Goal: Information Seeking & Learning: Check status

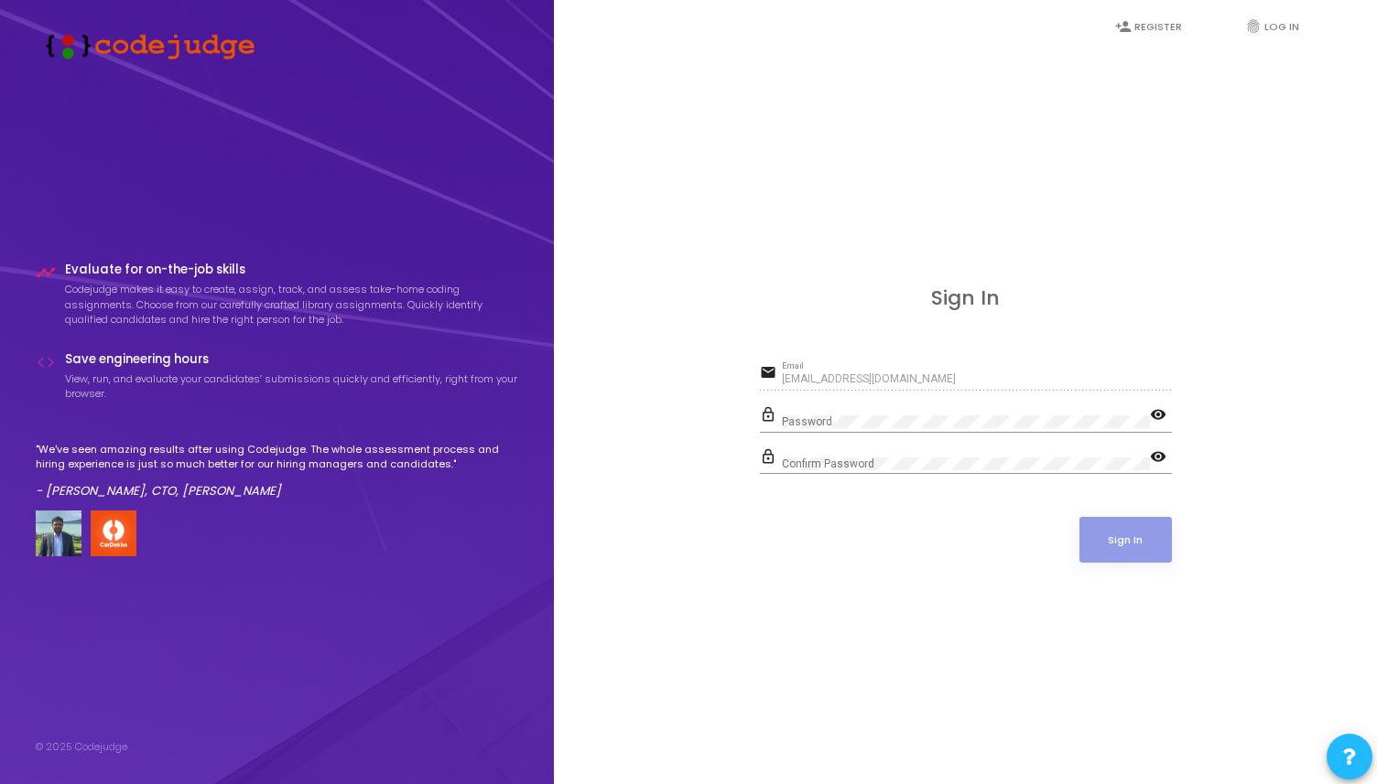
click at [859, 427] on div "Password" at bounding box center [966, 418] width 368 height 28
click at [1079, 517] on button "Sign In" at bounding box center [1125, 540] width 92 height 46
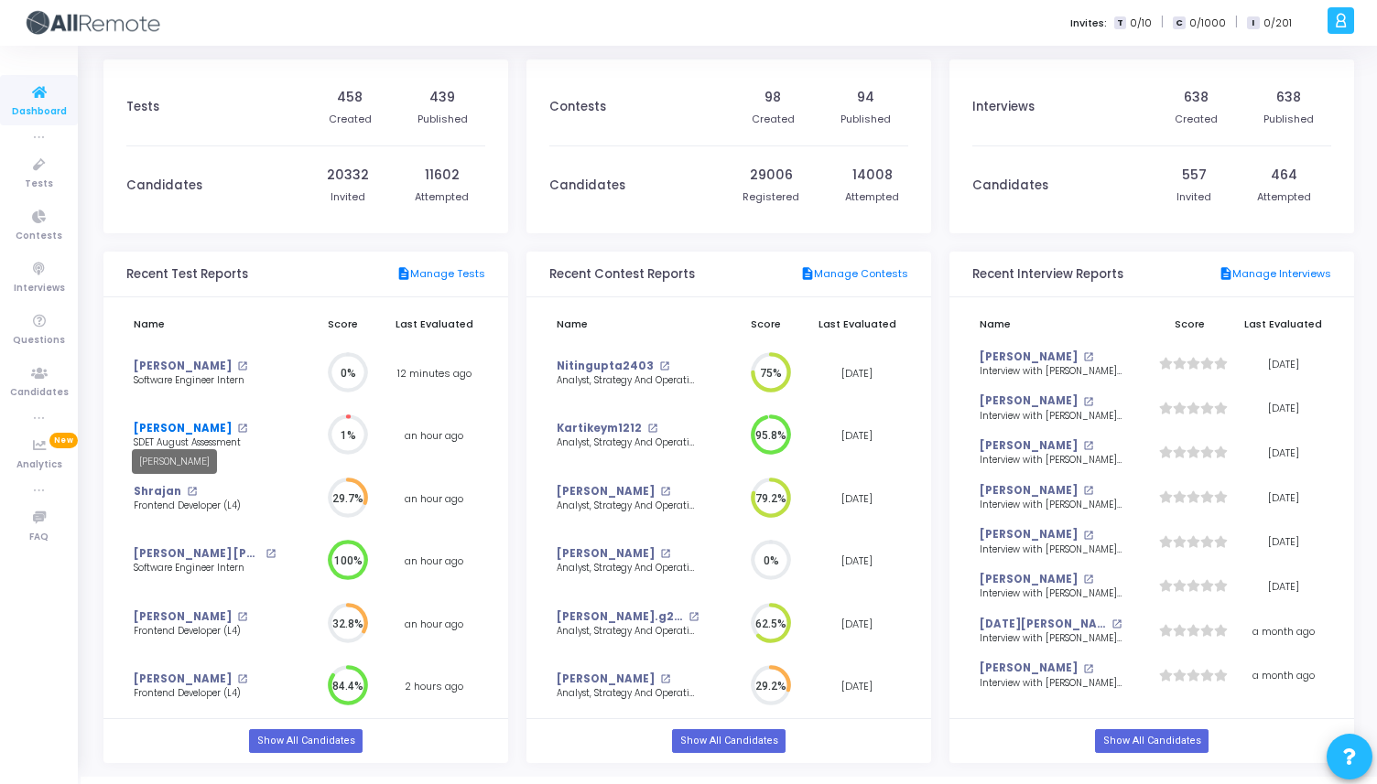
click at [157, 431] on link "[PERSON_NAME]" at bounding box center [183, 429] width 98 height 16
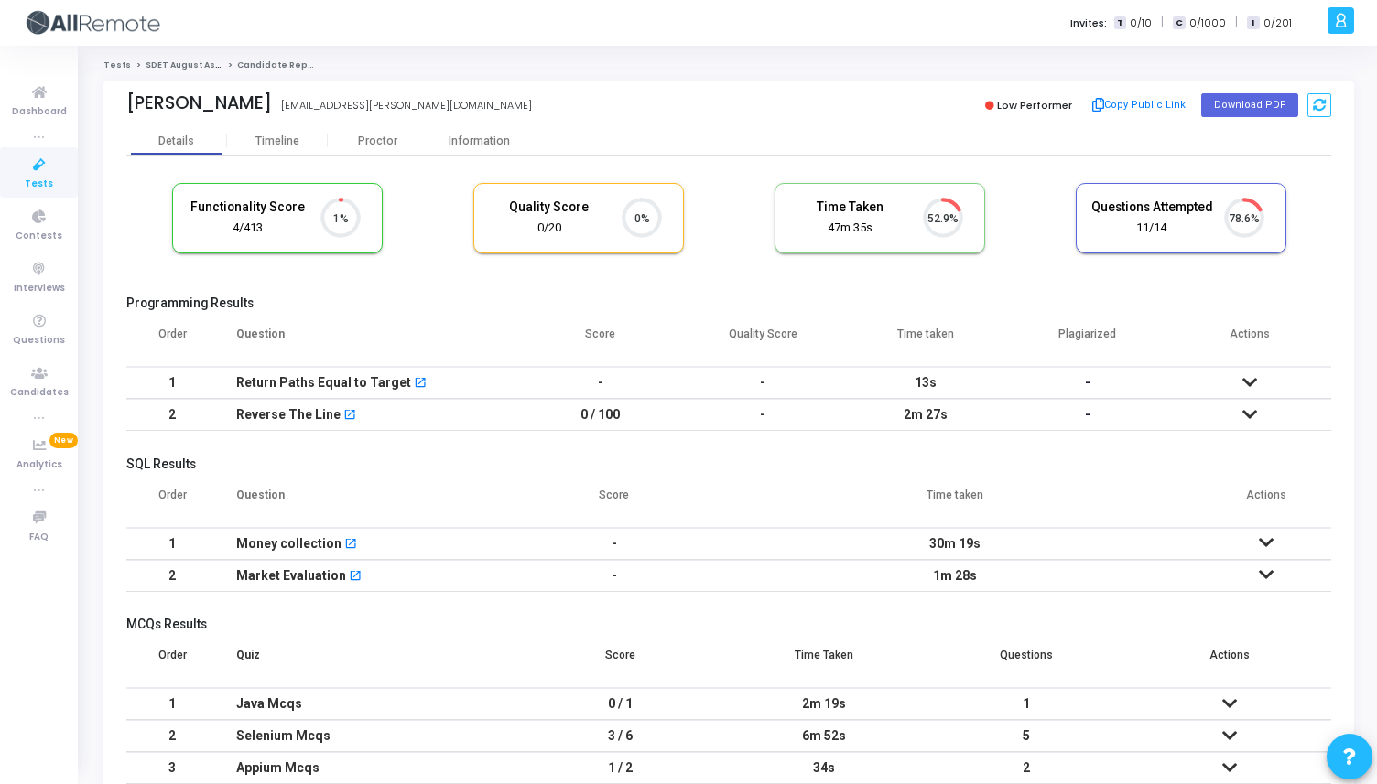
scroll to position [38, 47]
click at [401, 142] on div "Proctor" at bounding box center [378, 142] width 101 height 14
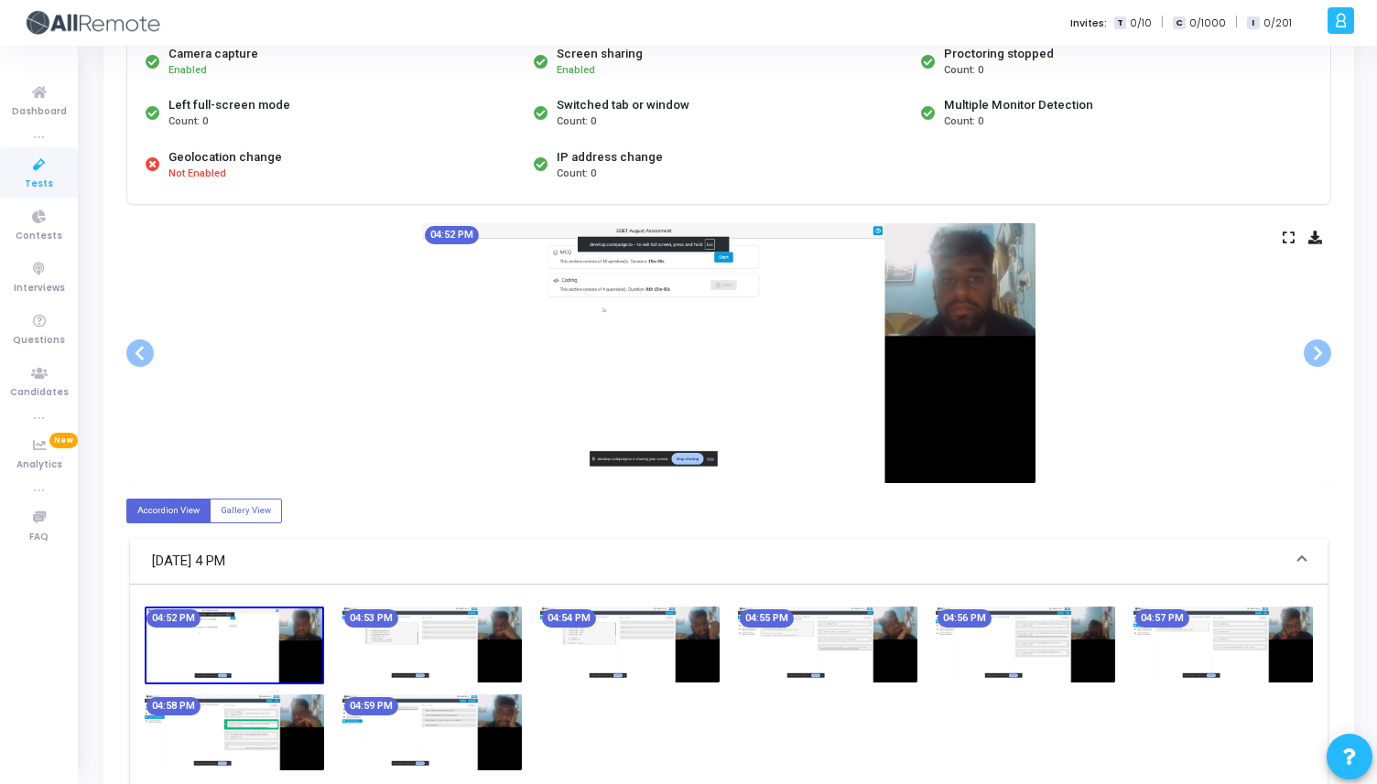
click at [973, 298] on img at bounding box center [728, 353] width 613 height 260
click at [1327, 355] on span at bounding box center [1316, 353] width 27 height 27
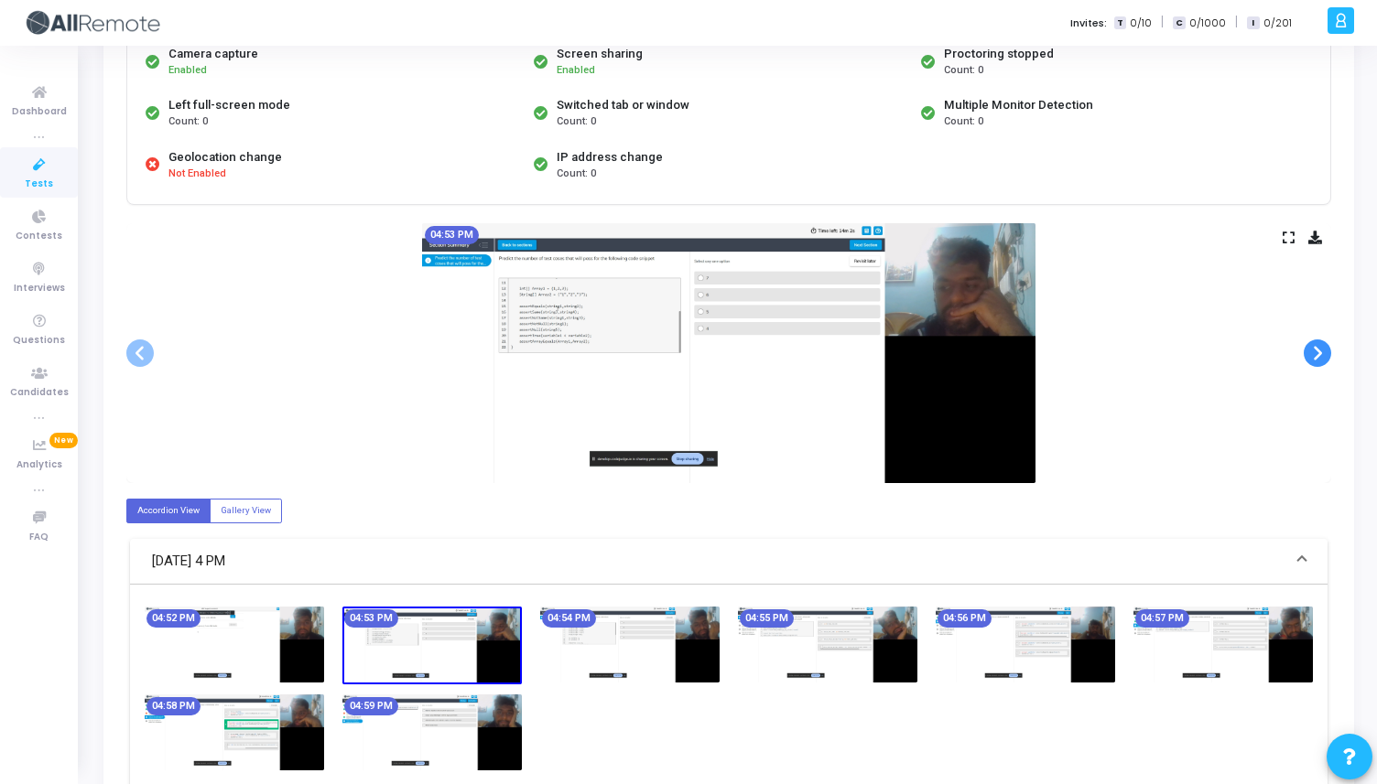
click at [1327, 355] on span at bounding box center [1316, 353] width 27 height 27
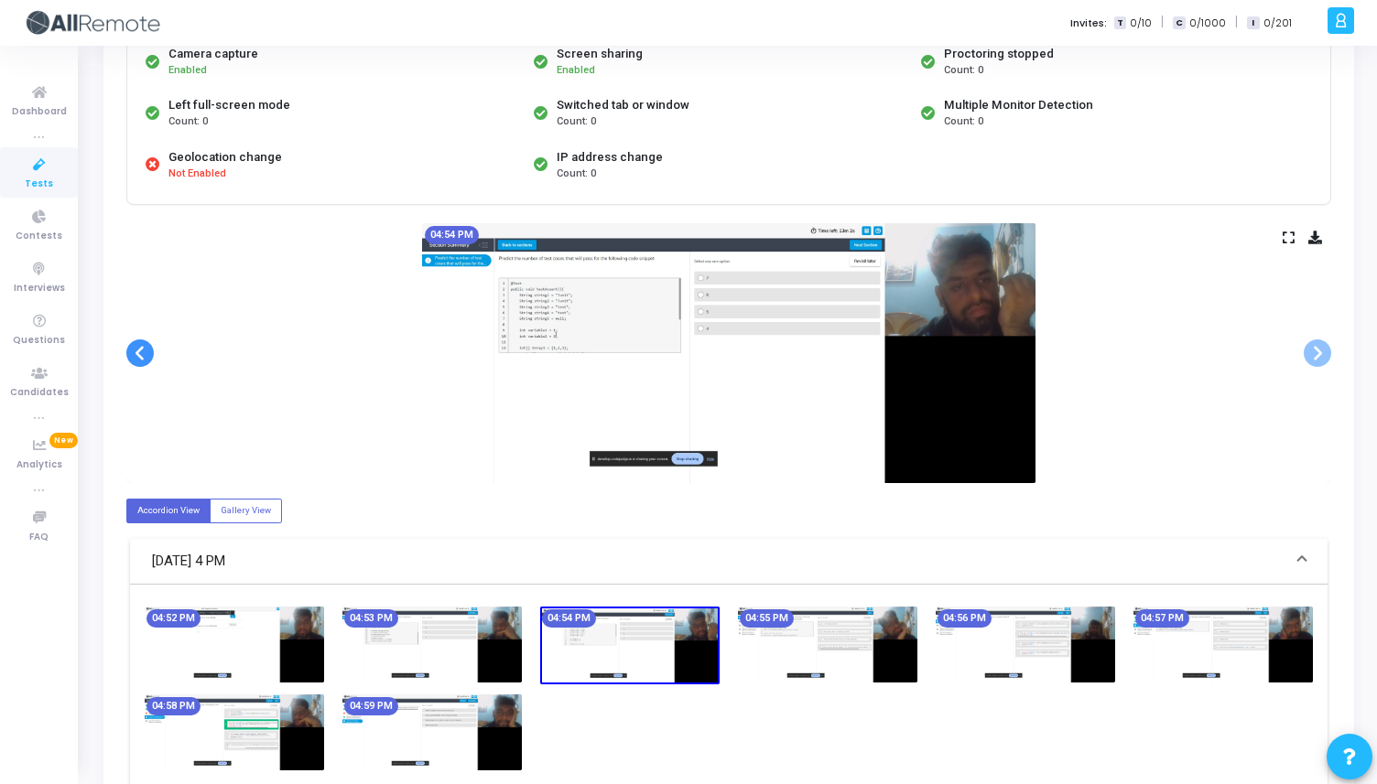
click at [138, 345] on span at bounding box center [139, 353] width 27 height 27
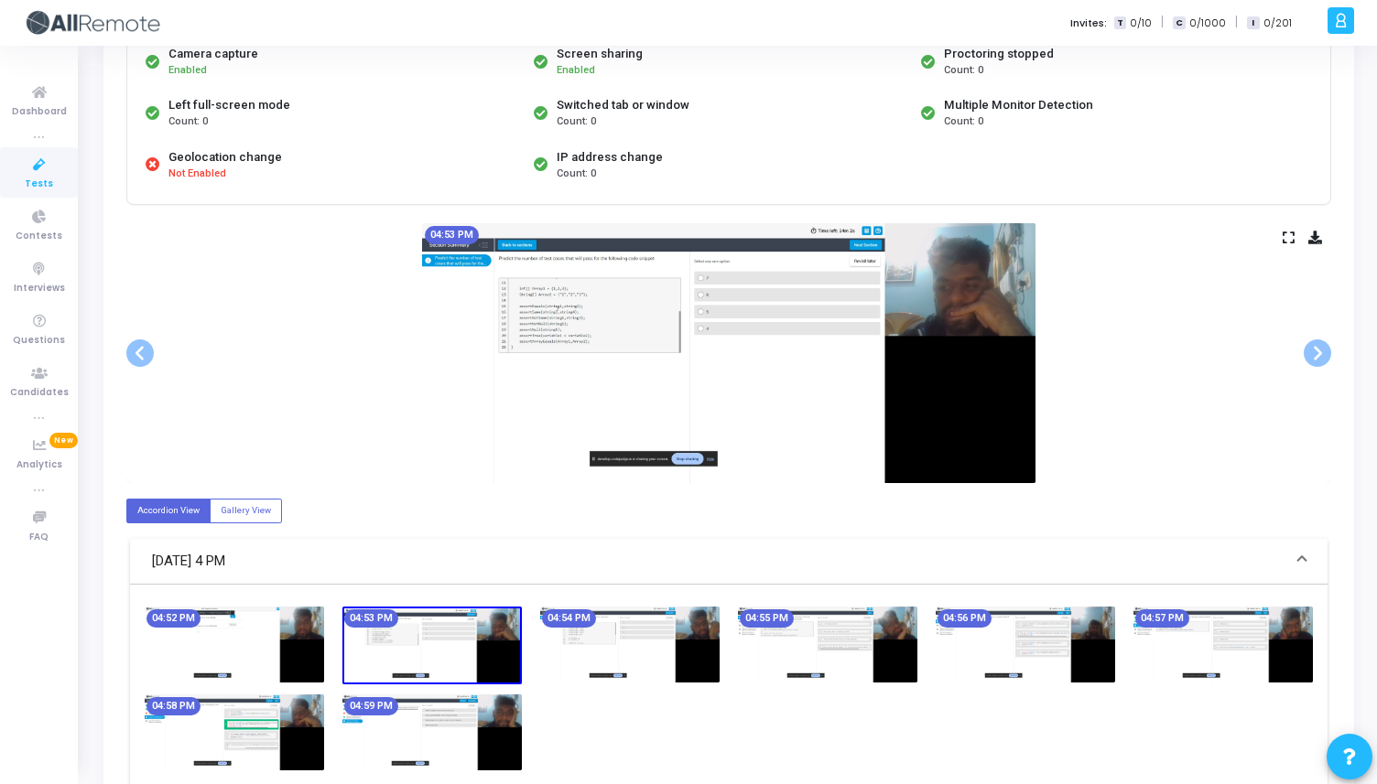
click at [1288, 232] on icon at bounding box center [1288, 237] width 12 height 10
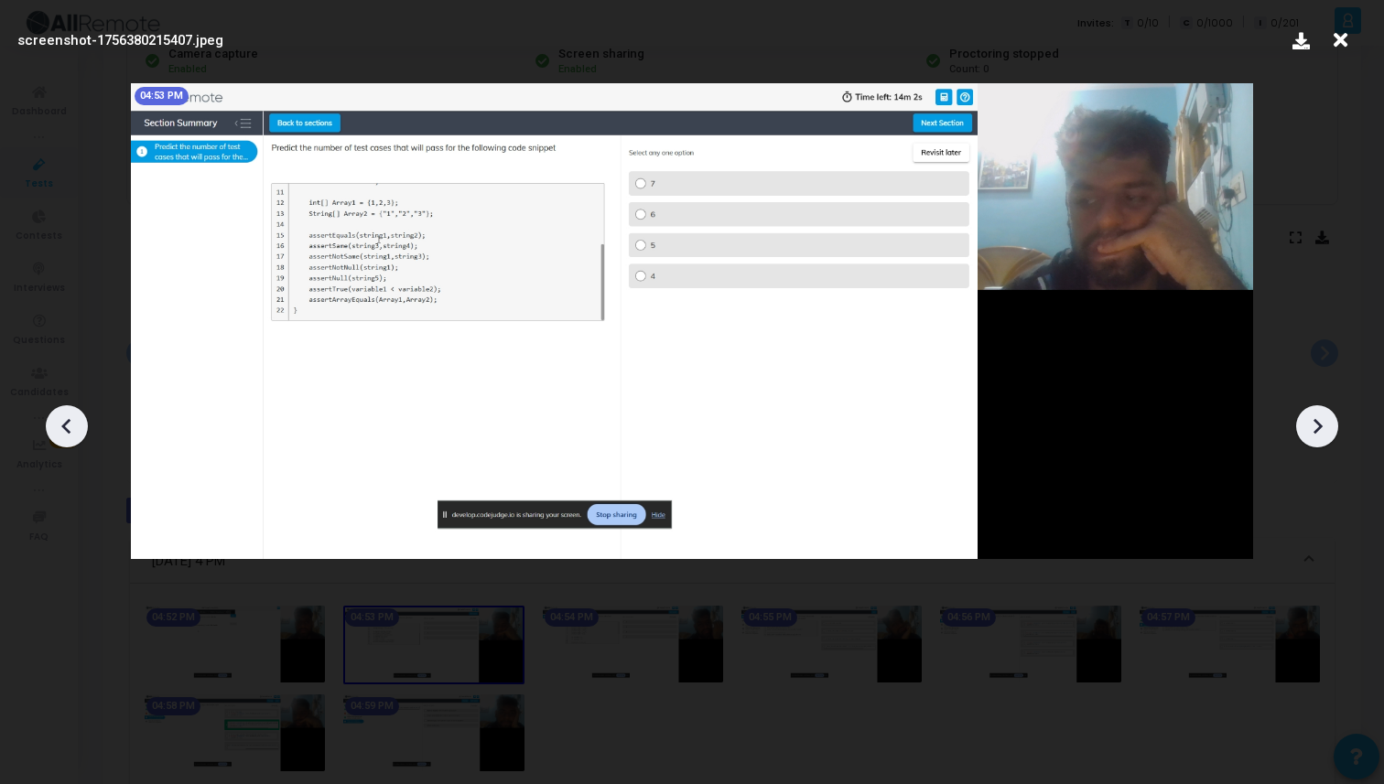
click at [1321, 430] on icon at bounding box center [1316, 426] width 27 height 27
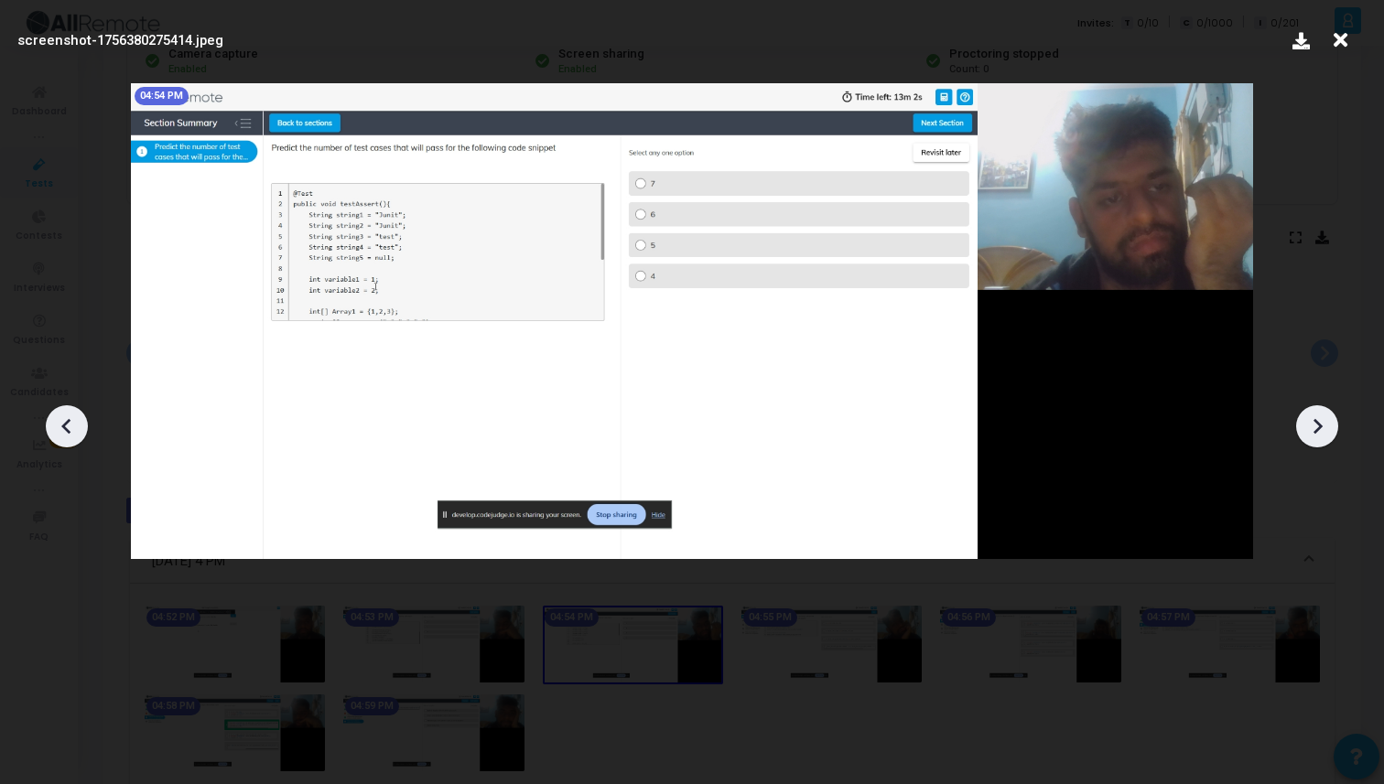
click at [1321, 430] on icon at bounding box center [1316, 426] width 27 height 27
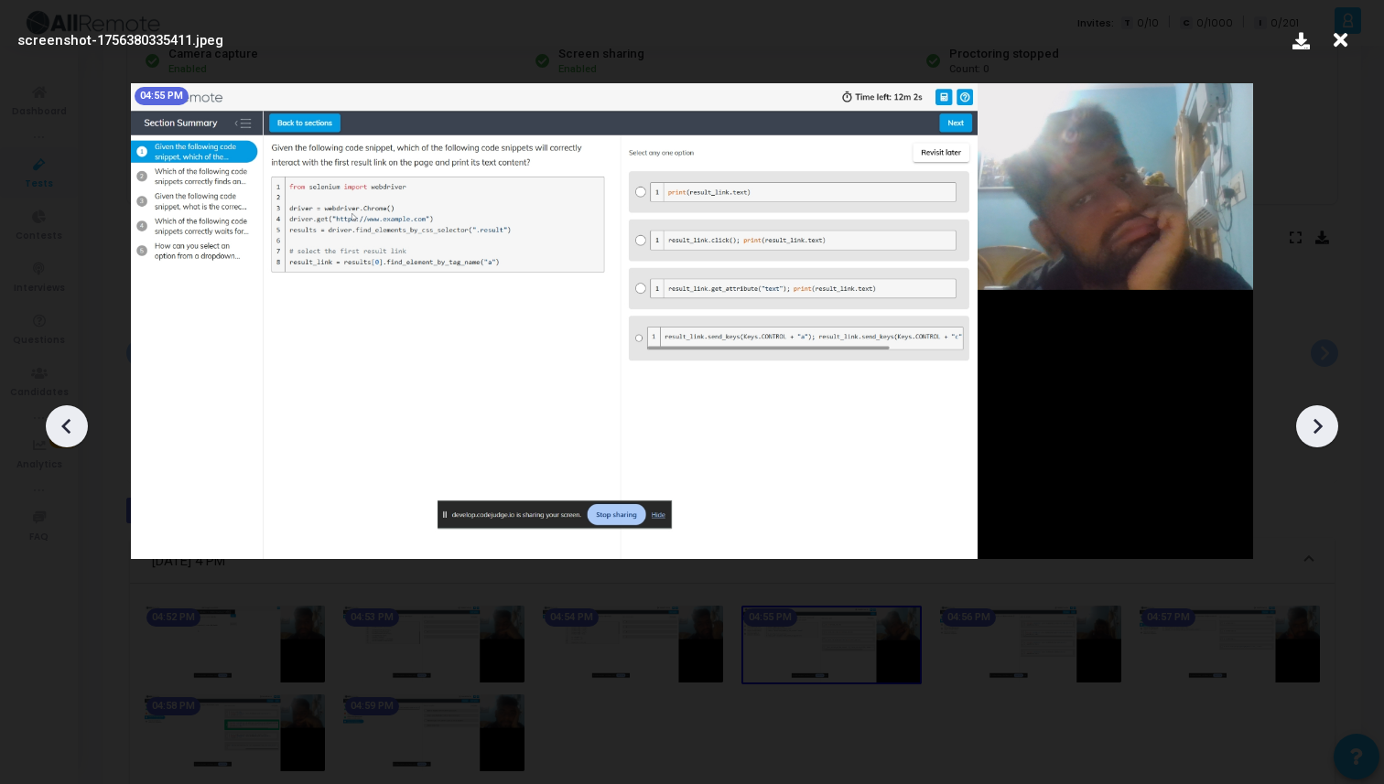
click at [1321, 430] on icon at bounding box center [1316, 426] width 27 height 27
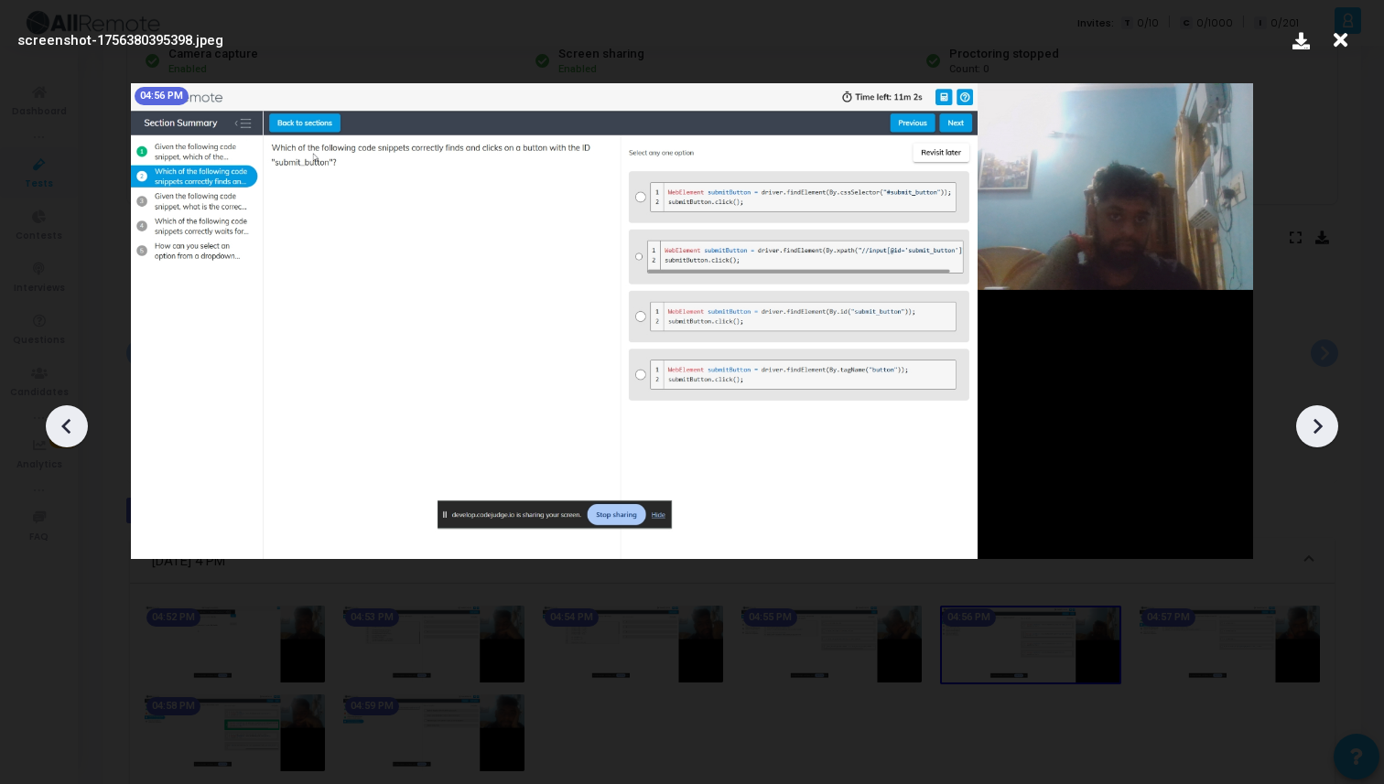
click at [1321, 430] on icon at bounding box center [1316, 426] width 27 height 27
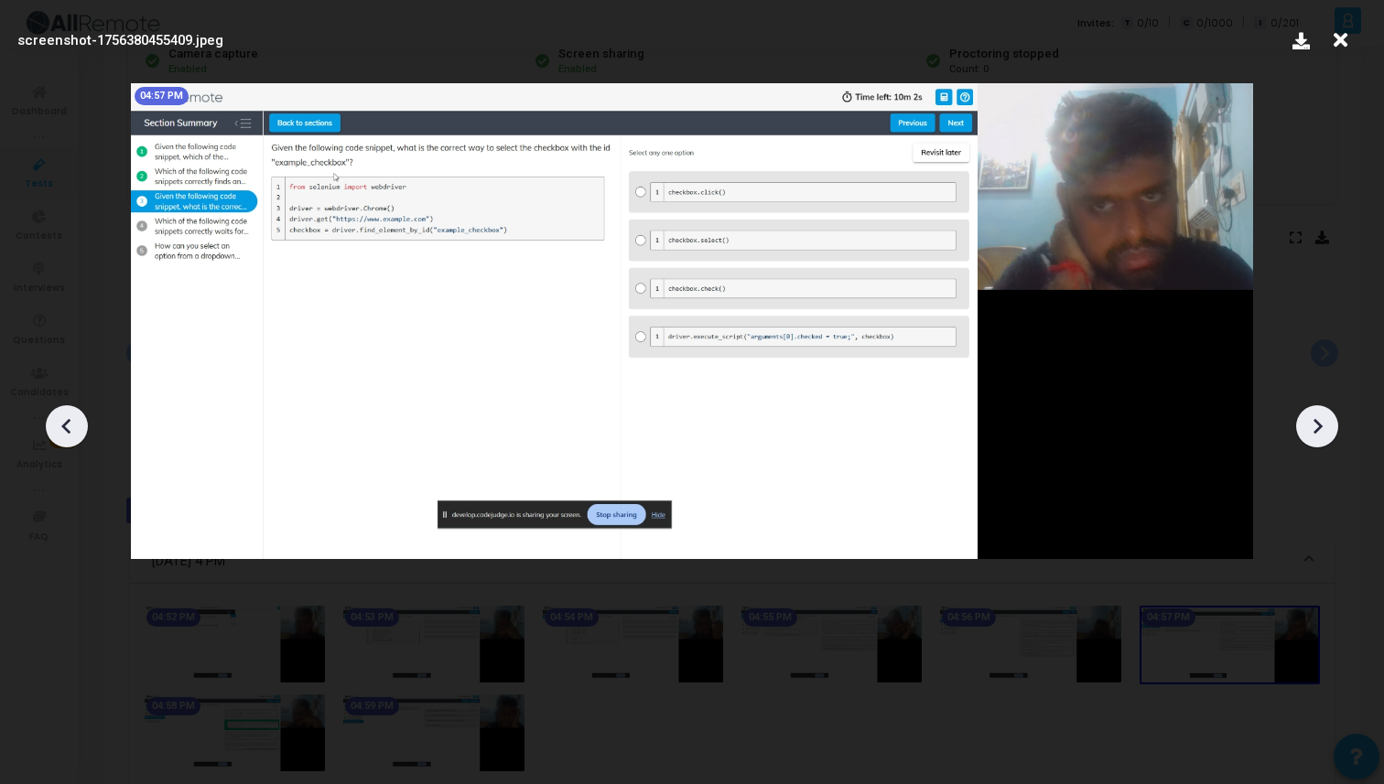
click at [1321, 430] on icon at bounding box center [1316, 426] width 27 height 27
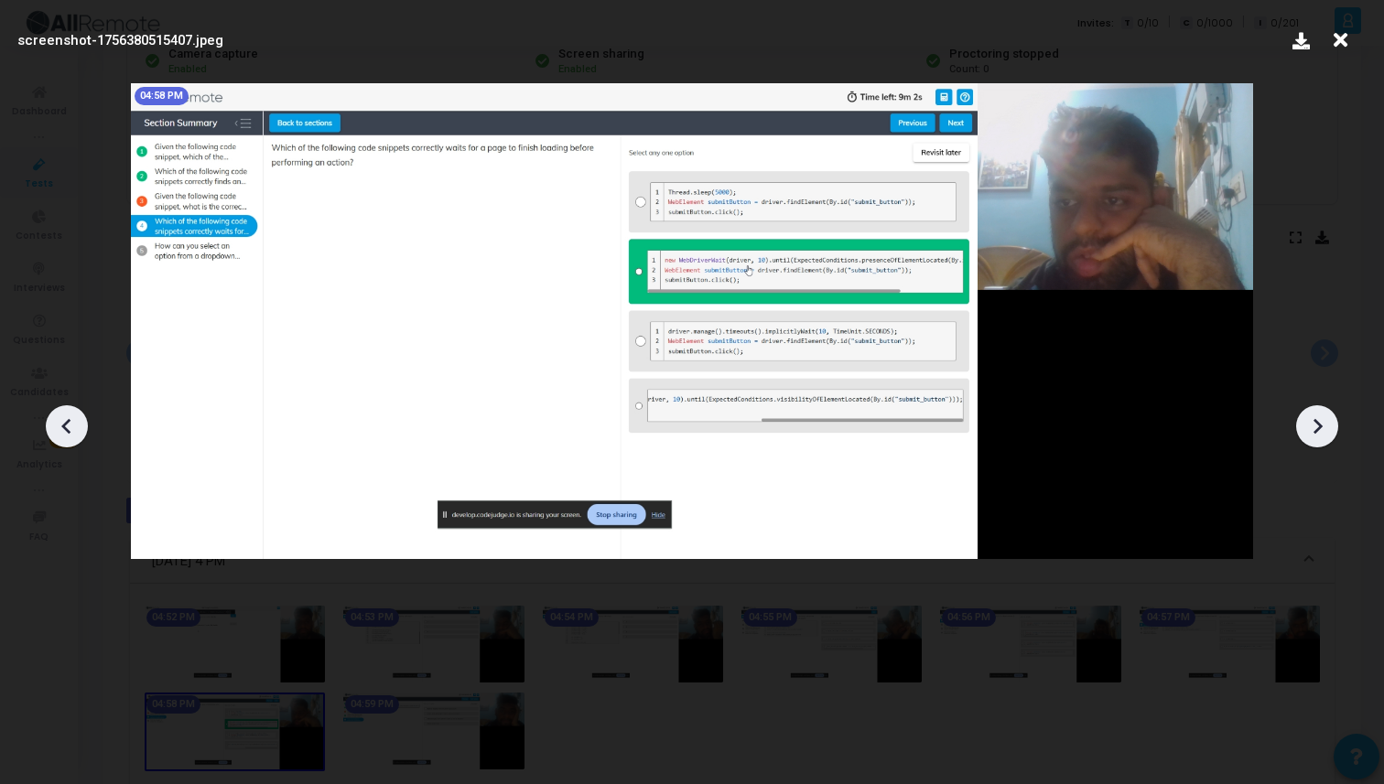
click at [1321, 430] on icon at bounding box center [1316, 426] width 27 height 27
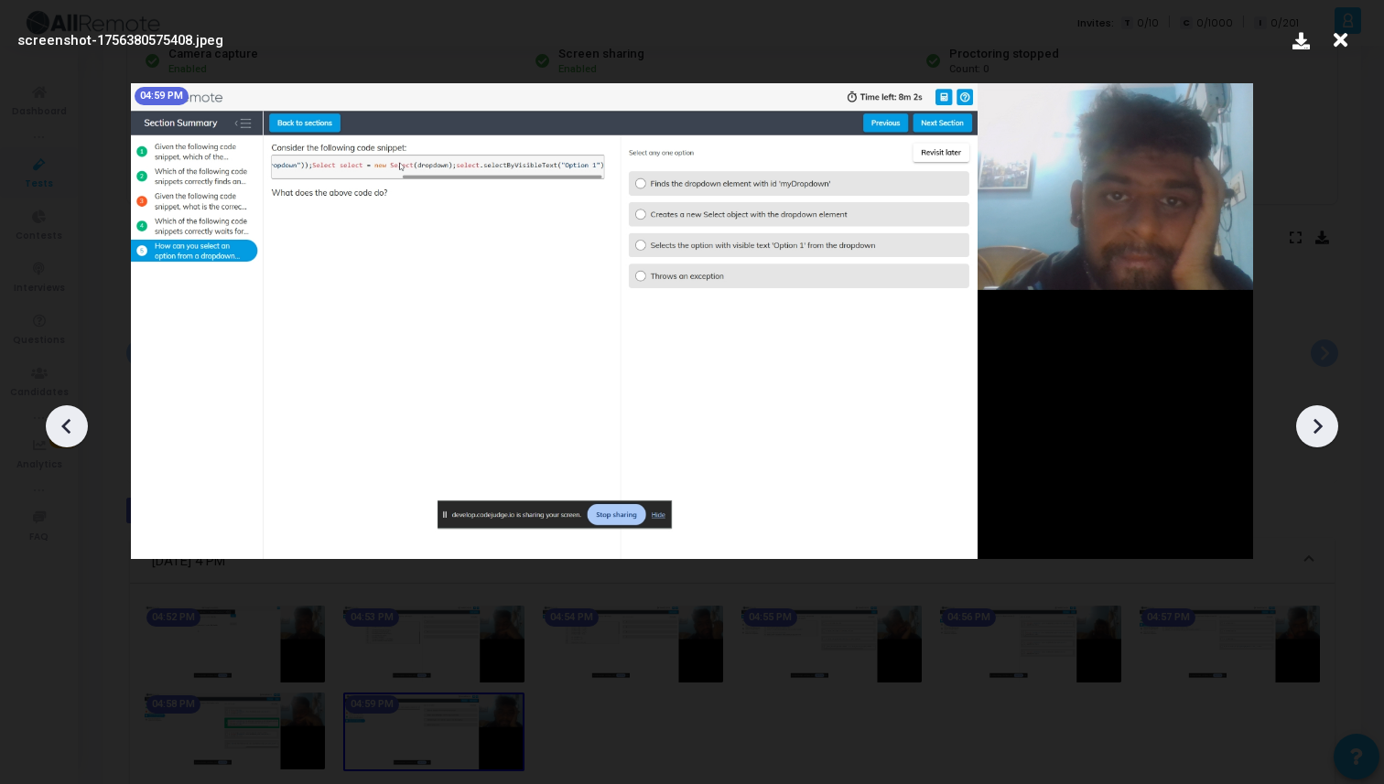
click at [1321, 430] on icon at bounding box center [1316, 426] width 27 height 27
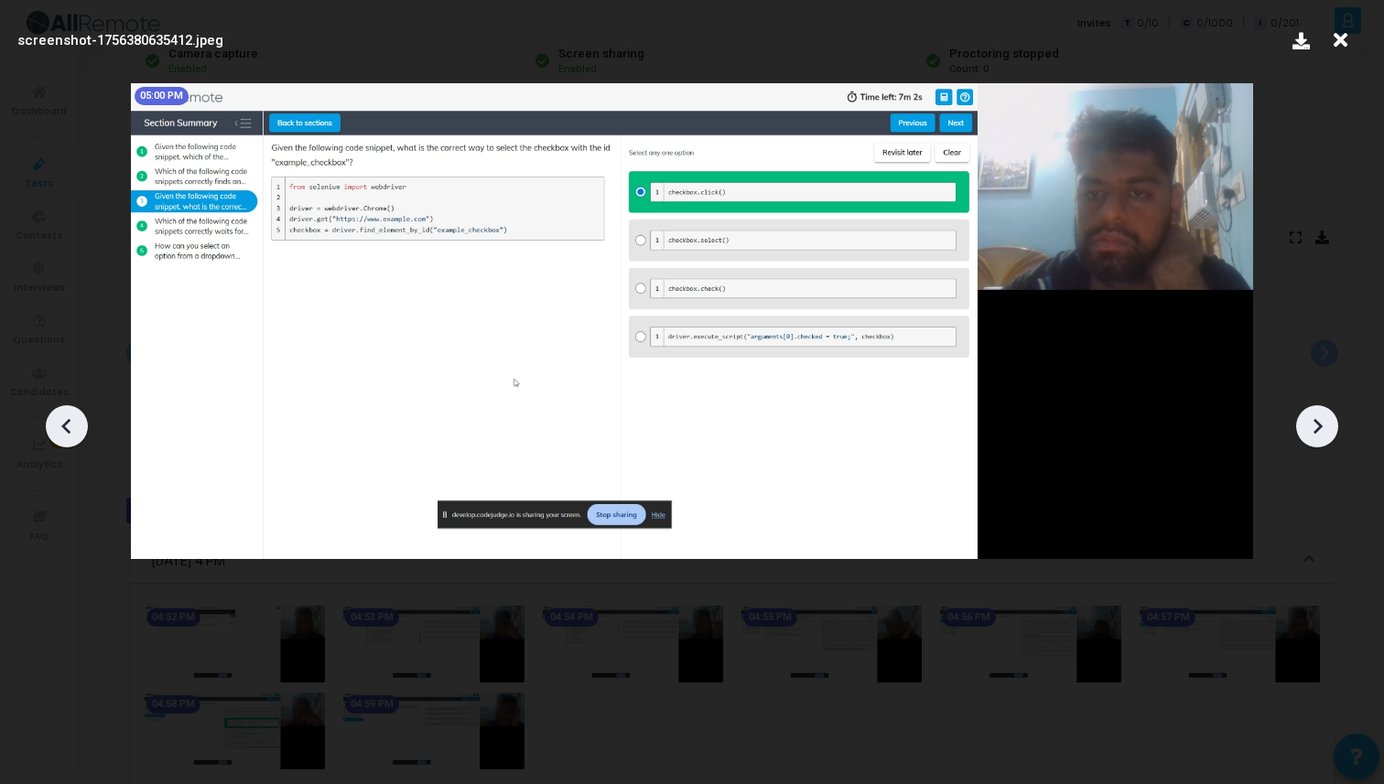
click at [1321, 430] on icon at bounding box center [1316, 426] width 27 height 27
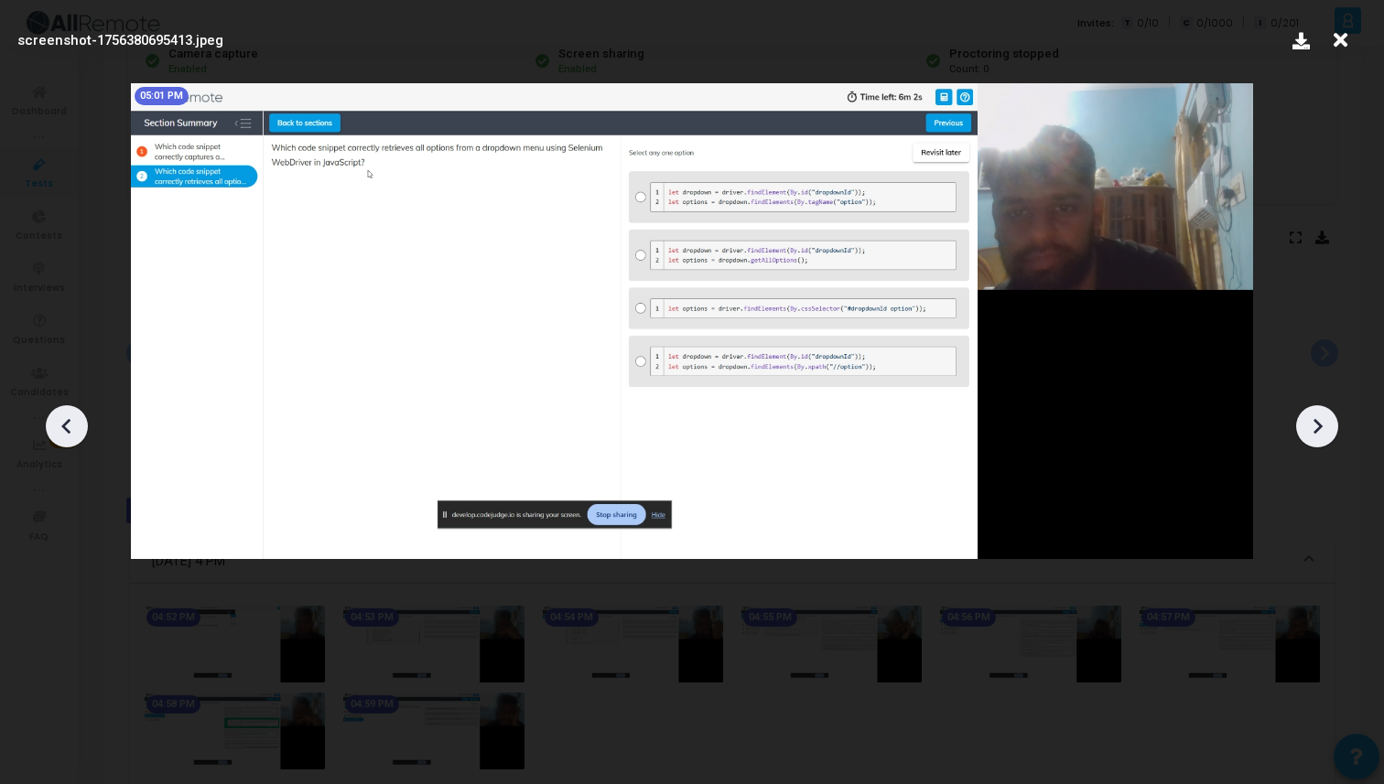
click at [1321, 430] on icon at bounding box center [1316, 426] width 27 height 27
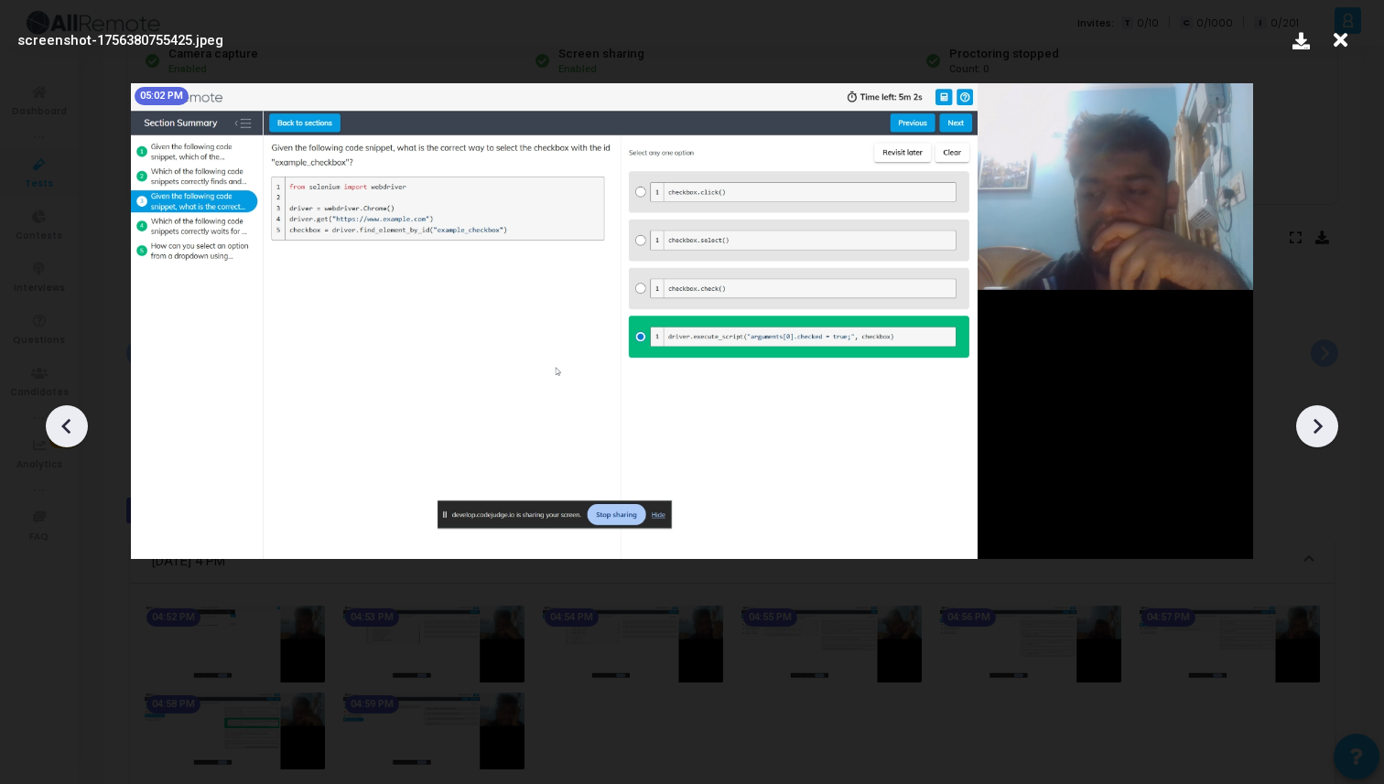
click at [1321, 430] on icon at bounding box center [1316, 426] width 27 height 27
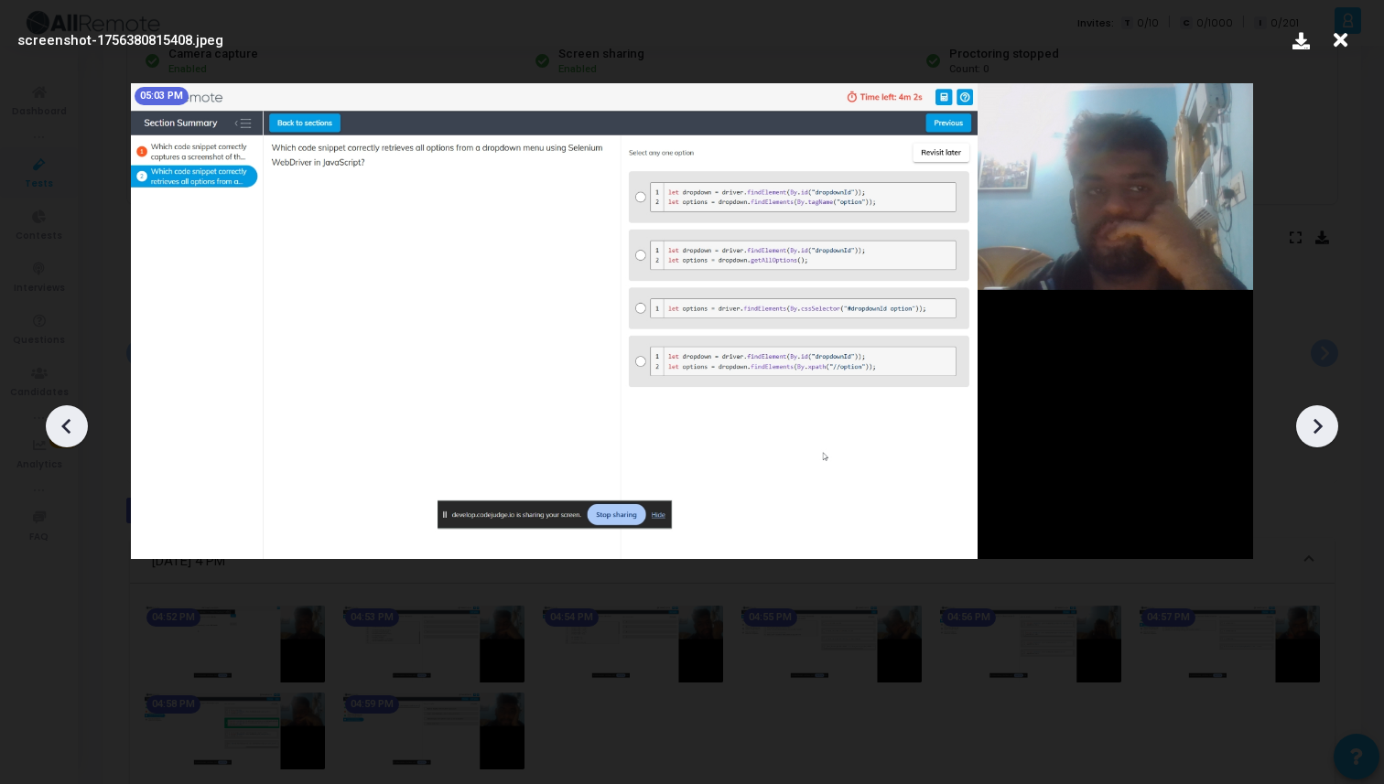
click at [73, 441] on div at bounding box center [67, 426] width 42 height 42
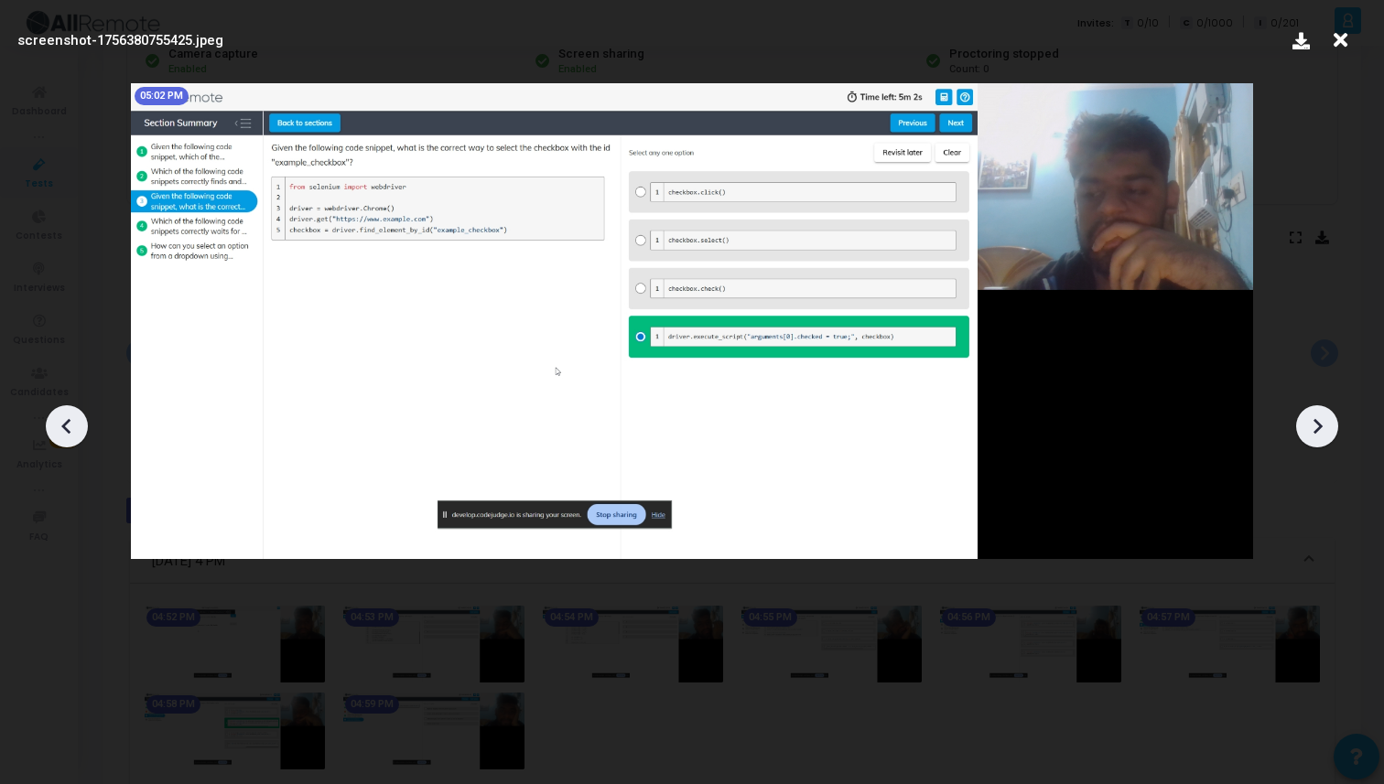
click at [1307, 409] on div at bounding box center [1317, 426] width 42 height 42
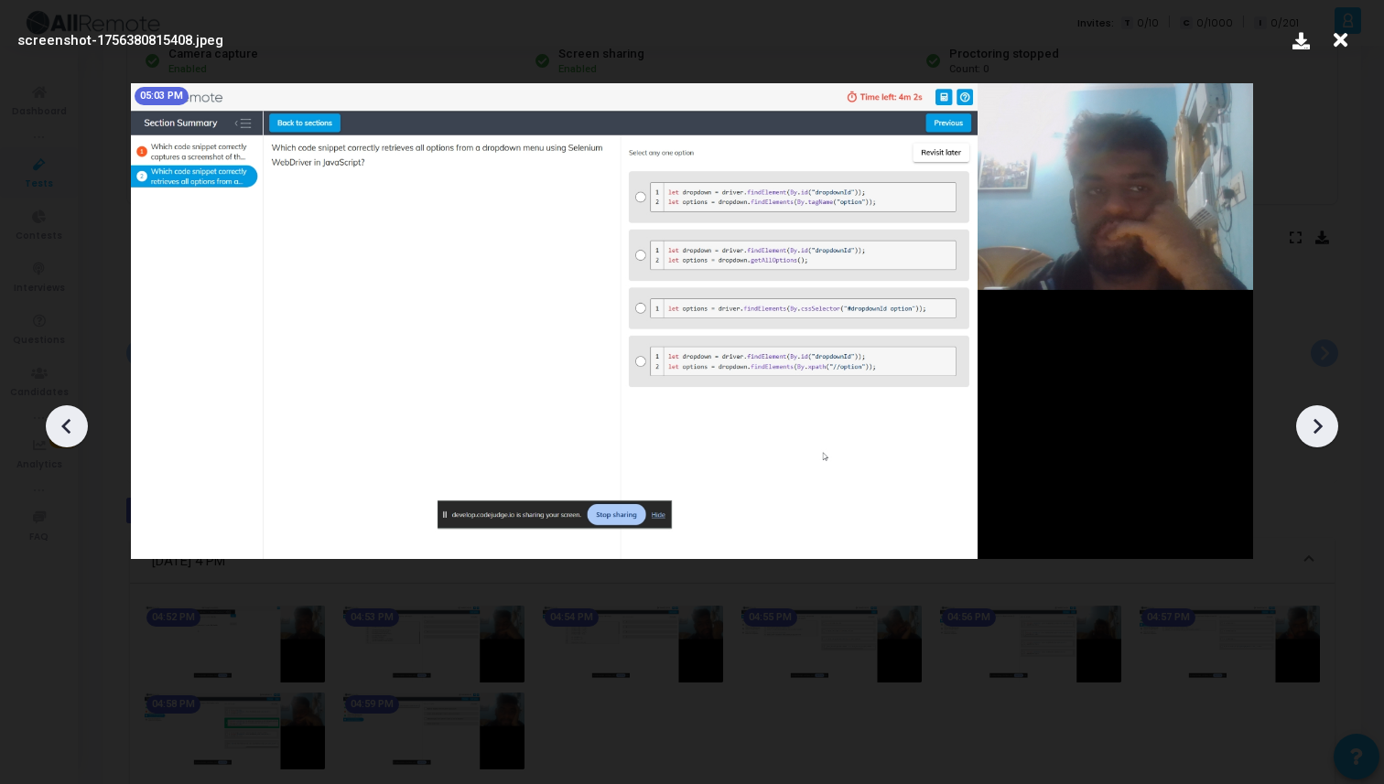
click at [1307, 410] on div at bounding box center [1317, 426] width 42 height 42
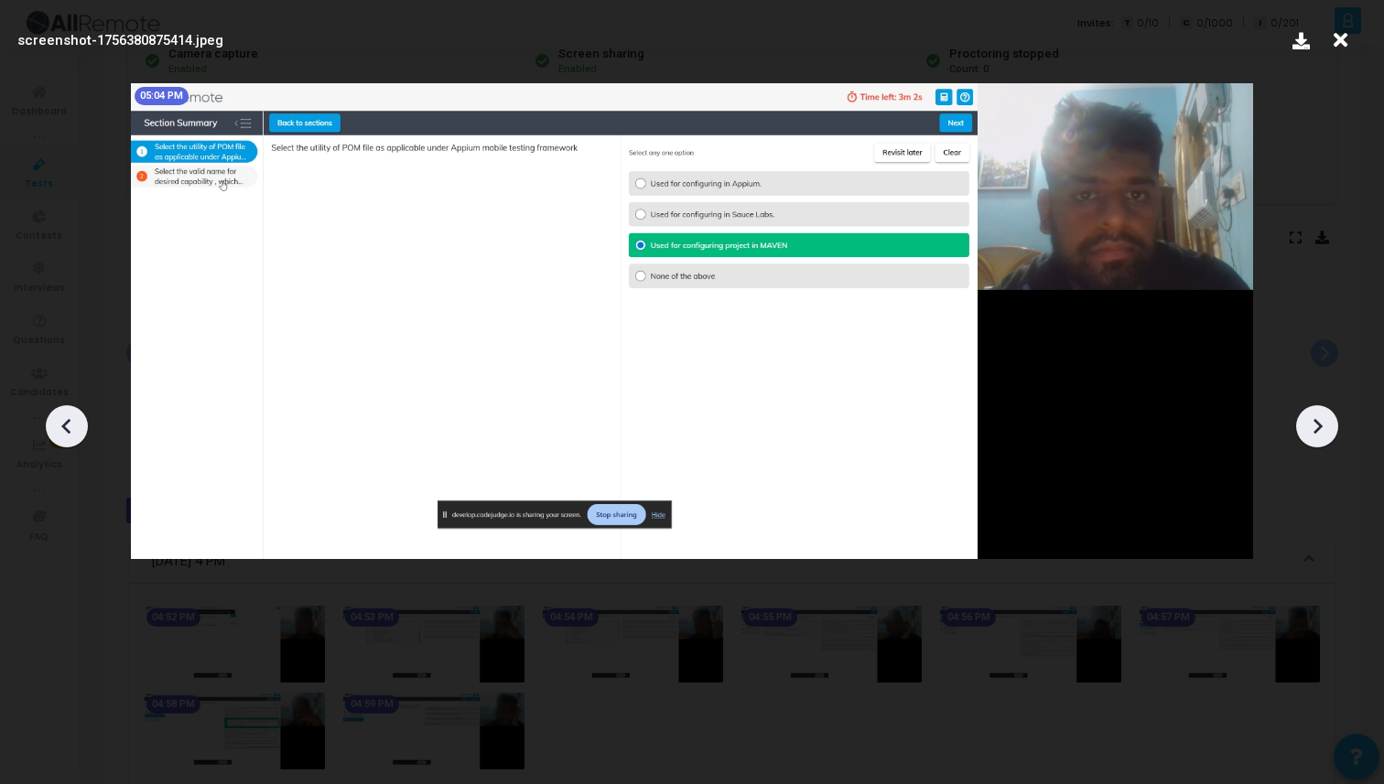
click at [1307, 410] on div at bounding box center [1317, 426] width 42 height 42
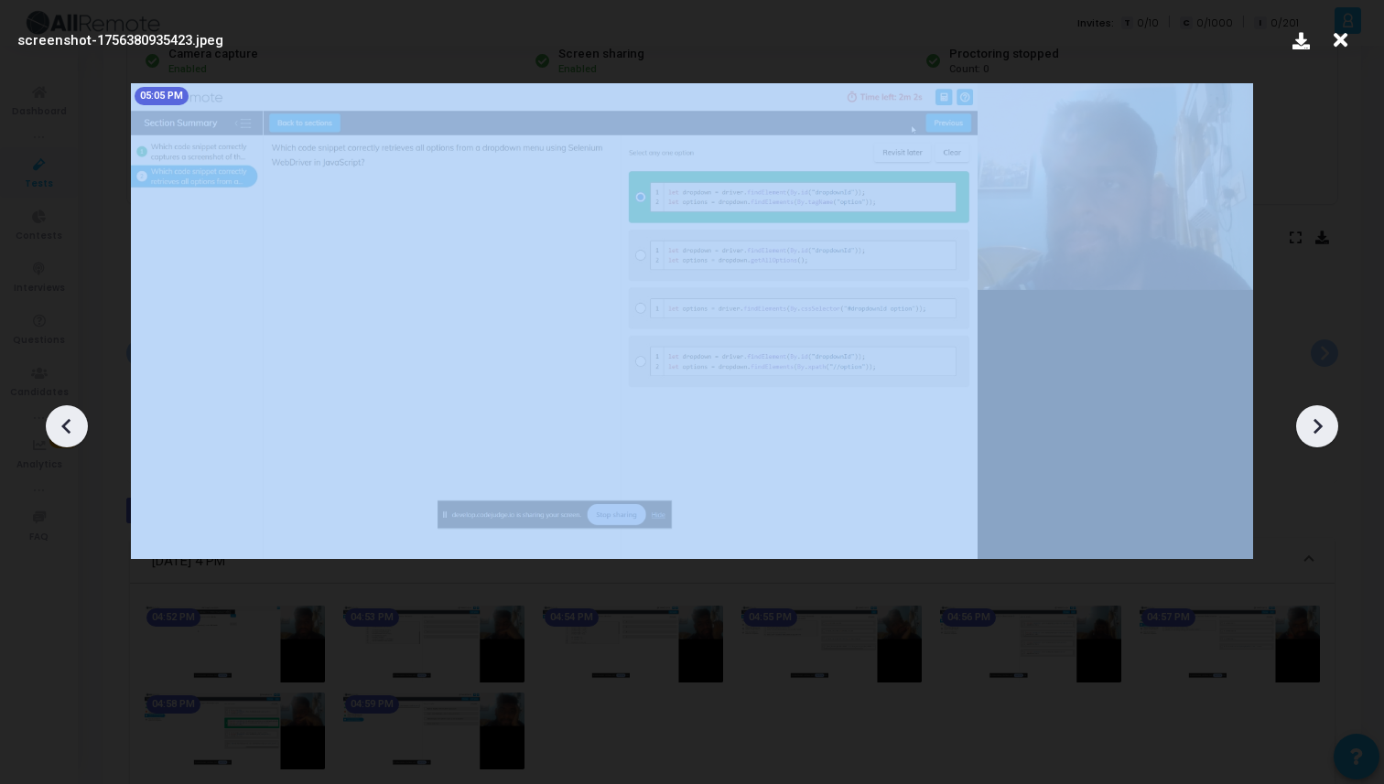
click at [1307, 410] on div at bounding box center [1317, 426] width 42 height 42
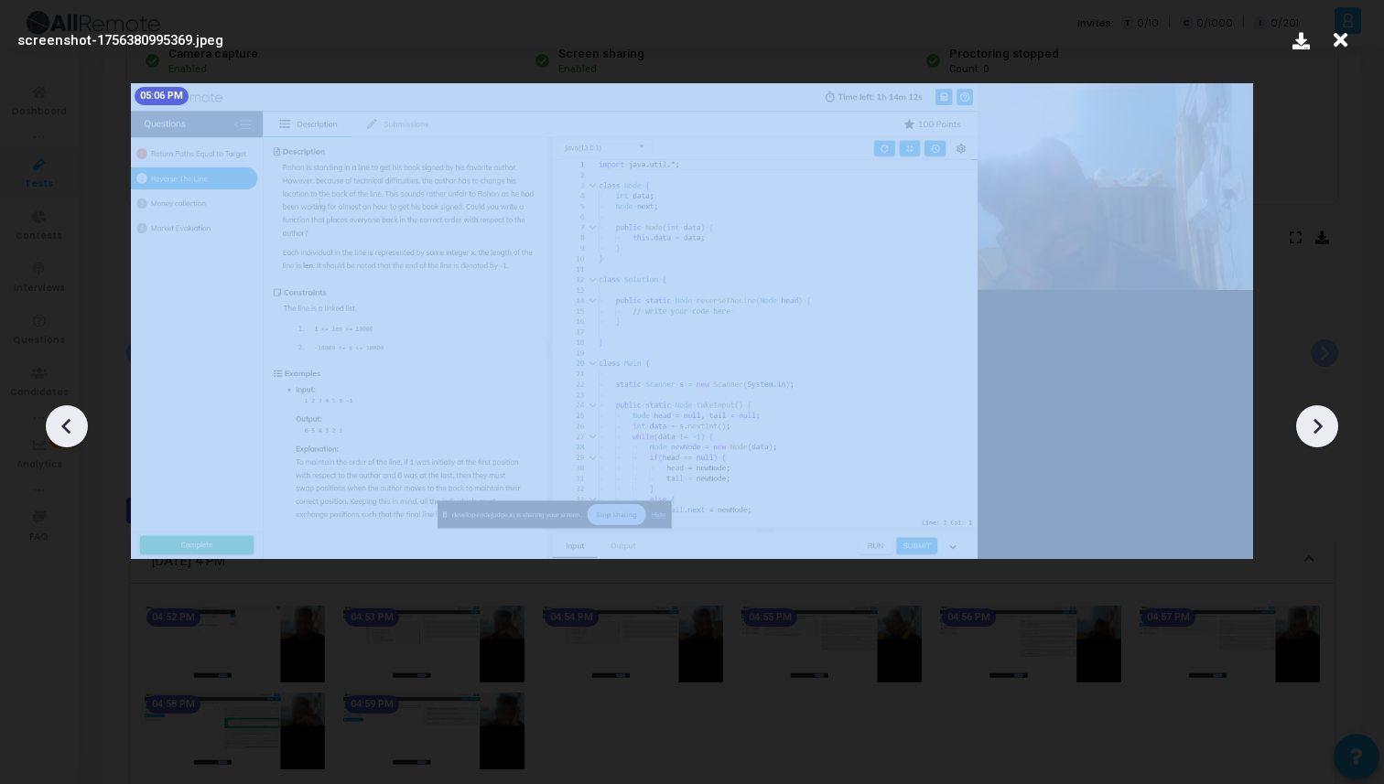
click at [1307, 410] on div at bounding box center [1317, 426] width 42 height 42
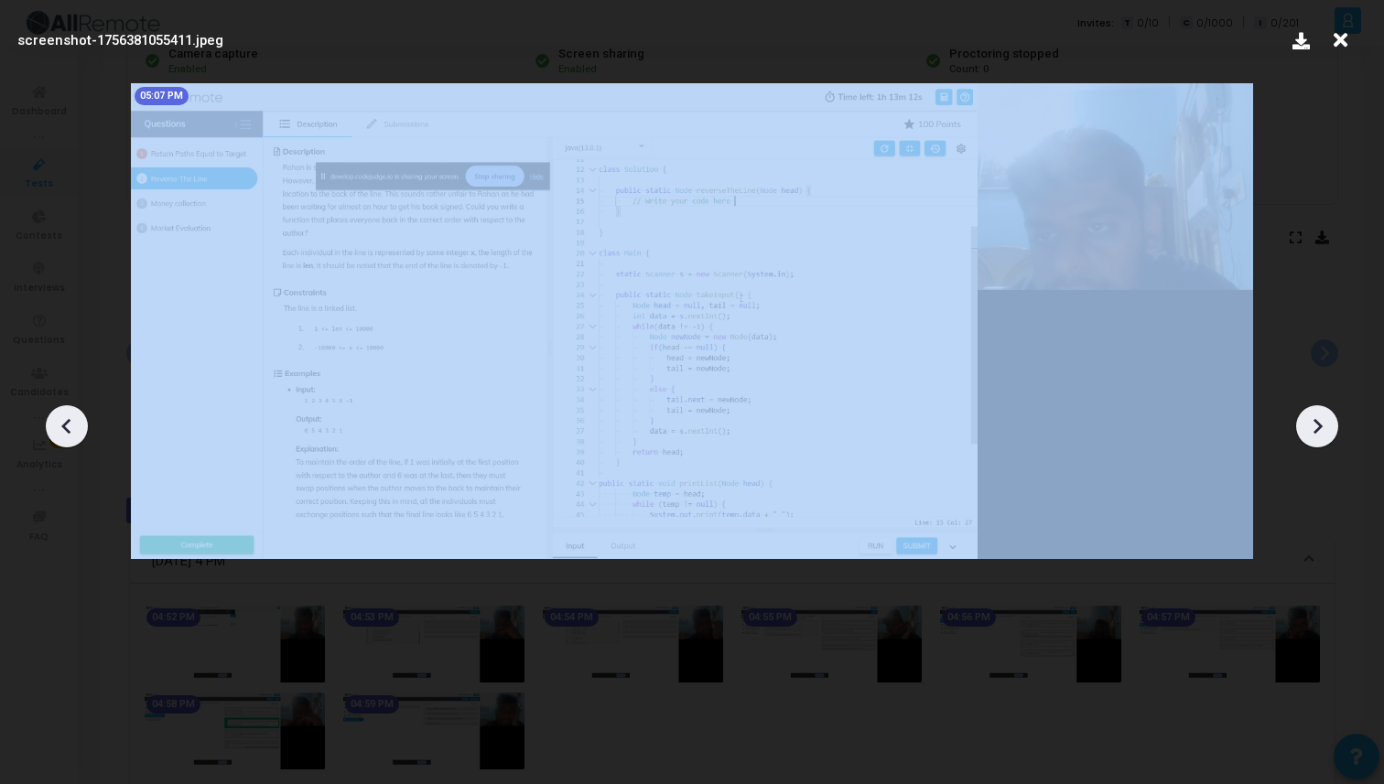
click at [1307, 410] on div at bounding box center [1317, 426] width 42 height 42
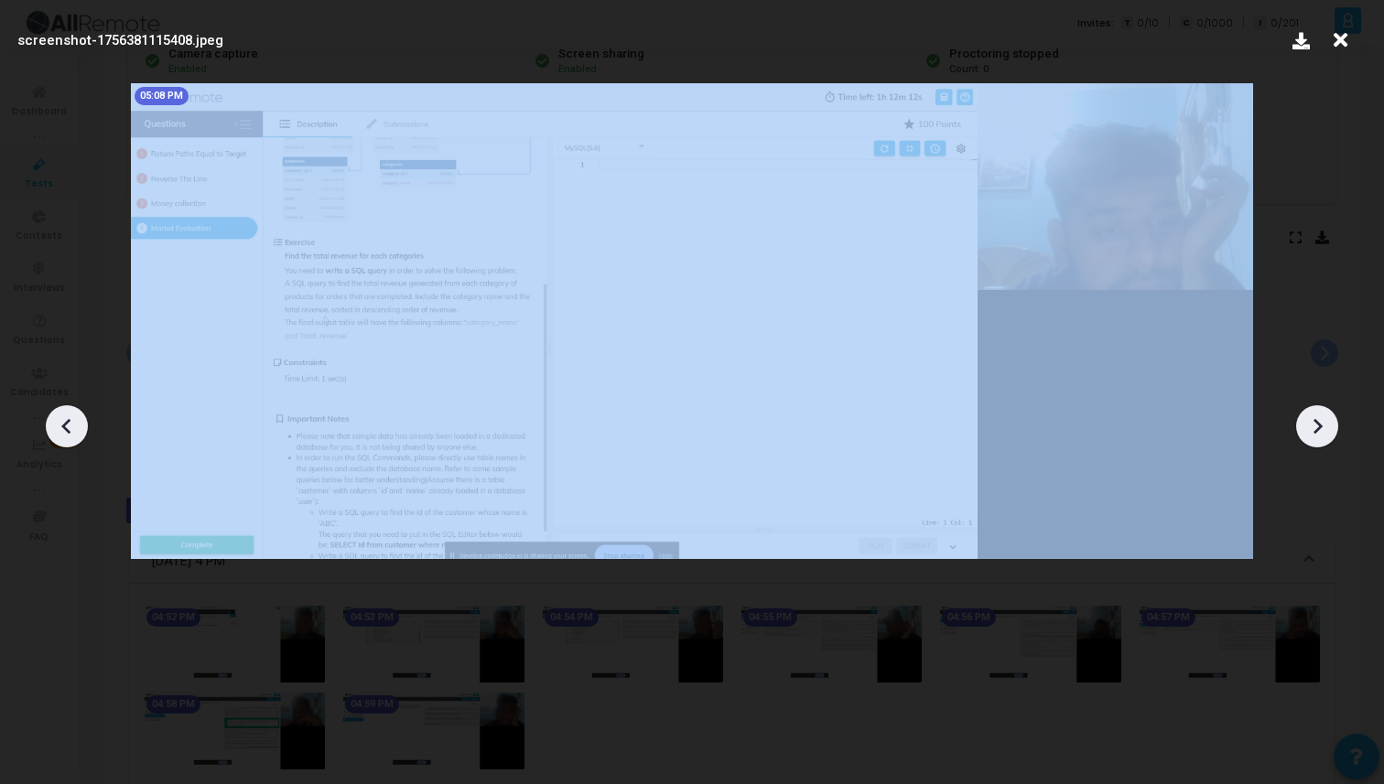
click at [1307, 410] on div at bounding box center [1317, 426] width 42 height 42
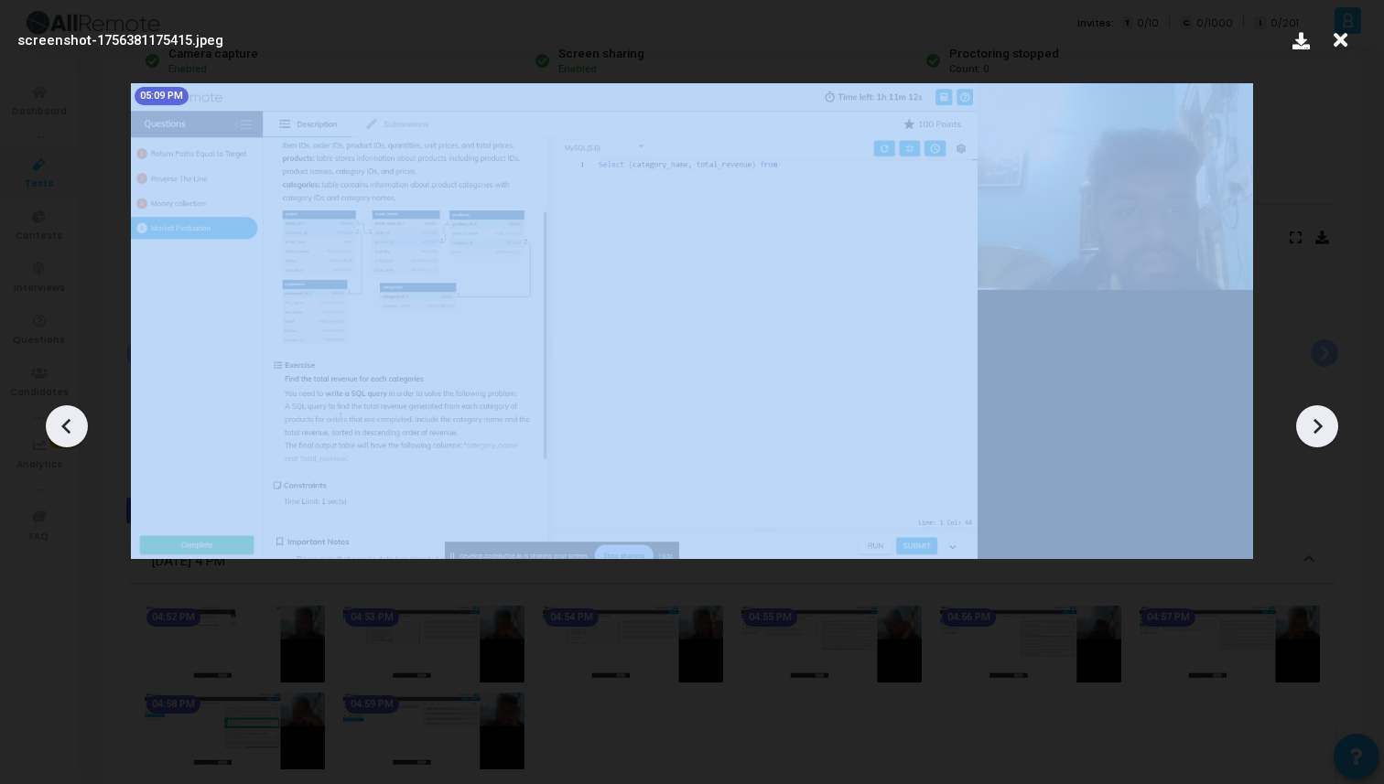
click at [1307, 410] on div at bounding box center [1317, 426] width 42 height 42
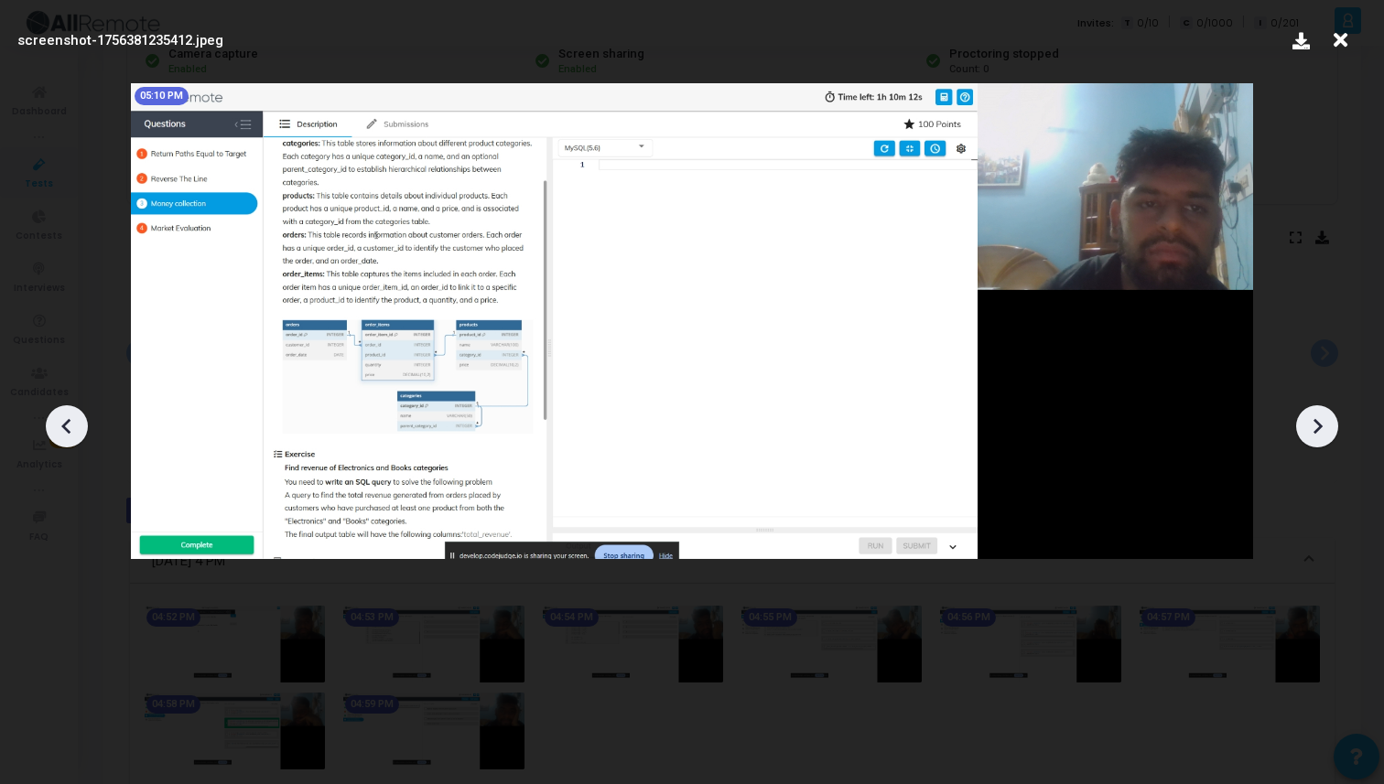
click at [1307, 410] on div at bounding box center [1317, 426] width 42 height 42
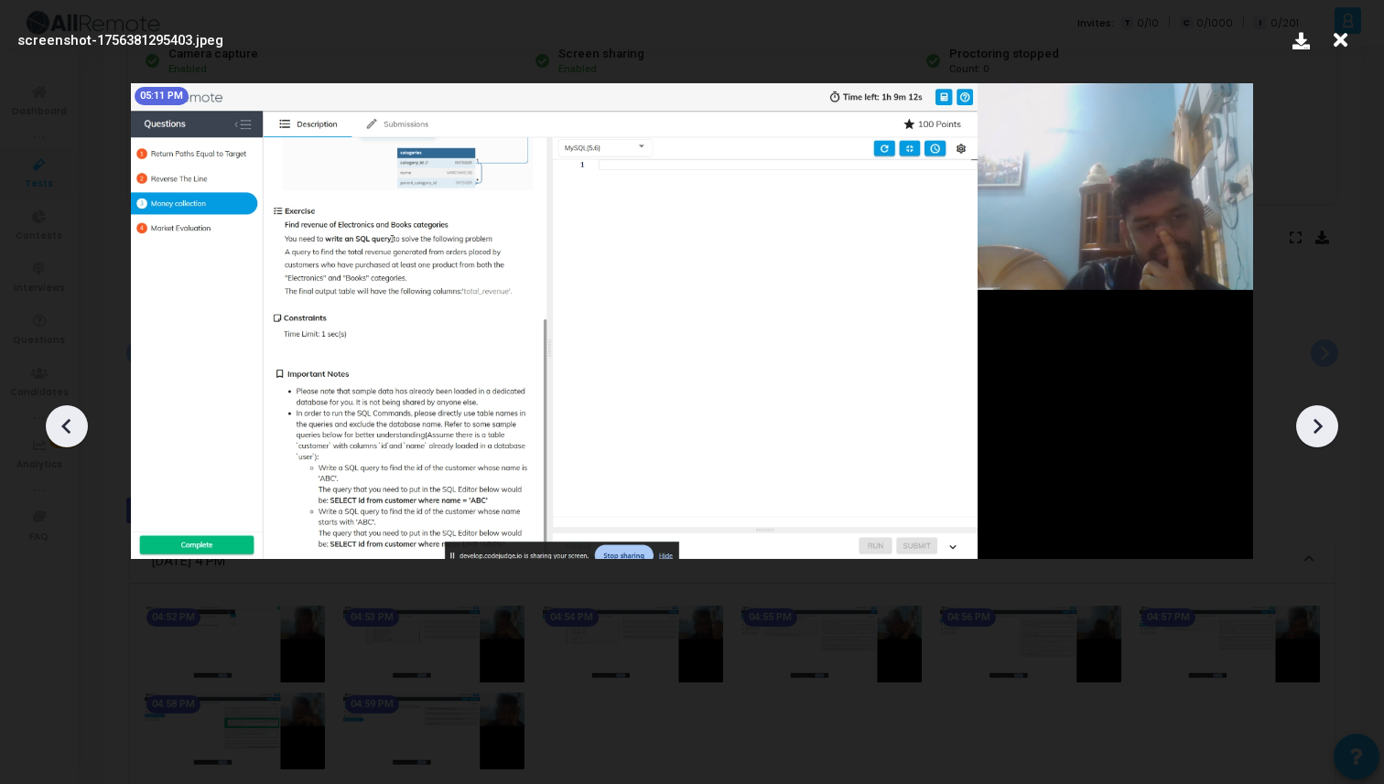
click at [1307, 410] on div at bounding box center [1317, 426] width 42 height 42
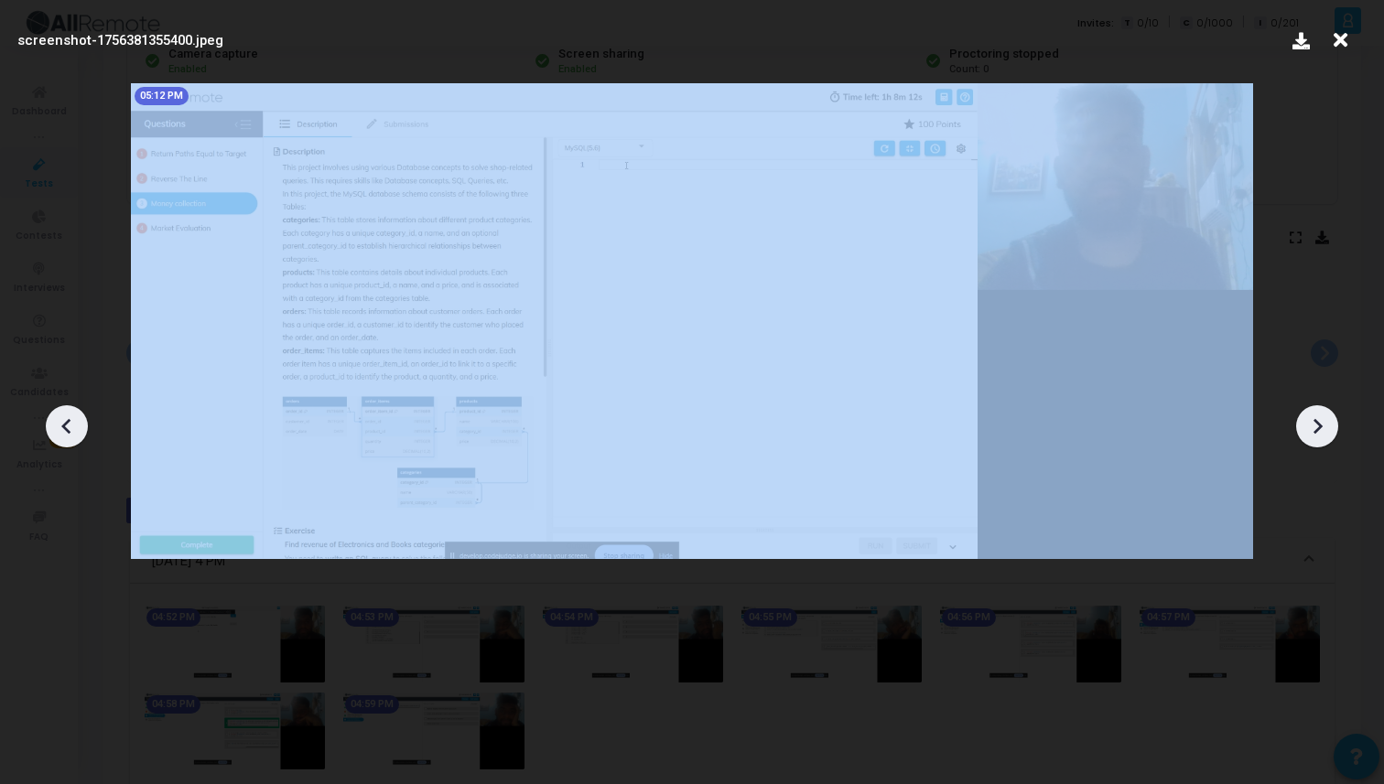
click at [1307, 410] on div at bounding box center [1317, 426] width 42 height 42
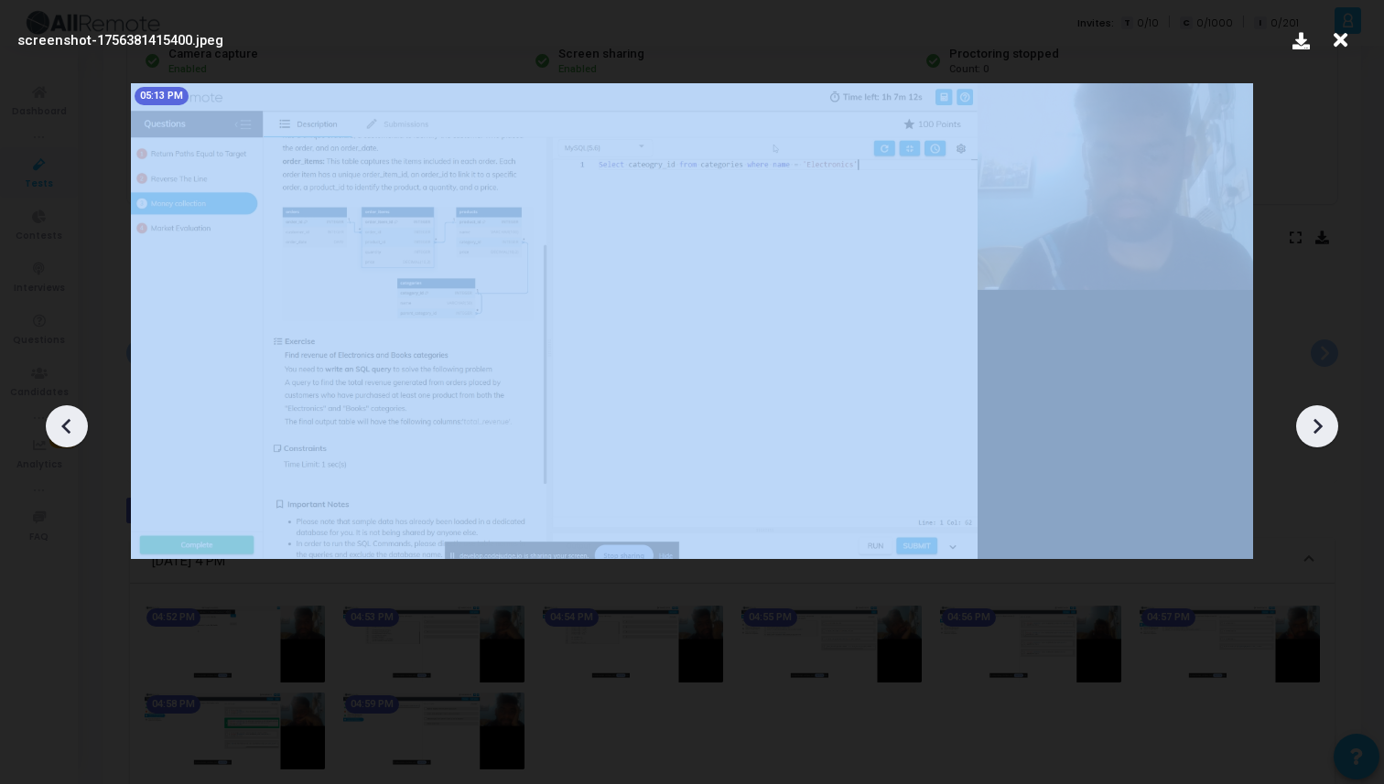
click at [1307, 410] on div at bounding box center [1317, 426] width 42 height 42
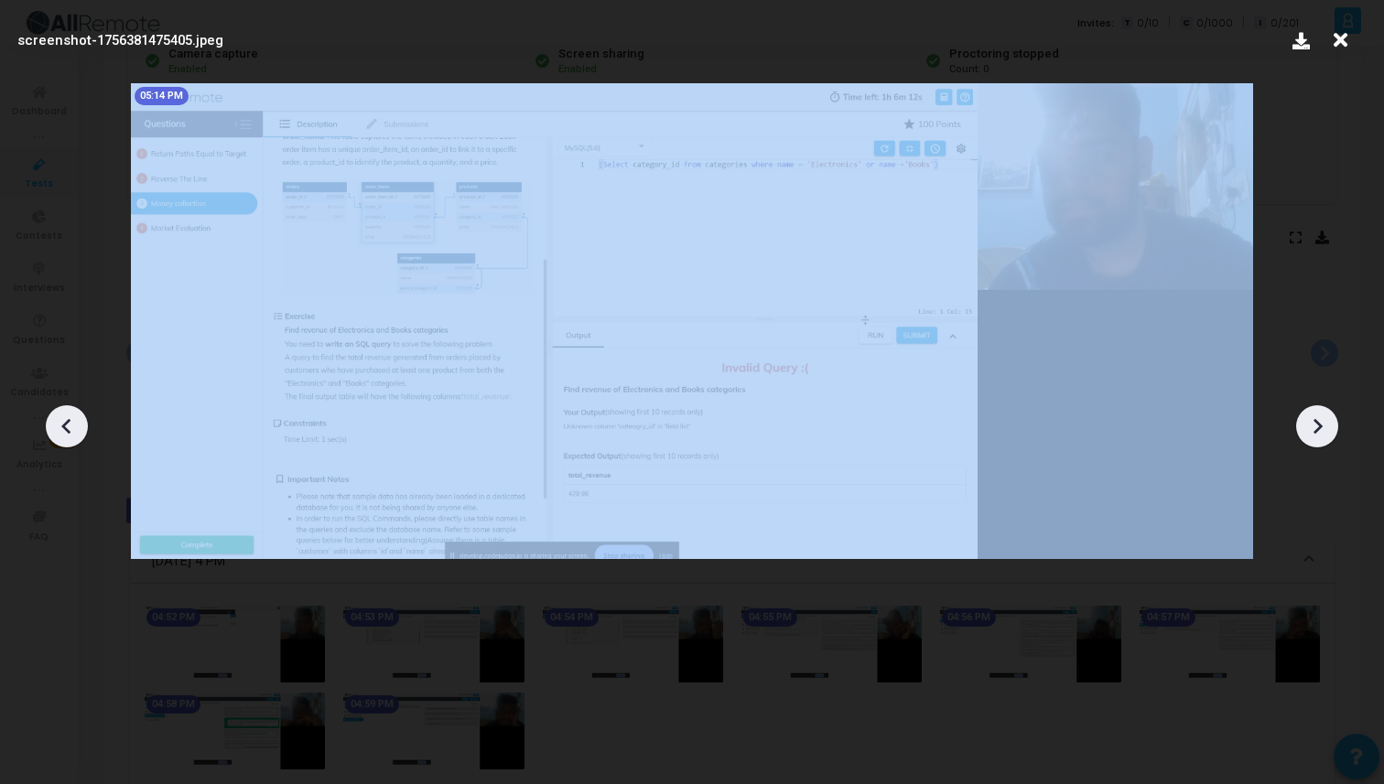
click at [1307, 410] on div at bounding box center [1317, 426] width 42 height 42
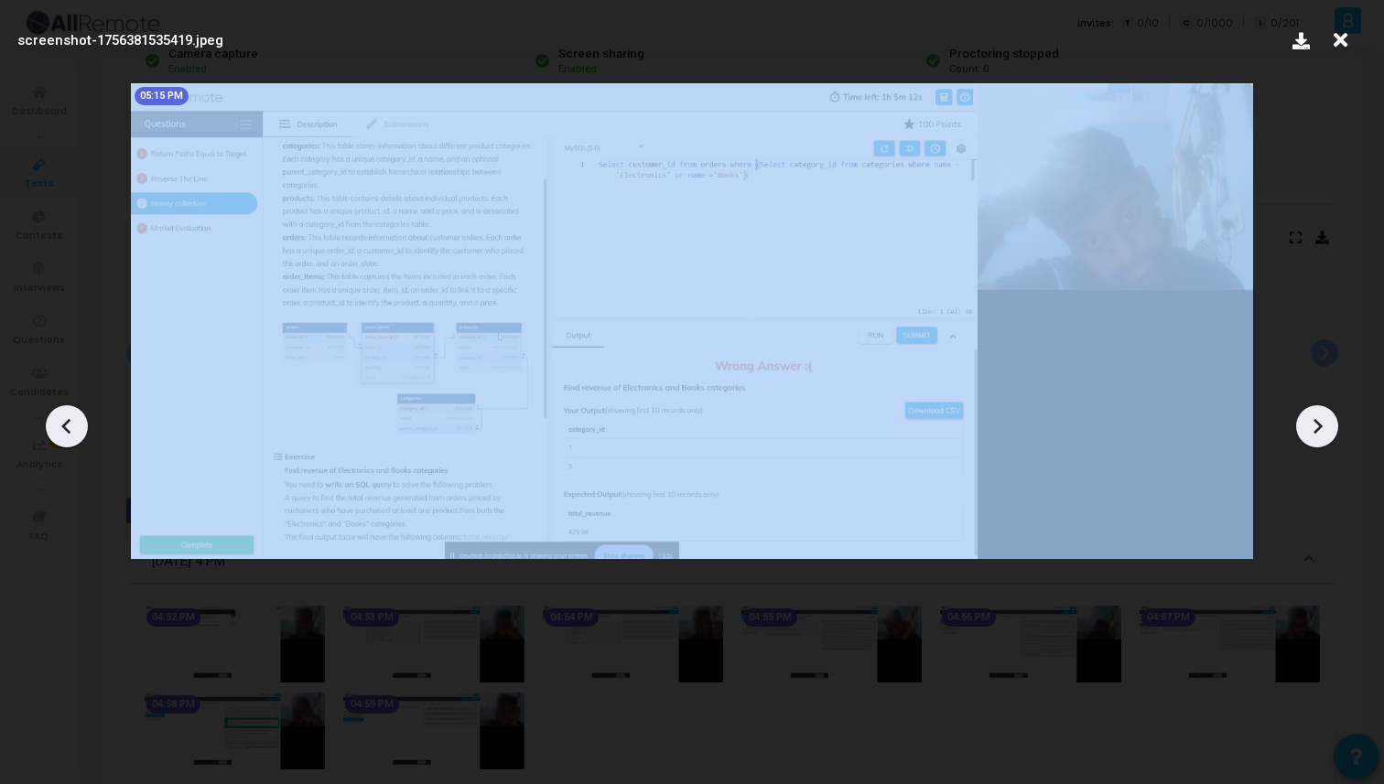
click at [1307, 410] on div at bounding box center [1317, 426] width 42 height 42
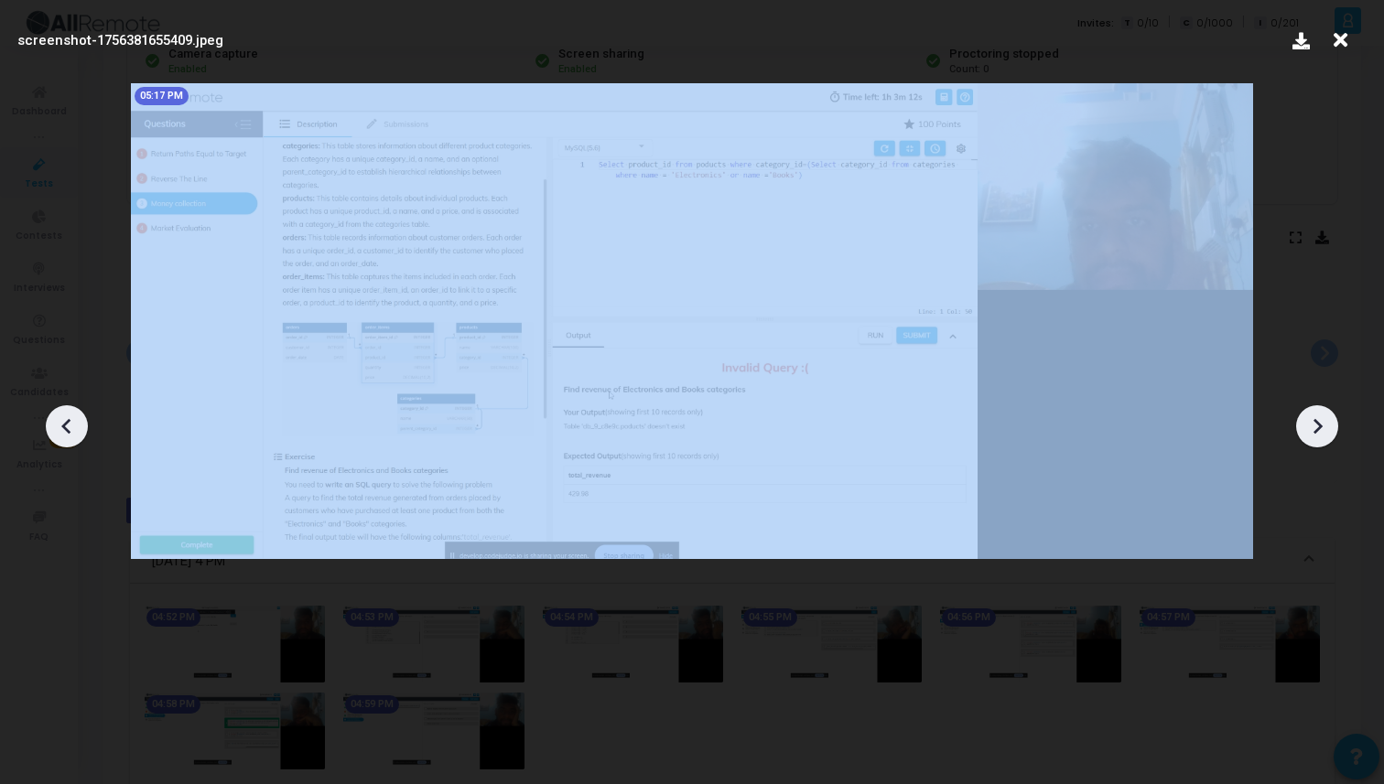
click at [1307, 410] on div at bounding box center [1317, 426] width 42 height 42
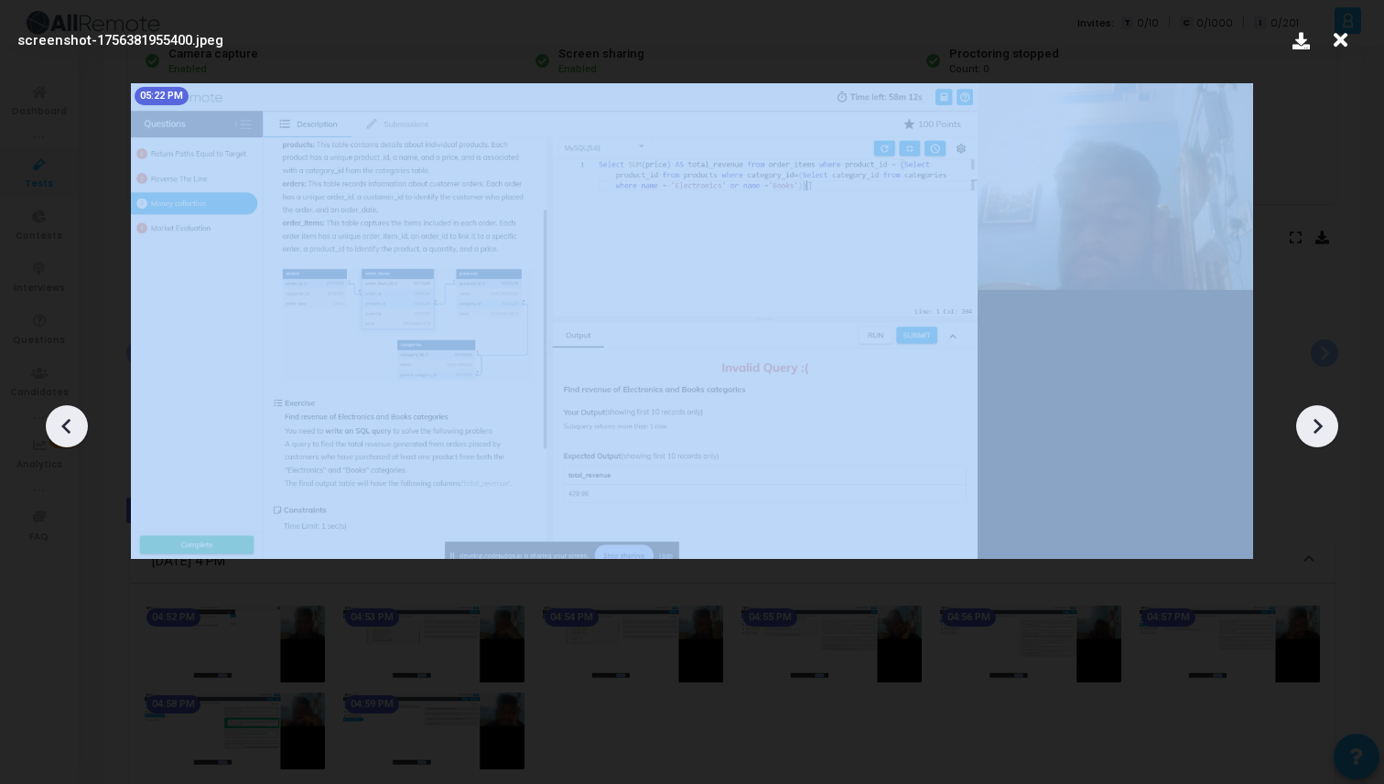
click at [1307, 410] on div at bounding box center [1317, 426] width 42 height 42
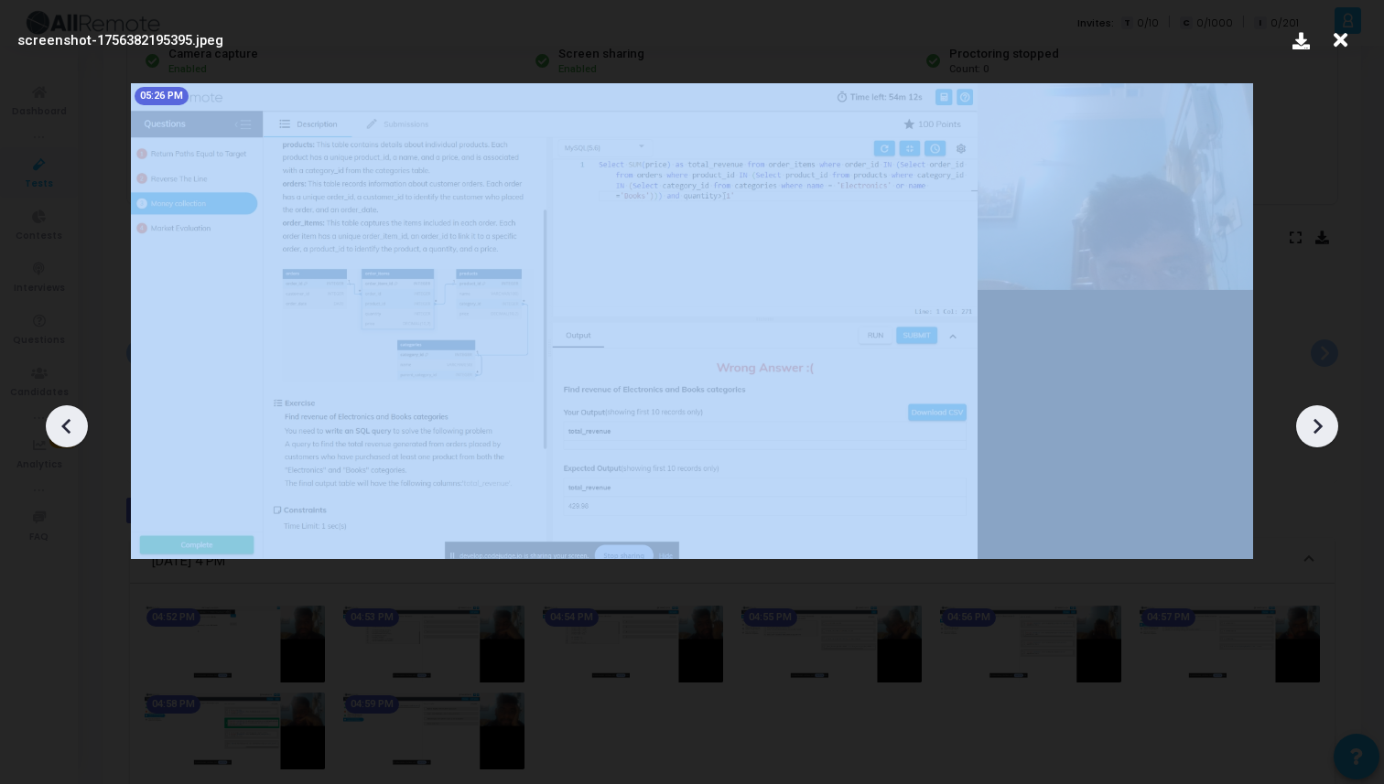
click at [1307, 410] on div at bounding box center [1317, 426] width 42 height 42
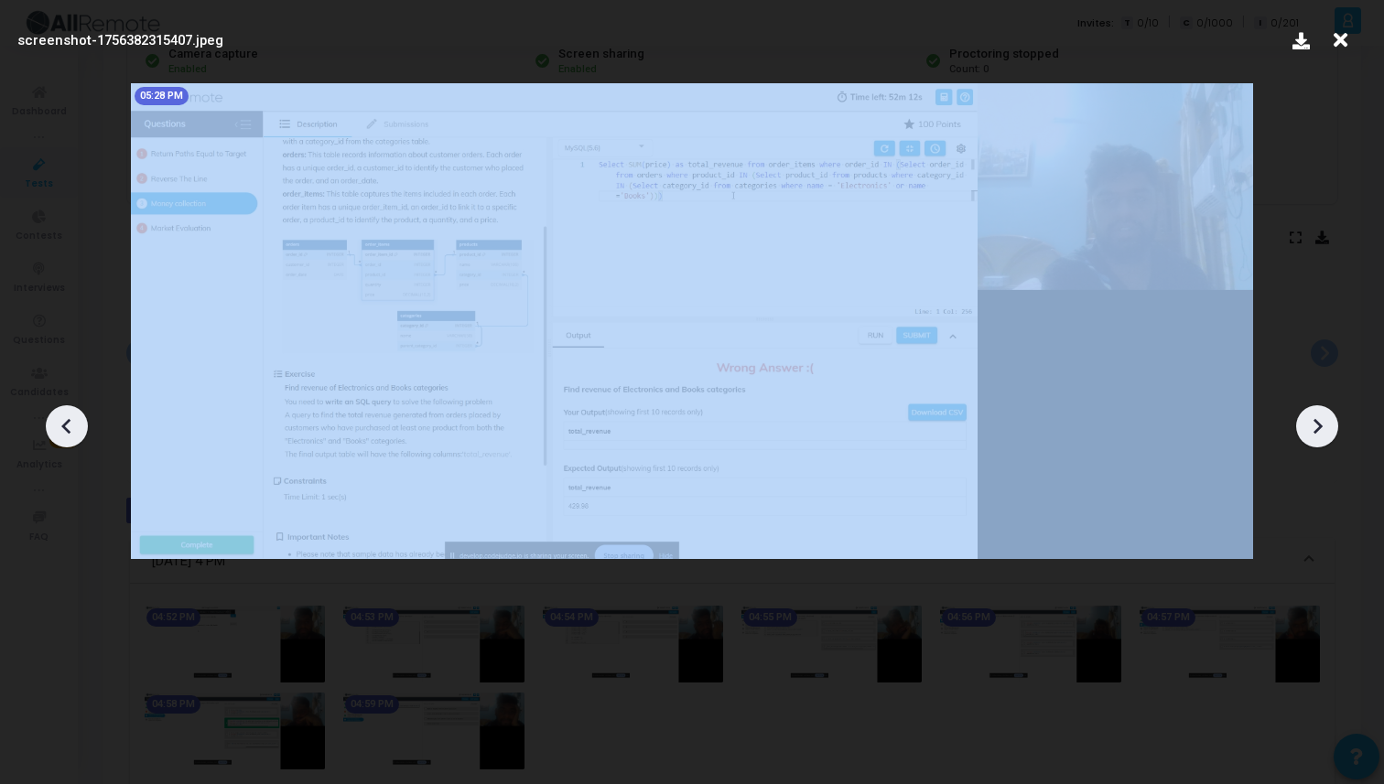
click at [1307, 410] on div at bounding box center [1317, 426] width 42 height 42
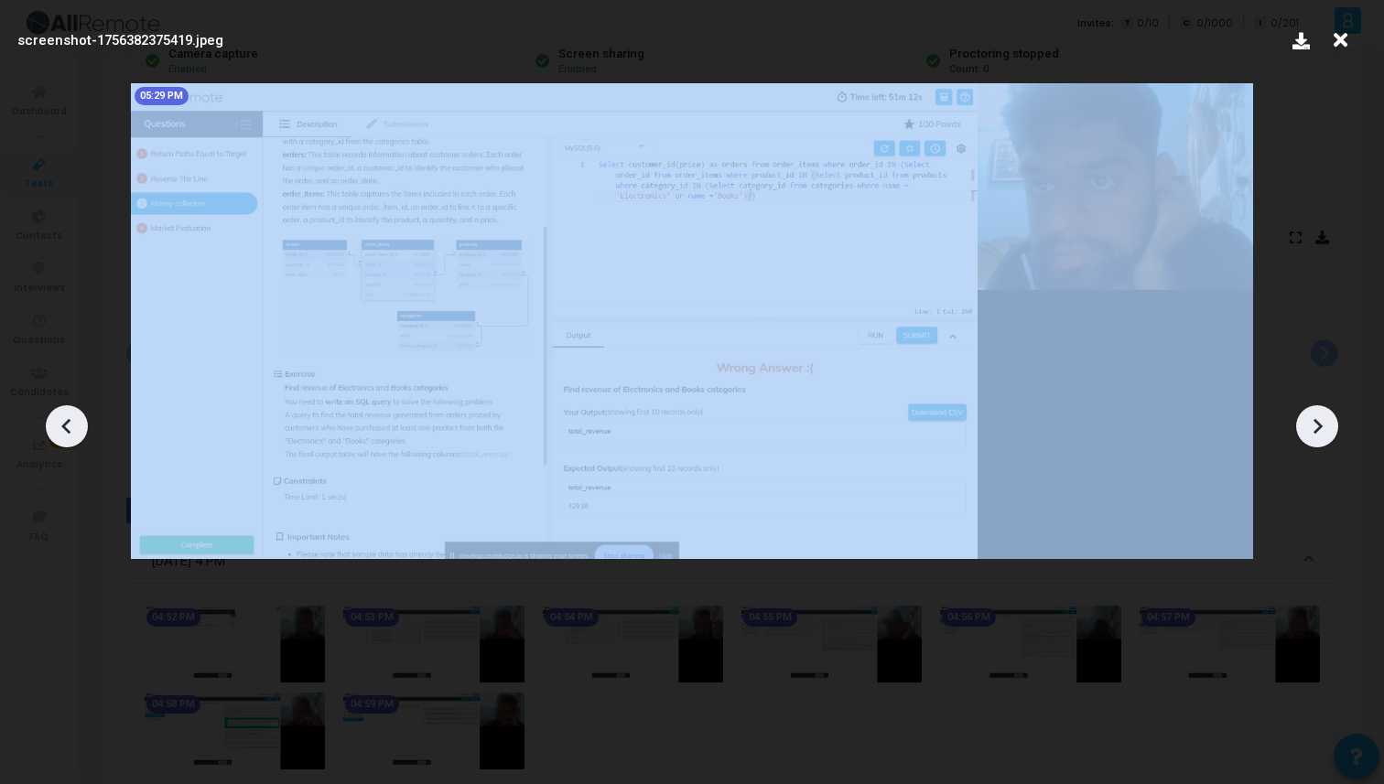
click at [1307, 410] on div at bounding box center [1317, 426] width 42 height 42
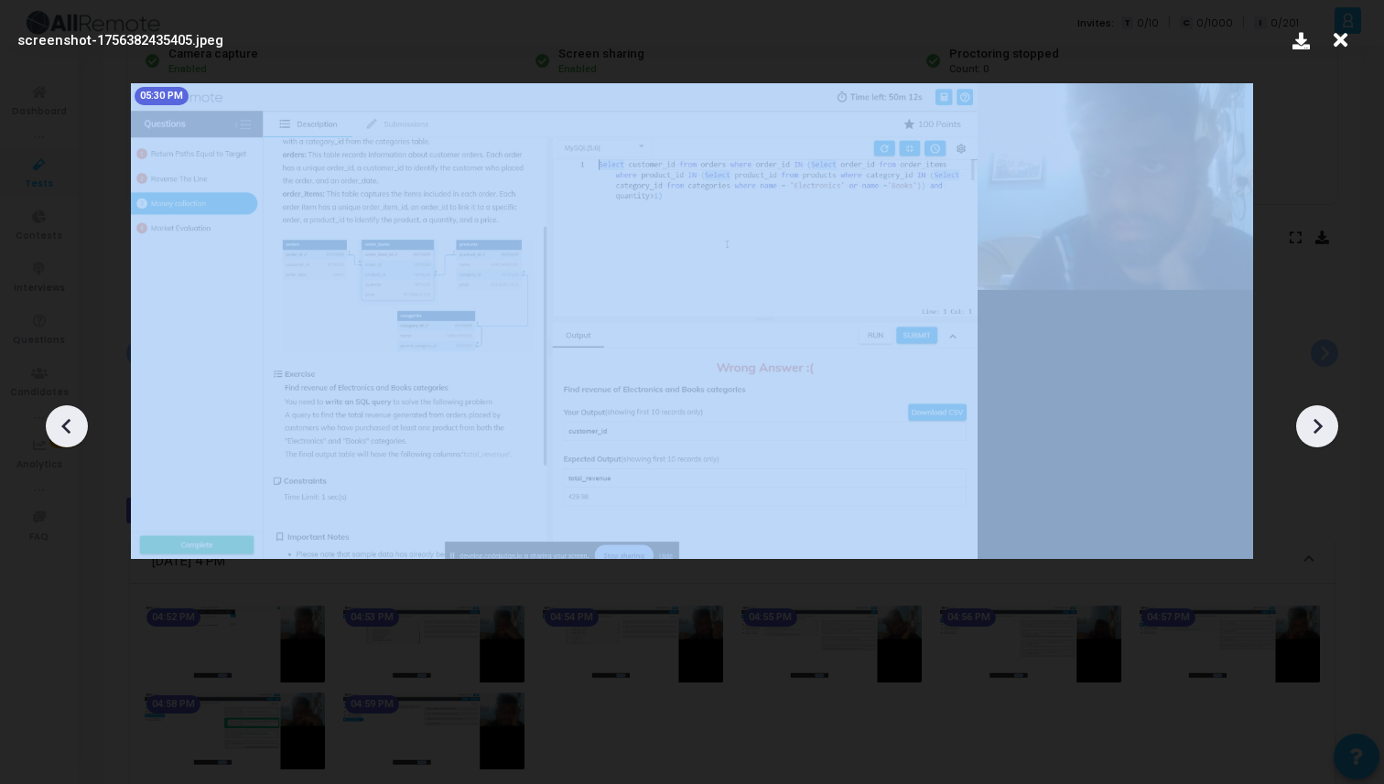
click at [1307, 410] on div at bounding box center [1317, 426] width 42 height 42
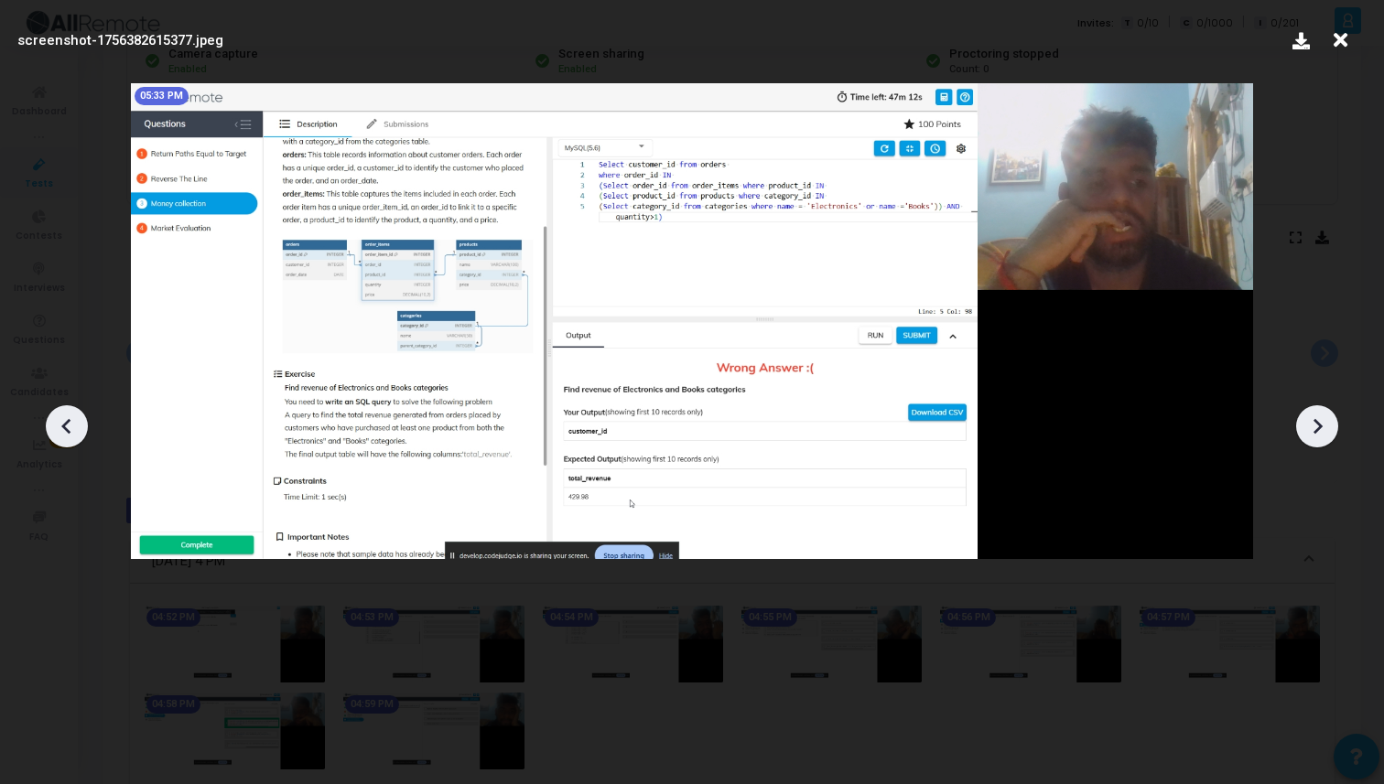
click at [1307, 410] on div at bounding box center [1317, 426] width 42 height 42
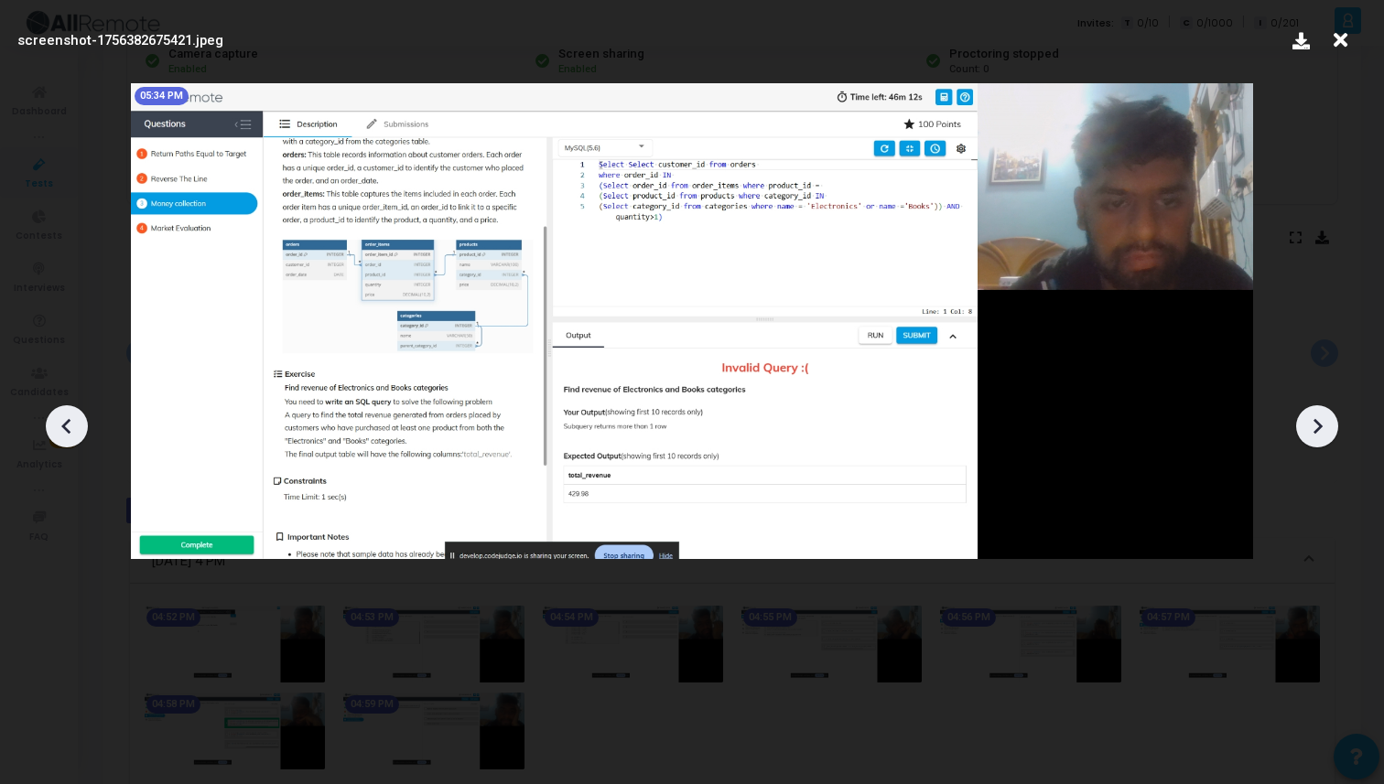
click at [1307, 410] on div at bounding box center [1317, 426] width 42 height 42
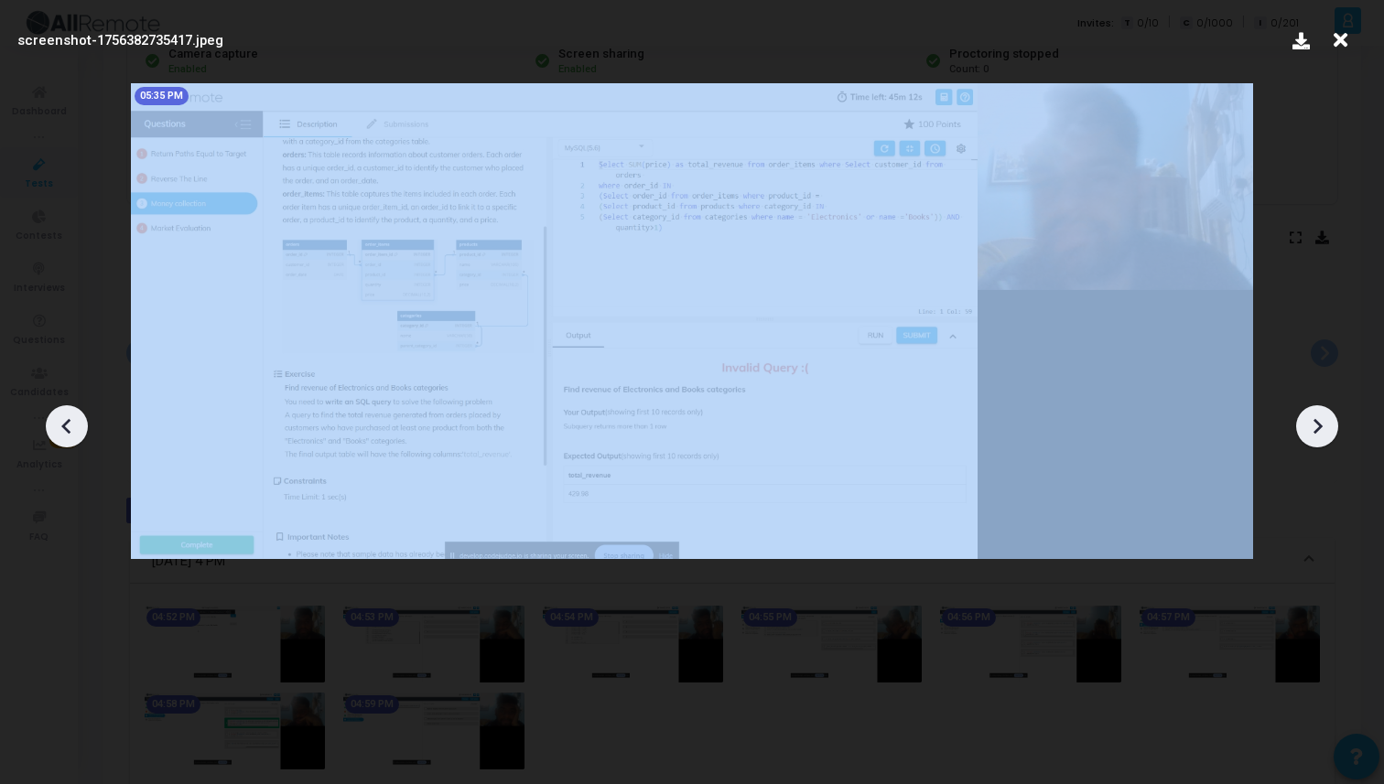
click at [1307, 410] on div at bounding box center [1317, 426] width 42 height 42
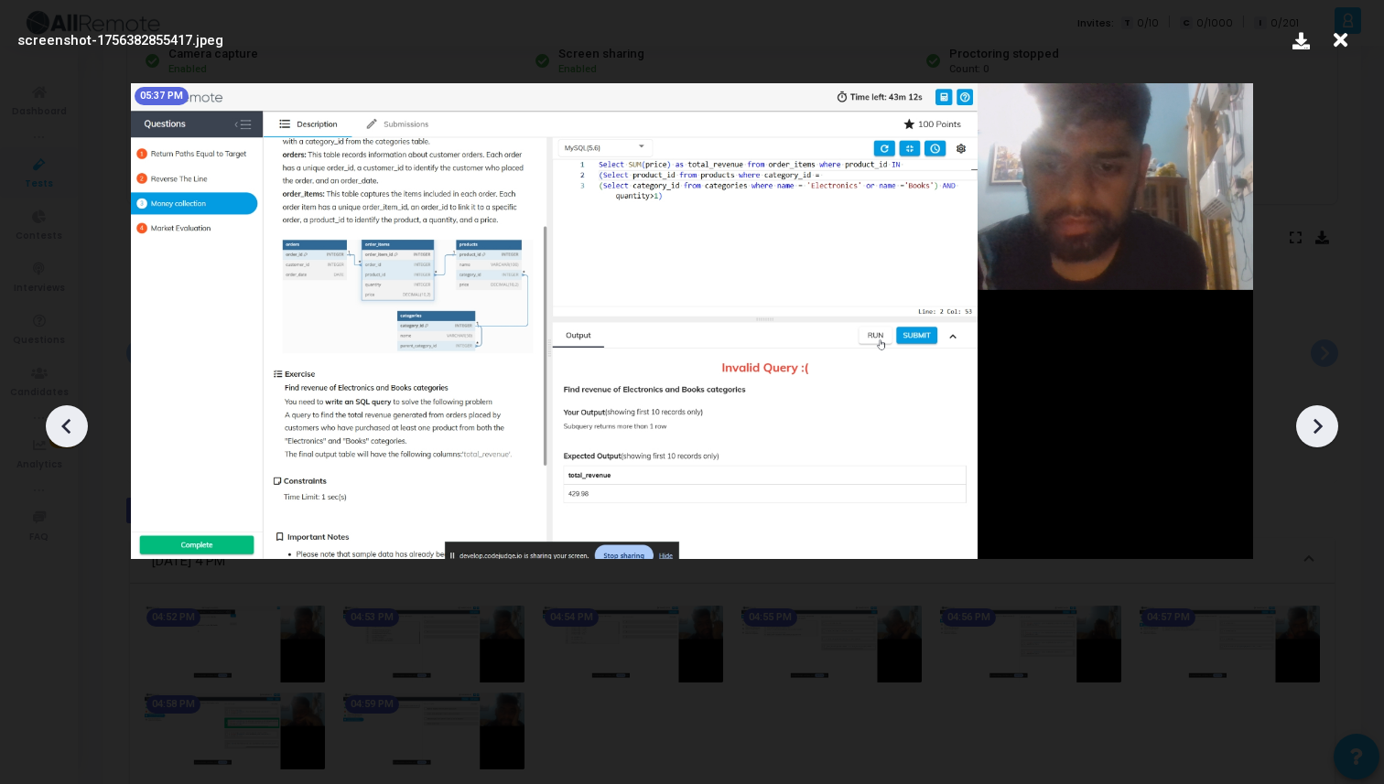
click at [1307, 410] on div at bounding box center [1317, 426] width 42 height 42
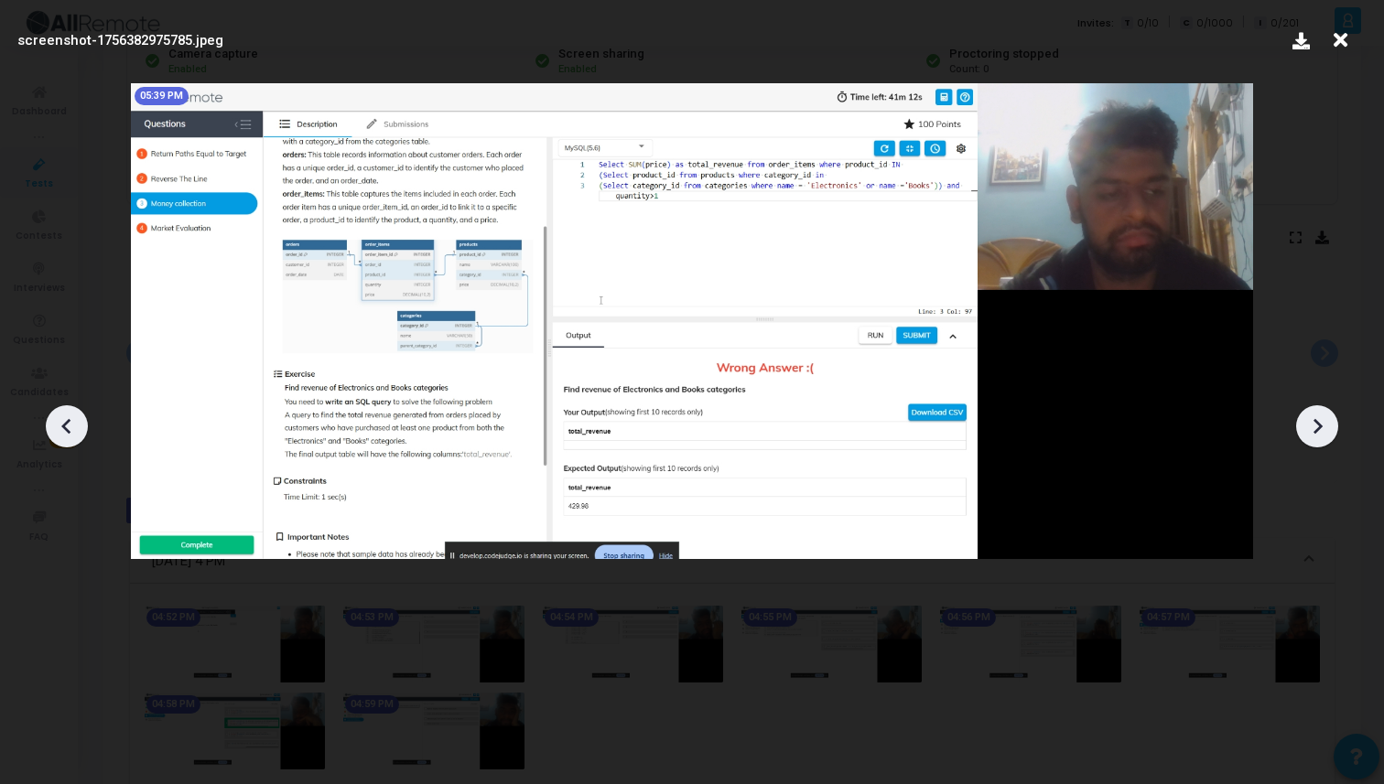
click at [1307, 410] on div at bounding box center [1317, 426] width 42 height 42
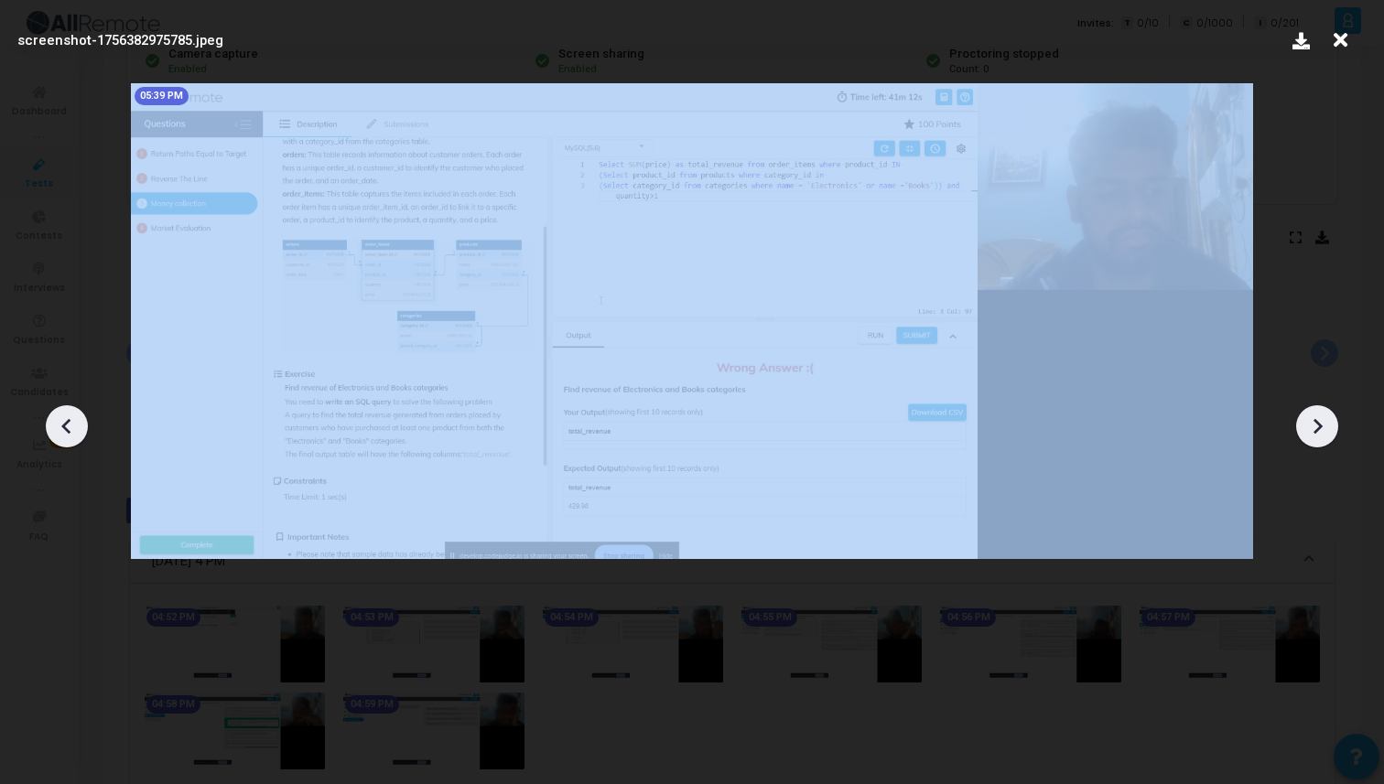
click at [1307, 410] on div at bounding box center [1317, 426] width 42 height 42
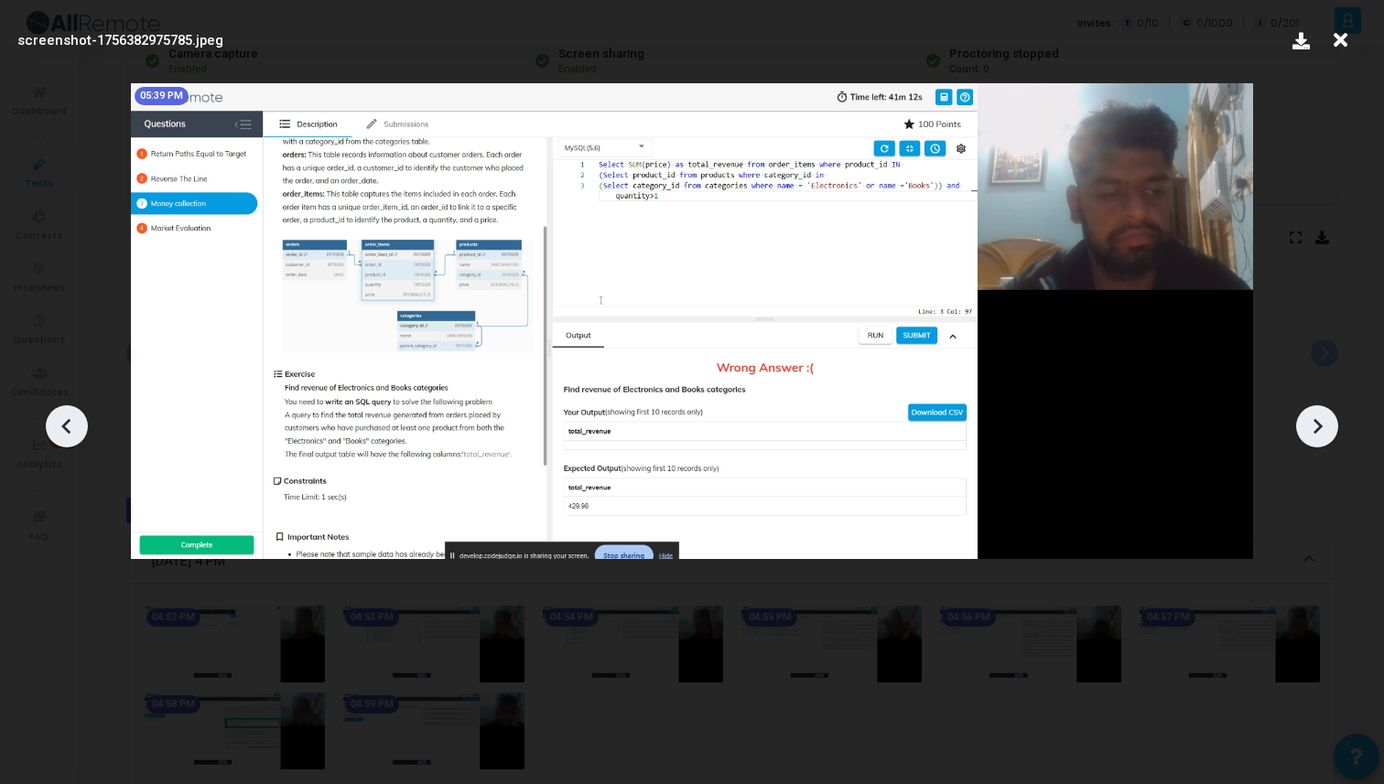
click at [1309, 419] on icon at bounding box center [1316, 426] width 27 height 27
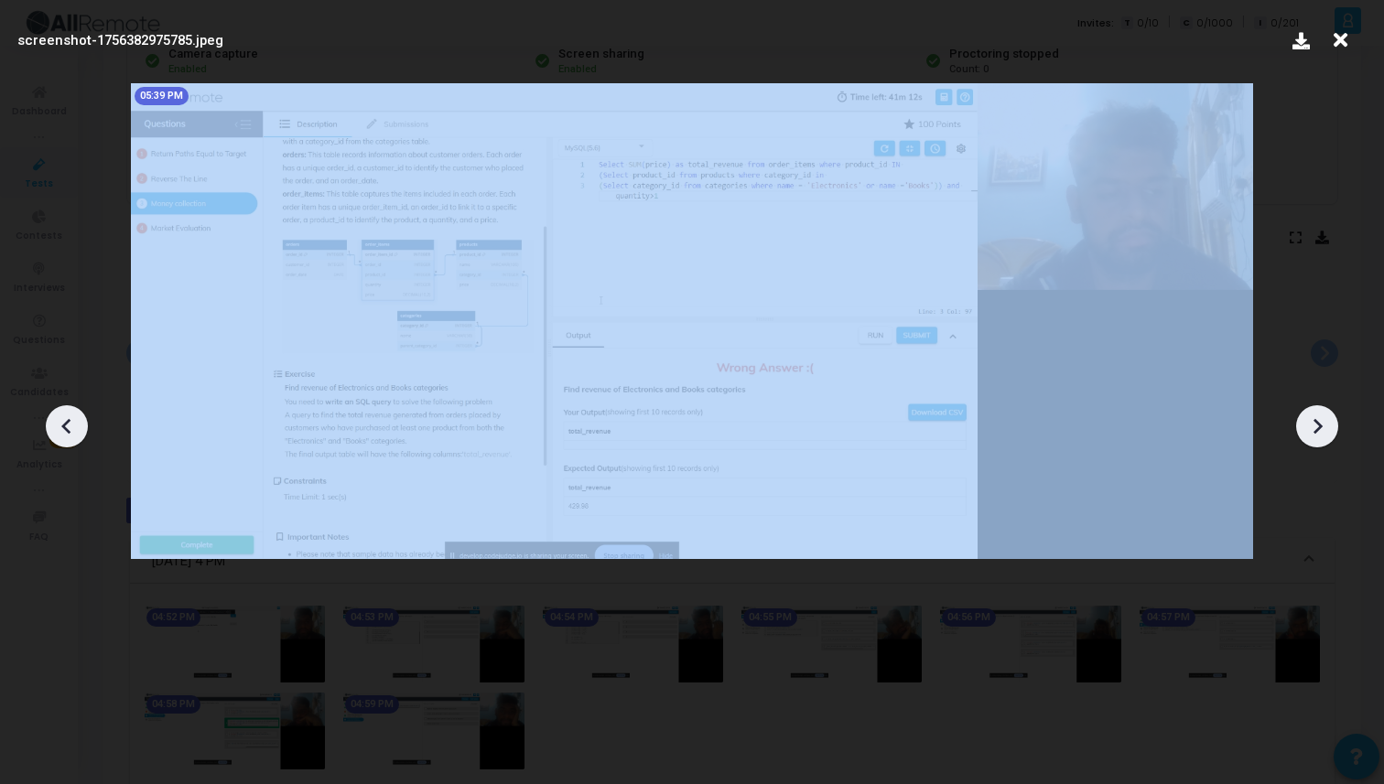
click at [1309, 419] on icon at bounding box center [1316, 426] width 27 height 27
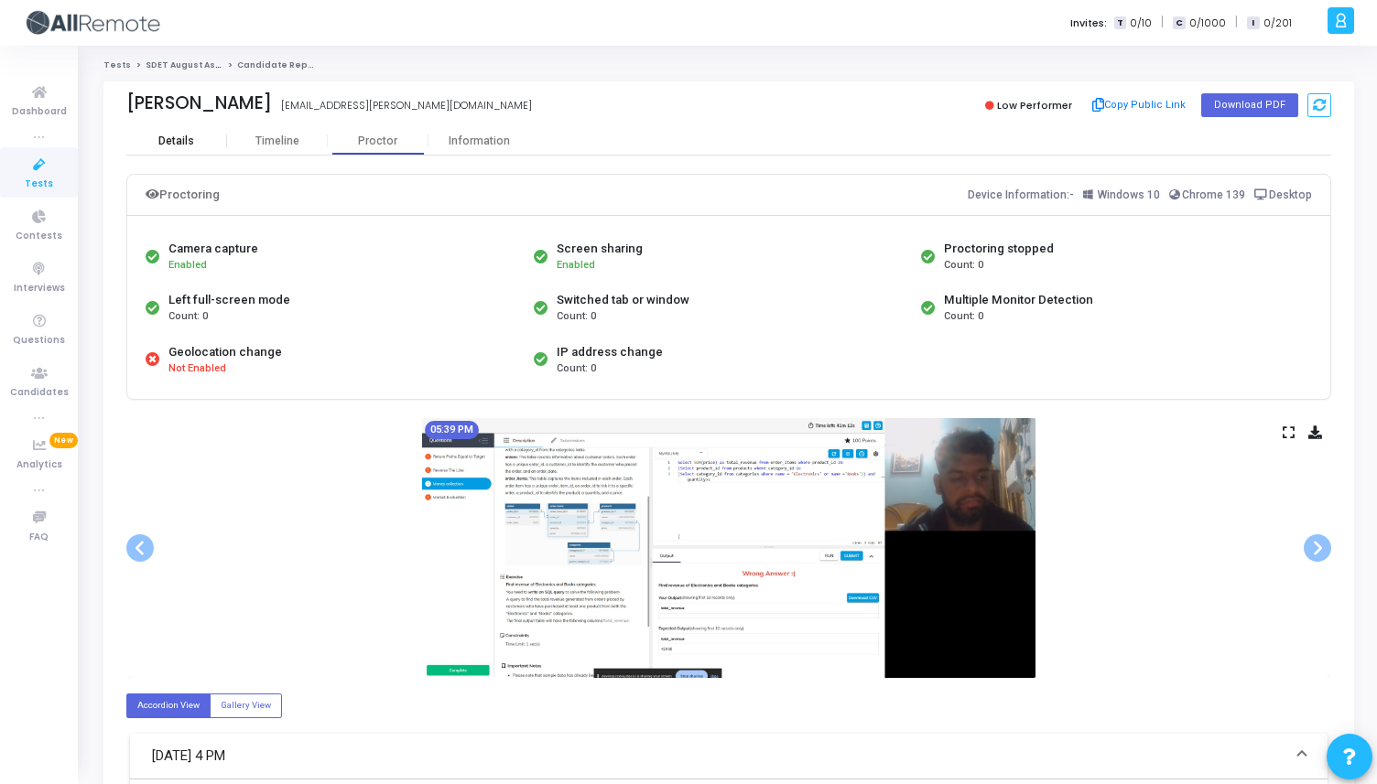
click at [165, 136] on div "Details" at bounding box center [176, 142] width 36 height 14
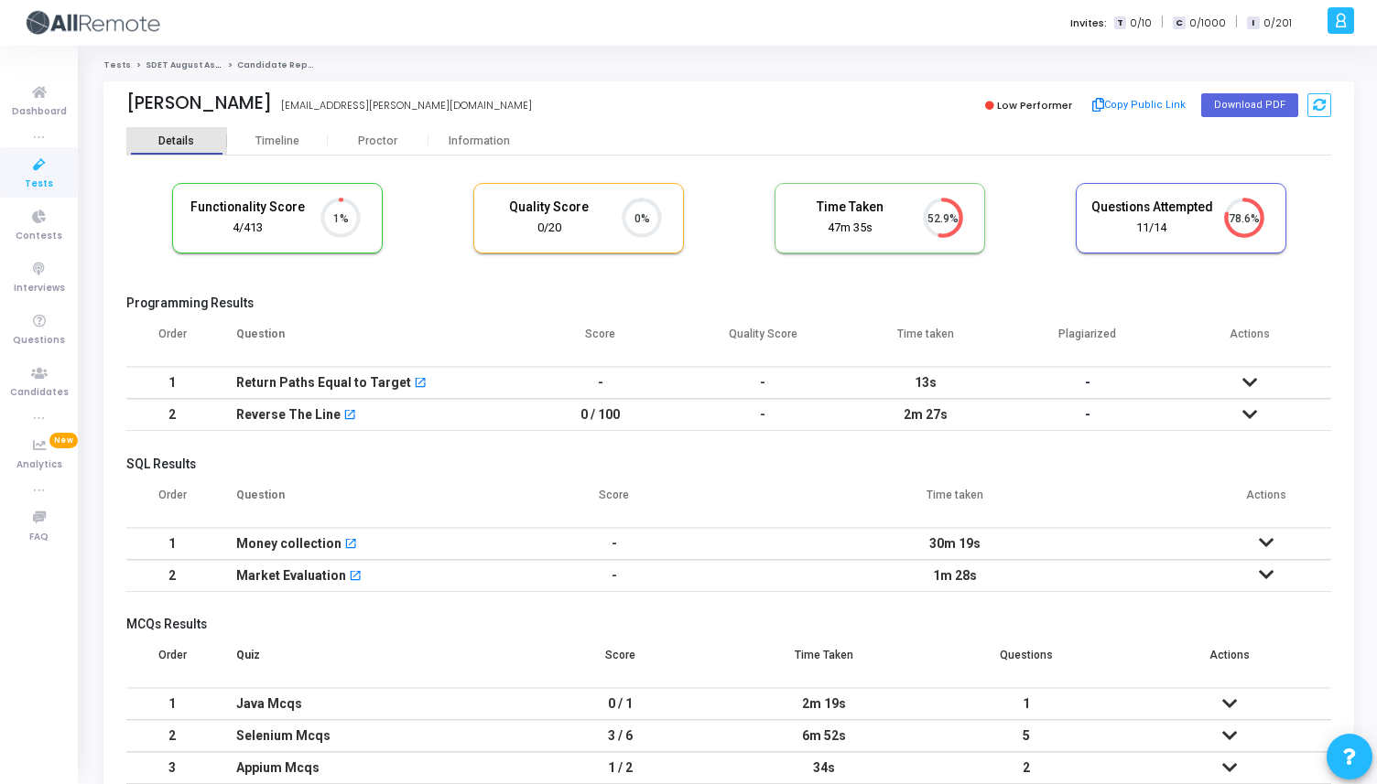
scroll to position [38, 47]
click at [181, 69] on link "SDET August Assessment" at bounding box center [204, 64] width 116 height 11
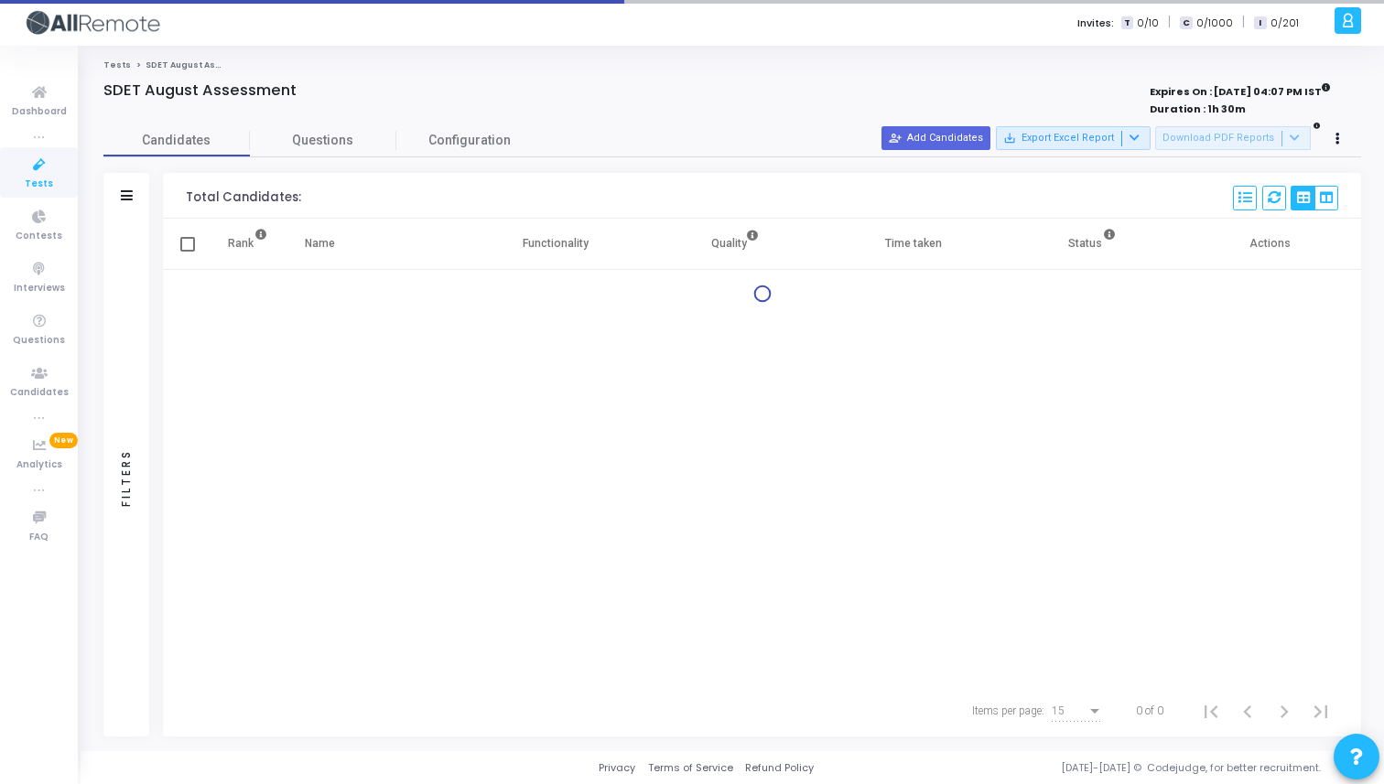
click at [49, 168] on icon at bounding box center [39, 165] width 38 height 23
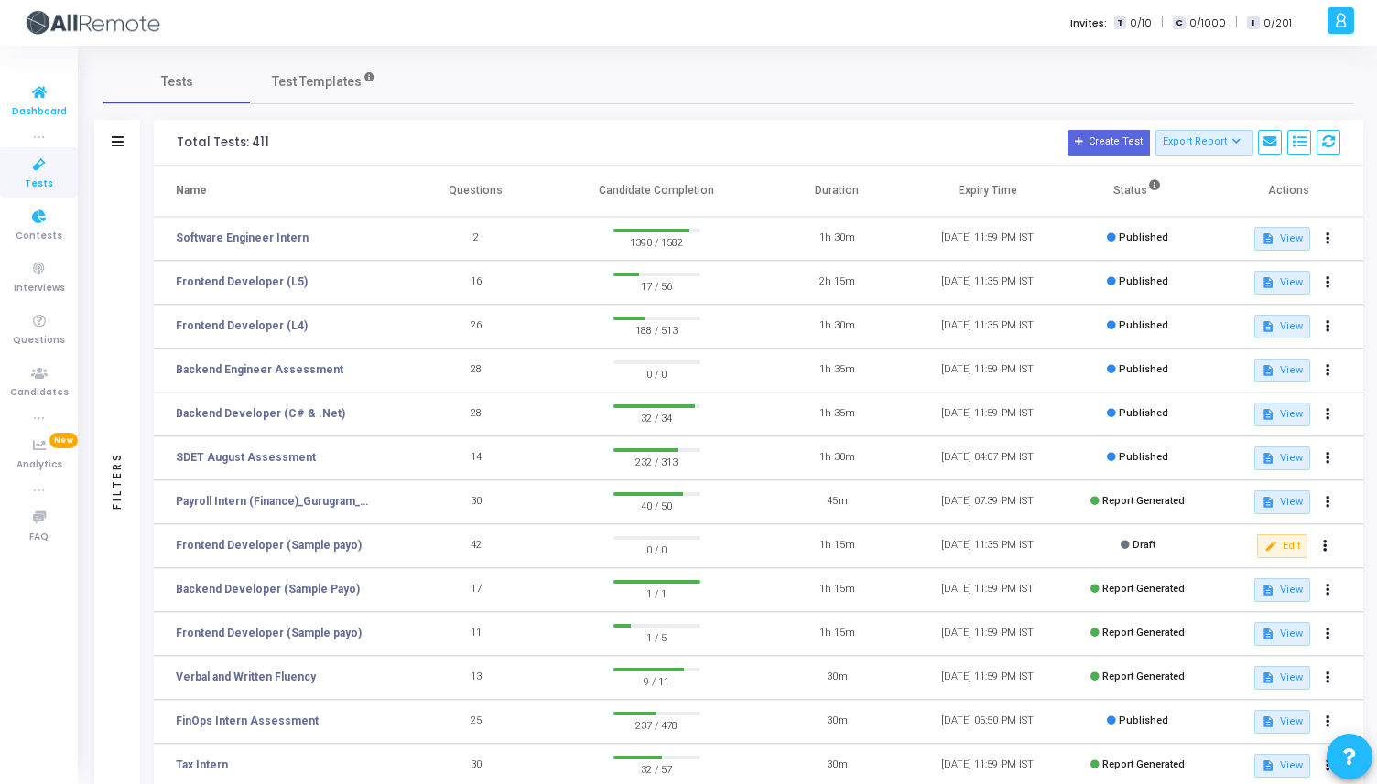
click at [39, 106] on span "Dashboard" at bounding box center [39, 112] width 55 height 16
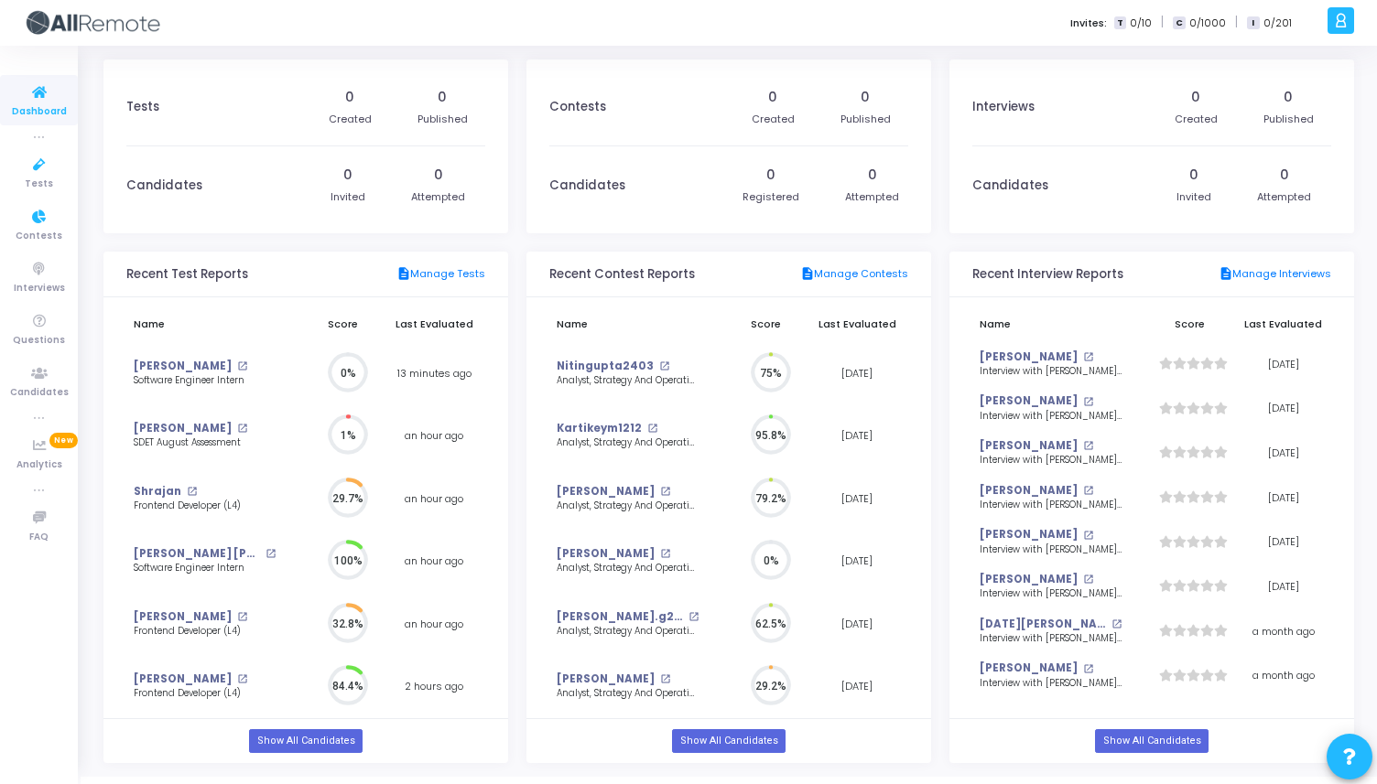
scroll to position [40, 19]
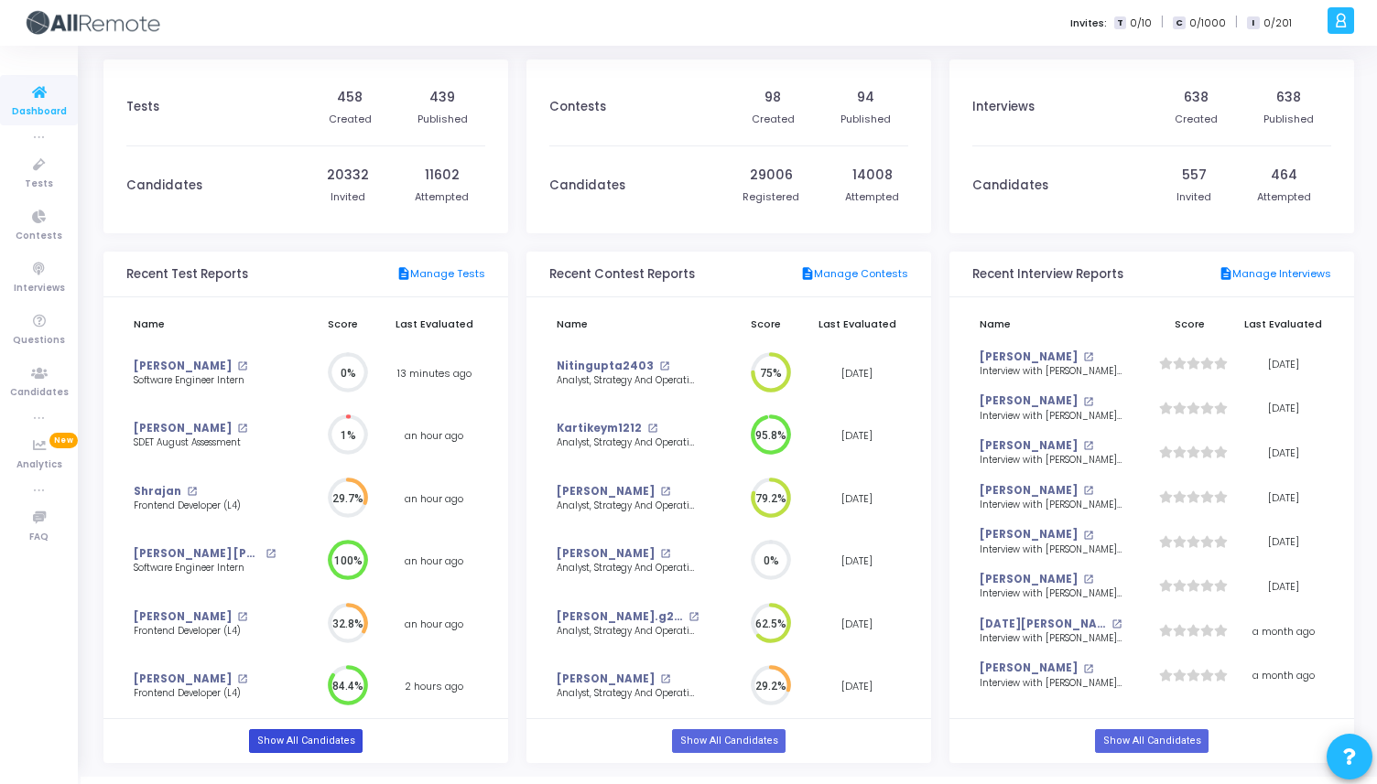
click at [299, 740] on link "Show All Candidates" at bounding box center [305, 741] width 113 height 24
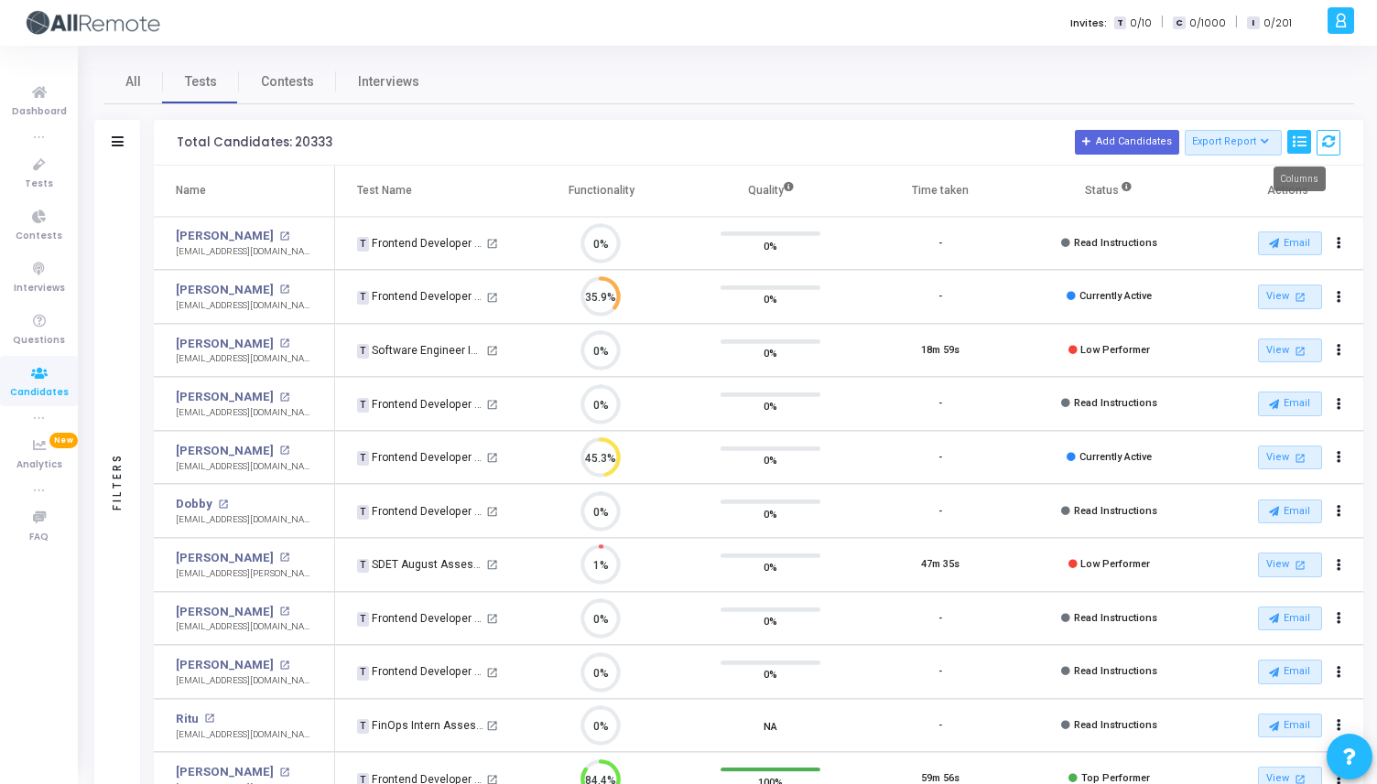
click at [1304, 144] on icon at bounding box center [1298, 141] width 13 height 13
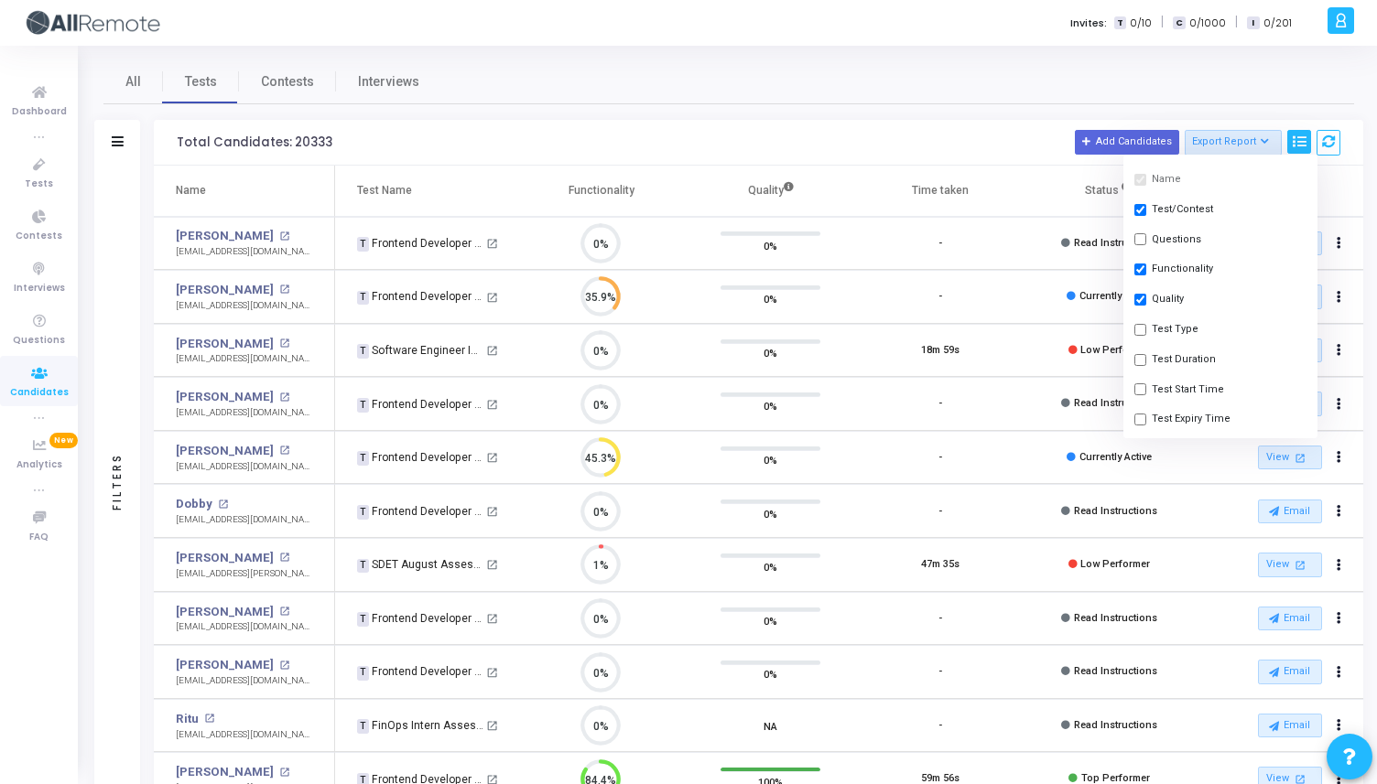
click at [1360, 184] on th "Actions" at bounding box center [1278, 191] width 169 height 51
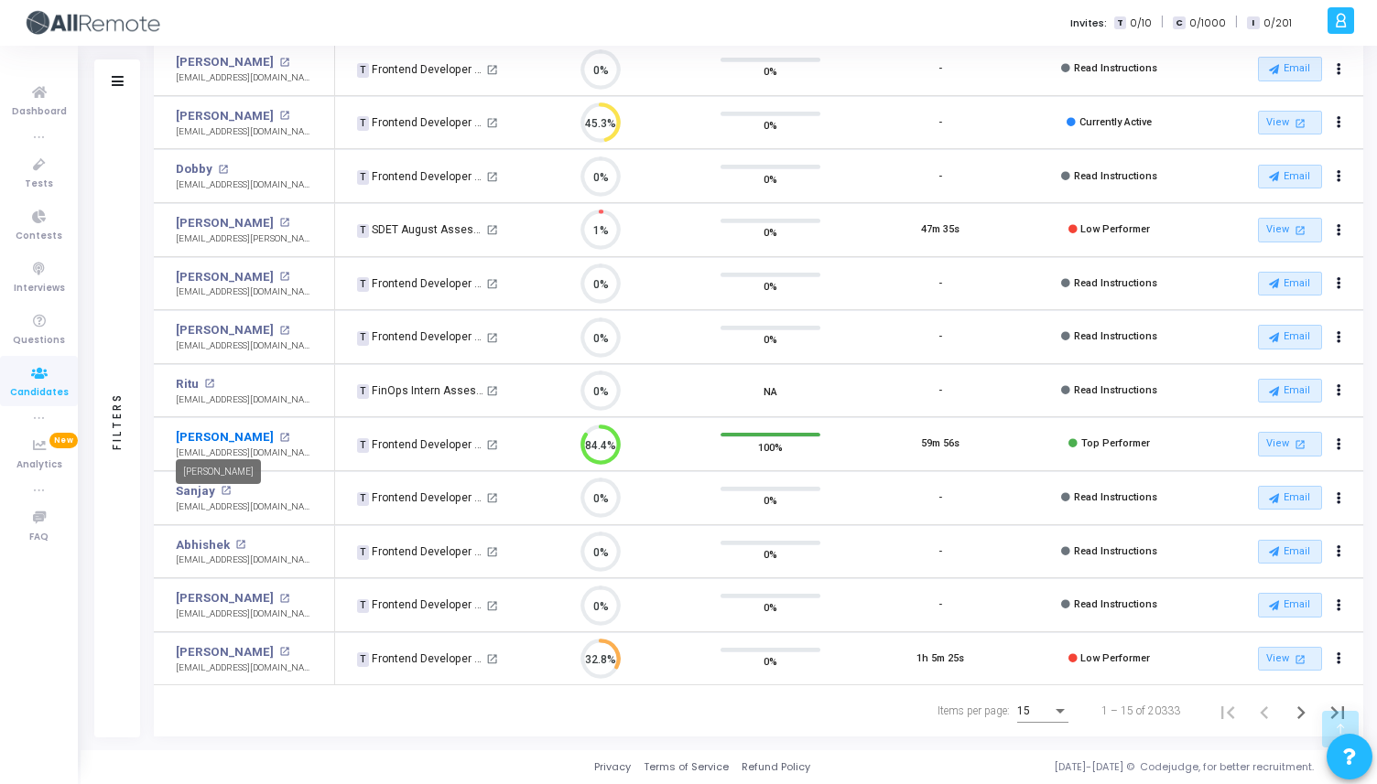
click at [201, 442] on link "[PERSON_NAME]" at bounding box center [225, 437] width 98 height 18
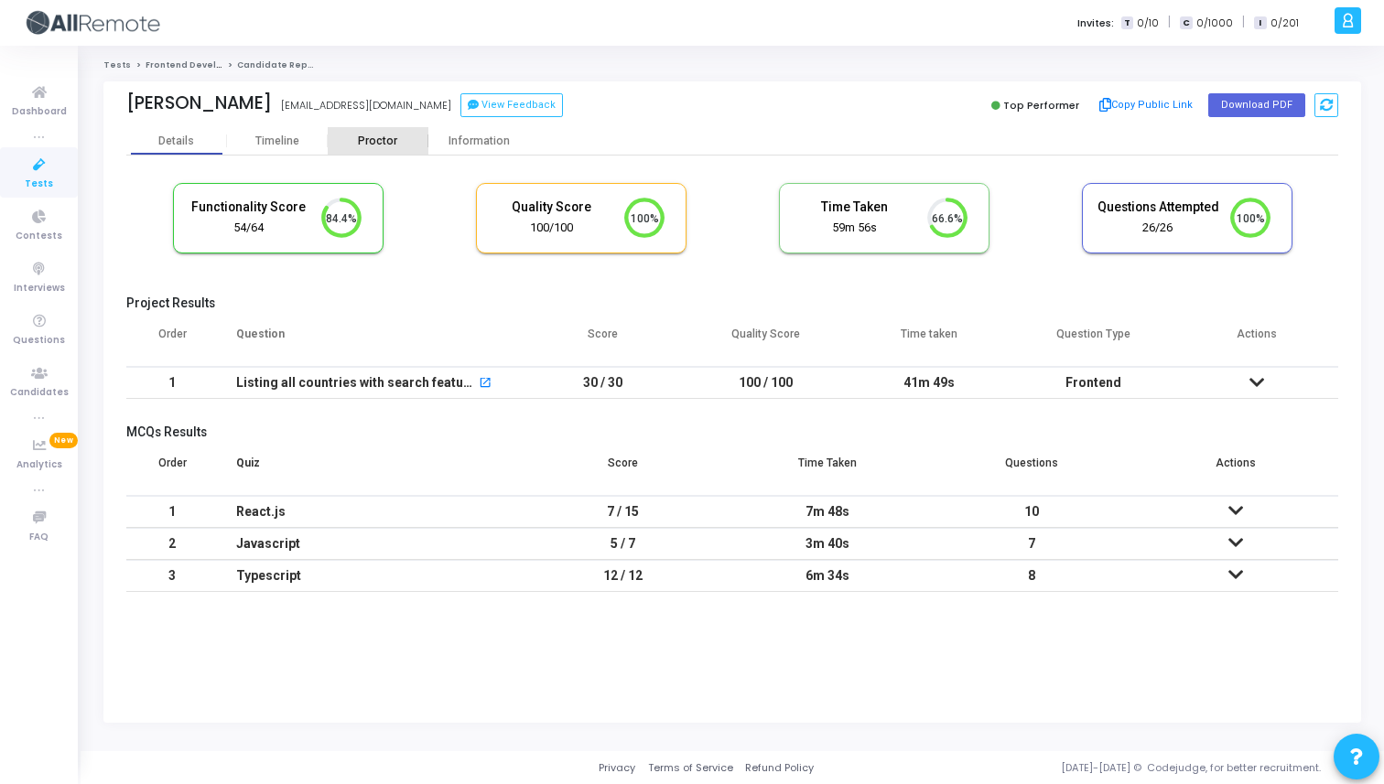
click at [377, 146] on div "Proctor" at bounding box center [378, 142] width 101 height 14
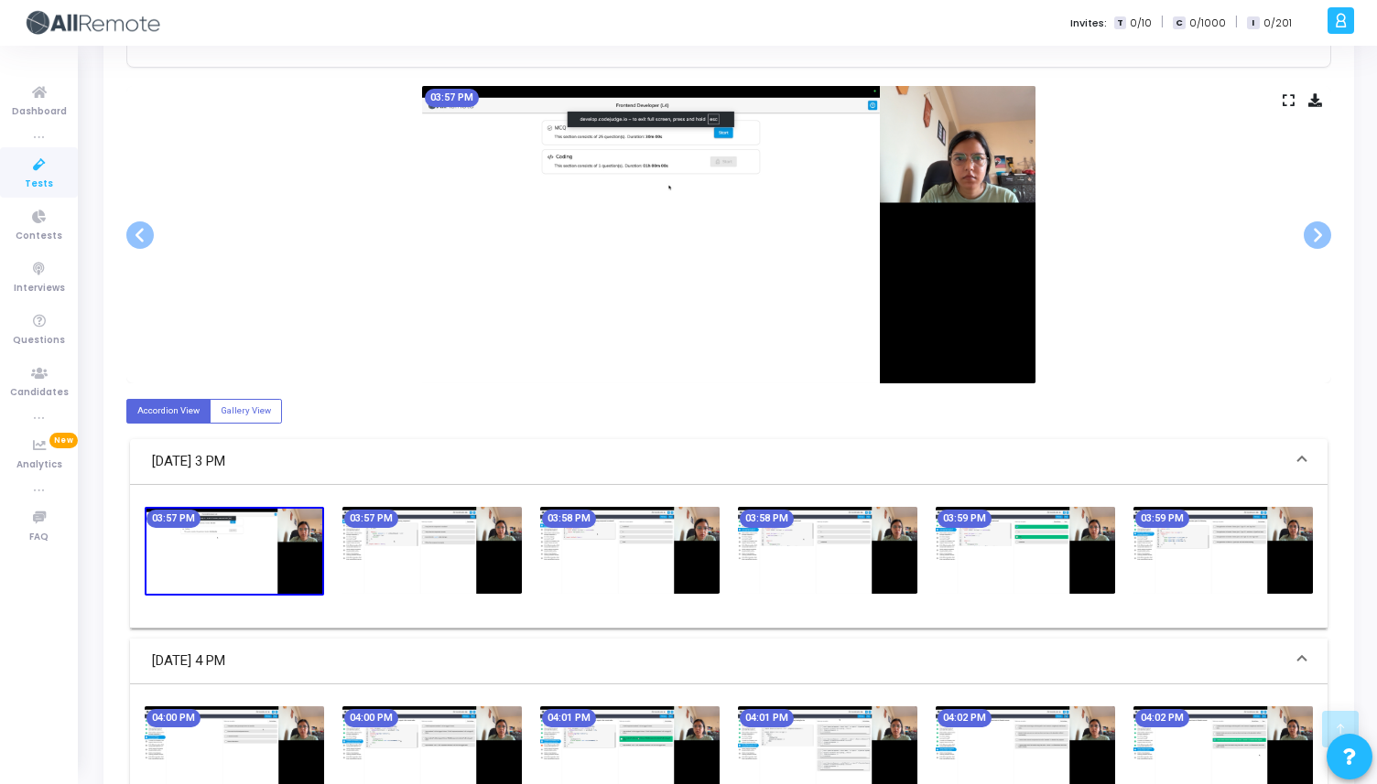
click at [1280, 99] on div "03:57 PM" at bounding box center [728, 234] width 1204 height 297
click at [1289, 98] on icon at bounding box center [1288, 100] width 12 height 10
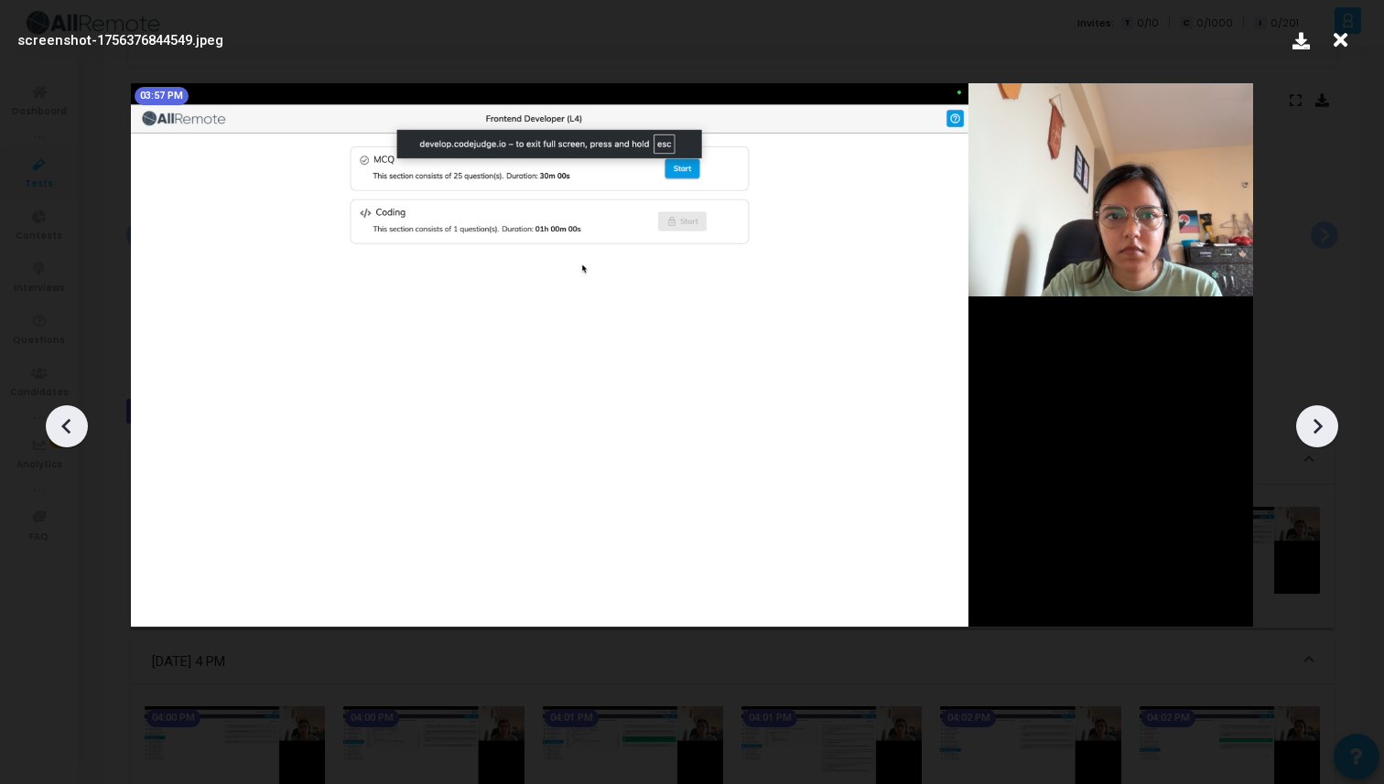
click at [1326, 425] on icon at bounding box center [1316, 426] width 27 height 27
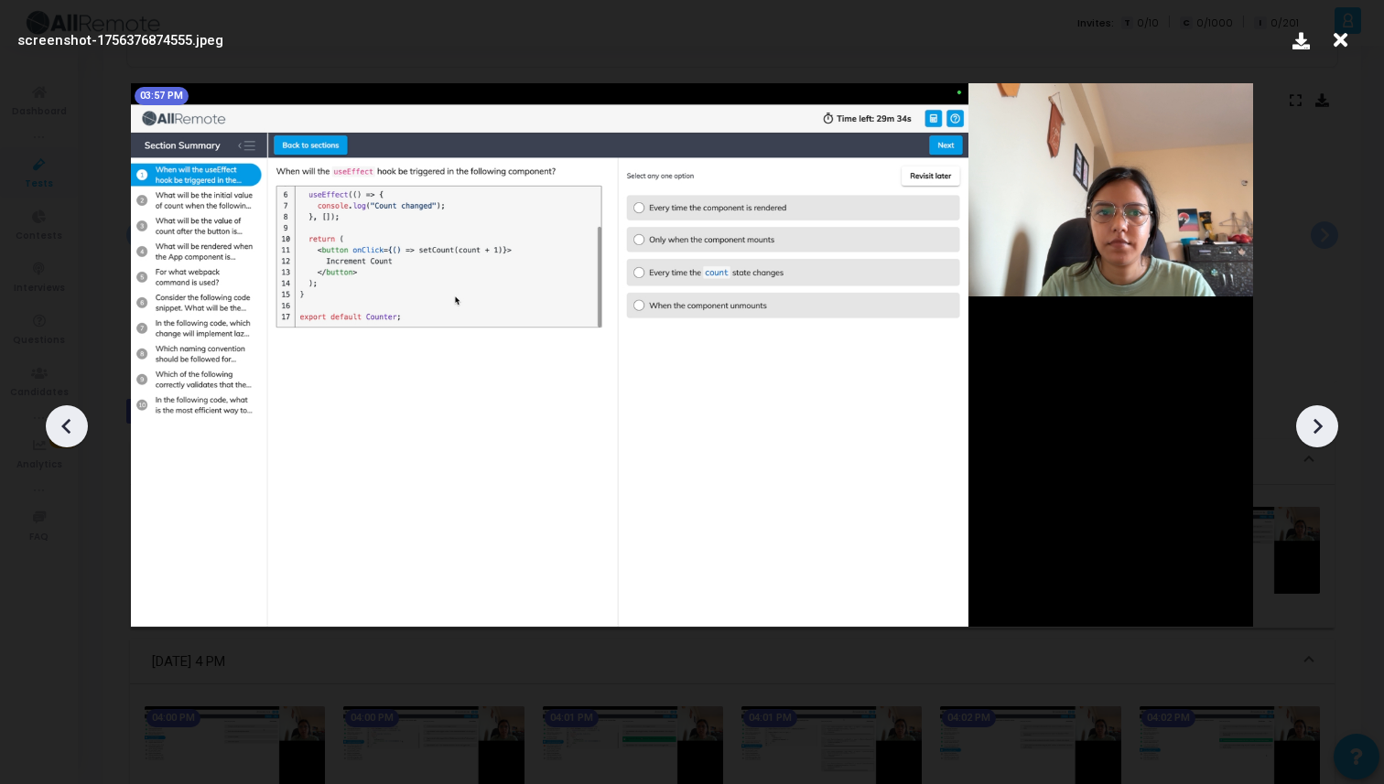
click at [1326, 425] on icon at bounding box center [1316, 426] width 27 height 27
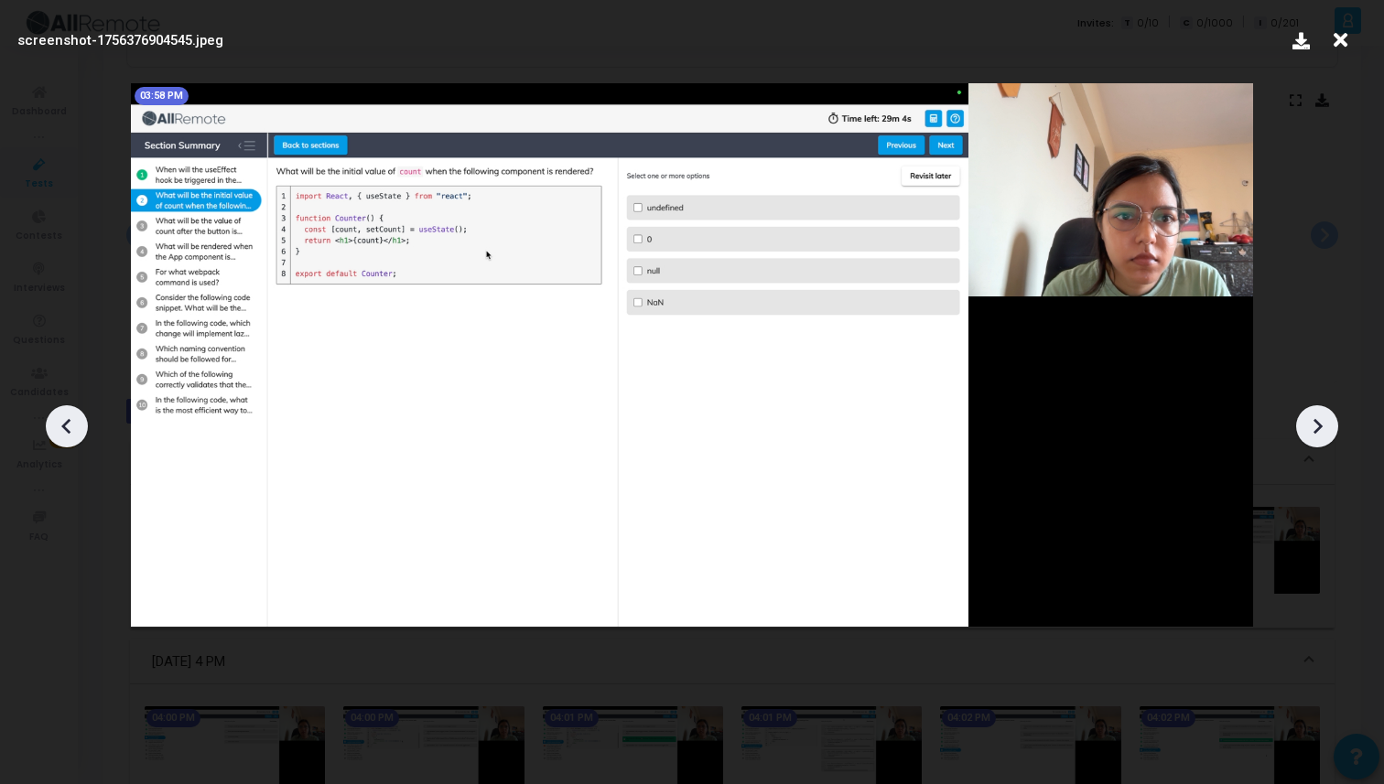
click at [1326, 425] on icon at bounding box center [1316, 426] width 27 height 27
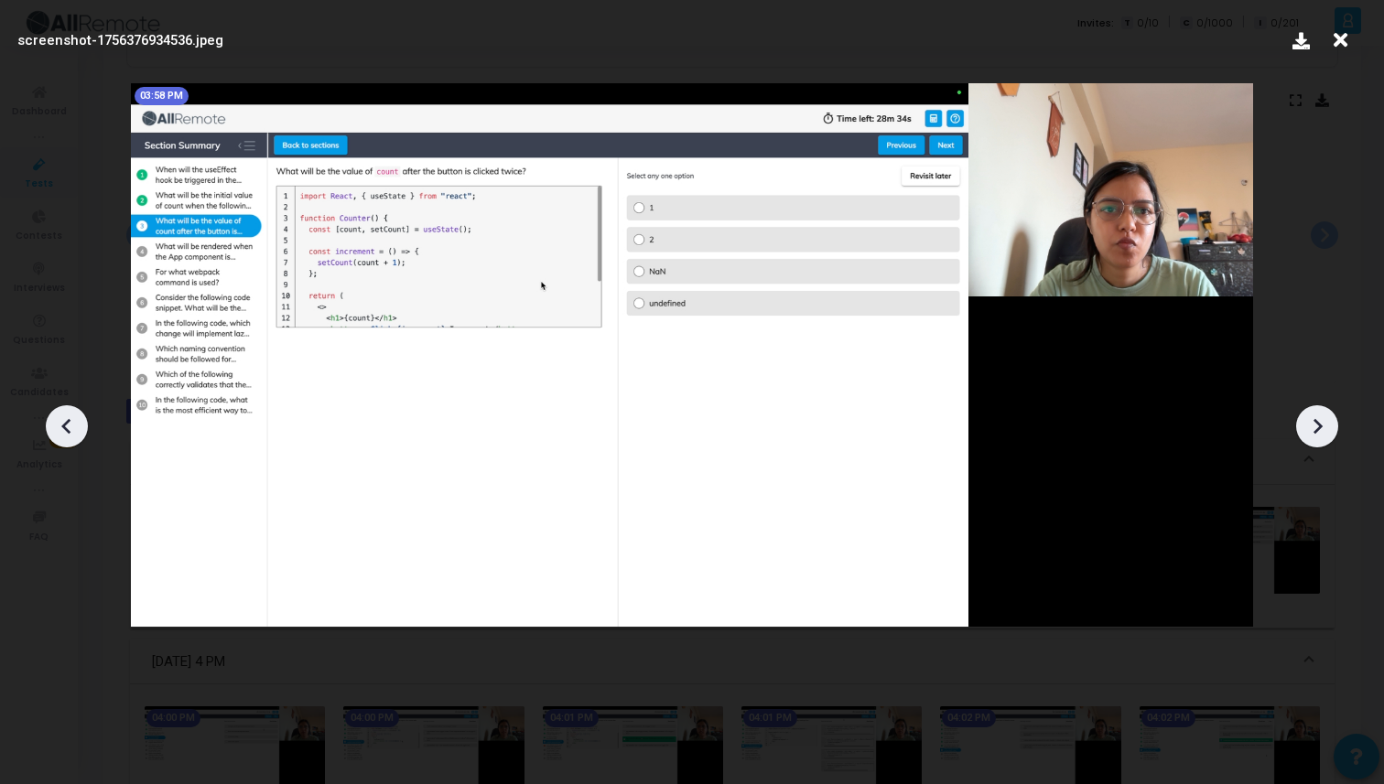
click at [1326, 425] on icon at bounding box center [1316, 426] width 27 height 27
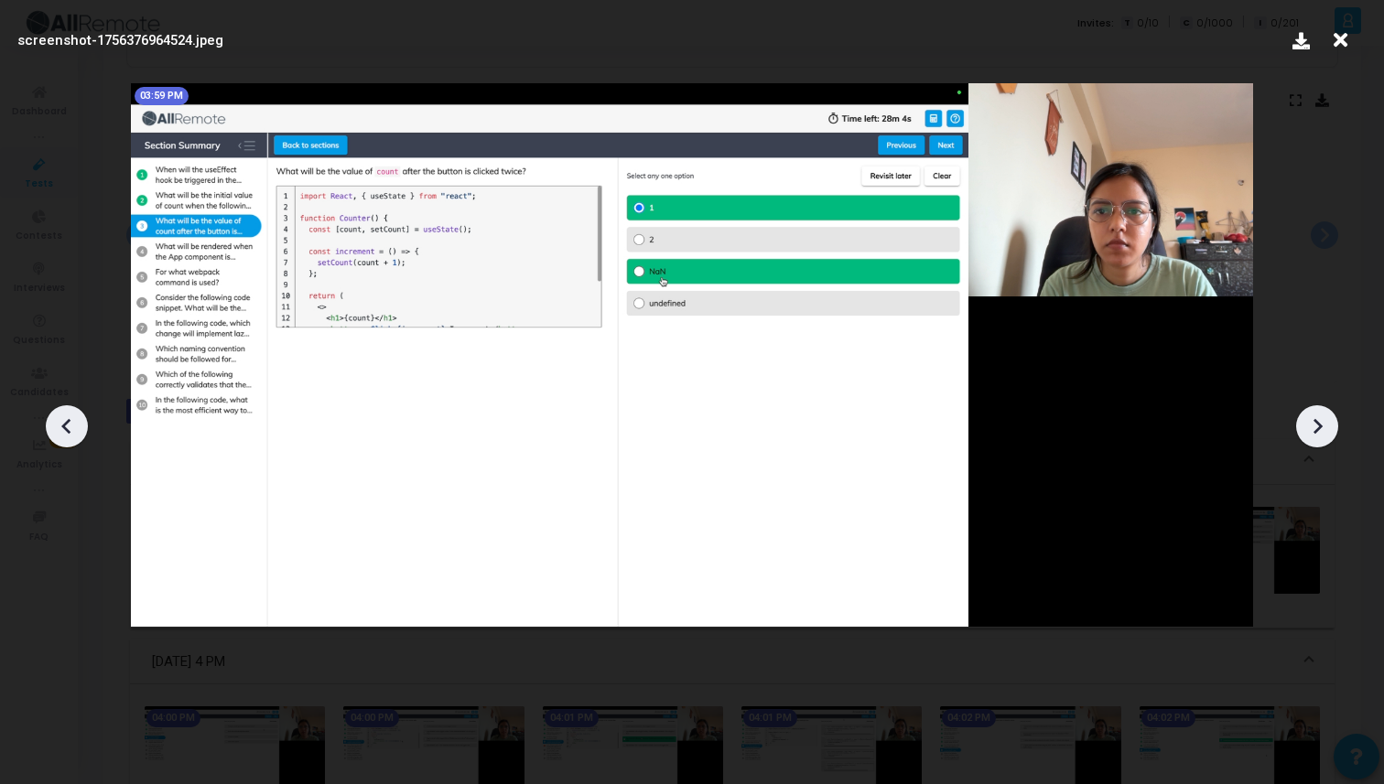
click at [1326, 425] on icon at bounding box center [1316, 426] width 27 height 27
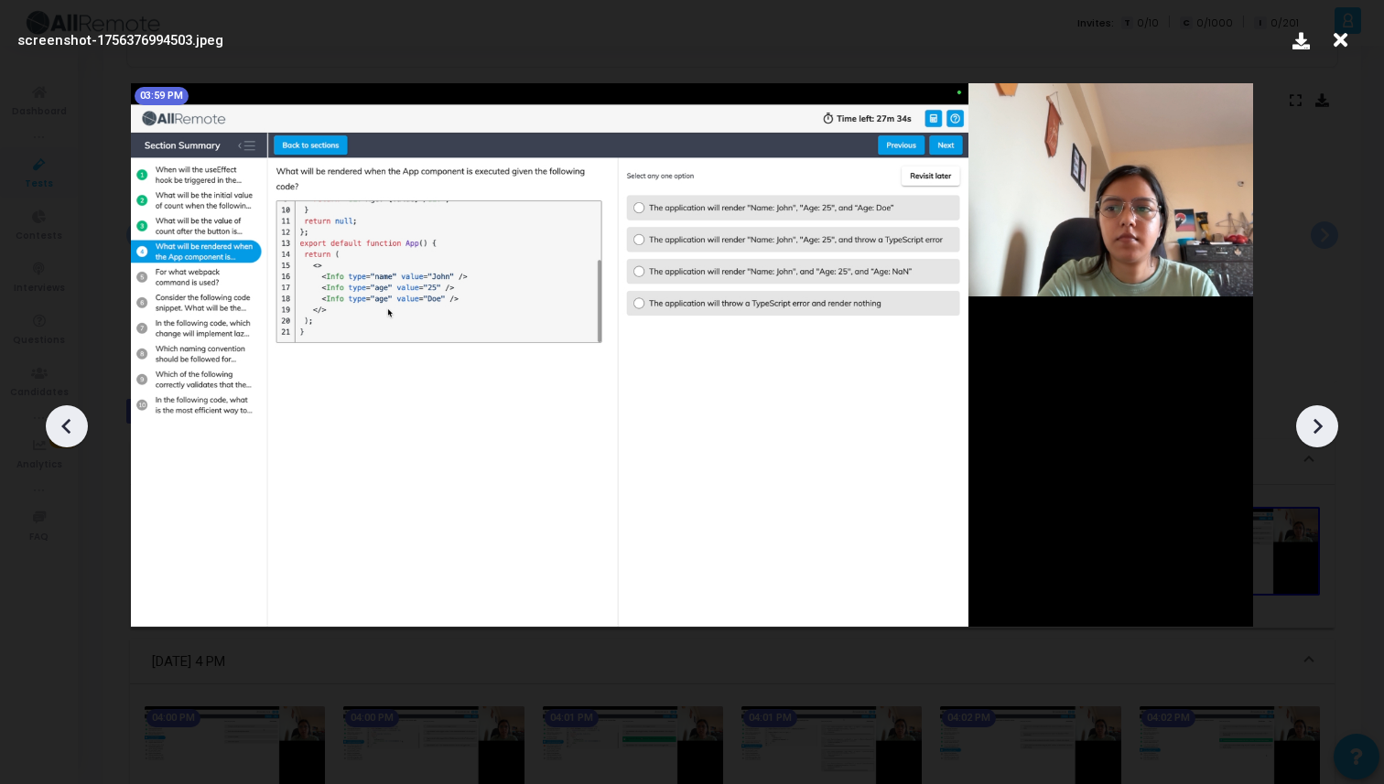
click at [1326, 425] on icon at bounding box center [1316, 426] width 27 height 27
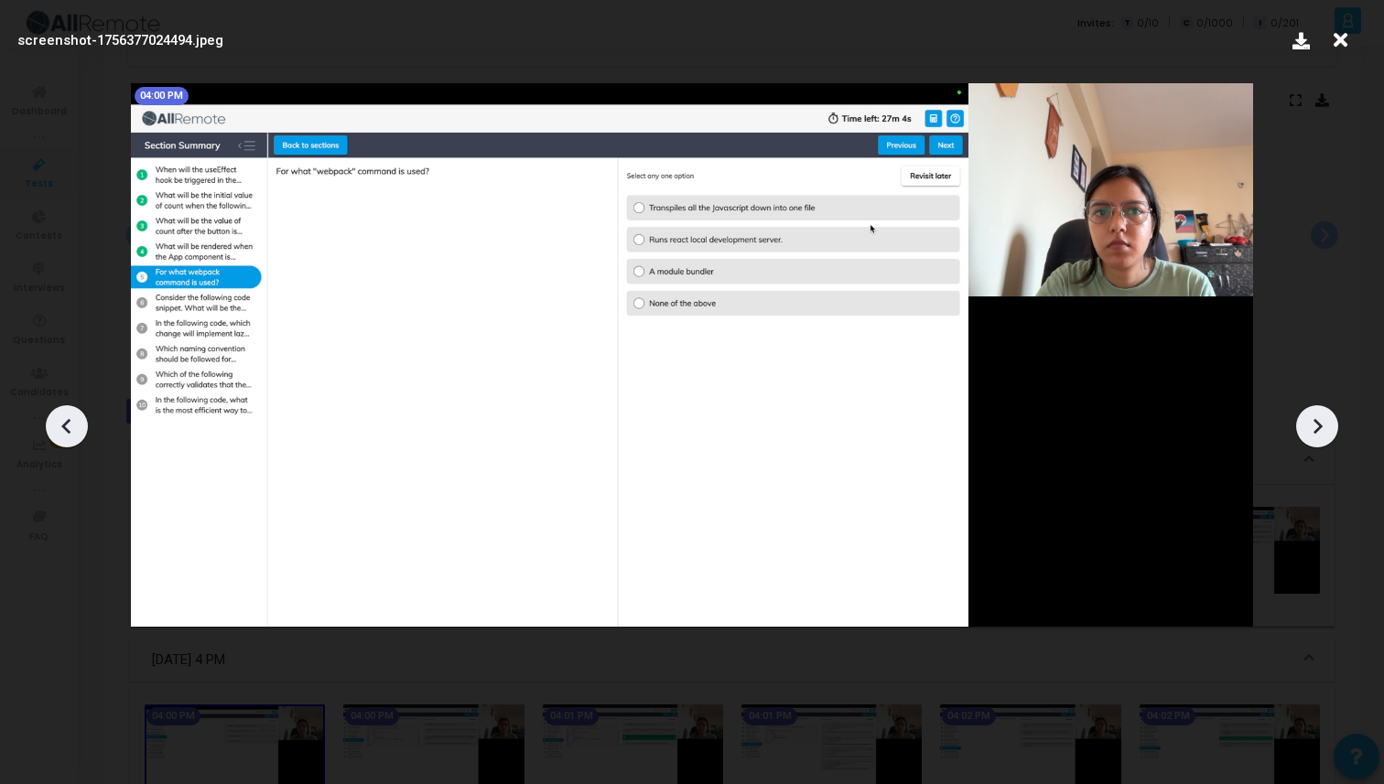
click at [63, 419] on icon at bounding box center [66, 426] width 27 height 27
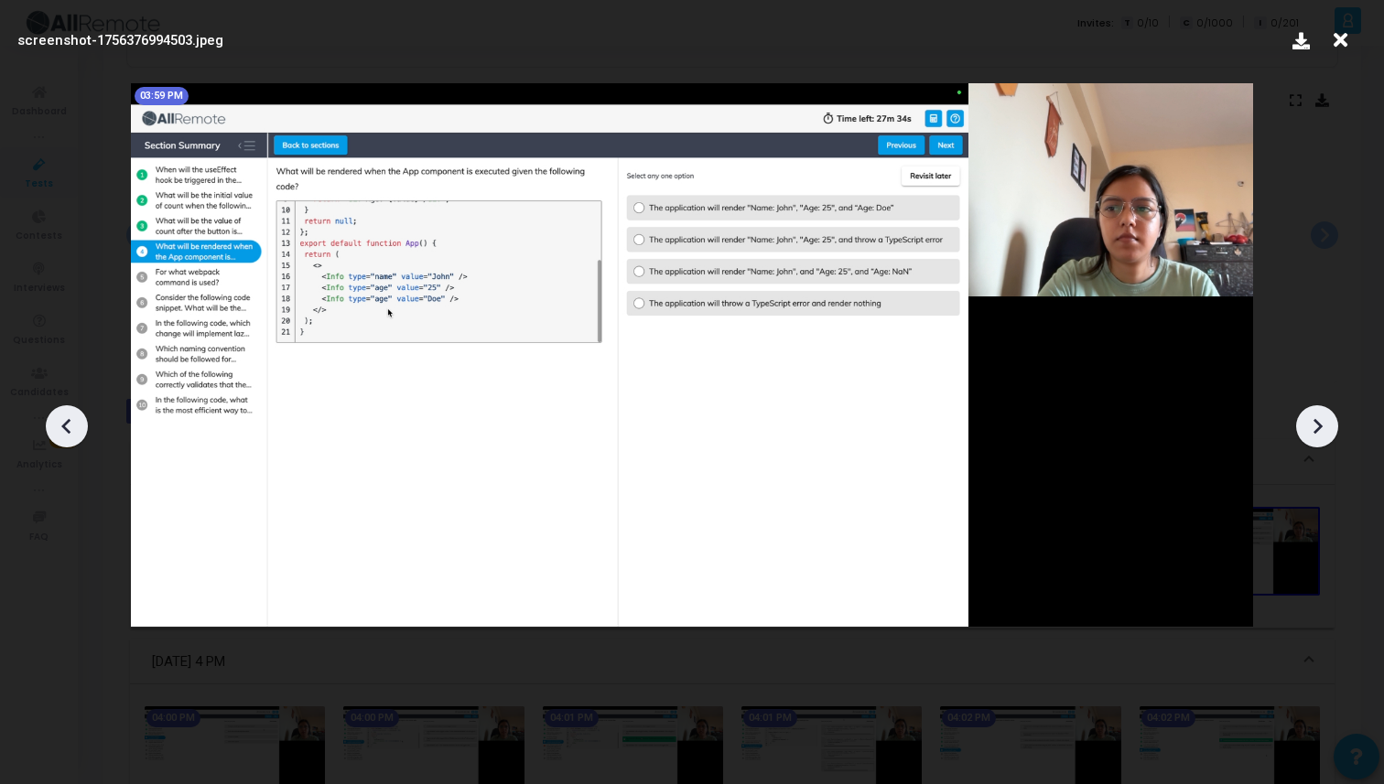
click at [1126, 213] on img at bounding box center [692, 355] width 1122 height 545
click at [1306, 411] on div at bounding box center [1317, 426] width 42 height 42
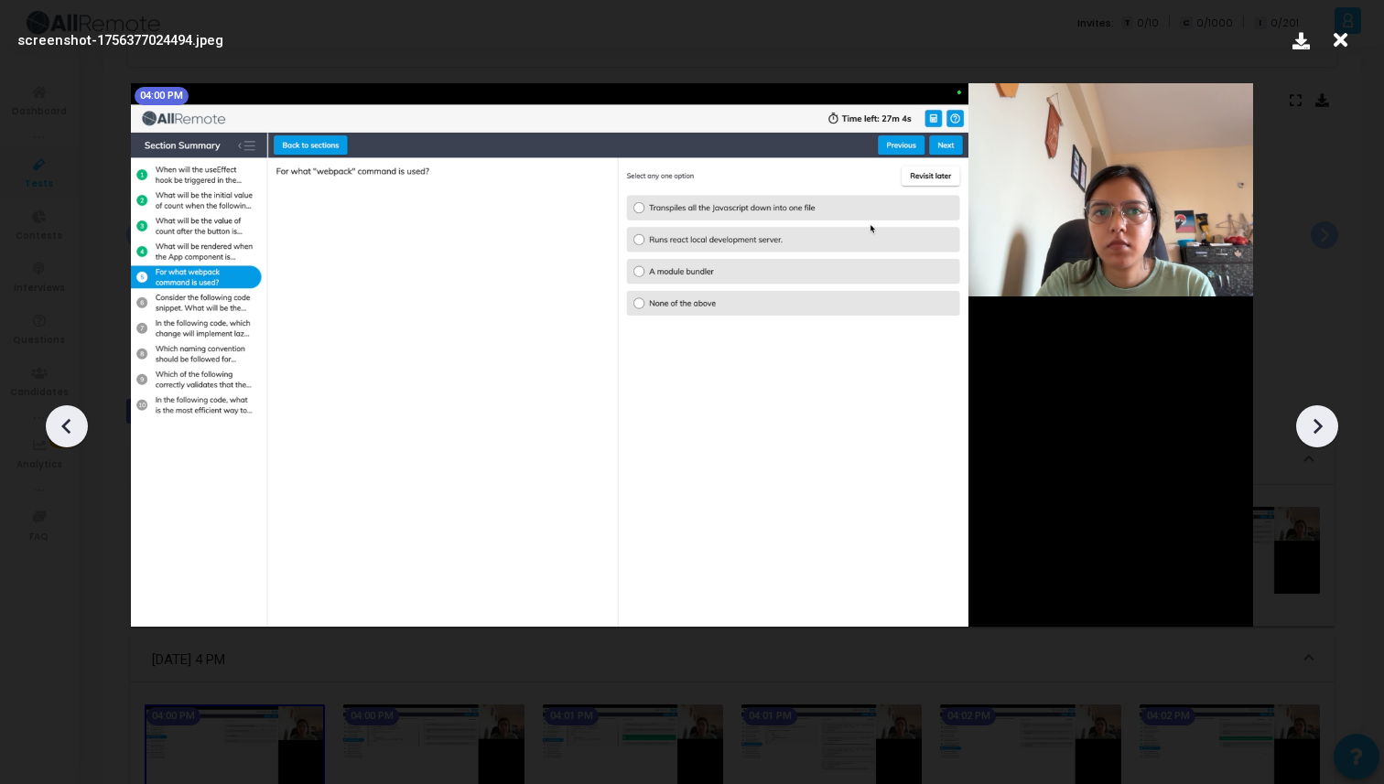
click at [1306, 411] on div at bounding box center [1317, 426] width 42 height 42
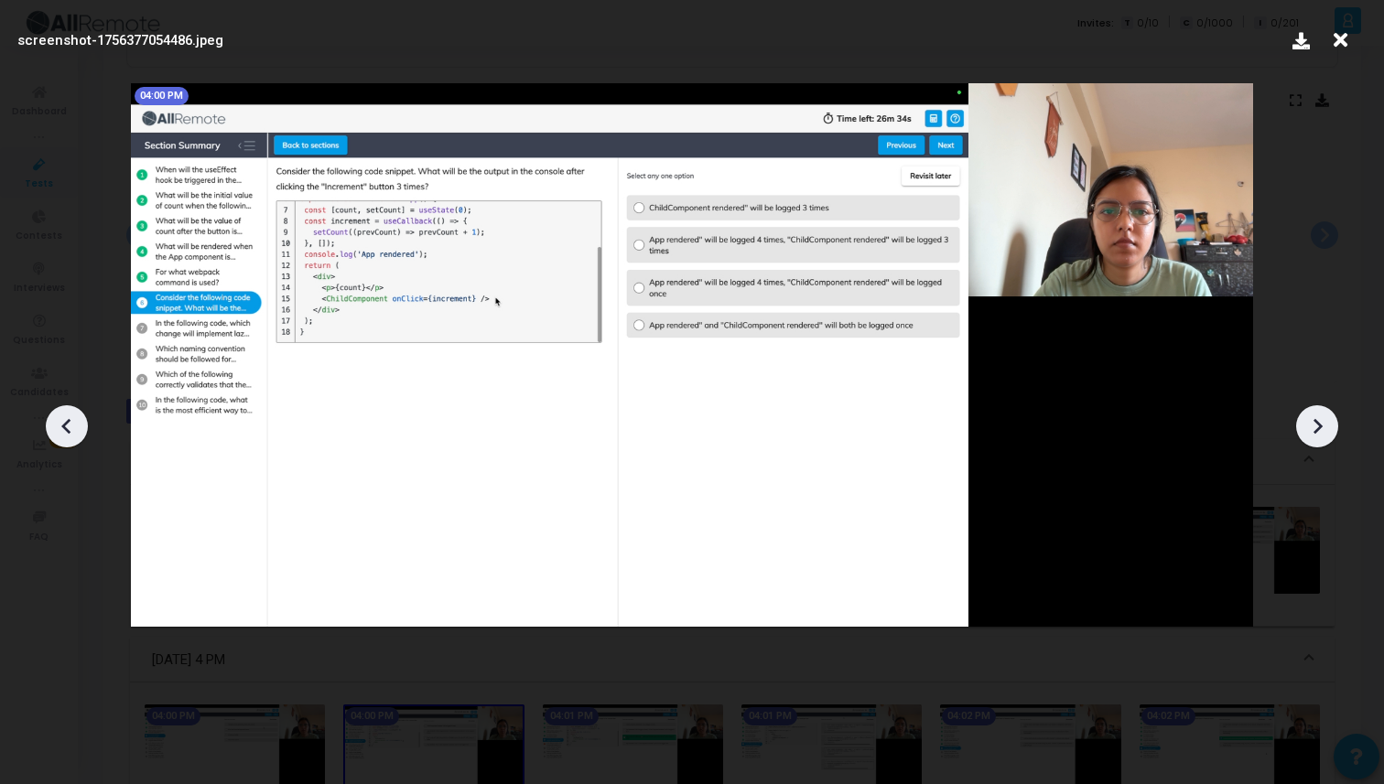
click at [1306, 411] on div at bounding box center [1317, 426] width 42 height 42
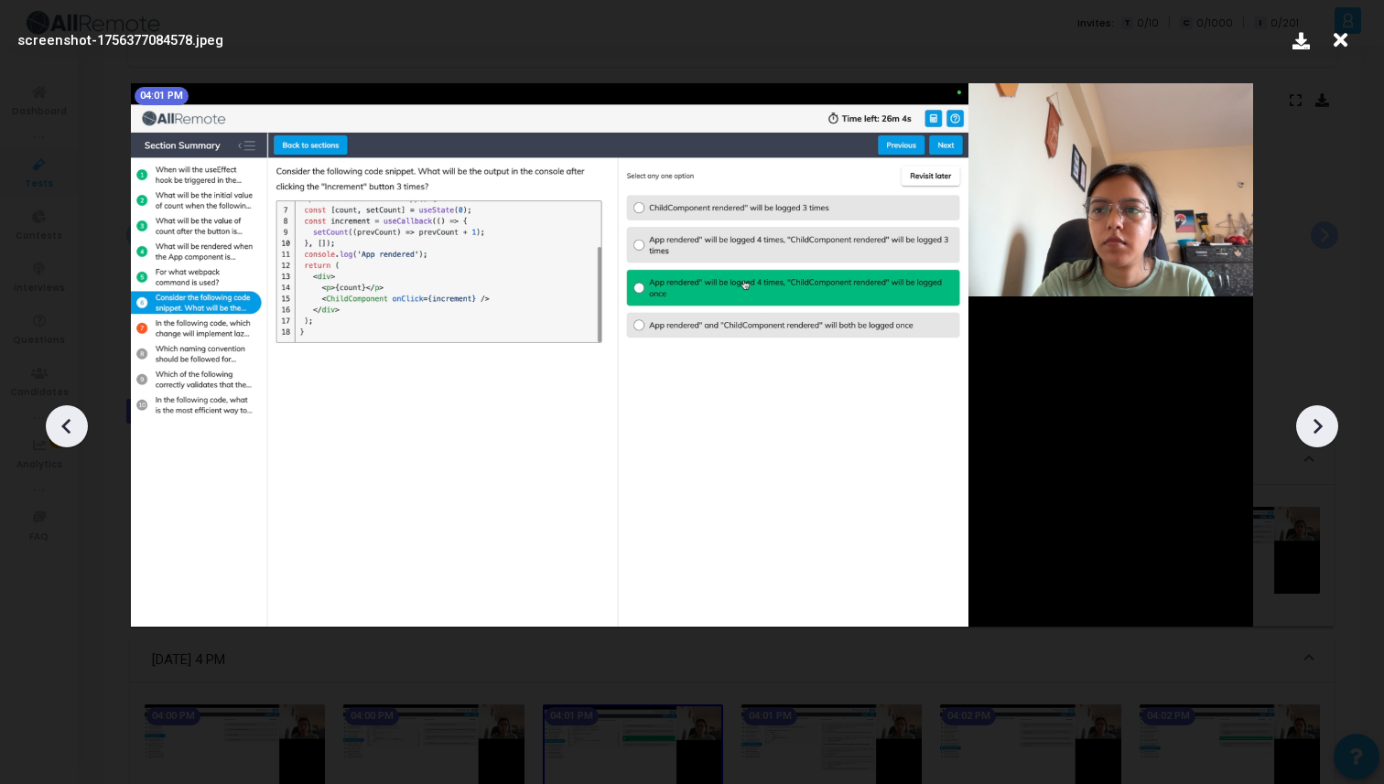
click at [1306, 411] on div at bounding box center [1317, 426] width 42 height 42
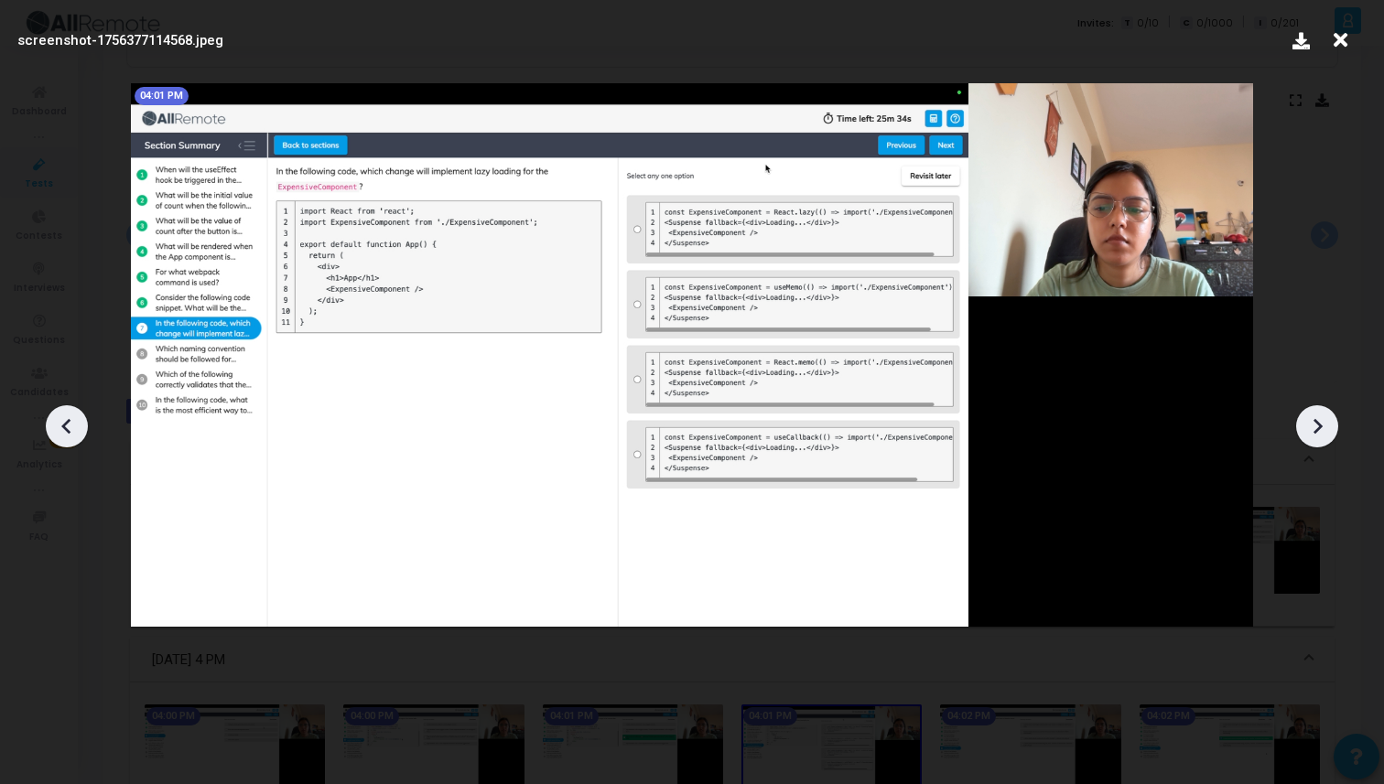
click at [1306, 411] on div at bounding box center [1317, 426] width 42 height 42
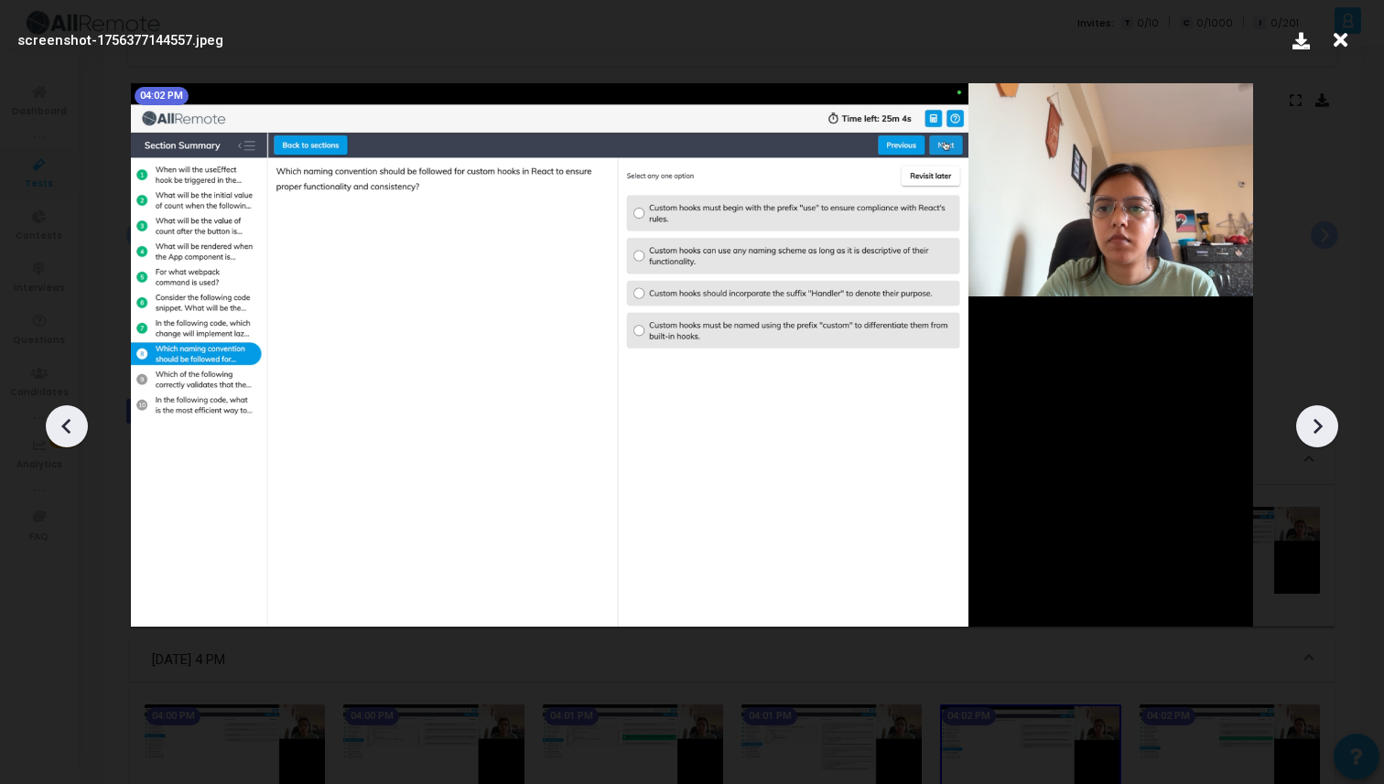
click at [1306, 411] on div at bounding box center [1317, 426] width 42 height 42
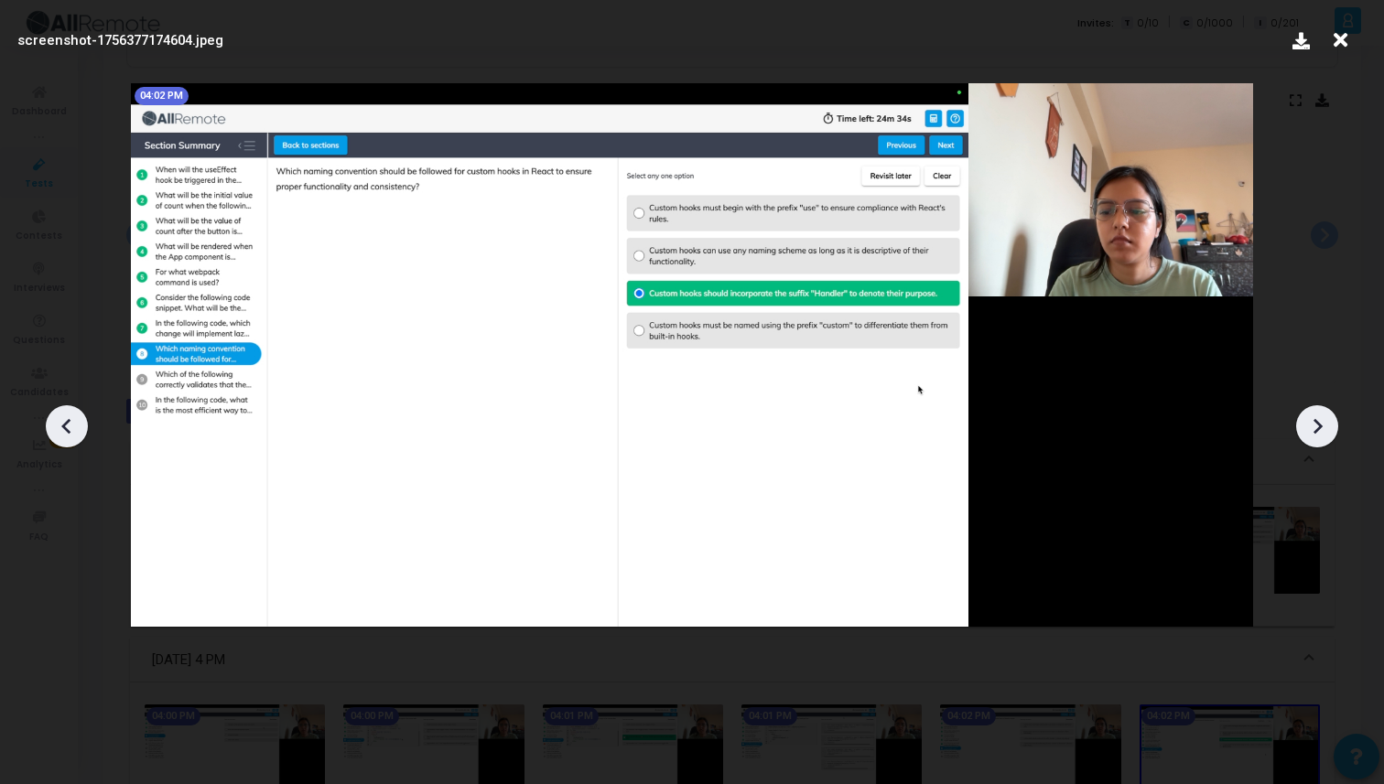
click at [1306, 411] on div at bounding box center [1317, 426] width 42 height 42
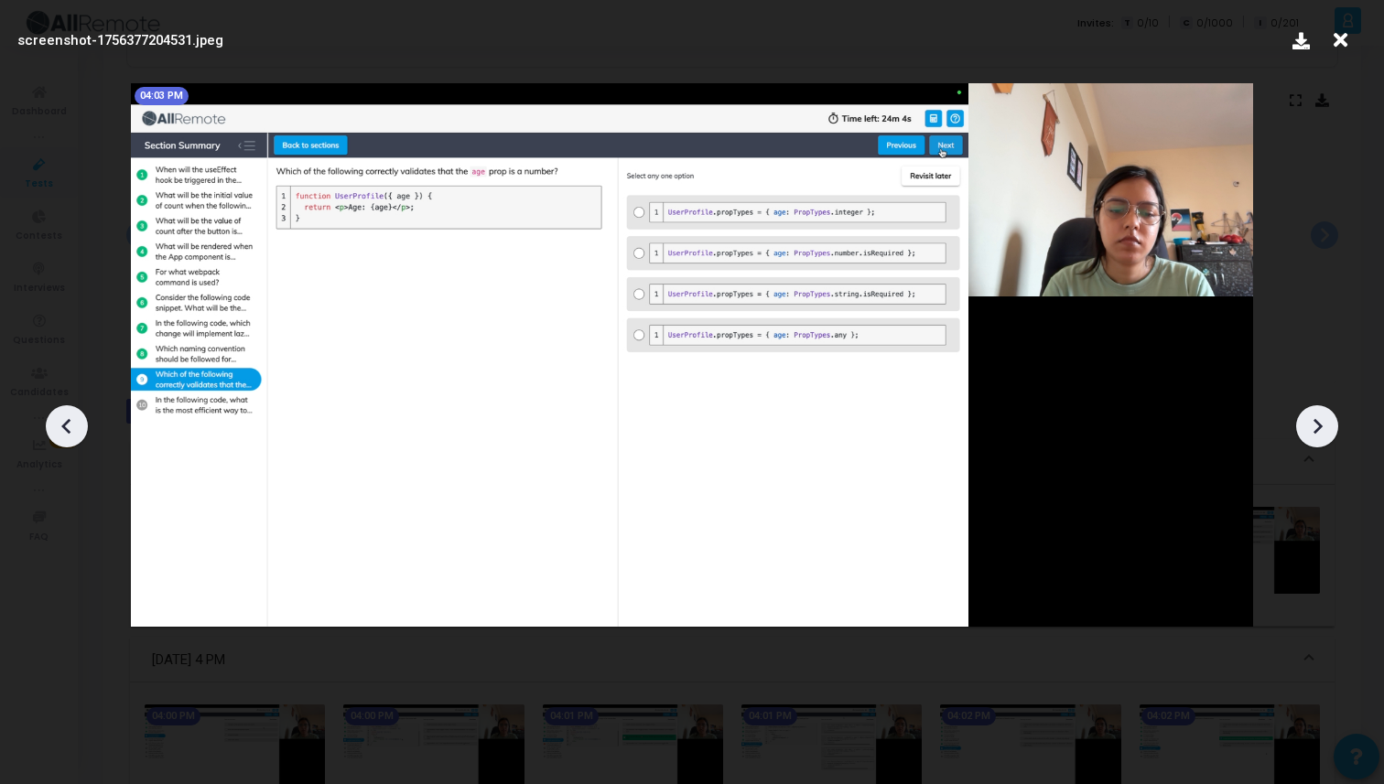
click at [1306, 411] on div at bounding box center [1317, 426] width 42 height 42
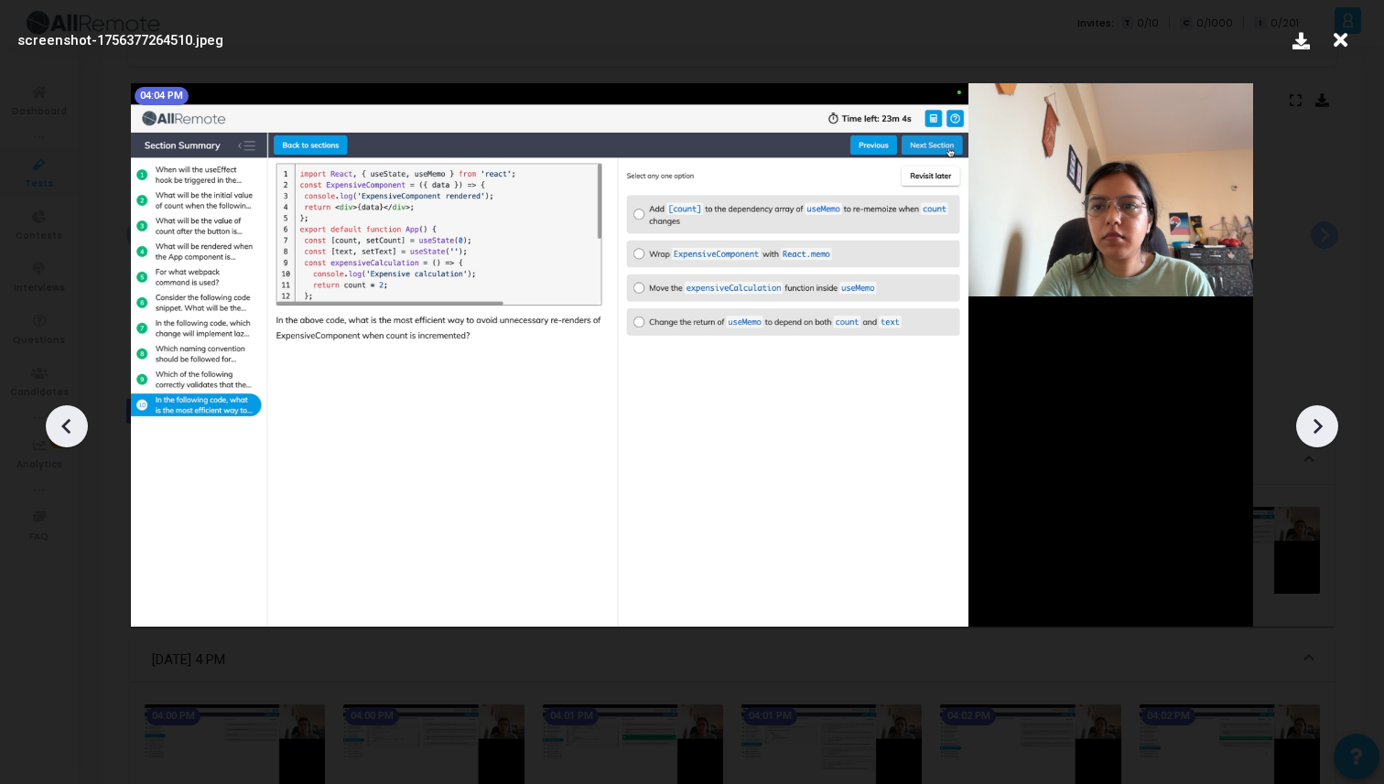
click at [1306, 411] on div at bounding box center [1317, 426] width 42 height 42
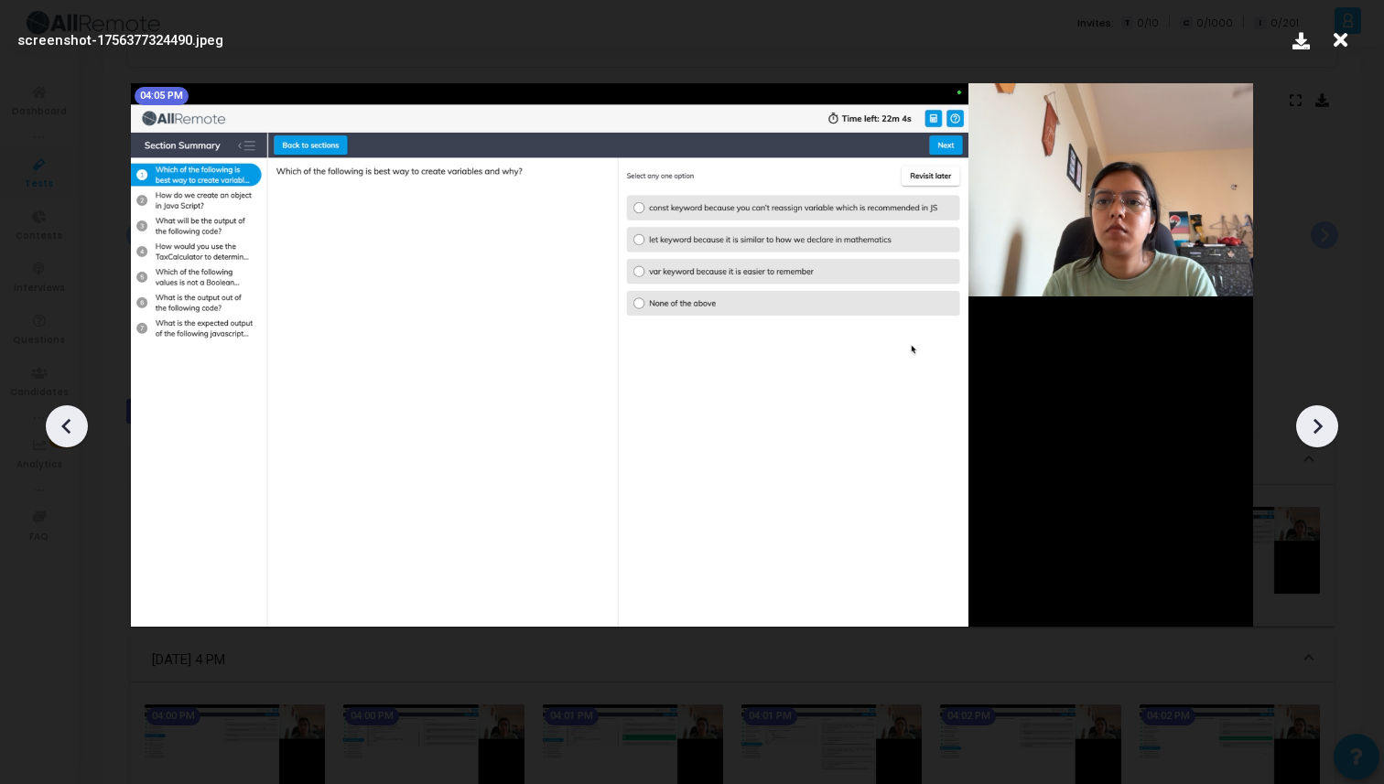
click at [1306, 411] on div at bounding box center [1317, 426] width 42 height 42
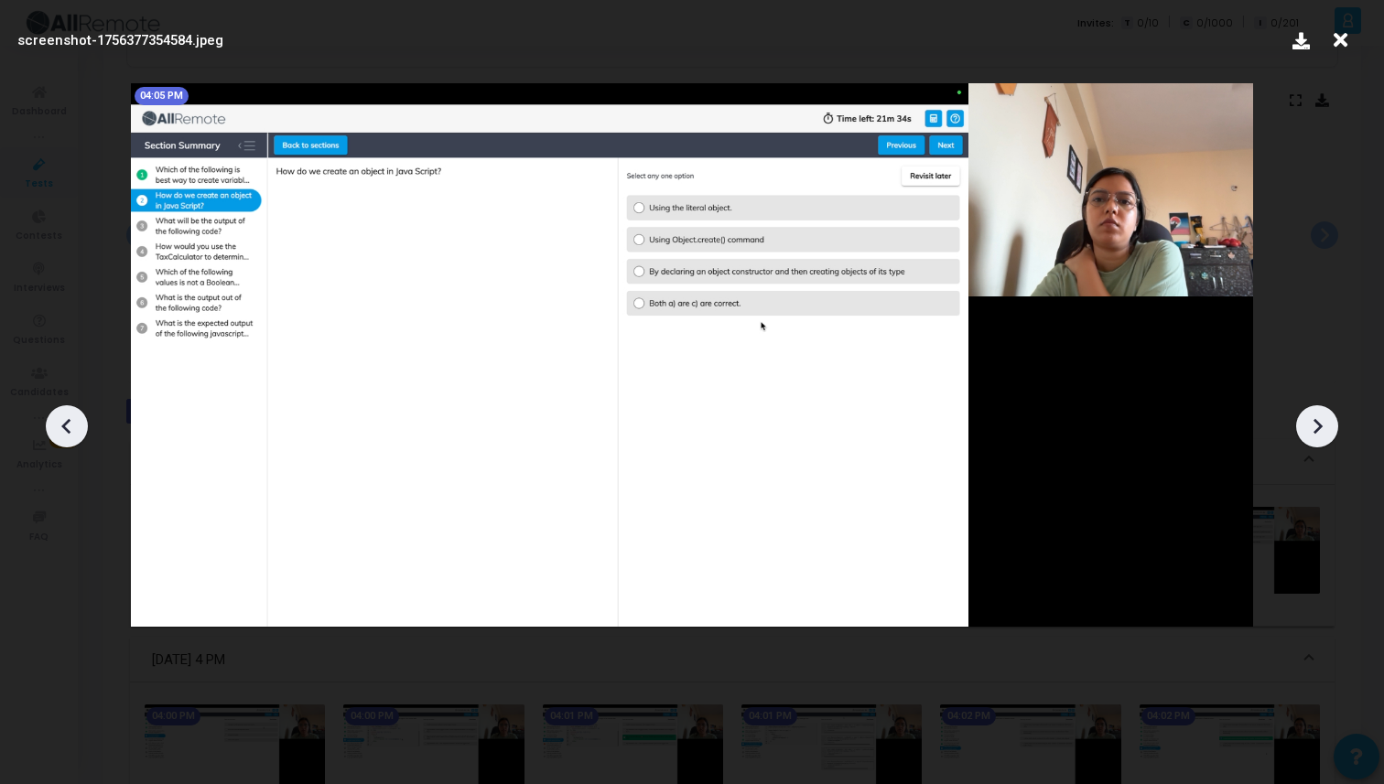
click at [1306, 411] on div at bounding box center [1317, 426] width 42 height 42
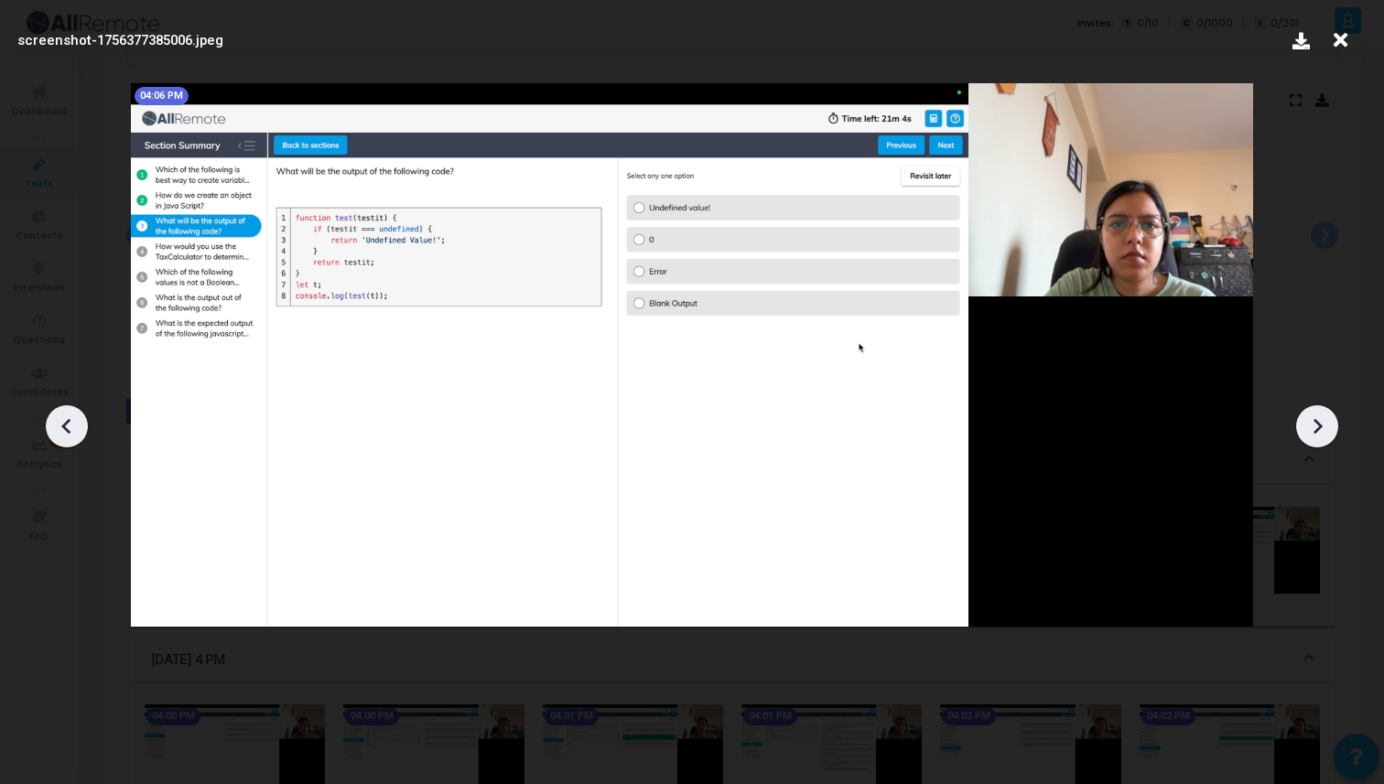
click at [1306, 411] on div at bounding box center [1317, 426] width 42 height 42
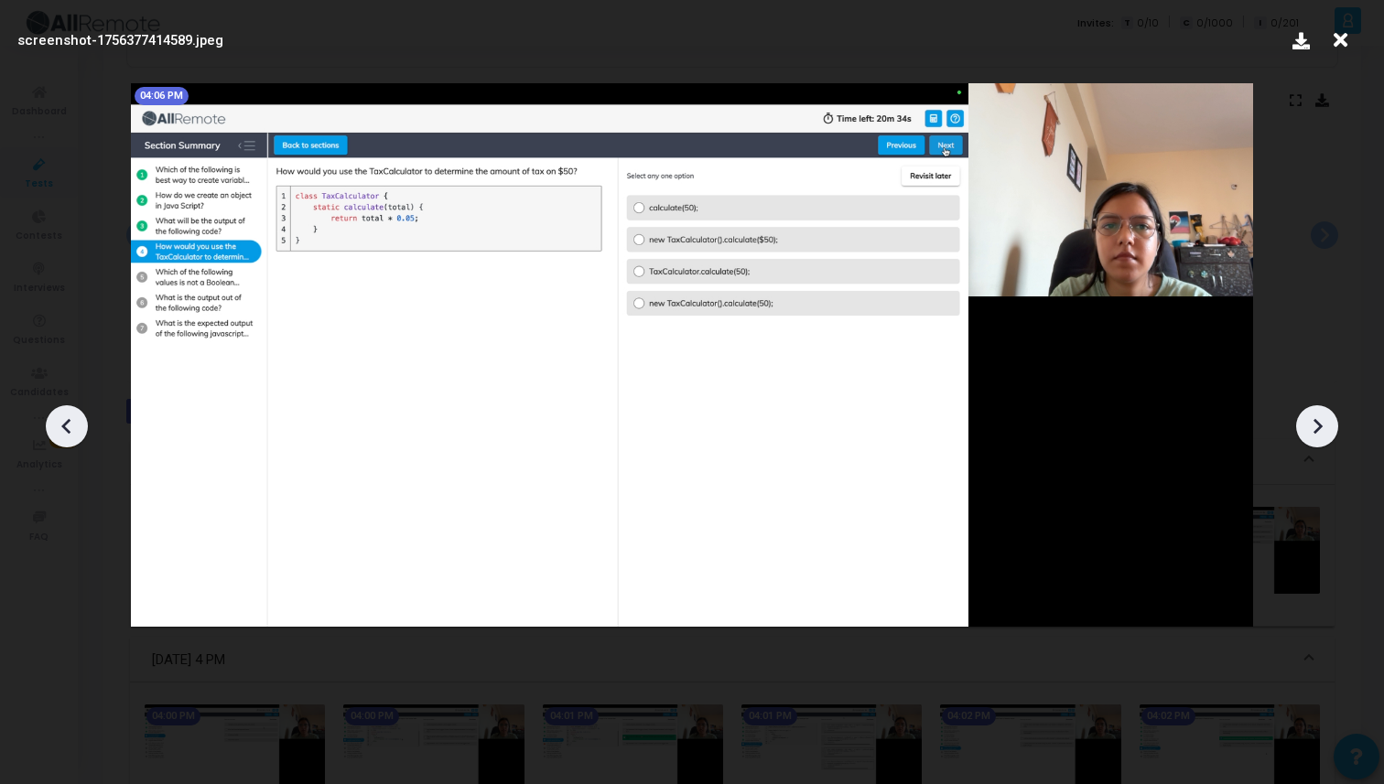
click at [1306, 411] on div at bounding box center [1317, 426] width 42 height 42
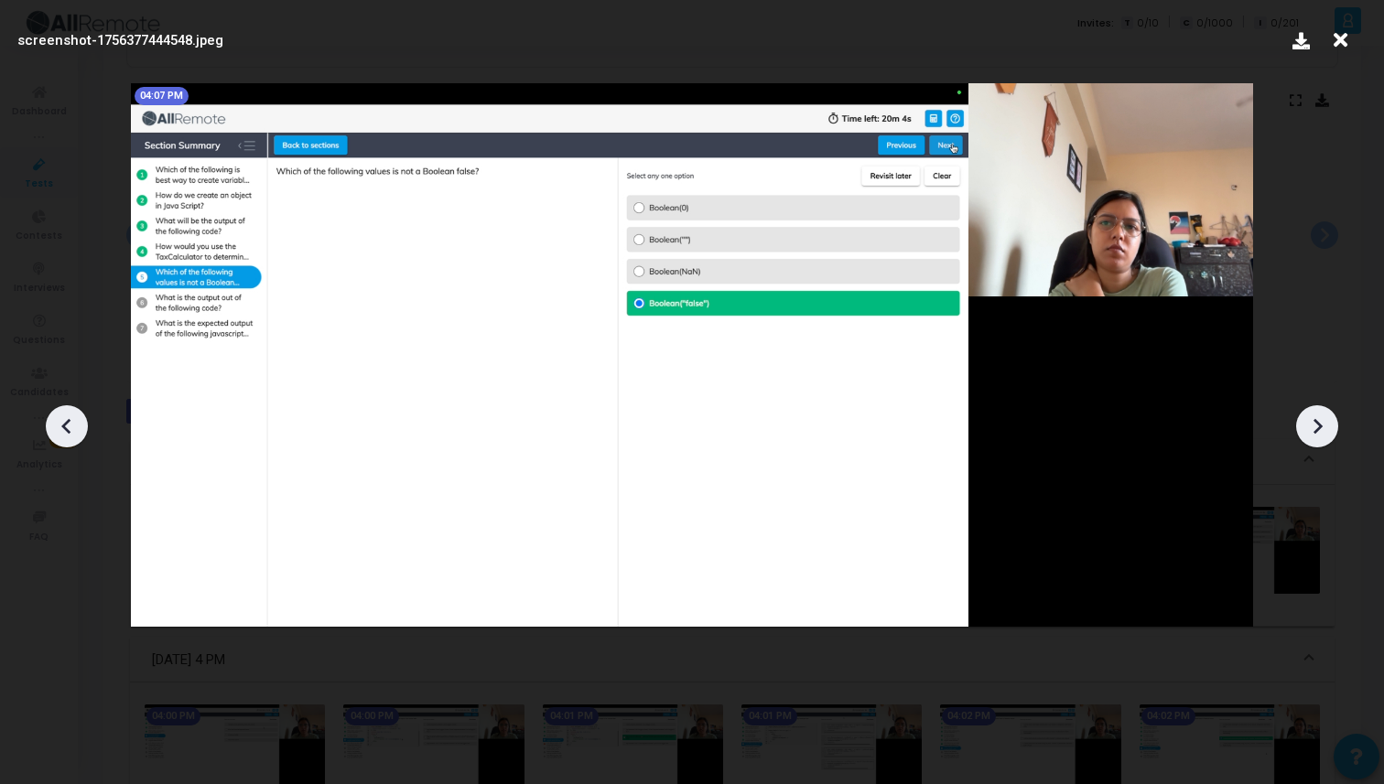
click at [1306, 411] on div at bounding box center [1317, 426] width 42 height 42
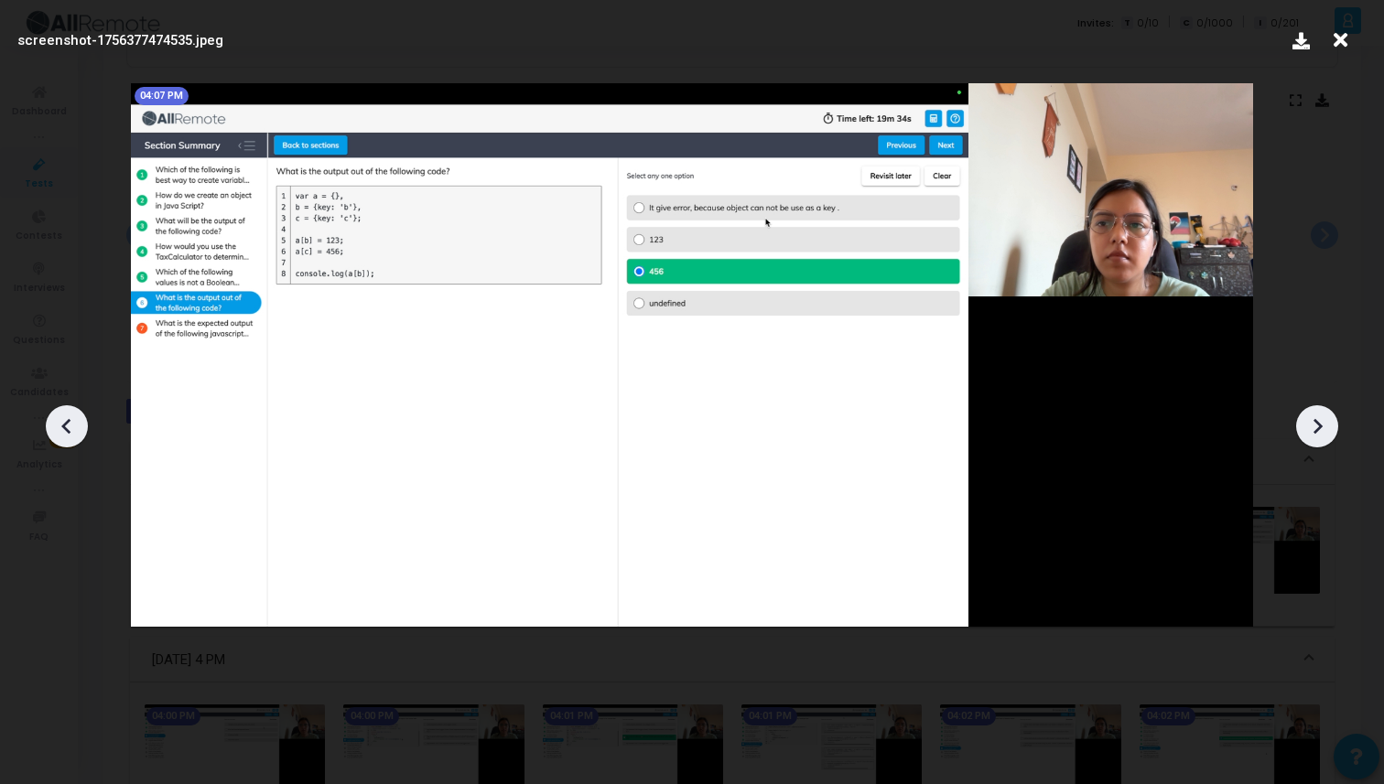
click at [1306, 411] on div at bounding box center [1317, 426] width 42 height 42
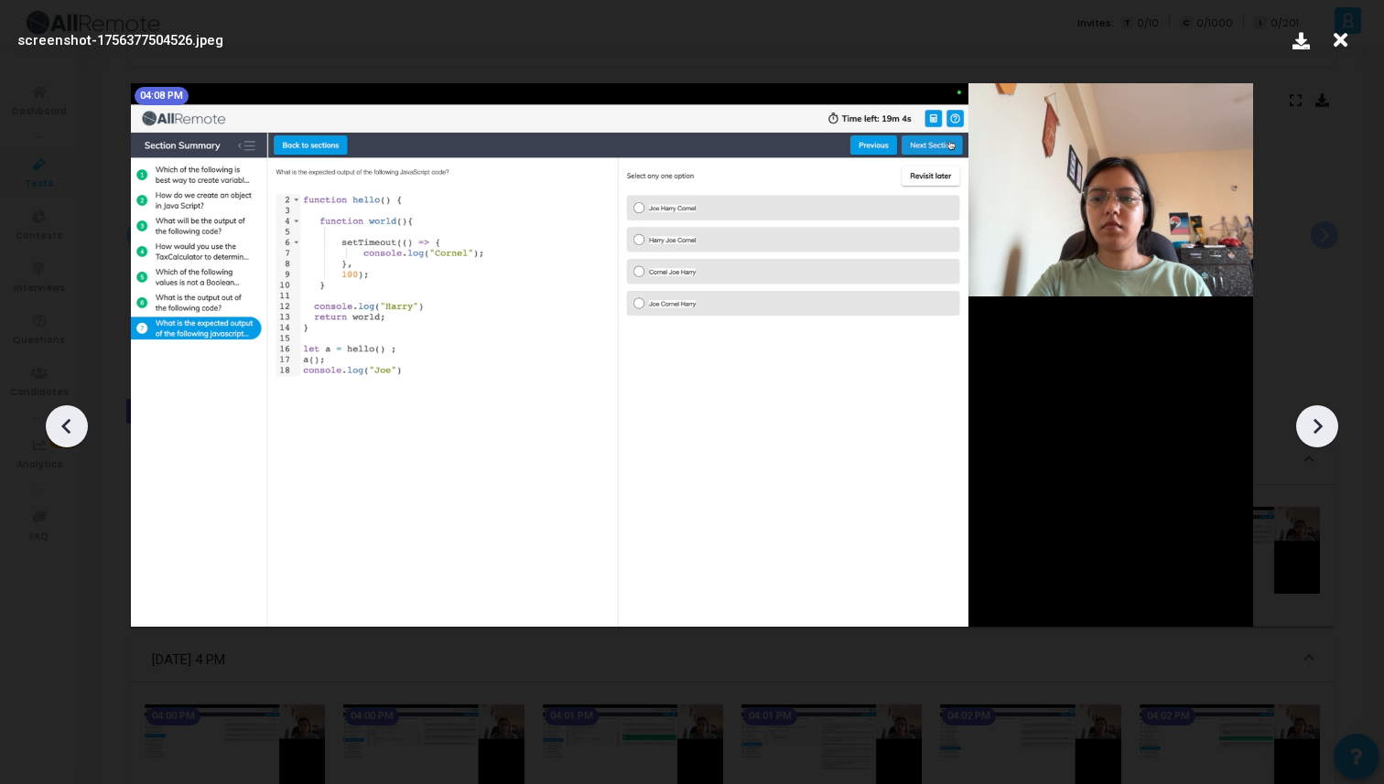
click at [1306, 411] on div at bounding box center [1317, 426] width 42 height 42
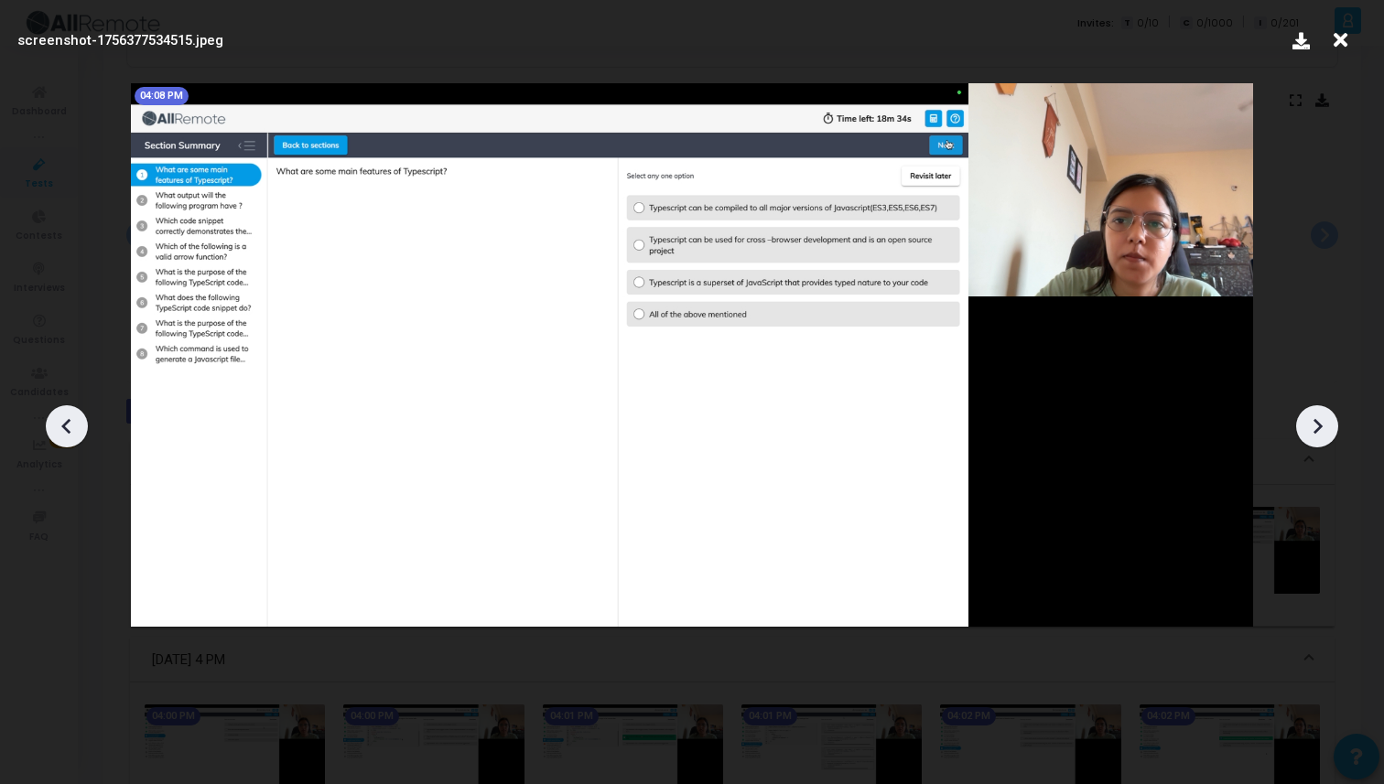
click at [1306, 411] on div at bounding box center [1317, 426] width 42 height 42
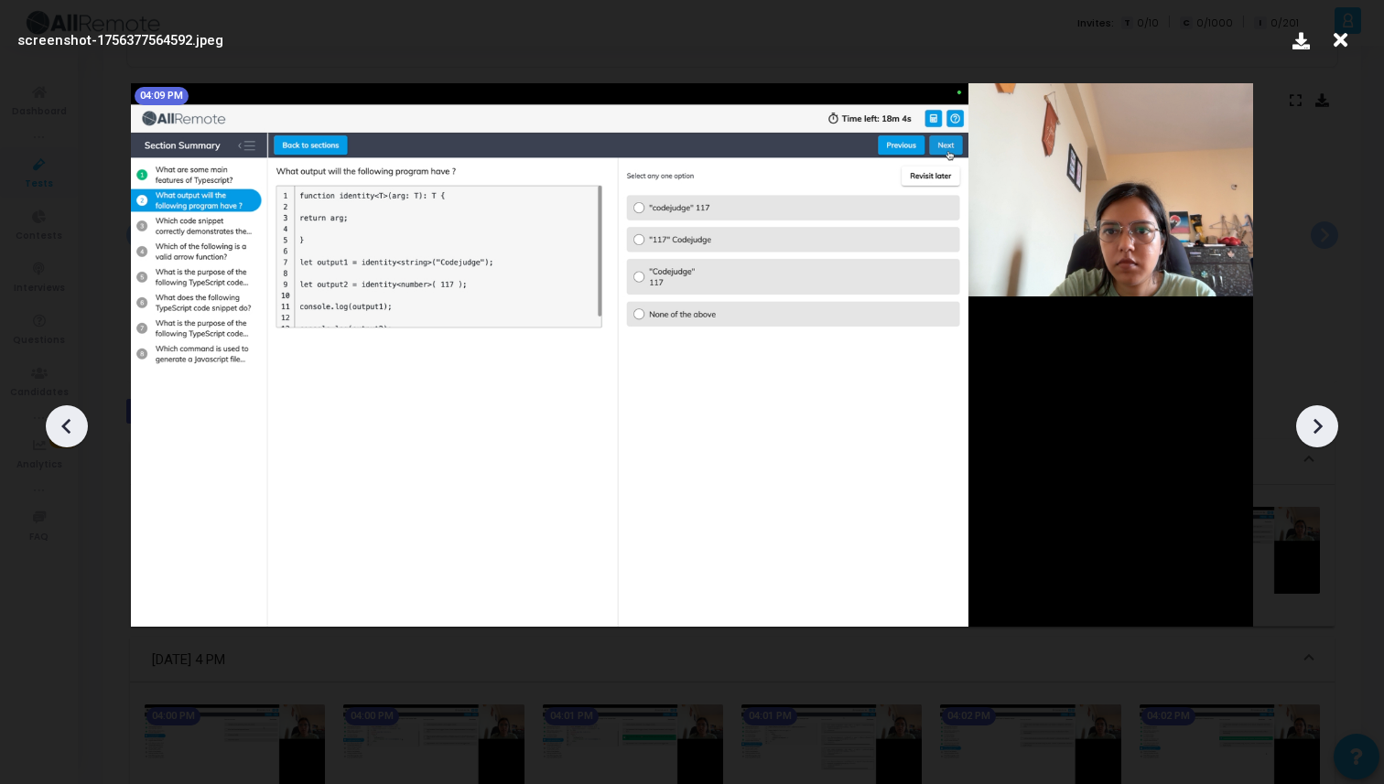
click at [1306, 411] on div at bounding box center [1317, 426] width 42 height 42
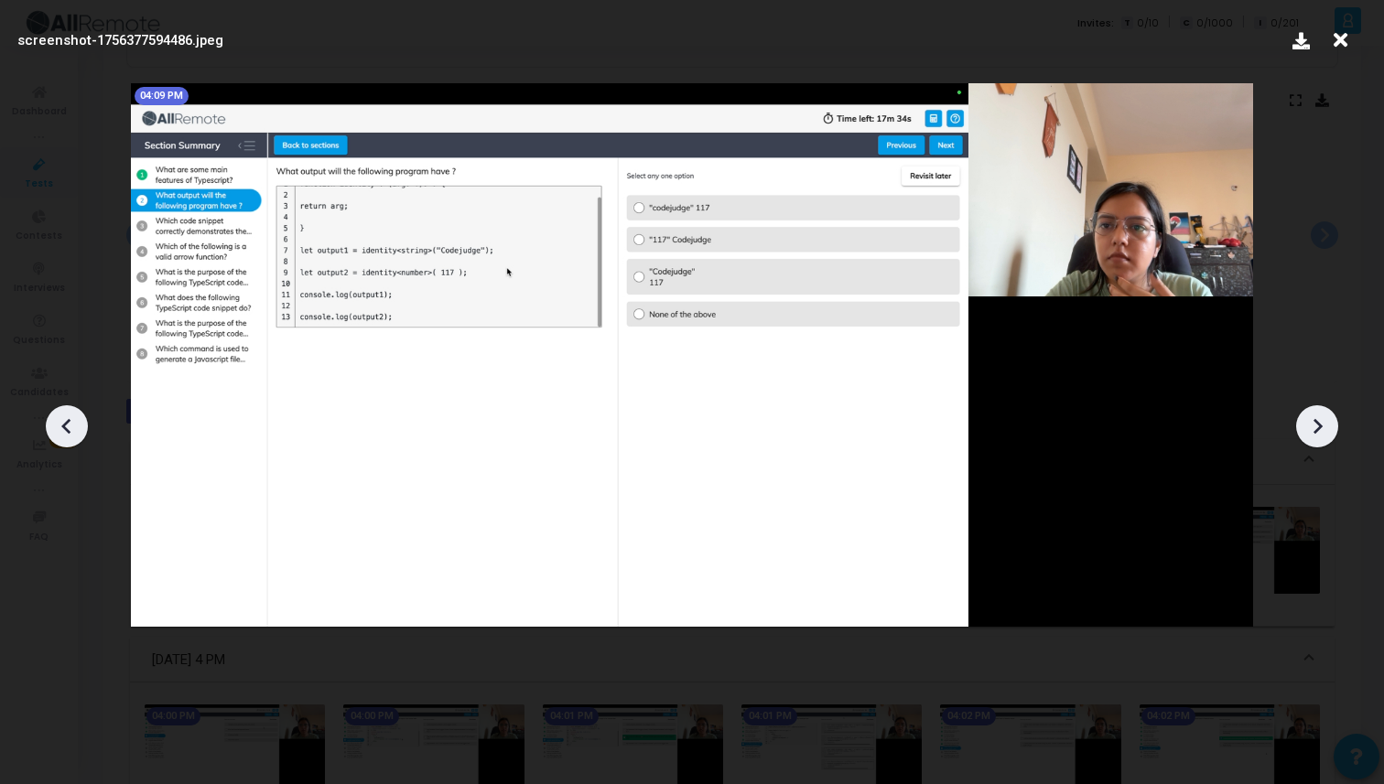
click at [1306, 411] on div at bounding box center [1317, 426] width 42 height 42
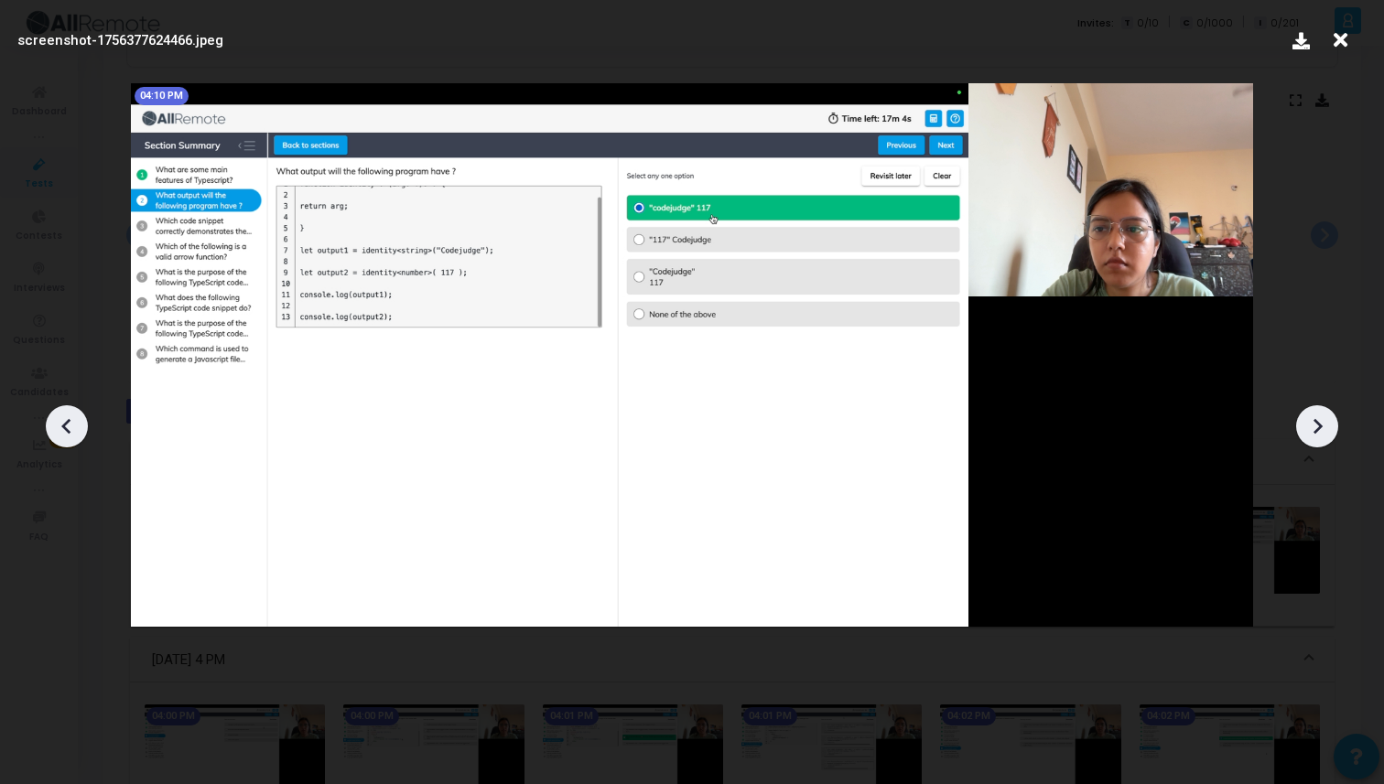
click at [1306, 411] on div at bounding box center [1317, 426] width 42 height 42
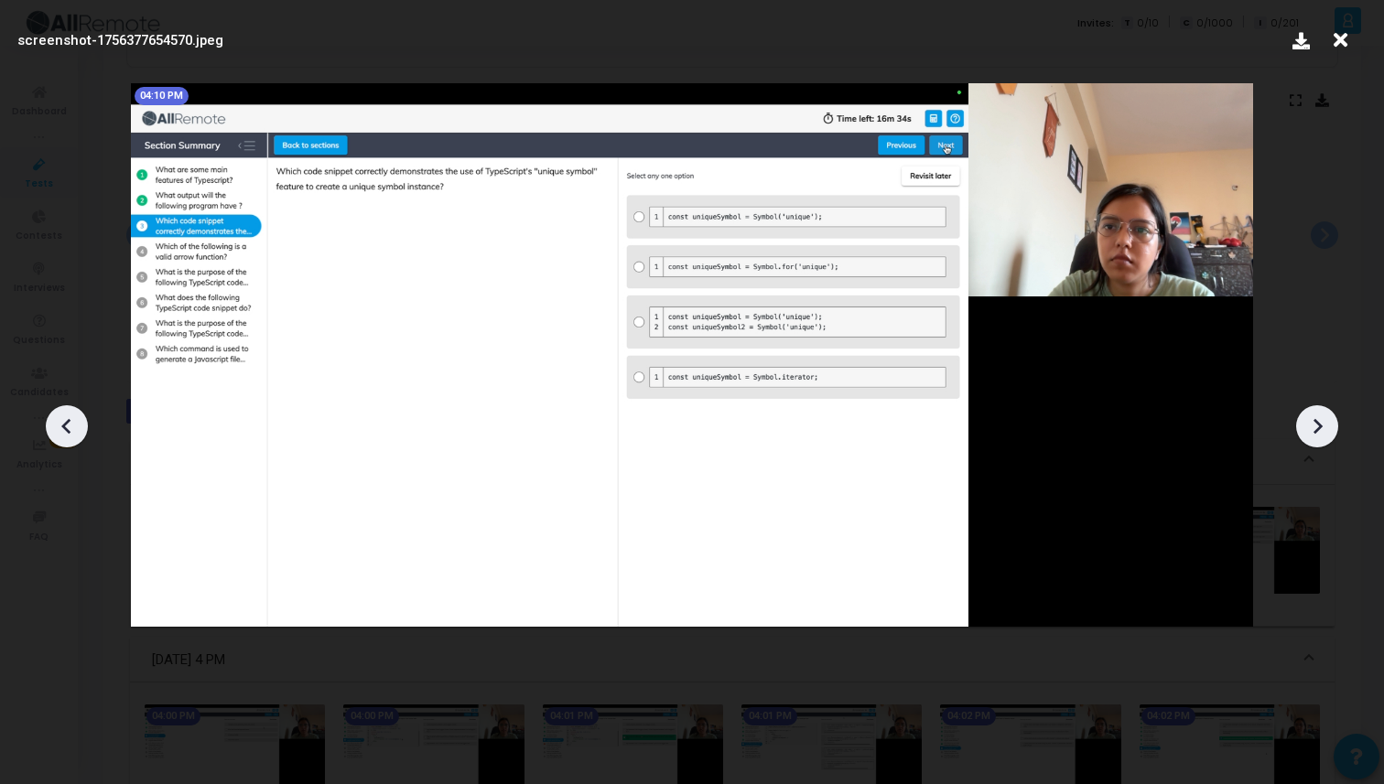
click at [1306, 411] on div at bounding box center [1317, 426] width 42 height 42
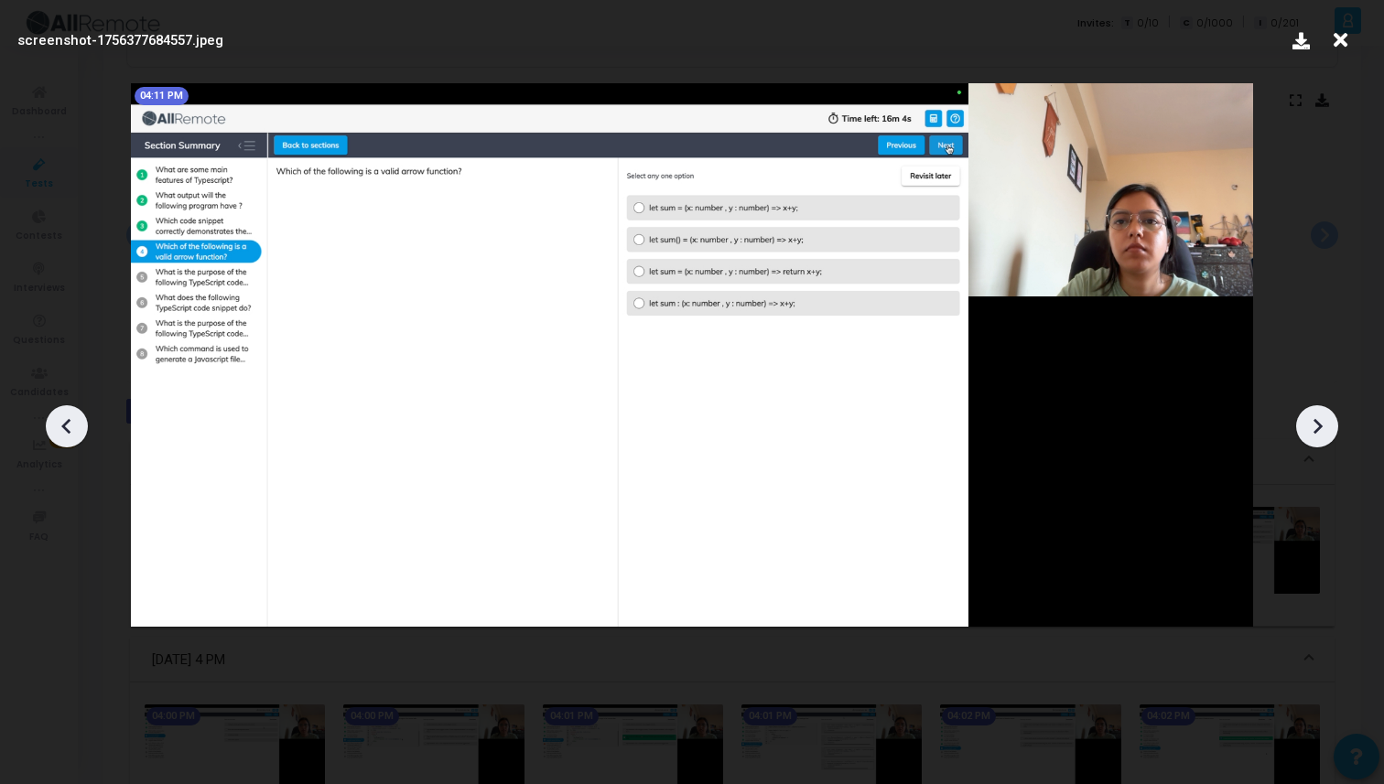
click at [1306, 411] on div at bounding box center [1317, 426] width 42 height 42
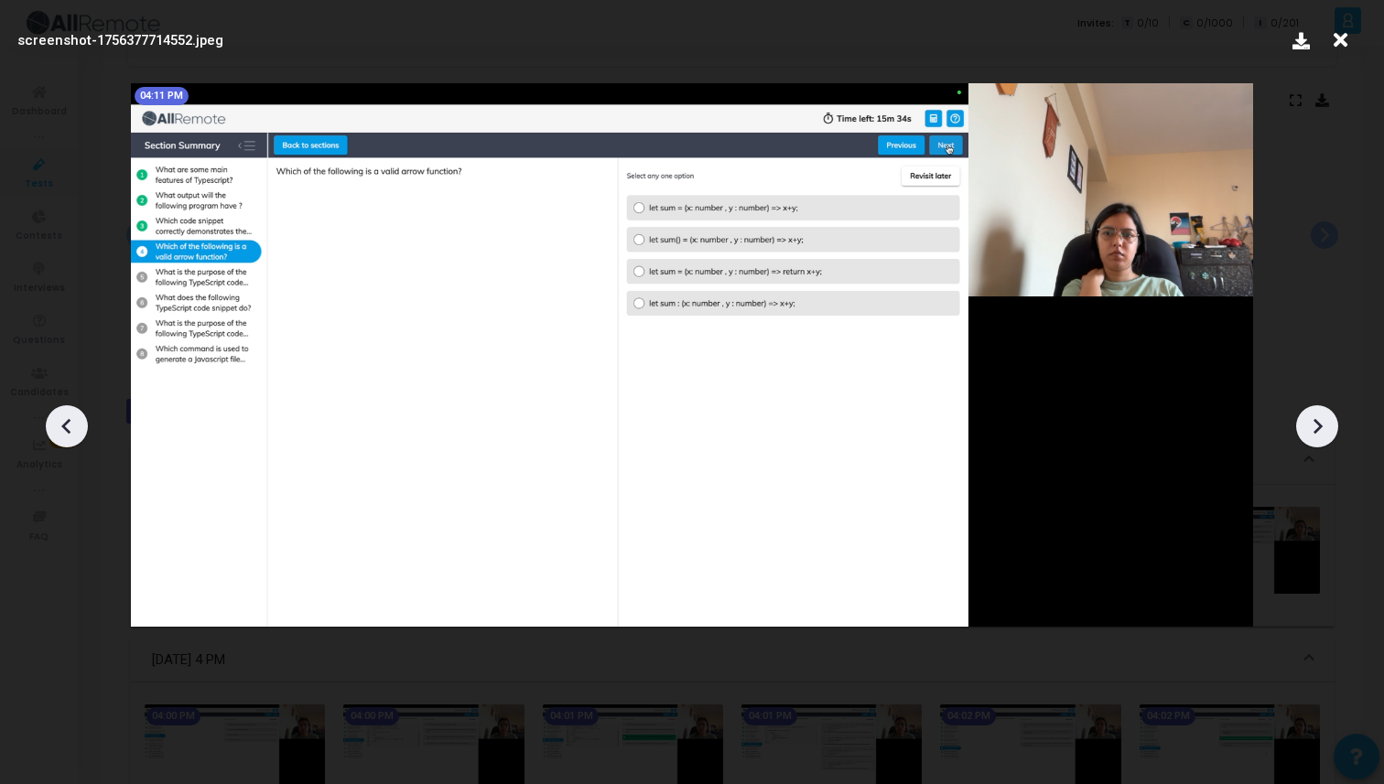
click at [1306, 411] on div at bounding box center [1317, 426] width 42 height 42
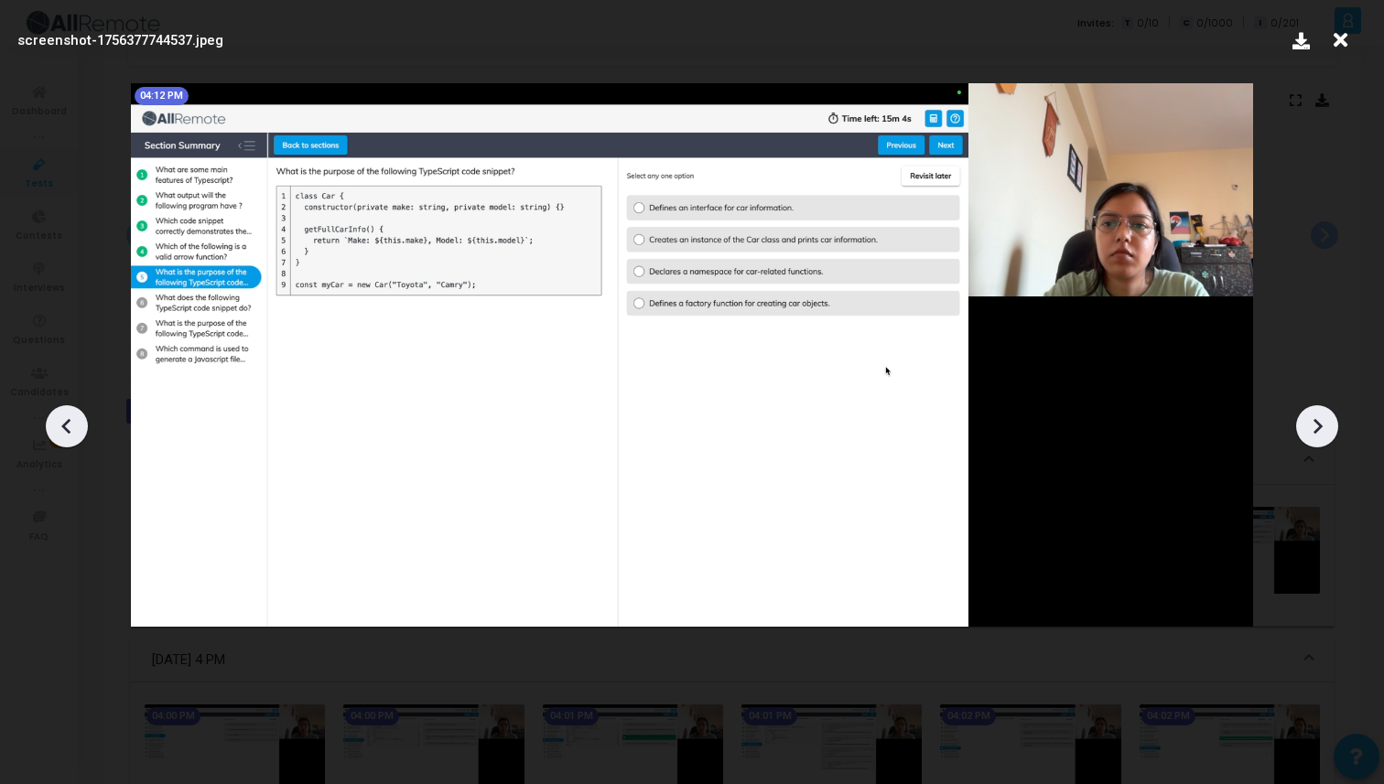
click at [1306, 411] on div at bounding box center [1317, 426] width 42 height 42
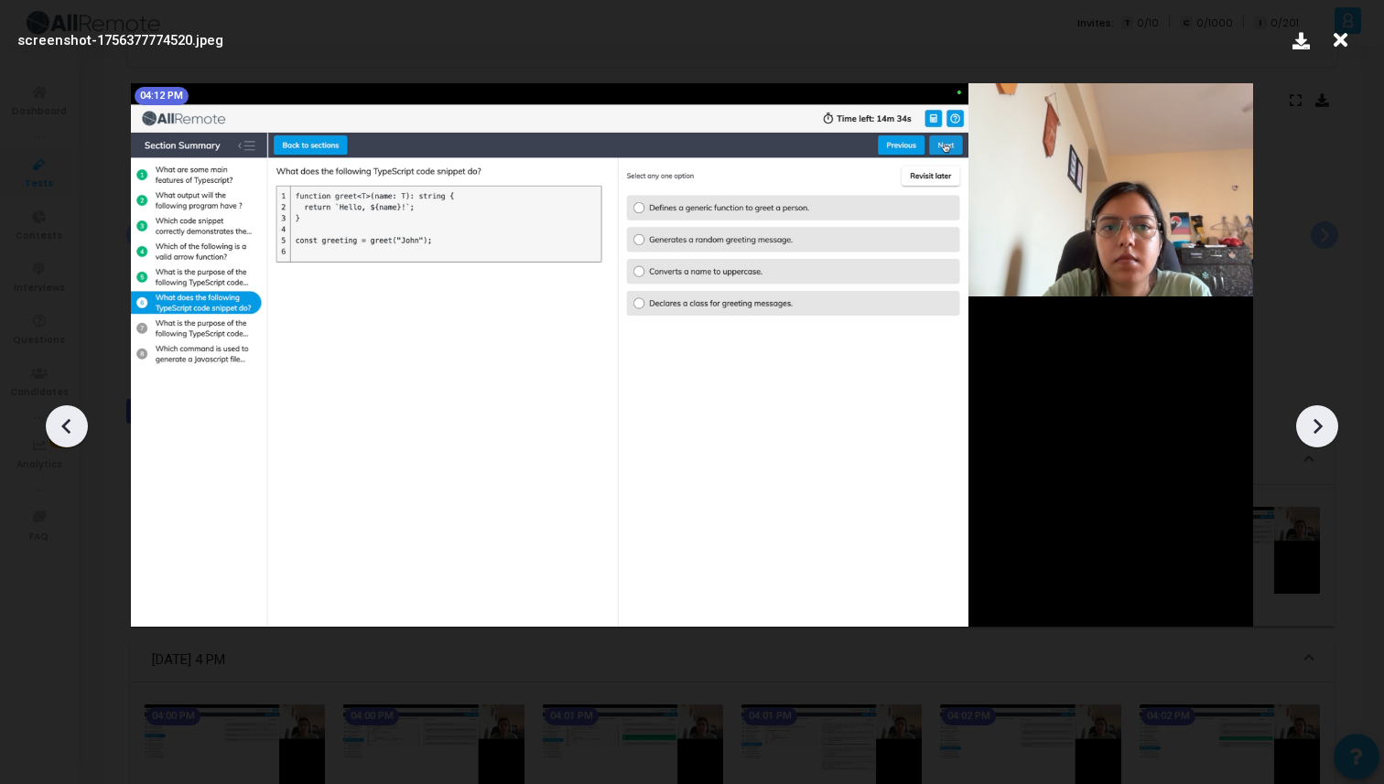
click at [1306, 411] on div at bounding box center [1317, 426] width 42 height 42
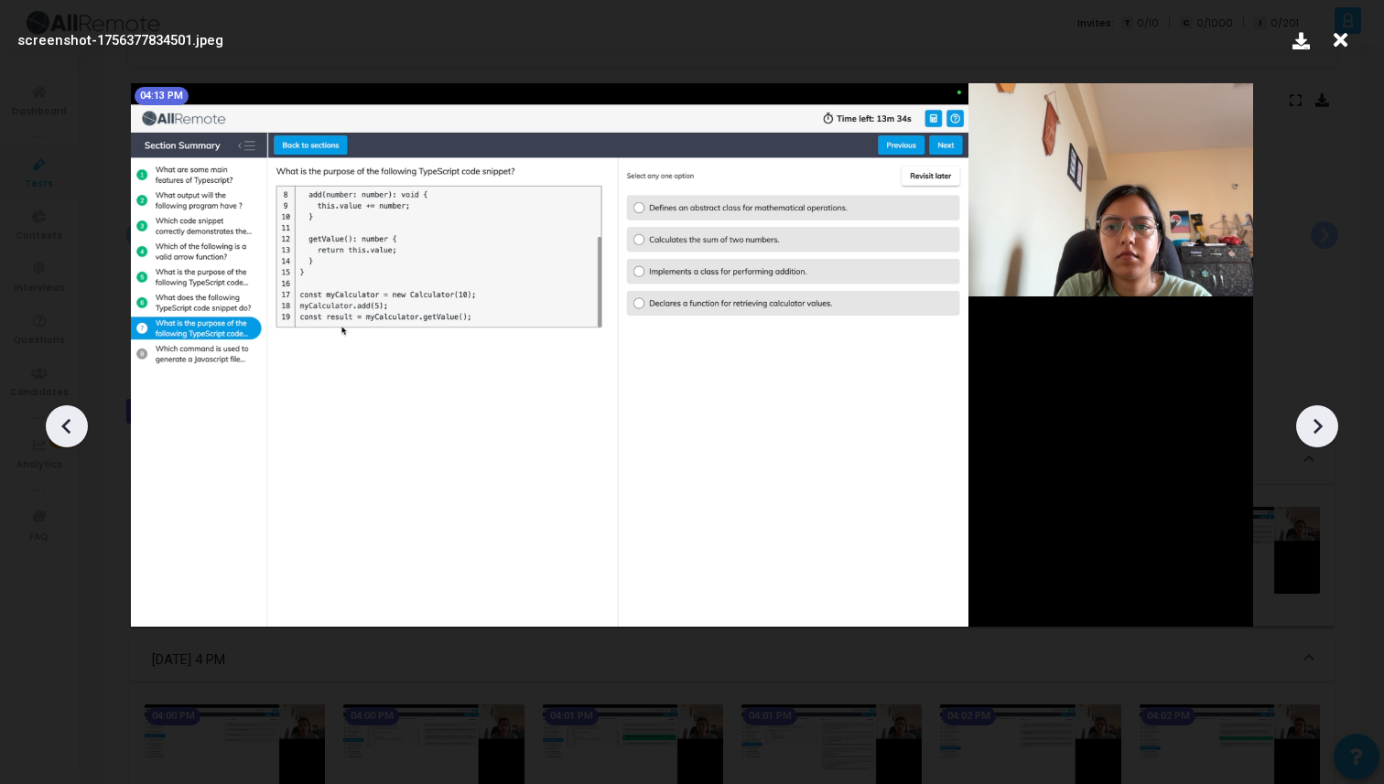
click at [1306, 411] on div at bounding box center [1317, 426] width 42 height 42
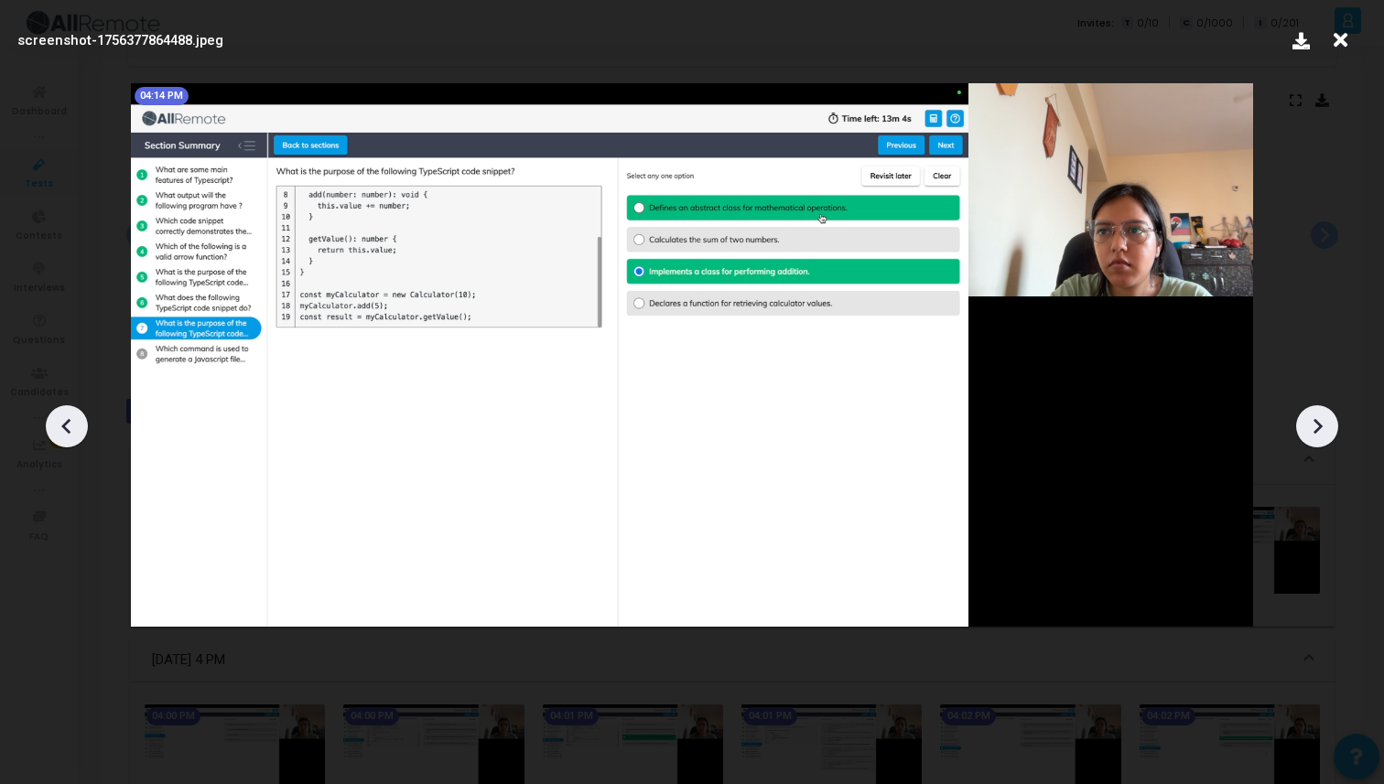
click at [1306, 411] on div at bounding box center [1317, 426] width 42 height 42
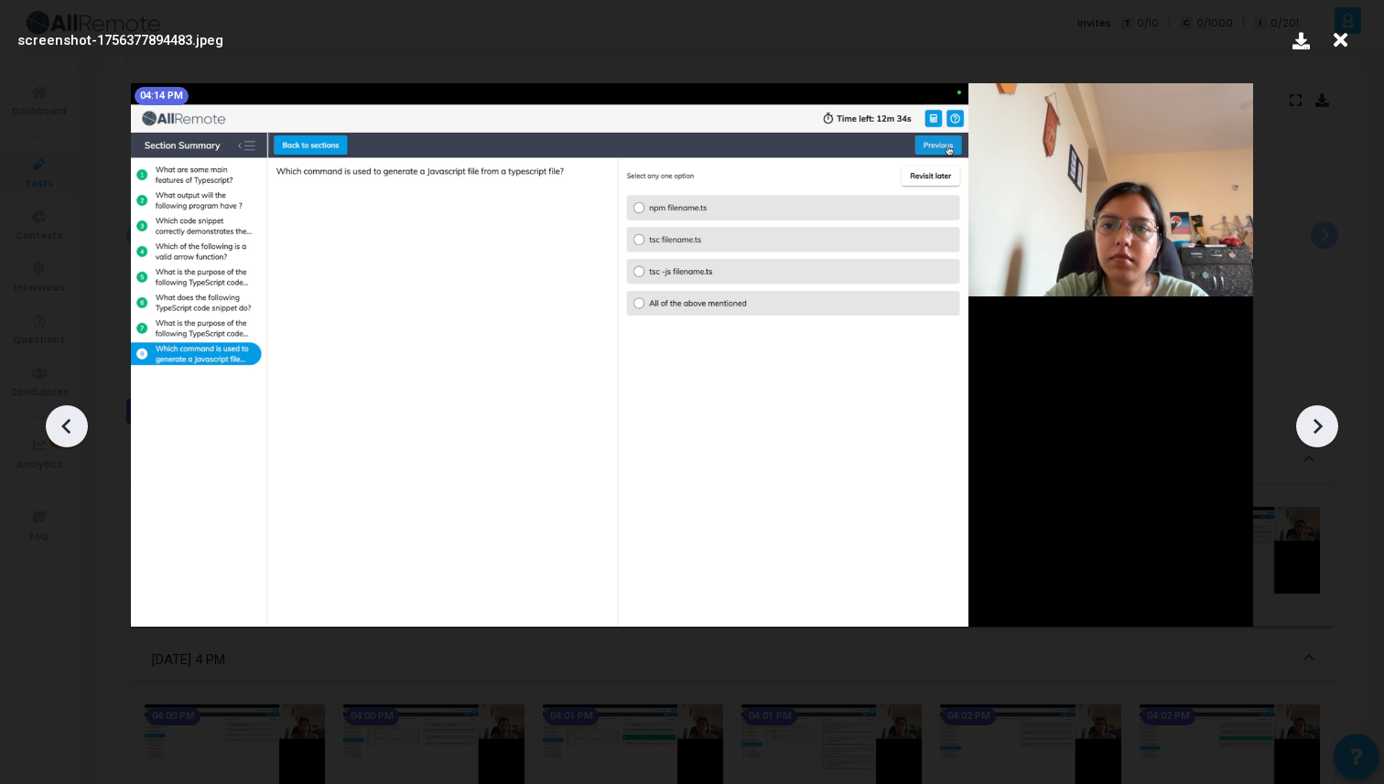
click at [1306, 411] on div at bounding box center [1317, 426] width 42 height 42
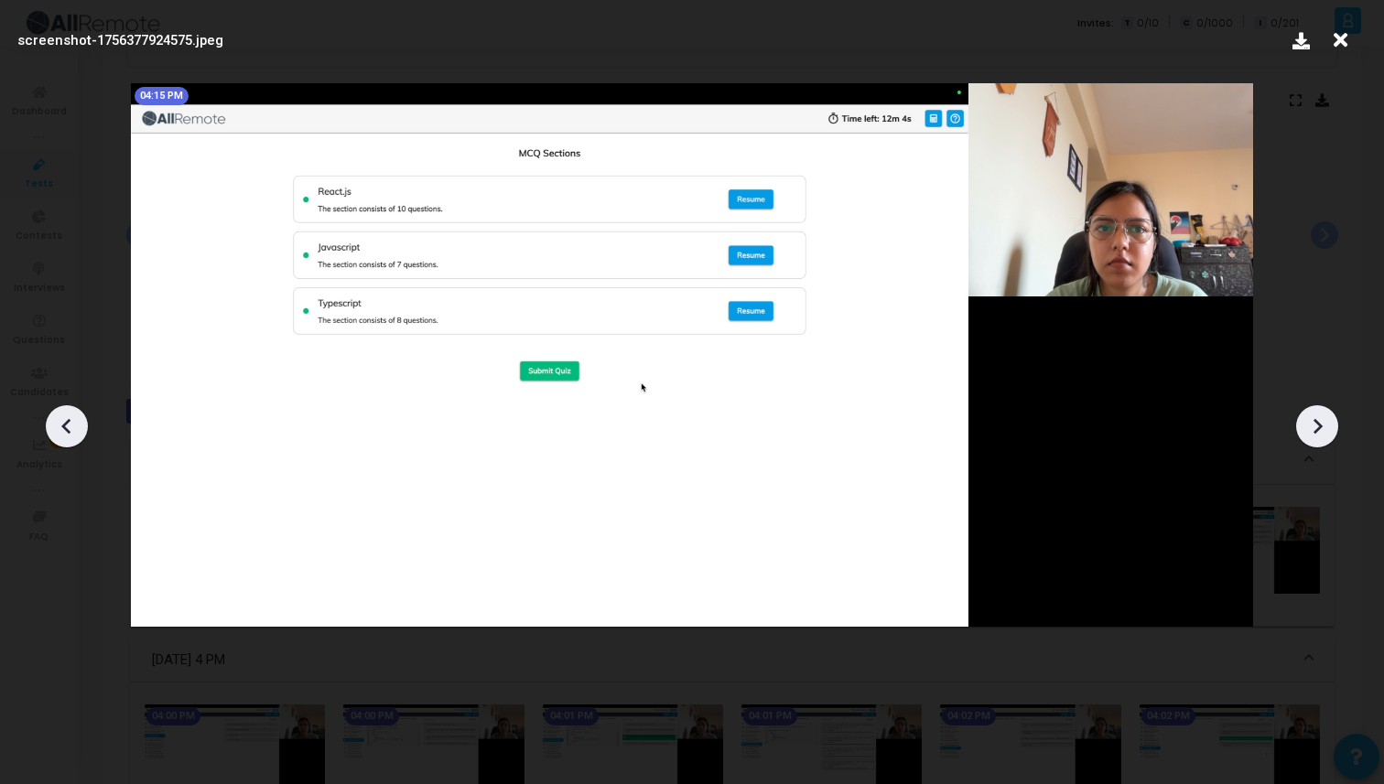
click at [1306, 411] on div at bounding box center [1317, 426] width 42 height 42
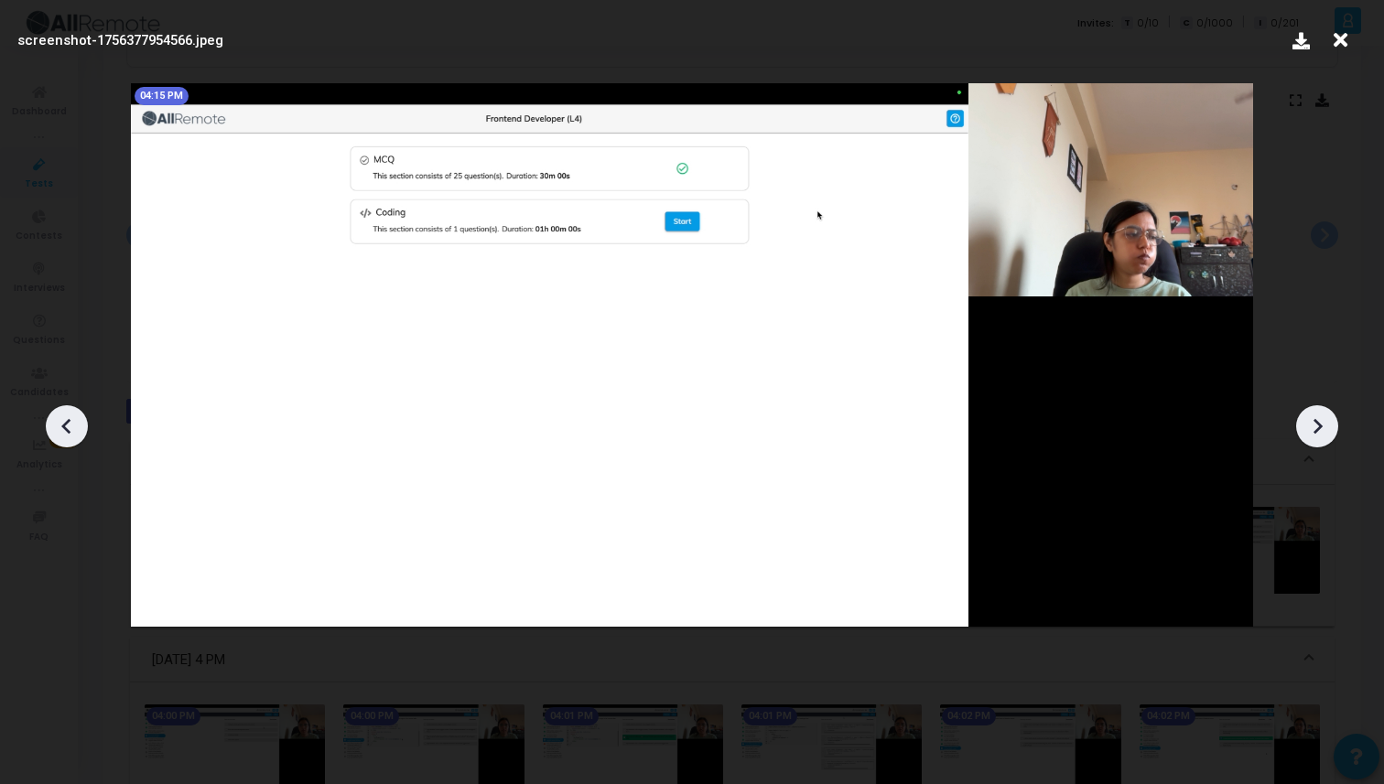
click at [1306, 411] on div at bounding box center [1317, 426] width 42 height 42
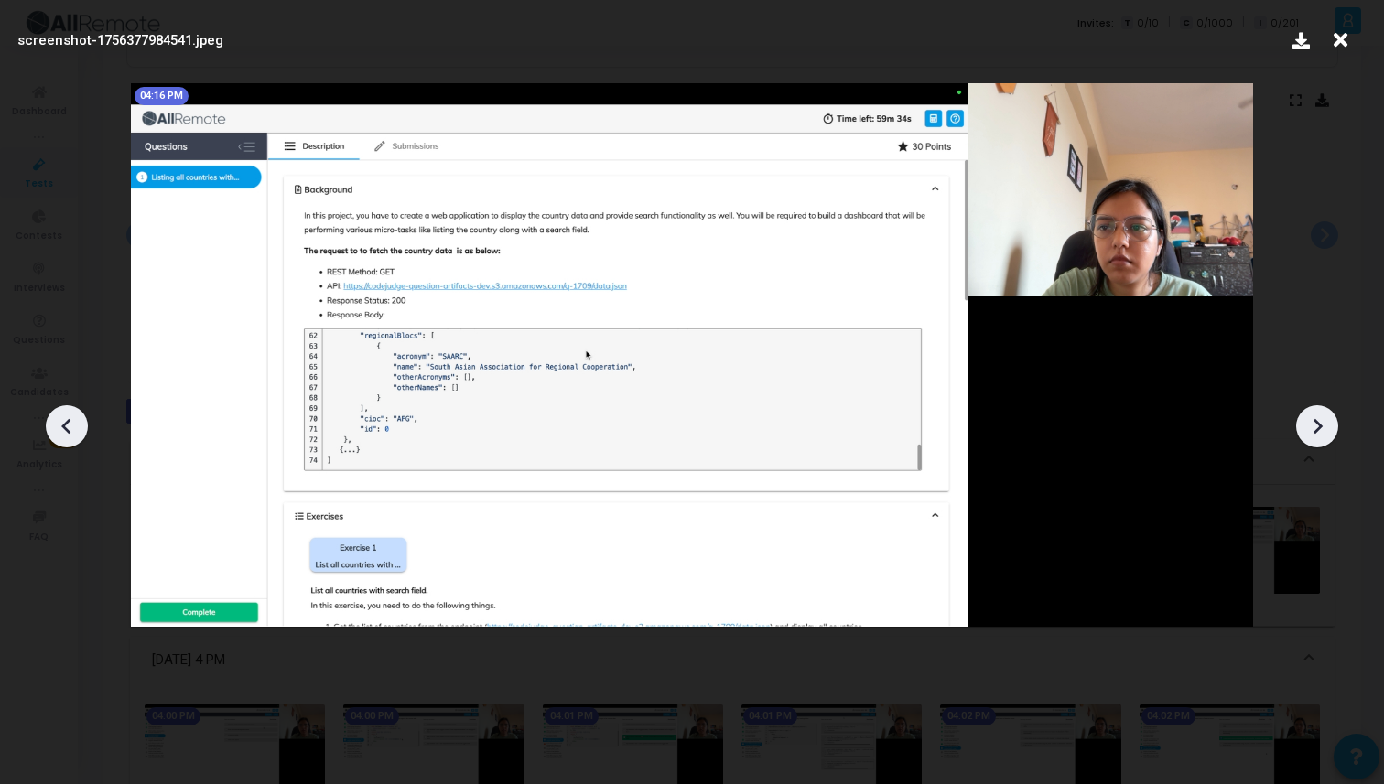
click at [1306, 411] on div at bounding box center [1317, 426] width 42 height 42
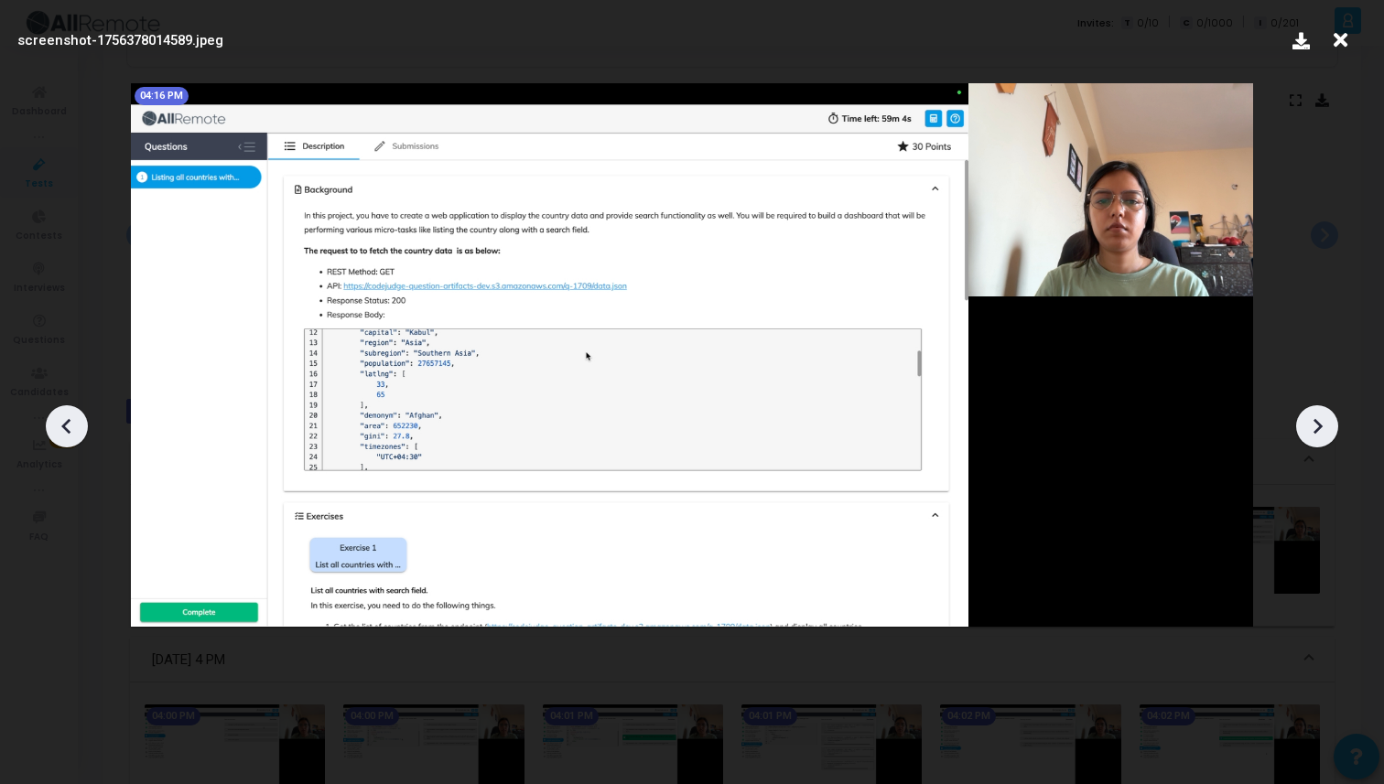
click at [1306, 411] on div at bounding box center [1317, 426] width 42 height 42
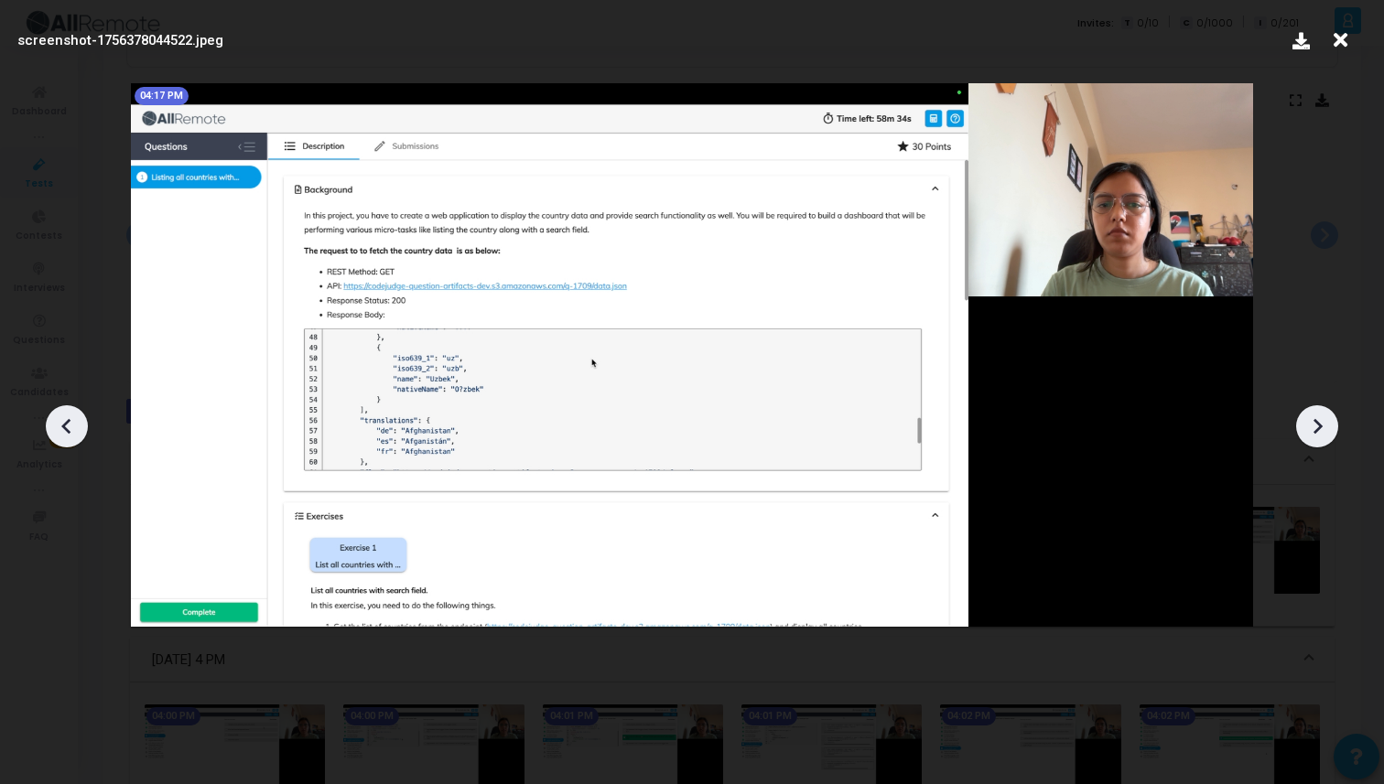
click at [1306, 411] on div at bounding box center [1317, 426] width 42 height 42
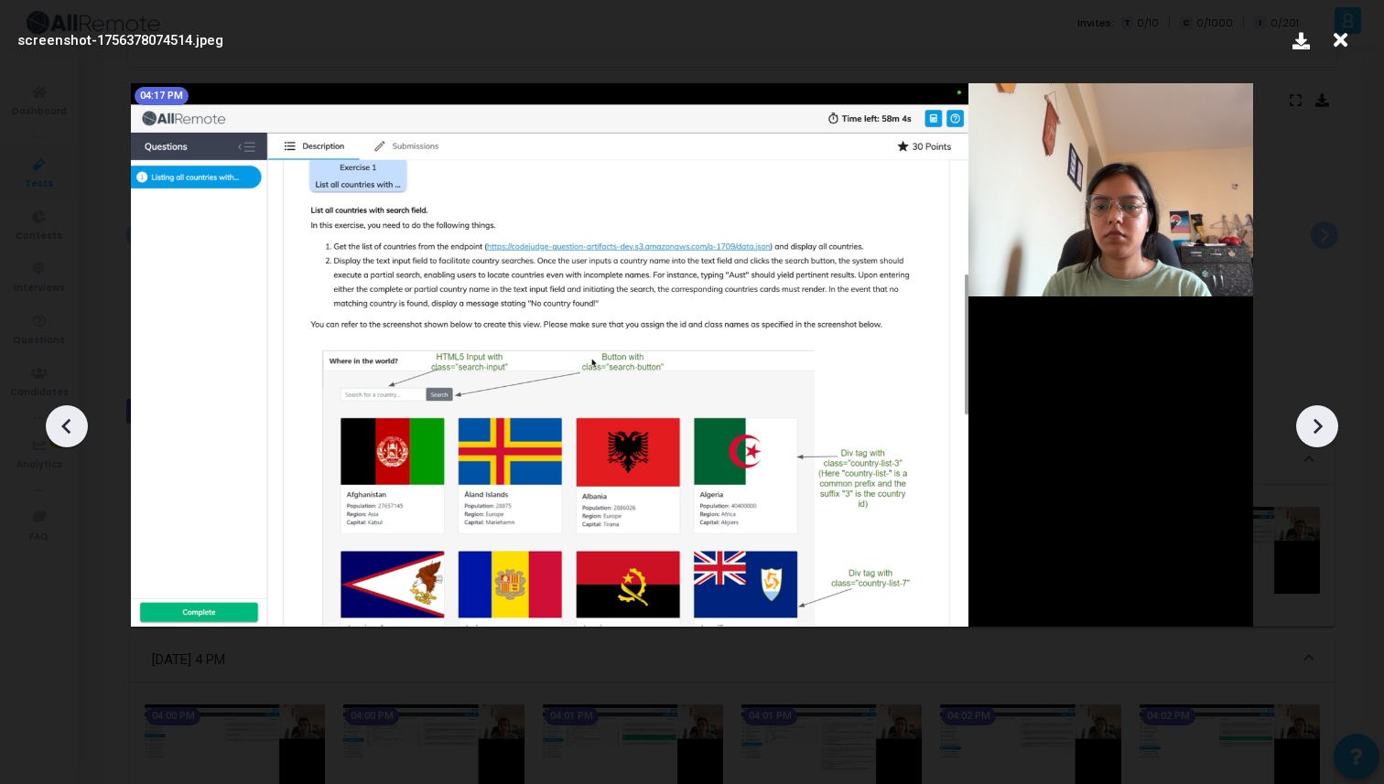
click at [1306, 411] on div at bounding box center [1317, 426] width 42 height 42
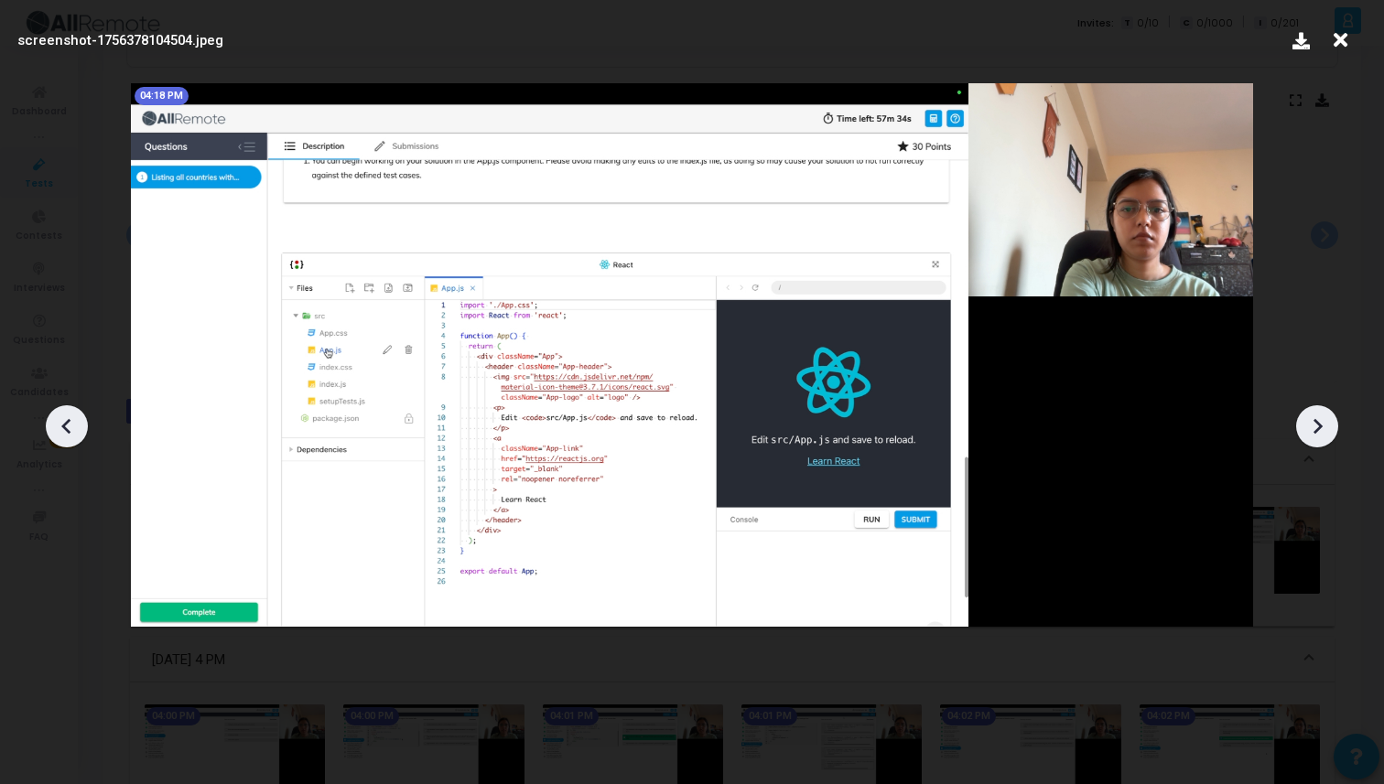
click at [1306, 413] on icon at bounding box center [1316, 426] width 27 height 27
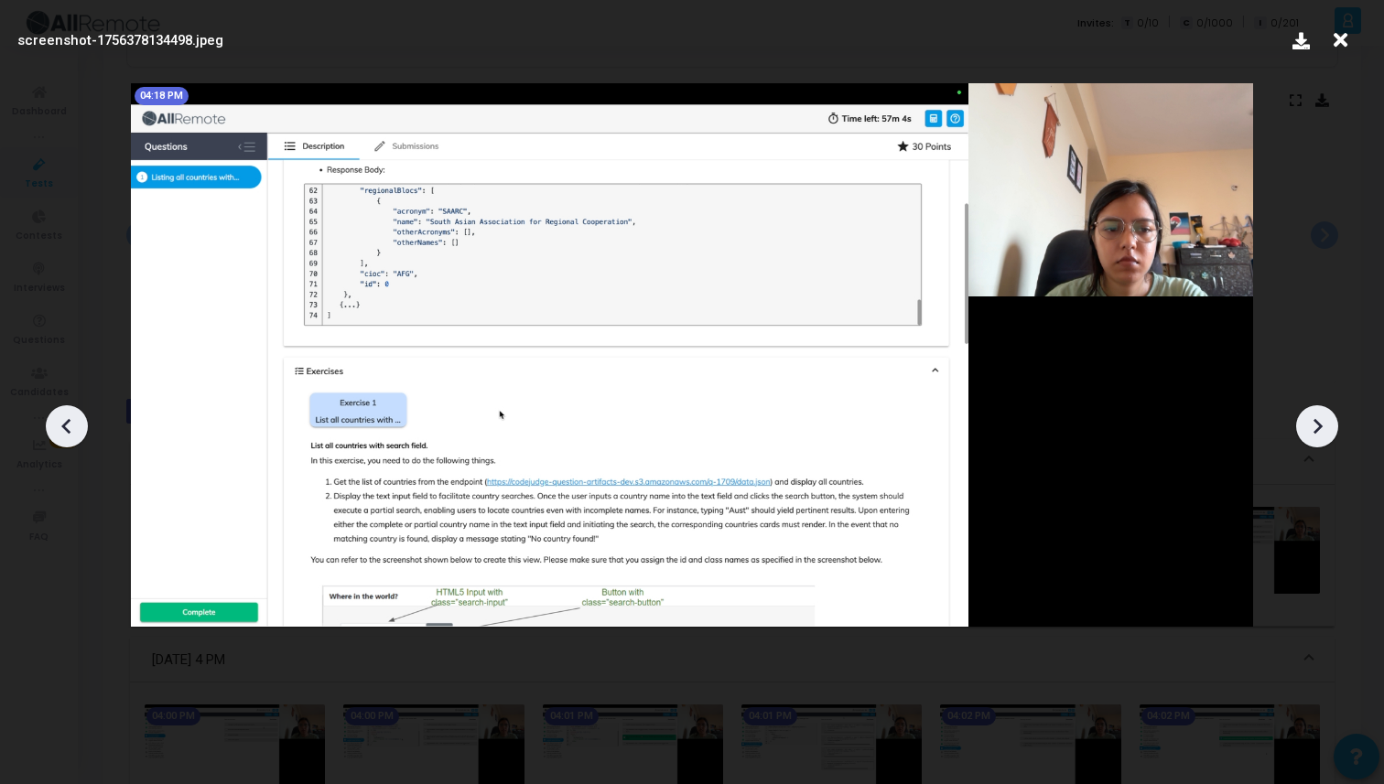
click at [1306, 413] on icon at bounding box center [1316, 426] width 27 height 27
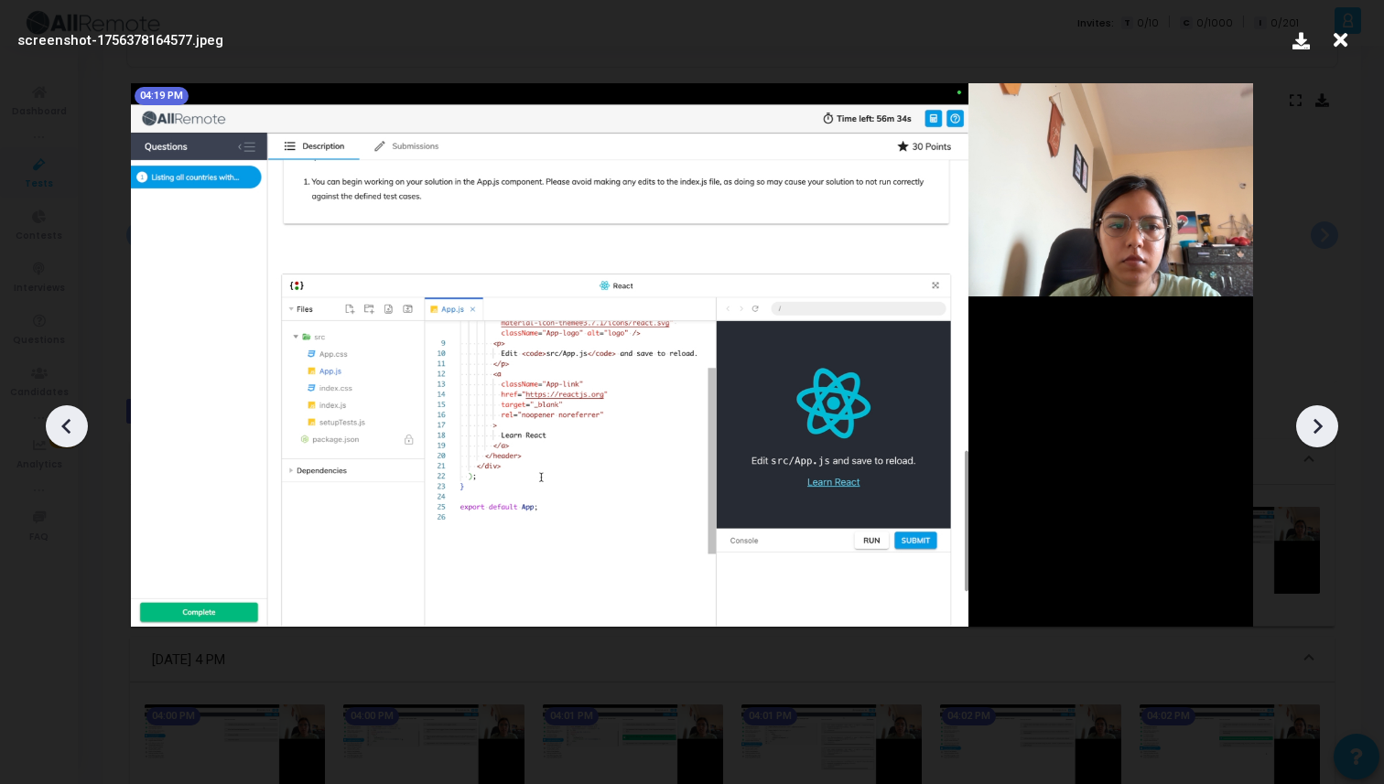
click at [1306, 413] on icon at bounding box center [1316, 426] width 27 height 27
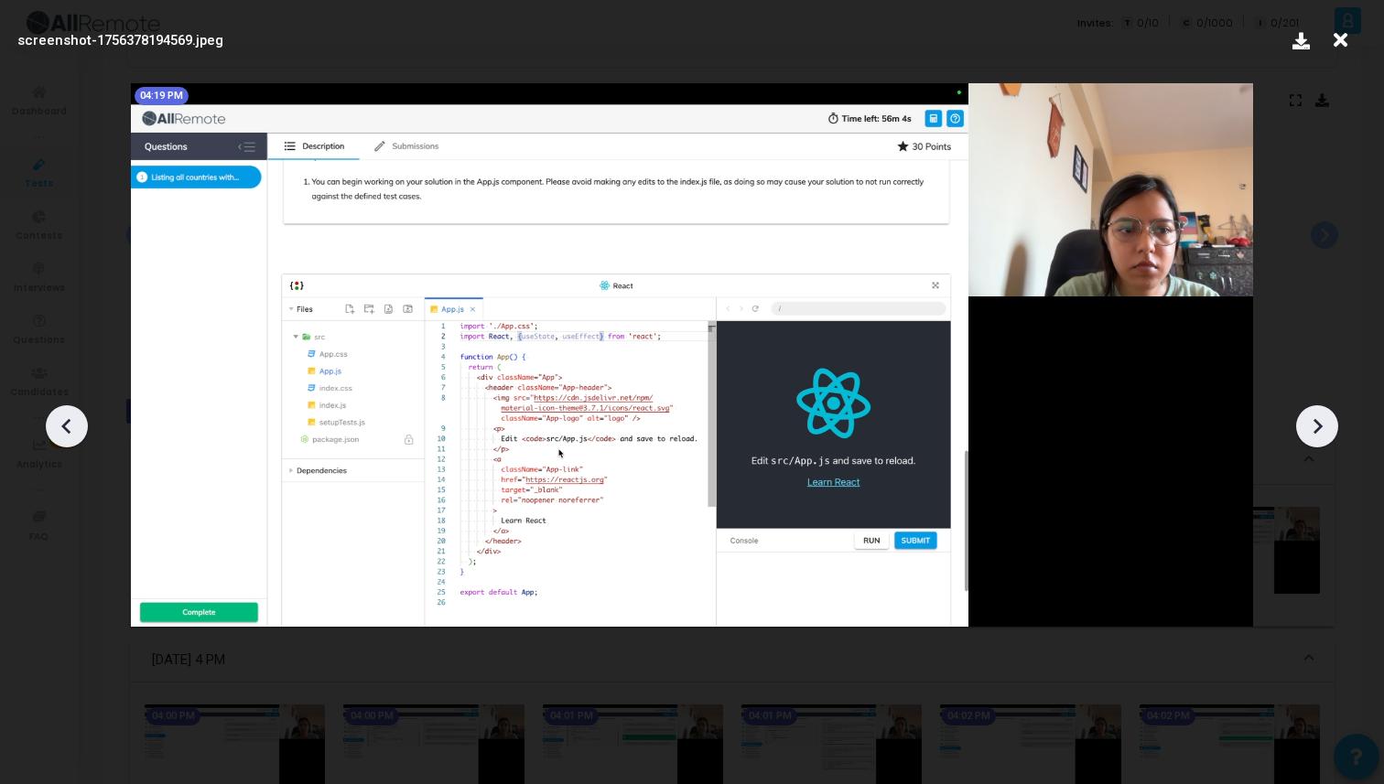
click at [1306, 413] on icon at bounding box center [1316, 426] width 27 height 27
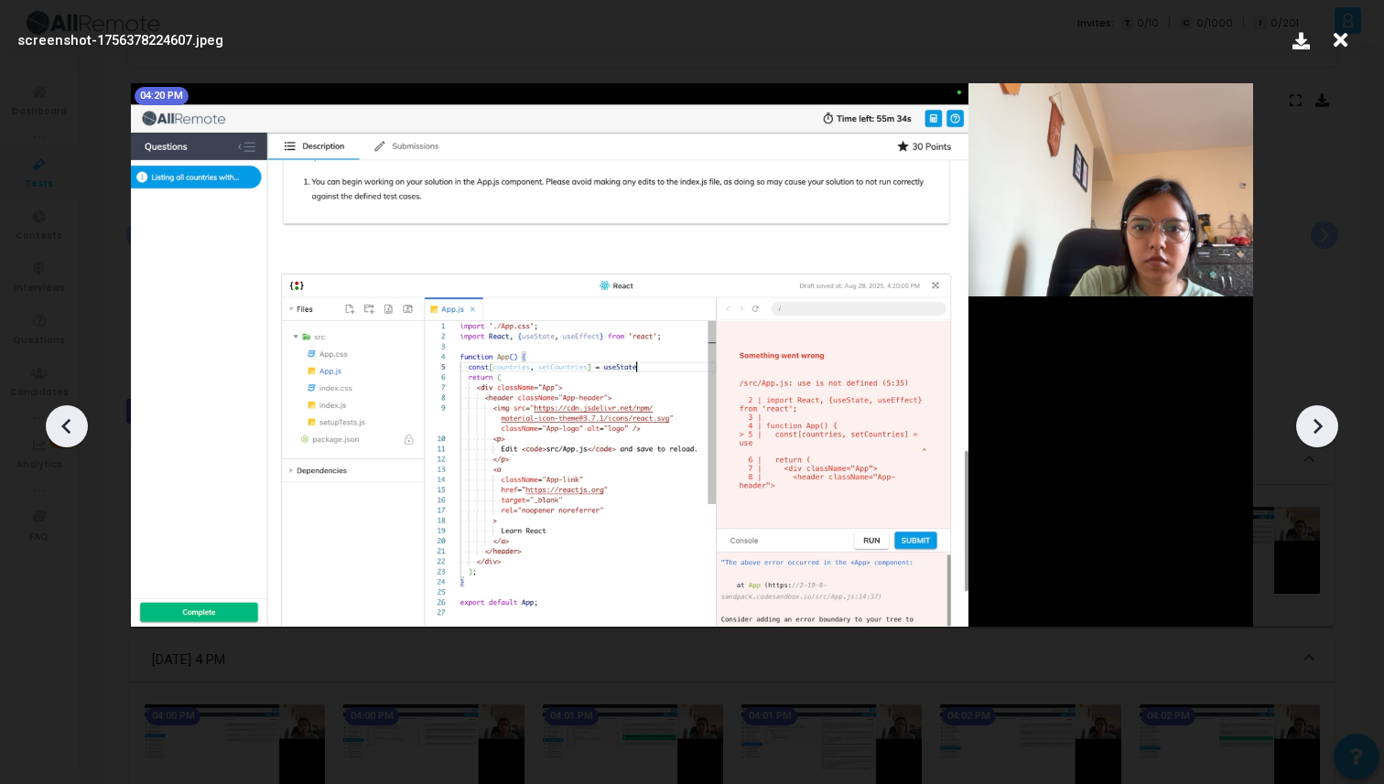
click at [1306, 413] on icon at bounding box center [1316, 426] width 27 height 27
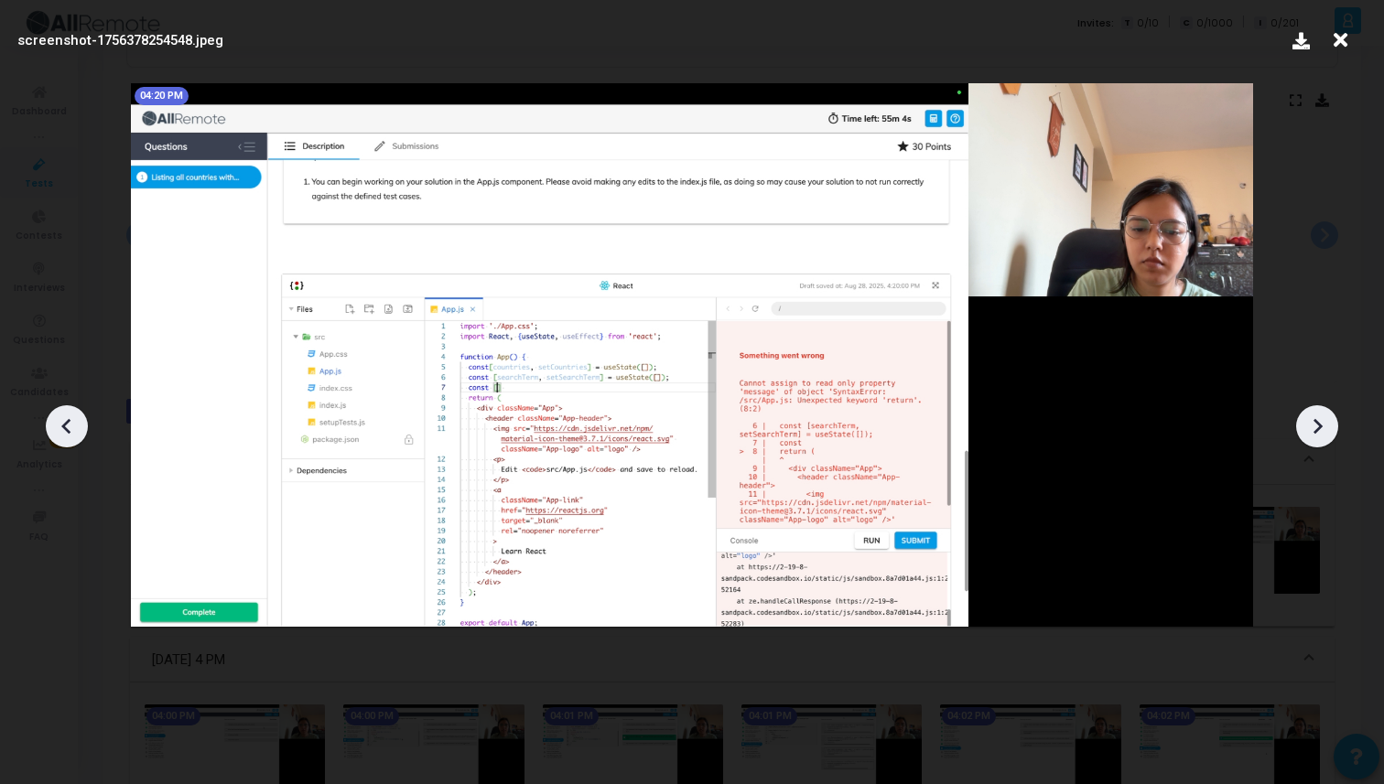
click at [1306, 413] on icon at bounding box center [1316, 426] width 27 height 27
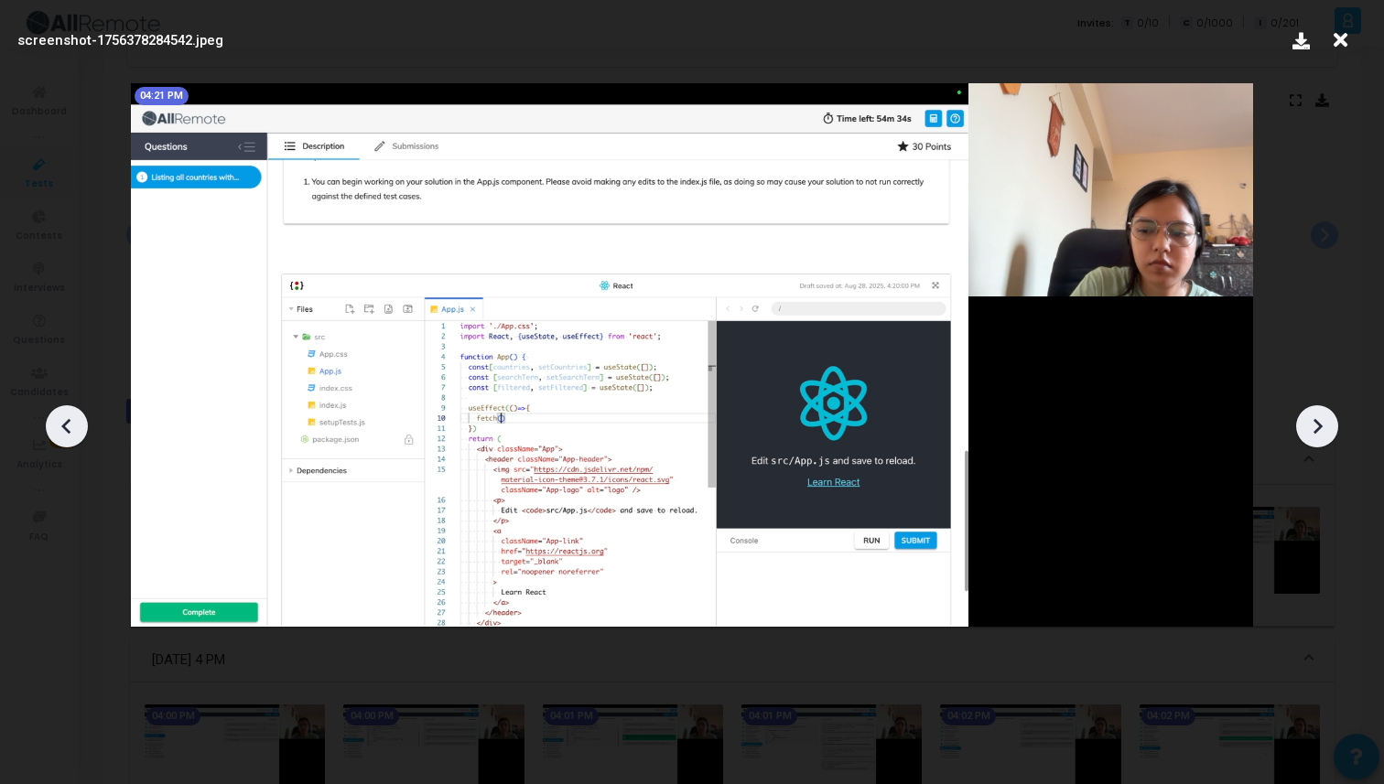
click at [1306, 413] on icon at bounding box center [1316, 426] width 27 height 27
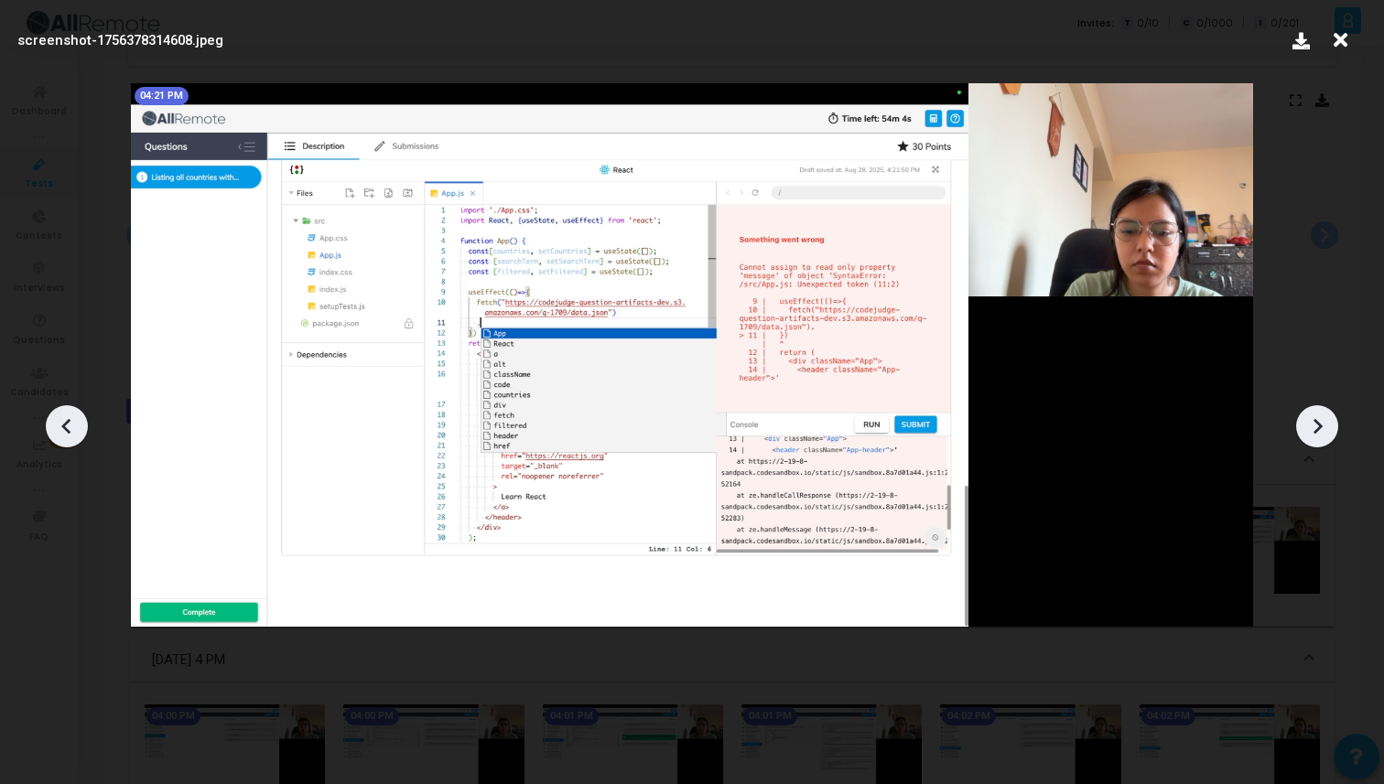
click at [1306, 413] on icon at bounding box center [1316, 426] width 27 height 27
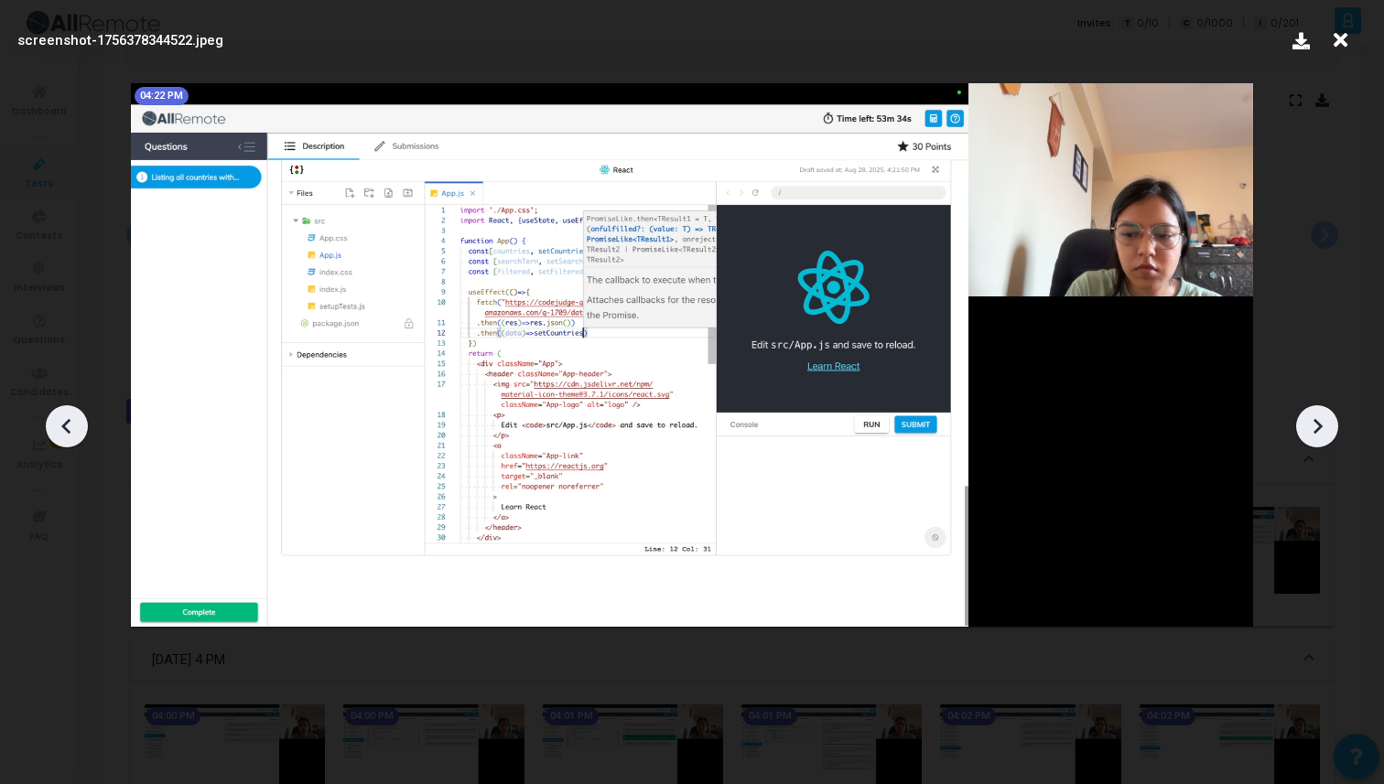
click at [1306, 413] on icon at bounding box center [1316, 426] width 27 height 27
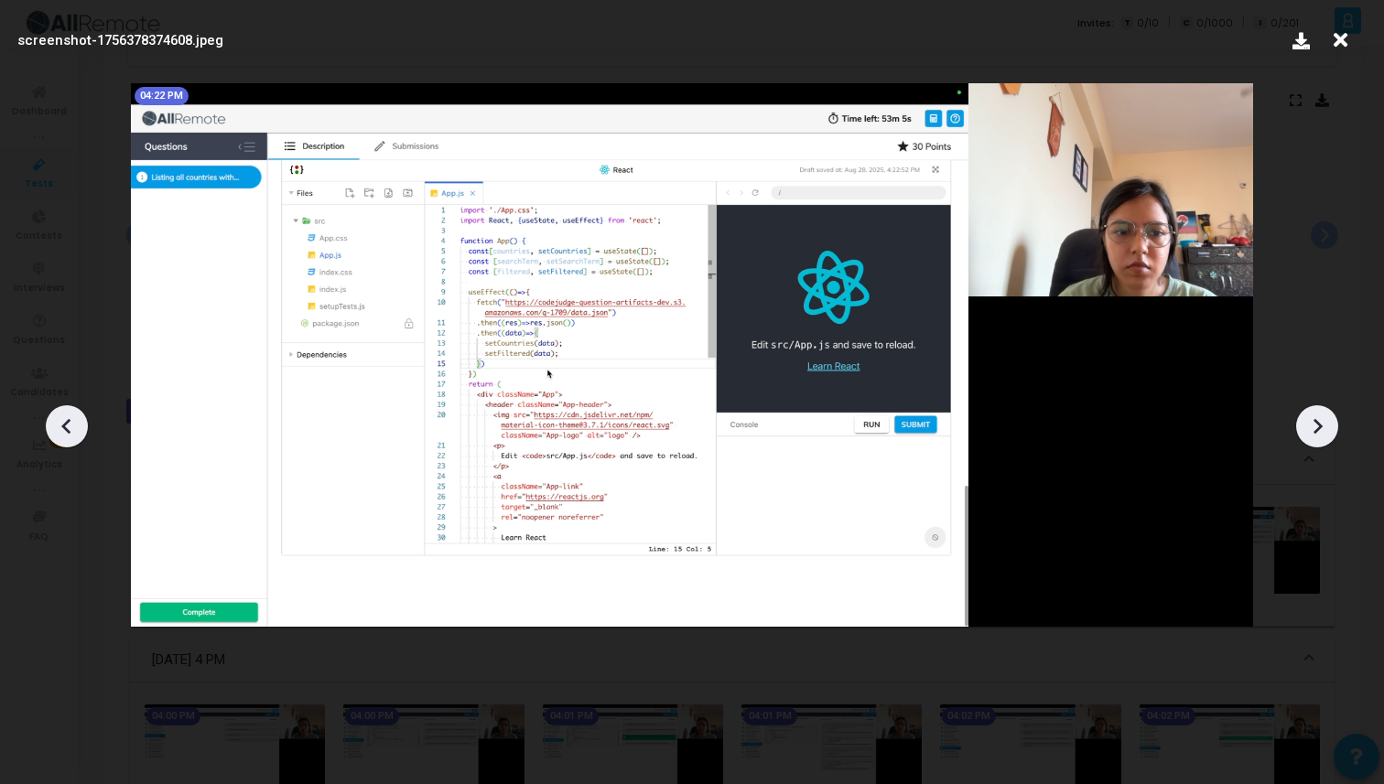
click at [1306, 413] on icon at bounding box center [1316, 426] width 27 height 27
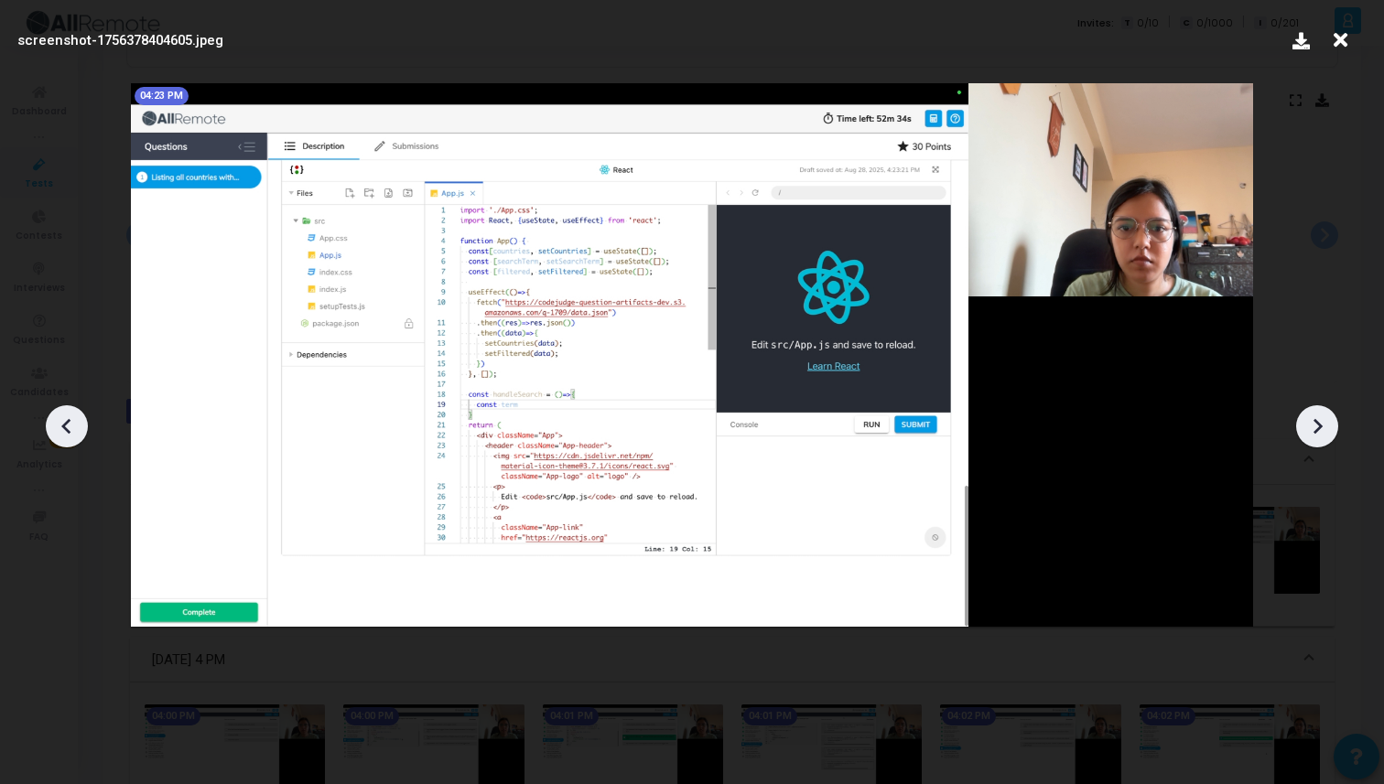
click at [1306, 413] on icon at bounding box center [1316, 426] width 27 height 27
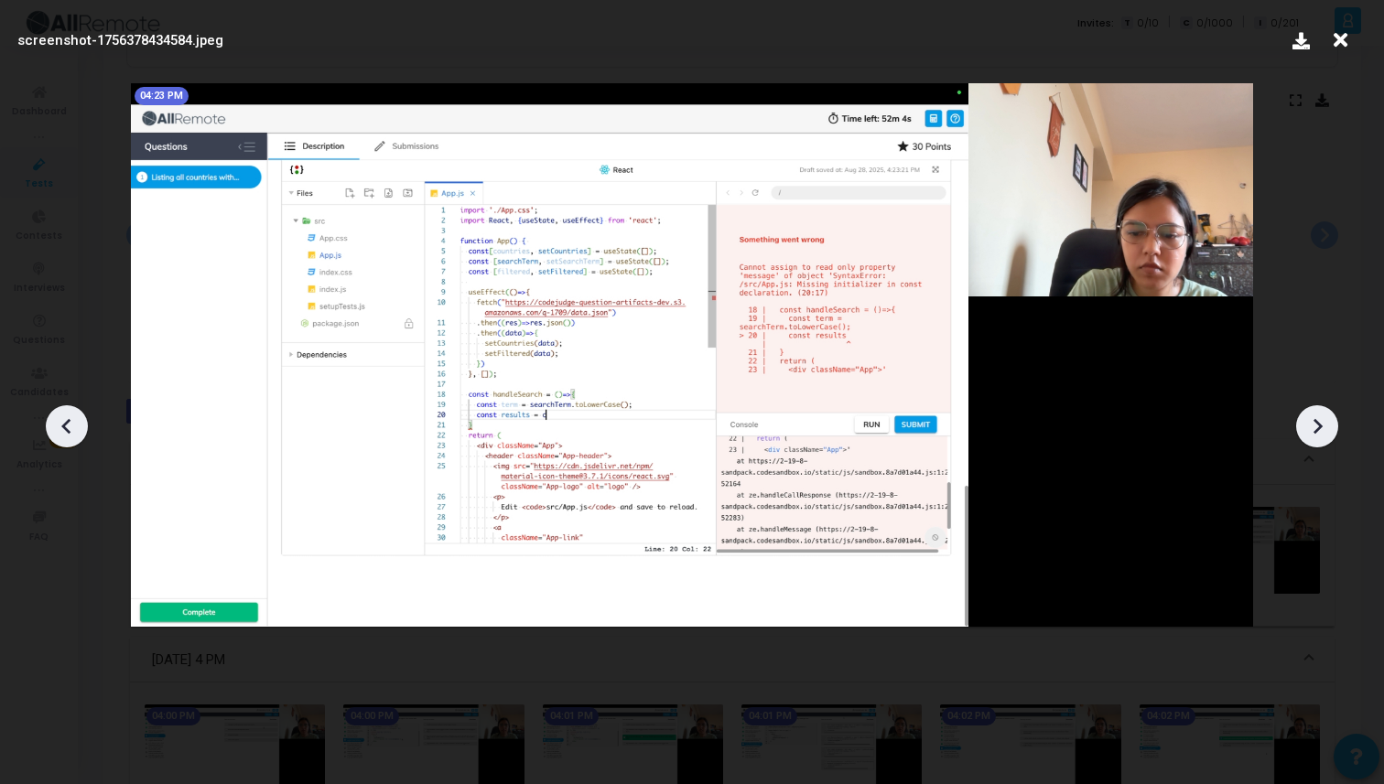
click at [1306, 413] on icon at bounding box center [1316, 426] width 27 height 27
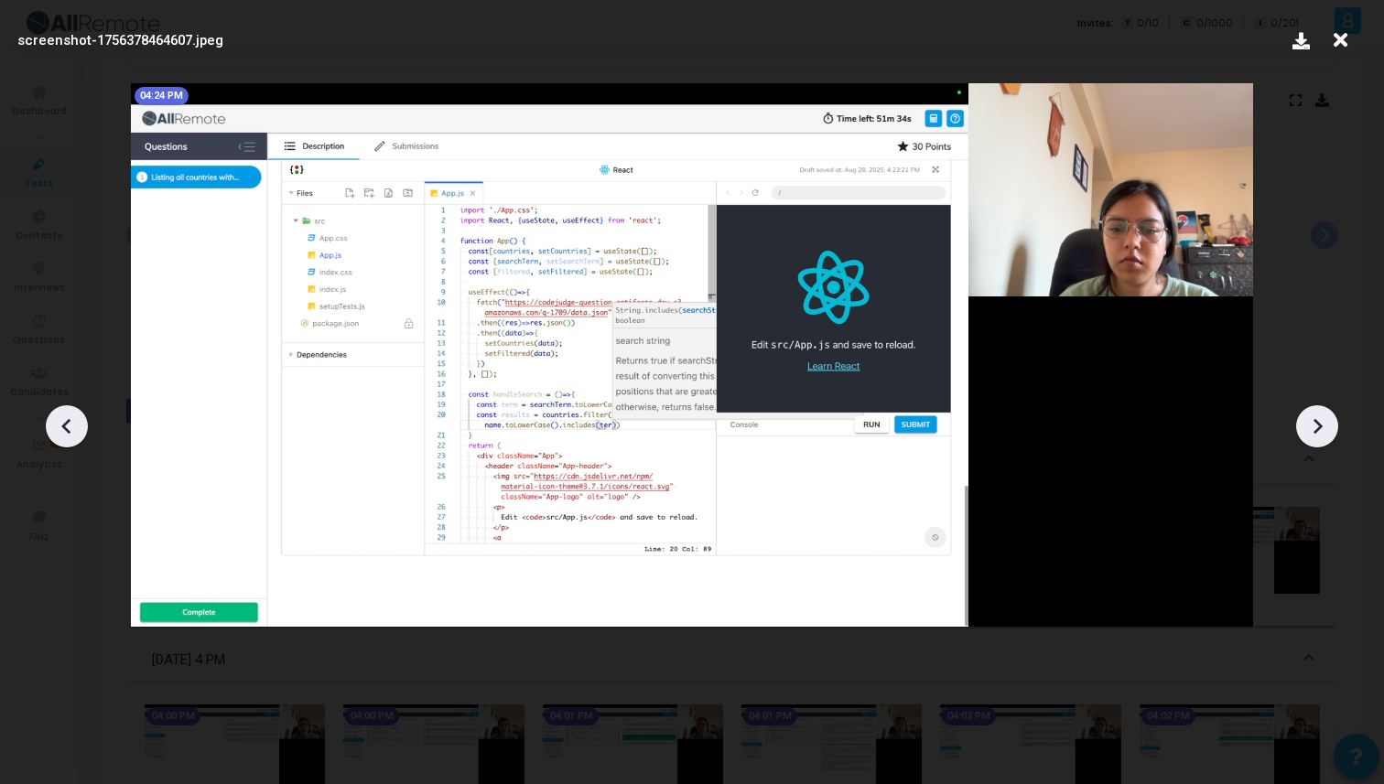
click at [1306, 413] on icon at bounding box center [1316, 426] width 27 height 27
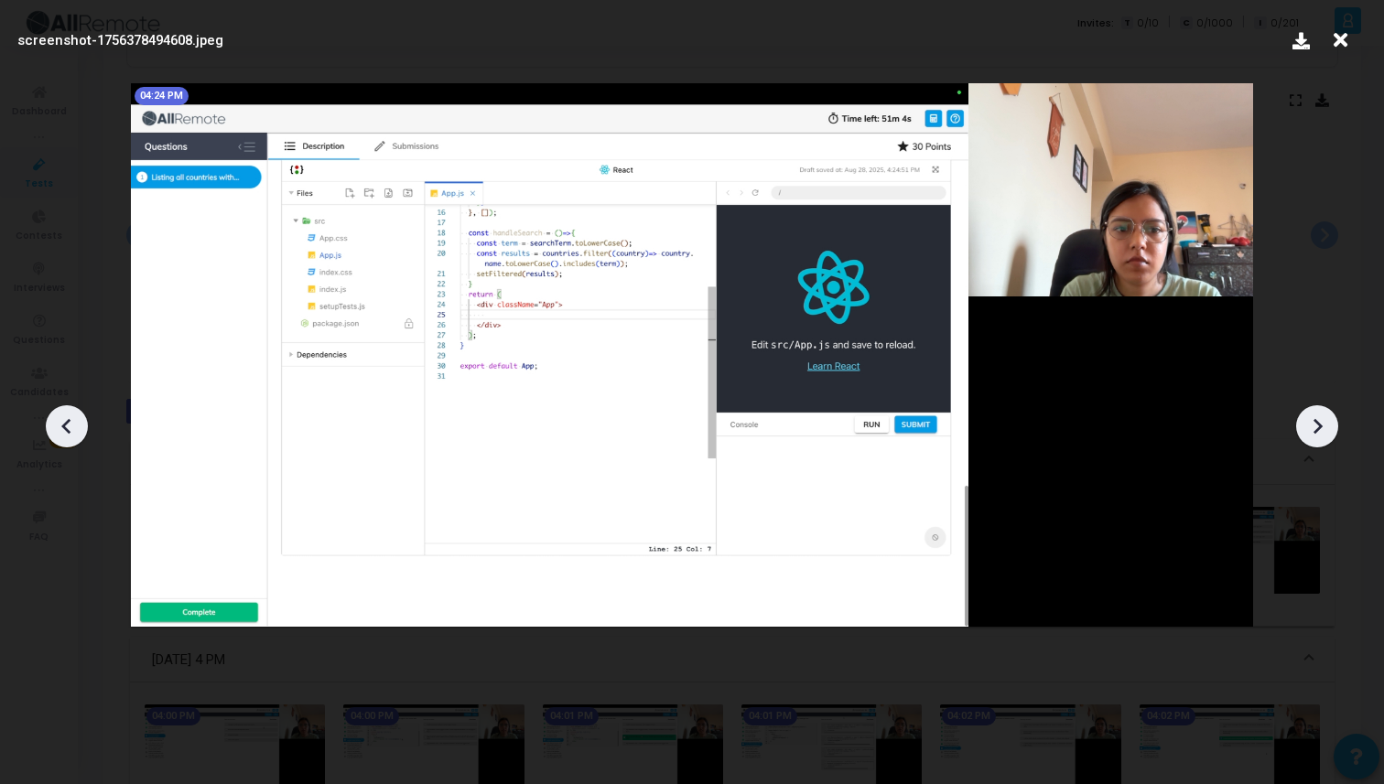
click at [1306, 413] on icon at bounding box center [1316, 426] width 27 height 27
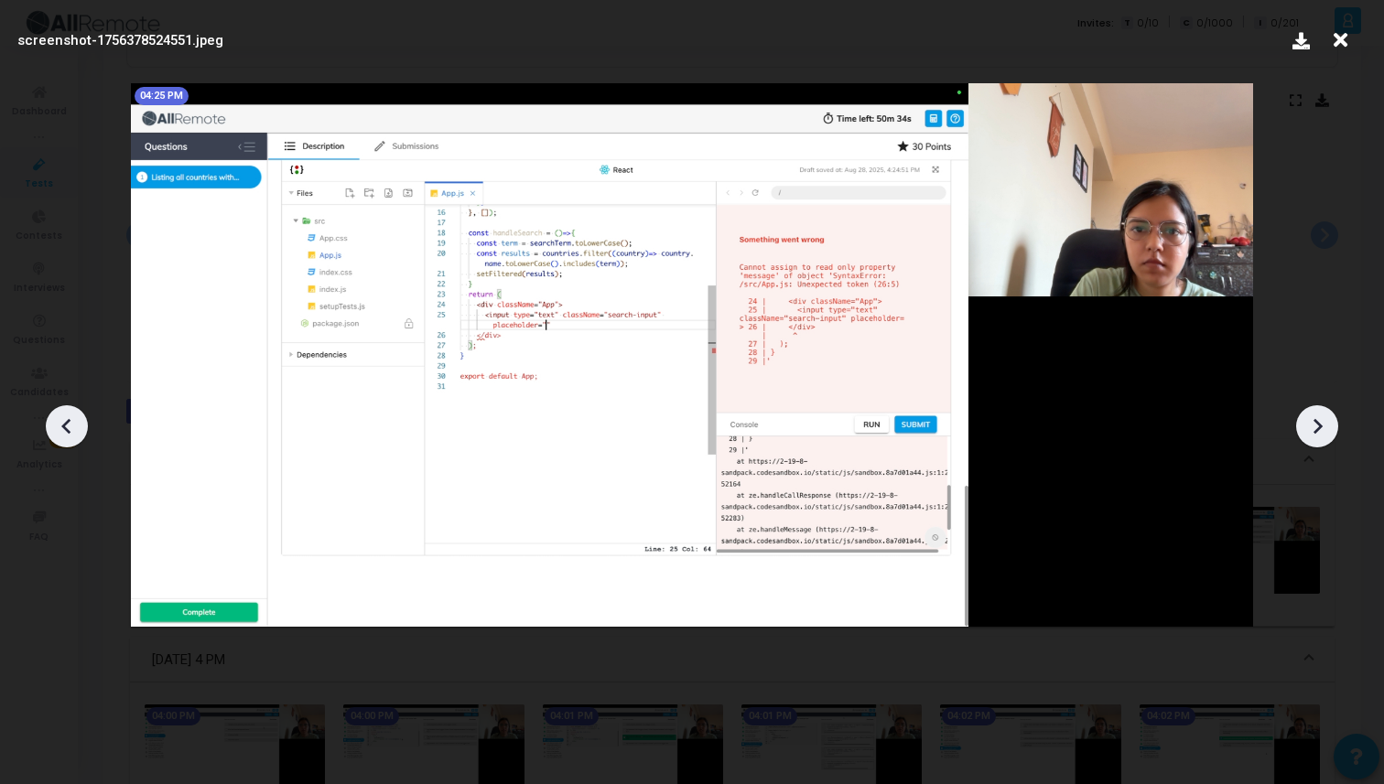
click at [1306, 413] on icon at bounding box center [1316, 426] width 27 height 27
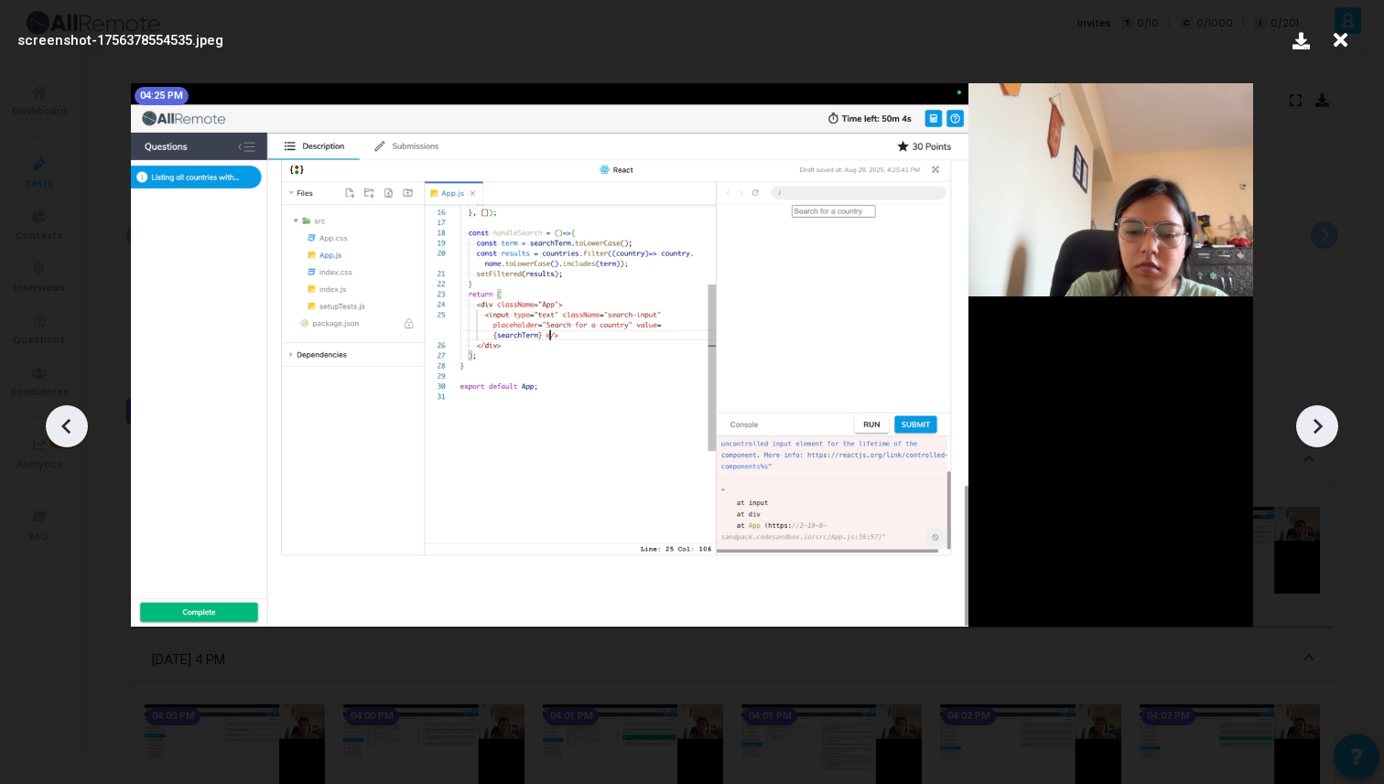
click at [1306, 413] on icon at bounding box center [1316, 426] width 27 height 27
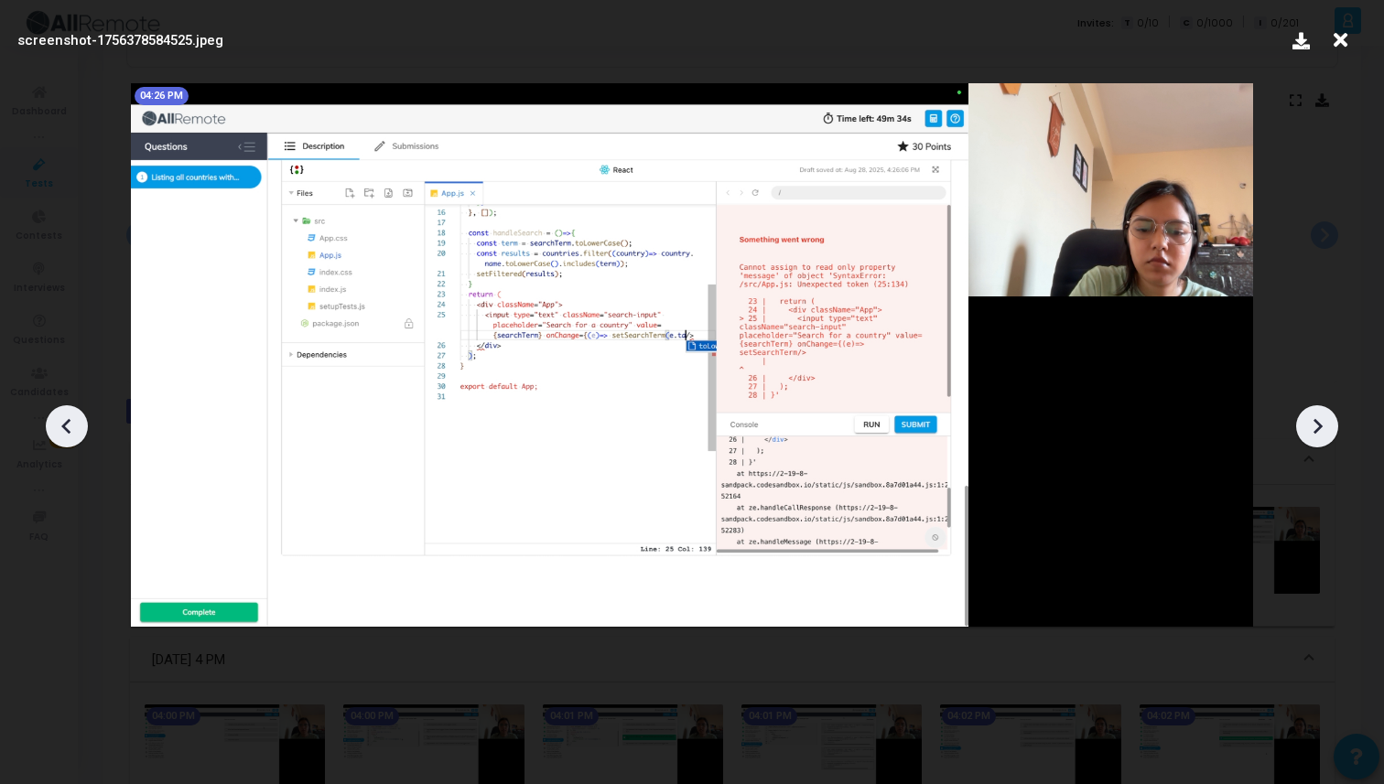
click at [1306, 413] on icon at bounding box center [1316, 426] width 27 height 27
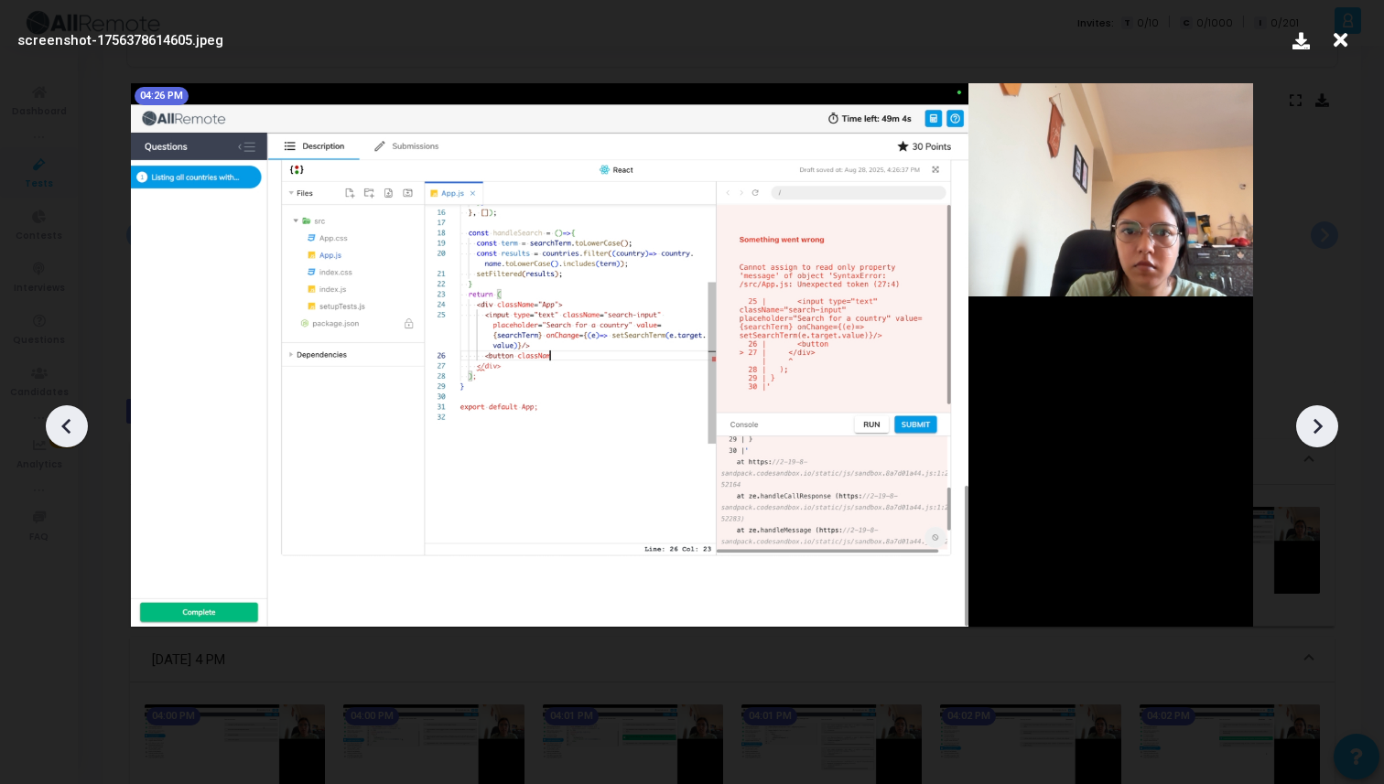
click at [1306, 413] on icon at bounding box center [1316, 426] width 27 height 27
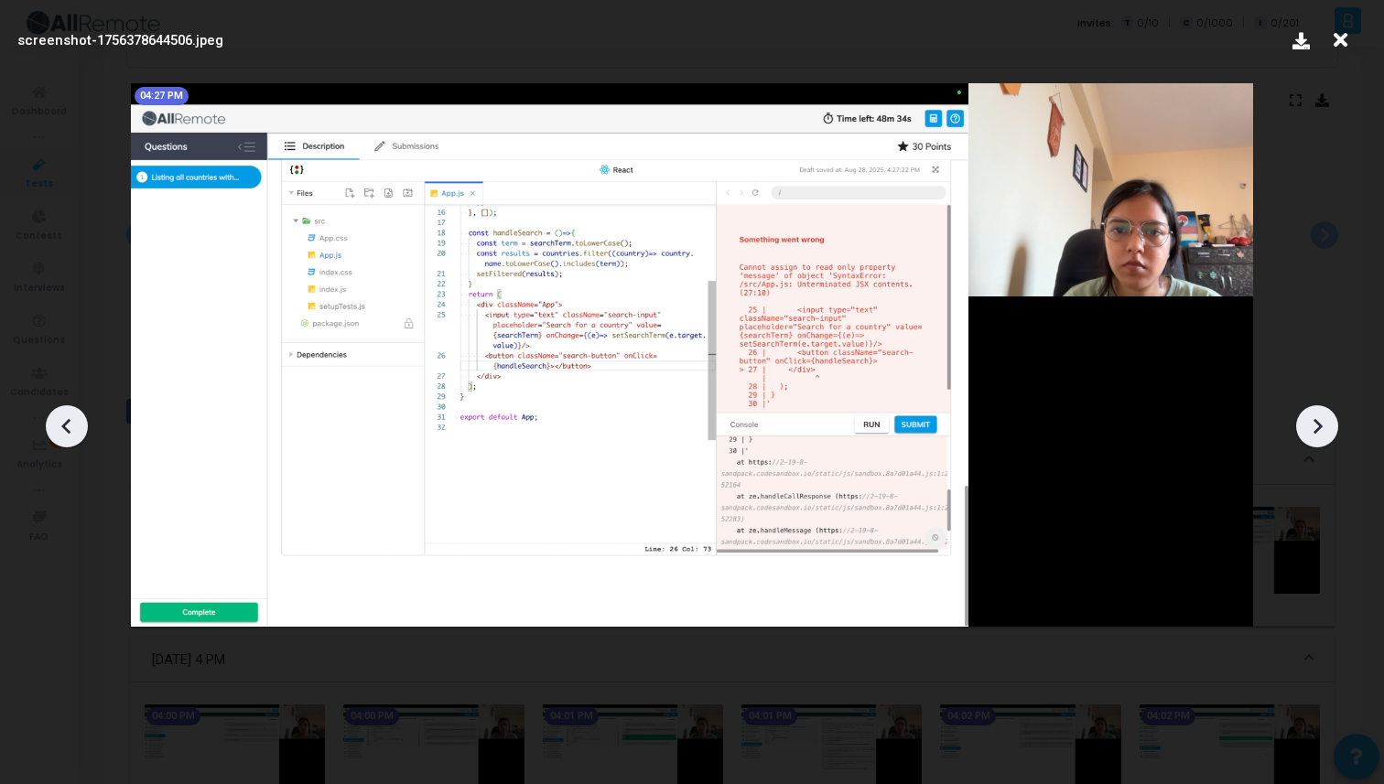
click at [1306, 413] on icon at bounding box center [1316, 426] width 27 height 27
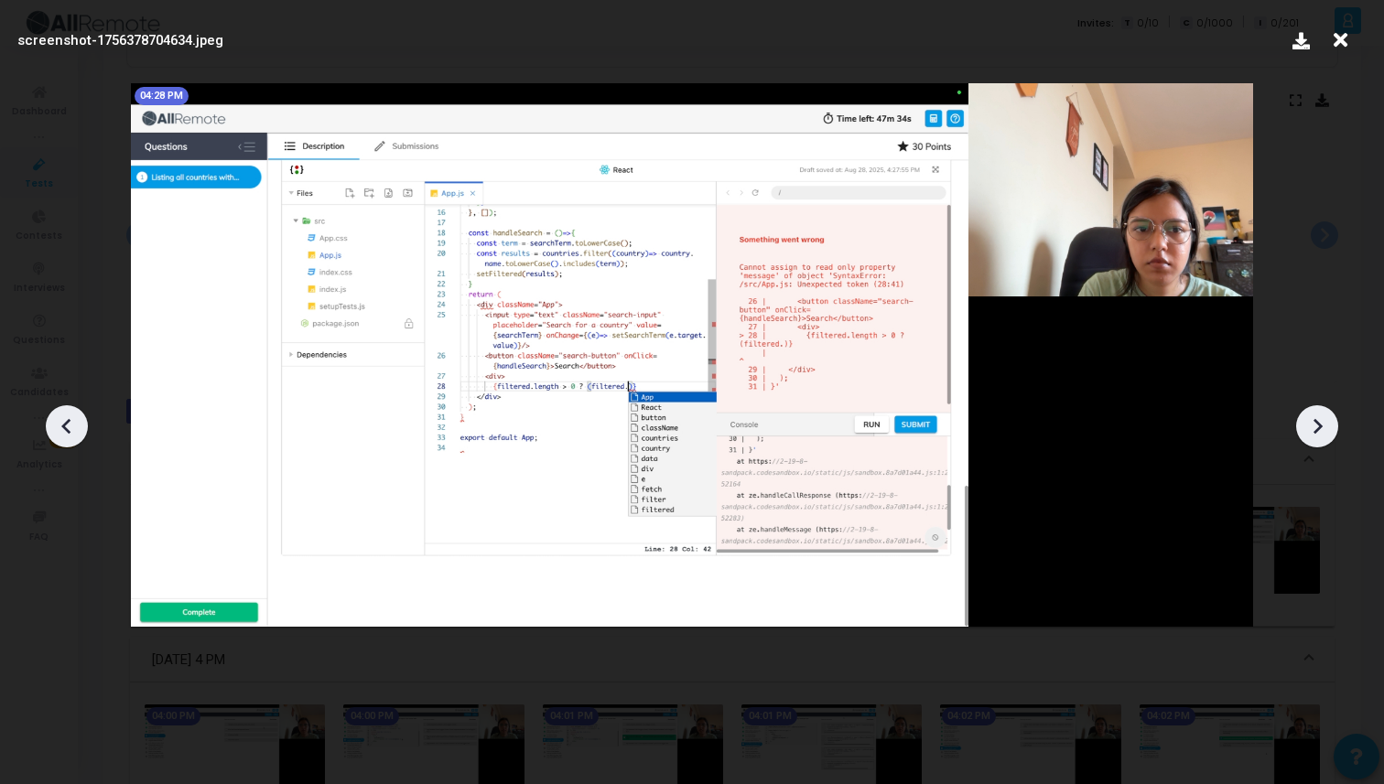
click at [1306, 413] on icon at bounding box center [1316, 426] width 27 height 27
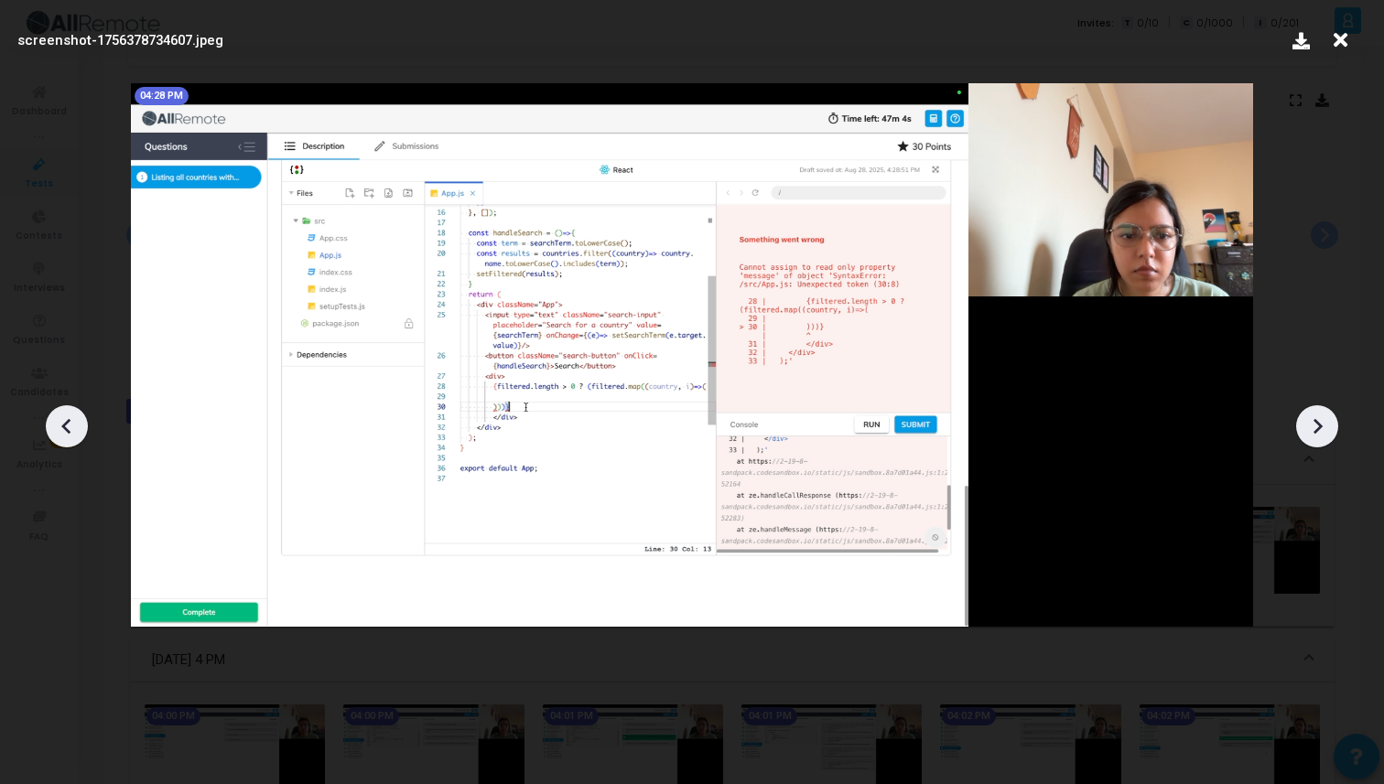
click at [1306, 413] on icon at bounding box center [1316, 426] width 27 height 27
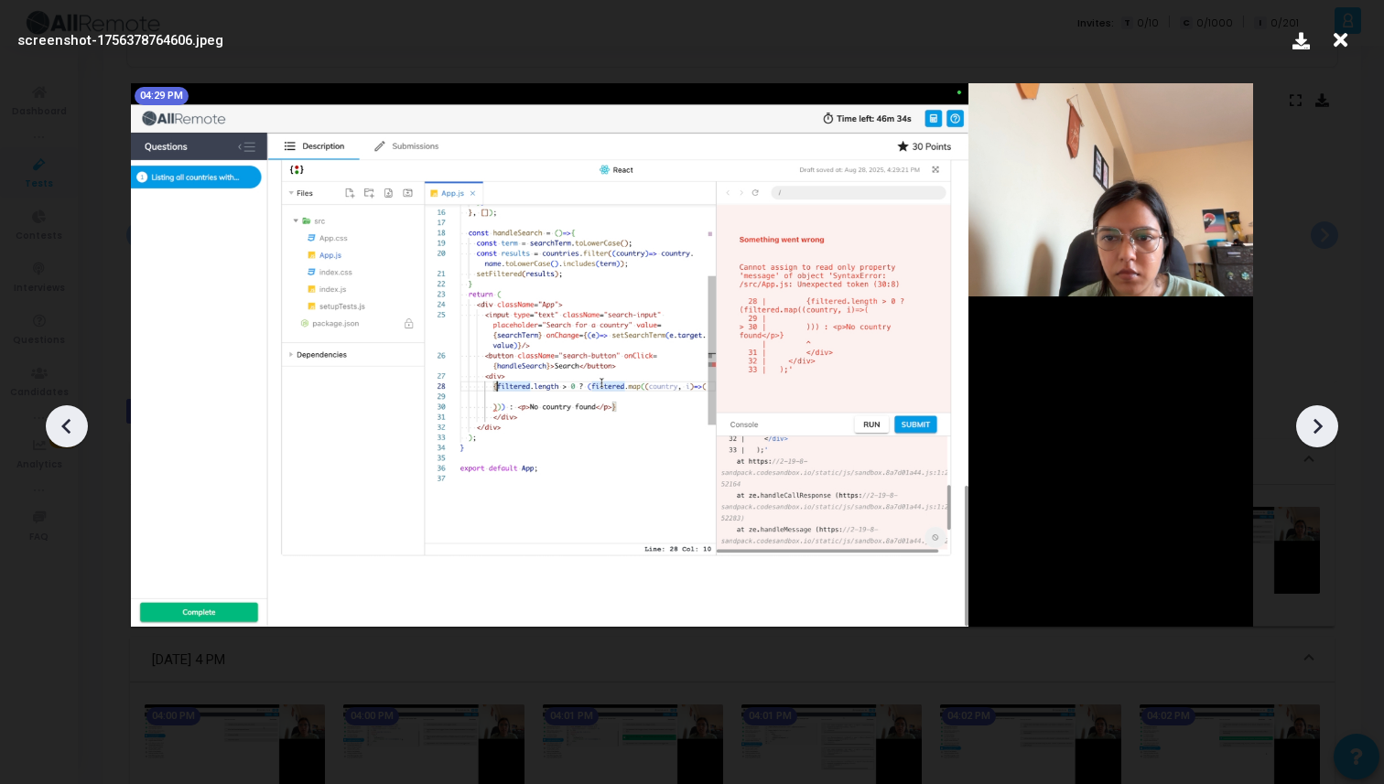
click at [1306, 413] on icon at bounding box center [1316, 426] width 27 height 27
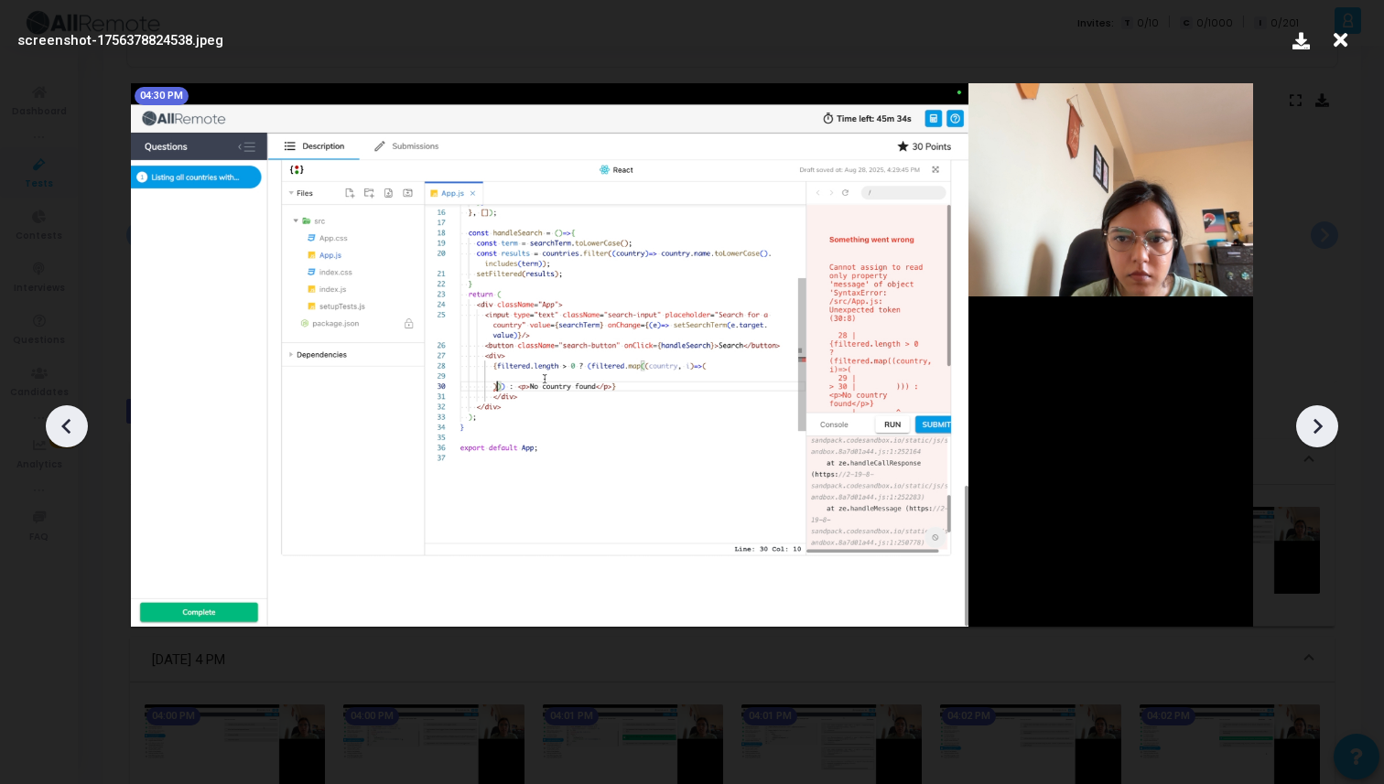
click at [1306, 413] on icon at bounding box center [1316, 426] width 27 height 27
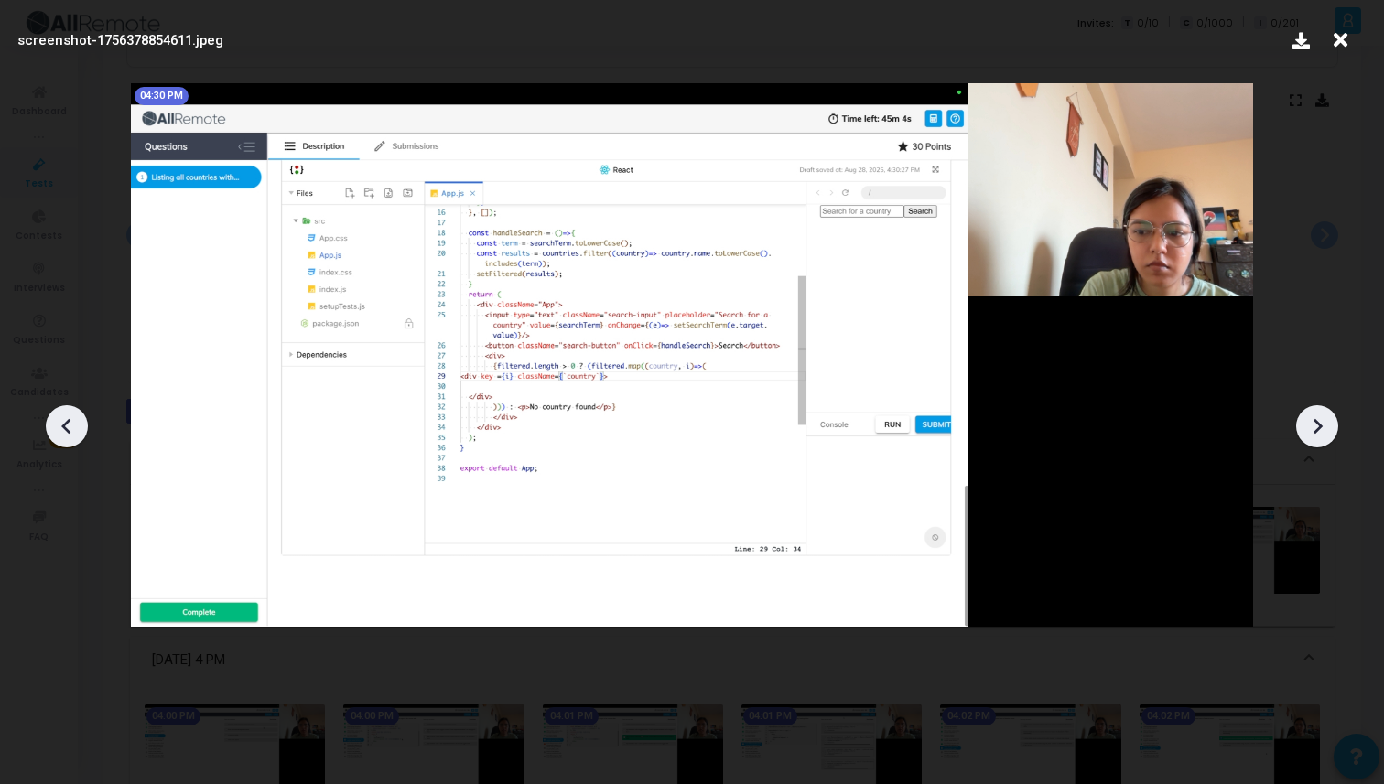
click at [1306, 413] on icon at bounding box center [1316, 426] width 27 height 27
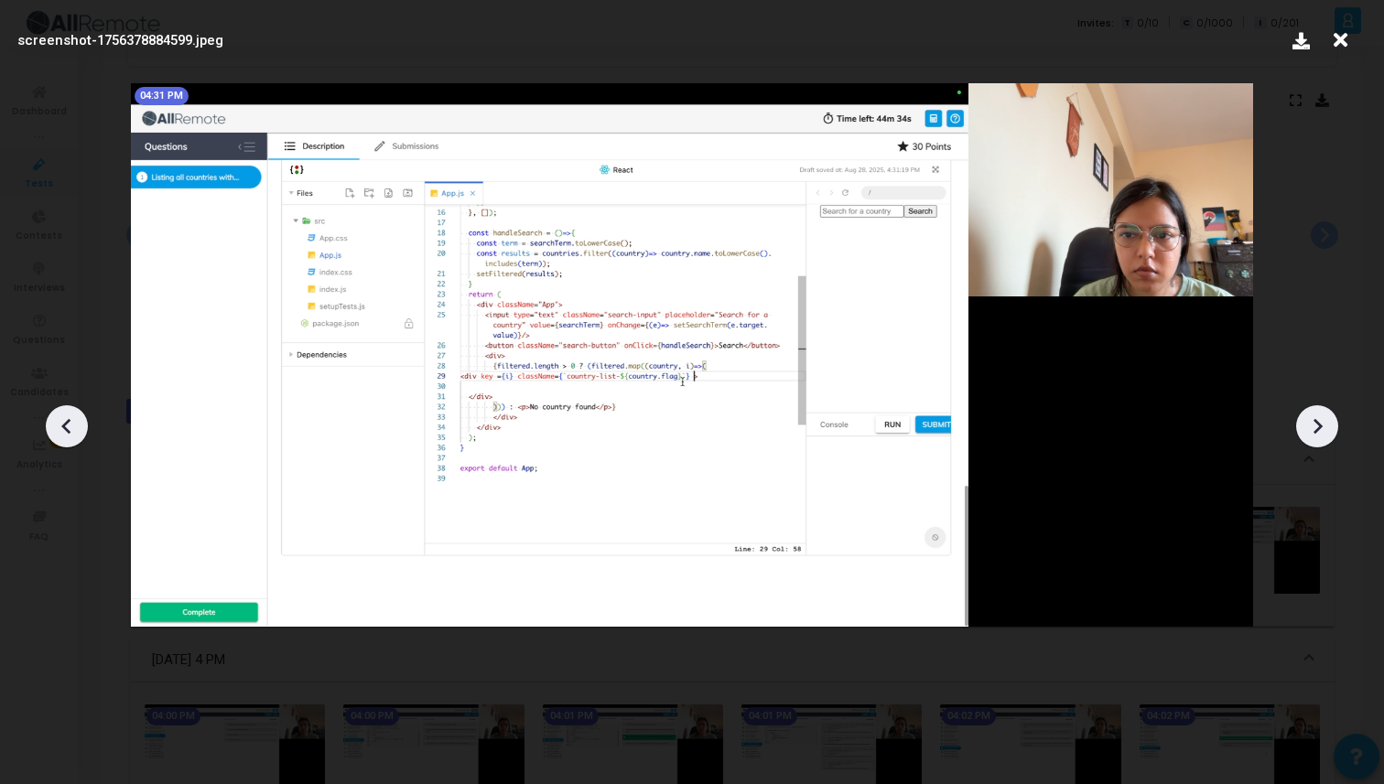
click at [1306, 413] on icon at bounding box center [1316, 426] width 27 height 27
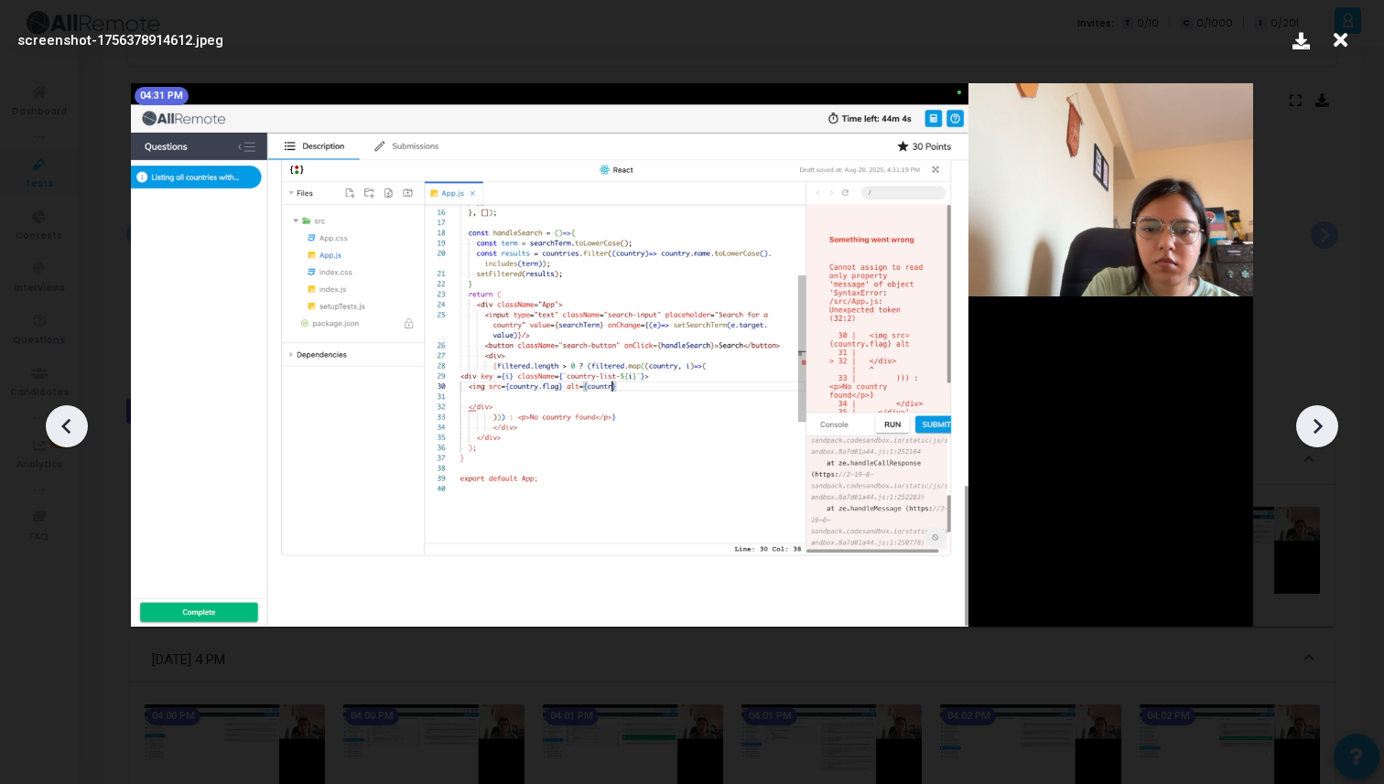
click at [1306, 413] on icon at bounding box center [1316, 426] width 27 height 27
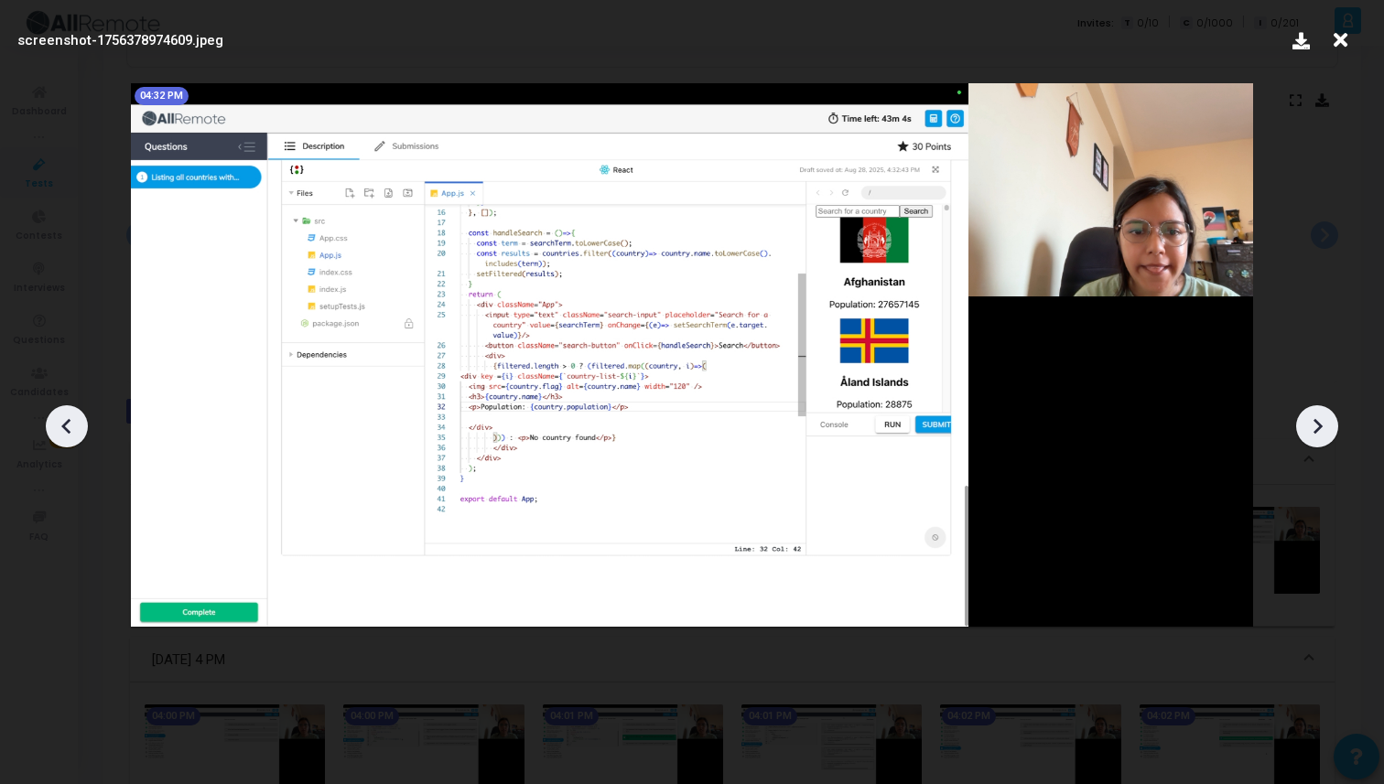
click at [1306, 413] on icon at bounding box center [1316, 426] width 27 height 27
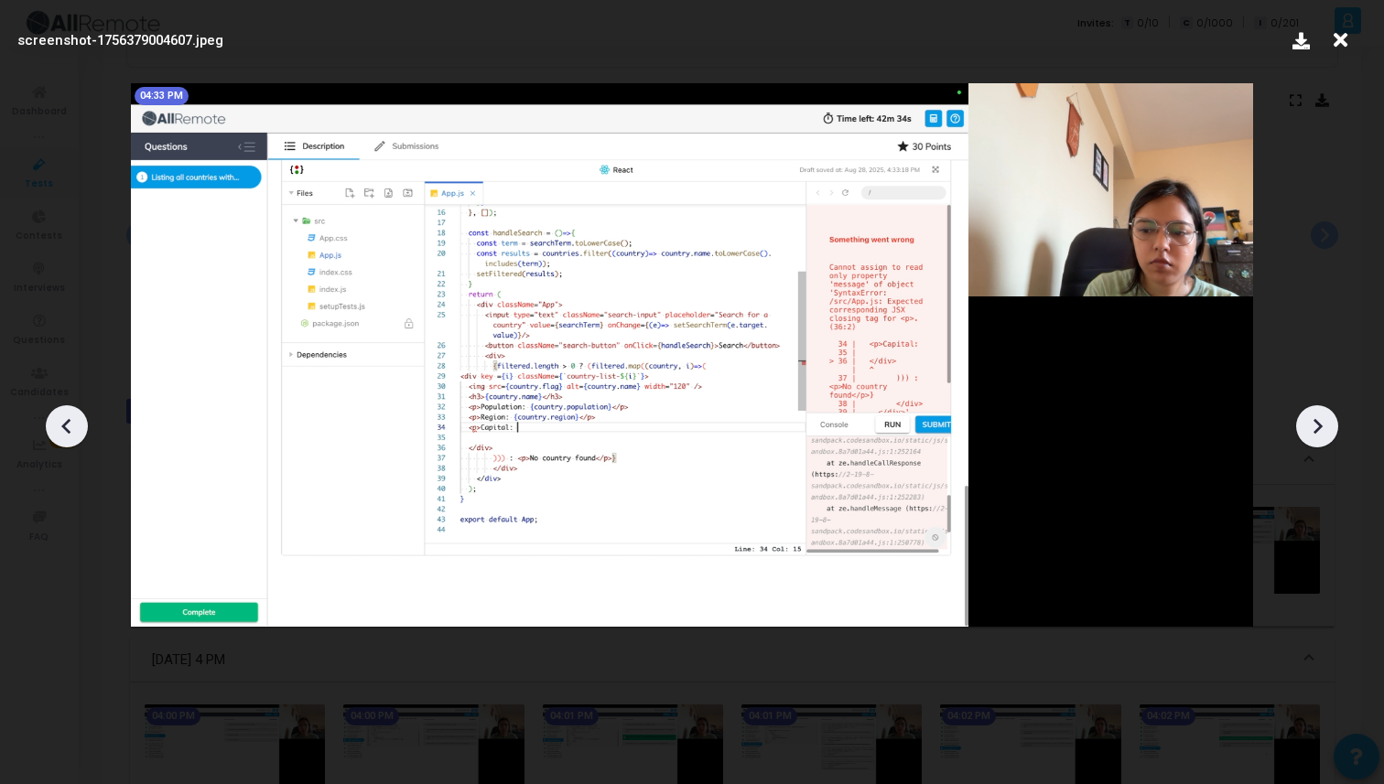
click at [1306, 413] on icon at bounding box center [1316, 426] width 27 height 27
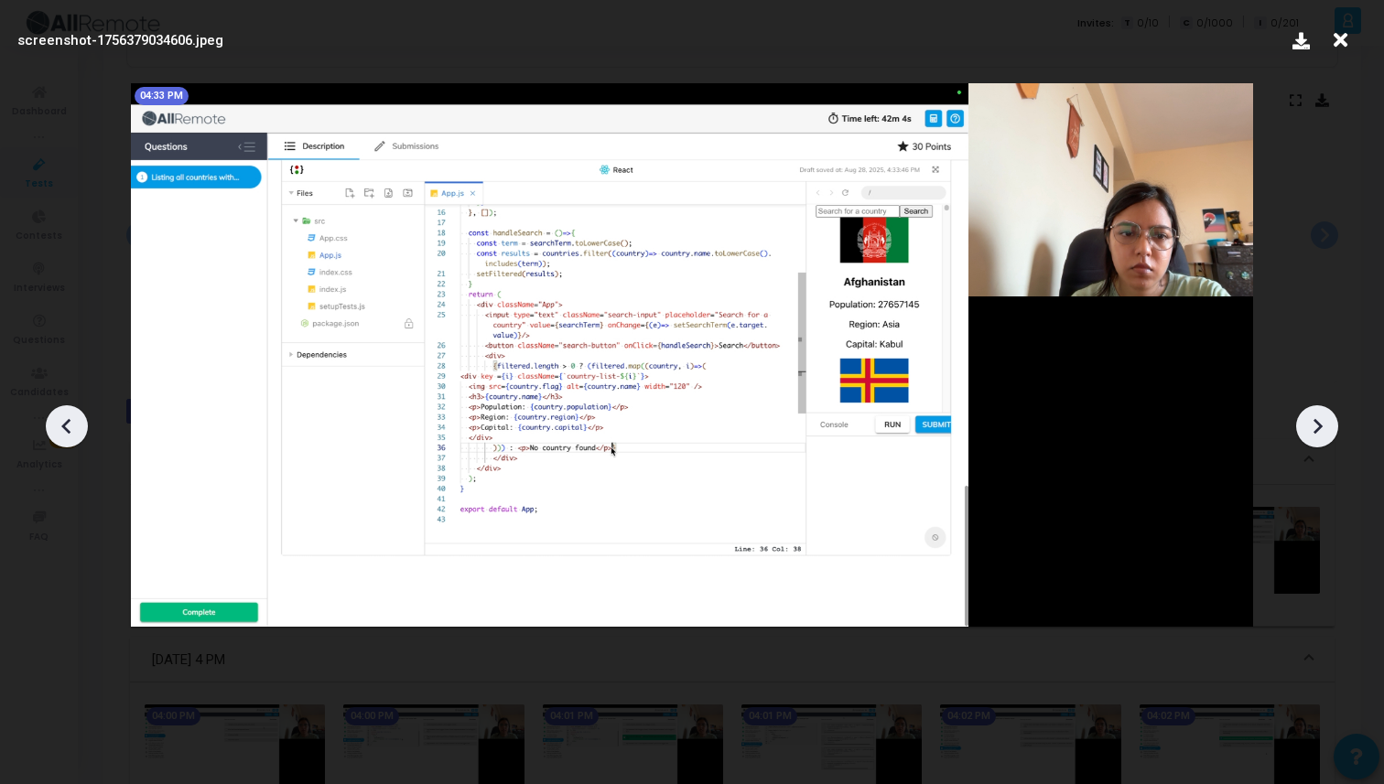
click at [1306, 413] on icon at bounding box center [1316, 426] width 27 height 27
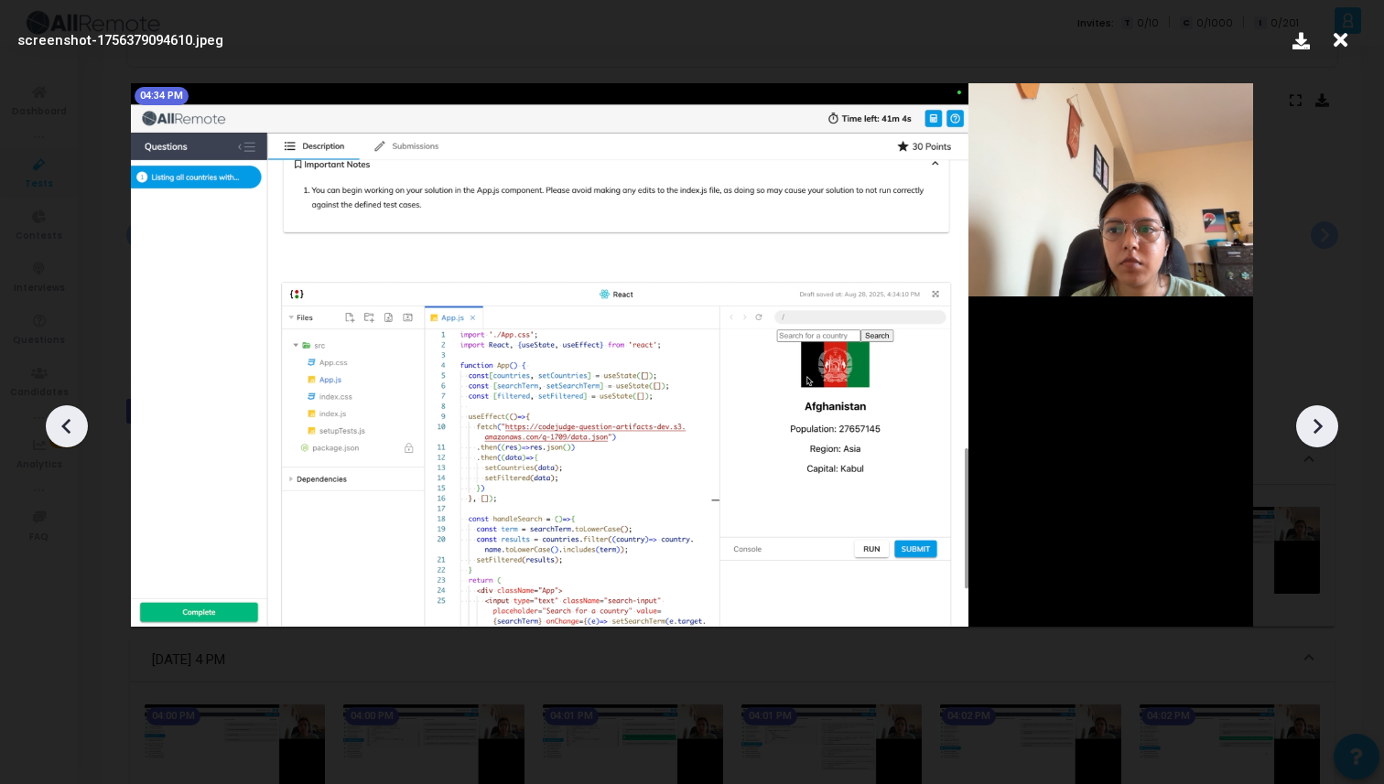
click at [69, 415] on icon at bounding box center [66, 426] width 27 height 27
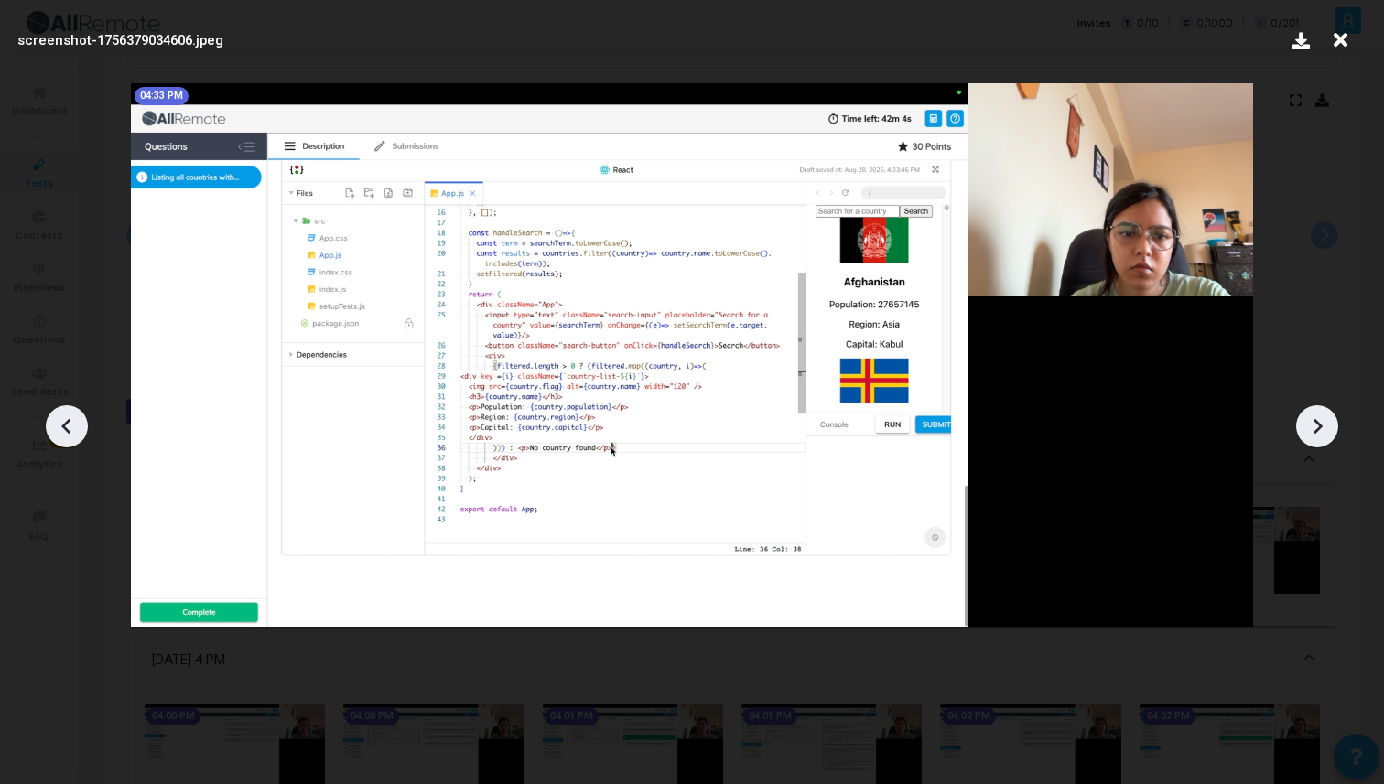
click at [69, 415] on icon at bounding box center [66, 426] width 27 height 27
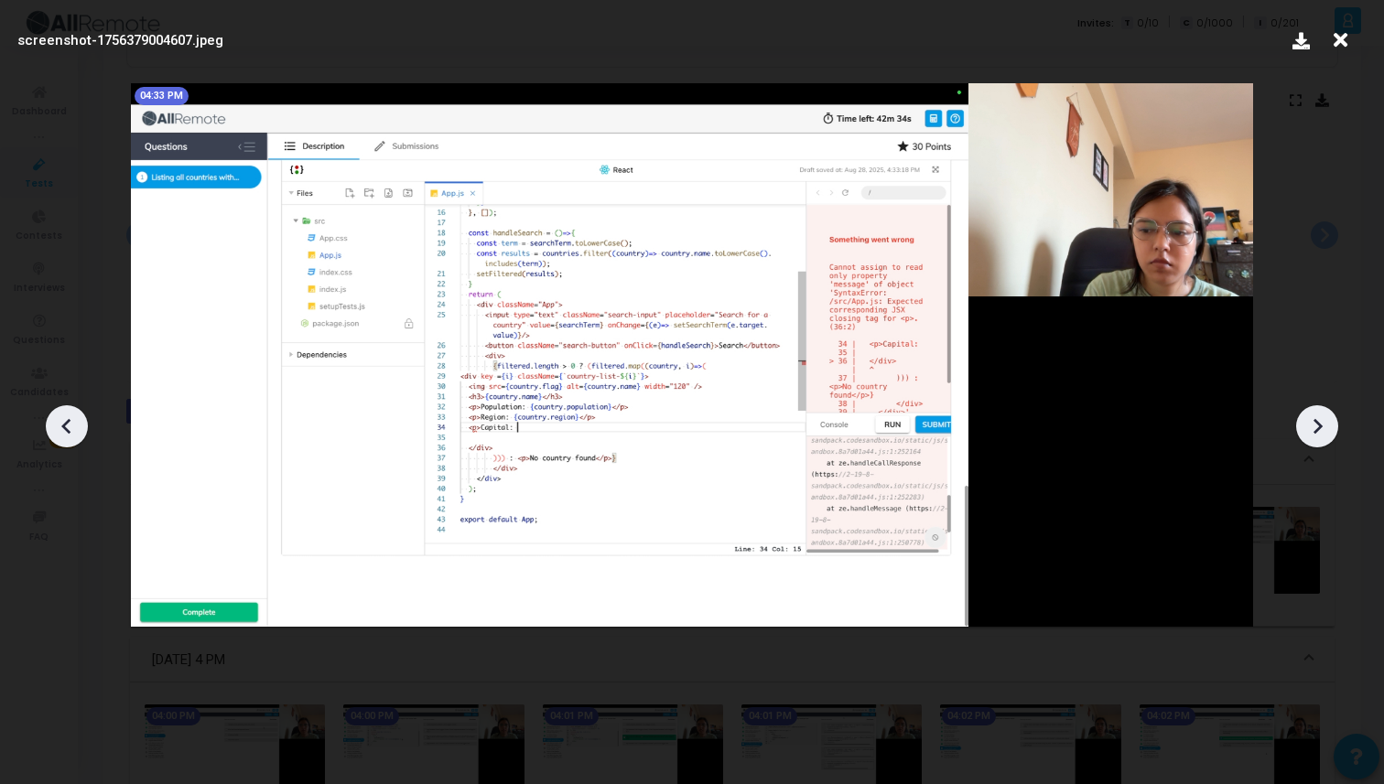
click at [69, 415] on icon at bounding box center [66, 426] width 27 height 27
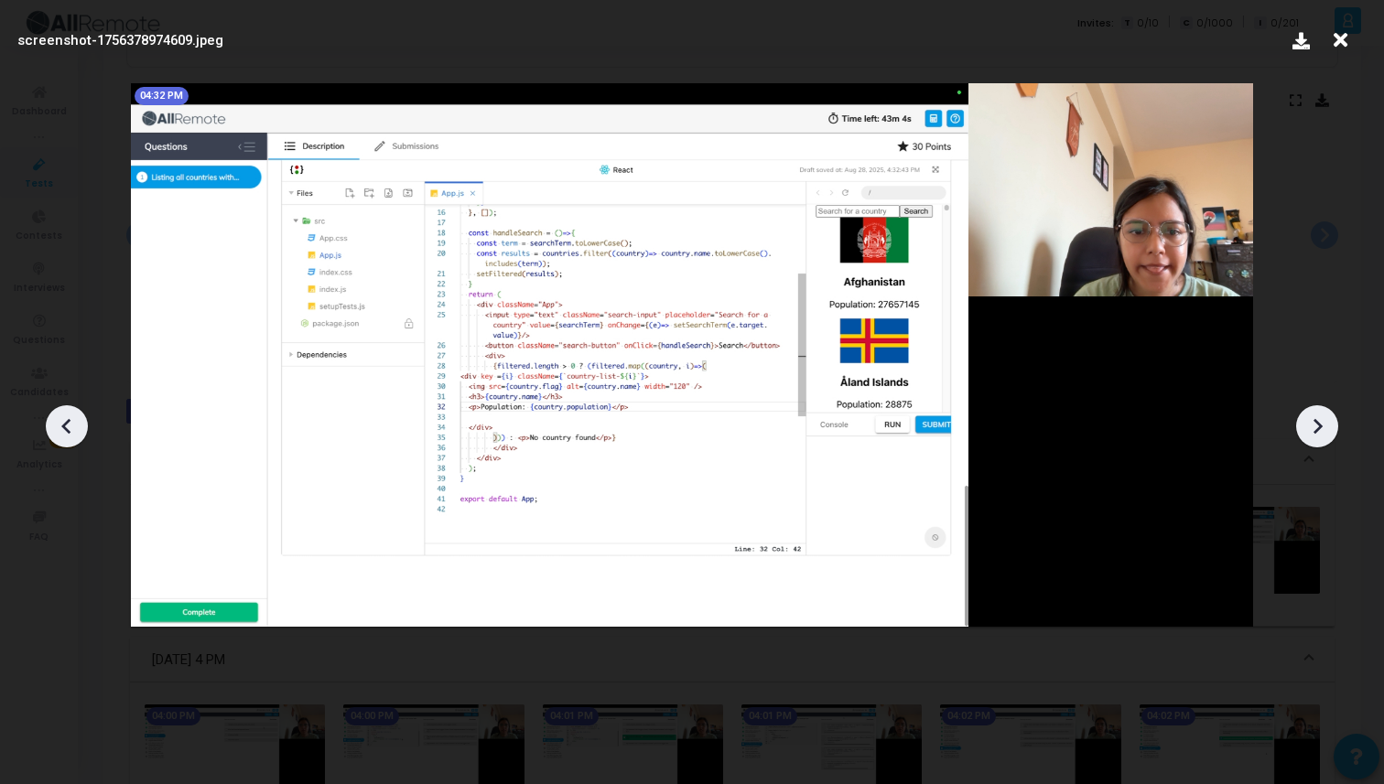
click at [1322, 428] on icon at bounding box center [1316, 426] width 27 height 27
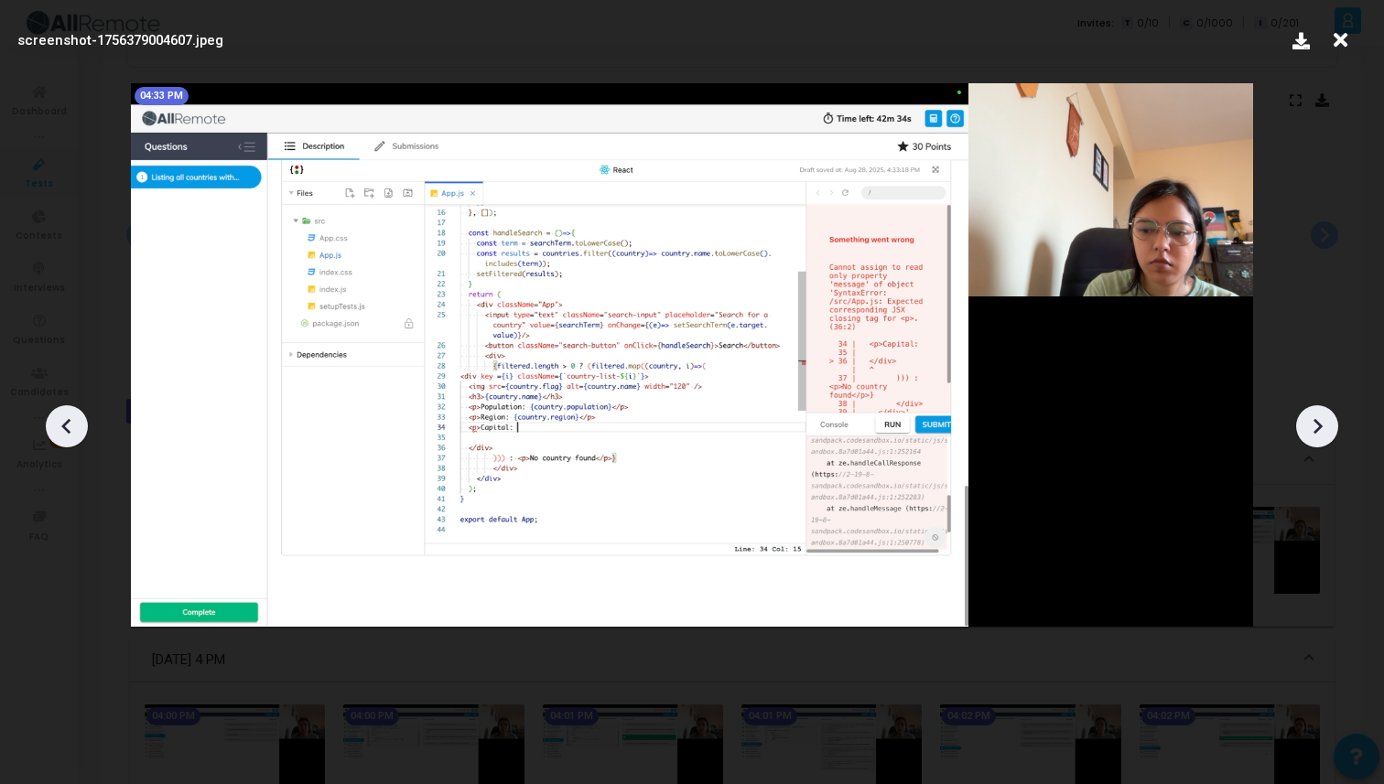
click at [1322, 428] on icon at bounding box center [1316, 426] width 27 height 27
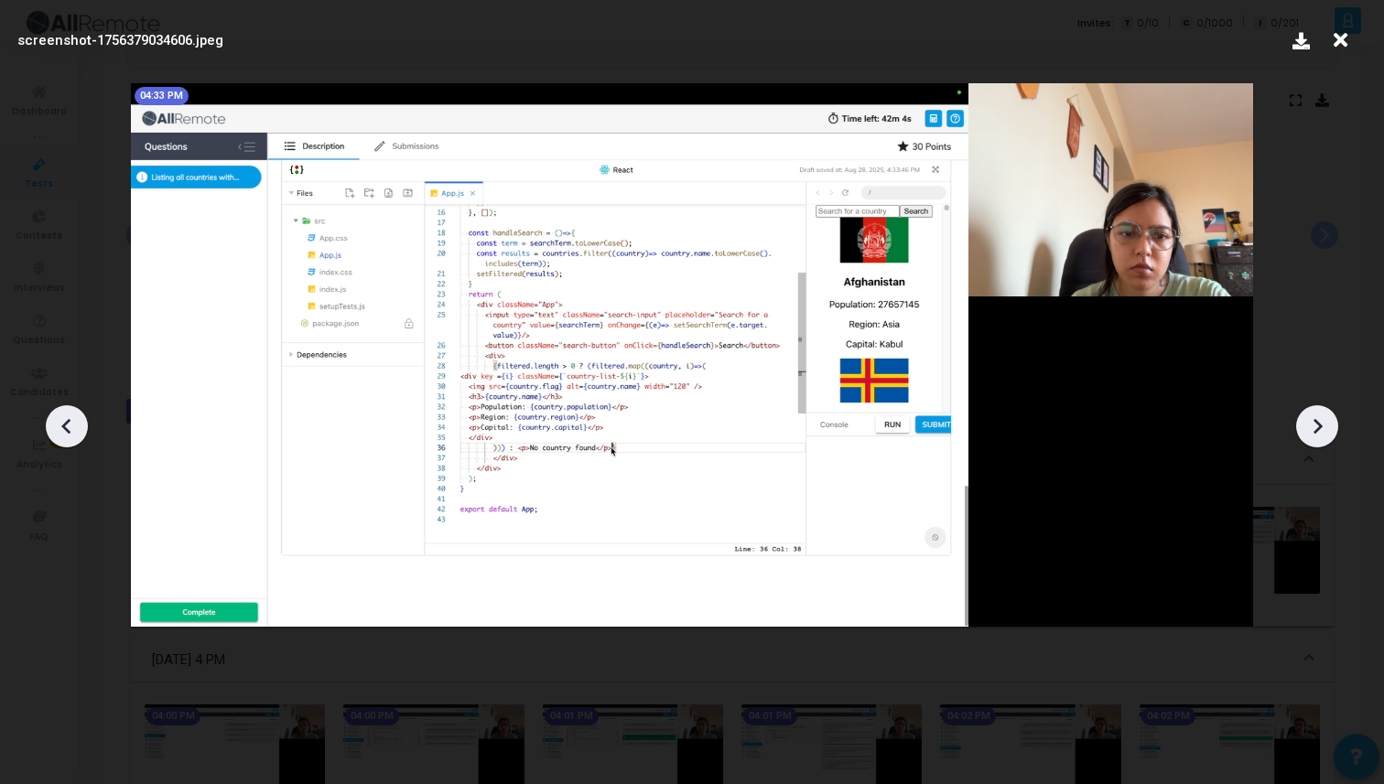
click at [1322, 428] on icon at bounding box center [1316, 426] width 27 height 27
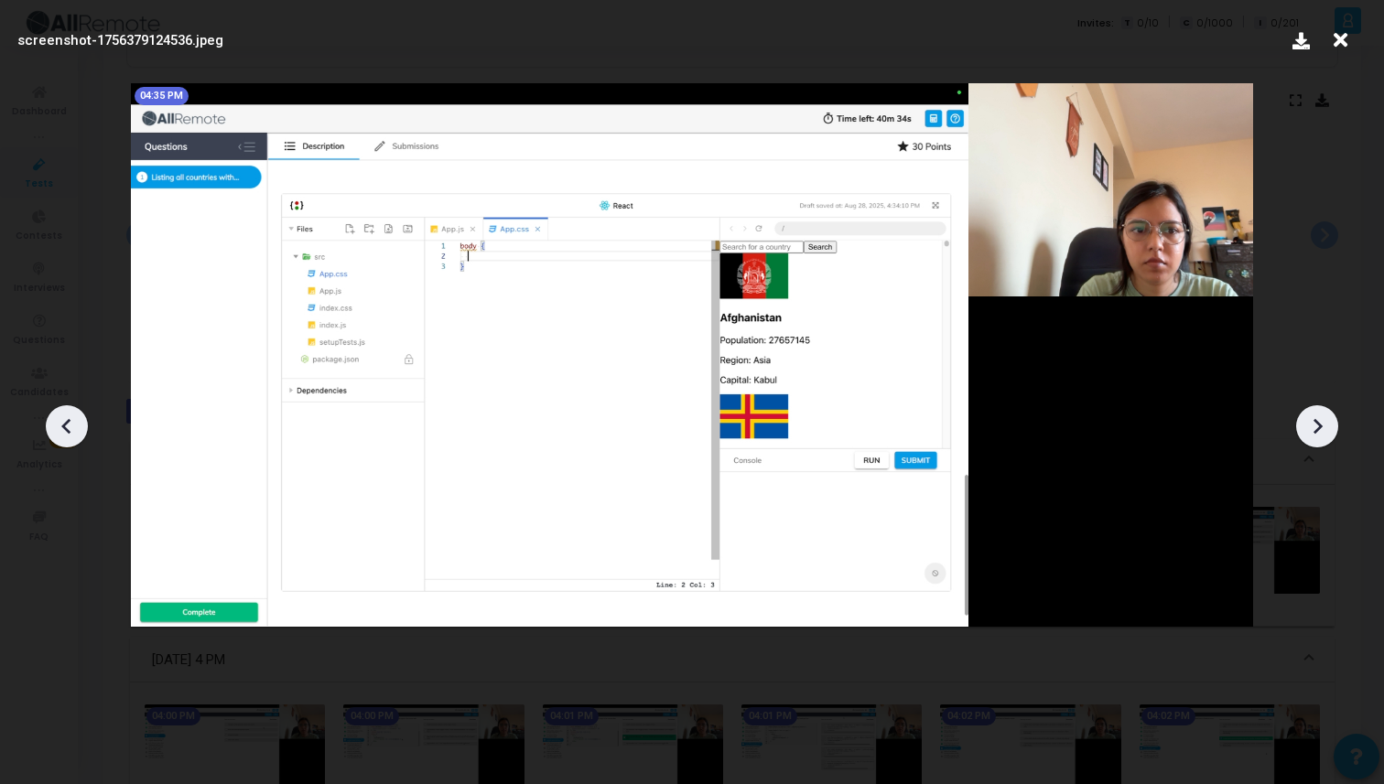
click at [1322, 428] on icon at bounding box center [1316, 426] width 27 height 27
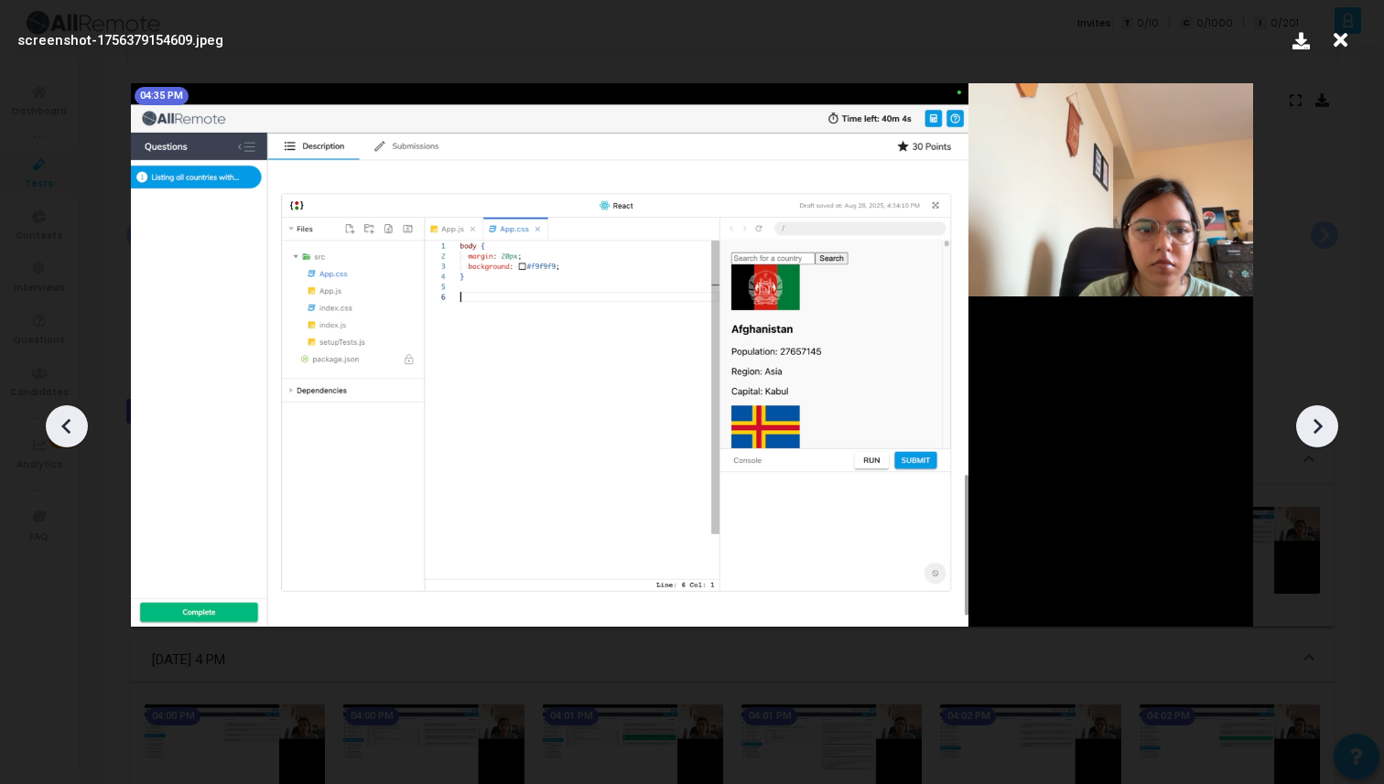
click at [1322, 428] on icon at bounding box center [1316, 426] width 27 height 27
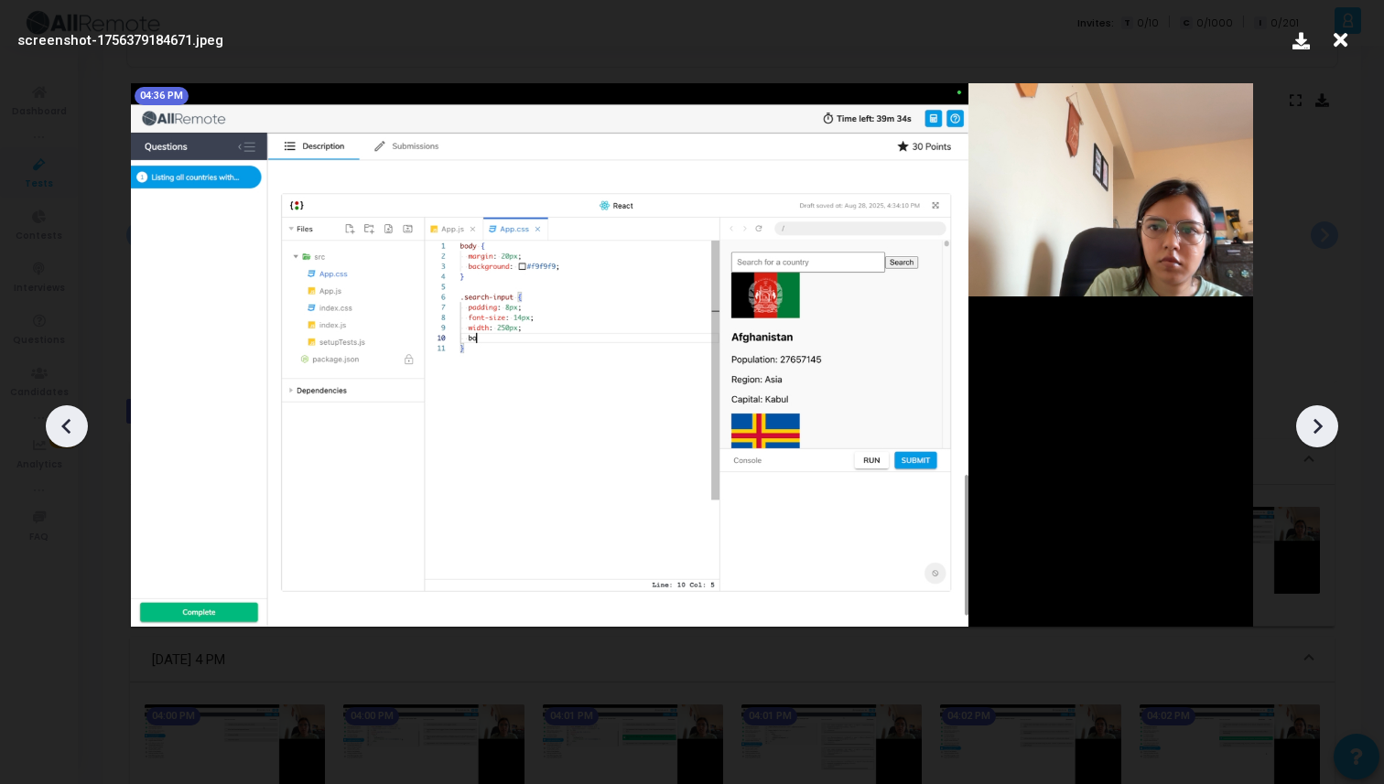
click at [1322, 428] on icon at bounding box center [1316, 426] width 27 height 27
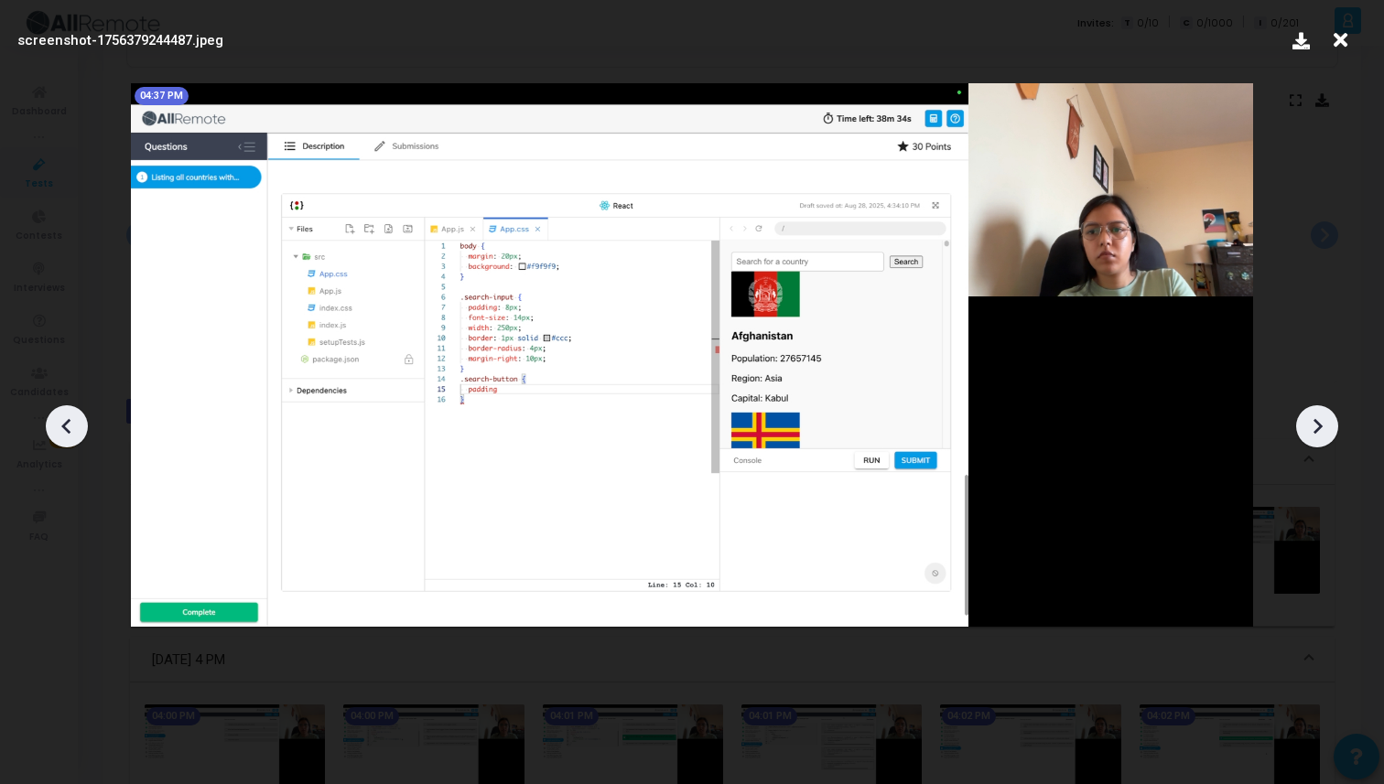
click at [1322, 428] on icon at bounding box center [1316, 426] width 27 height 27
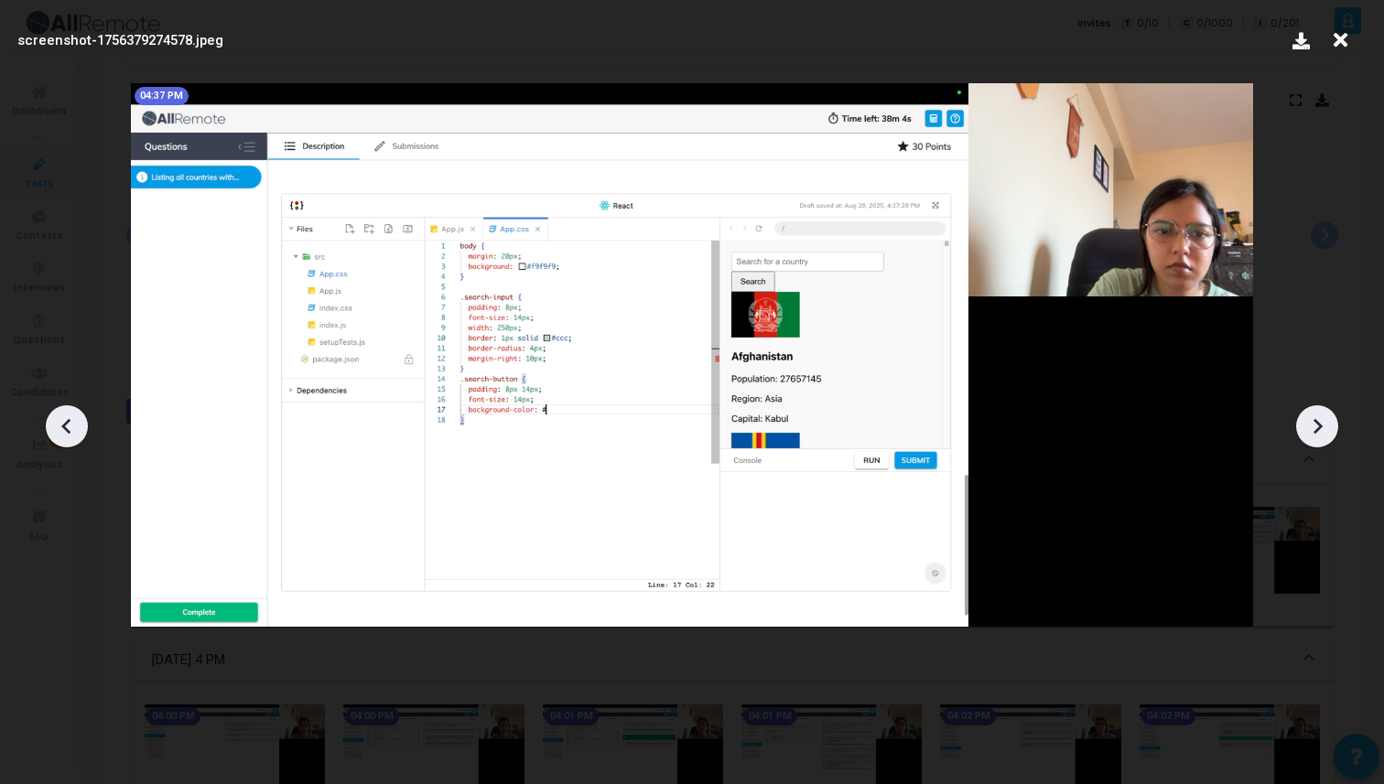
click at [1322, 428] on icon at bounding box center [1316, 426] width 27 height 27
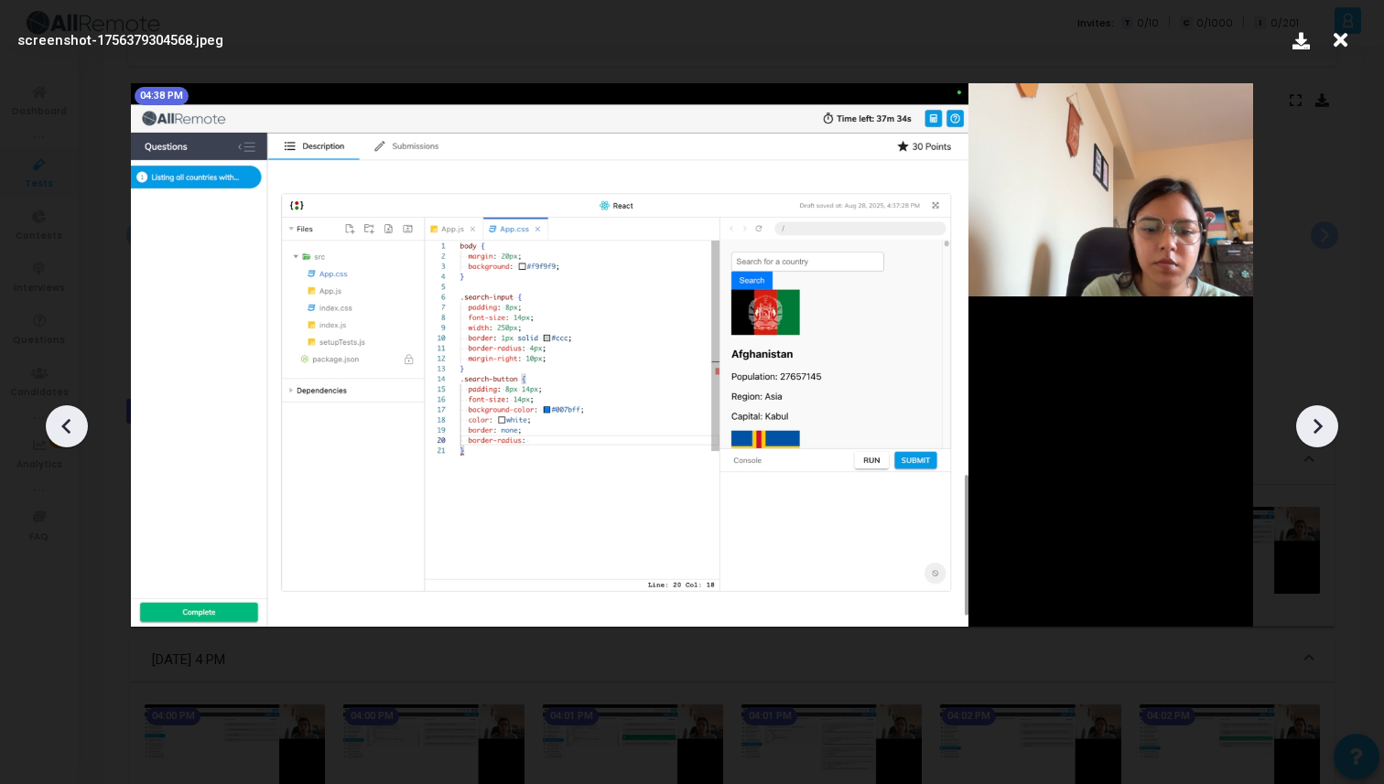
click at [1322, 428] on icon at bounding box center [1316, 426] width 27 height 27
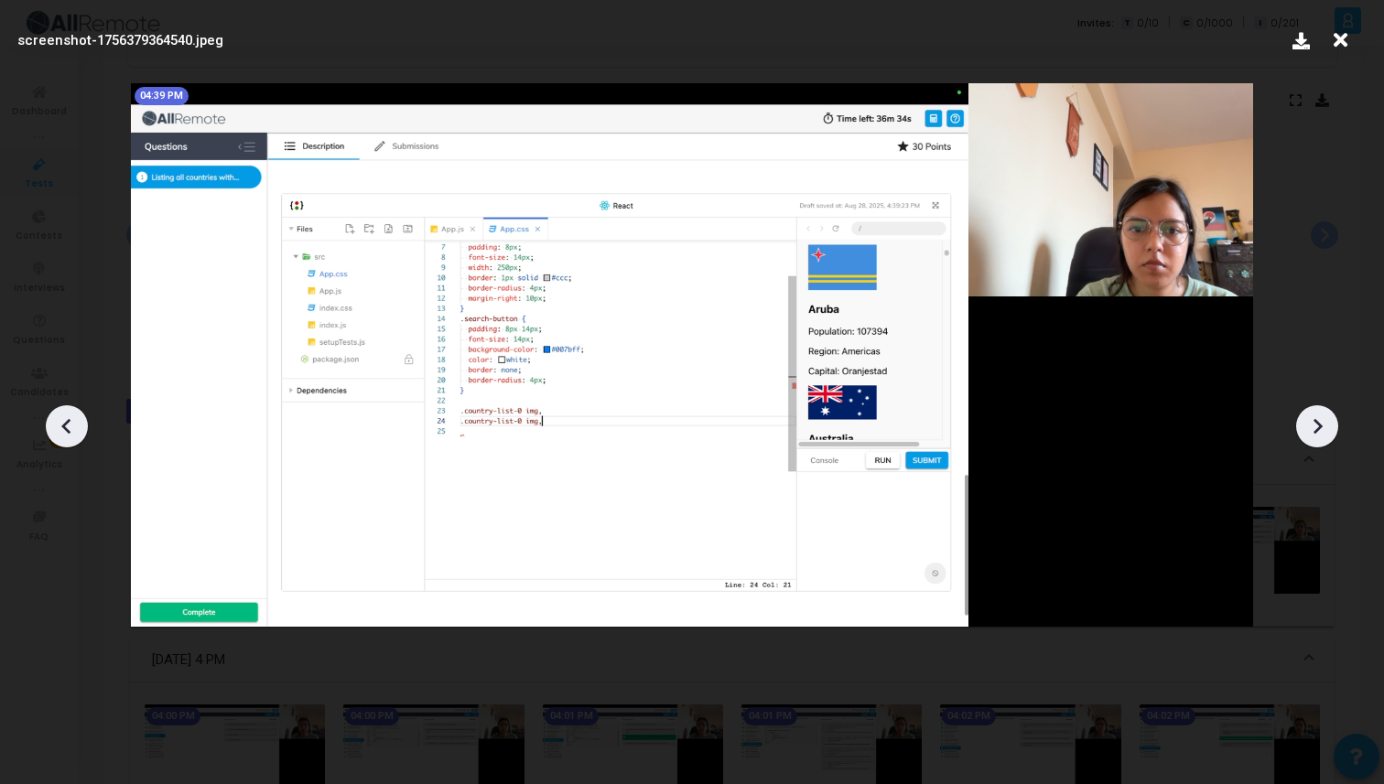
click at [1322, 428] on icon at bounding box center [1316, 426] width 27 height 27
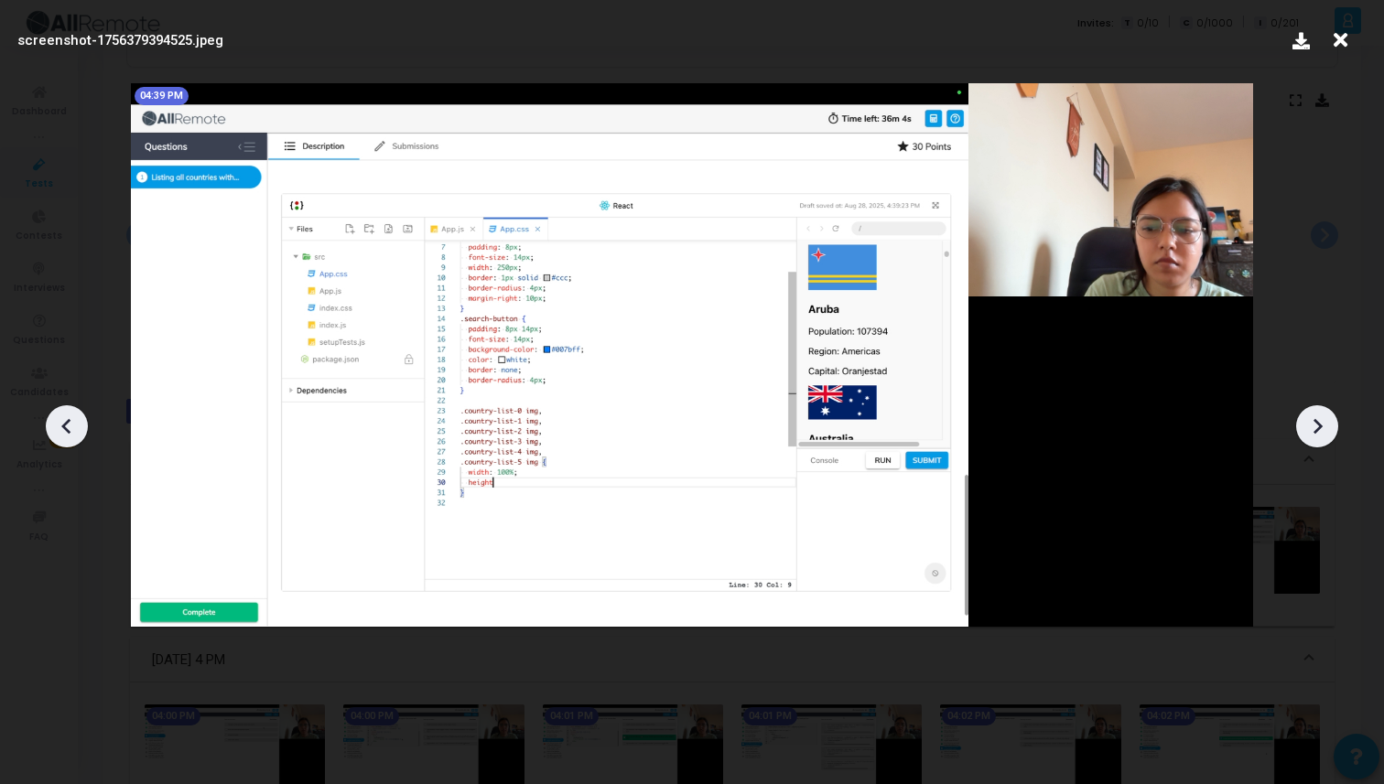
click at [1322, 428] on icon at bounding box center [1316, 426] width 27 height 27
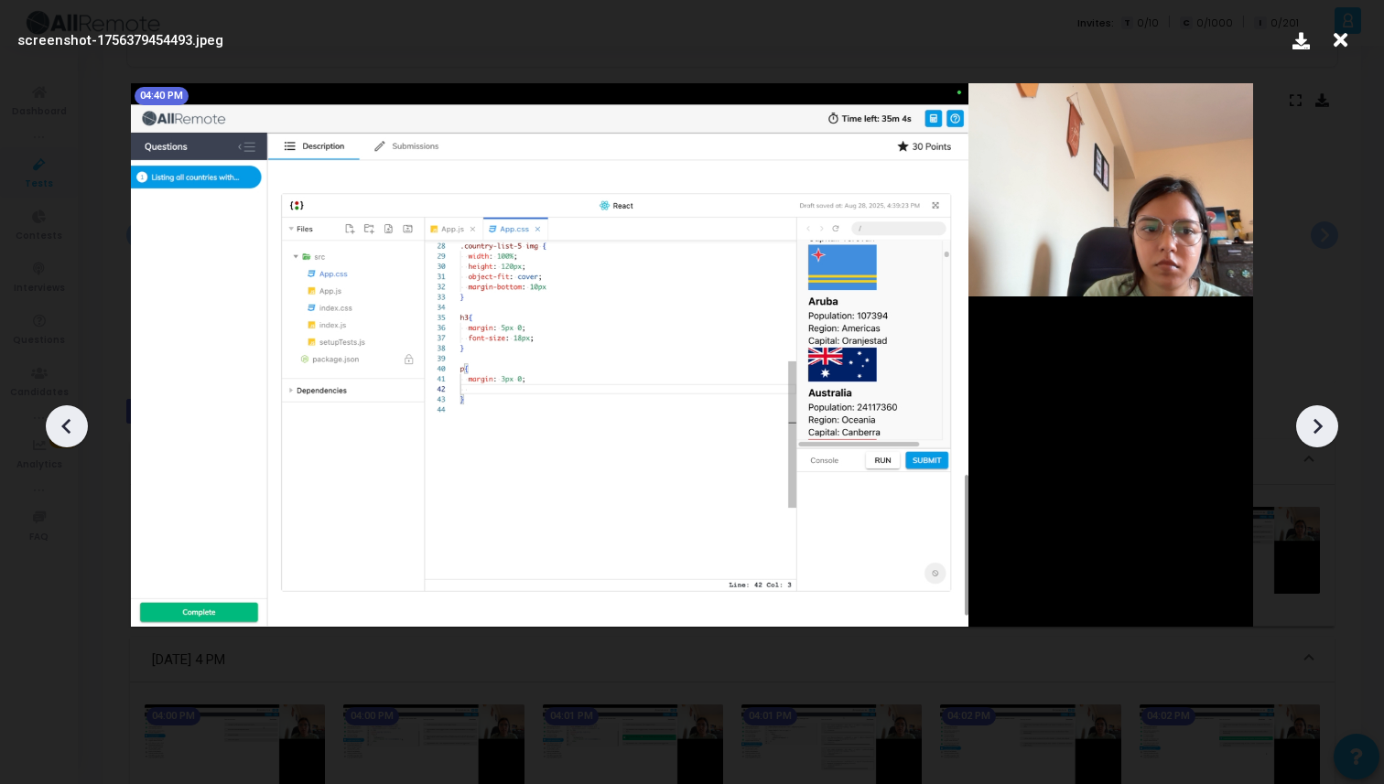
click at [1322, 428] on icon at bounding box center [1316, 426] width 27 height 27
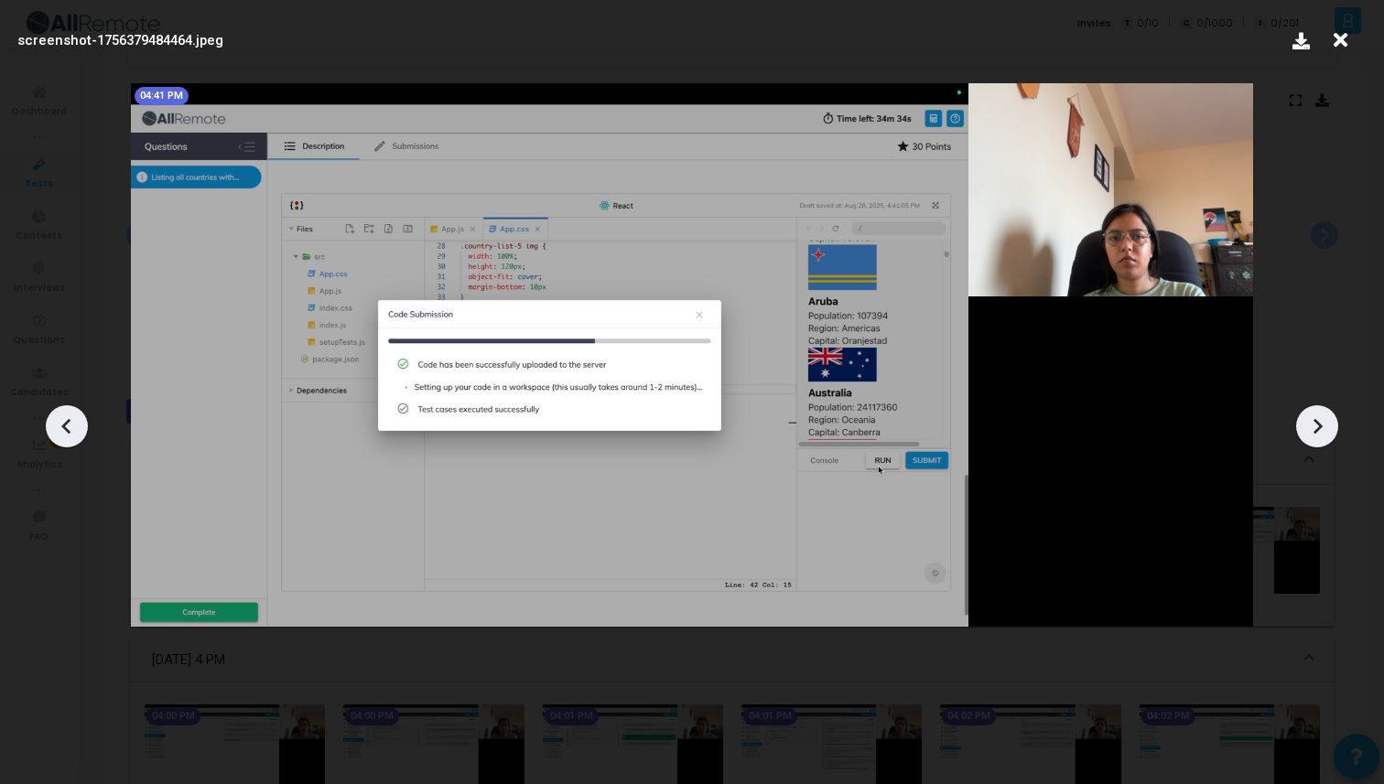
click at [1322, 428] on icon at bounding box center [1316, 426] width 27 height 27
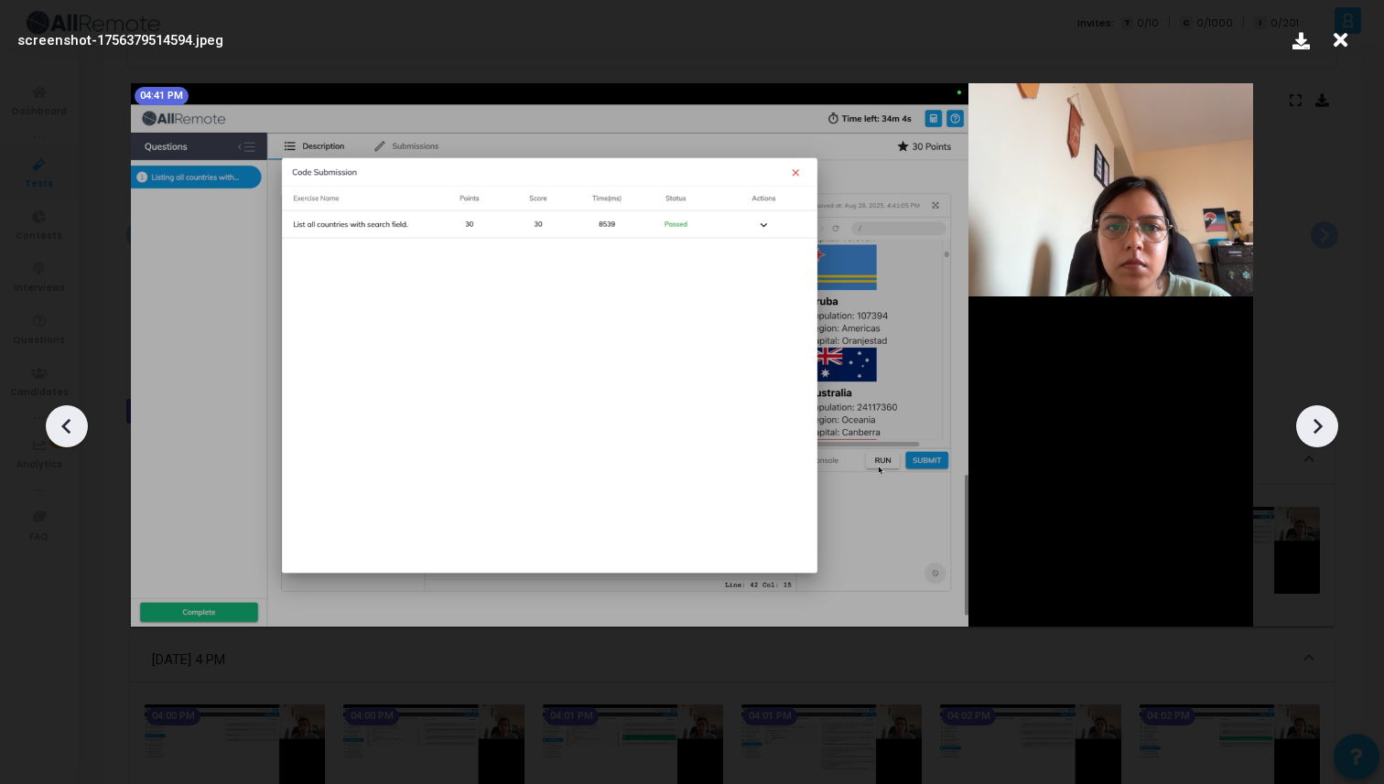
click at [1322, 428] on icon at bounding box center [1316, 426] width 27 height 27
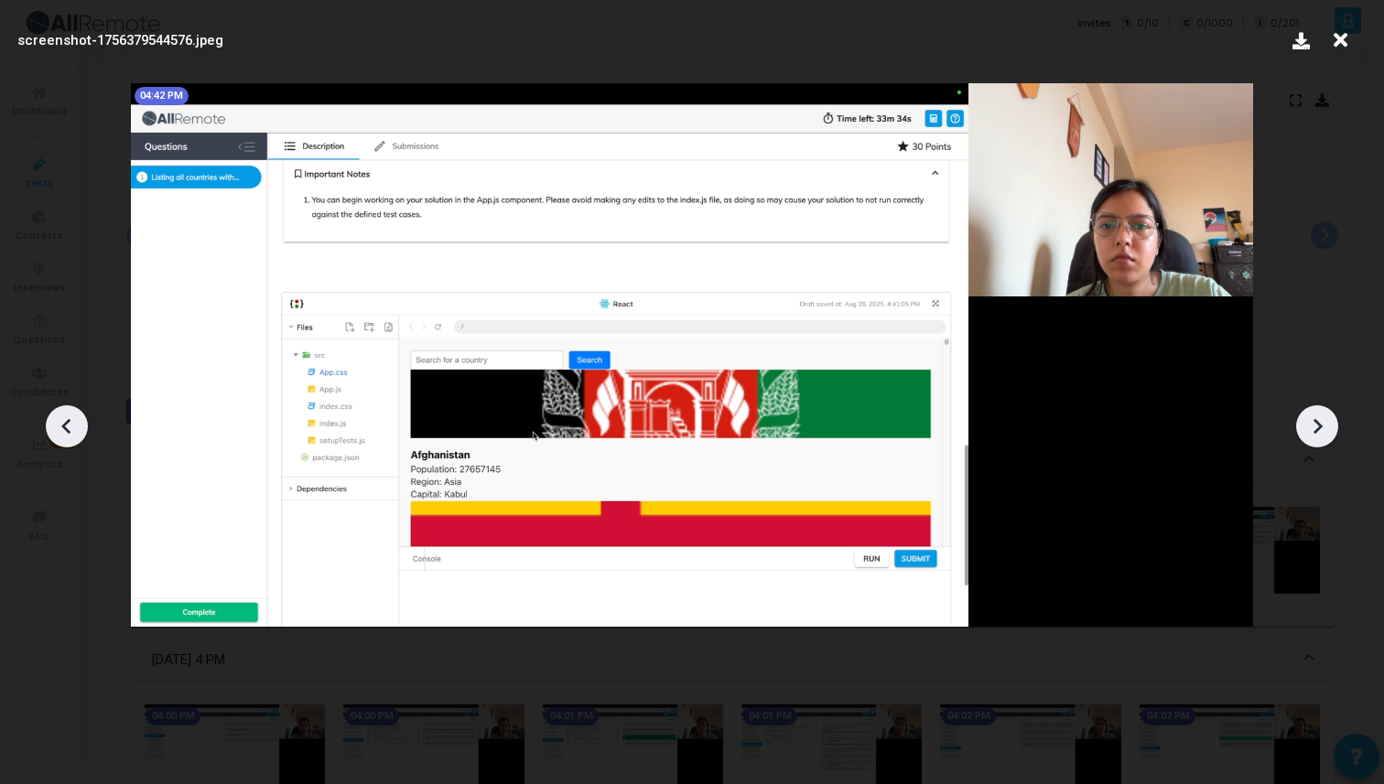
click at [44, 74] on div at bounding box center [692, 419] width 1384 height 729
click at [1334, 35] on icon at bounding box center [1340, 40] width 28 height 35
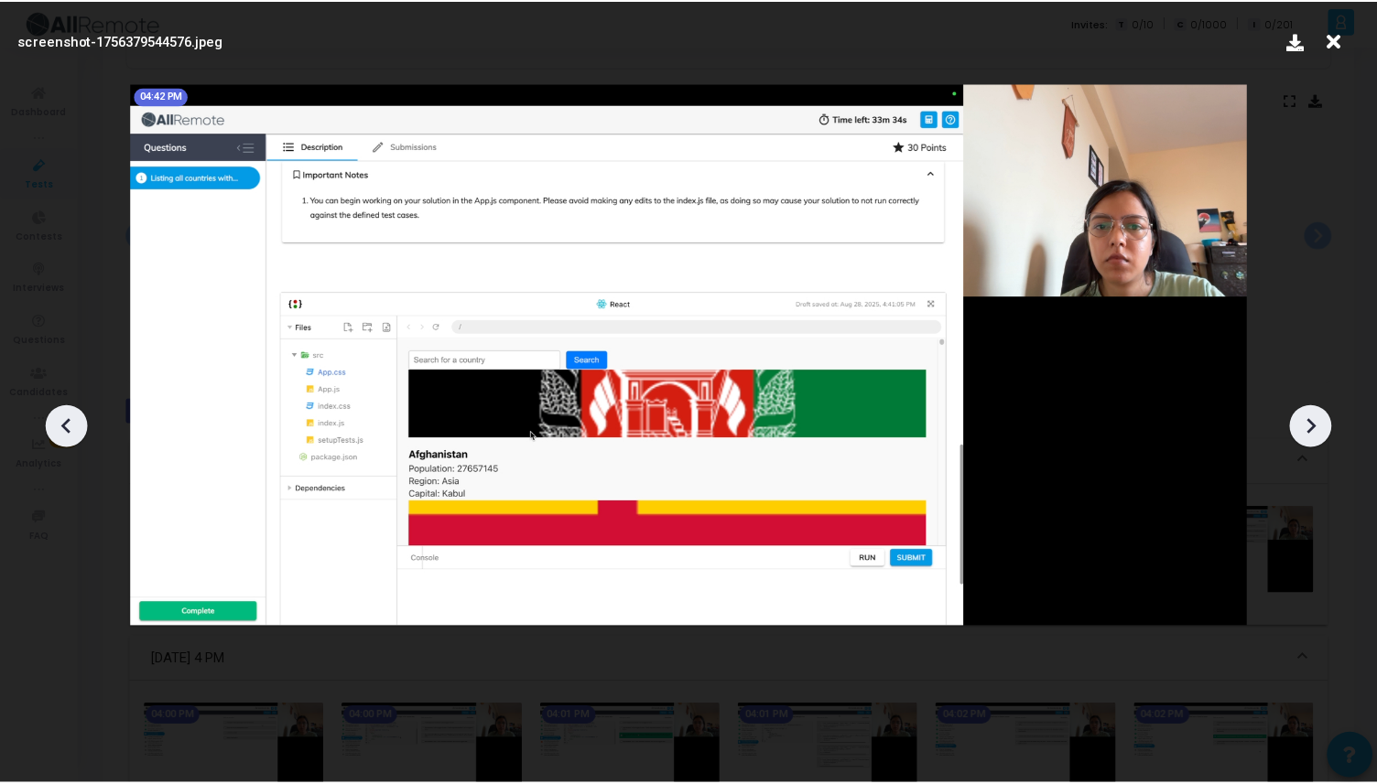
scroll to position [332, 0]
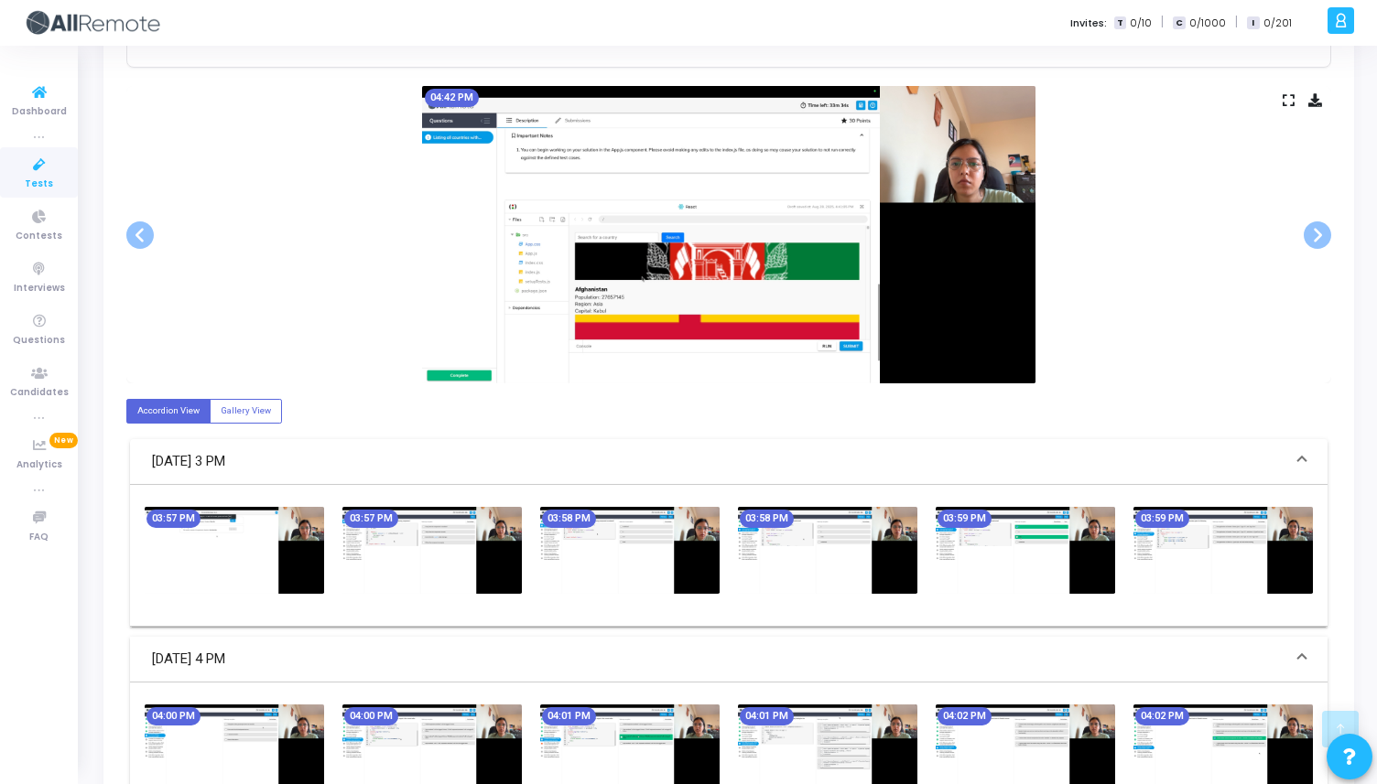
scroll to position [60, 0]
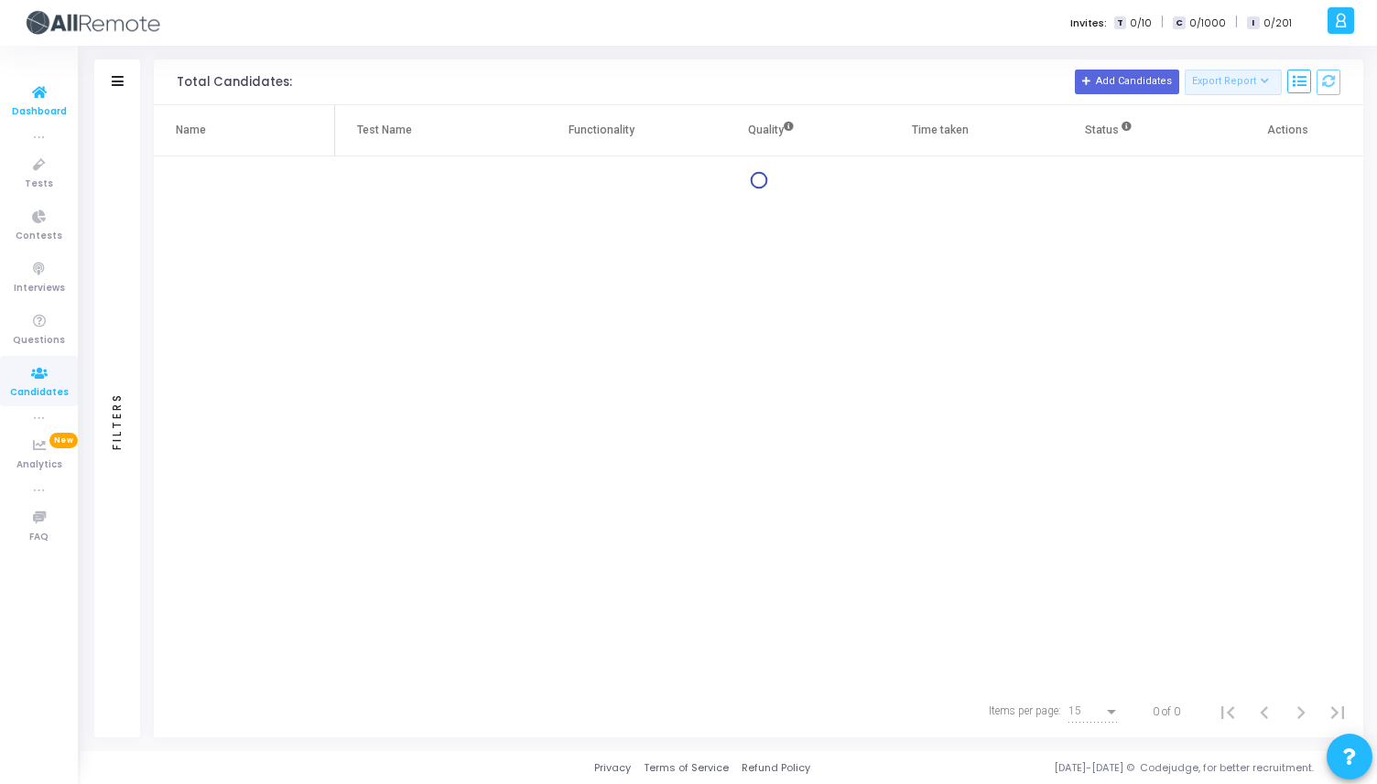
click at [33, 90] on icon at bounding box center [39, 92] width 38 height 23
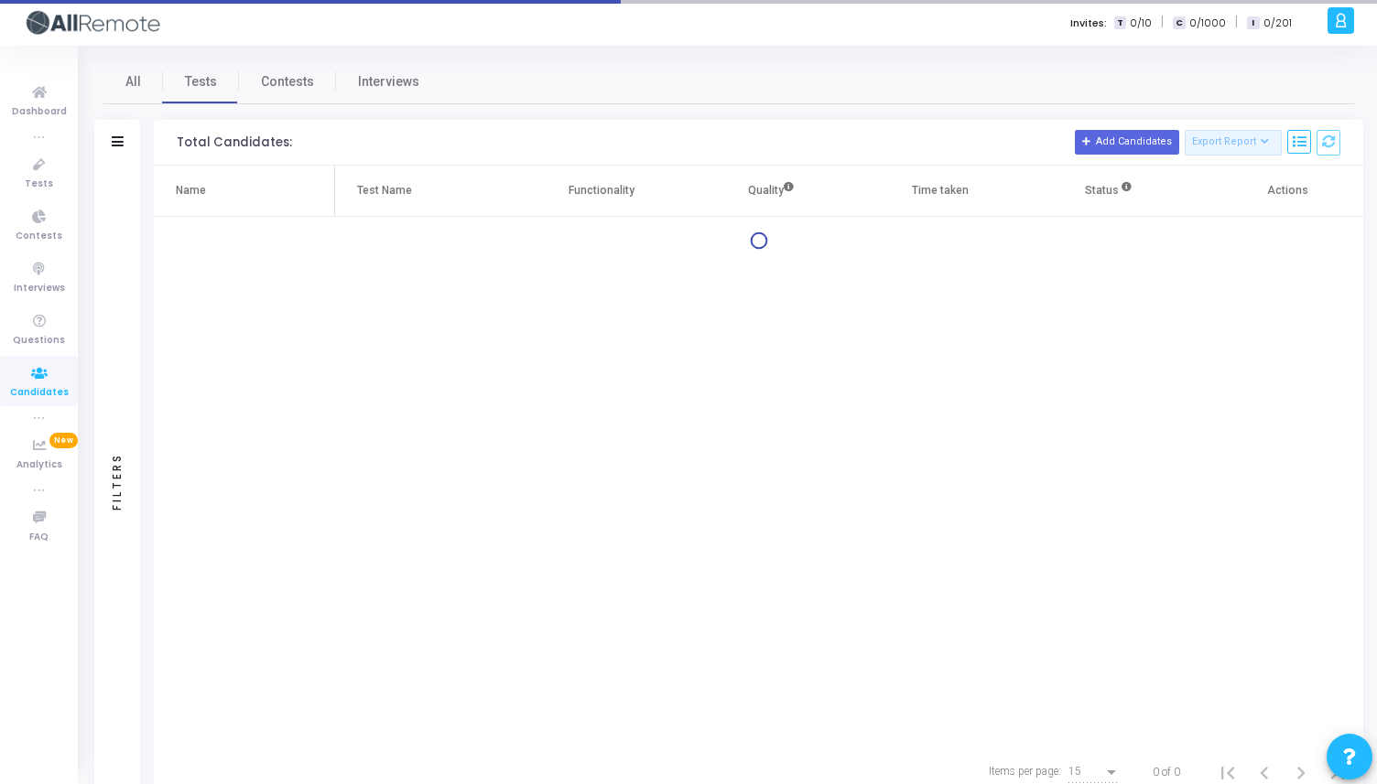
scroll to position [60, 0]
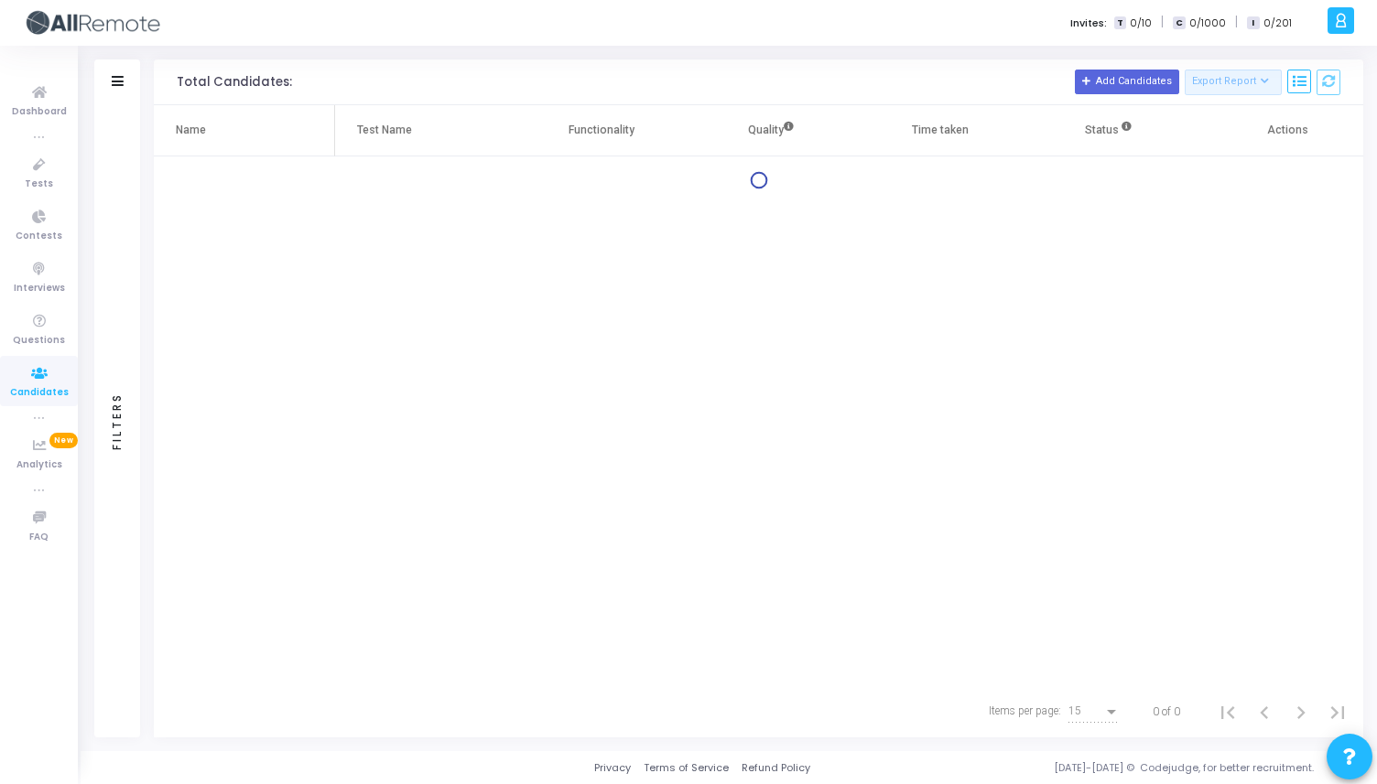
click at [124, 87] on div "Filters" at bounding box center [117, 82] width 46 height 46
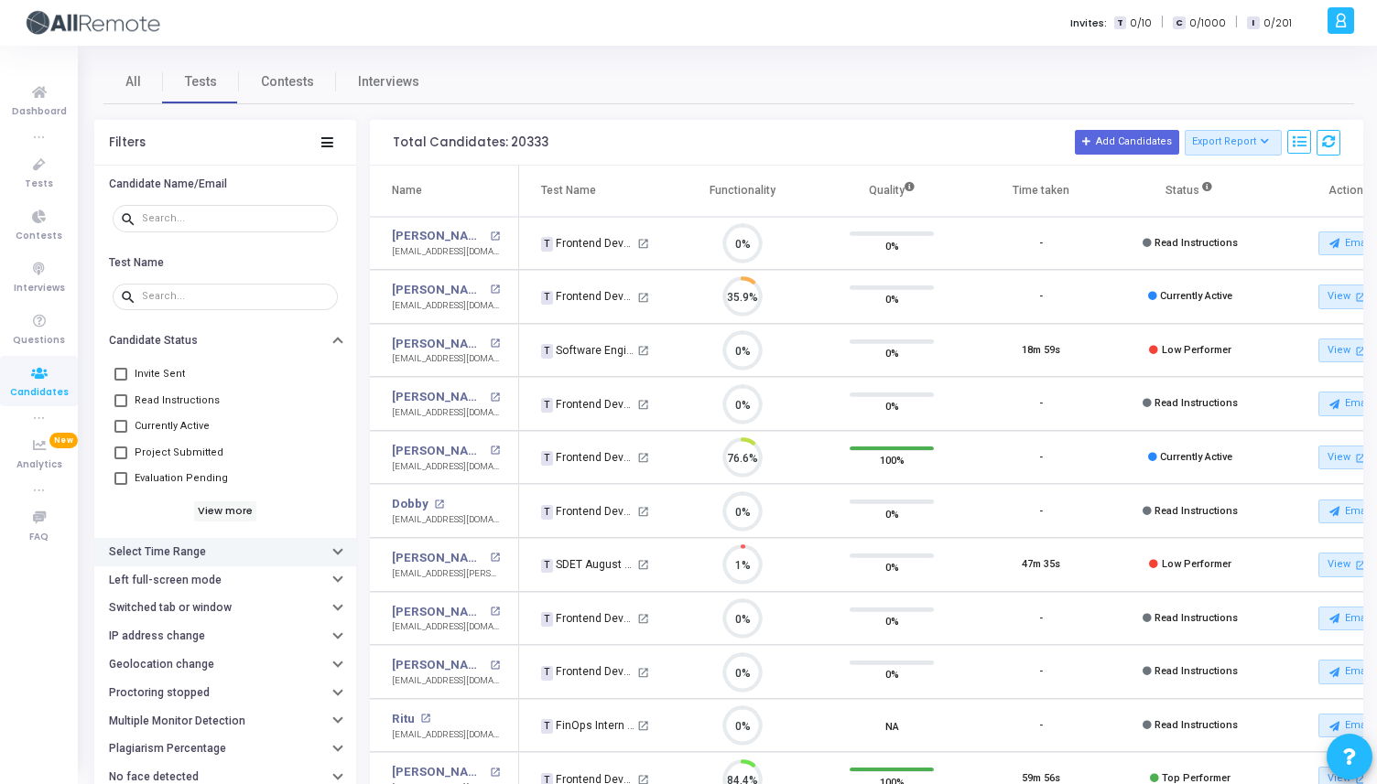
scroll to position [8, 8]
click at [209, 506] on h6 "View more" at bounding box center [225, 512] width 63 height 20
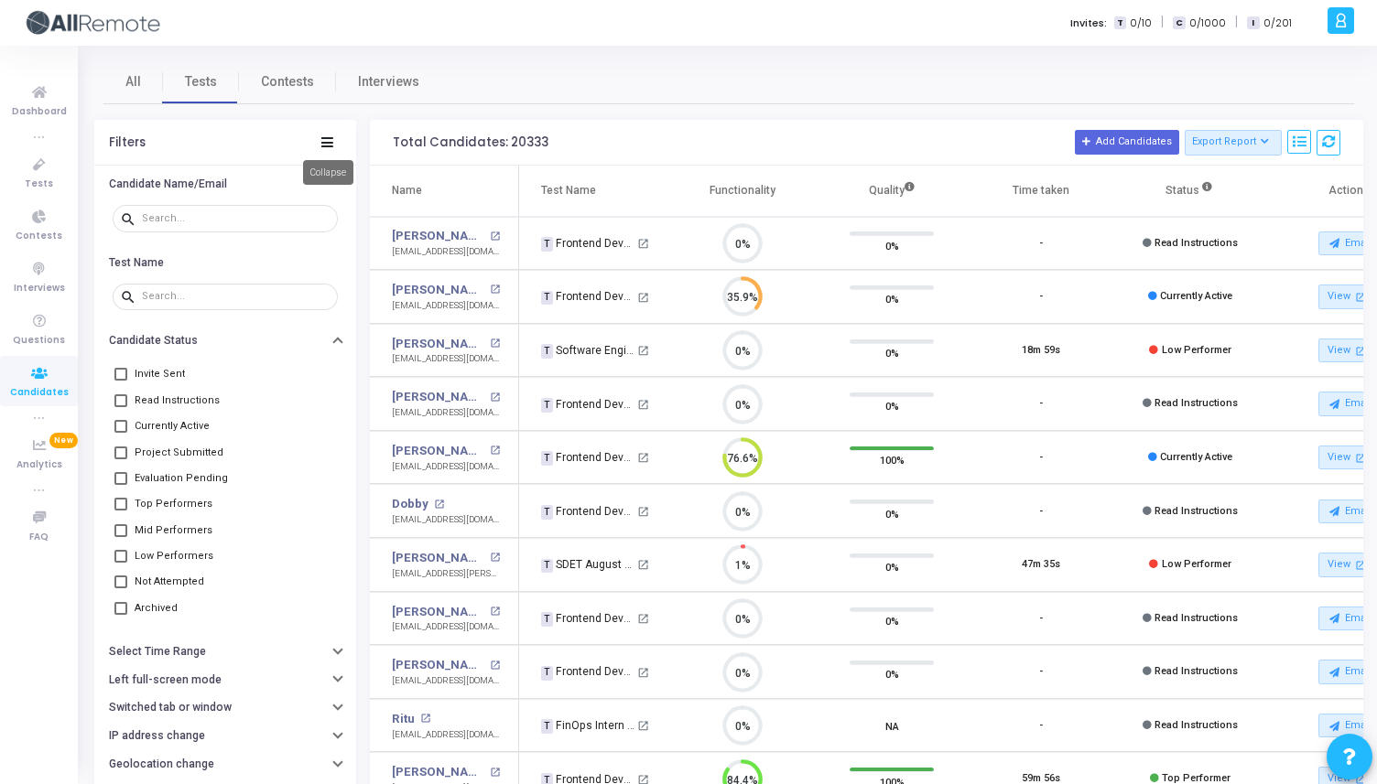
click at [329, 141] on icon at bounding box center [327, 142] width 12 height 10
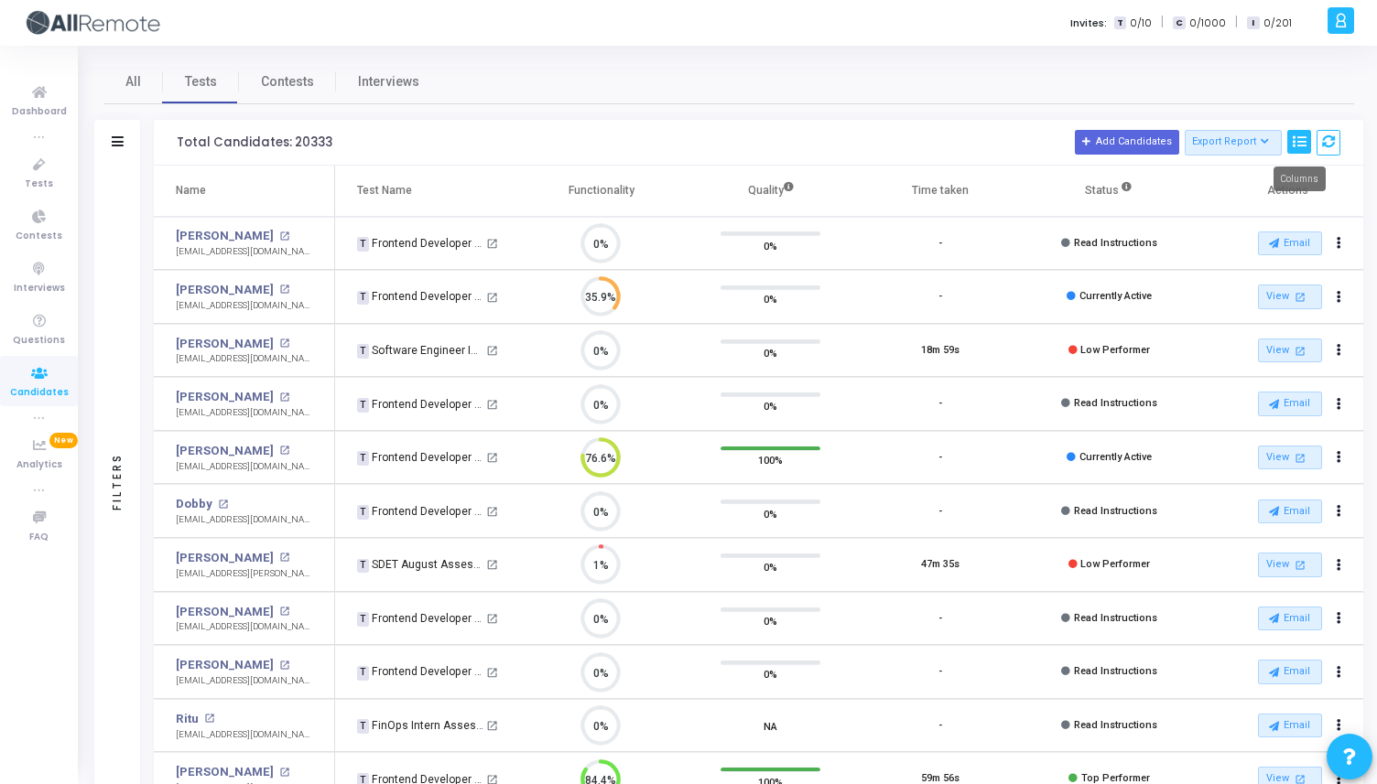
click at [1305, 144] on button at bounding box center [1299, 142] width 24 height 25
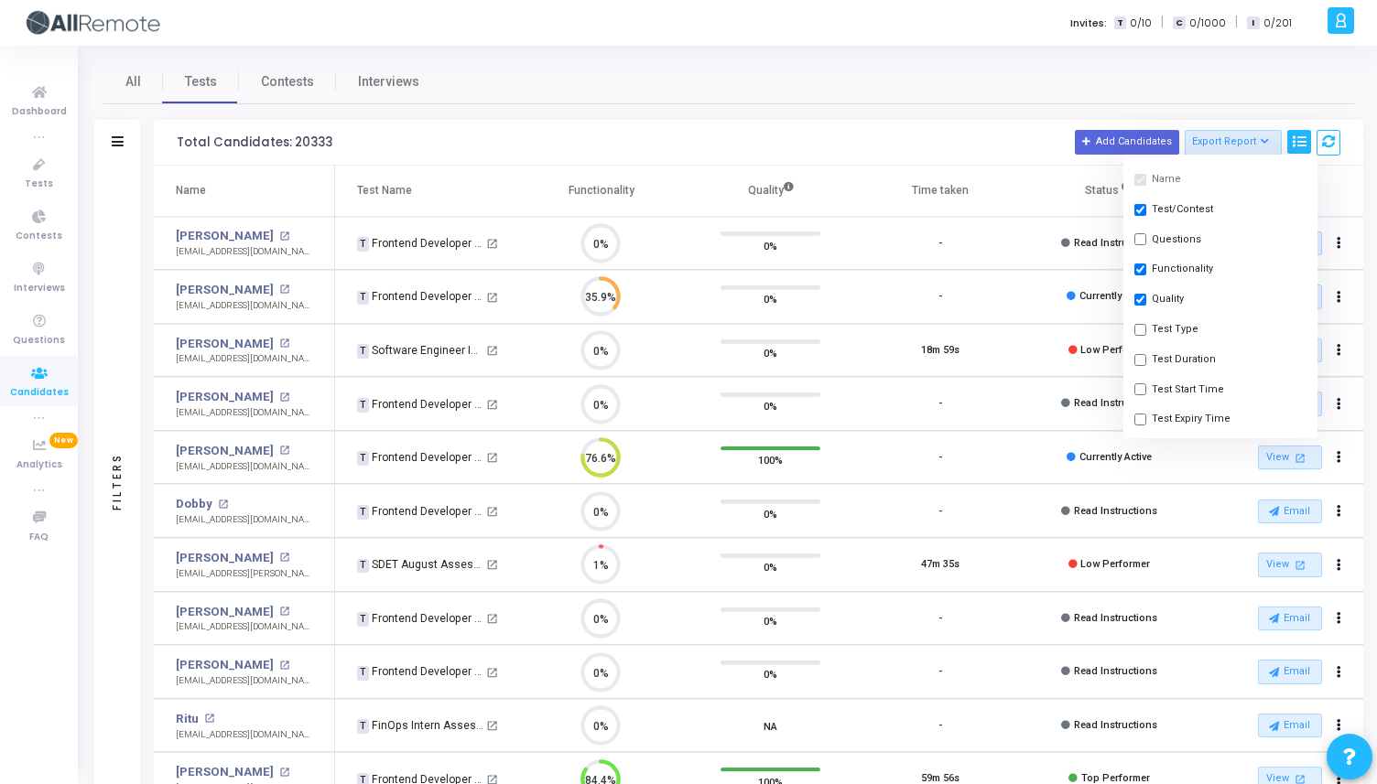
click at [531, 124] on div "Total Candidates: 20333 Add Candidates Export Report Name Test/Contest Question…" at bounding box center [758, 143] width 1209 height 46
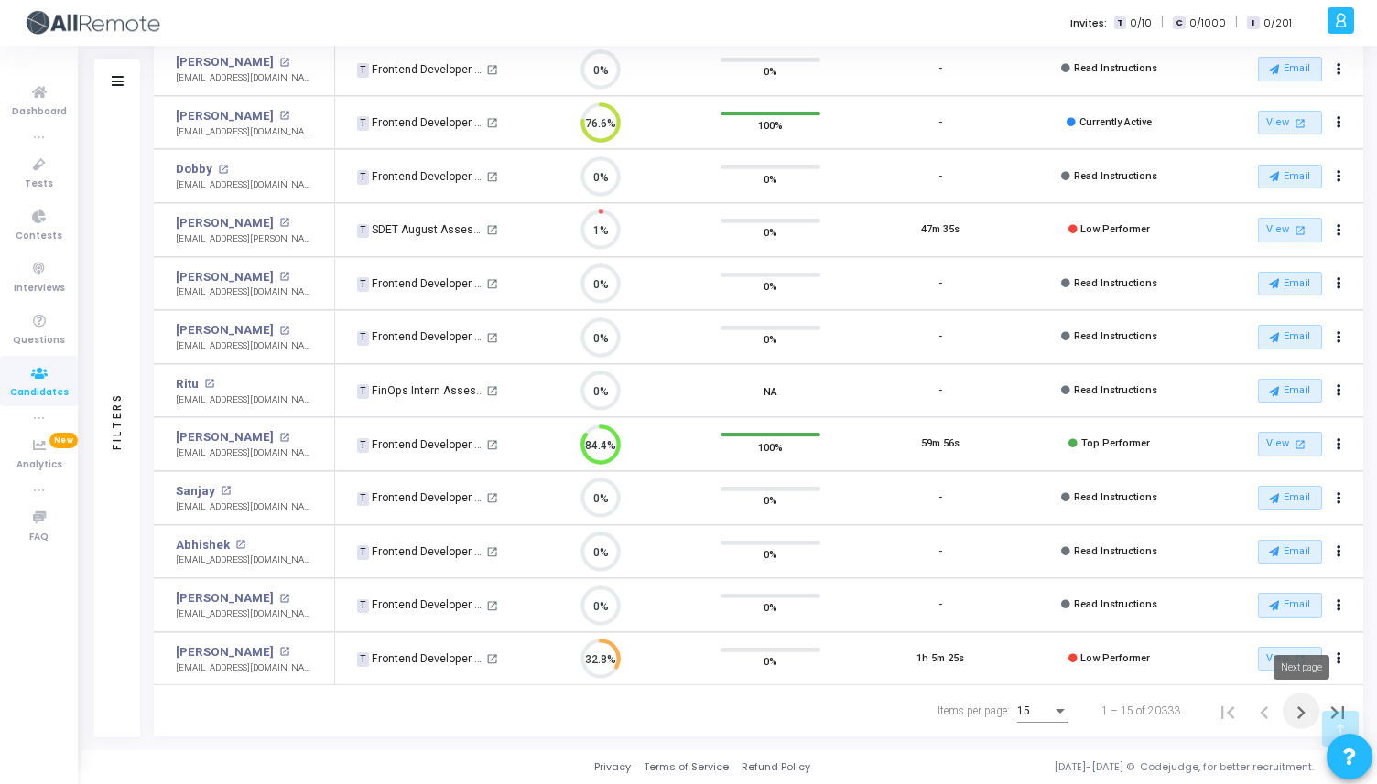
click at [1300, 703] on icon "Next page" at bounding box center [1301, 713] width 26 height 26
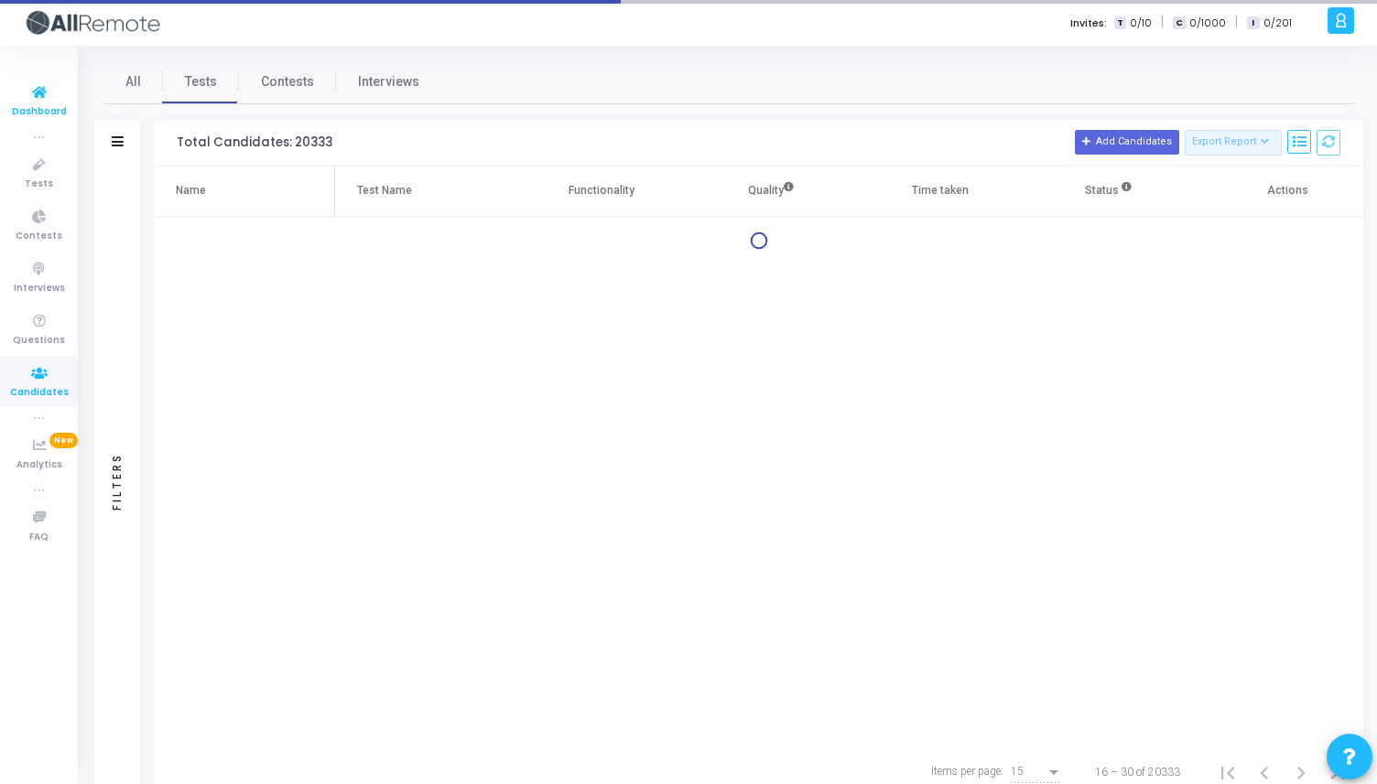
click at [39, 81] on icon at bounding box center [39, 92] width 38 height 23
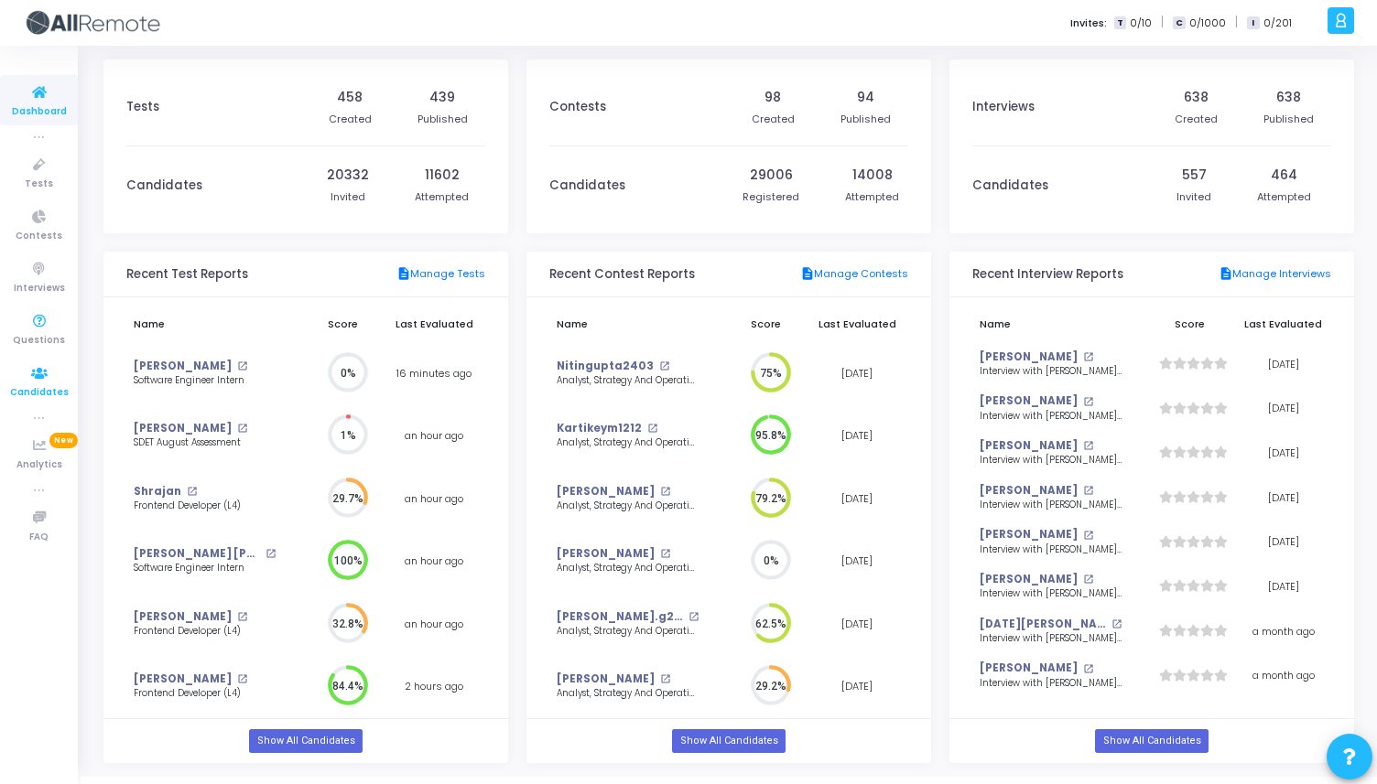
click at [33, 373] on icon at bounding box center [39, 373] width 38 height 23
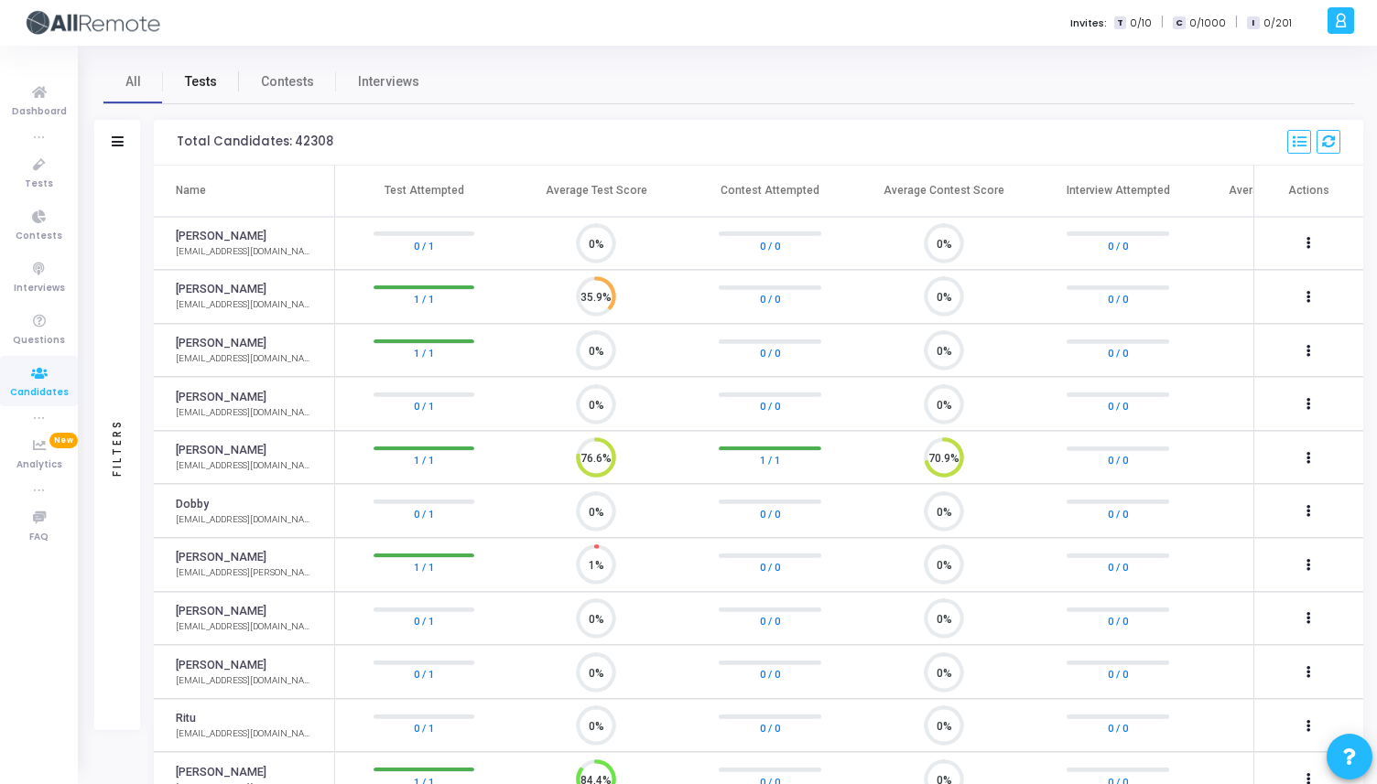
click at [203, 93] on link "Tests" at bounding box center [201, 81] width 76 height 44
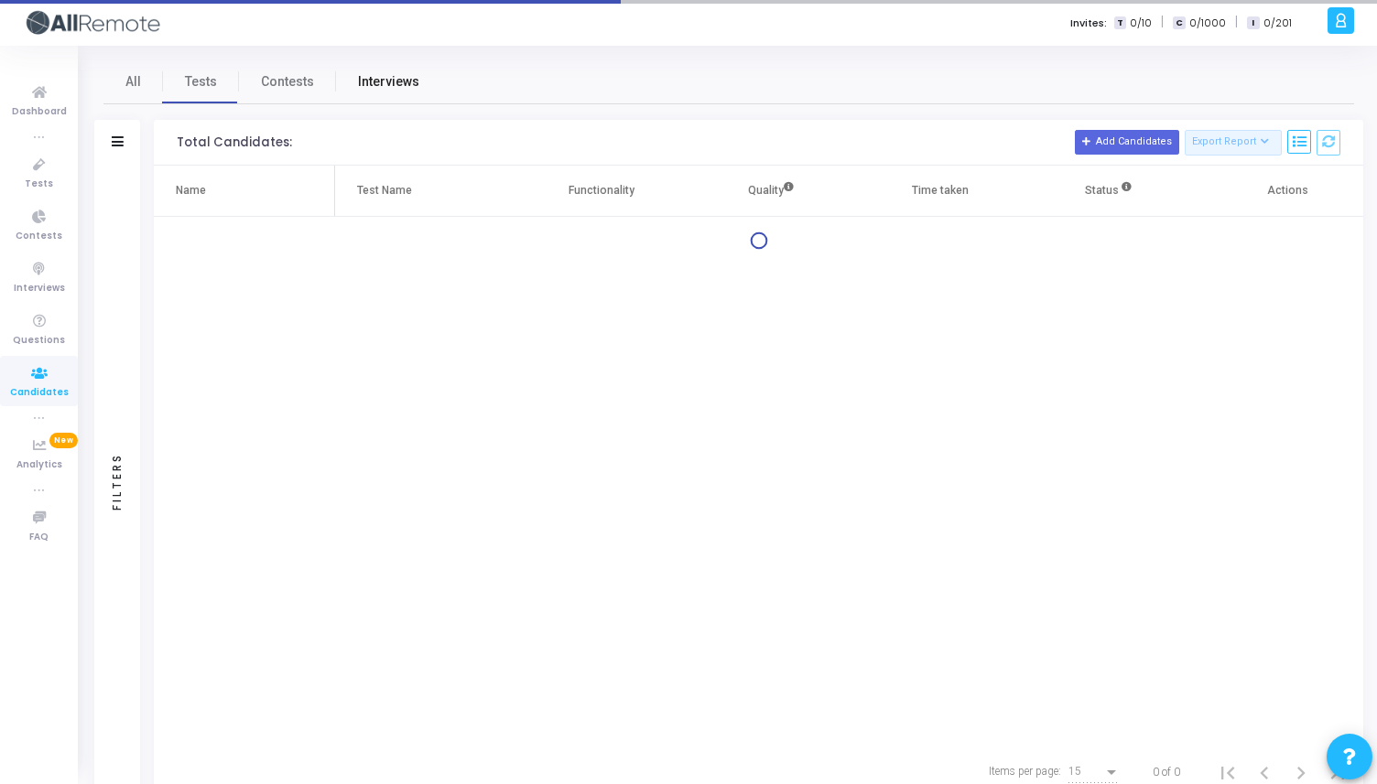
click at [385, 80] on span "Interviews" at bounding box center [388, 81] width 61 height 19
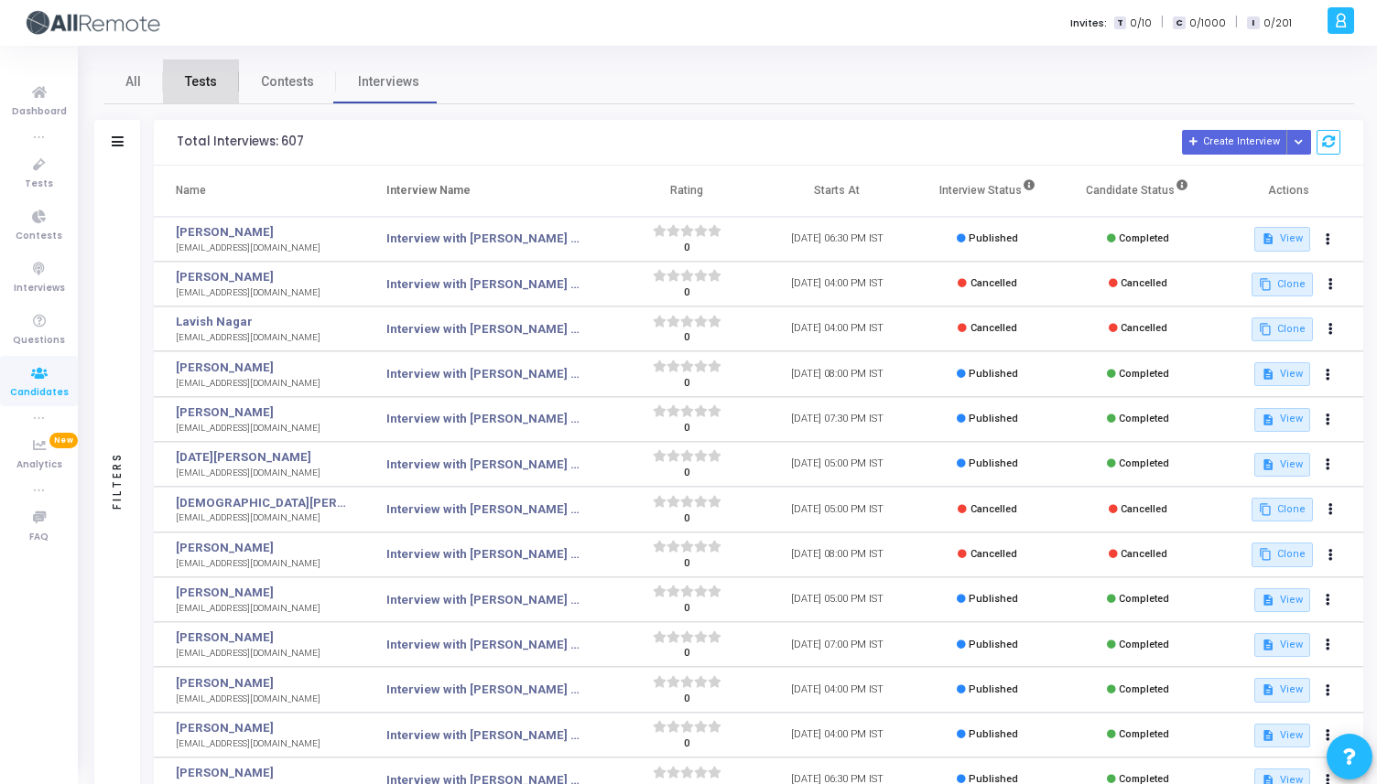
click at [220, 87] on link "Tests" at bounding box center [201, 81] width 76 height 44
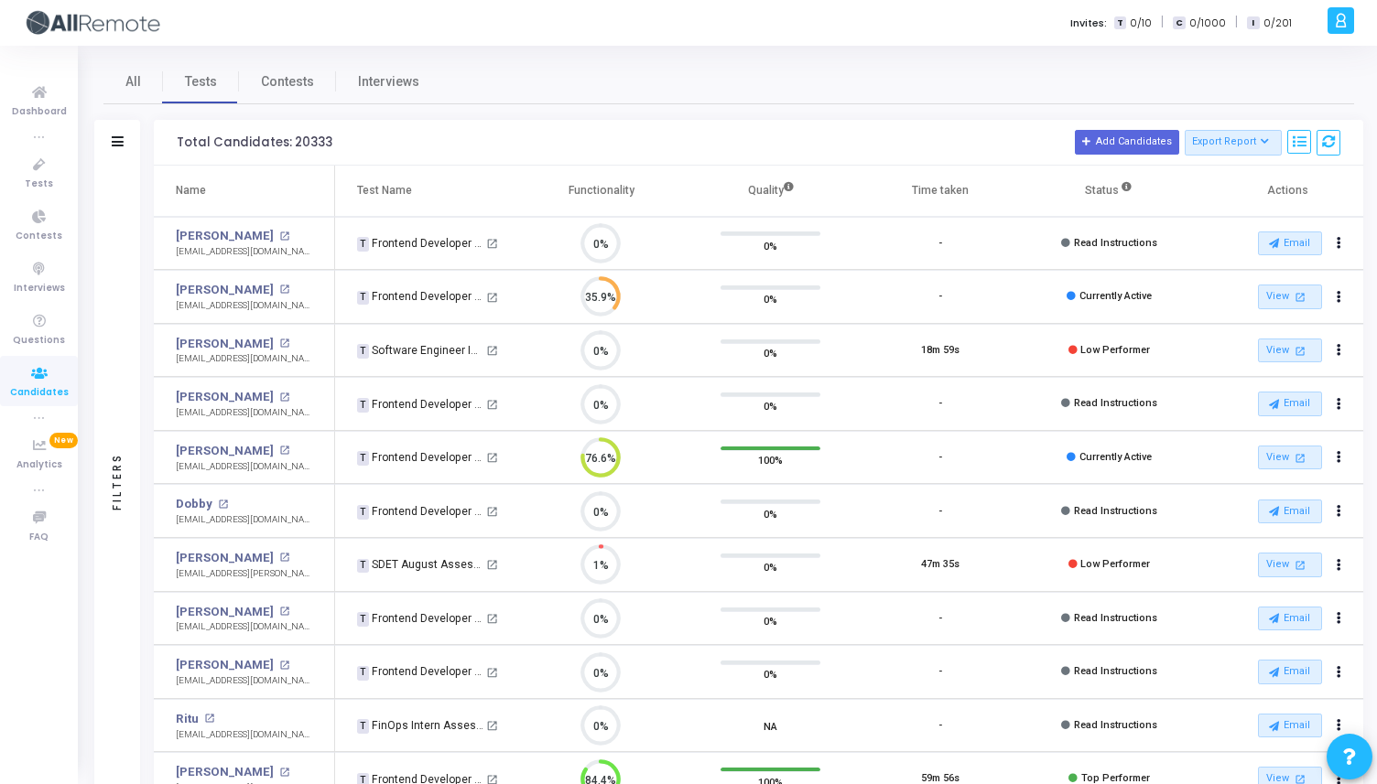
click at [123, 136] on div "Filters" at bounding box center [117, 143] width 46 height 46
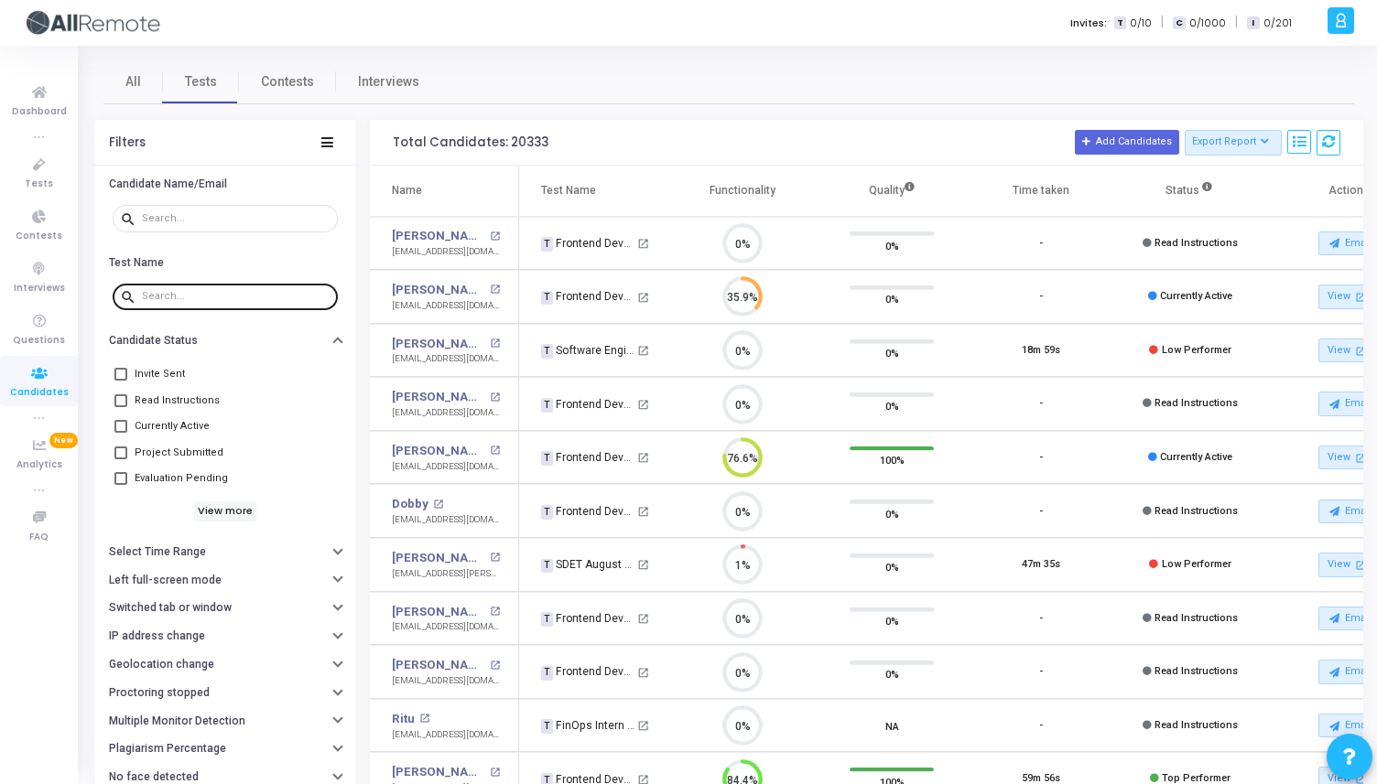
click at [213, 289] on div at bounding box center [236, 295] width 189 height 29
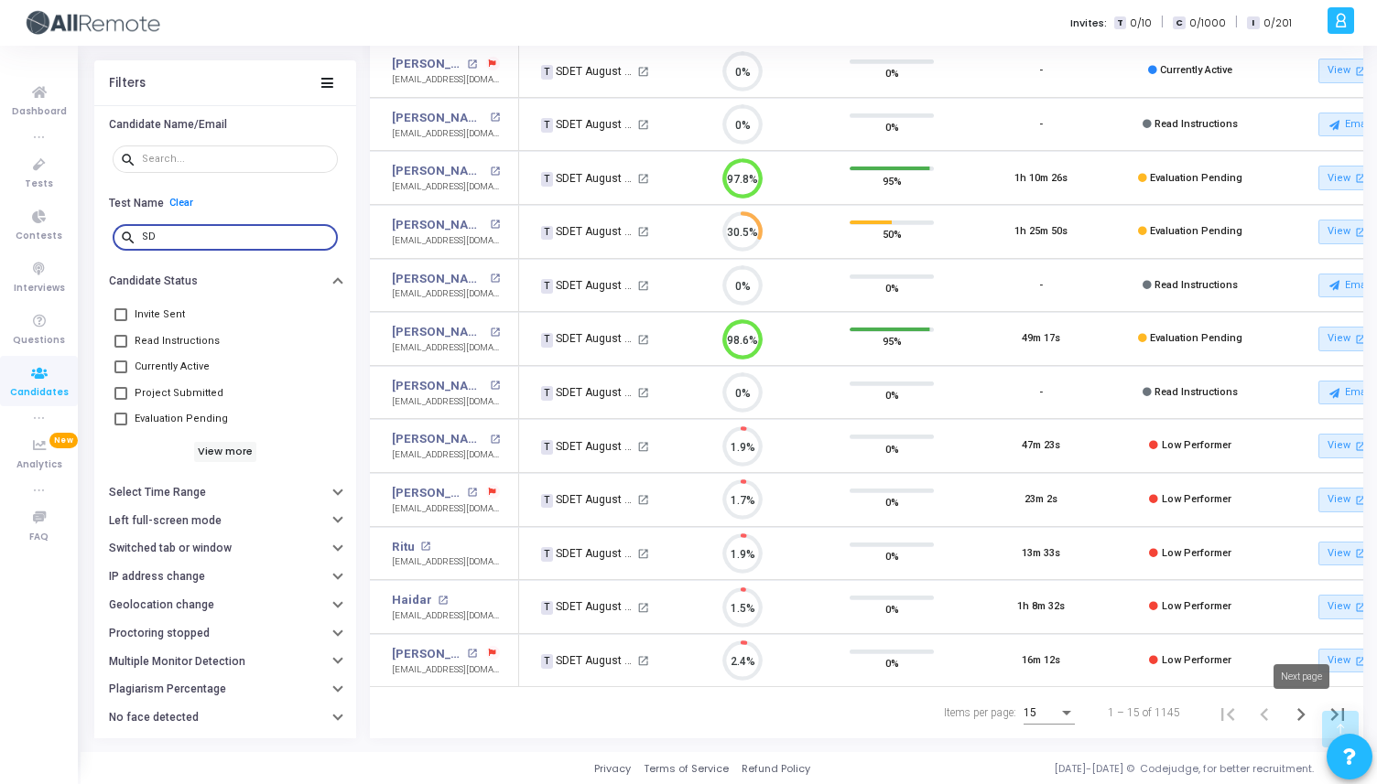
type input "SD"
click at [1301, 714] on icon "Next page" at bounding box center [1301, 715] width 26 height 26
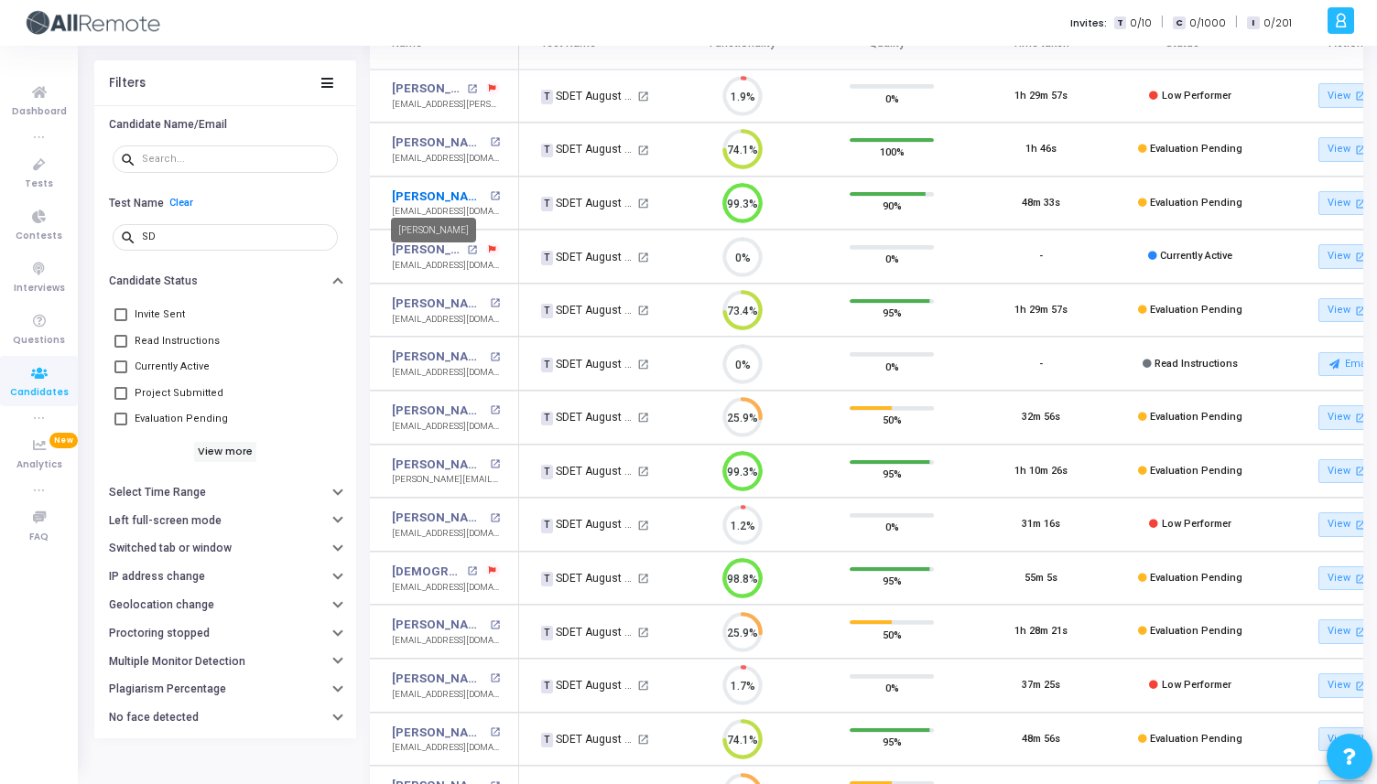
click at [408, 194] on link "[PERSON_NAME]" at bounding box center [438, 197] width 92 height 18
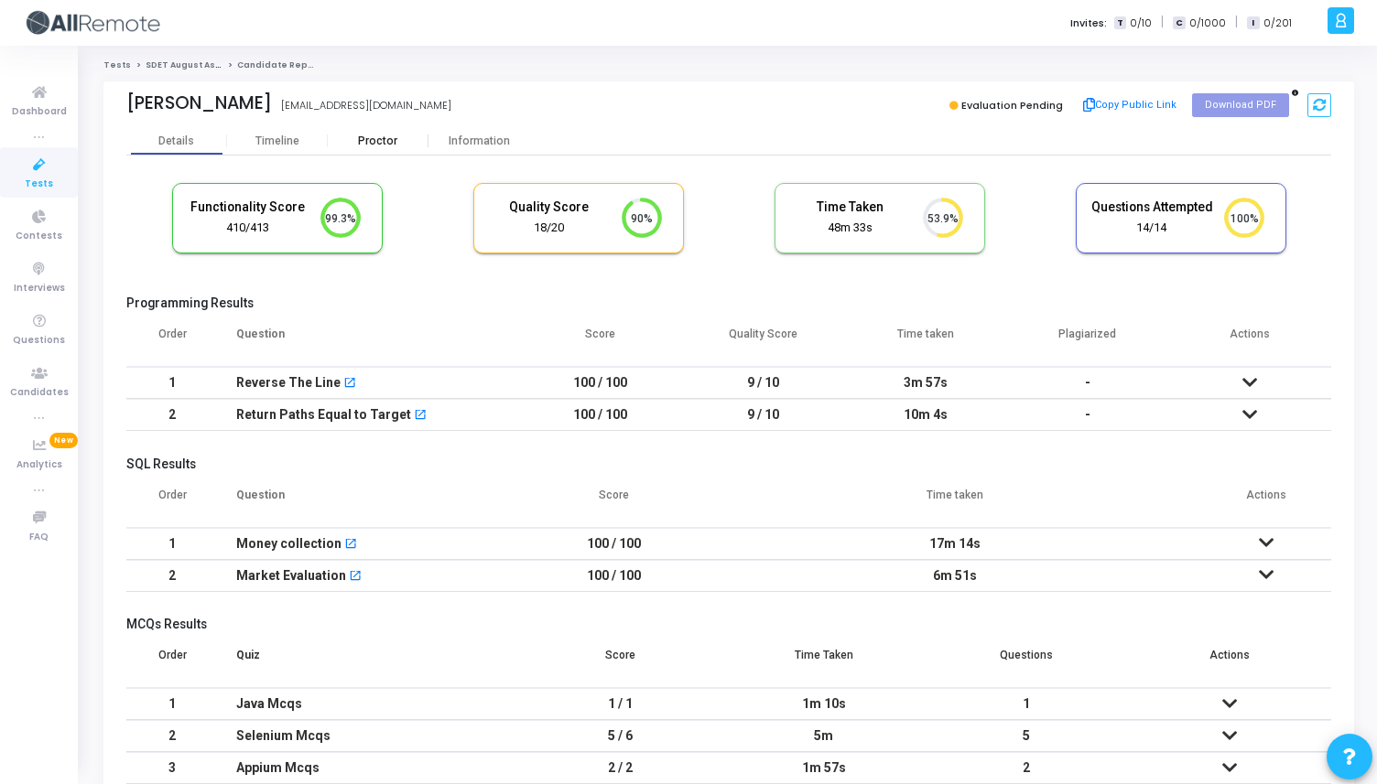
click at [387, 136] on div "Proctor" at bounding box center [378, 142] width 101 height 14
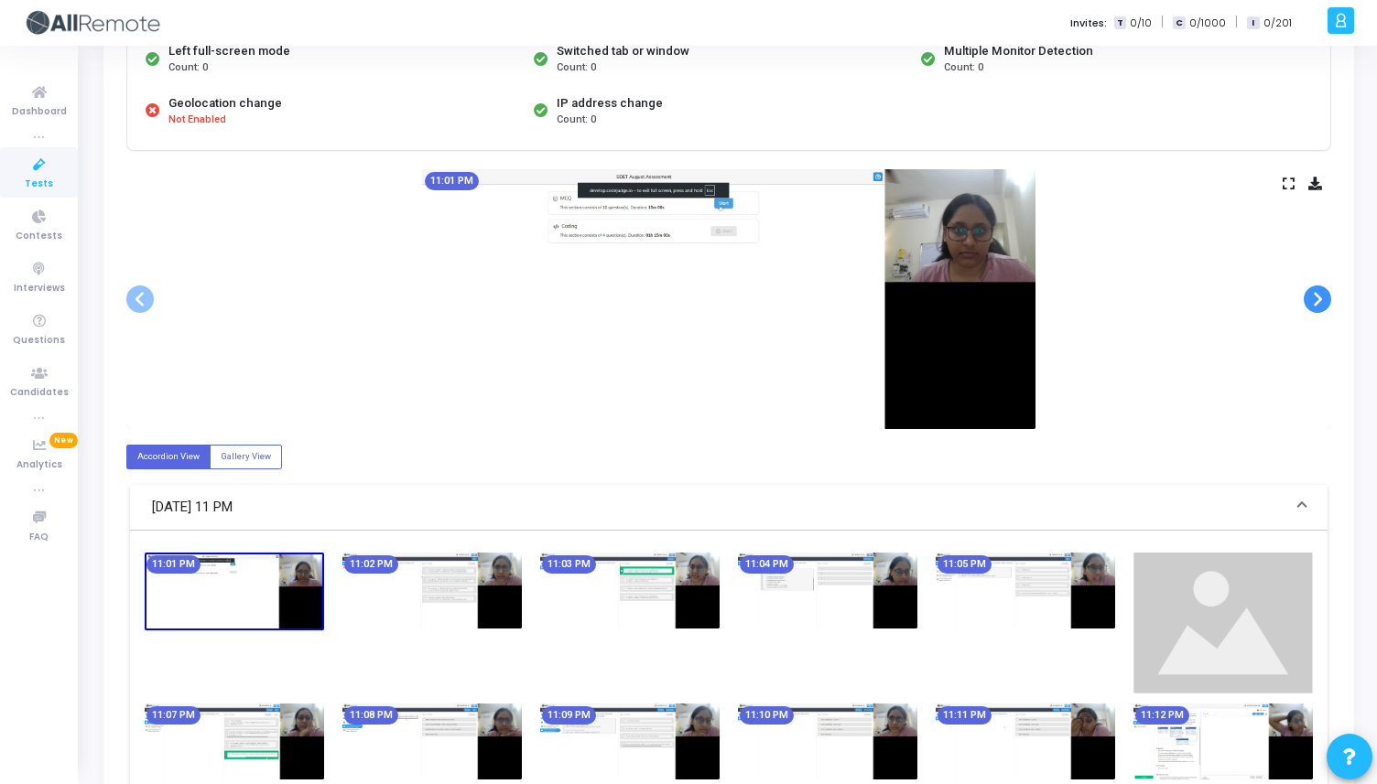
click at [1310, 290] on span at bounding box center [1316, 299] width 27 height 27
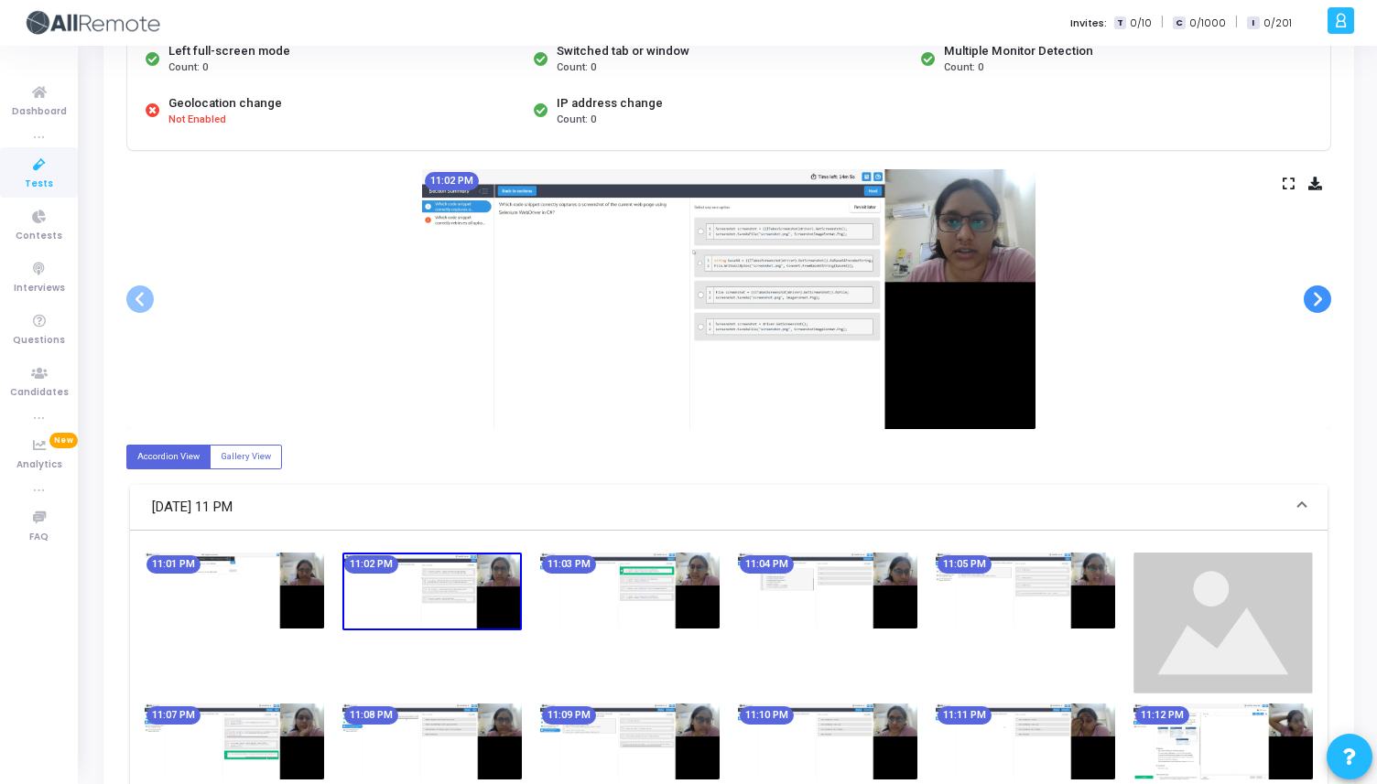
click at [1310, 290] on span at bounding box center [1316, 299] width 27 height 27
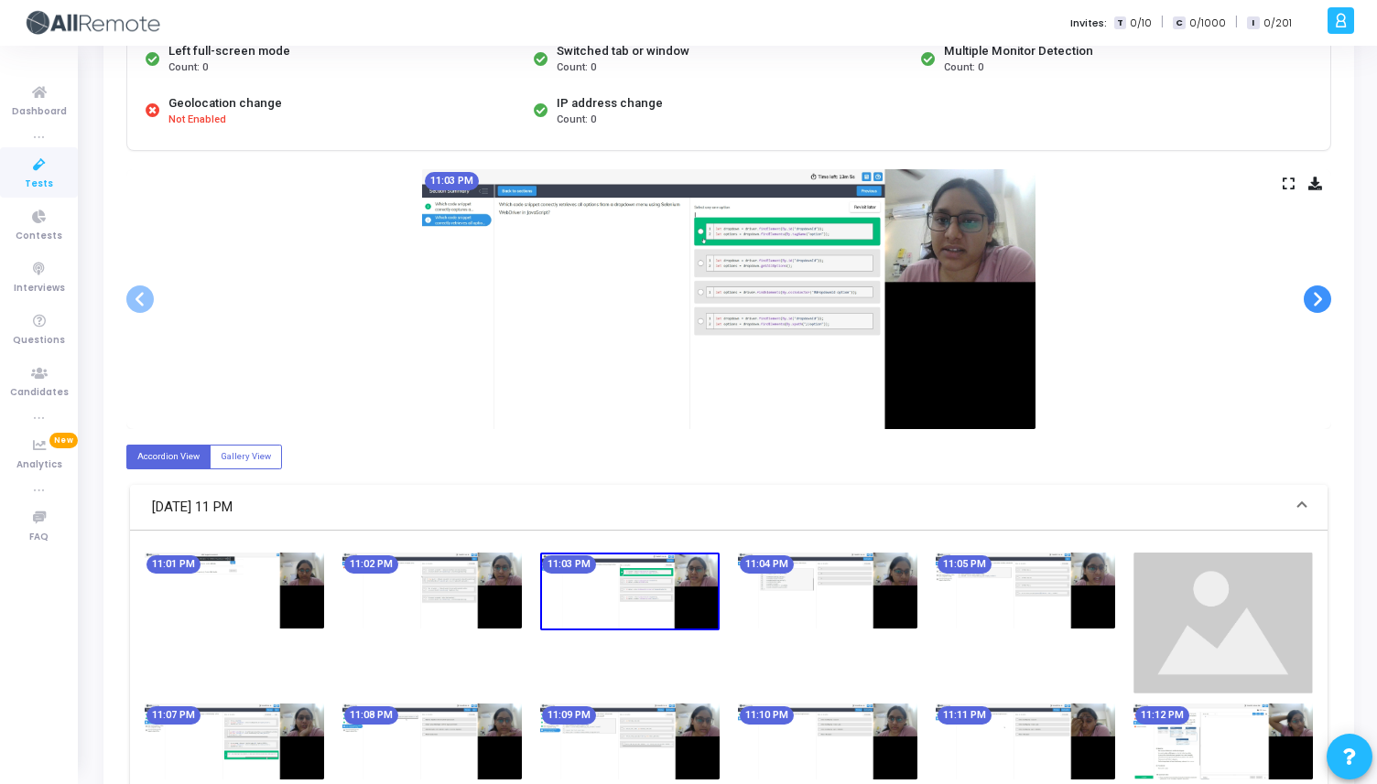
click at [1310, 290] on span at bounding box center [1316, 299] width 27 height 27
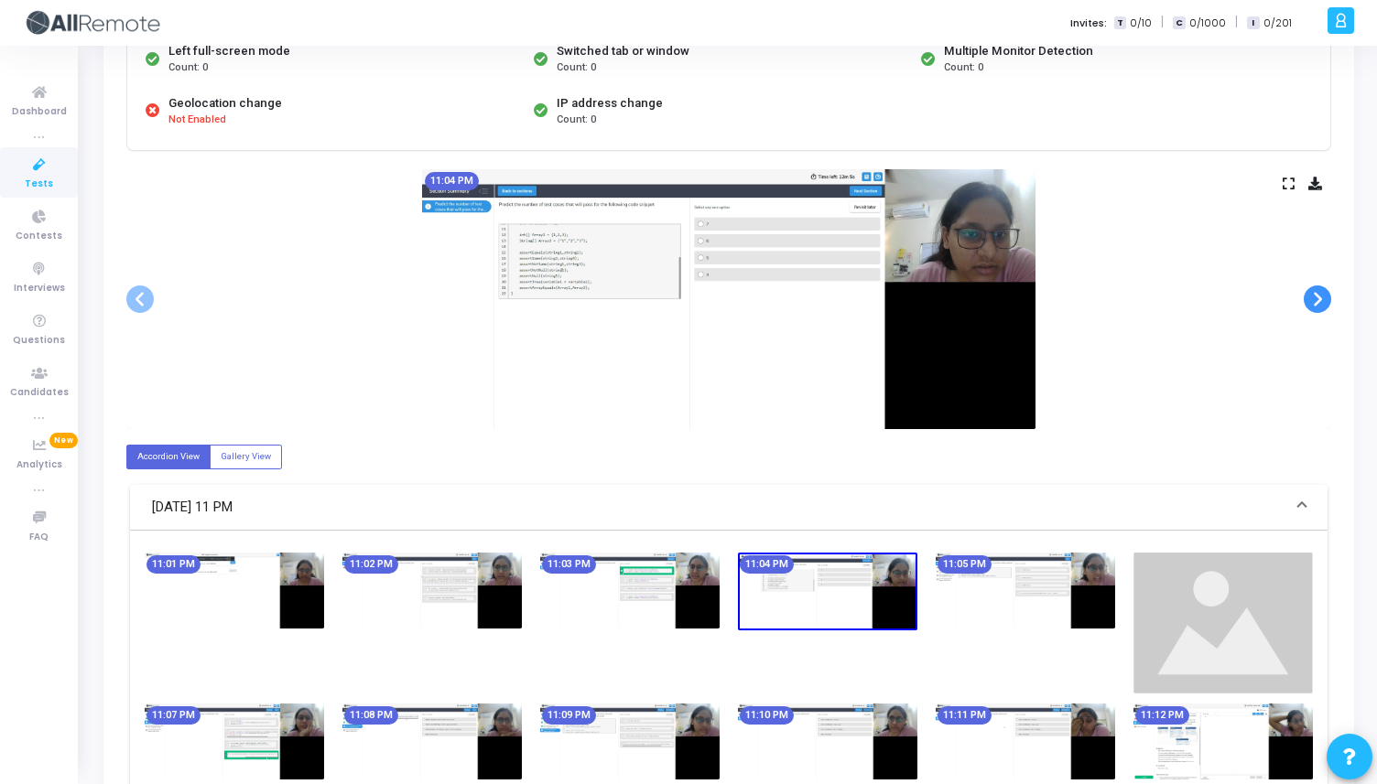
click at [1310, 290] on span at bounding box center [1316, 299] width 27 height 27
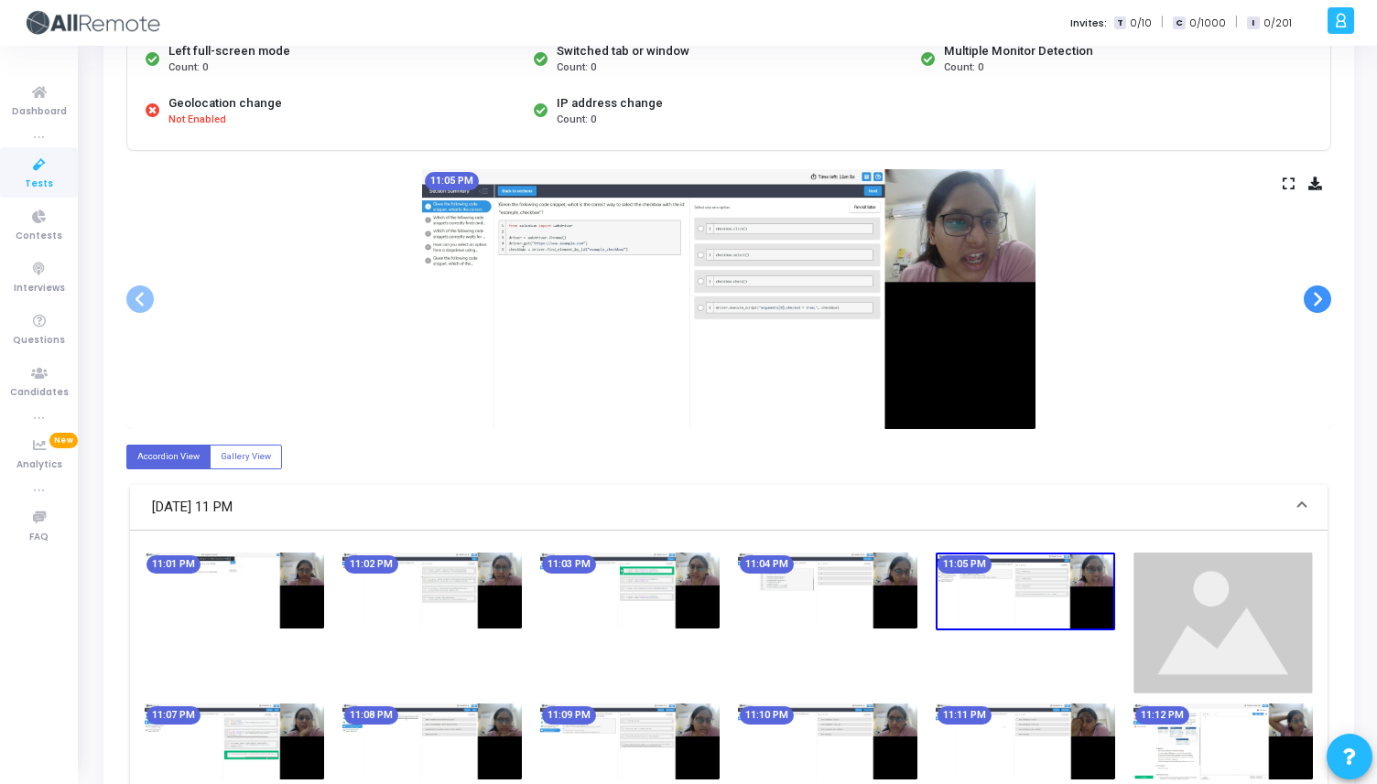
click at [1310, 290] on span at bounding box center [1316, 299] width 27 height 27
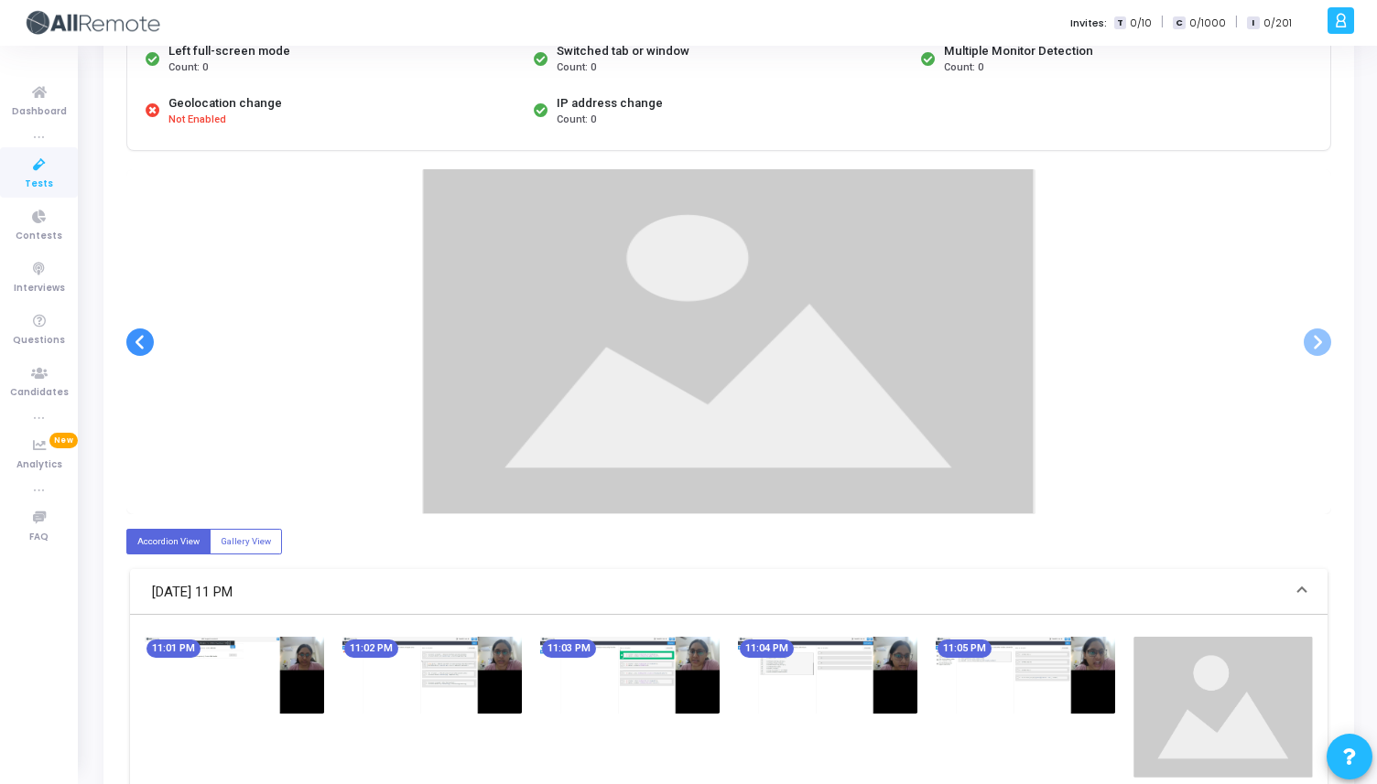
click at [130, 339] on span at bounding box center [139, 342] width 27 height 27
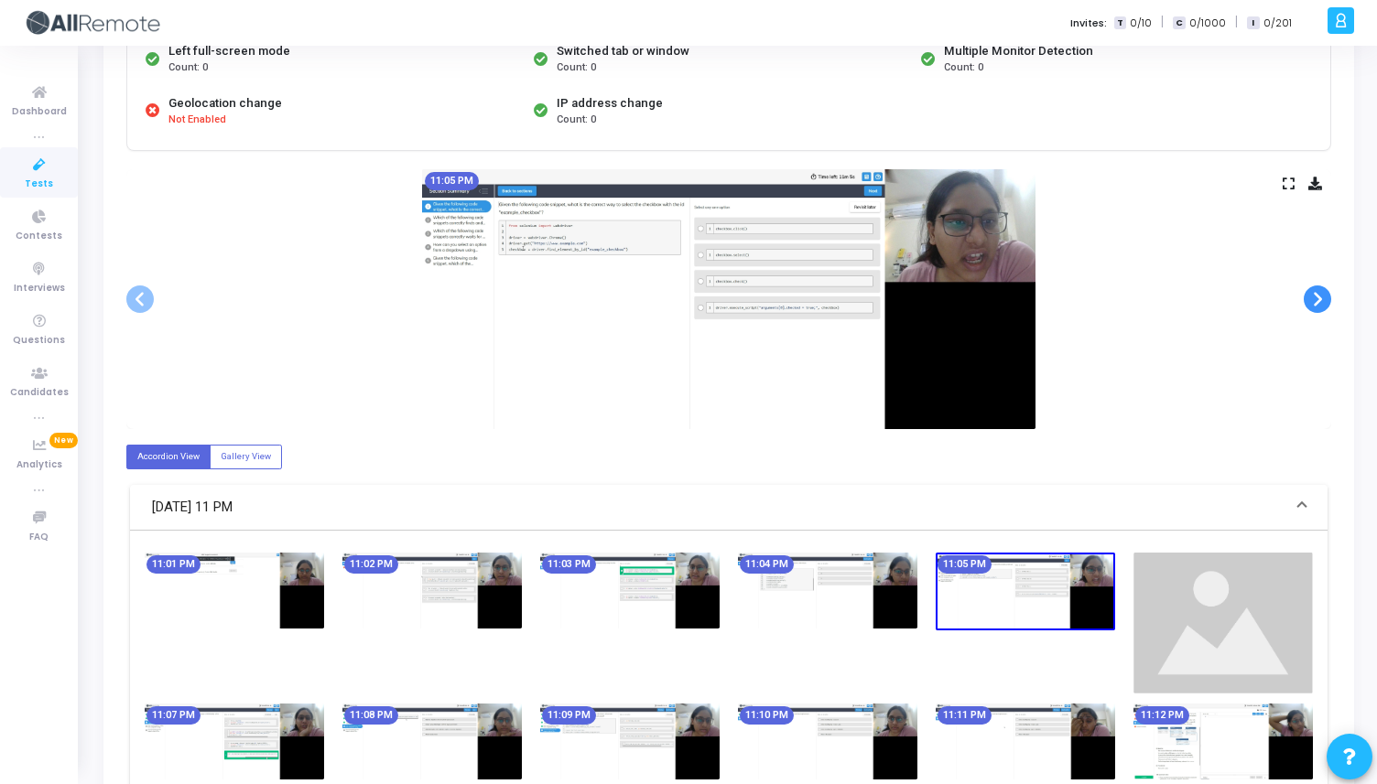
click at [1313, 297] on span at bounding box center [1316, 299] width 27 height 27
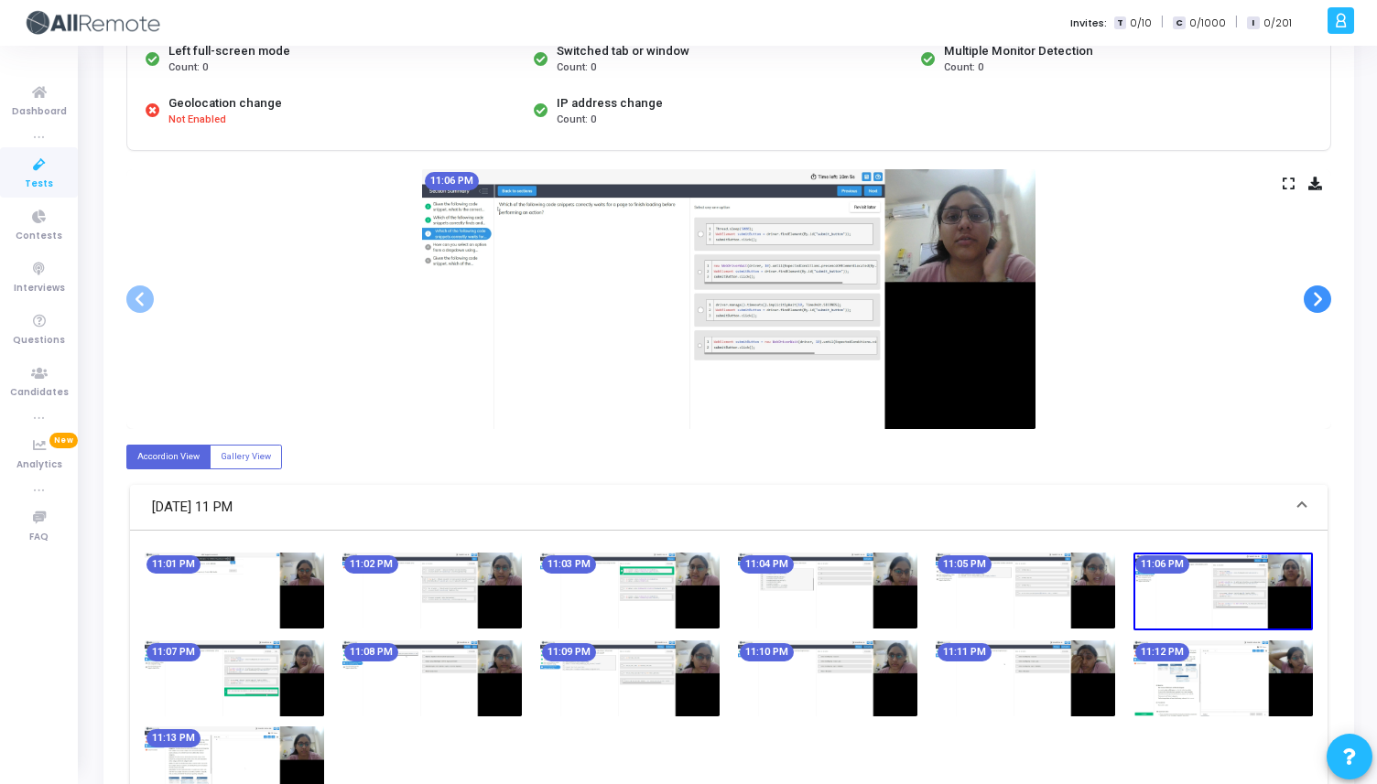
click at [1323, 299] on span at bounding box center [1316, 299] width 27 height 27
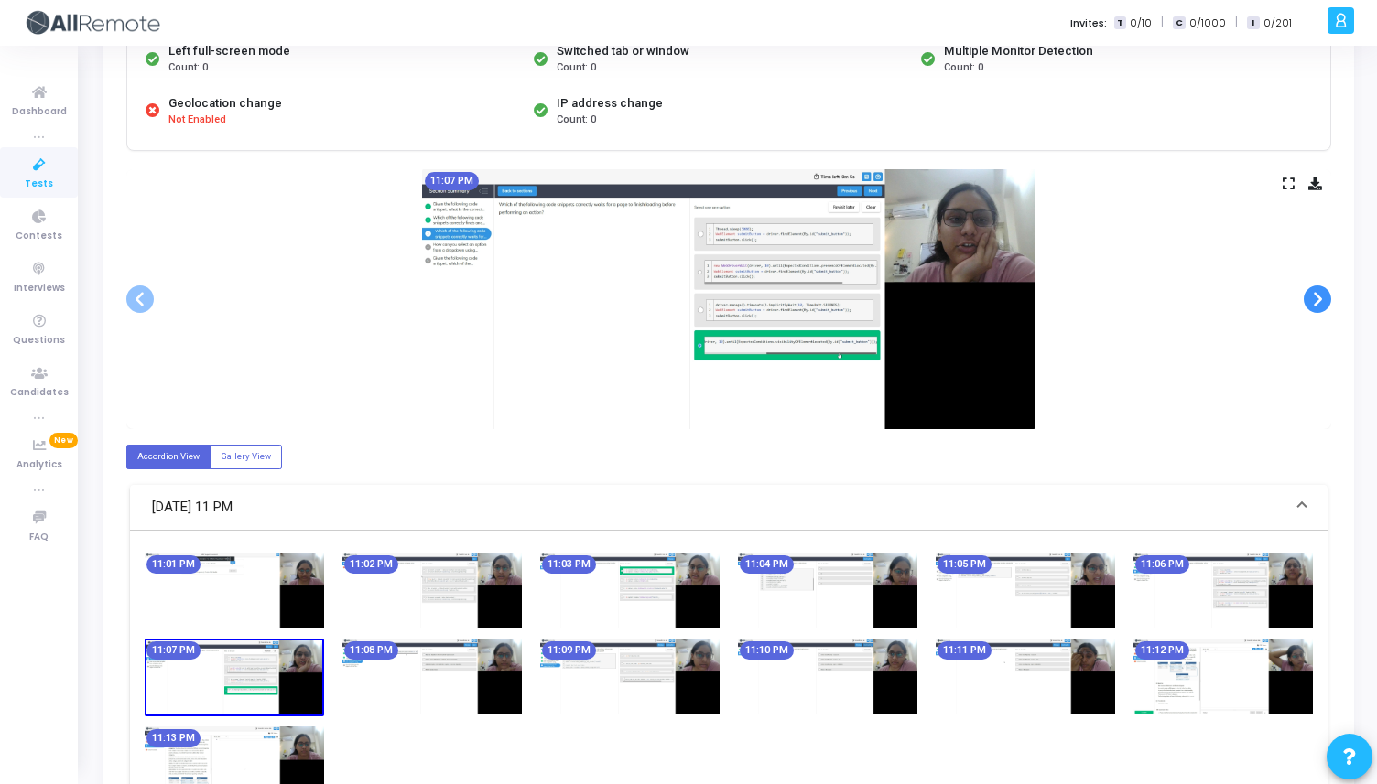
click at [1323, 299] on span at bounding box center [1316, 299] width 27 height 27
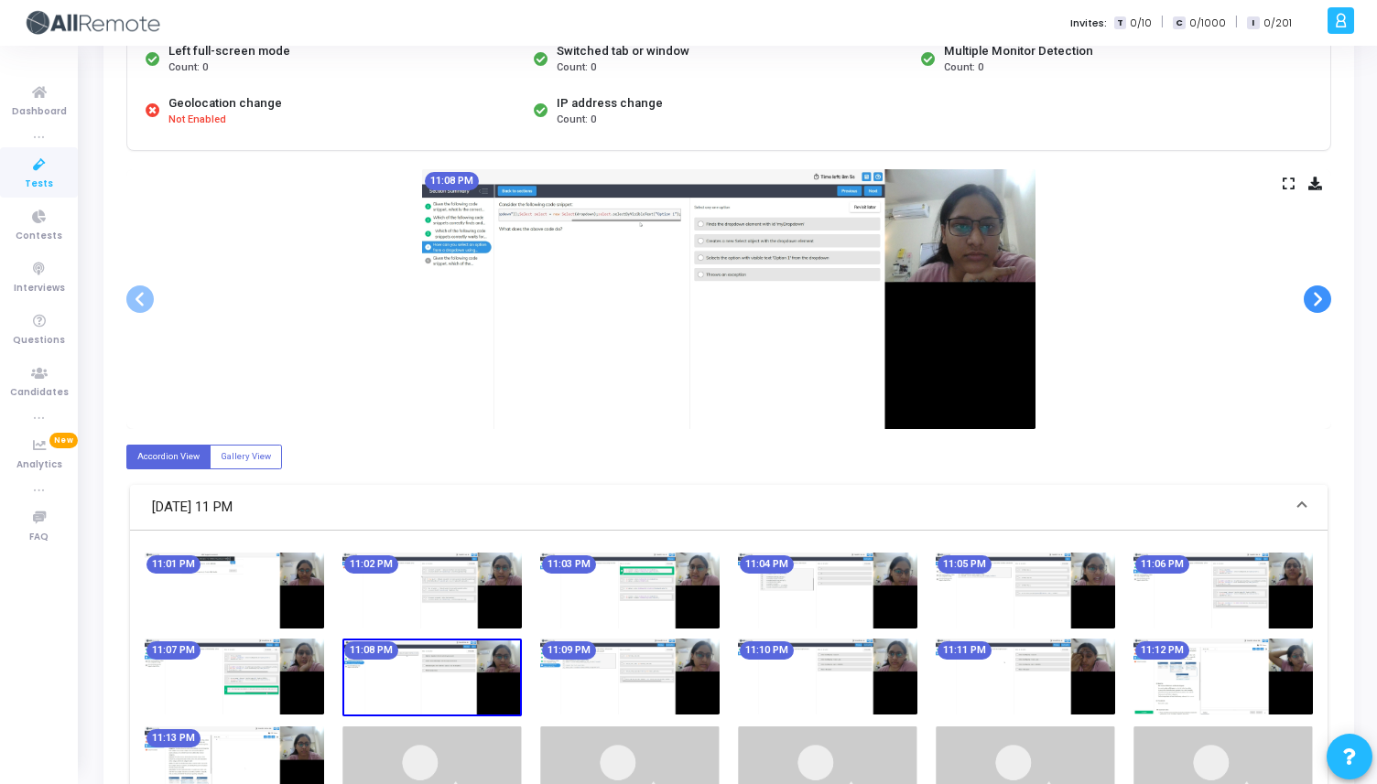
click at [1323, 299] on span at bounding box center [1316, 299] width 27 height 27
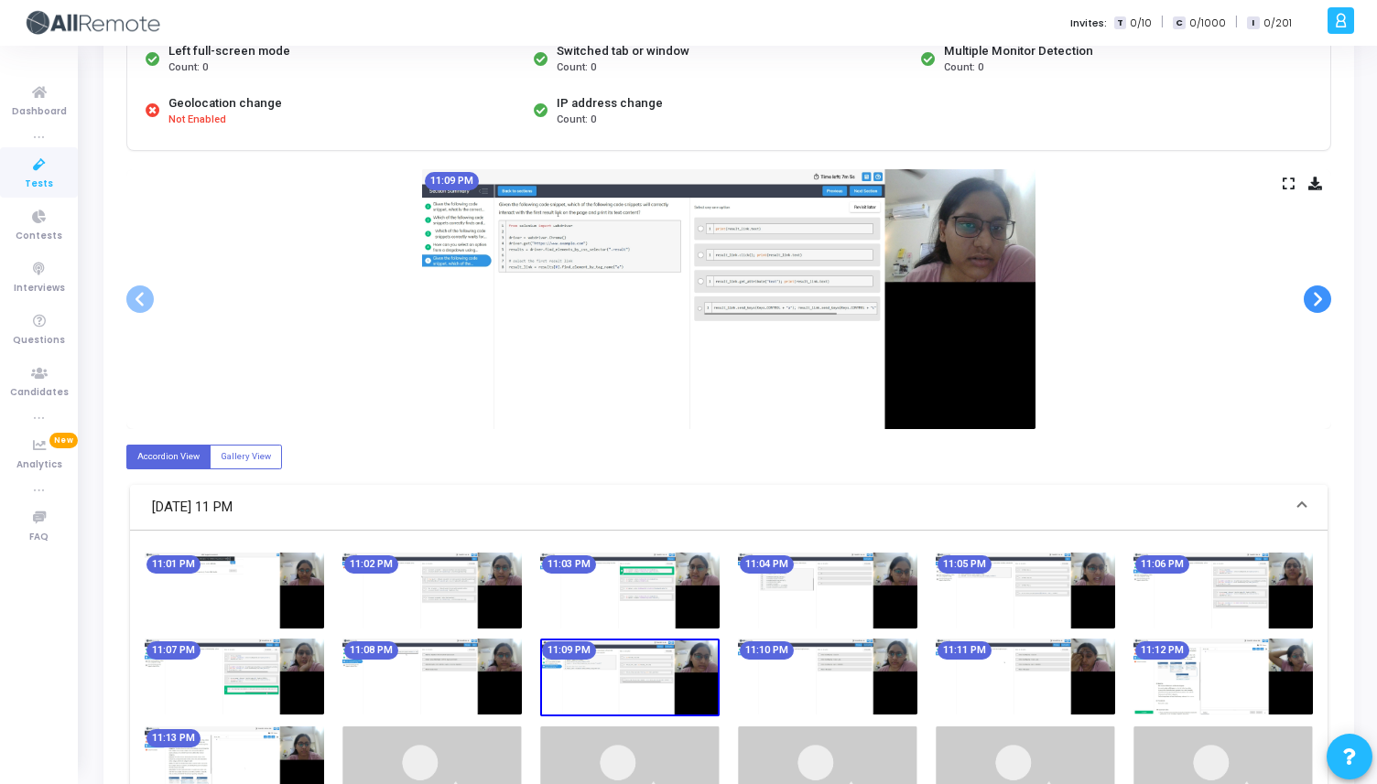
click at [1323, 299] on span at bounding box center [1316, 299] width 27 height 27
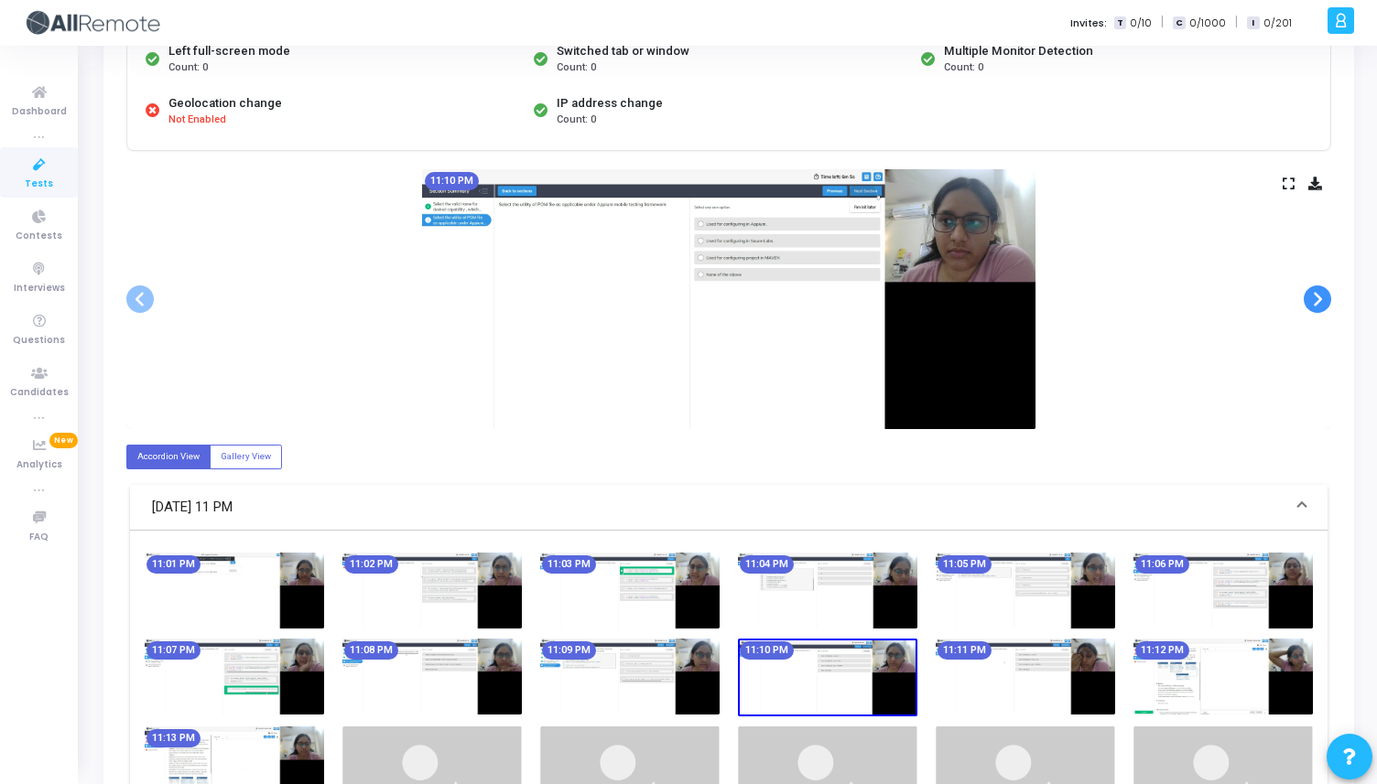
click at [1323, 299] on span at bounding box center [1316, 299] width 27 height 27
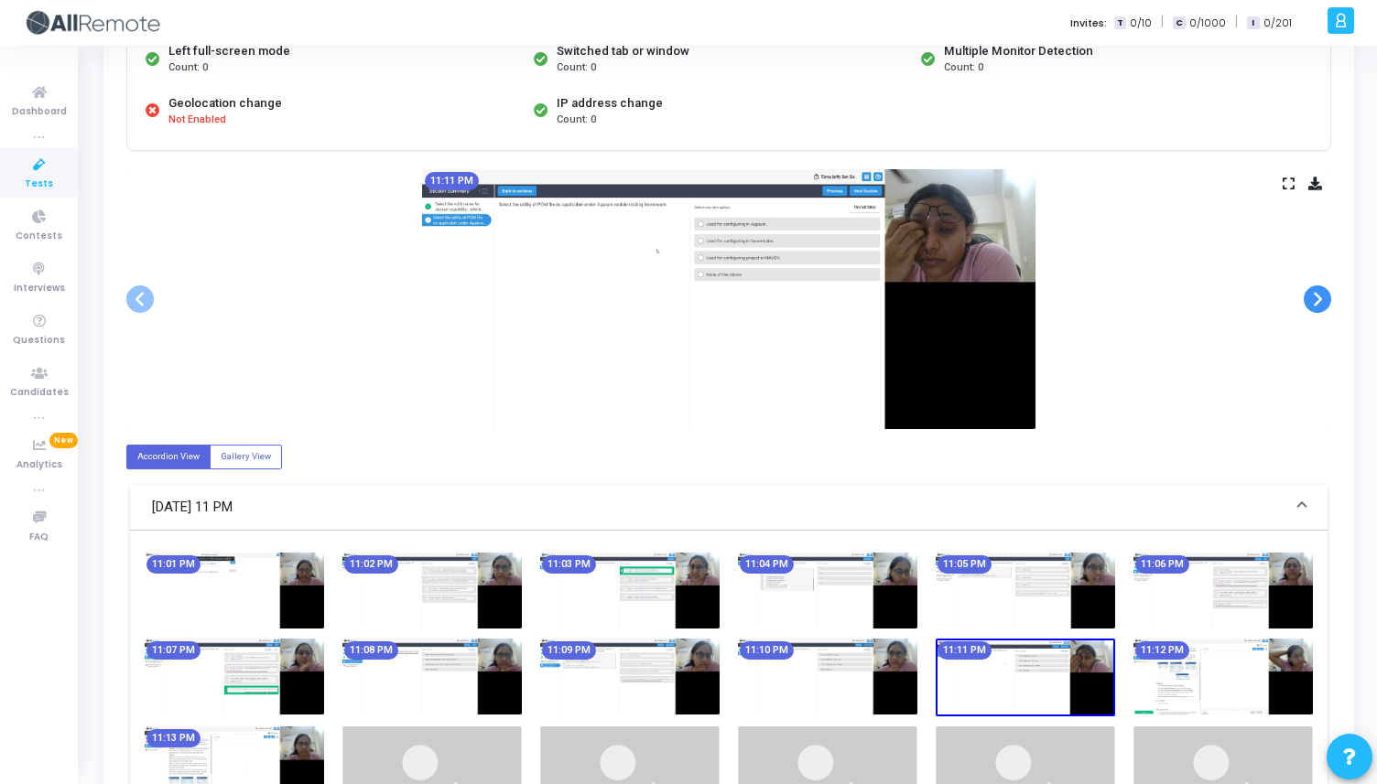
click at [1323, 299] on span at bounding box center [1316, 299] width 27 height 27
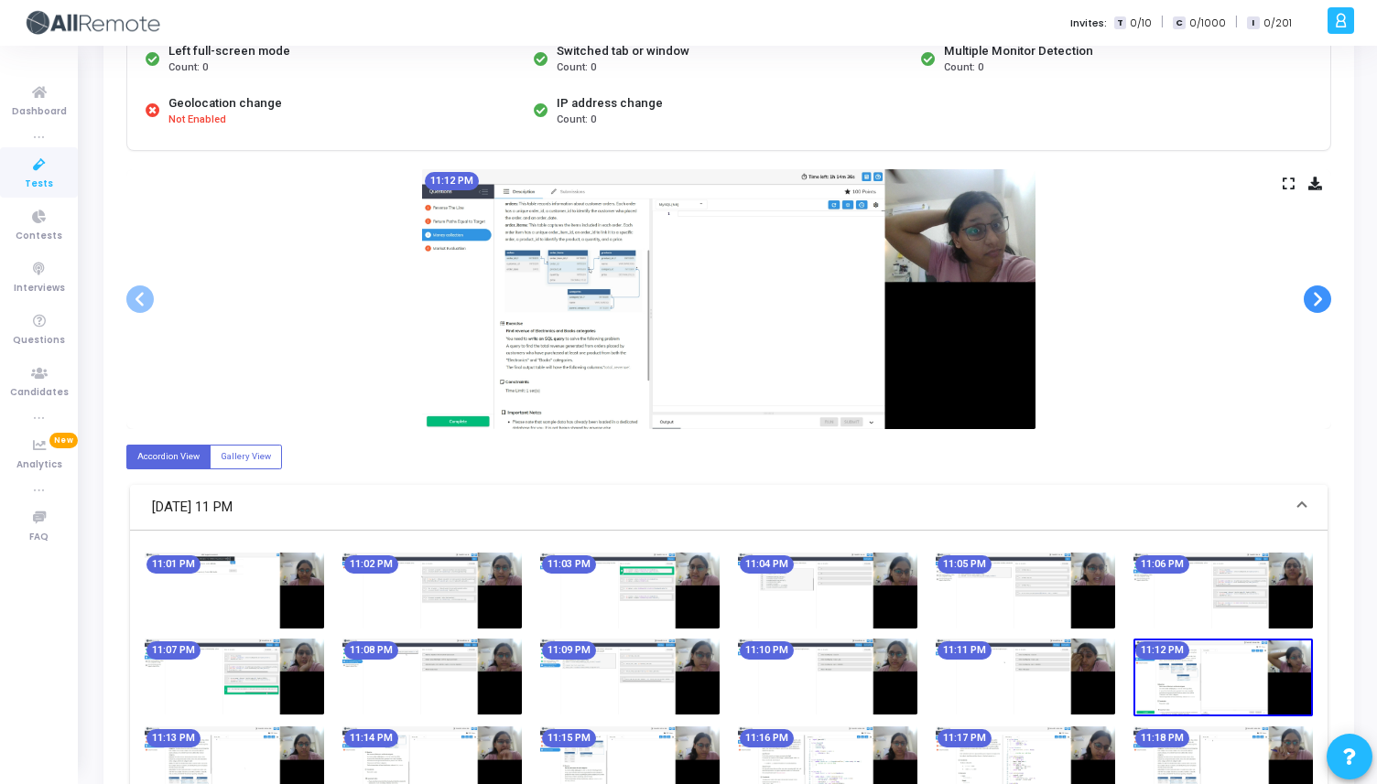
click at [1323, 299] on span at bounding box center [1316, 299] width 27 height 27
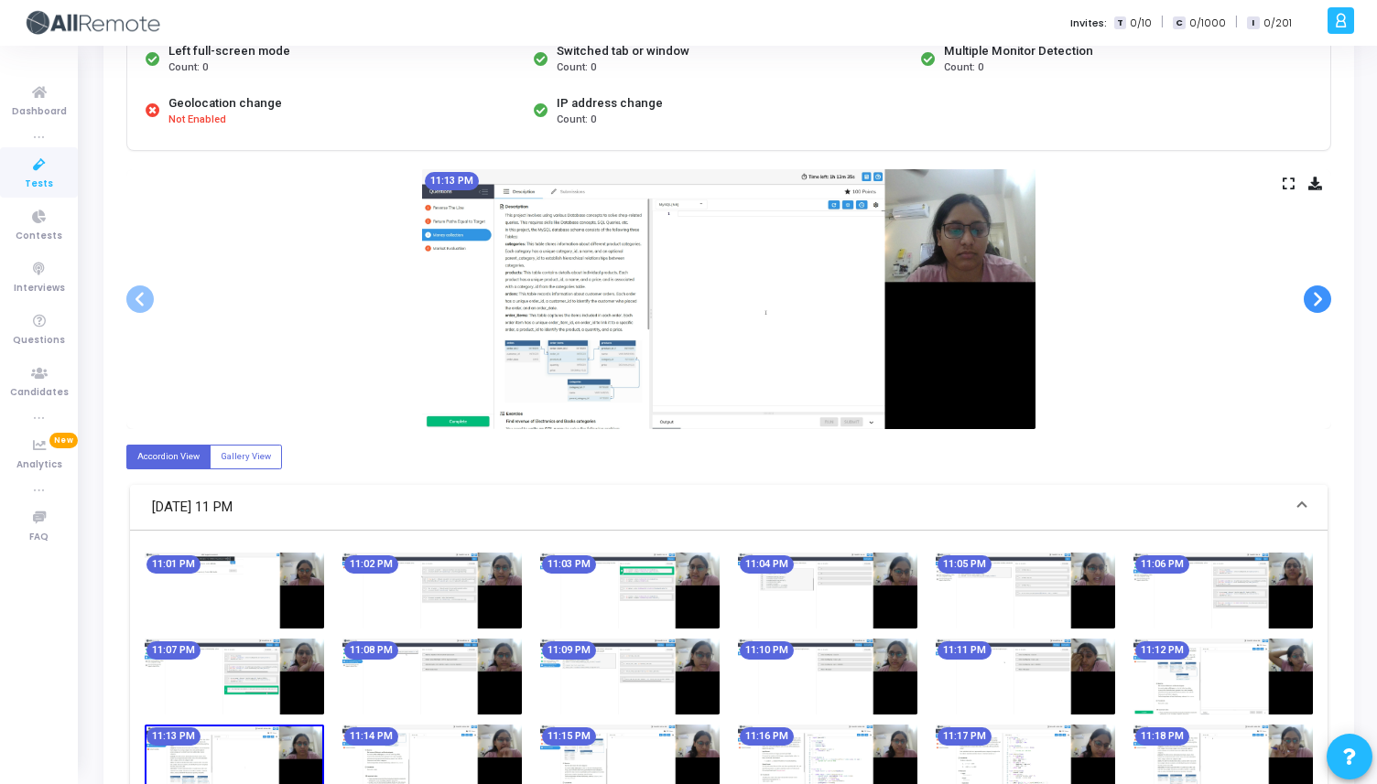
click at [1323, 299] on span at bounding box center [1316, 299] width 27 height 27
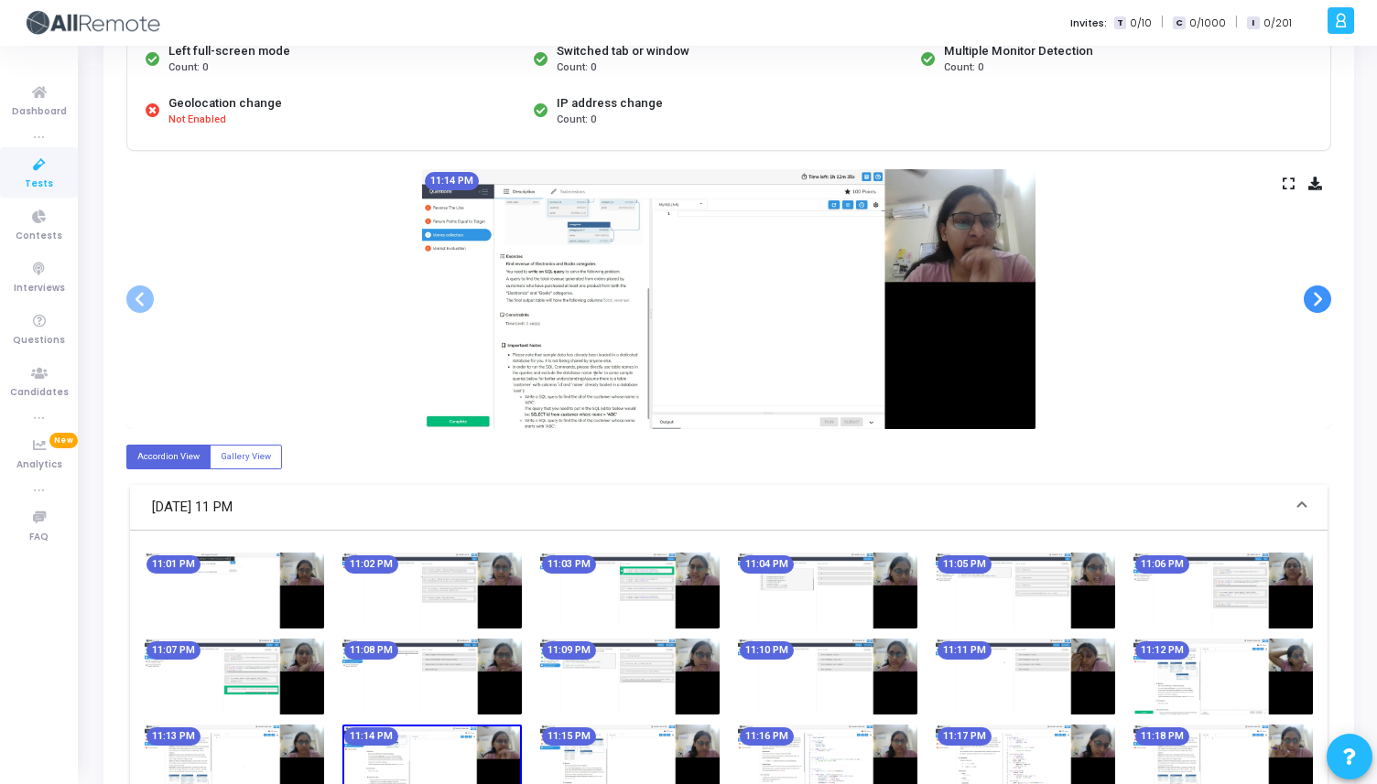
click at [1323, 299] on span at bounding box center [1316, 299] width 27 height 27
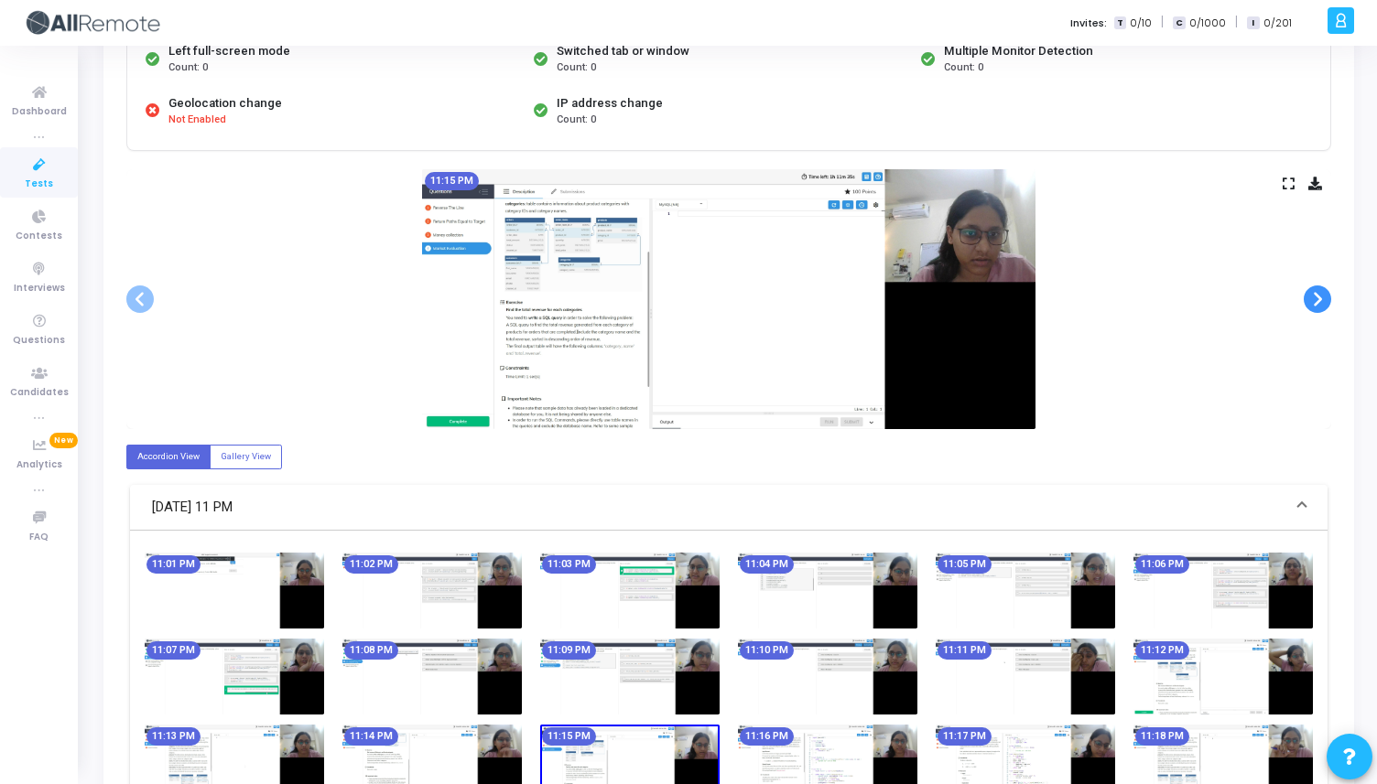
click at [1323, 299] on span at bounding box center [1316, 299] width 27 height 27
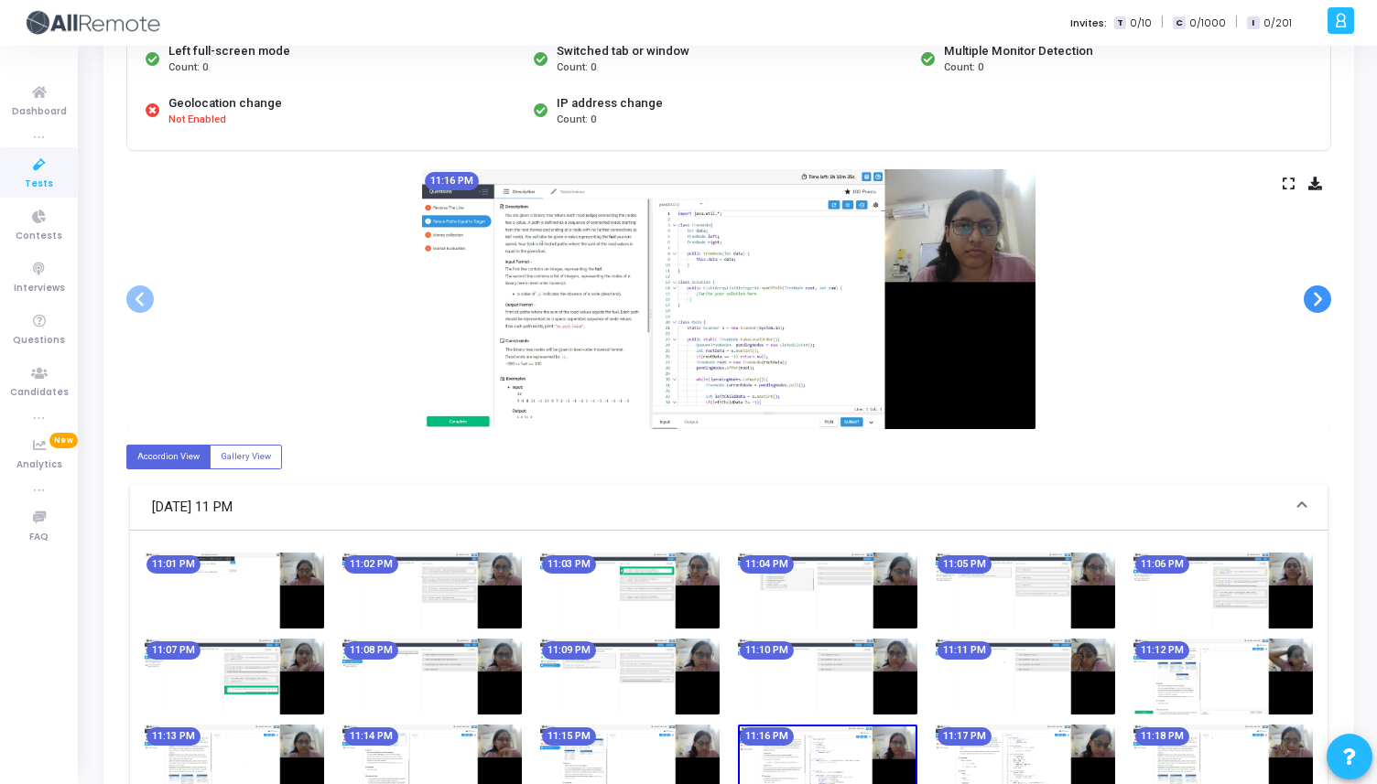
click at [1323, 299] on span at bounding box center [1316, 299] width 27 height 27
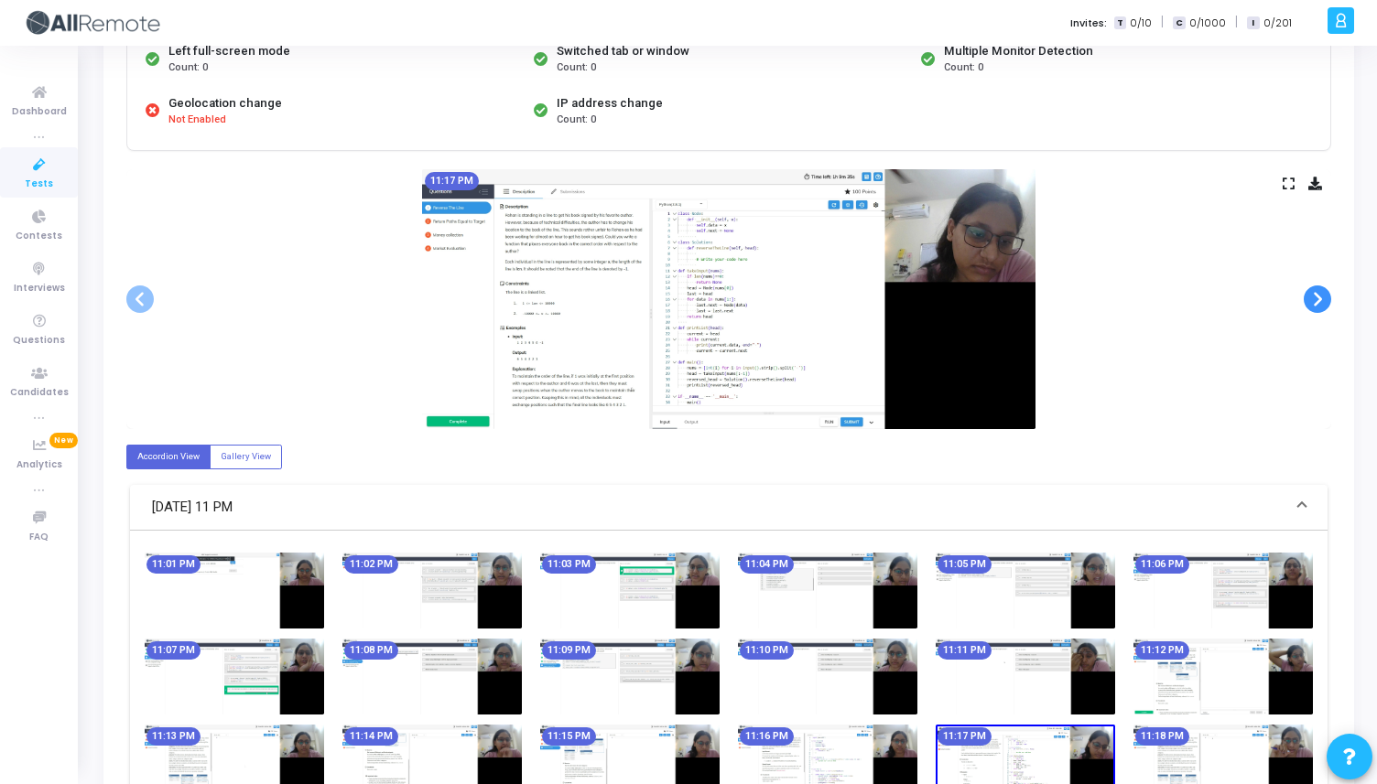
click at [1323, 299] on span at bounding box center [1316, 299] width 27 height 27
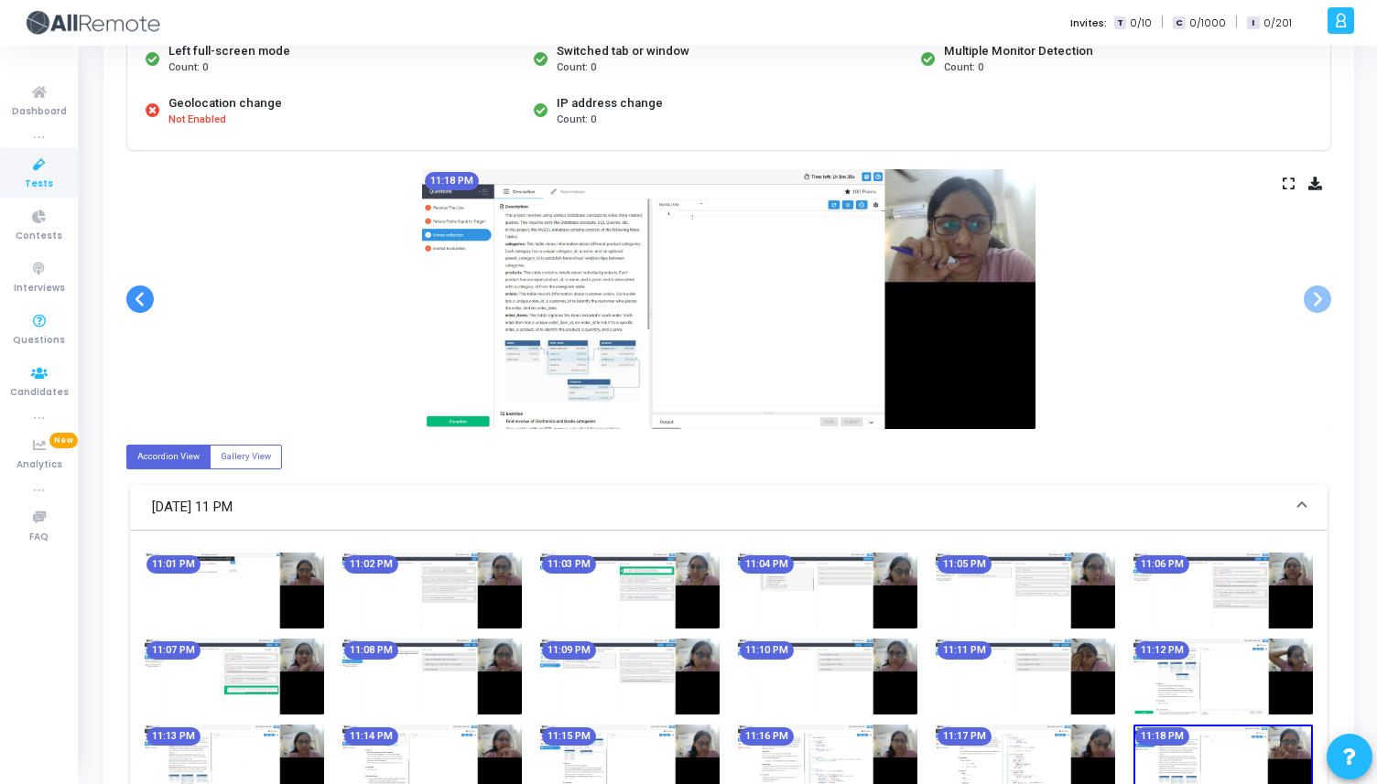
click at [146, 305] on span at bounding box center [139, 299] width 27 height 27
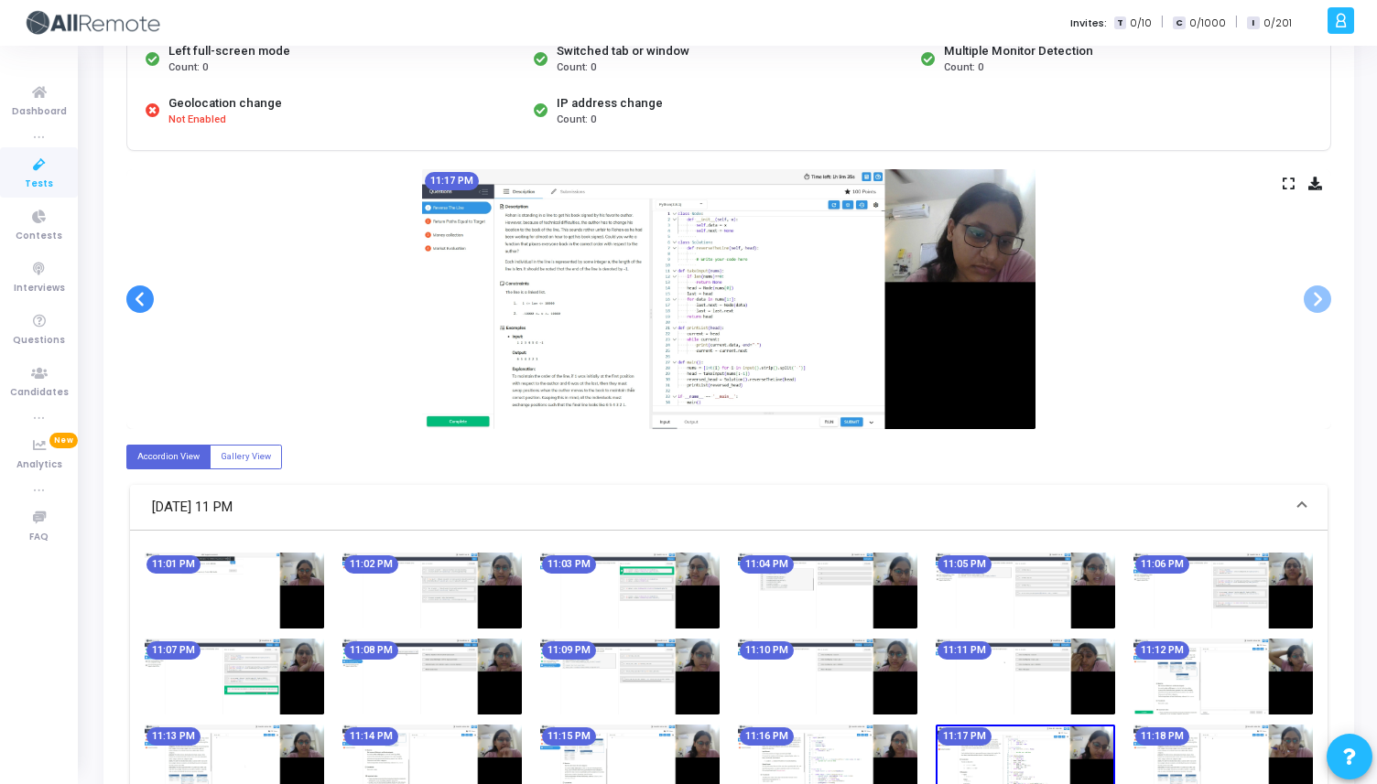
click at [146, 305] on span at bounding box center [139, 299] width 27 height 27
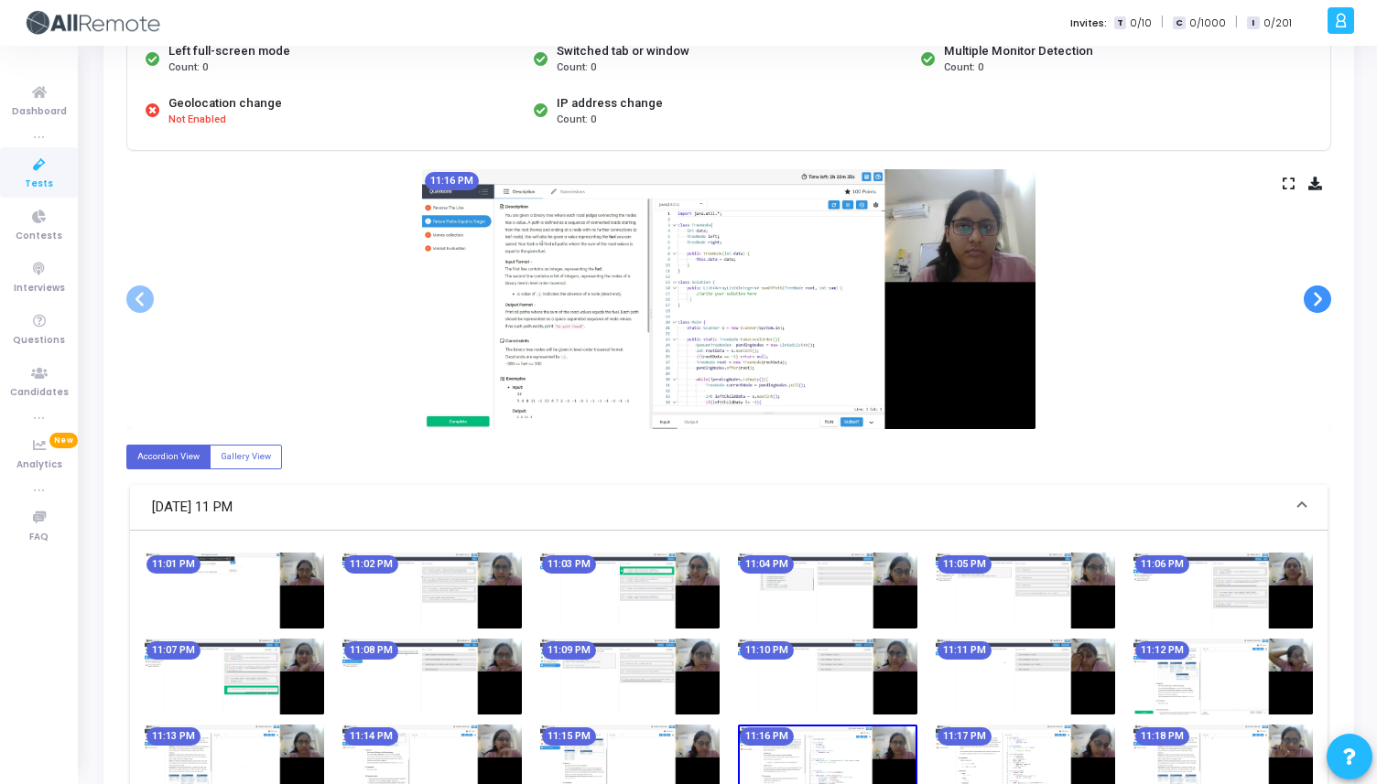
click at [1313, 304] on span at bounding box center [1316, 299] width 27 height 27
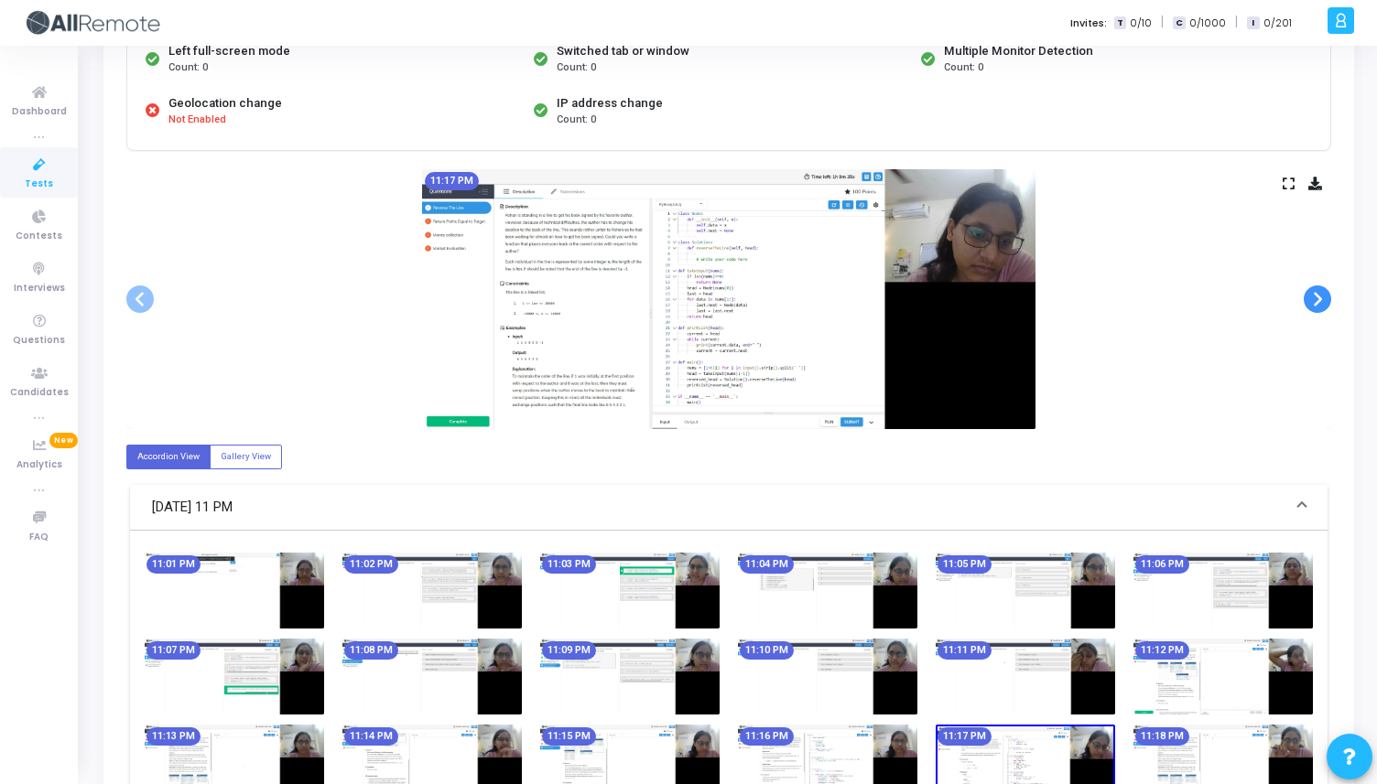
click at [1310, 304] on span at bounding box center [1316, 299] width 27 height 27
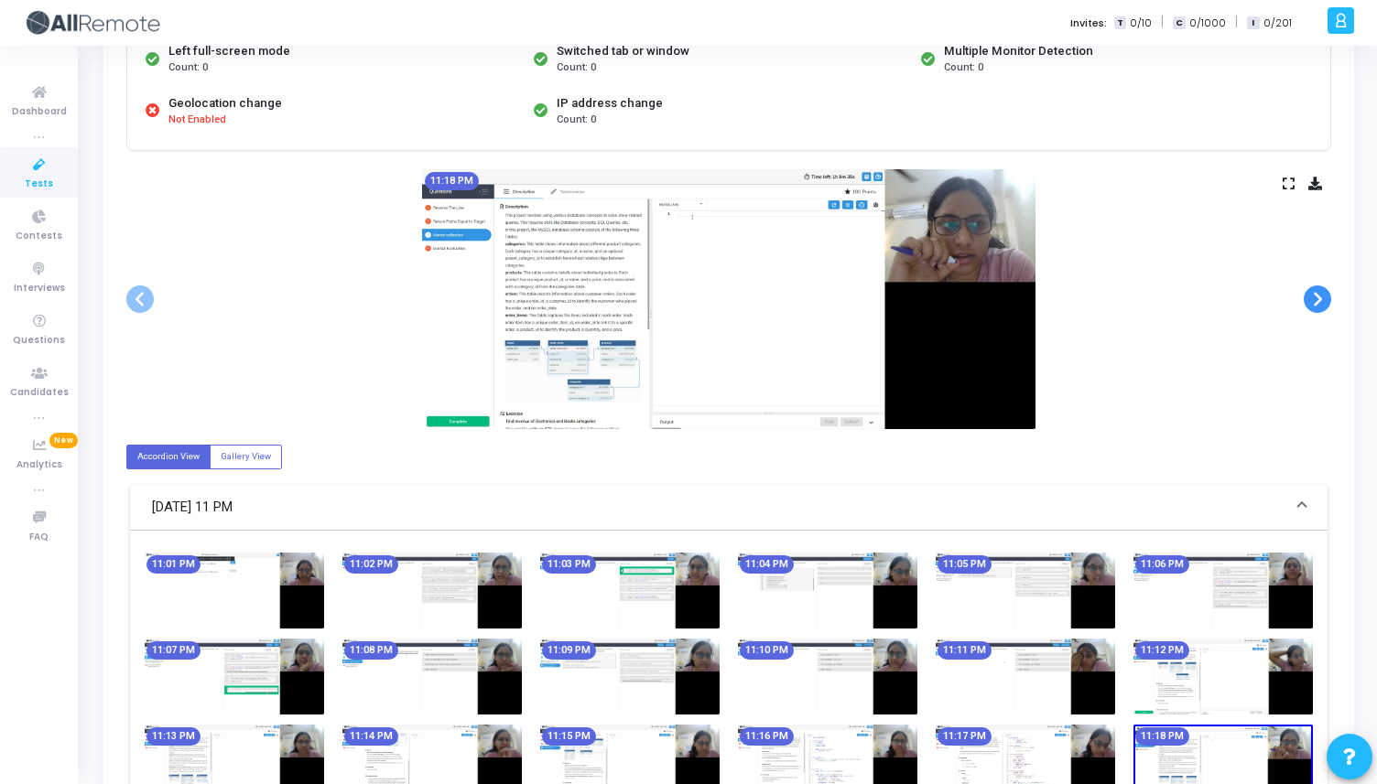
click at [1310, 304] on span at bounding box center [1316, 299] width 27 height 27
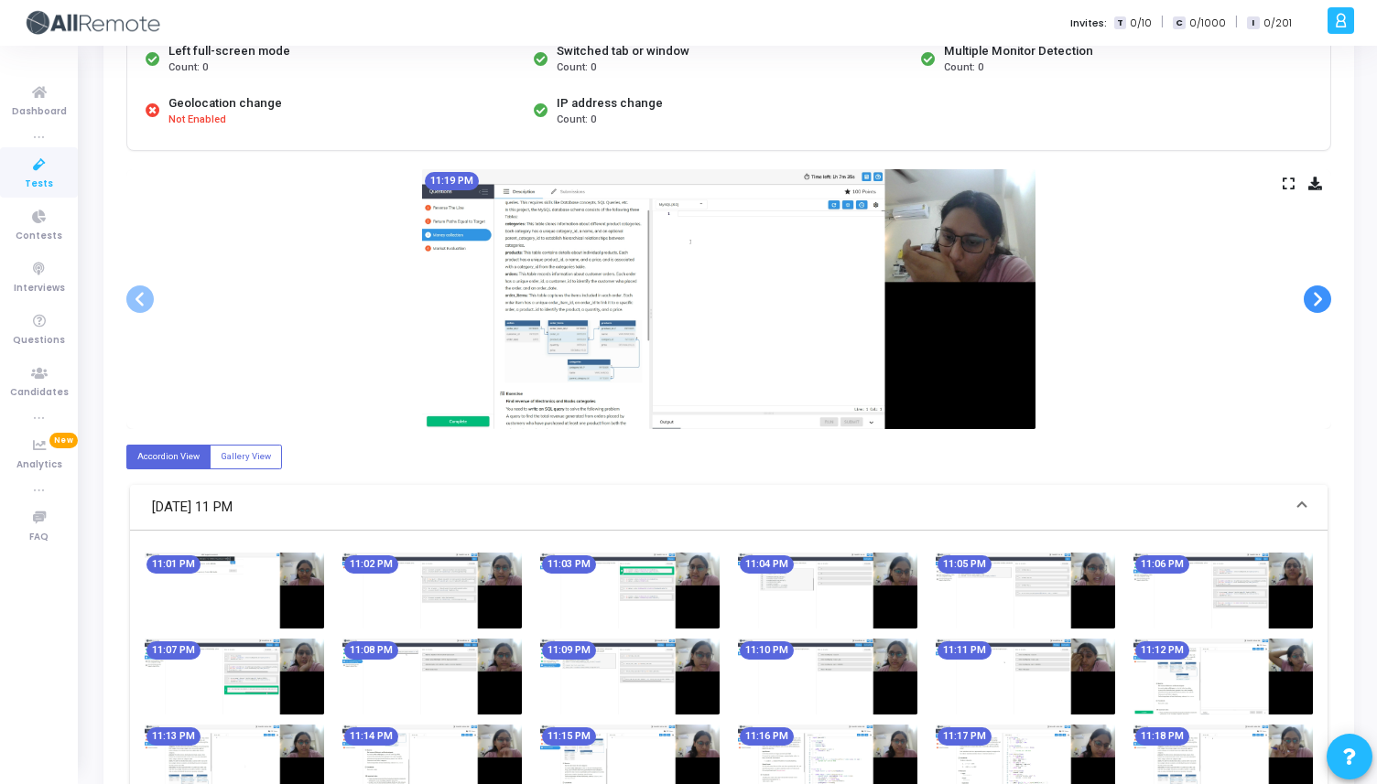
click at [1310, 304] on span at bounding box center [1316, 299] width 27 height 27
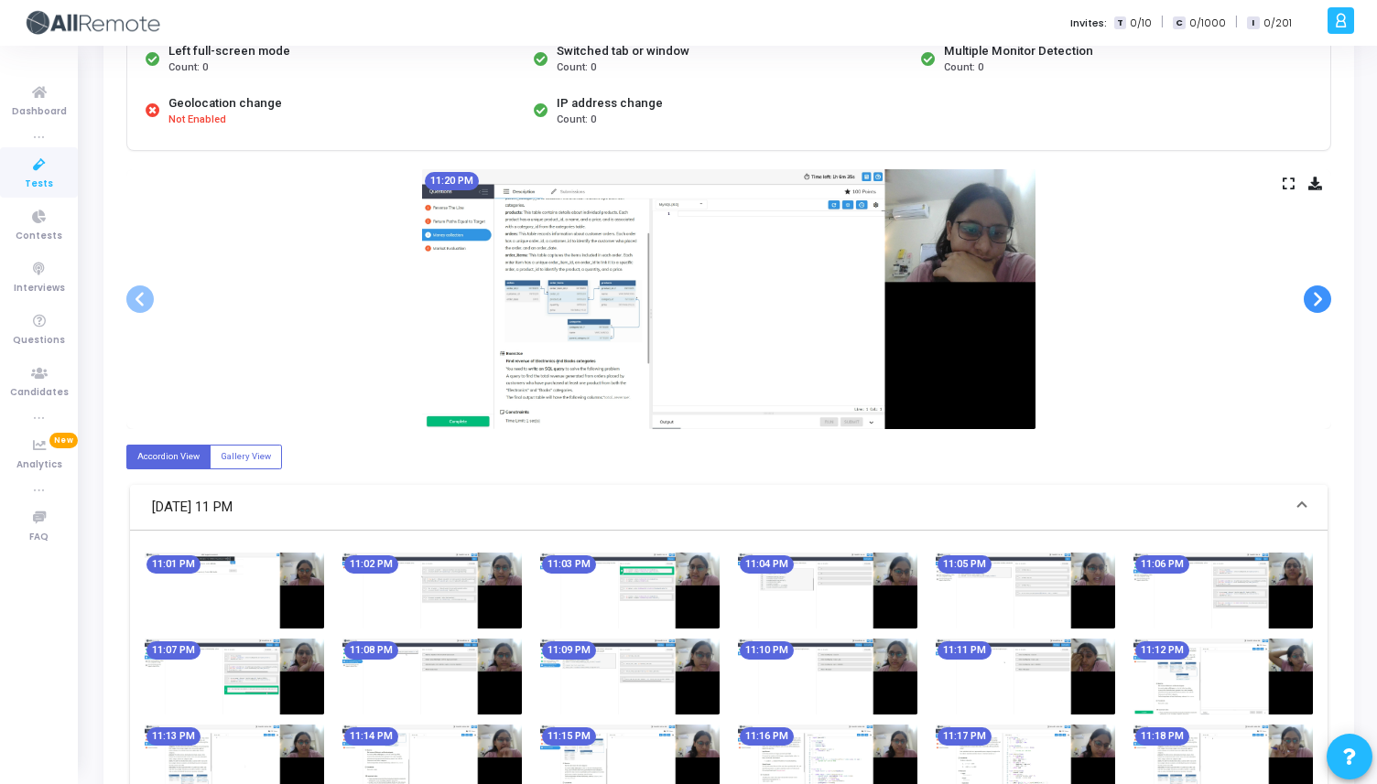
click at [1310, 304] on span at bounding box center [1316, 299] width 27 height 27
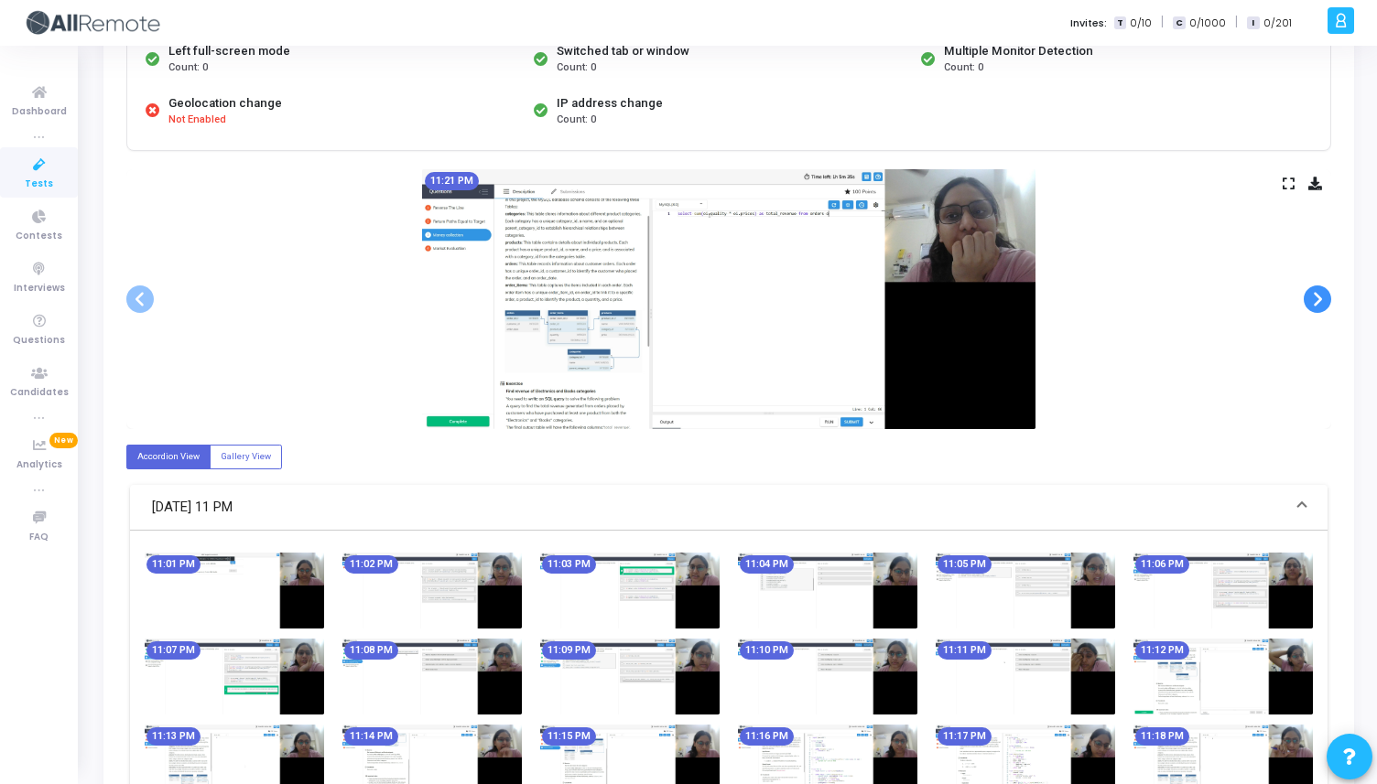
click at [1310, 304] on span at bounding box center [1316, 299] width 27 height 27
click at [1310, 305] on span at bounding box center [1316, 299] width 27 height 27
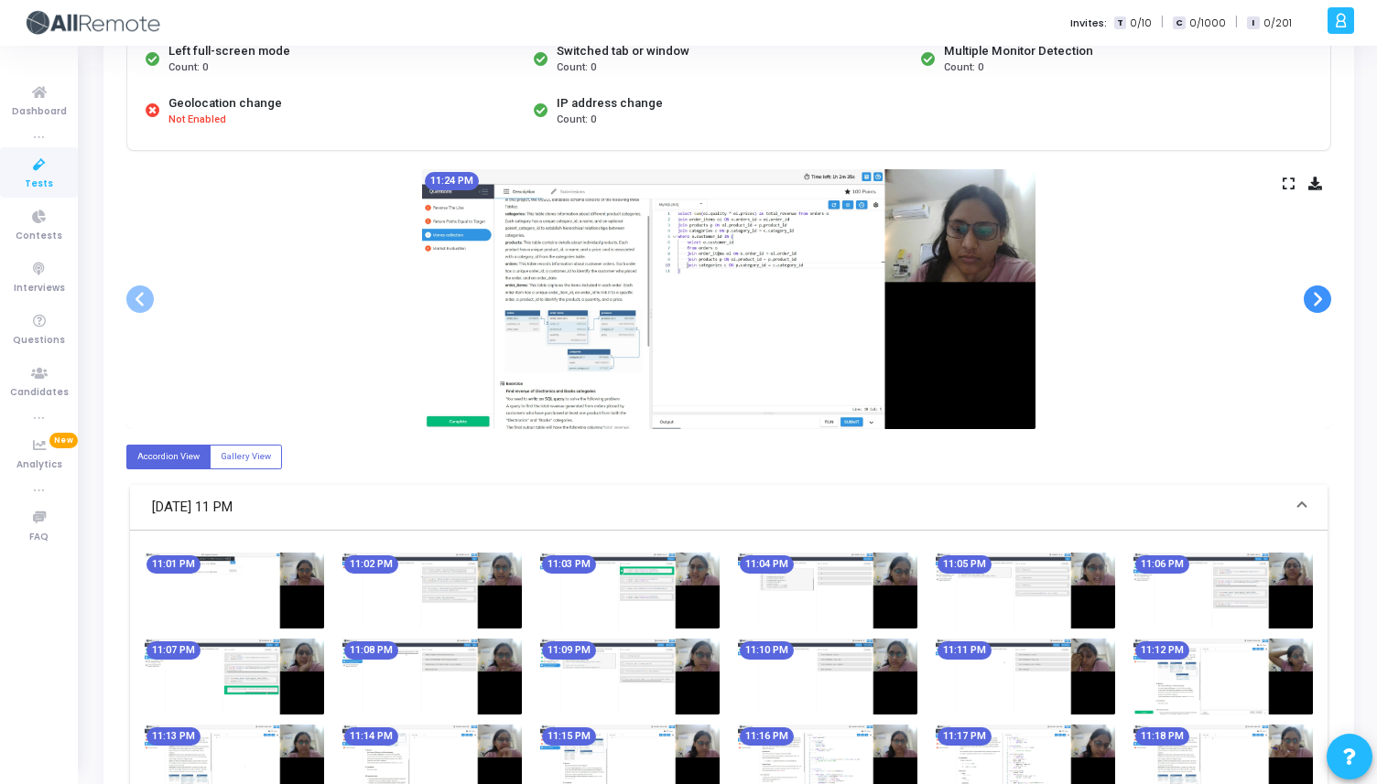
click at [1310, 305] on span at bounding box center [1316, 299] width 27 height 27
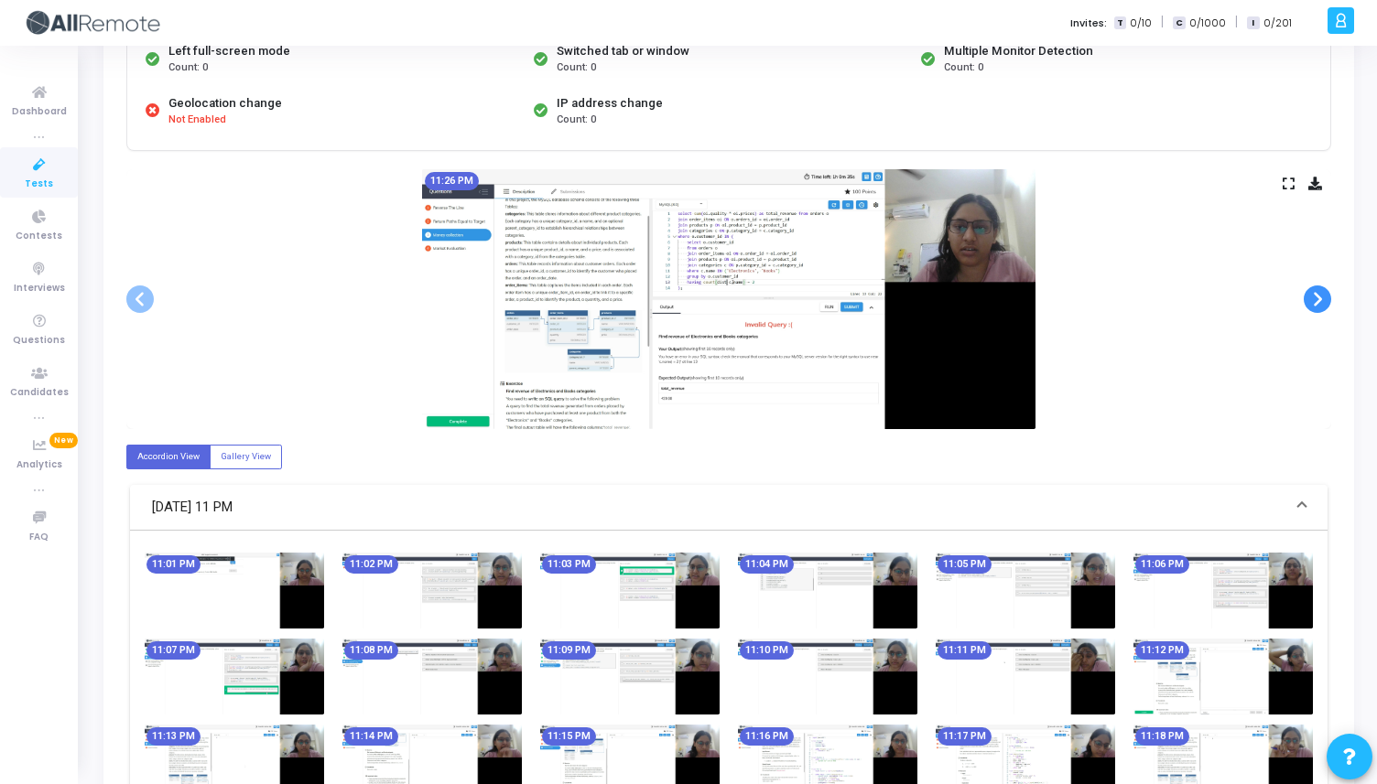
click at [1310, 305] on span at bounding box center [1316, 299] width 27 height 27
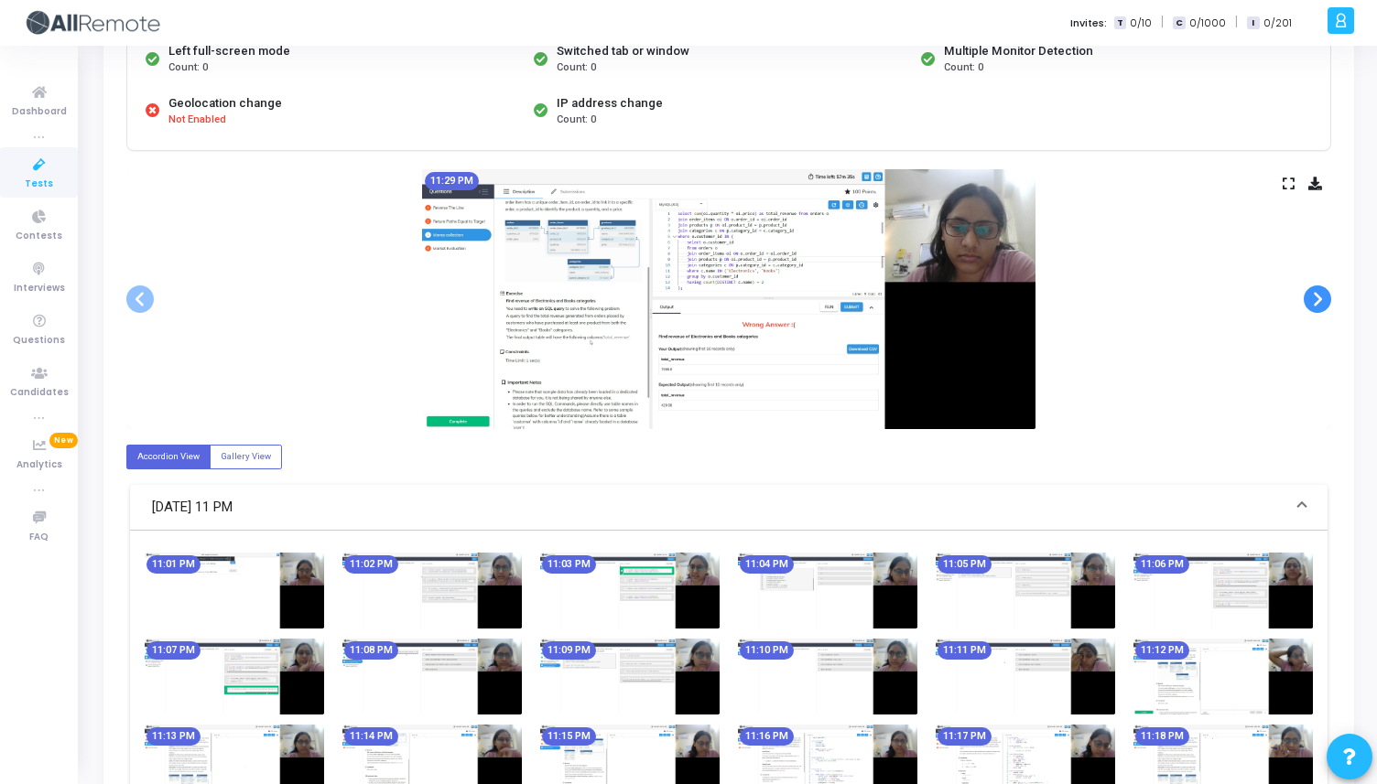
click at [1310, 305] on span at bounding box center [1316, 299] width 27 height 27
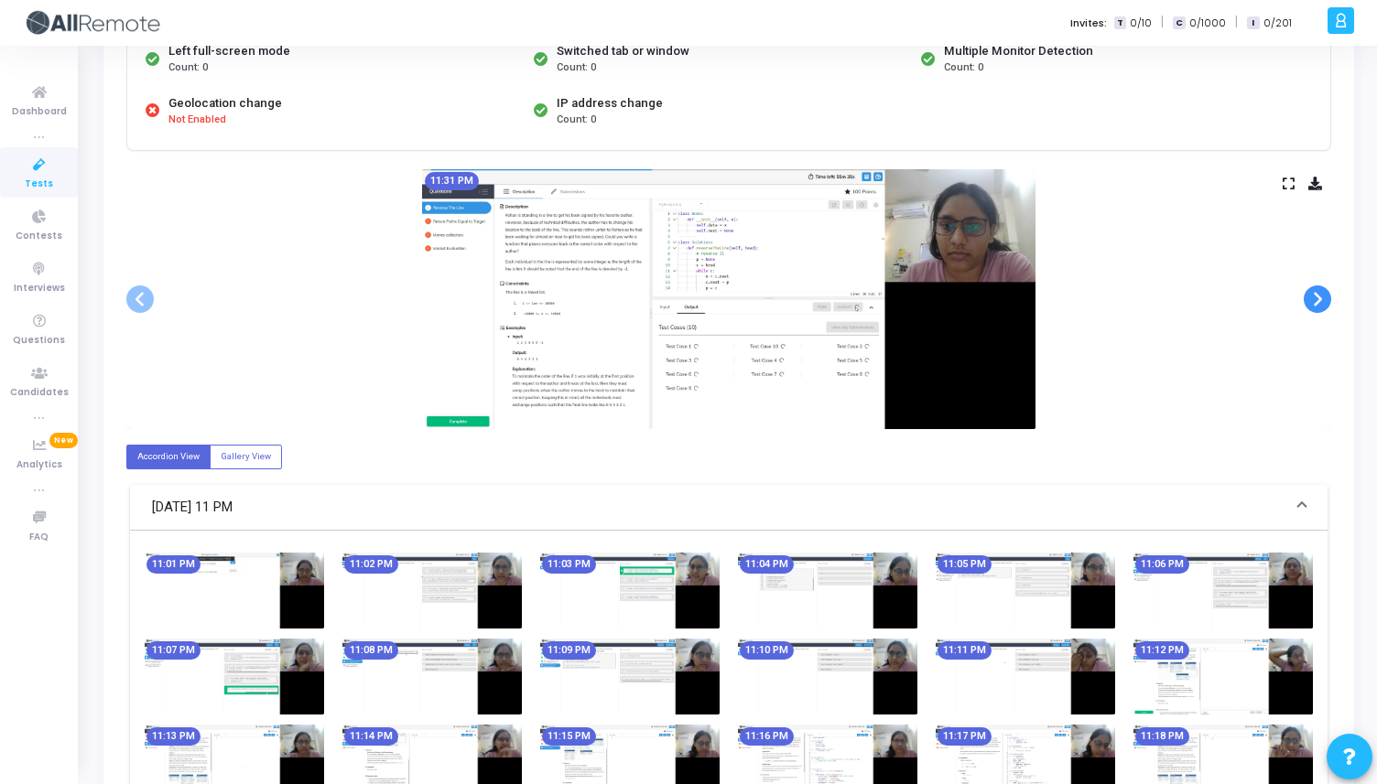
click at [1310, 305] on span at bounding box center [1316, 299] width 27 height 27
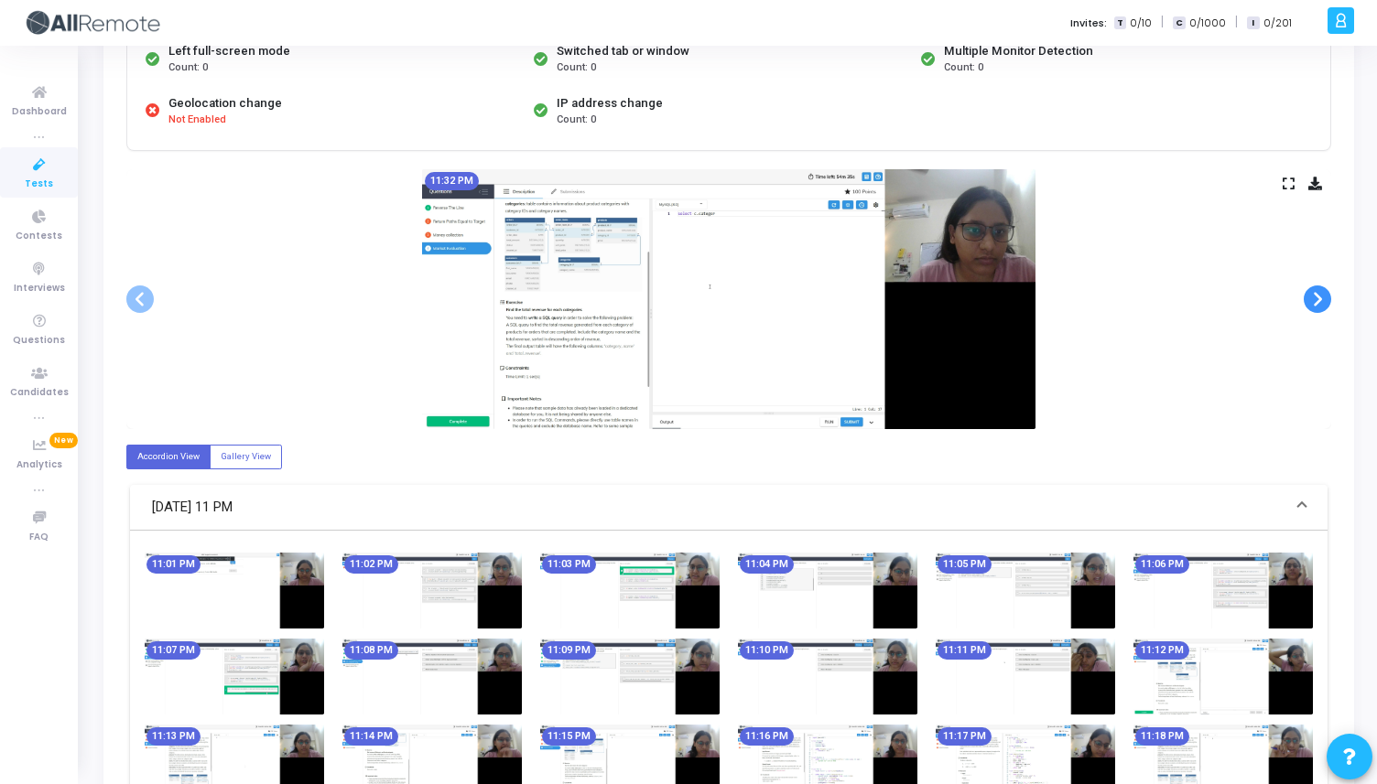
click at [1310, 305] on span at bounding box center [1316, 299] width 27 height 27
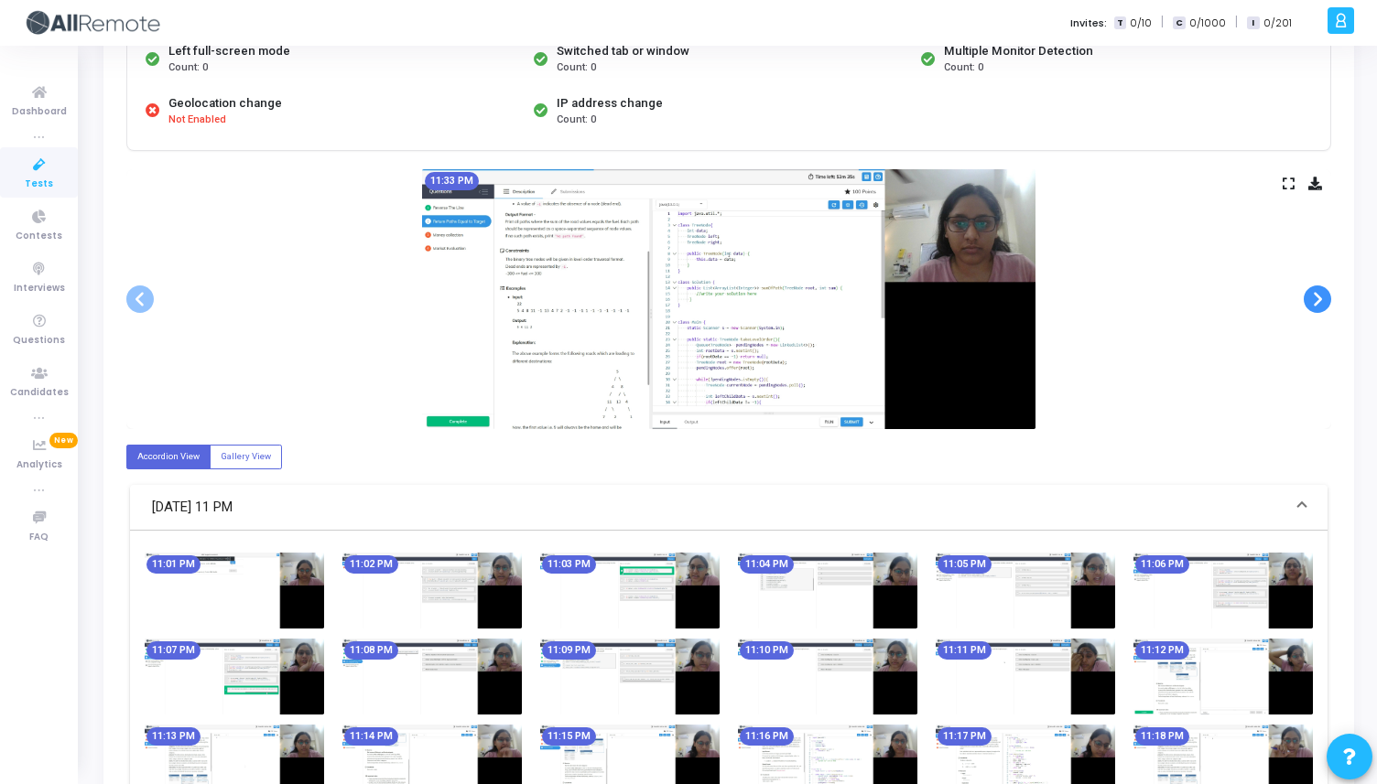
click at [1310, 305] on span at bounding box center [1316, 299] width 27 height 27
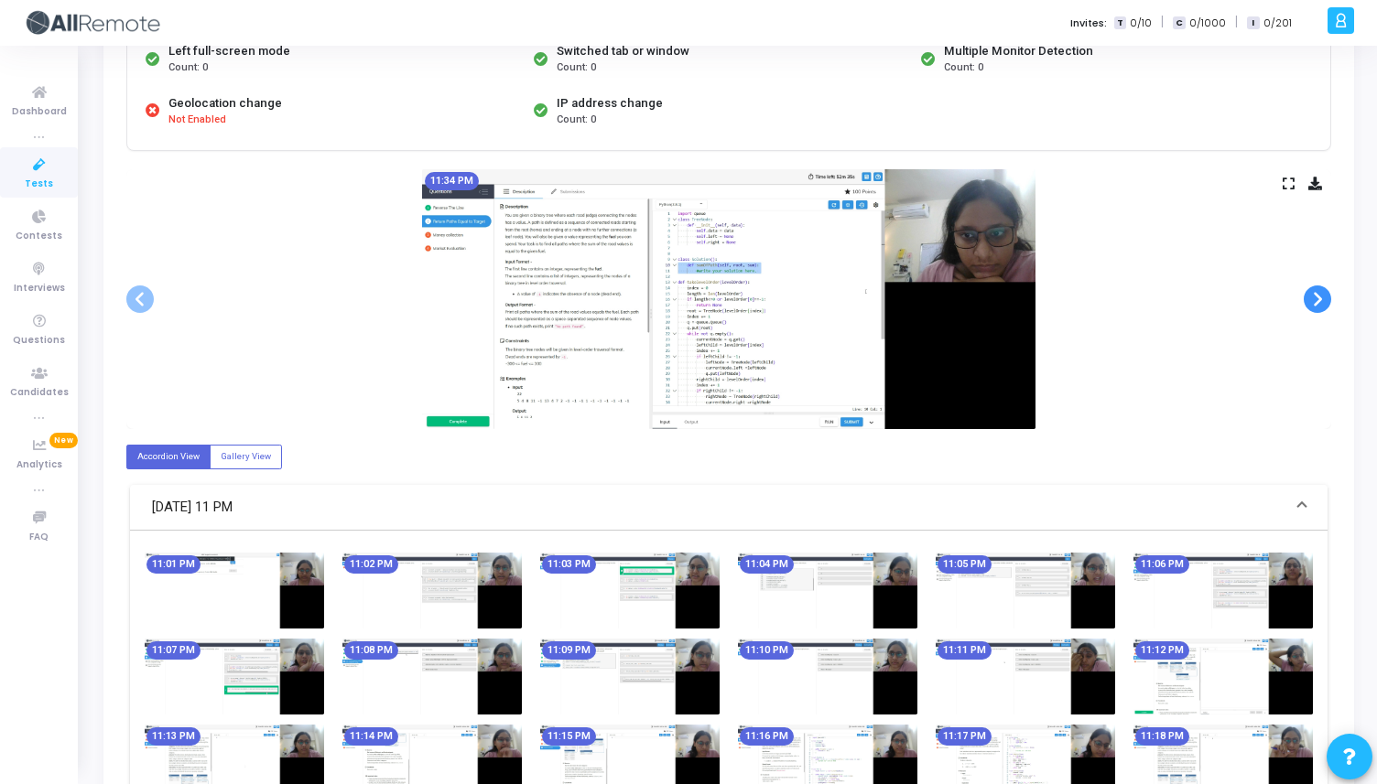
click at [1310, 305] on span at bounding box center [1316, 299] width 27 height 27
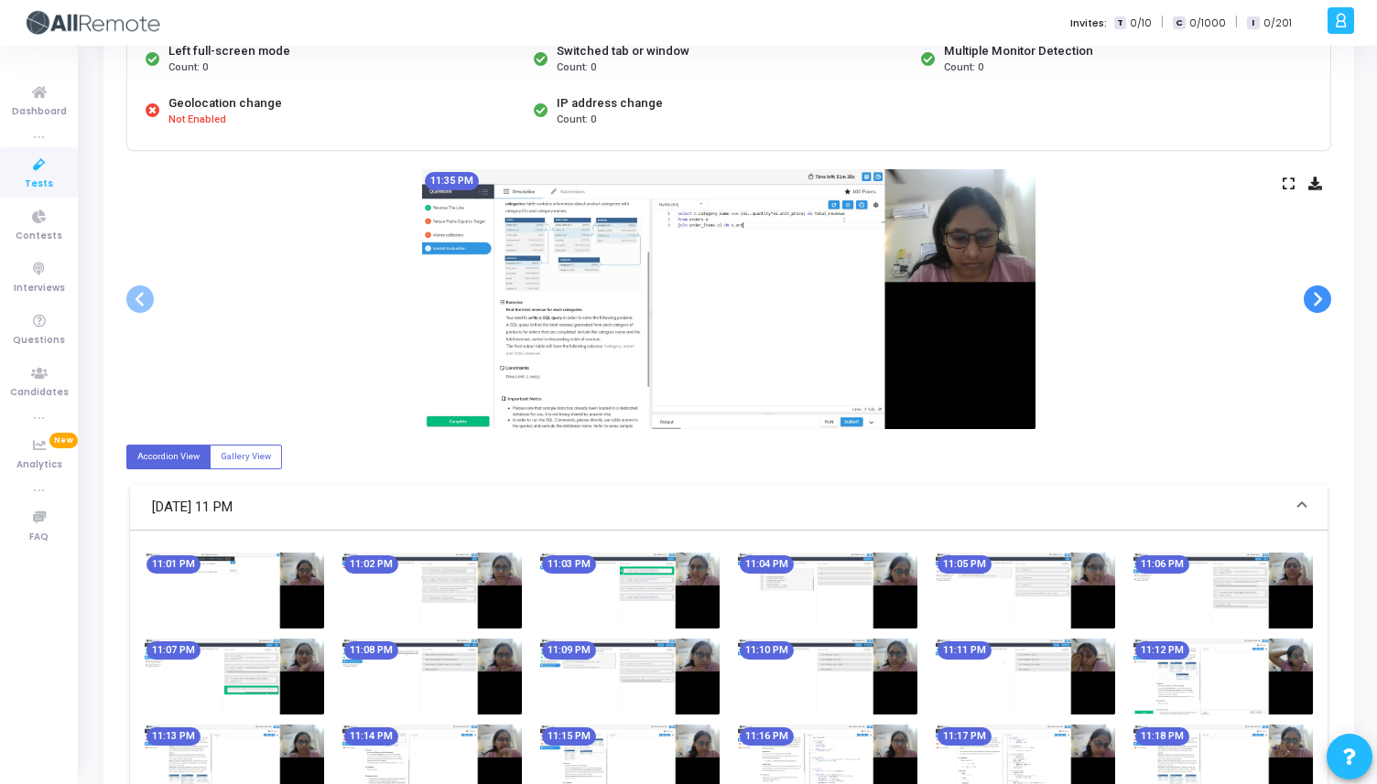
click at [1310, 306] on span at bounding box center [1316, 299] width 27 height 27
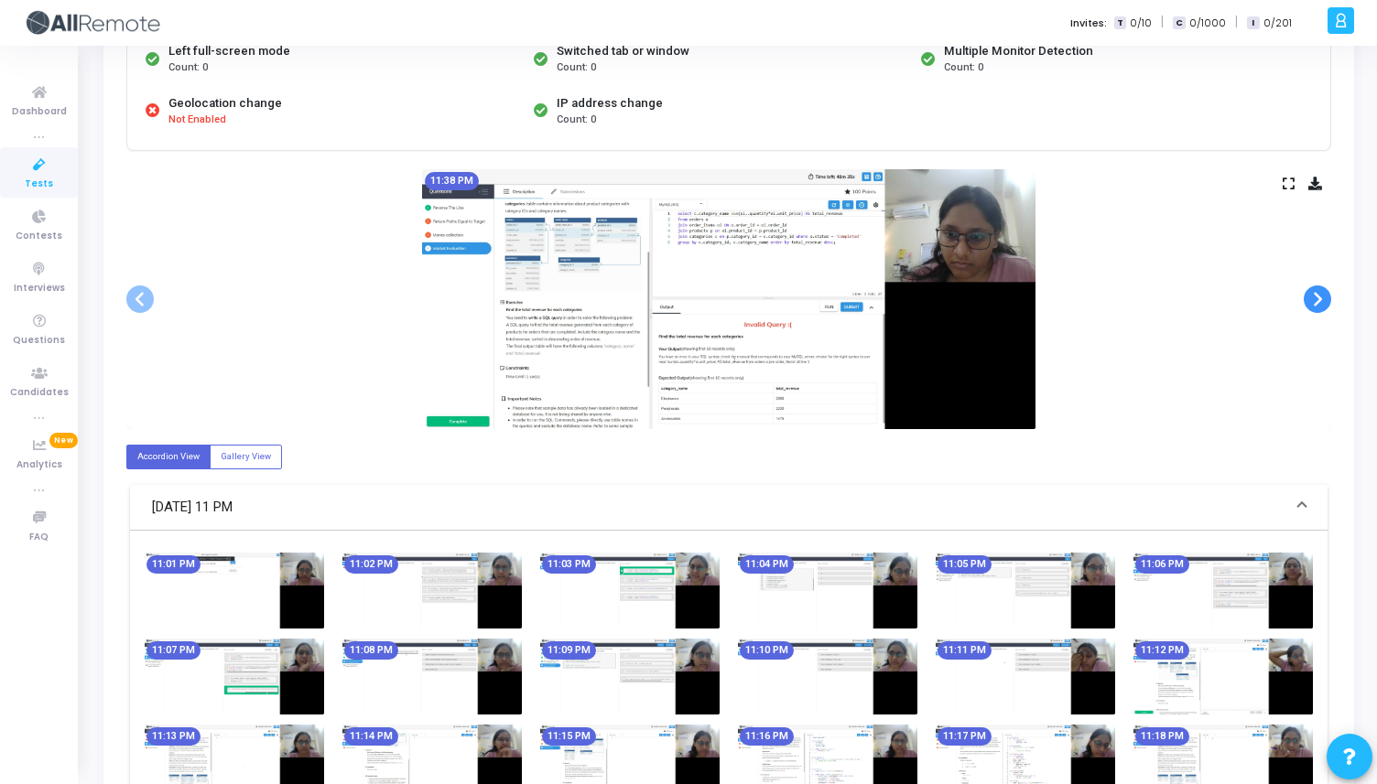
click at [1310, 306] on span at bounding box center [1316, 299] width 27 height 27
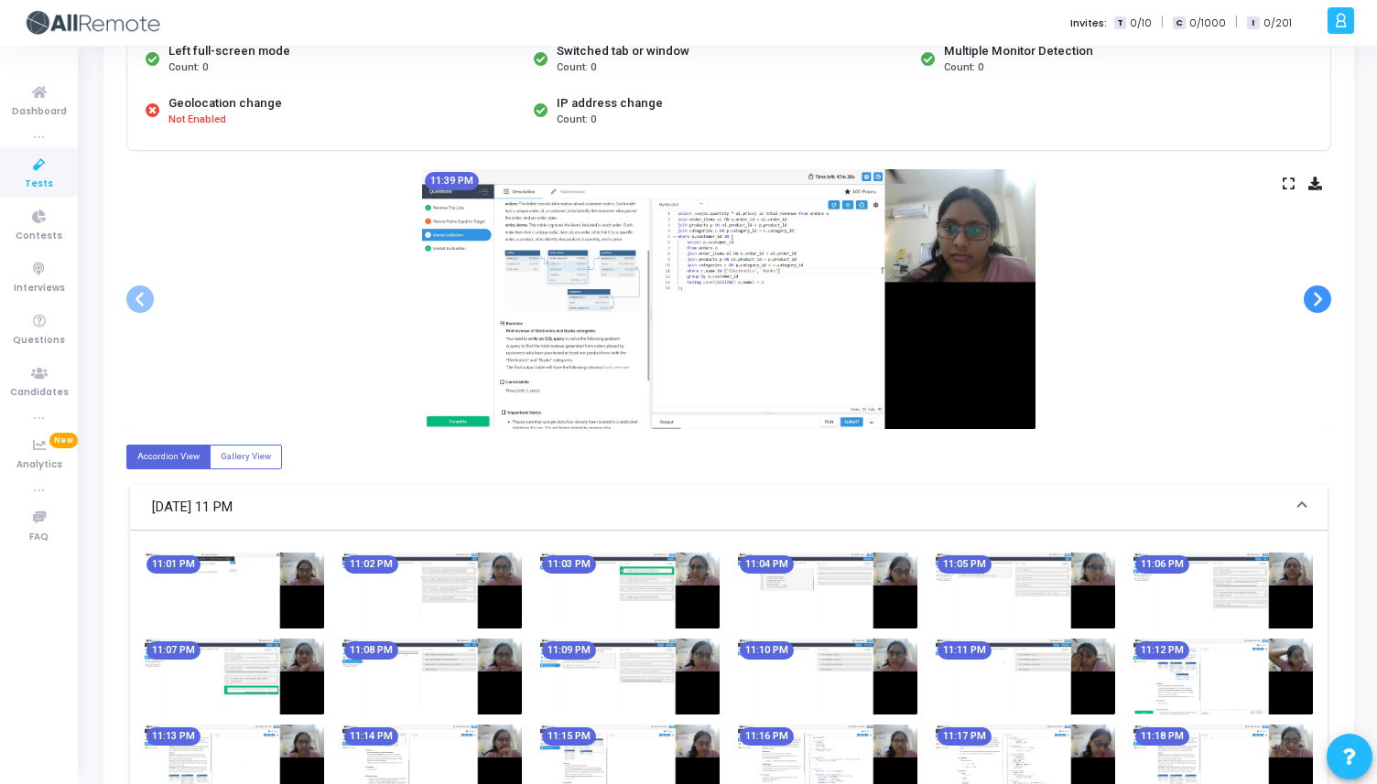
click at [1310, 306] on span at bounding box center [1316, 299] width 27 height 27
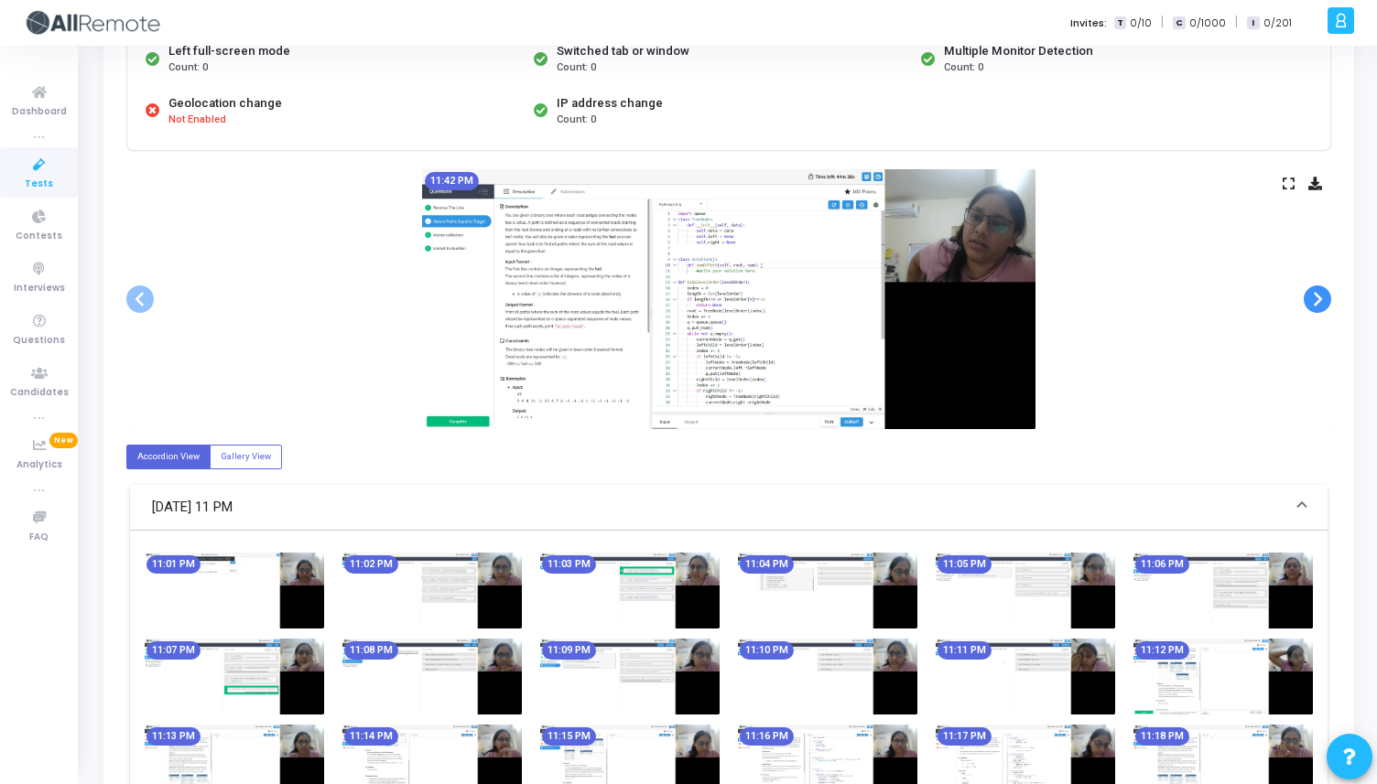
click at [1310, 306] on span at bounding box center [1316, 299] width 27 height 27
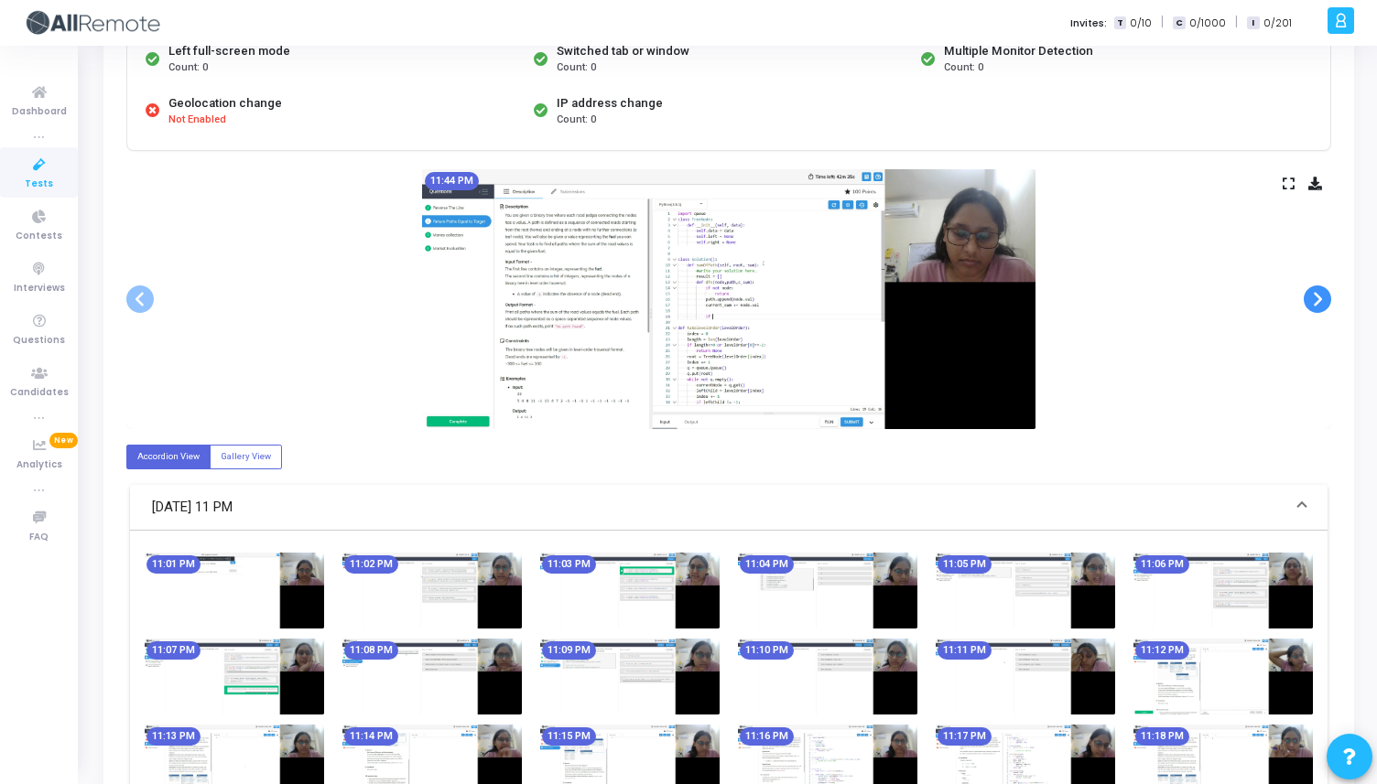
click at [1310, 306] on span at bounding box center [1316, 299] width 27 height 27
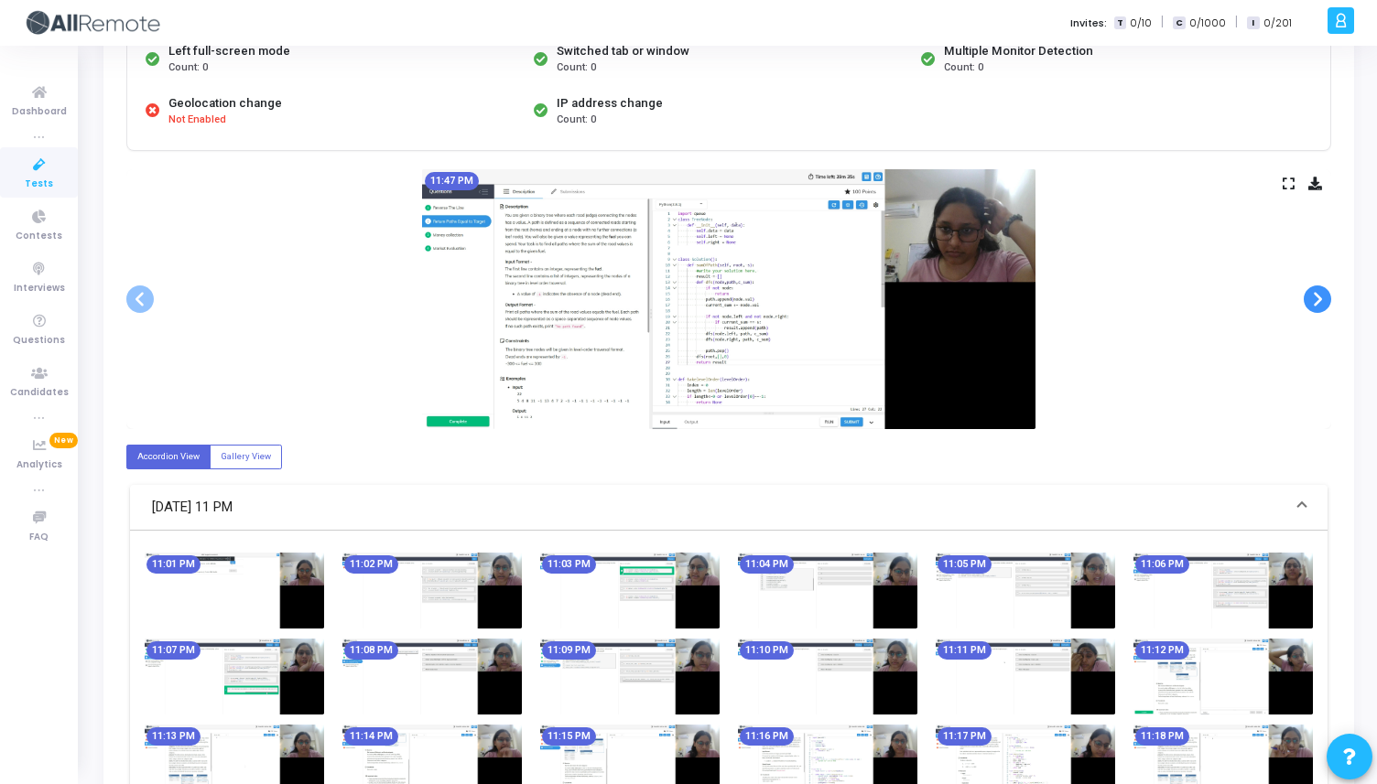
click at [1310, 306] on span at bounding box center [1316, 299] width 27 height 27
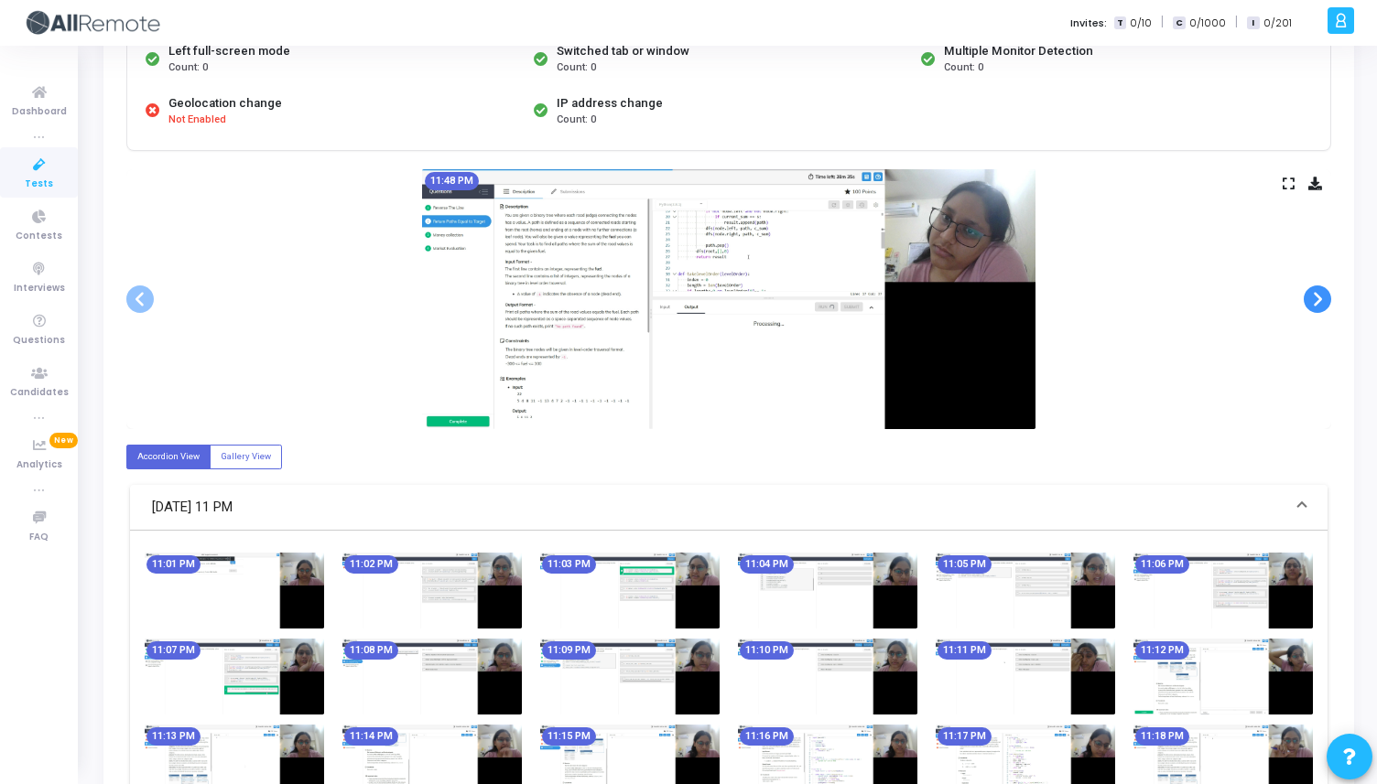
click at [1310, 306] on span at bounding box center [1316, 299] width 27 height 27
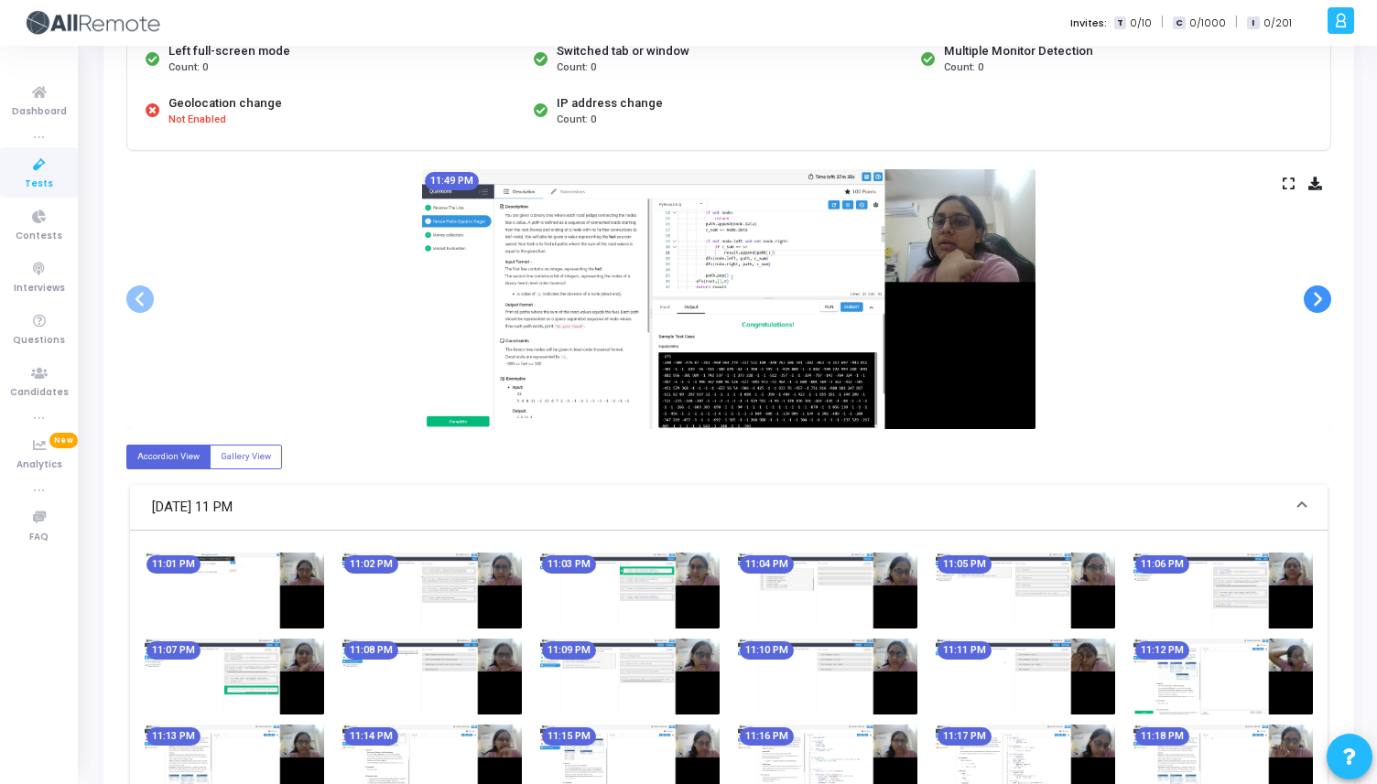
click at [1310, 306] on span at bounding box center [1316, 299] width 27 height 27
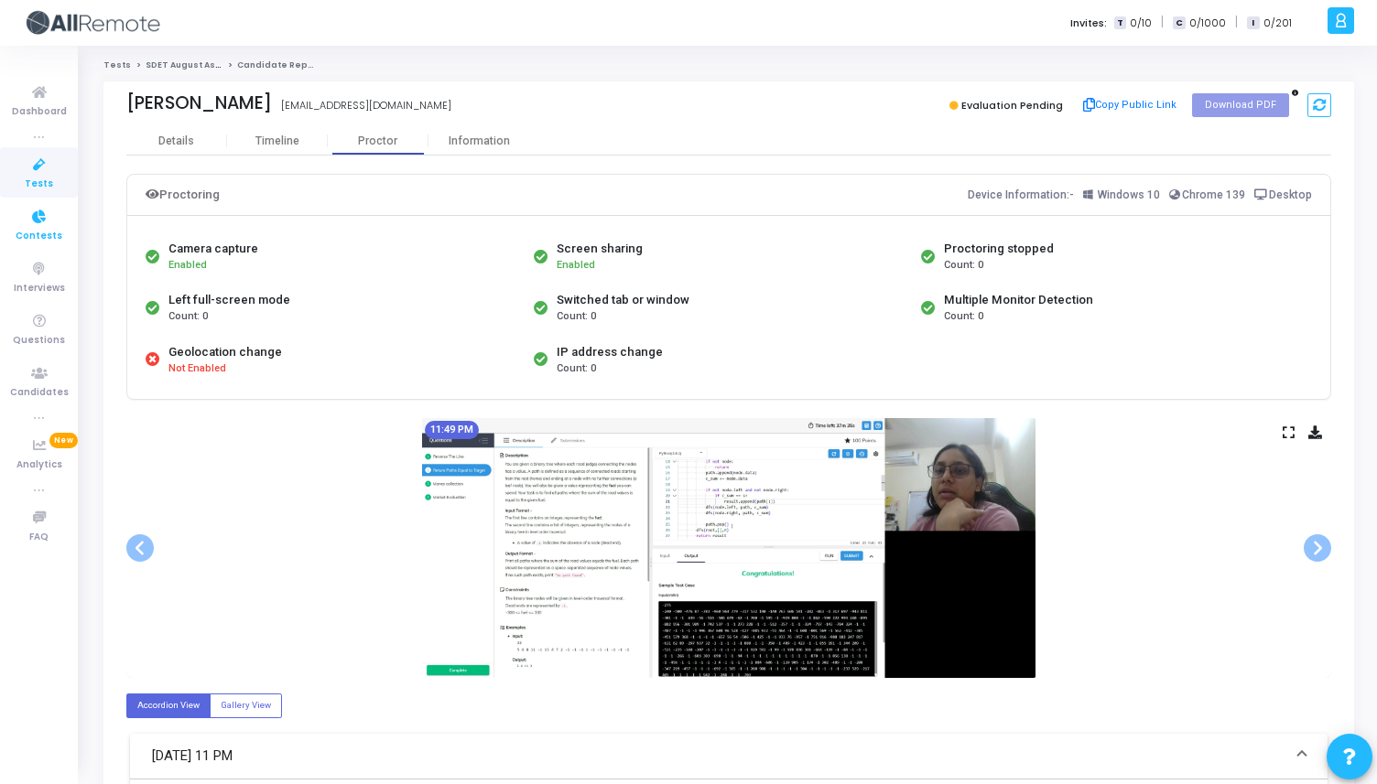
click at [37, 217] on icon at bounding box center [39, 217] width 38 height 23
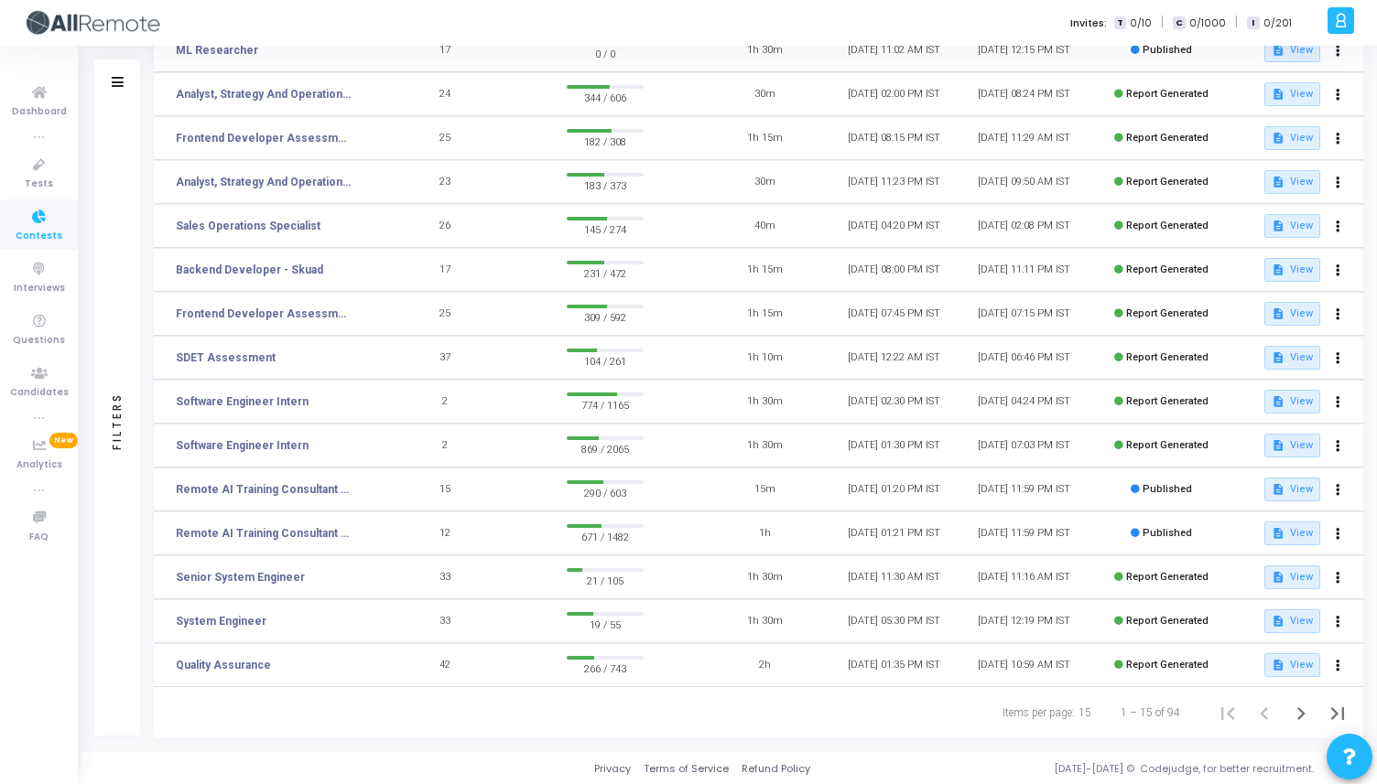
scroll to position [129, 0]
click at [1281, 667] on mat-icon "description" at bounding box center [1277, 664] width 13 height 13
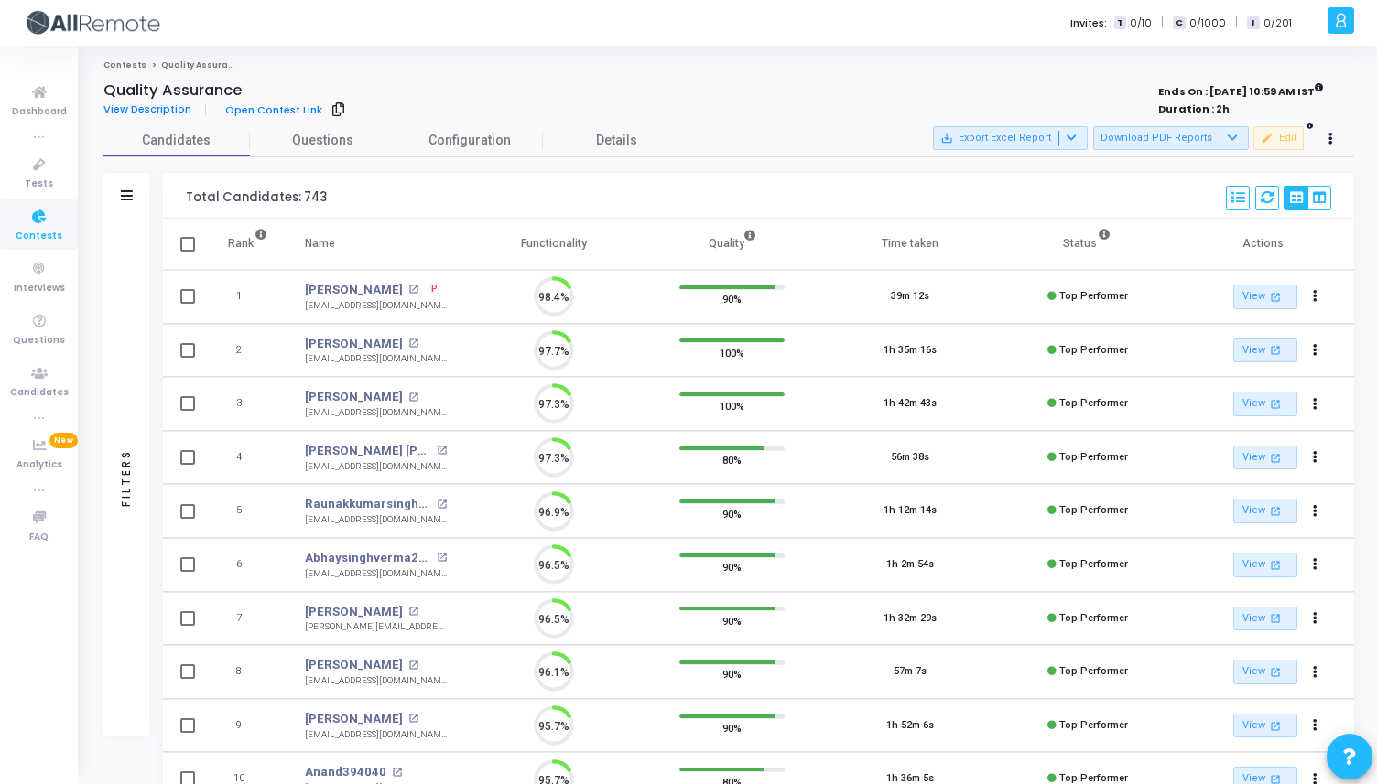
scroll to position [38, 47]
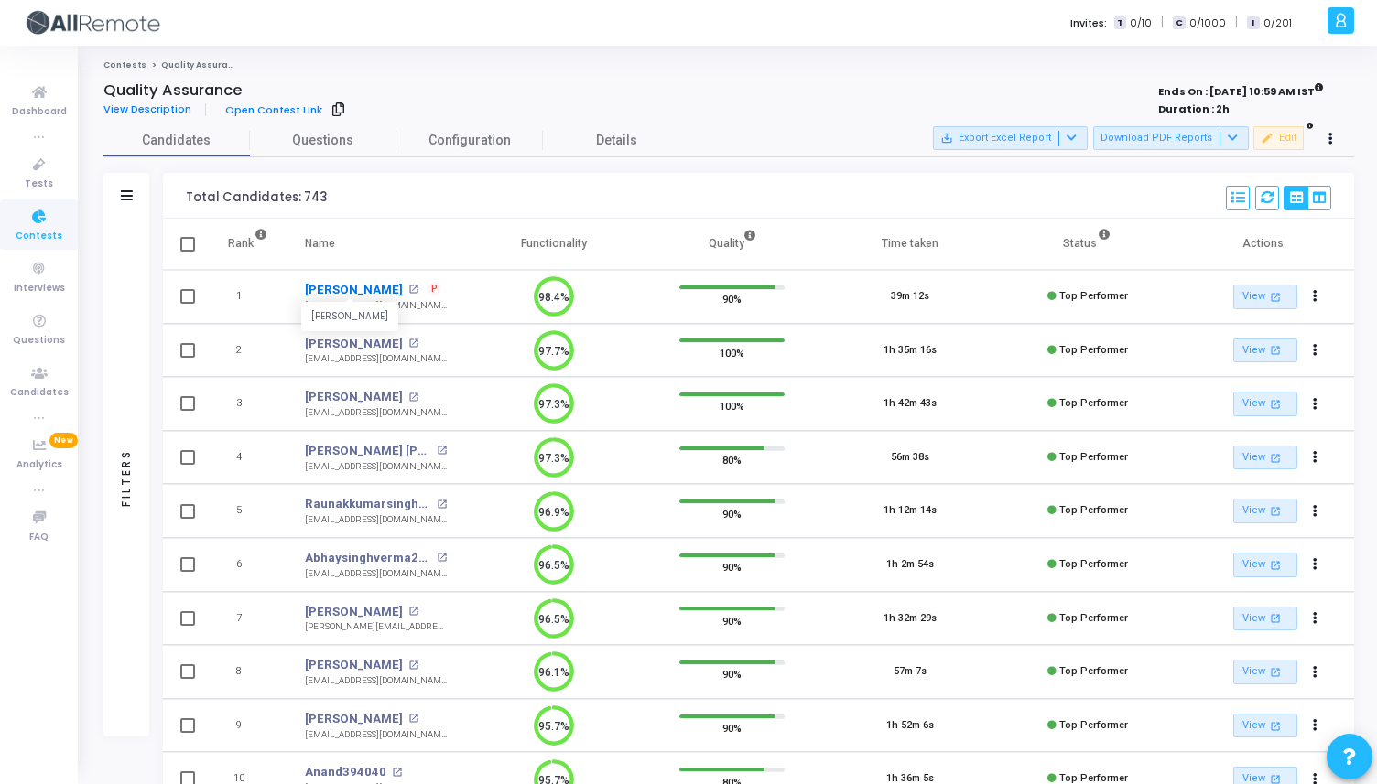
click at [332, 285] on link "[PERSON_NAME]" at bounding box center [354, 290] width 98 height 18
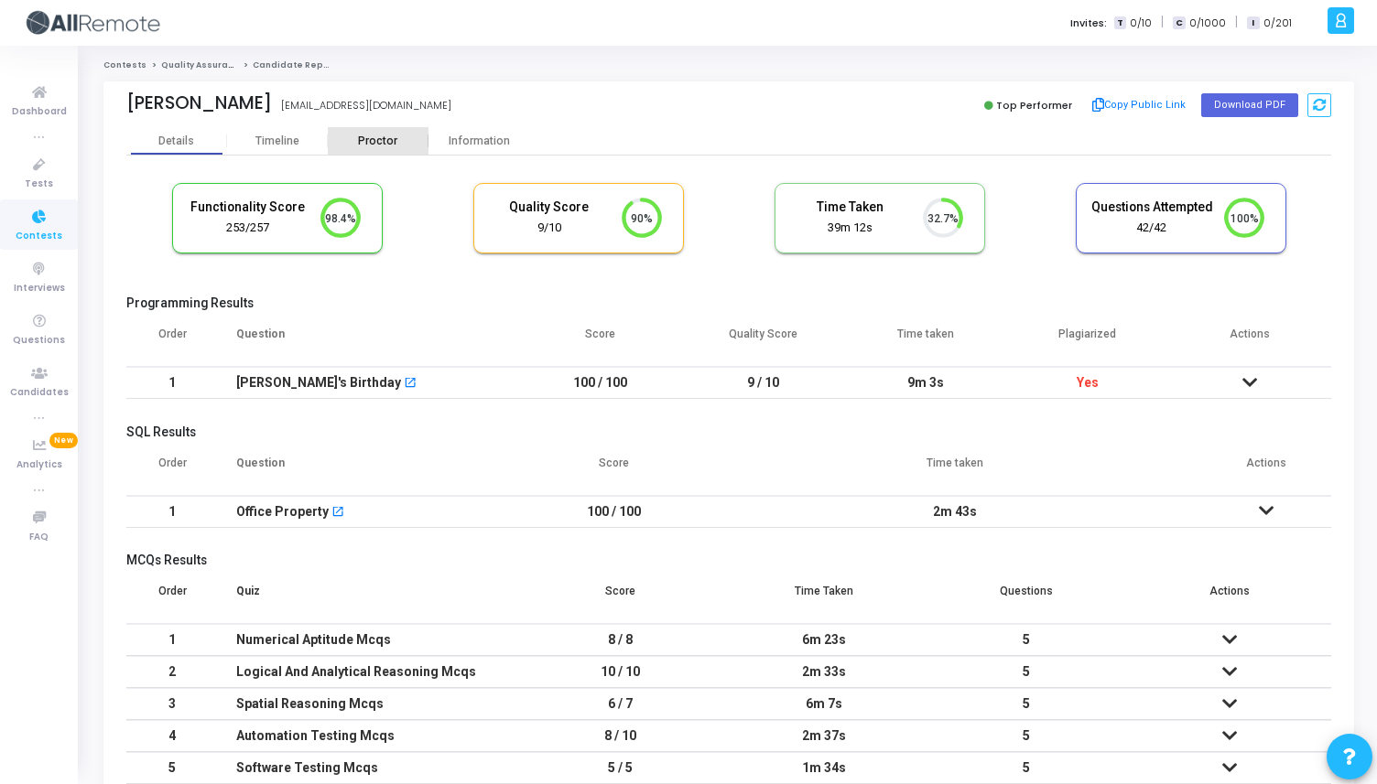
click at [373, 145] on div "Proctor" at bounding box center [378, 142] width 101 height 14
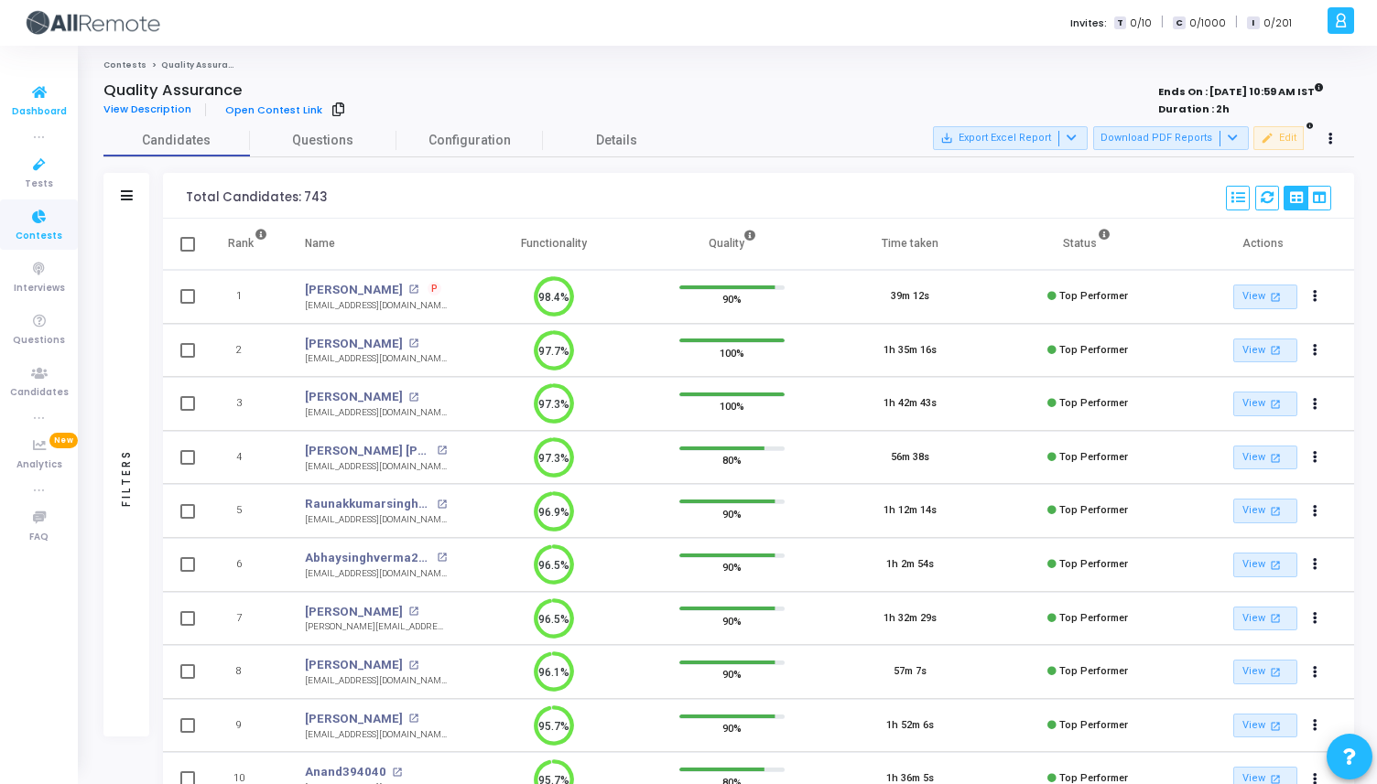
click at [42, 92] on icon at bounding box center [39, 92] width 38 height 23
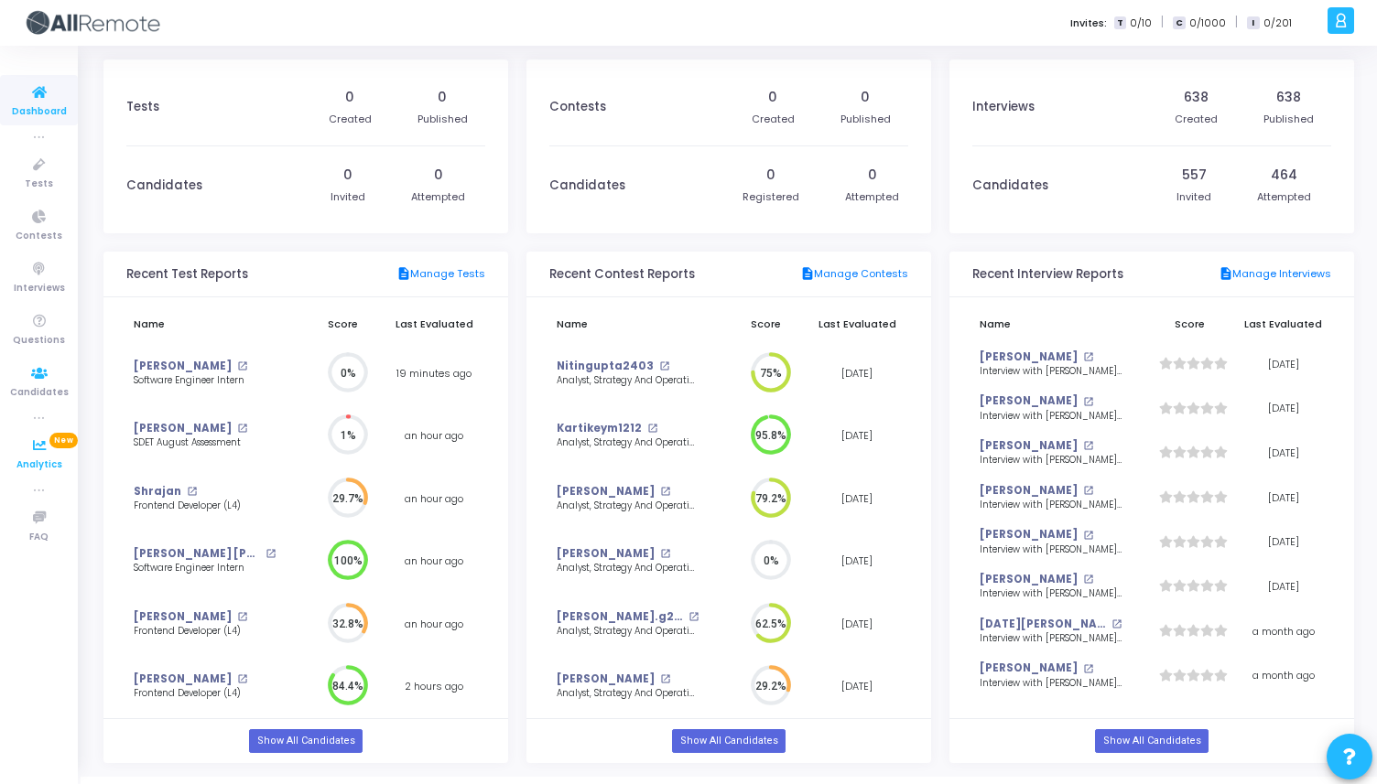
click at [44, 450] on icon at bounding box center [39, 446] width 38 height 23
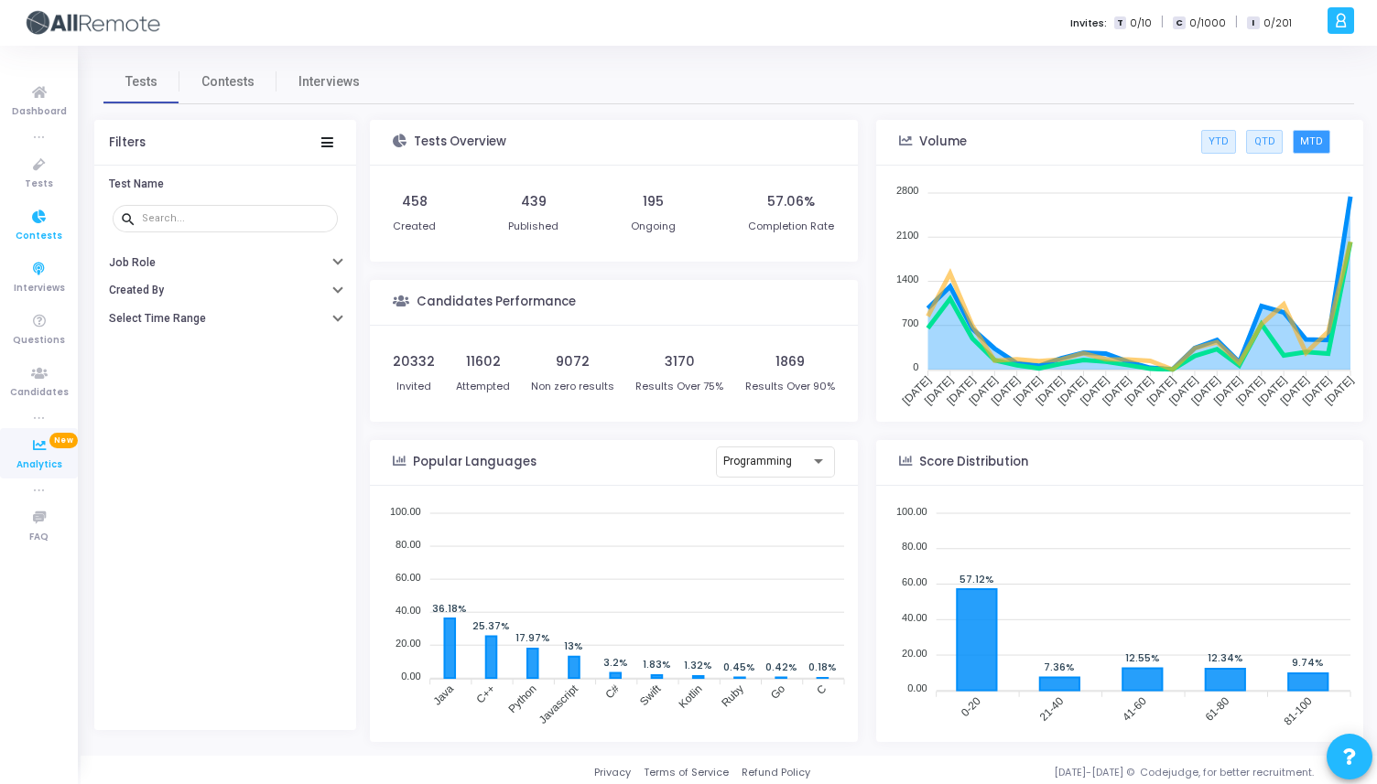
click at [38, 216] on icon at bounding box center [39, 217] width 38 height 23
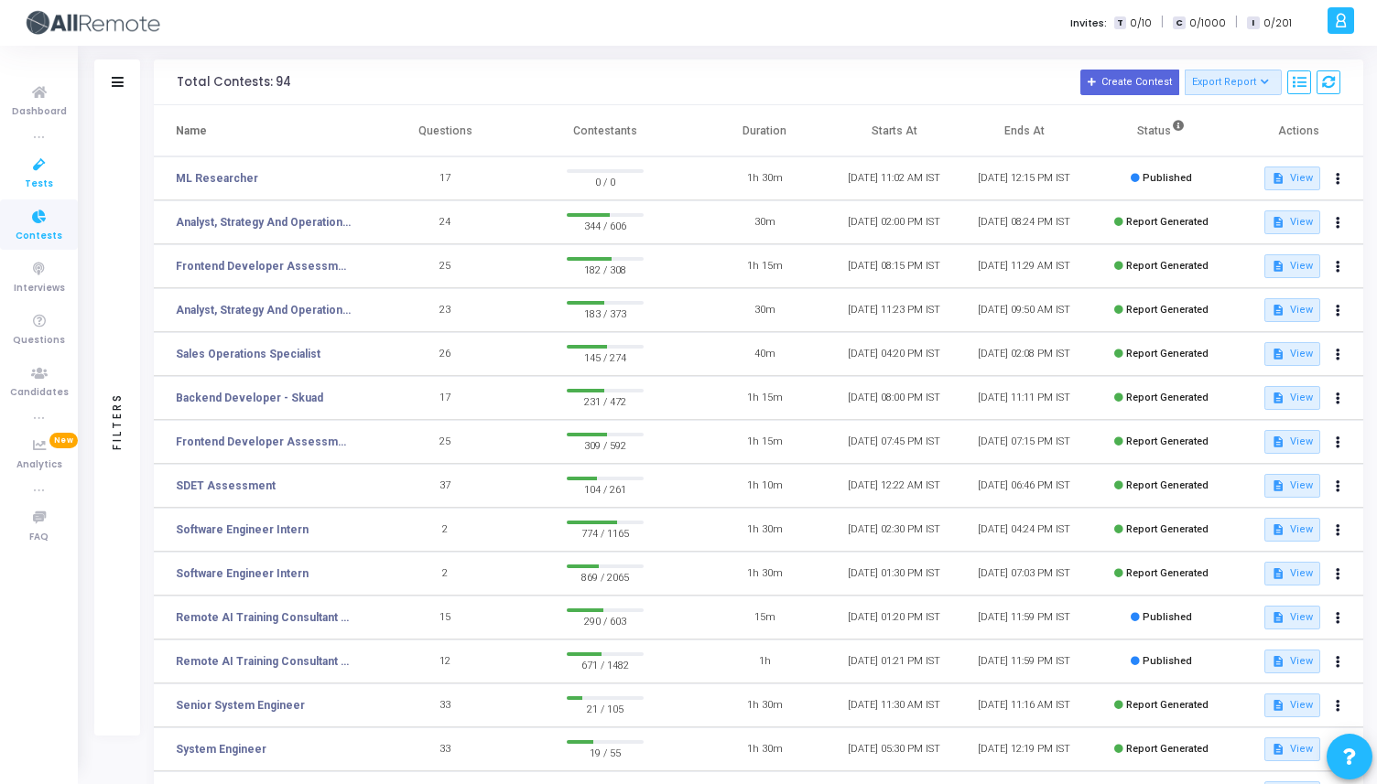
click at [52, 173] on icon at bounding box center [39, 165] width 38 height 23
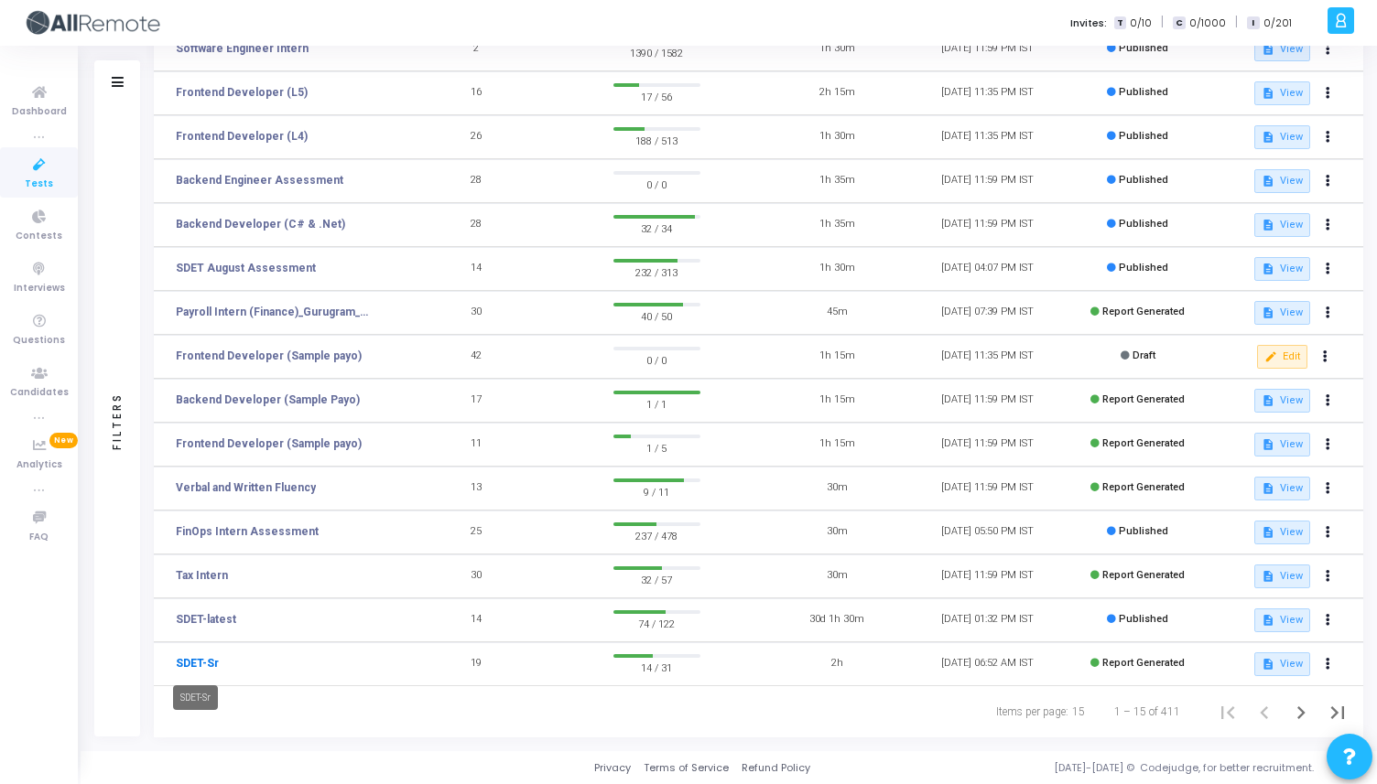
click at [211, 662] on link "SDET-Sr" at bounding box center [197, 663] width 43 height 16
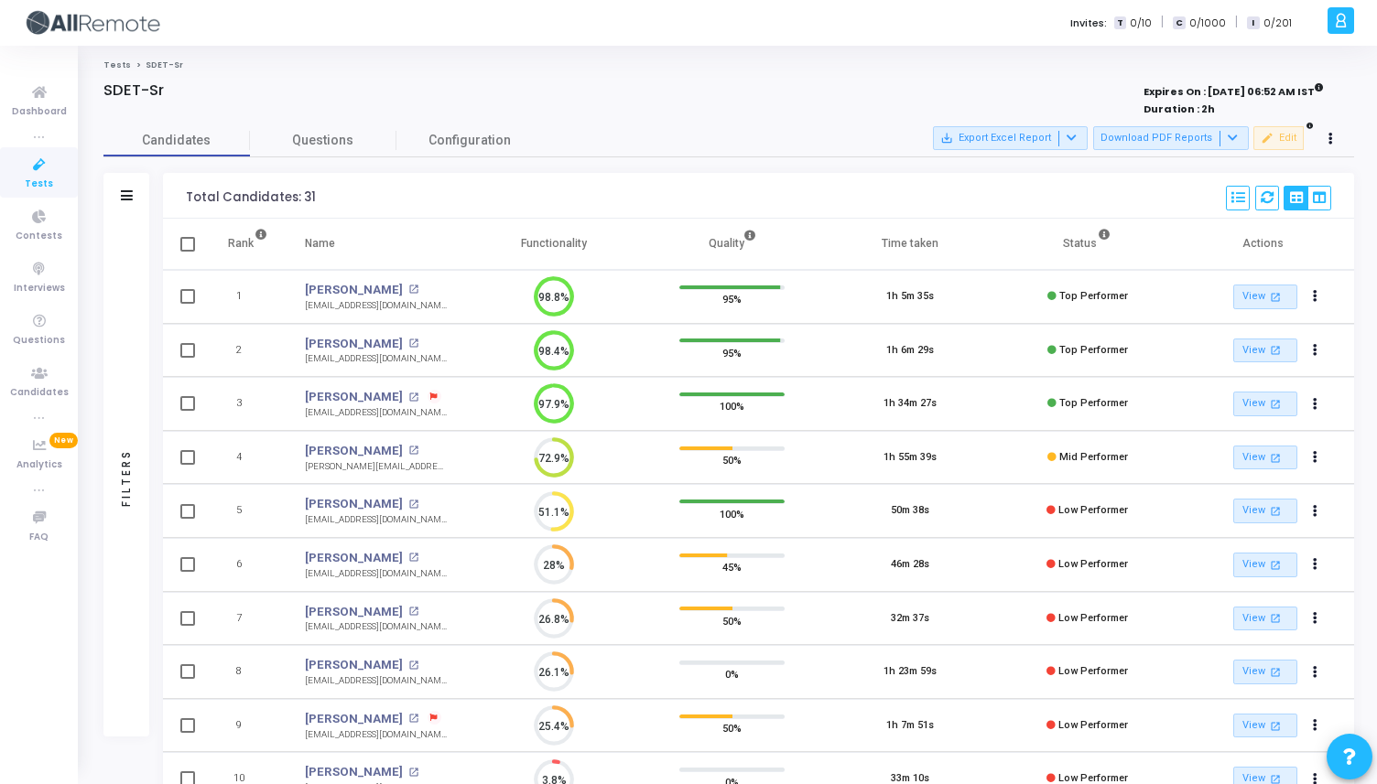
click at [430, 395] on icon at bounding box center [433, 397] width 7 height 7
drag, startPoint x: 449, startPoint y: 362, endPoint x: 516, endPoint y: 361, distance: 66.8
click at [517, 362] on li "Proctoring stopped: 1" at bounding box center [472, 364] width 92 height 16
click at [322, 394] on link "[PERSON_NAME]" at bounding box center [354, 397] width 98 height 18
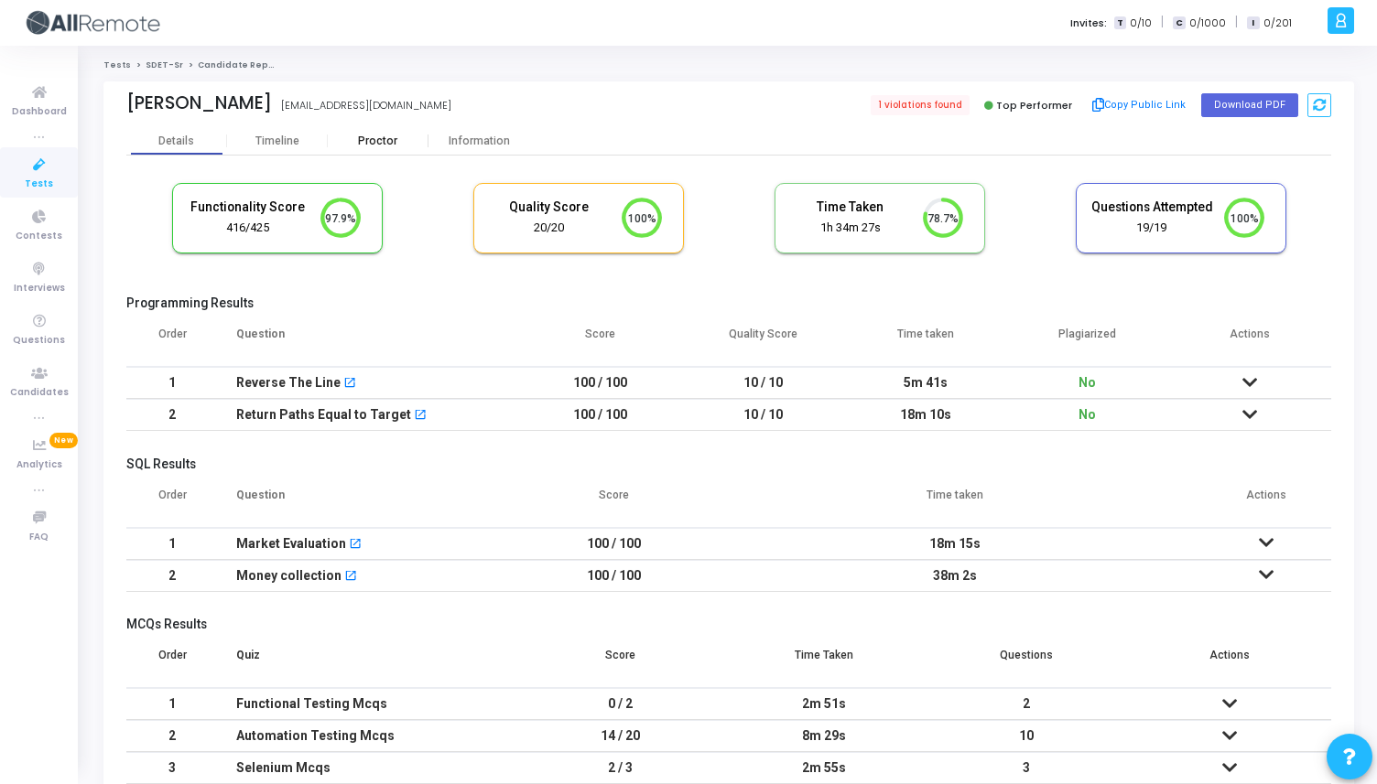
click at [360, 142] on div "Proctor" at bounding box center [378, 142] width 101 height 14
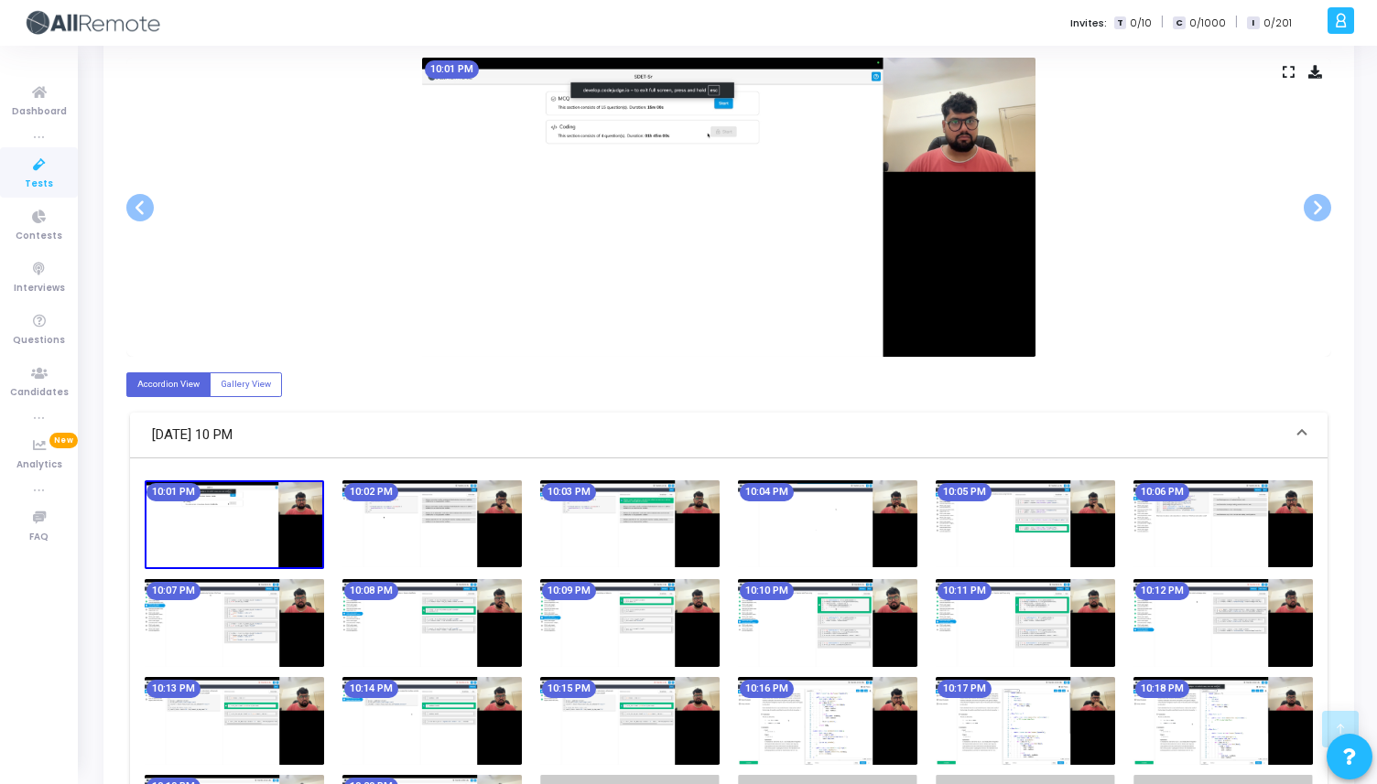
click at [1286, 70] on icon at bounding box center [1288, 72] width 12 height 10
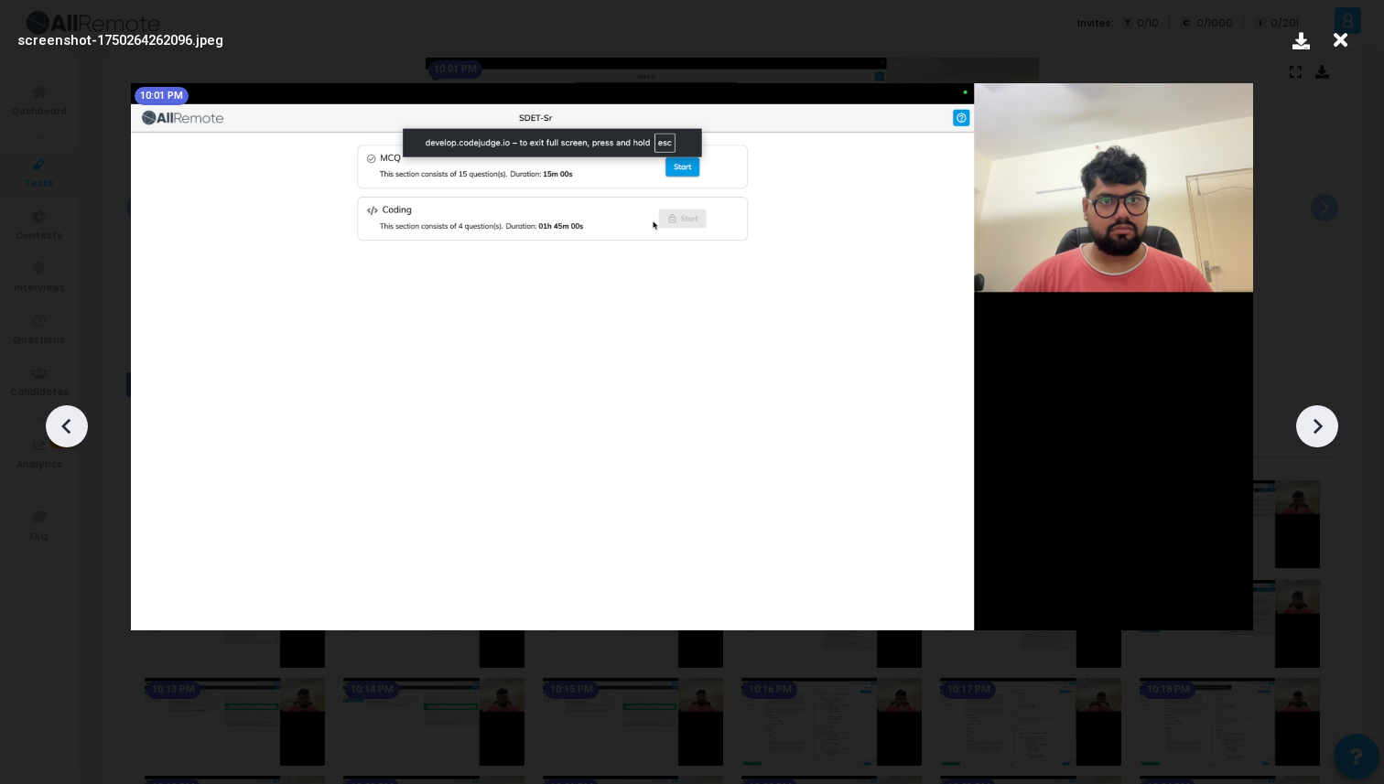
click at [1333, 428] on div at bounding box center [1317, 426] width 42 height 42
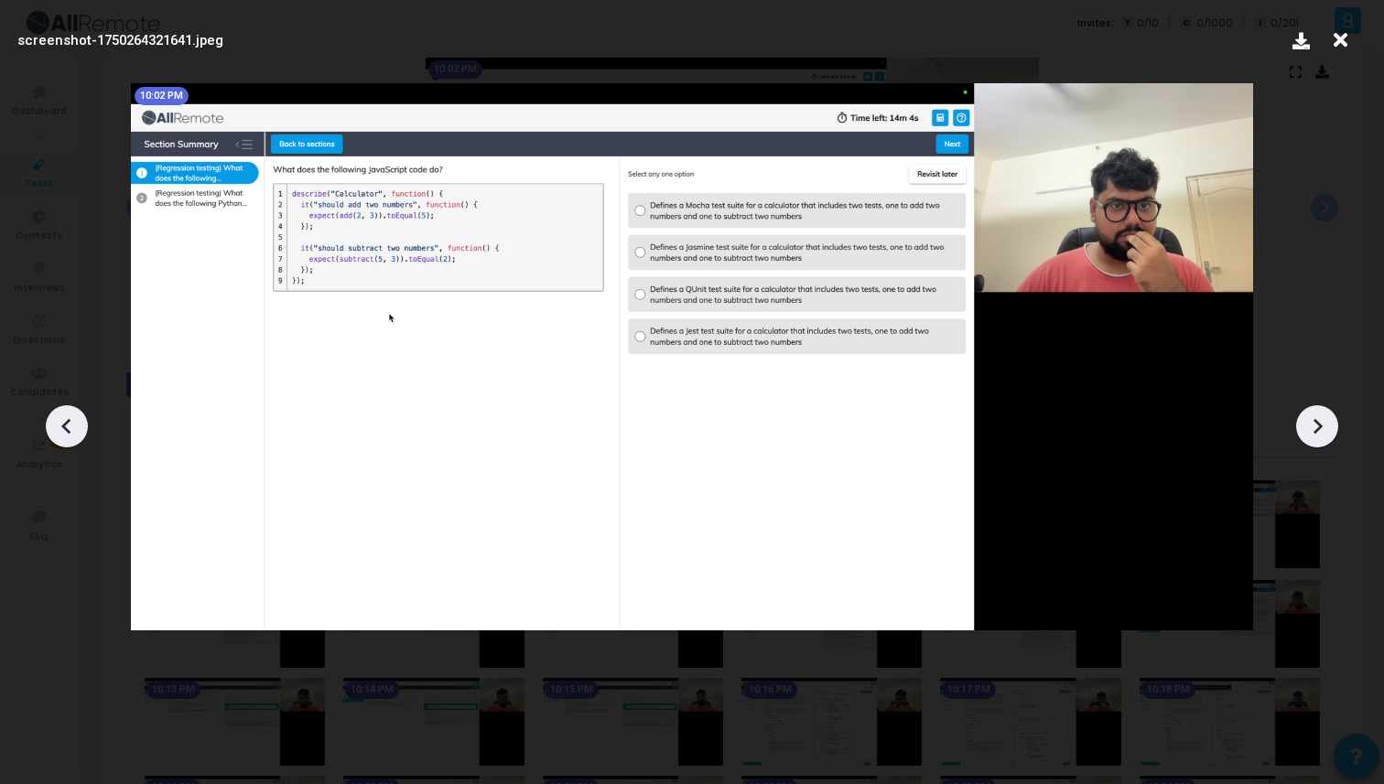
click at [1333, 428] on div at bounding box center [1317, 426] width 42 height 42
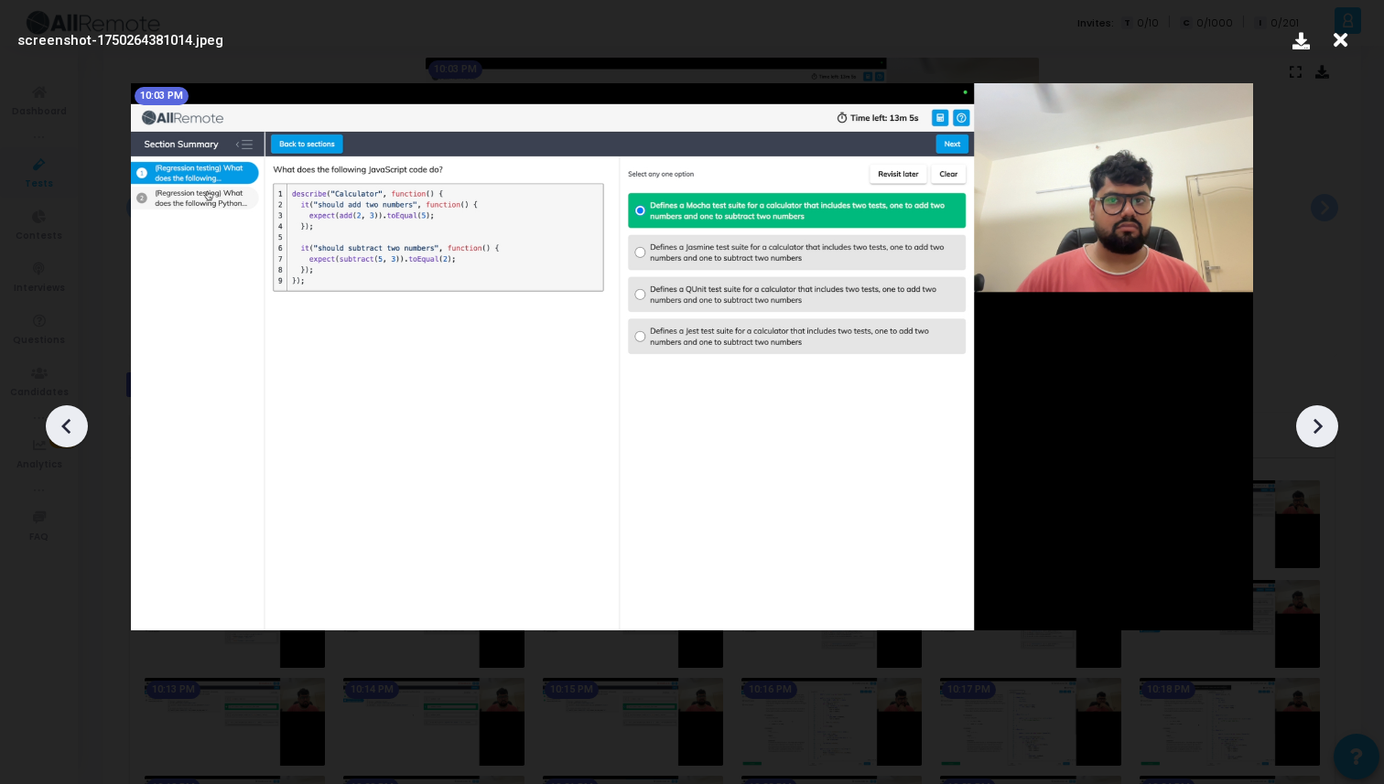
click at [1333, 429] on div at bounding box center [1317, 426] width 42 height 42
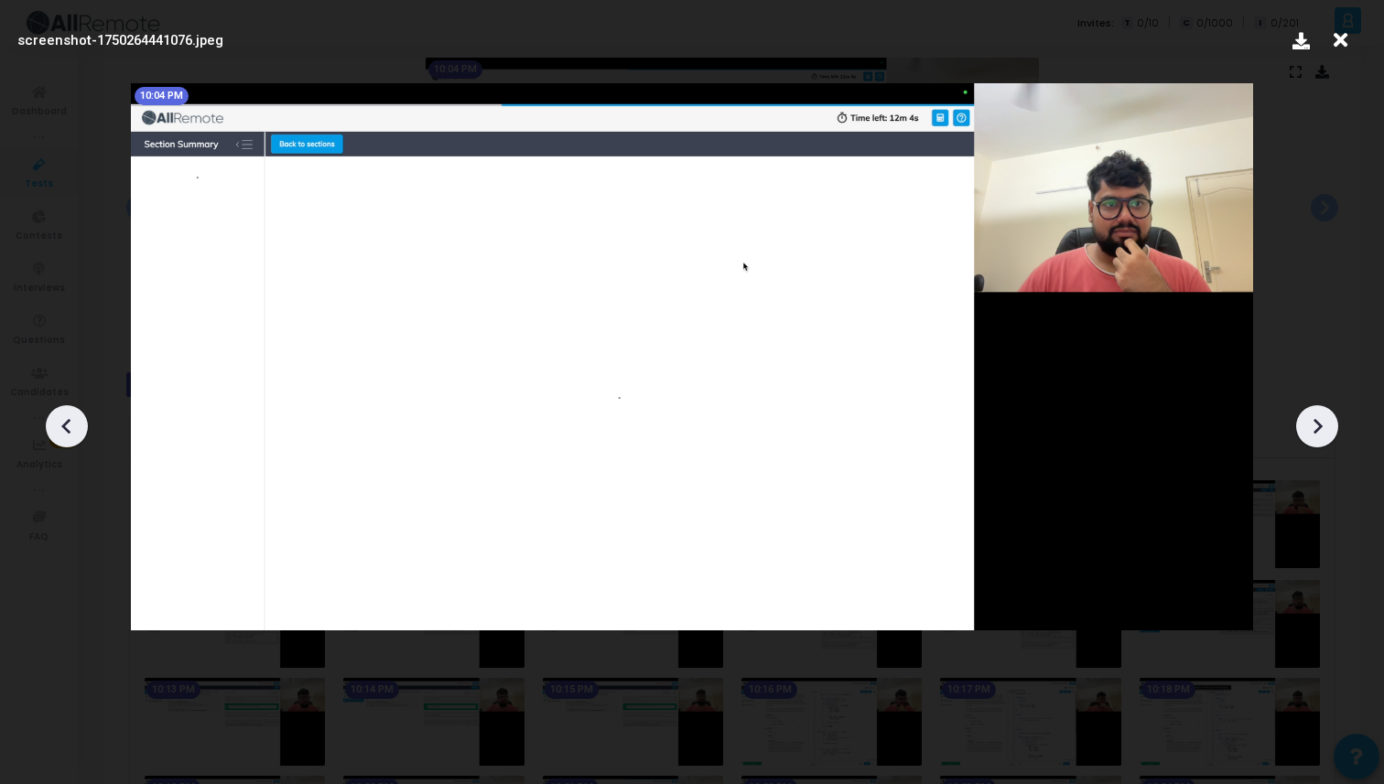
click at [1333, 429] on div at bounding box center [1317, 426] width 42 height 42
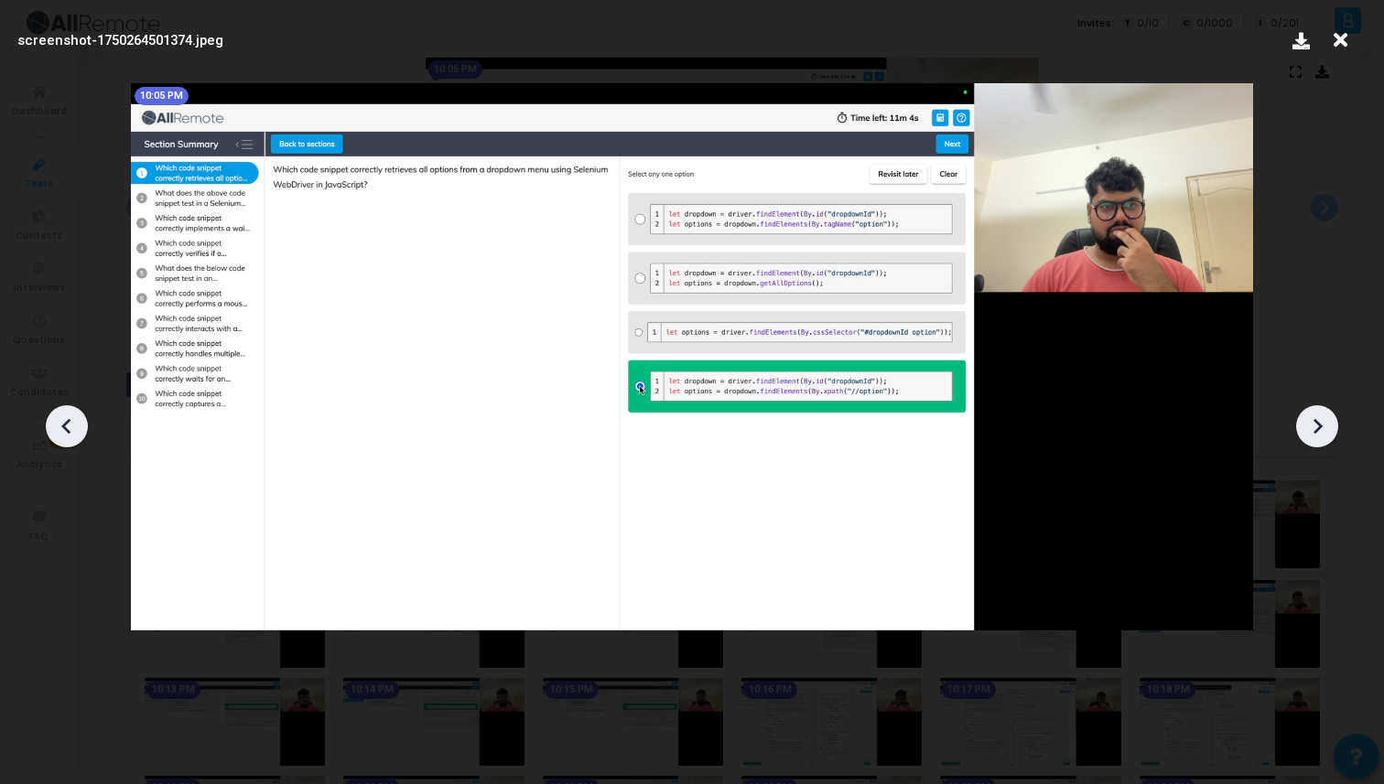
click at [86, 422] on div at bounding box center [67, 426] width 42 height 42
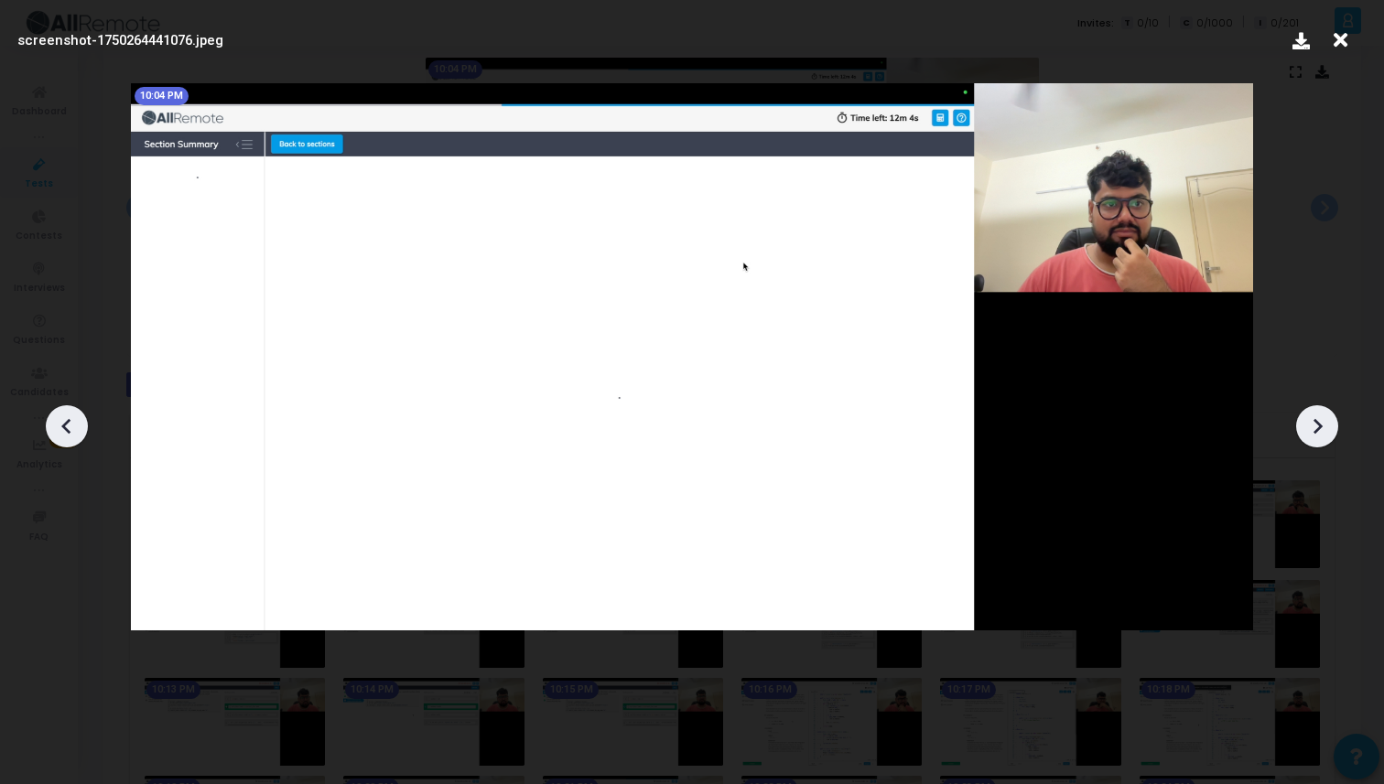
click at [86, 422] on div at bounding box center [67, 426] width 42 height 42
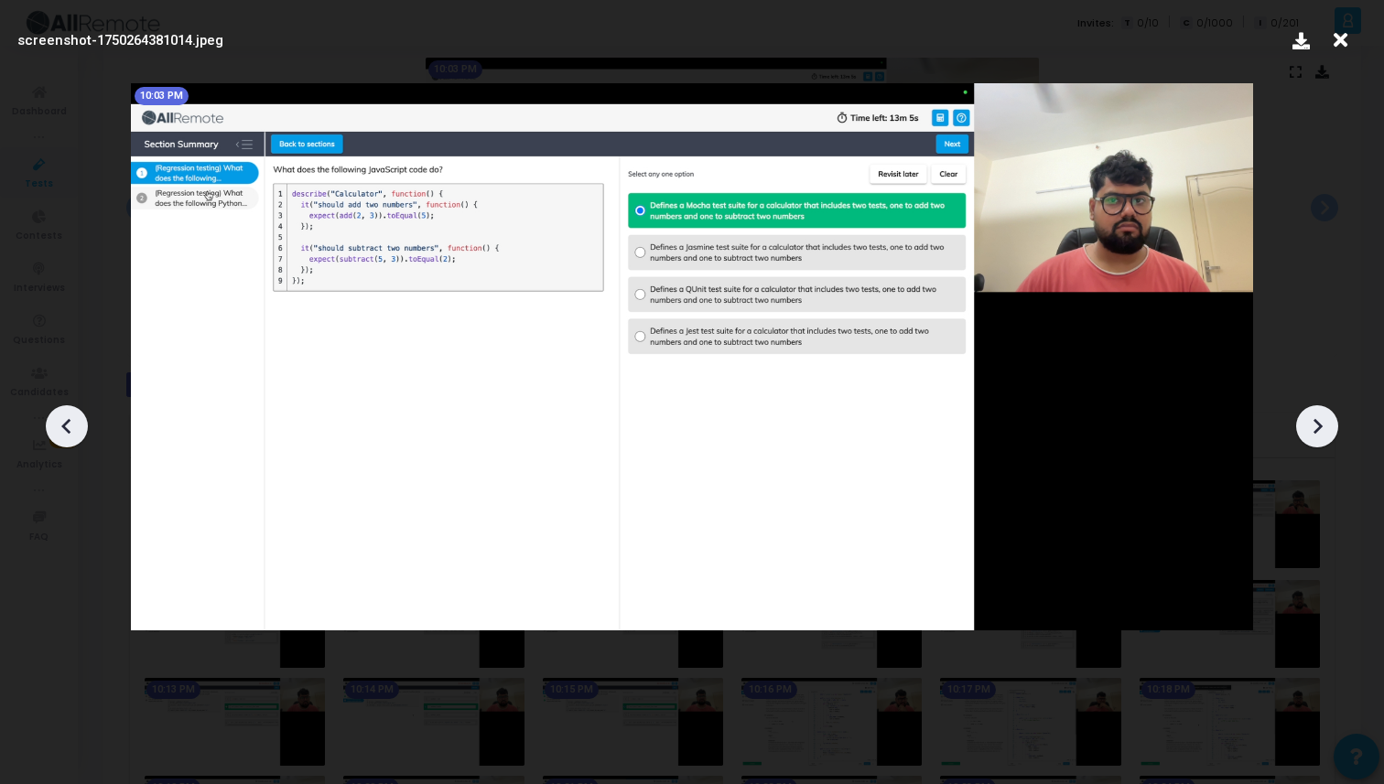
click at [1319, 411] on div at bounding box center [1317, 426] width 42 height 42
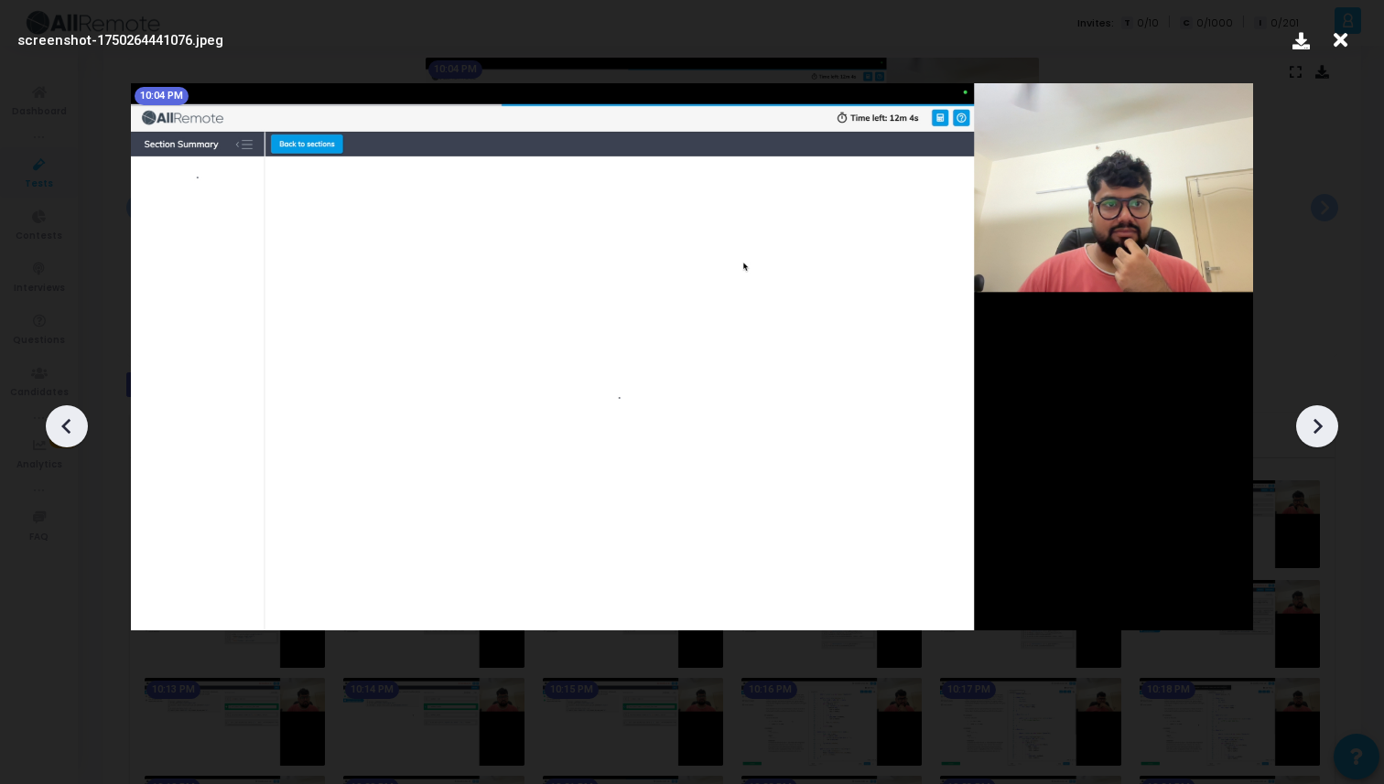
click at [1319, 413] on icon at bounding box center [1316, 426] width 27 height 27
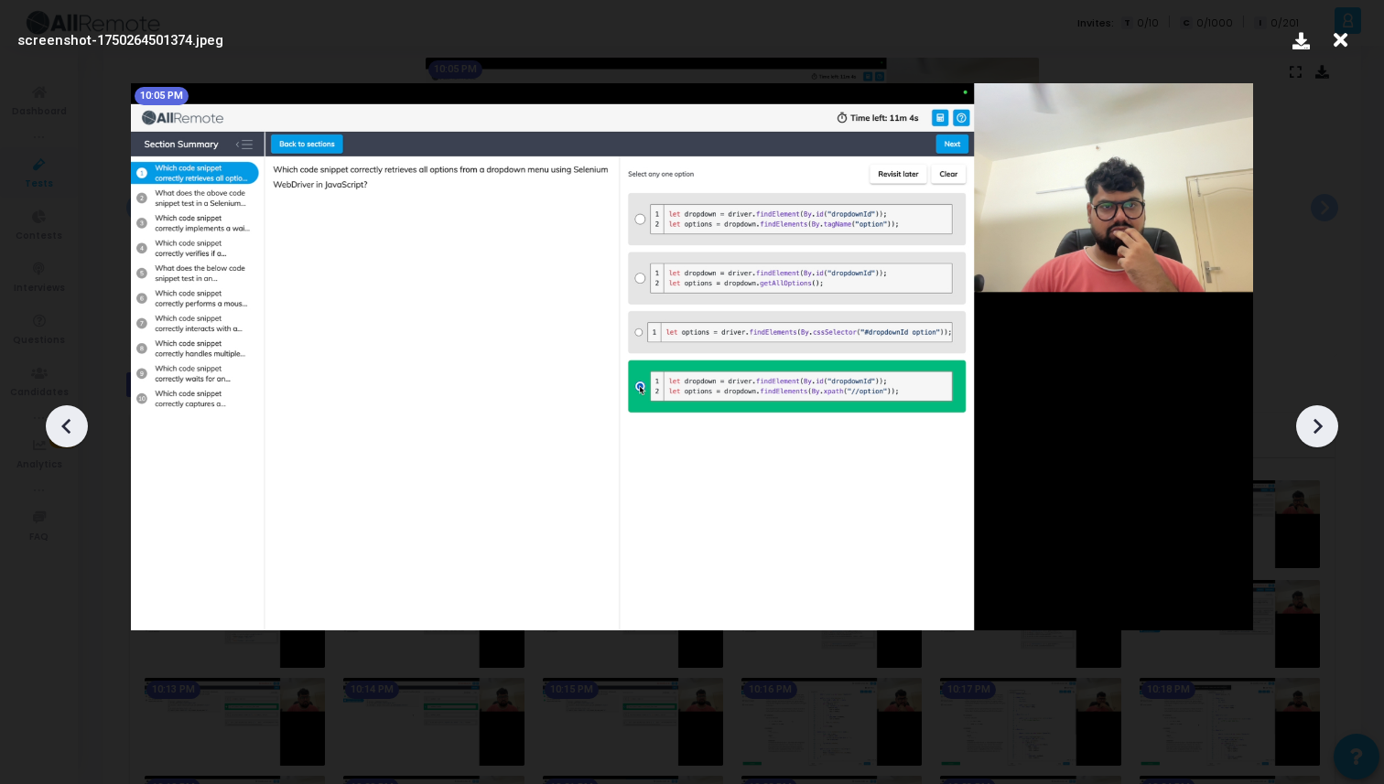
click at [1319, 413] on icon at bounding box center [1316, 426] width 27 height 27
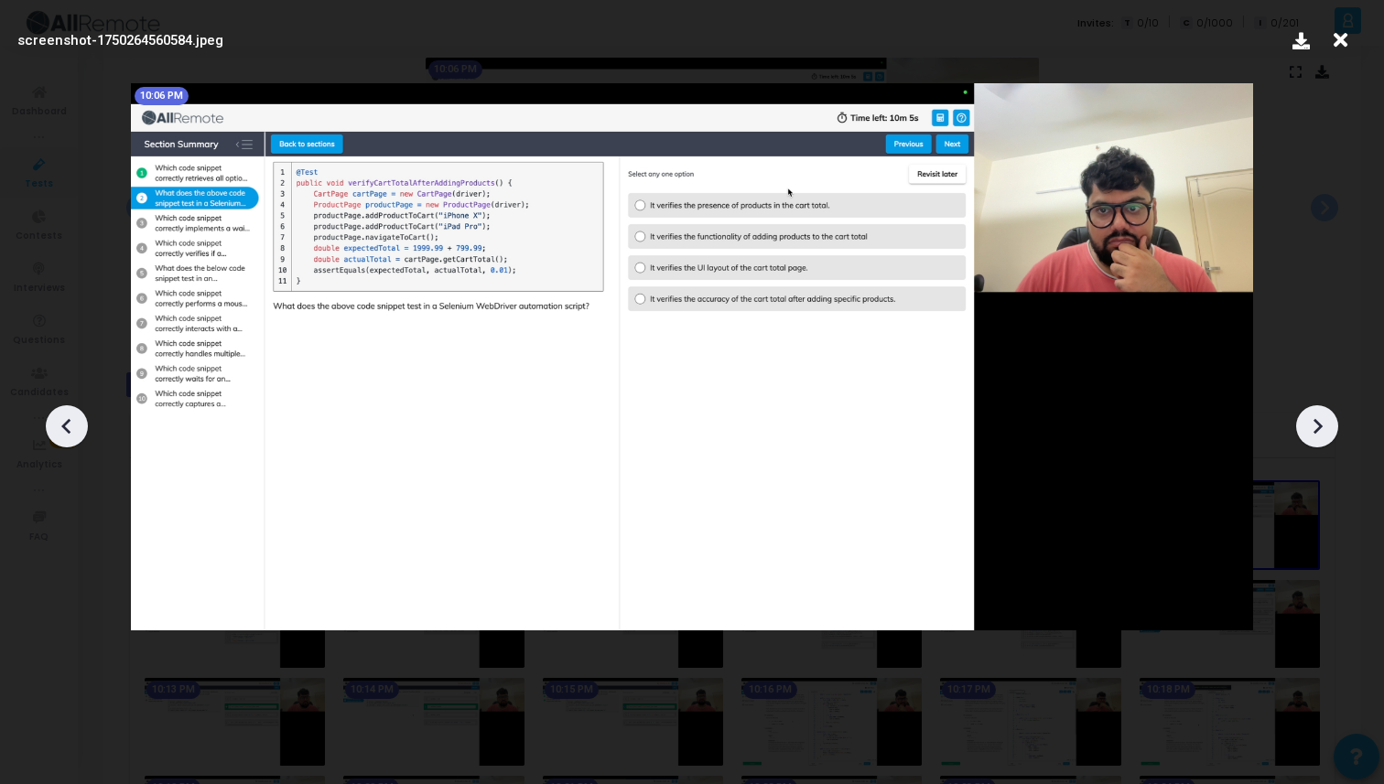
click at [1319, 413] on icon at bounding box center [1316, 426] width 27 height 27
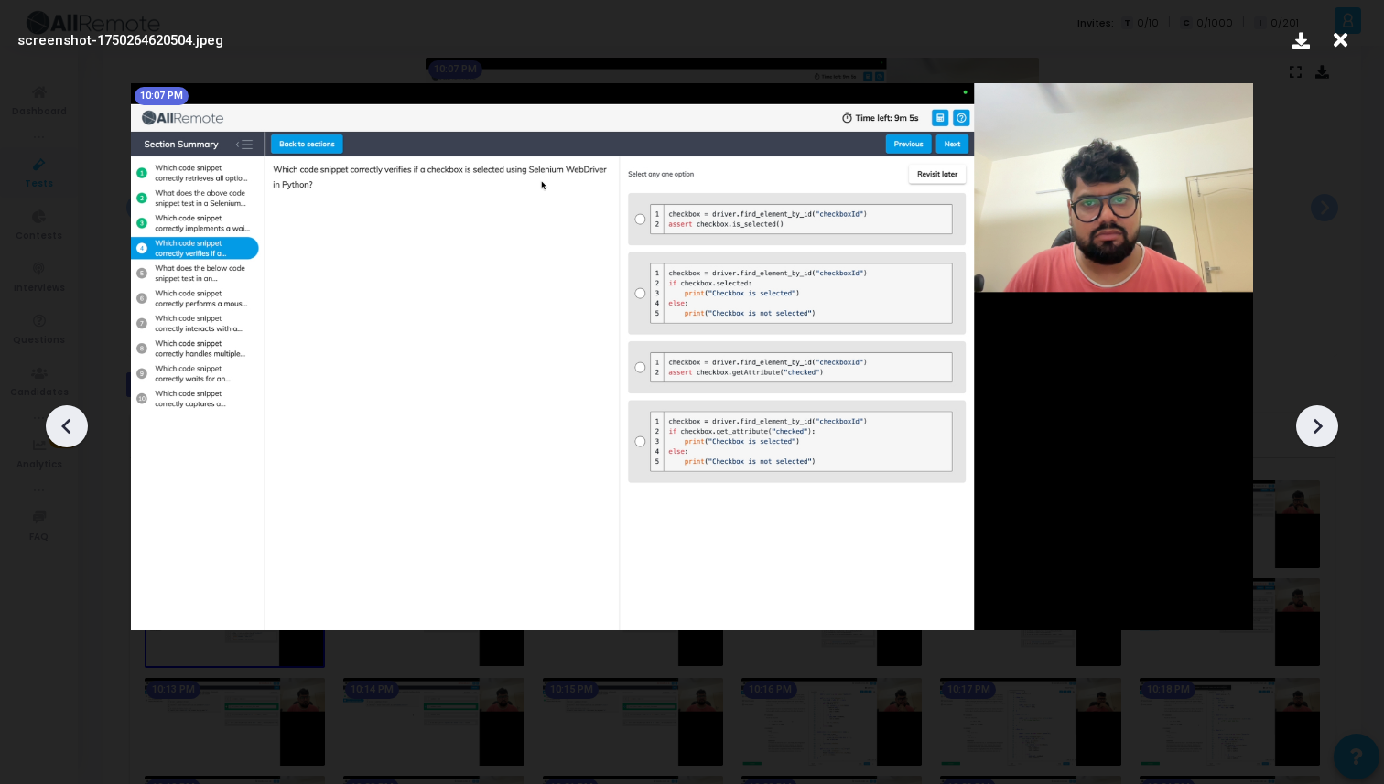
click at [1319, 413] on icon at bounding box center [1316, 426] width 27 height 27
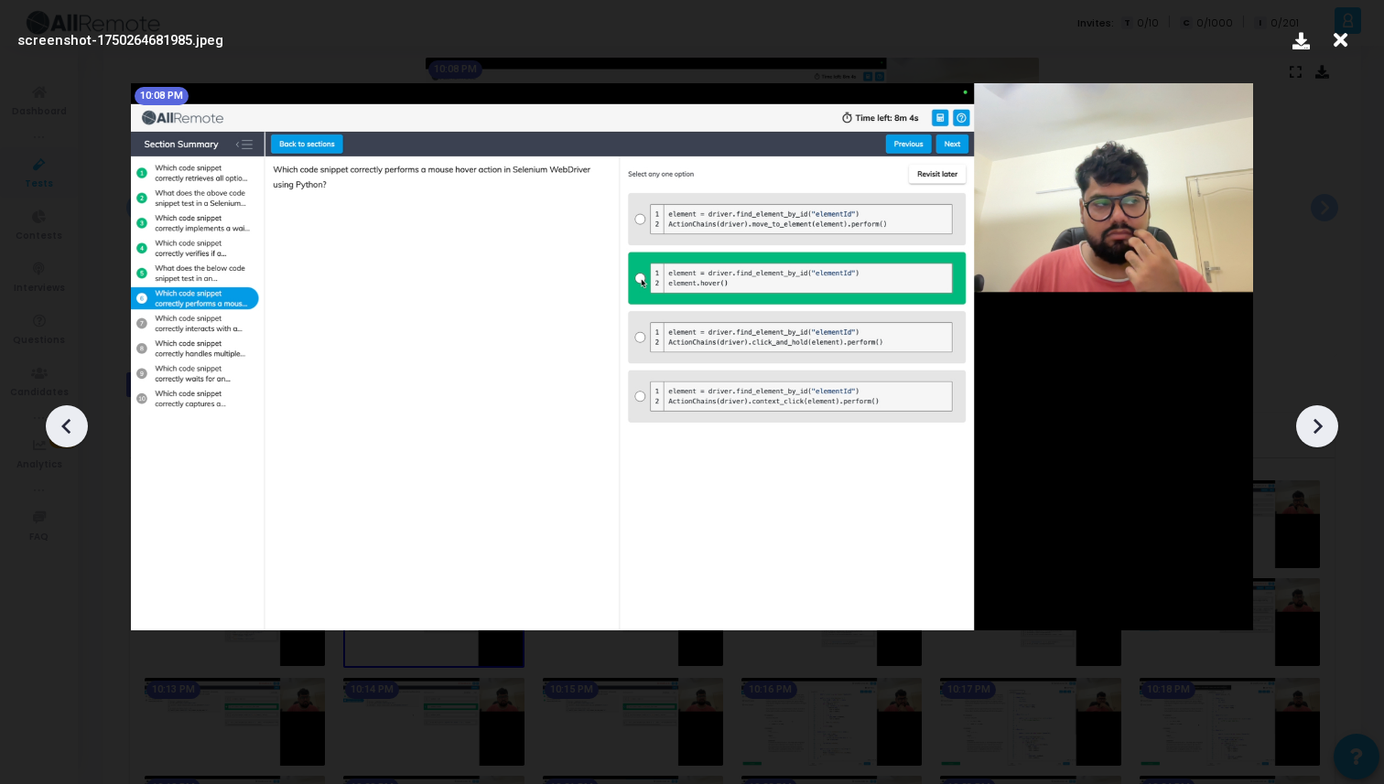
click at [1319, 413] on icon at bounding box center [1316, 426] width 27 height 27
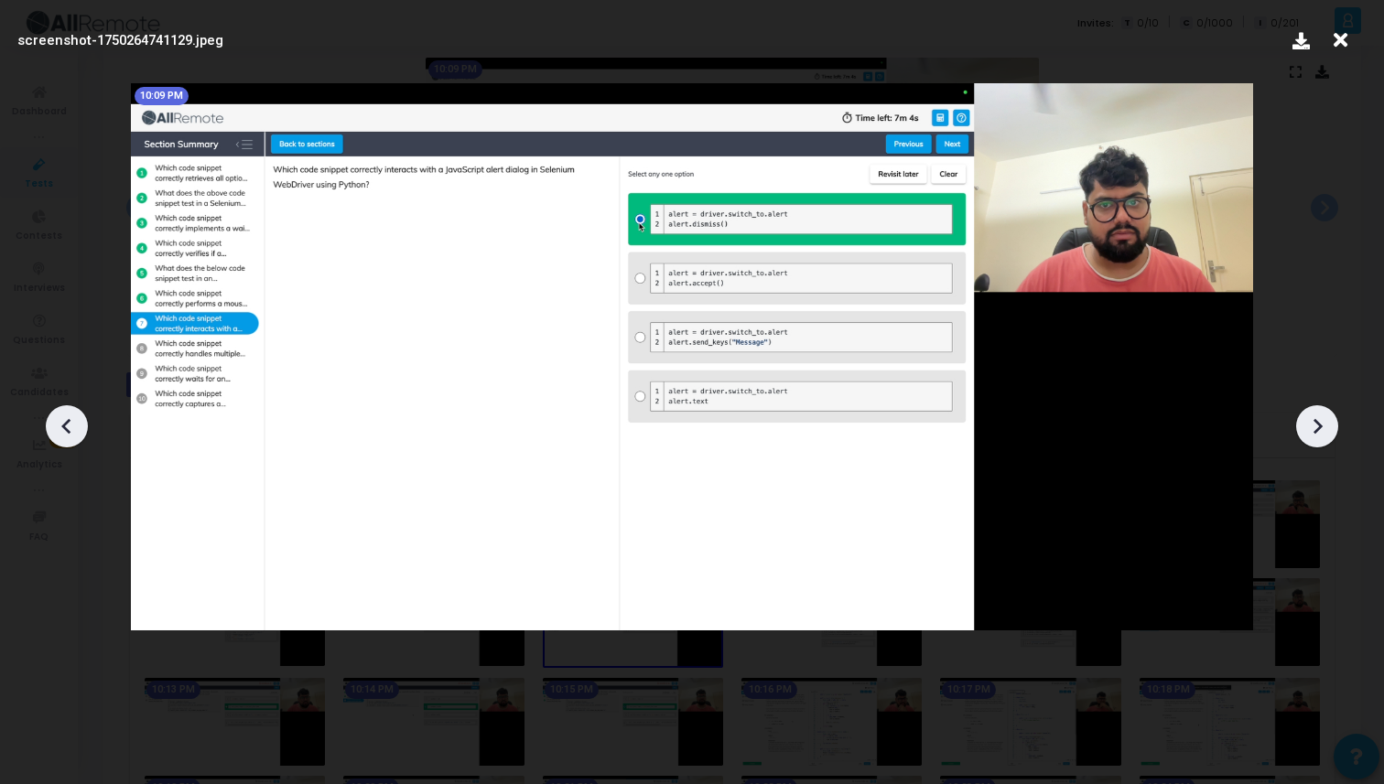
click at [1319, 413] on icon at bounding box center [1316, 426] width 27 height 27
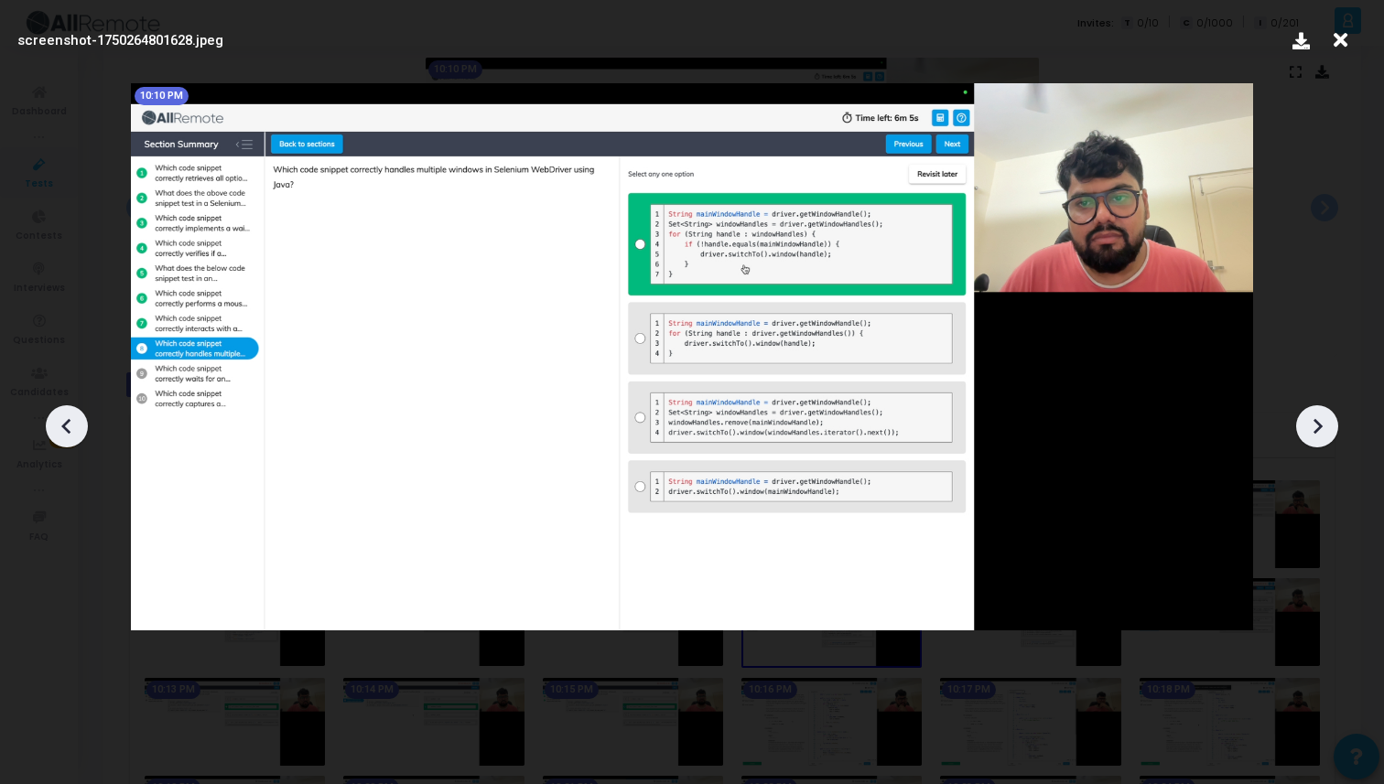
click at [1319, 413] on icon at bounding box center [1316, 426] width 27 height 27
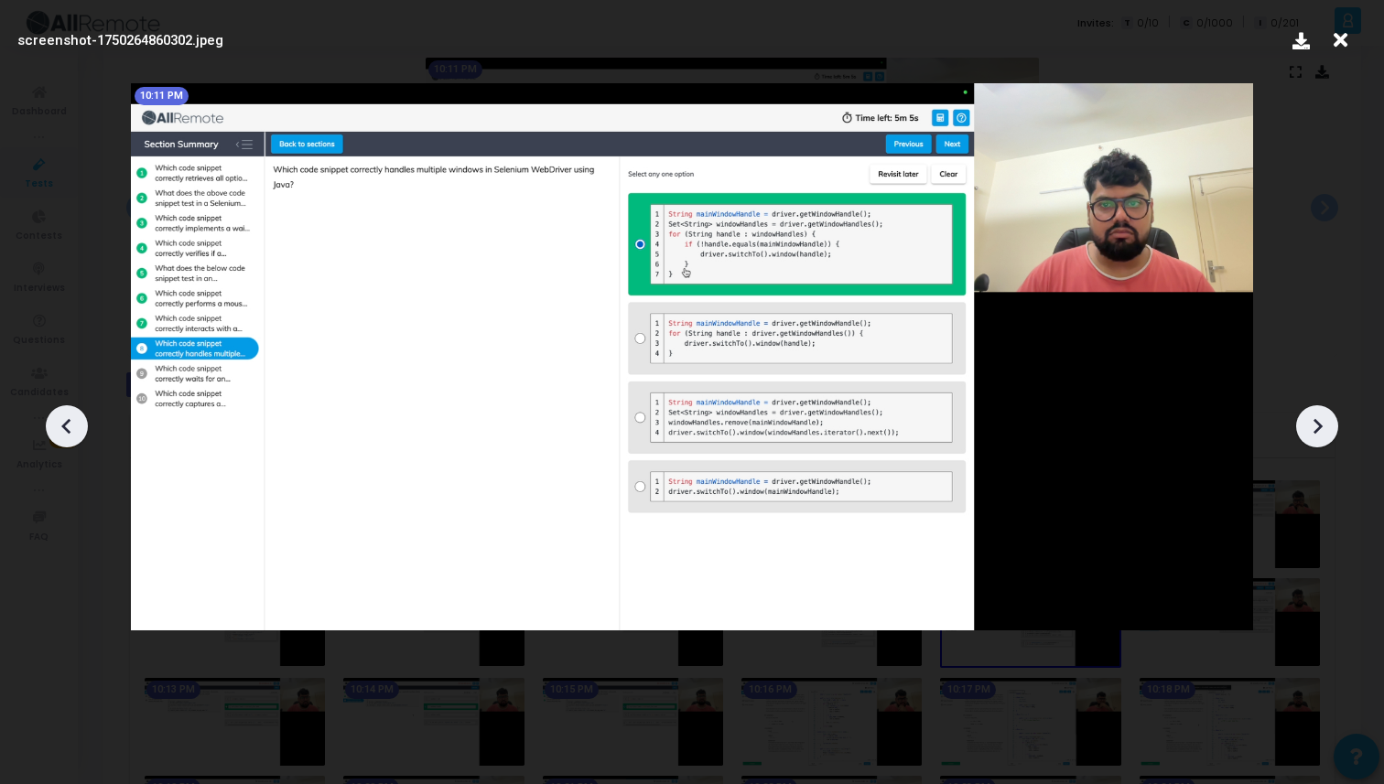
click at [1319, 413] on icon at bounding box center [1316, 426] width 27 height 27
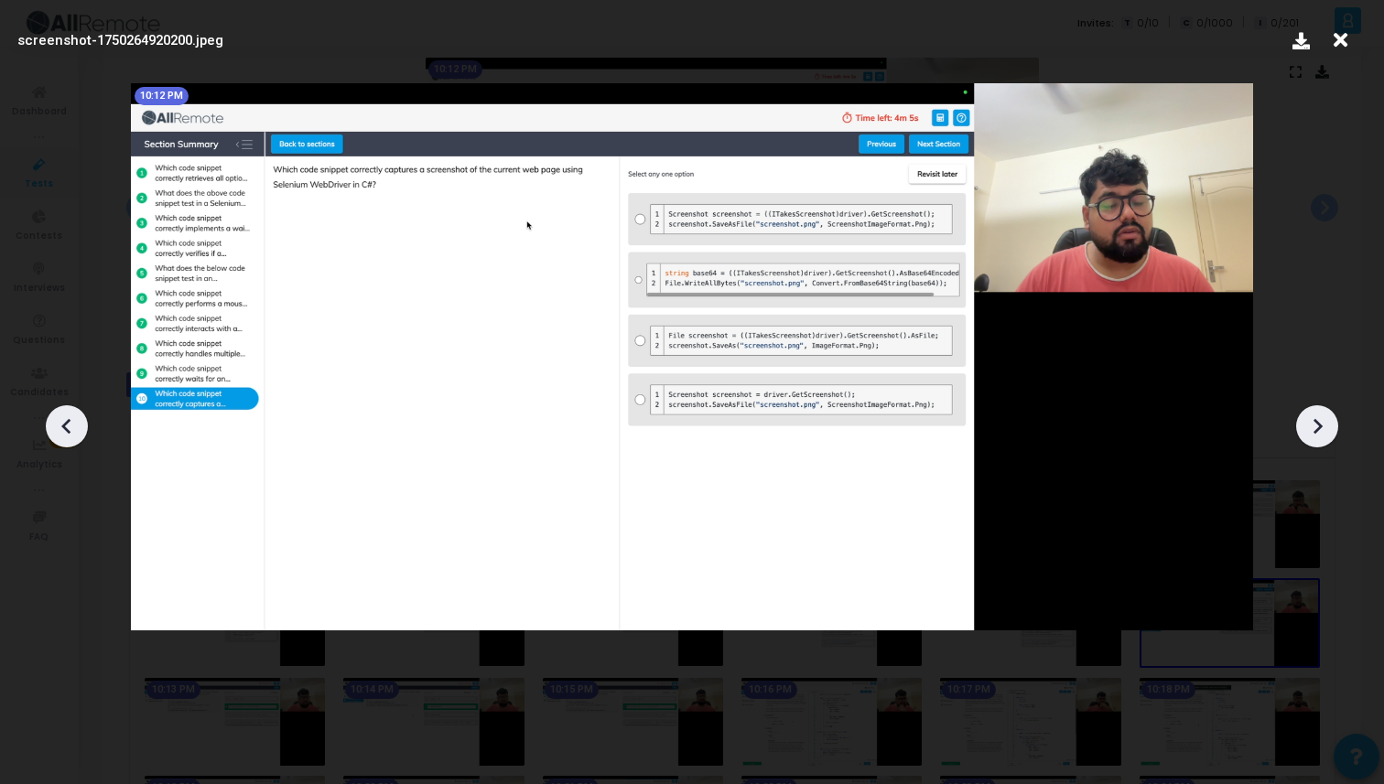
click at [1319, 413] on icon at bounding box center [1316, 426] width 27 height 27
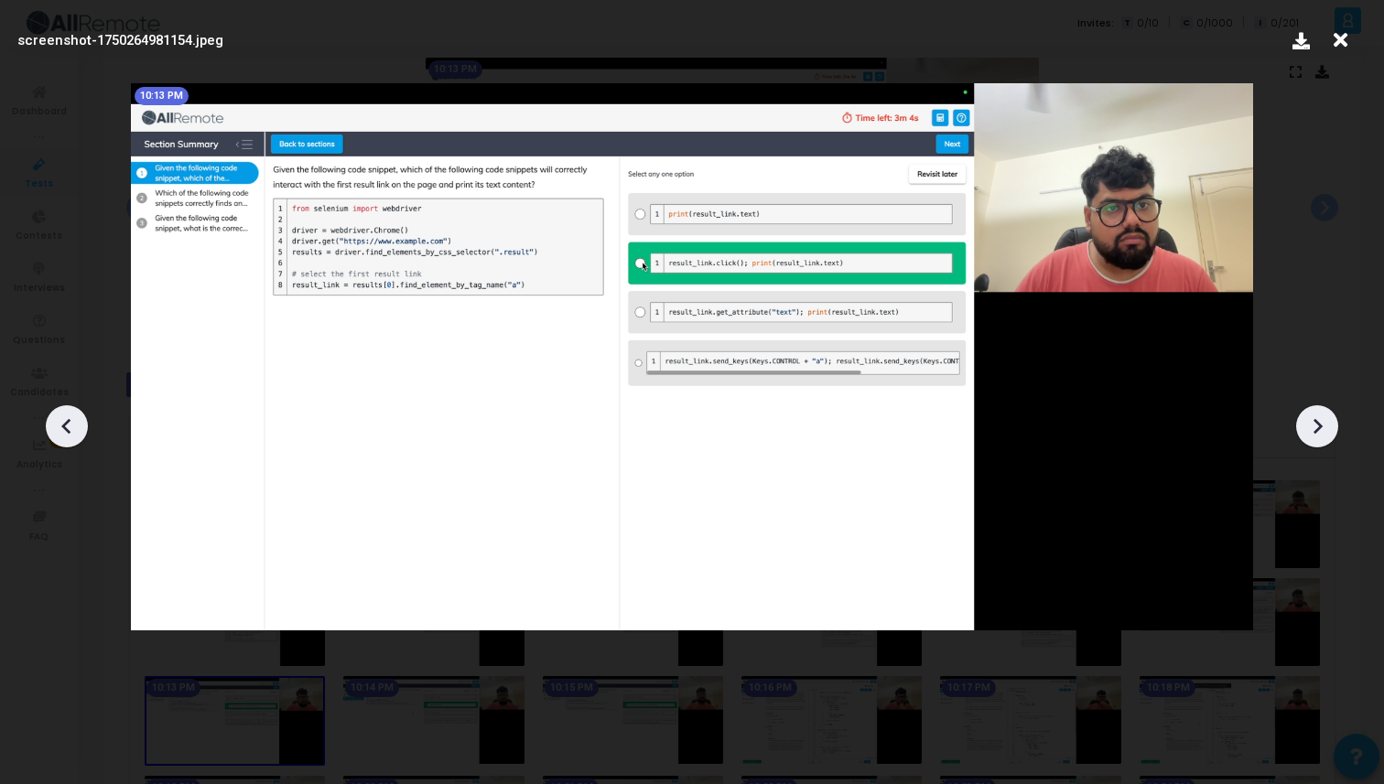
click at [1319, 414] on icon at bounding box center [1316, 426] width 27 height 27
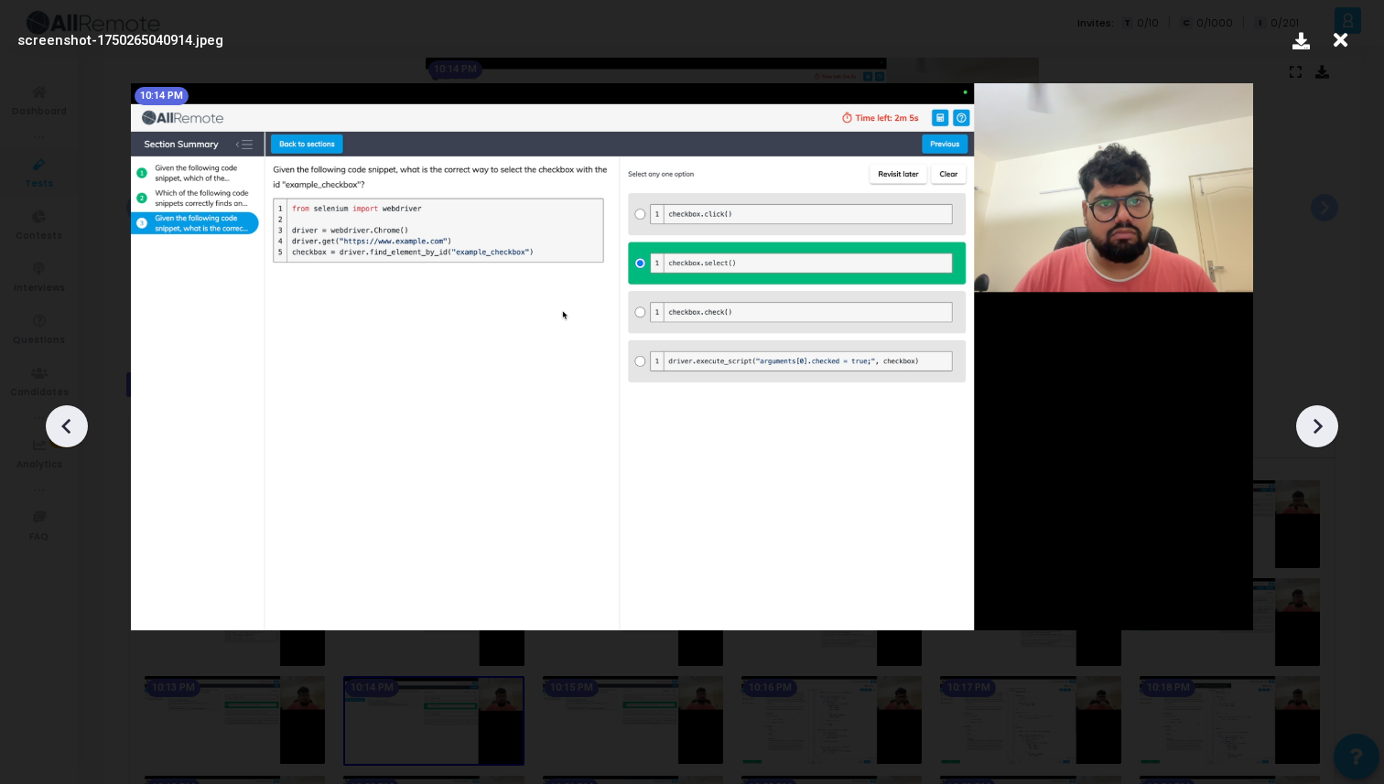
click at [1319, 414] on icon at bounding box center [1316, 426] width 27 height 27
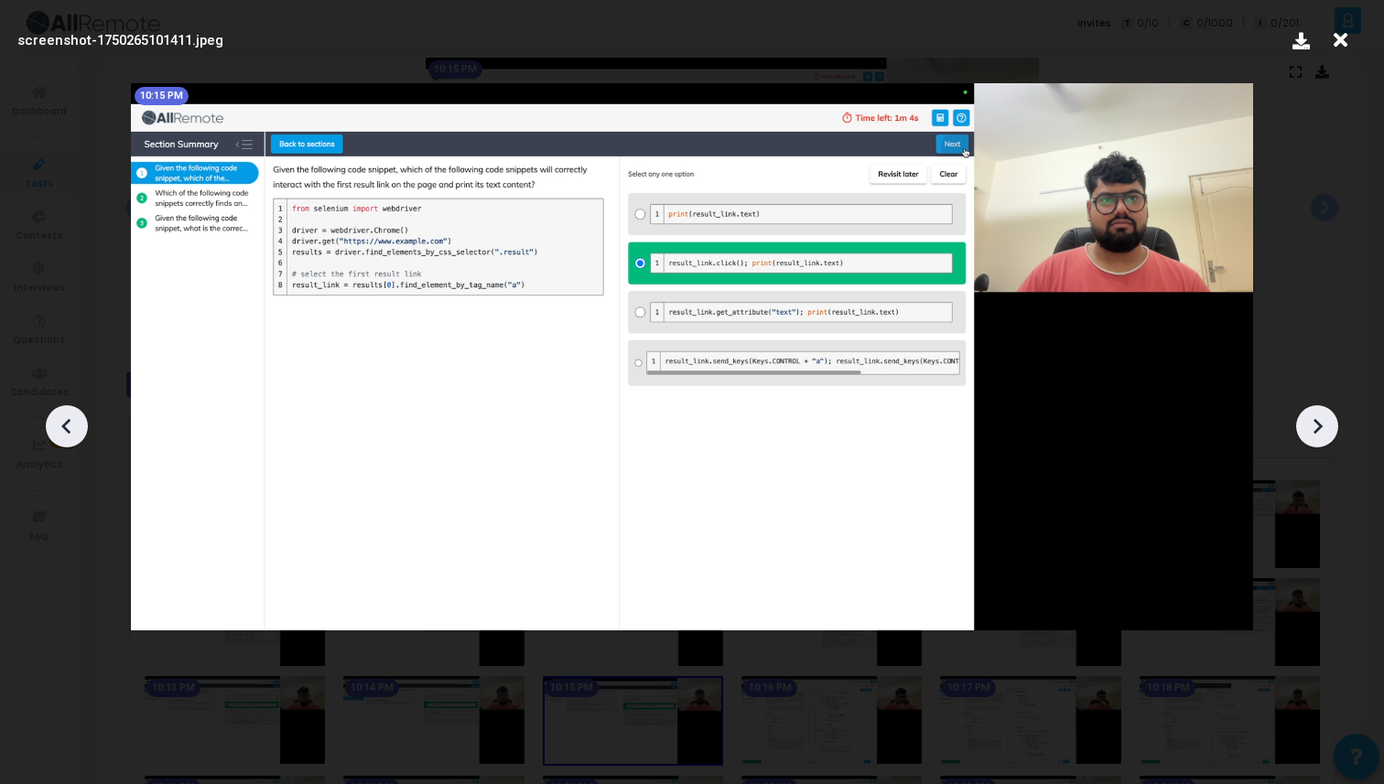
click at [1319, 414] on icon at bounding box center [1316, 426] width 27 height 27
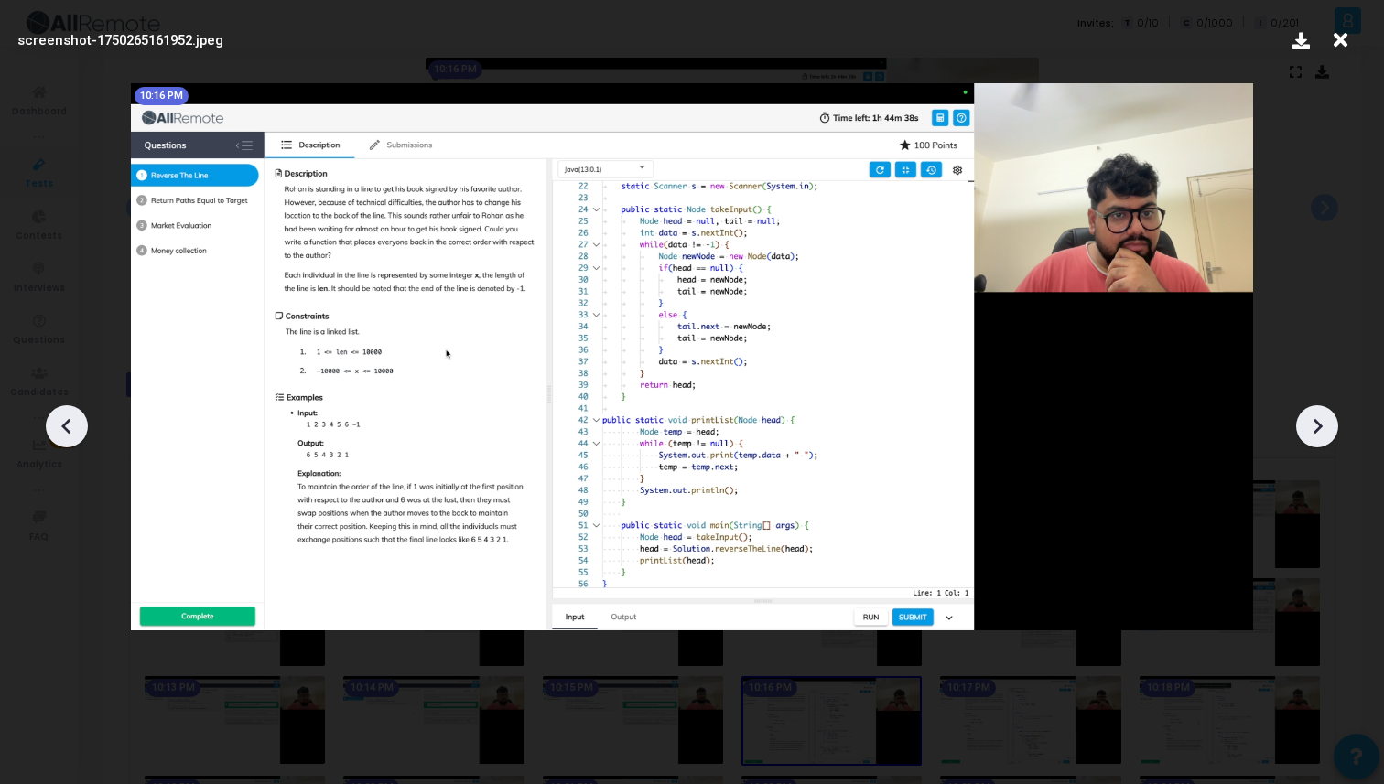
click at [1319, 414] on icon at bounding box center [1316, 426] width 27 height 27
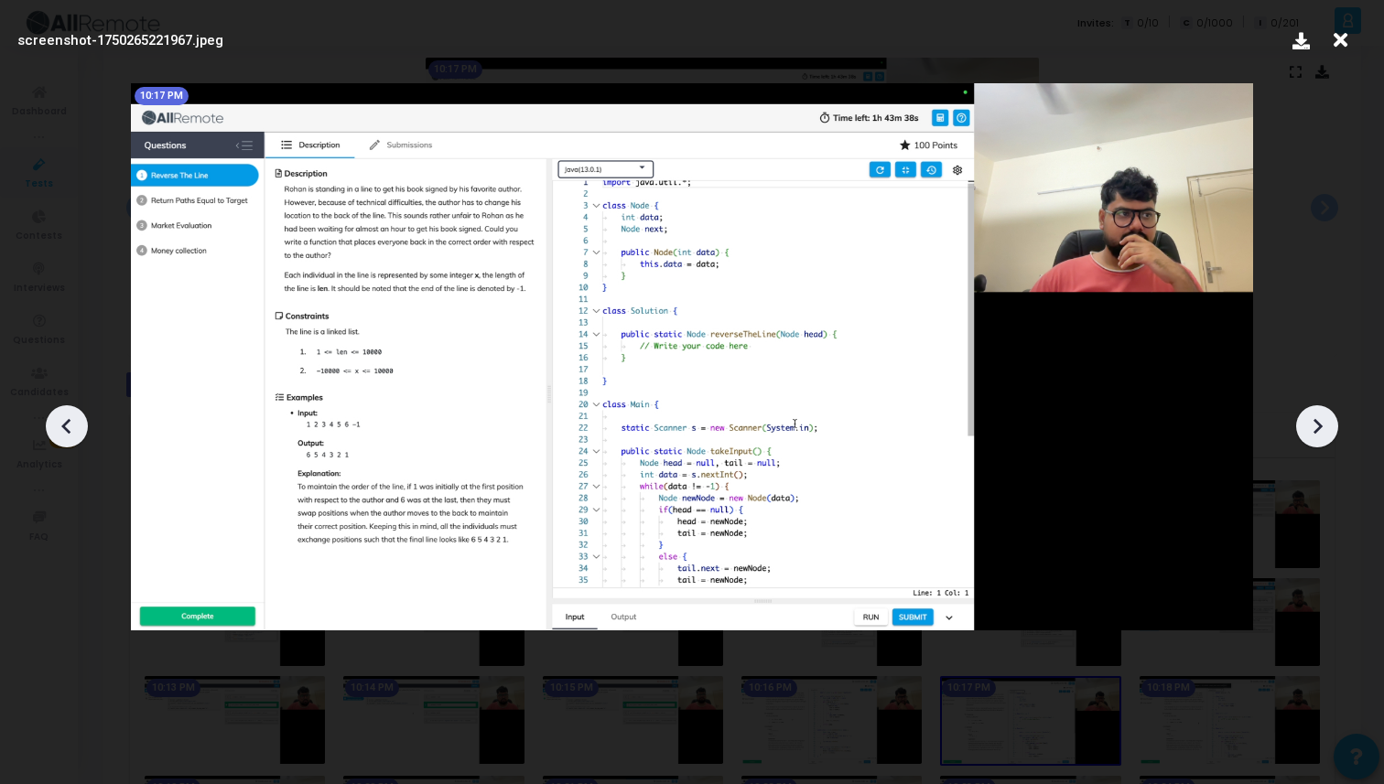
click at [1319, 414] on icon at bounding box center [1316, 426] width 27 height 27
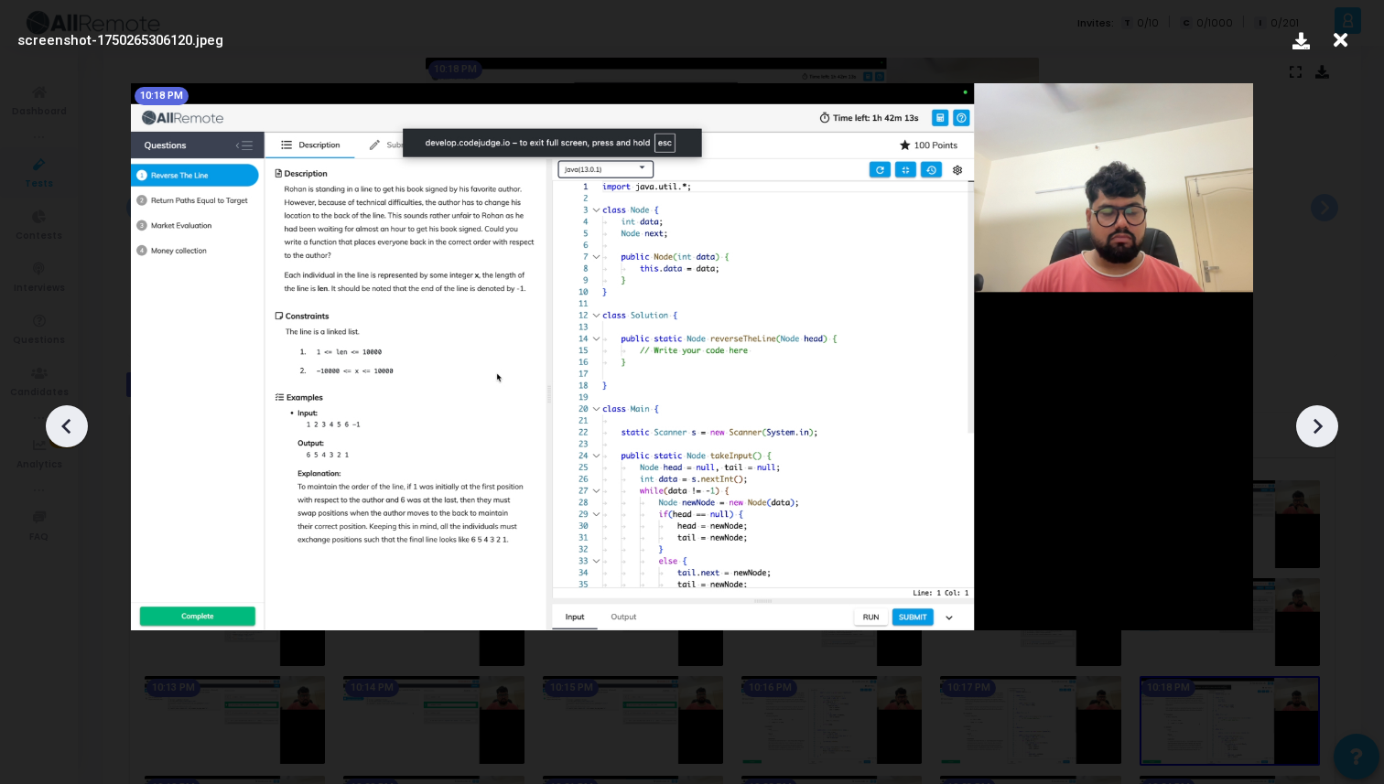
click at [1319, 415] on icon at bounding box center [1316, 426] width 27 height 27
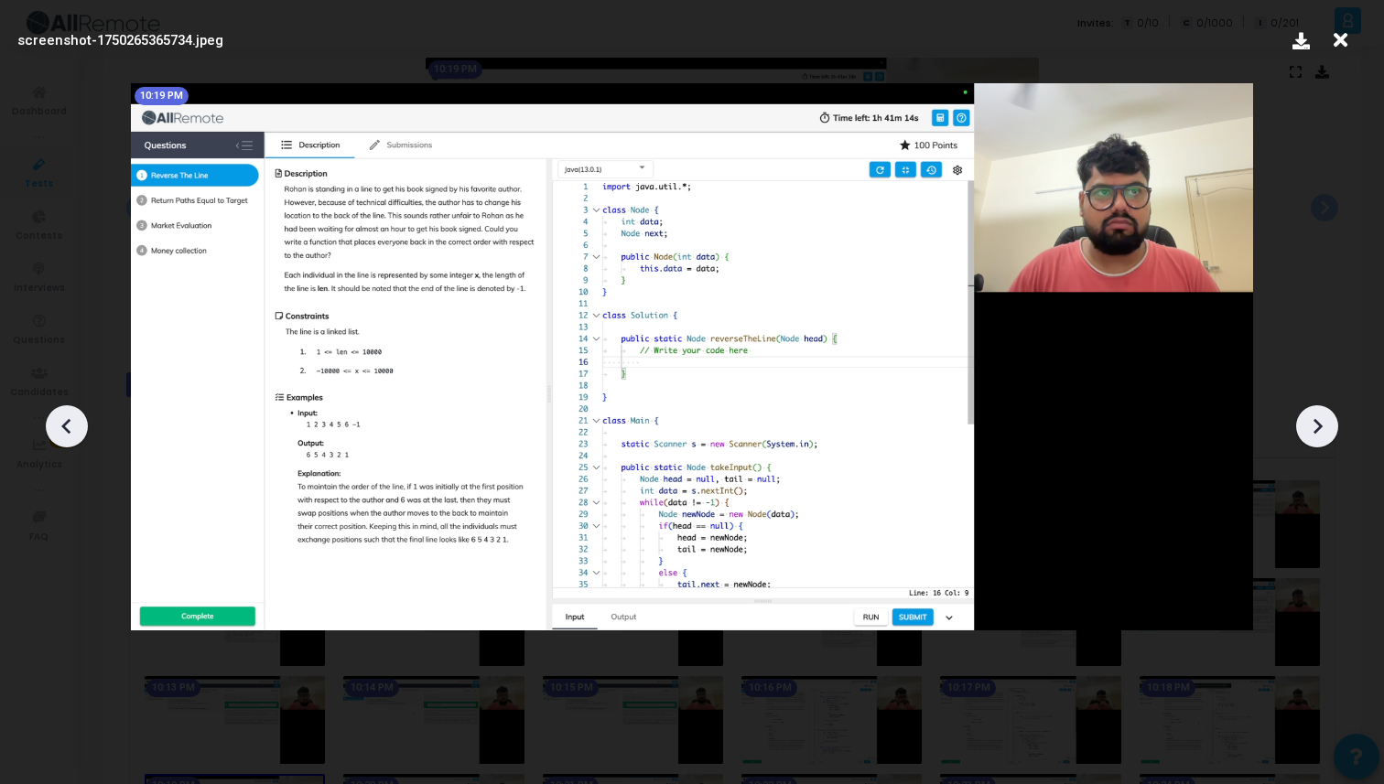
click at [1319, 415] on icon at bounding box center [1316, 426] width 27 height 27
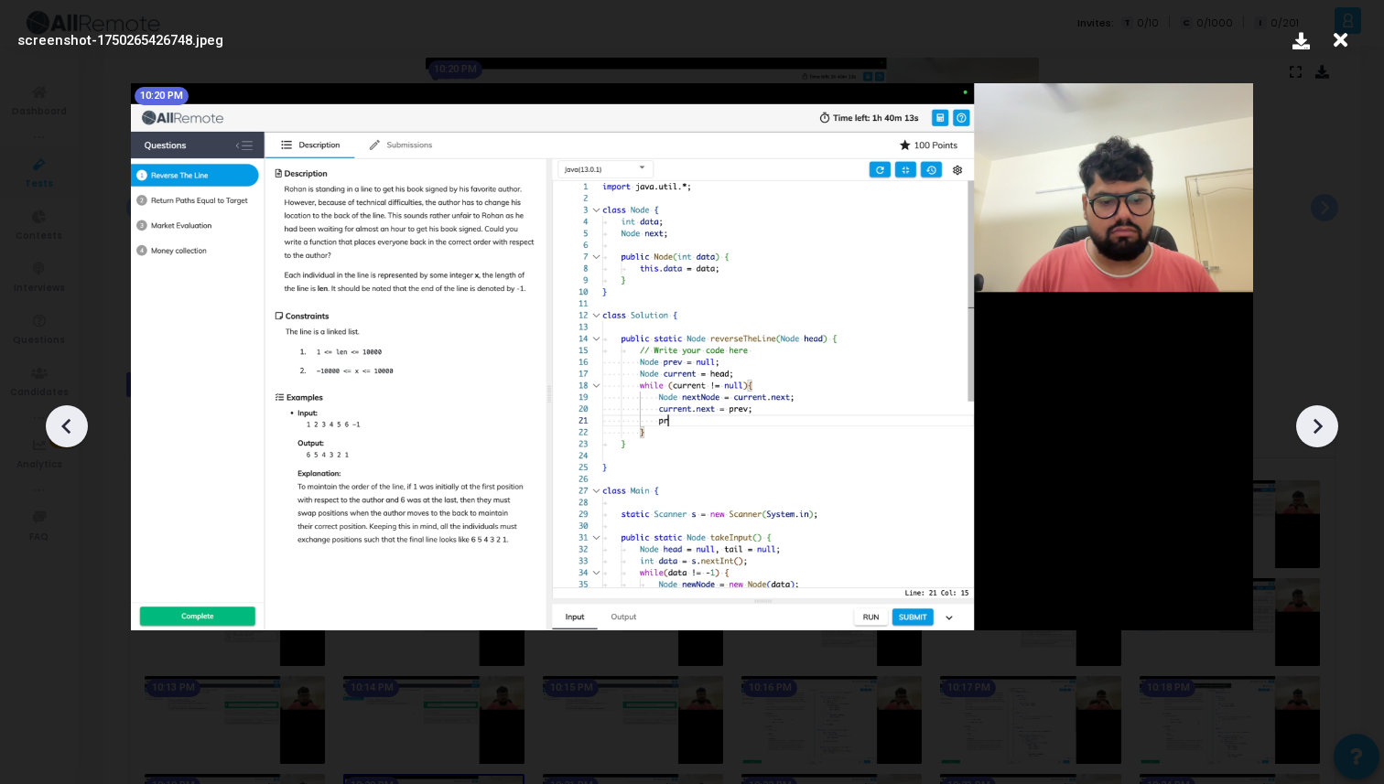
click at [1319, 415] on icon at bounding box center [1316, 426] width 27 height 27
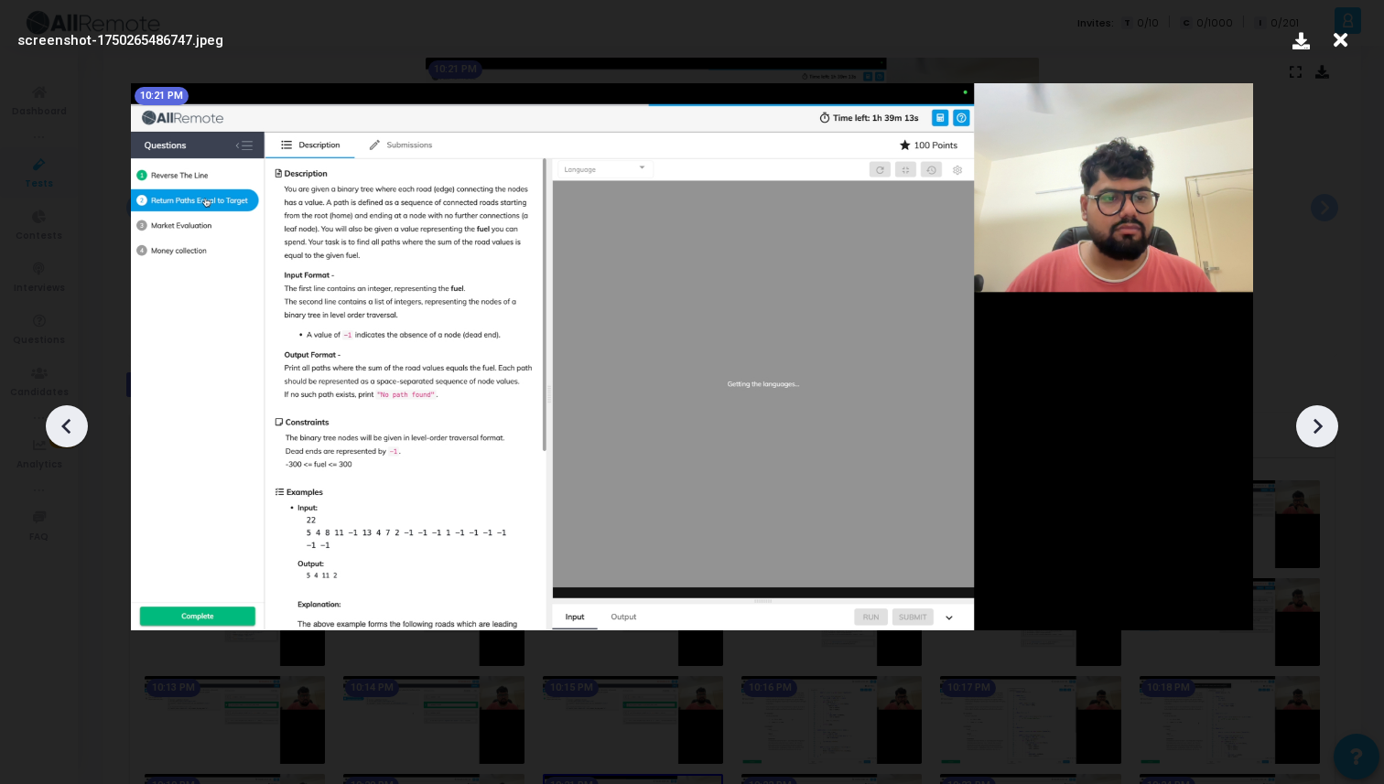
click at [1319, 415] on icon at bounding box center [1316, 426] width 27 height 27
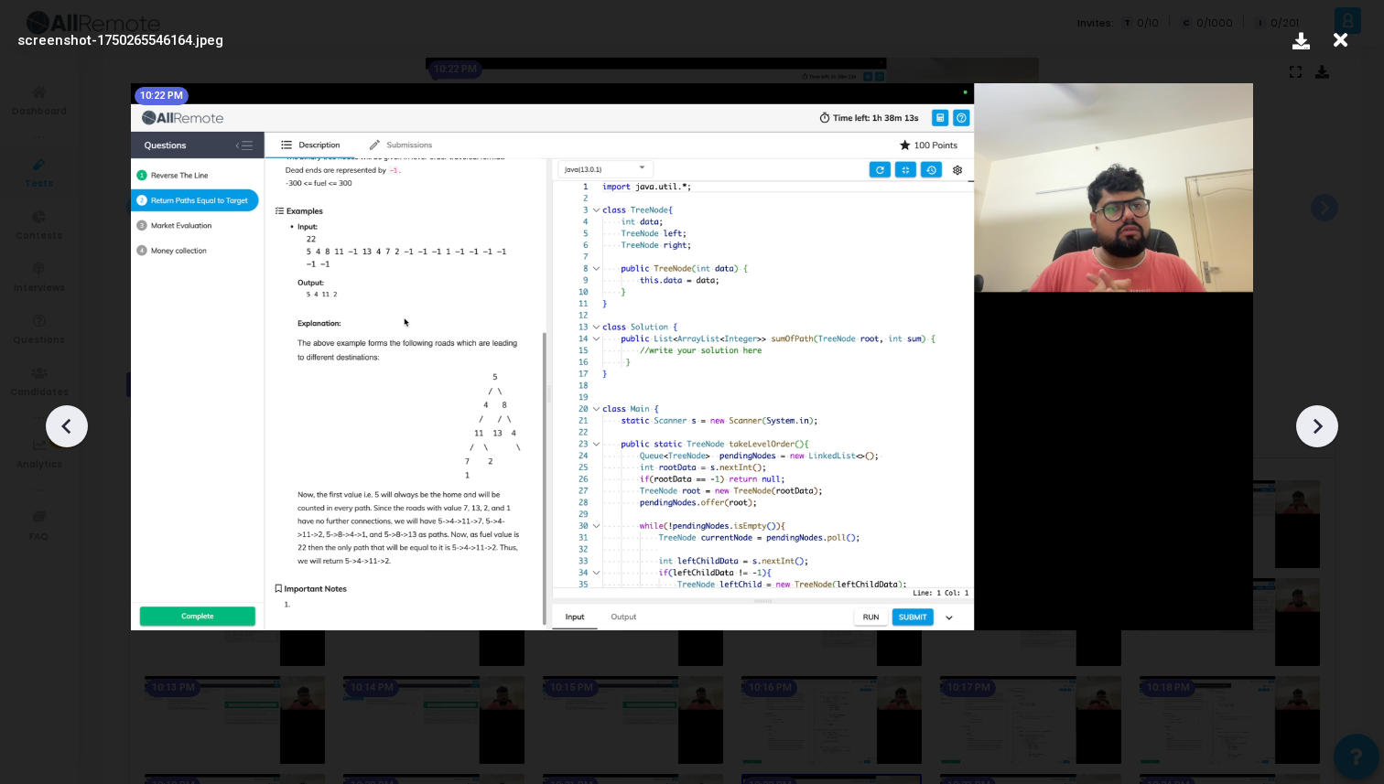
click at [1319, 415] on icon at bounding box center [1316, 426] width 27 height 27
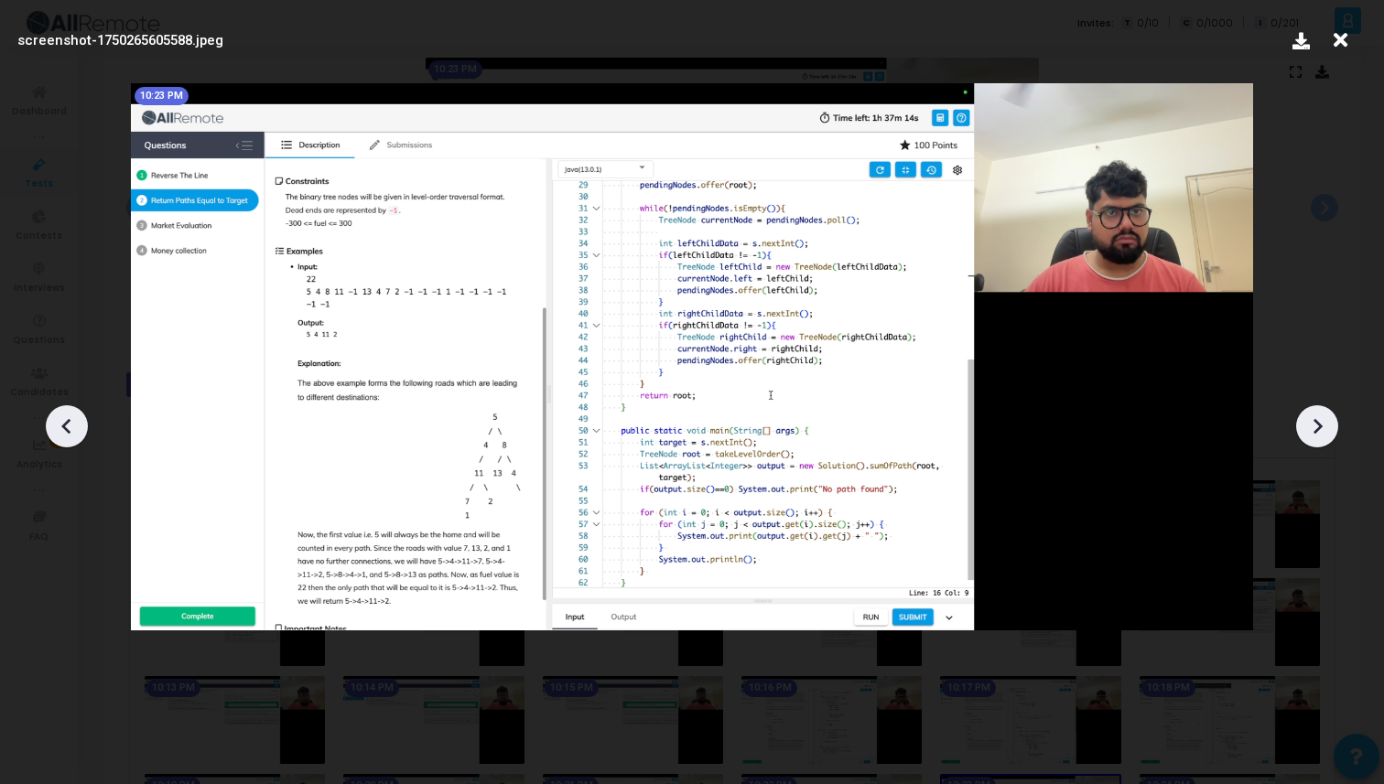
click at [1319, 415] on icon at bounding box center [1316, 426] width 27 height 27
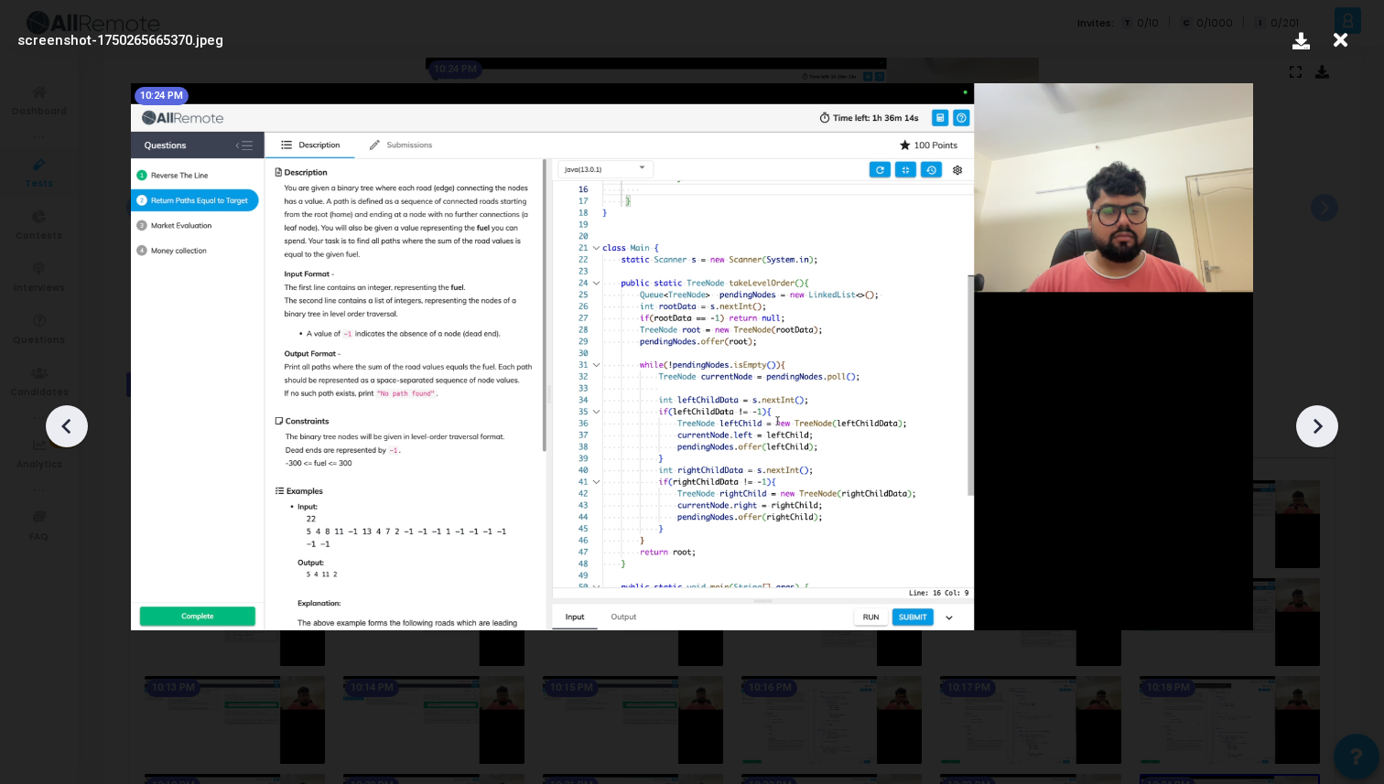
click at [1319, 415] on icon at bounding box center [1316, 426] width 27 height 27
click at [1320, 416] on icon at bounding box center [1316, 426] width 27 height 27
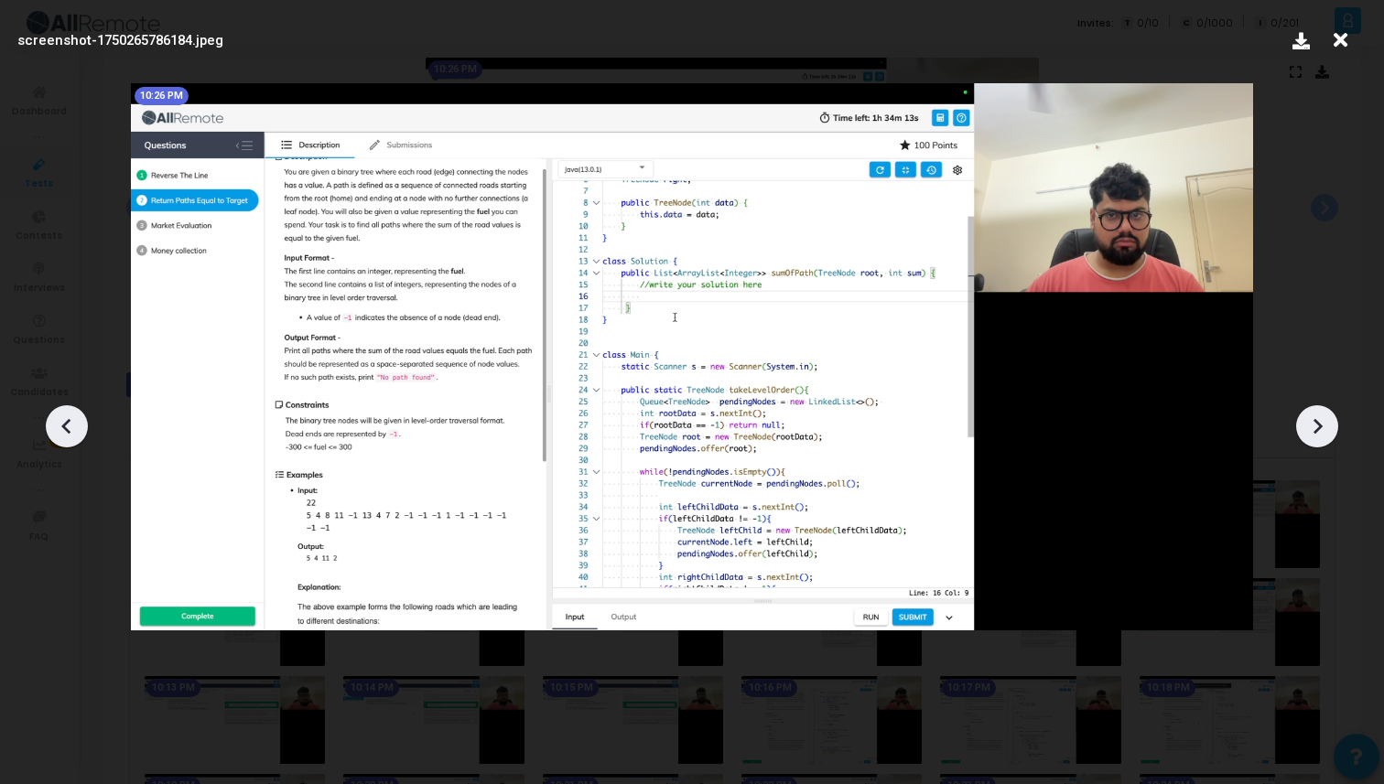
click at [1320, 416] on icon at bounding box center [1316, 426] width 27 height 27
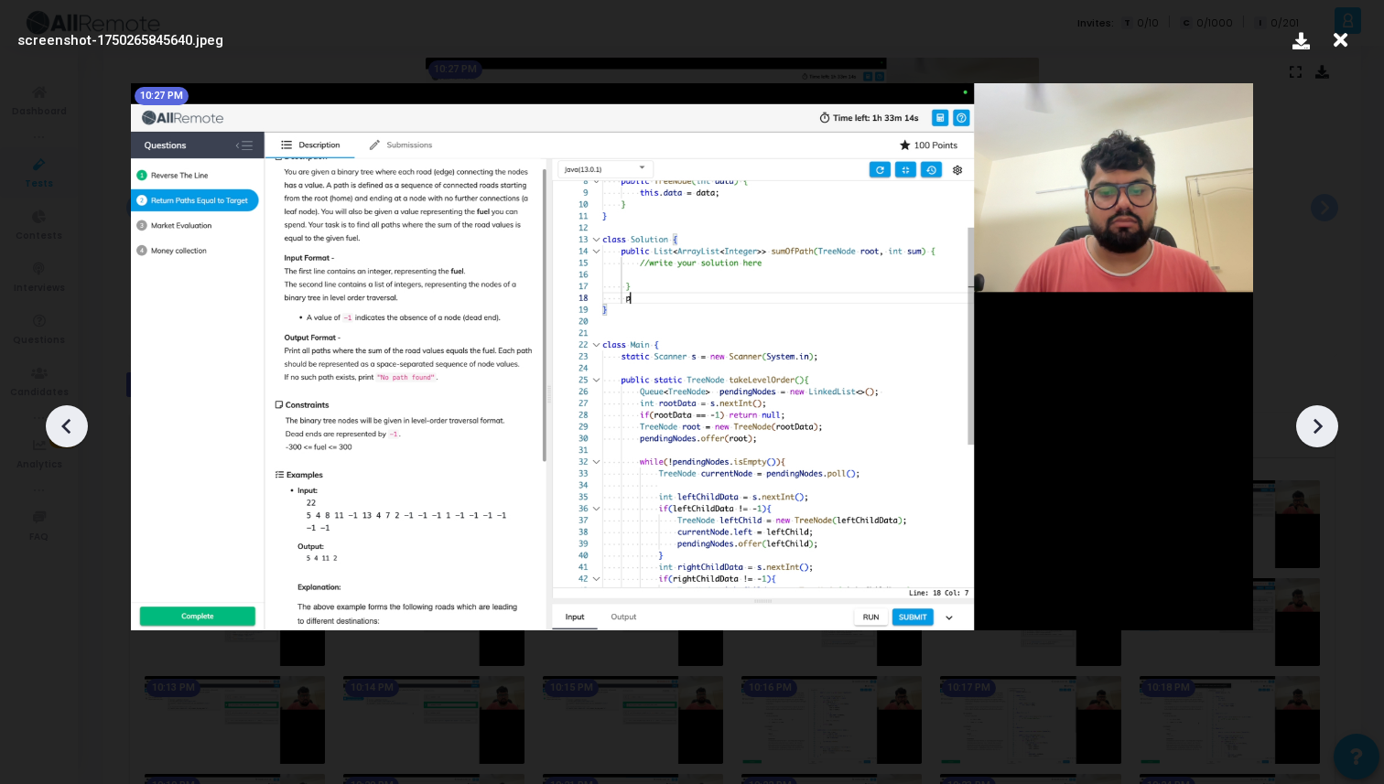
click at [1320, 416] on icon at bounding box center [1316, 426] width 27 height 27
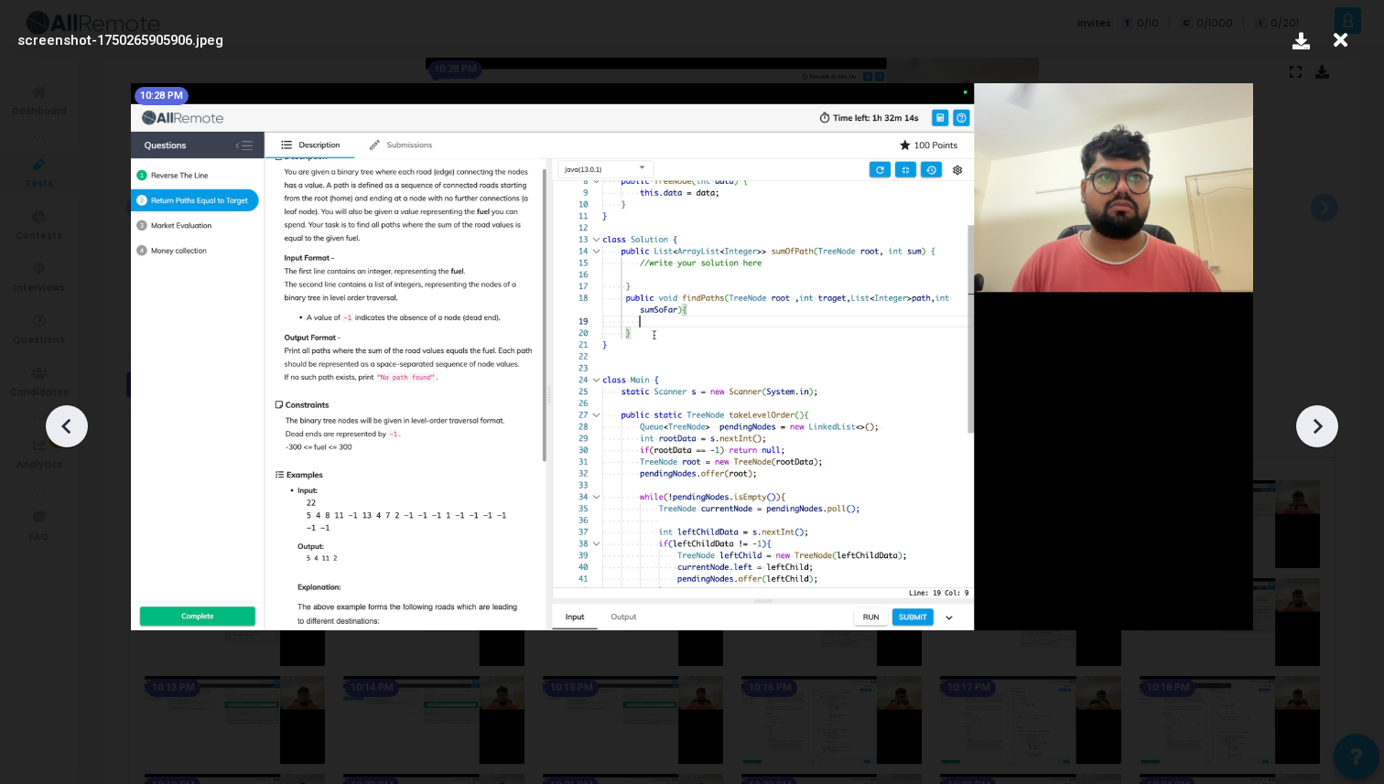
click at [1320, 416] on icon at bounding box center [1316, 426] width 27 height 27
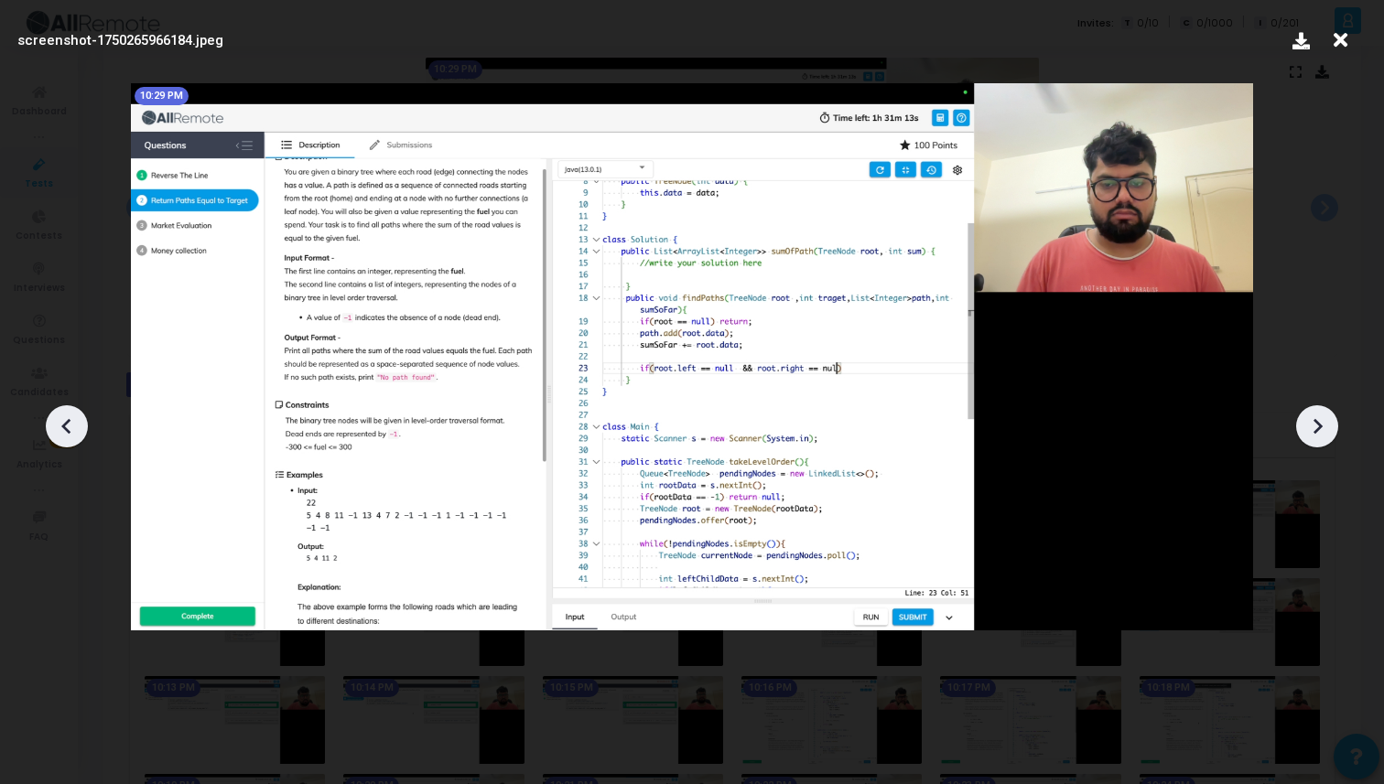
click at [1320, 416] on icon at bounding box center [1316, 426] width 27 height 27
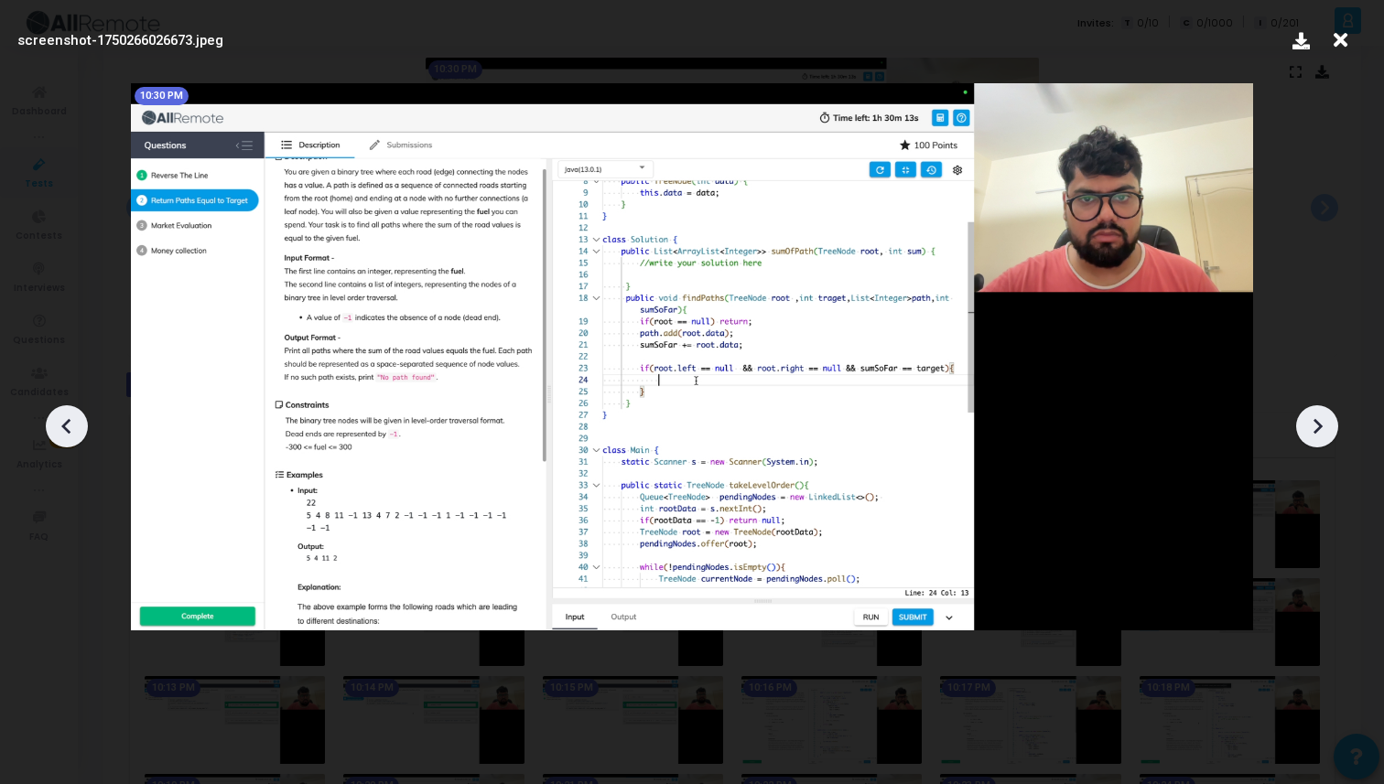
click at [1320, 416] on icon at bounding box center [1316, 426] width 27 height 27
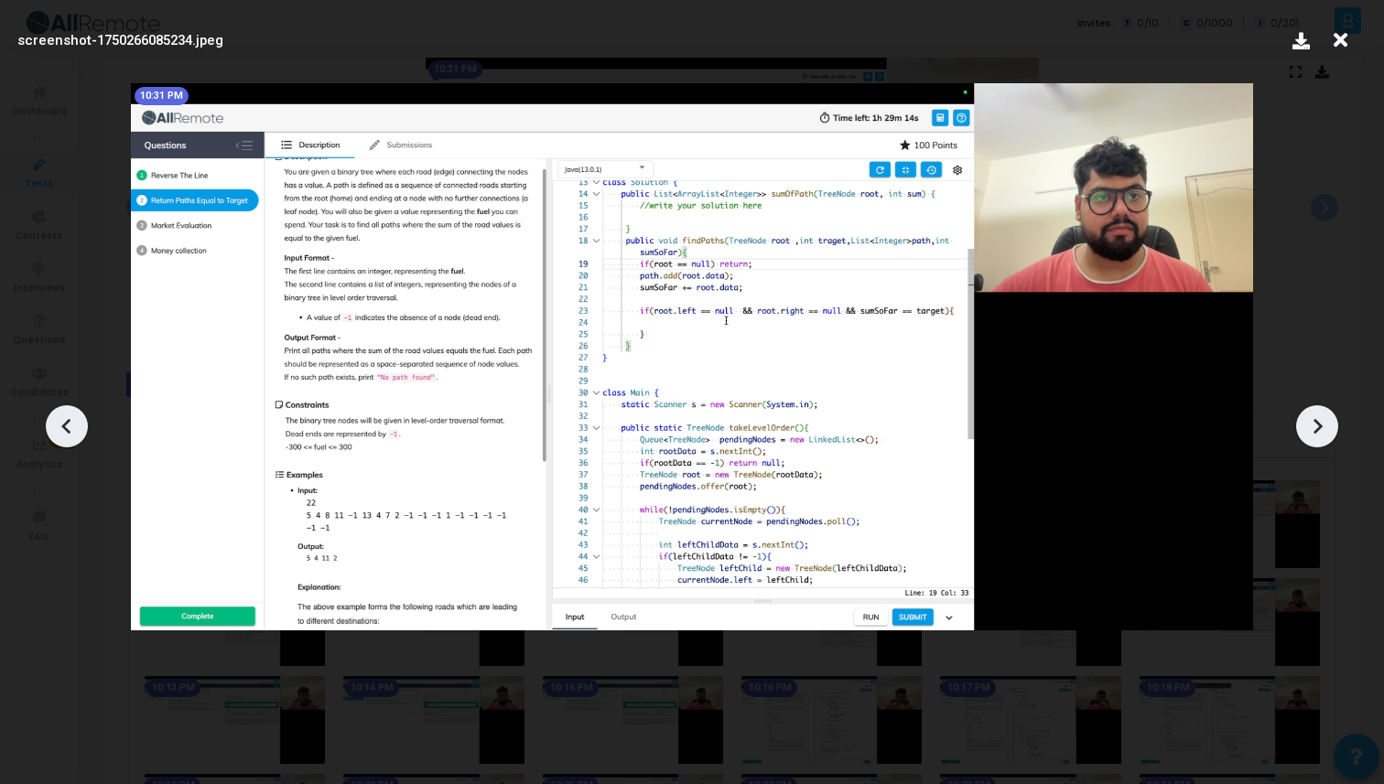
click at [1320, 416] on icon at bounding box center [1316, 426] width 27 height 27
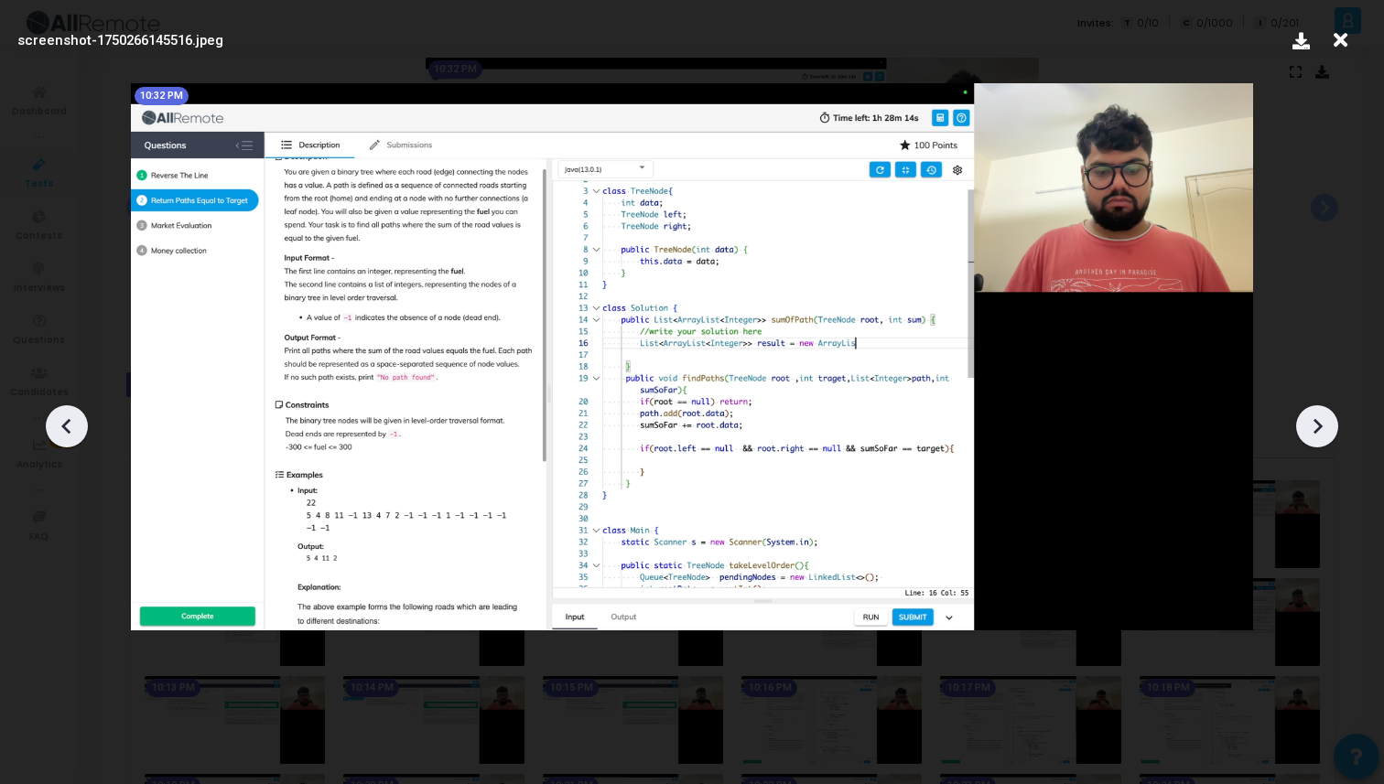
click at [1320, 416] on icon at bounding box center [1316, 426] width 27 height 27
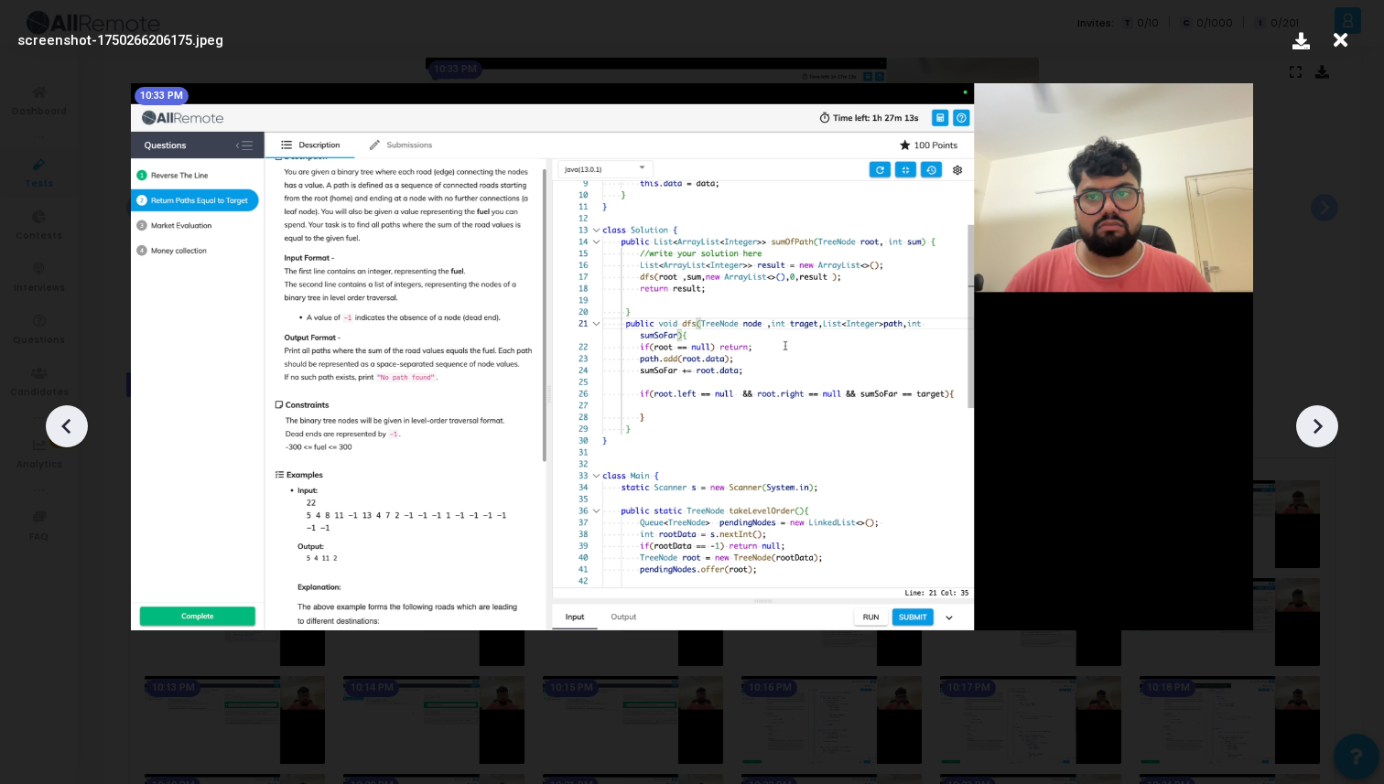
click at [1320, 416] on icon at bounding box center [1316, 426] width 27 height 27
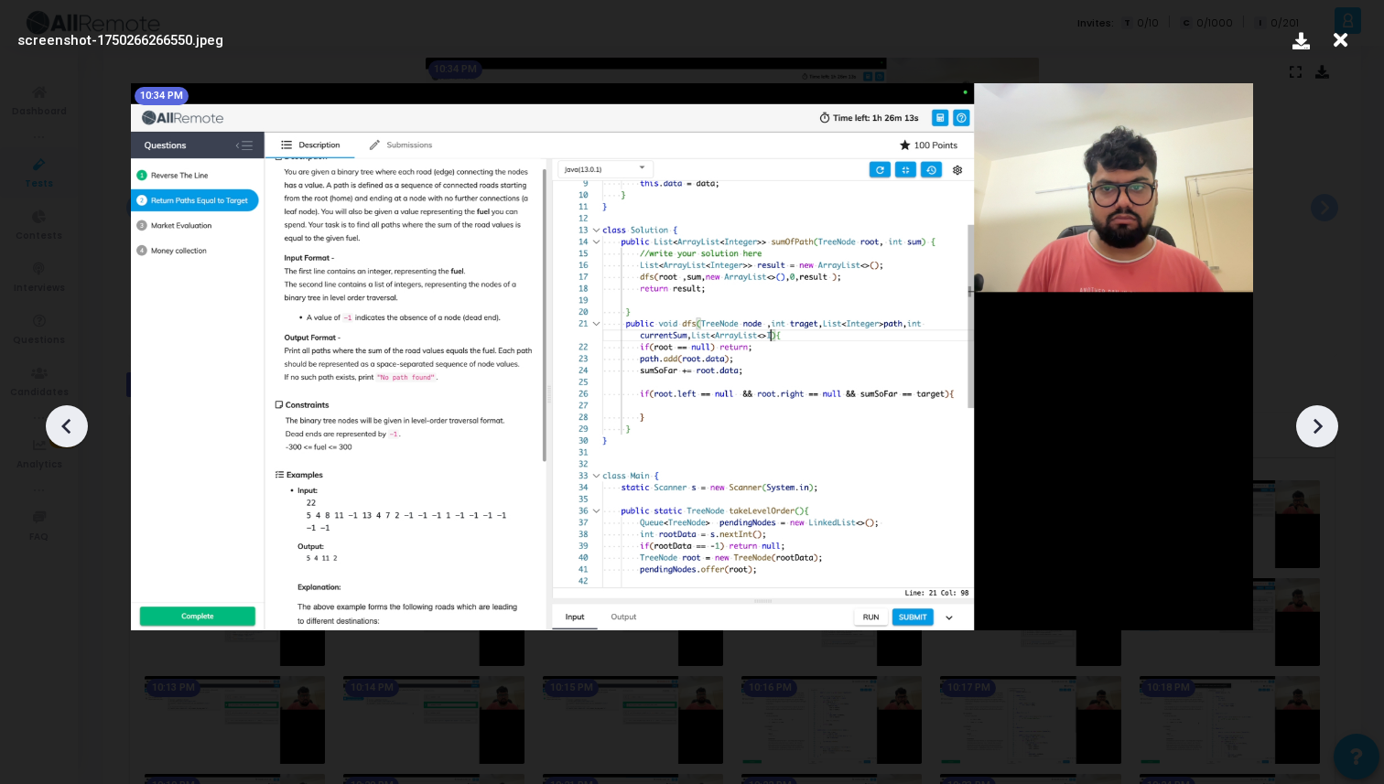
click at [1320, 416] on icon at bounding box center [1316, 426] width 27 height 27
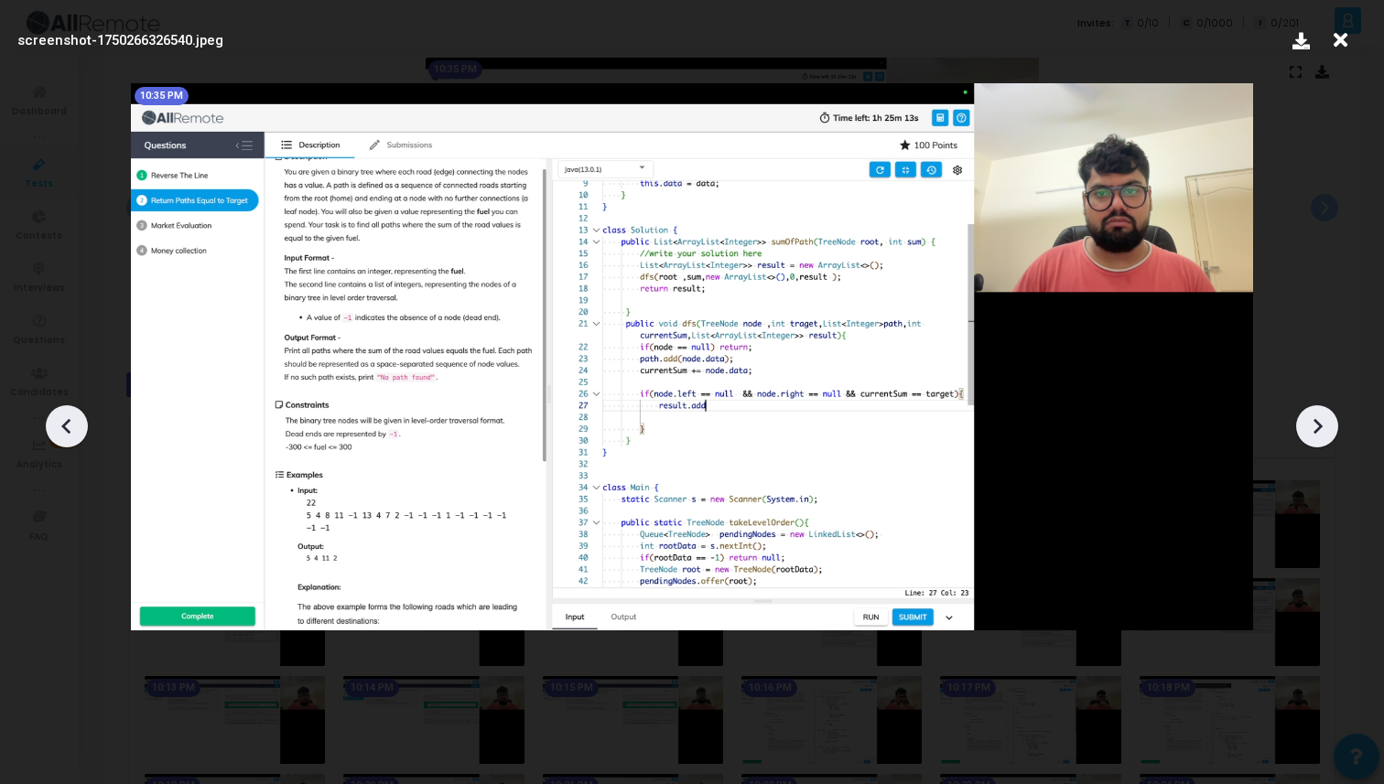
click at [1320, 416] on icon at bounding box center [1316, 426] width 27 height 27
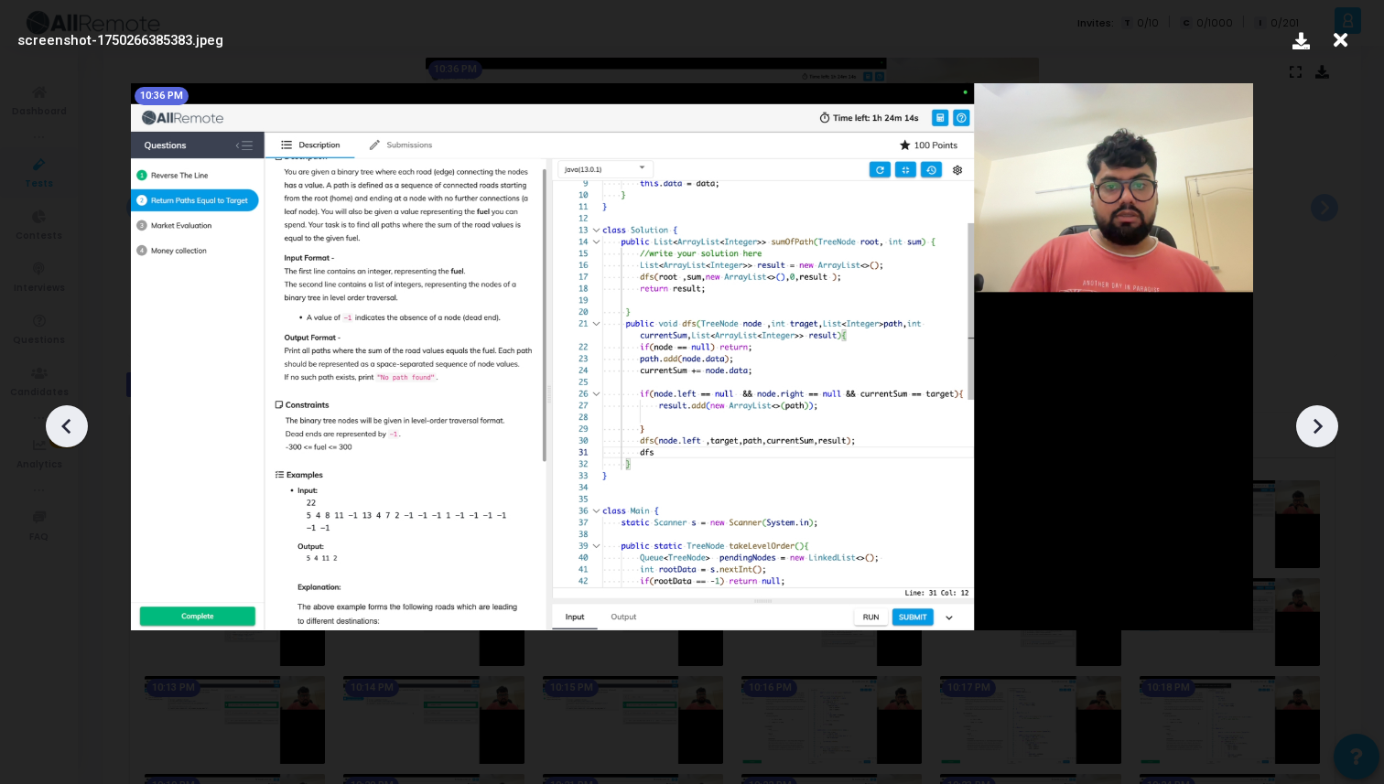
click at [1320, 416] on icon at bounding box center [1316, 426] width 27 height 27
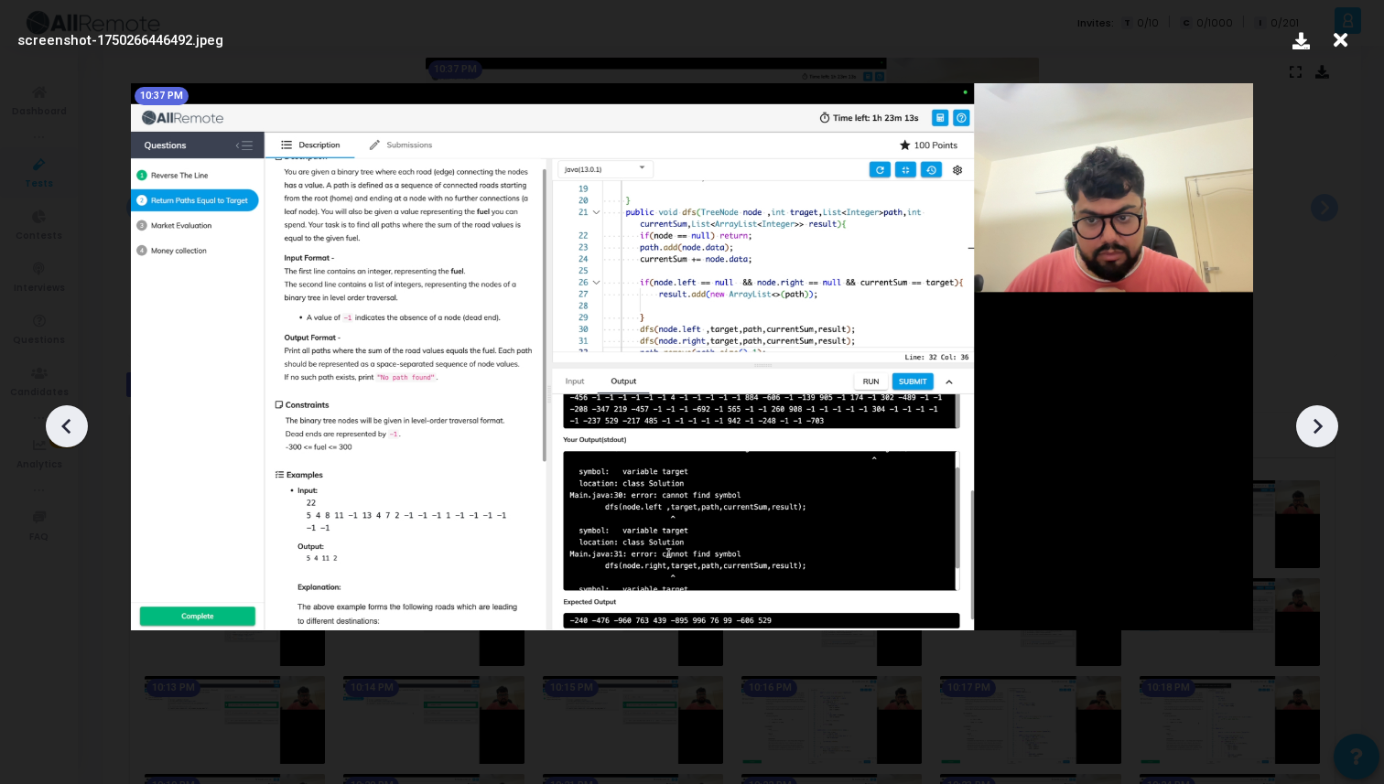
click at [1320, 416] on icon at bounding box center [1316, 426] width 27 height 27
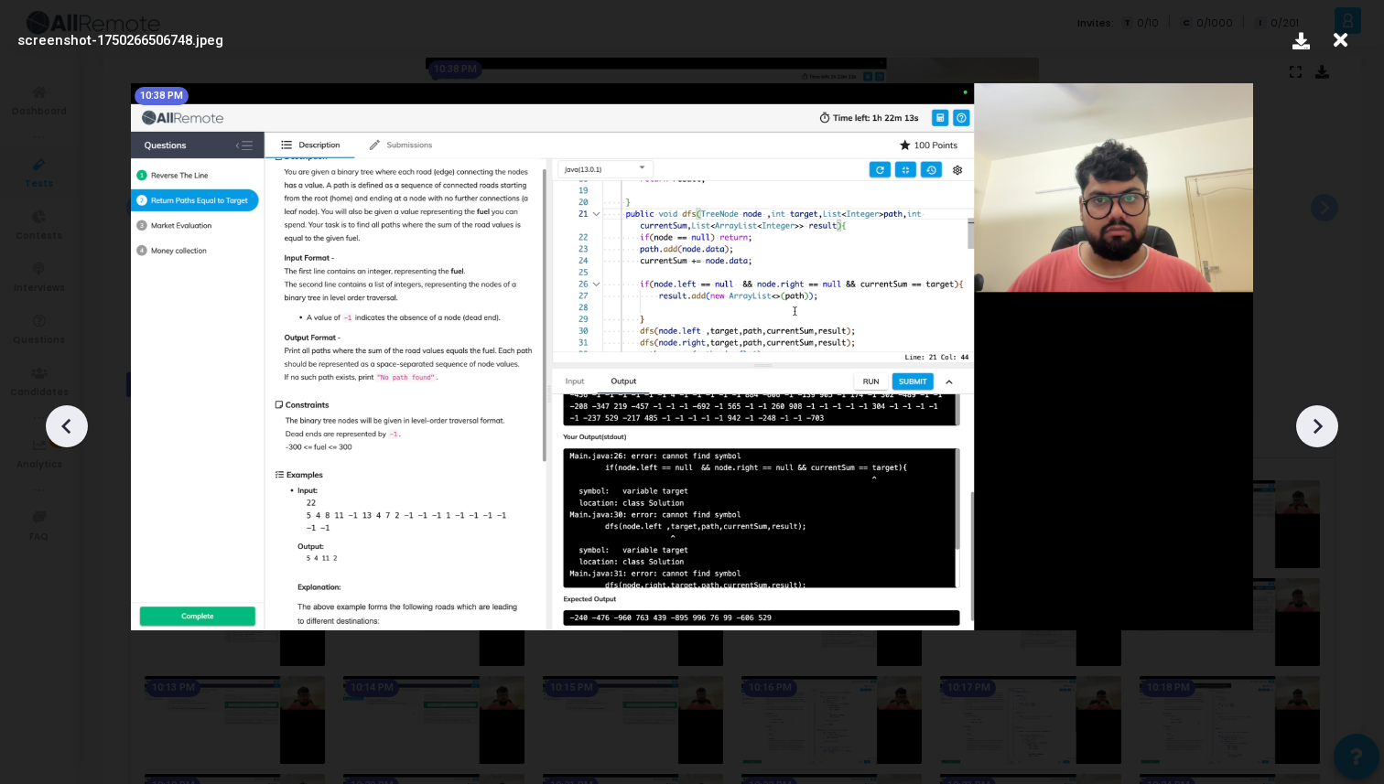
click at [1320, 416] on icon at bounding box center [1316, 426] width 27 height 27
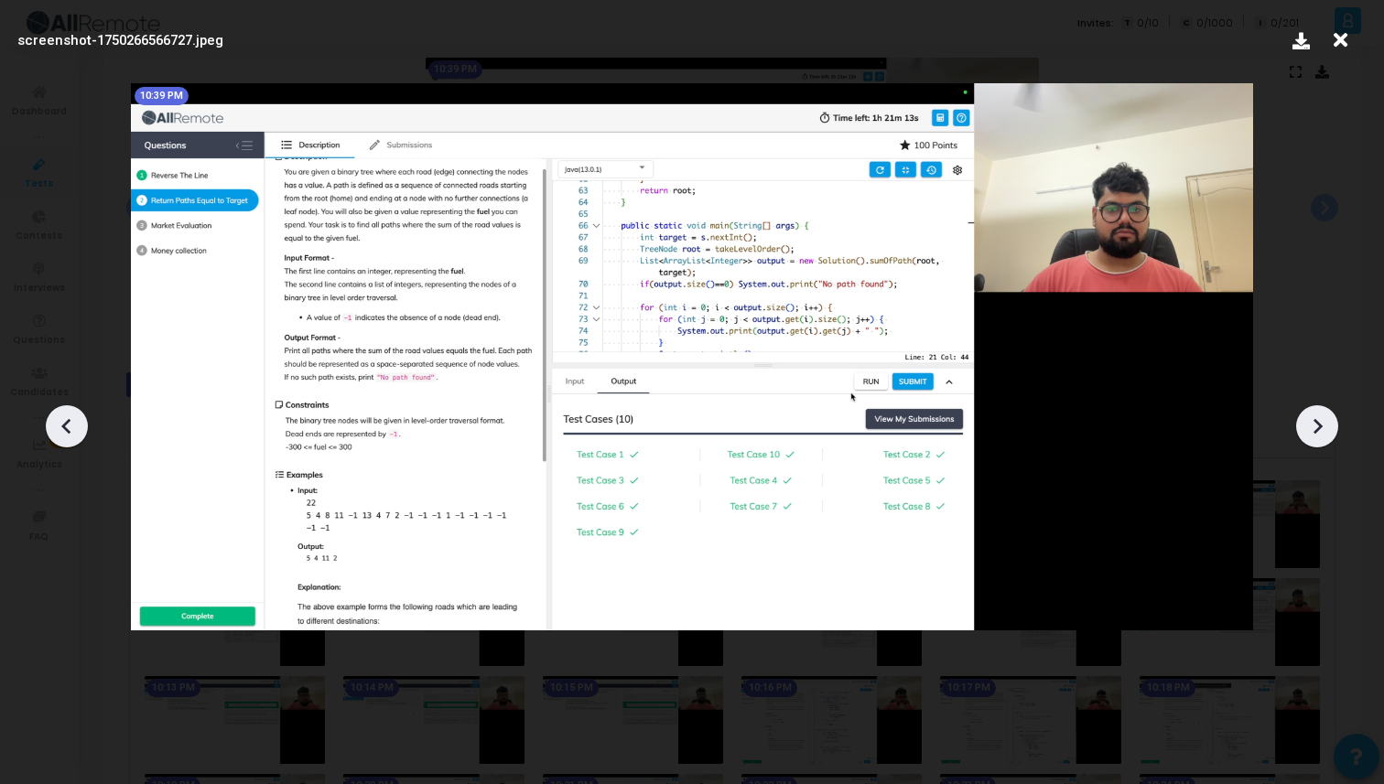
click at [1320, 416] on icon at bounding box center [1316, 426] width 27 height 27
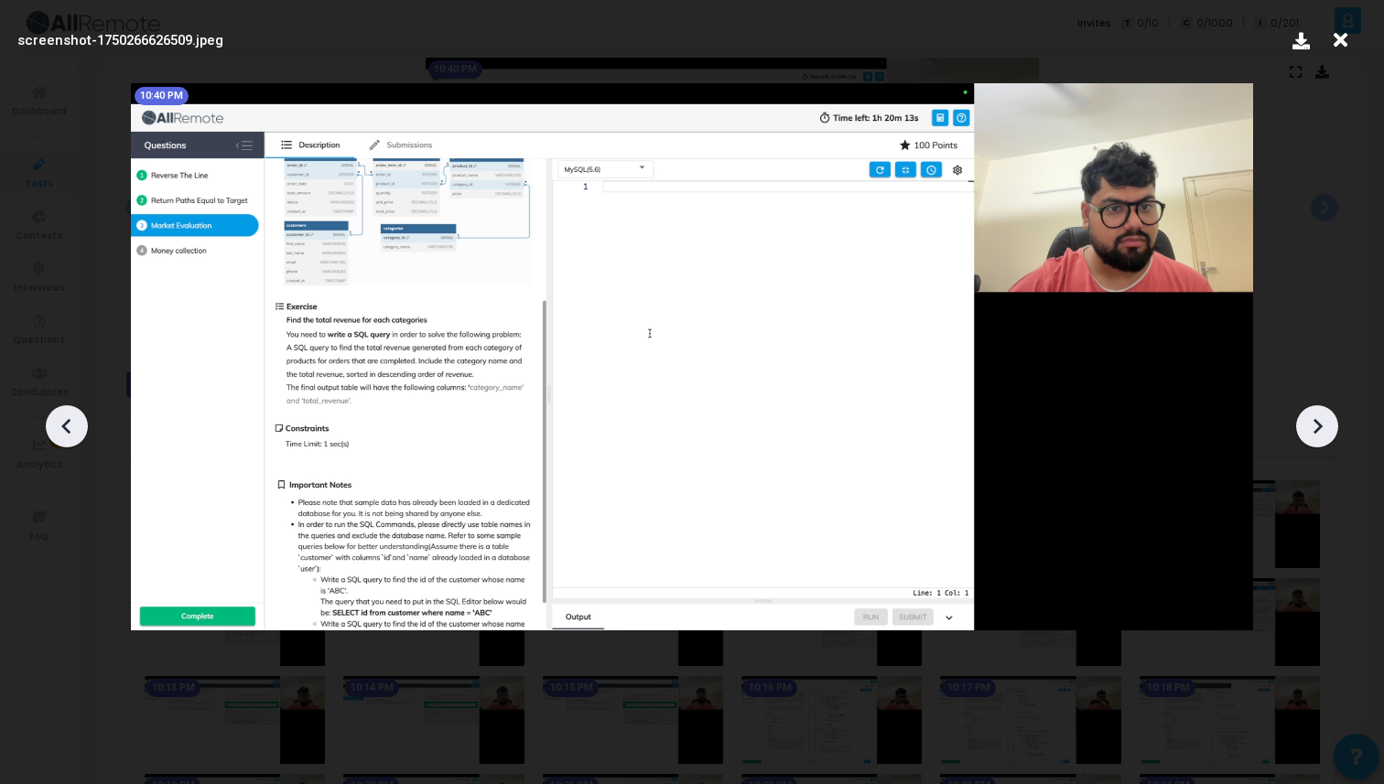
click at [1321, 416] on icon at bounding box center [1316, 426] width 27 height 27
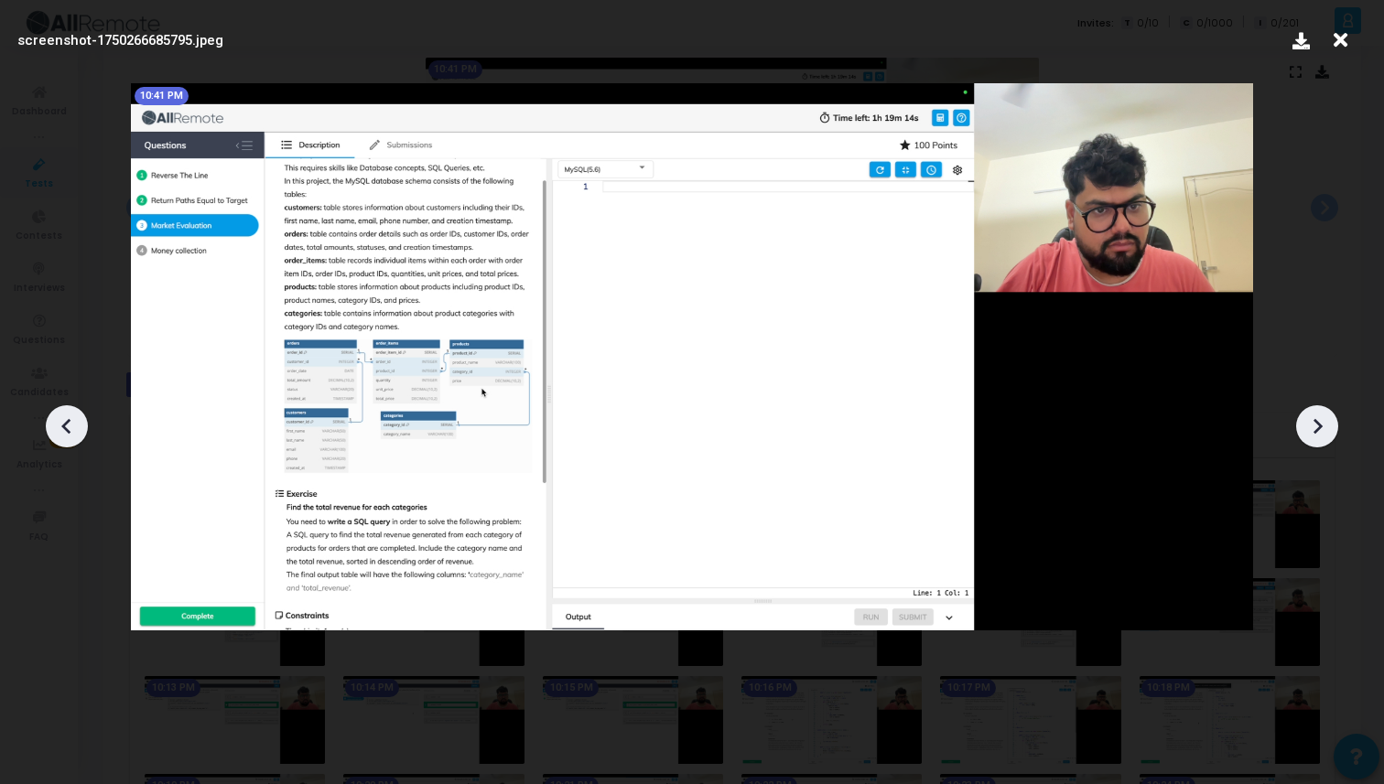
click at [1321, 416] on icon at bounding box center [1316, 426] width 27 height 27
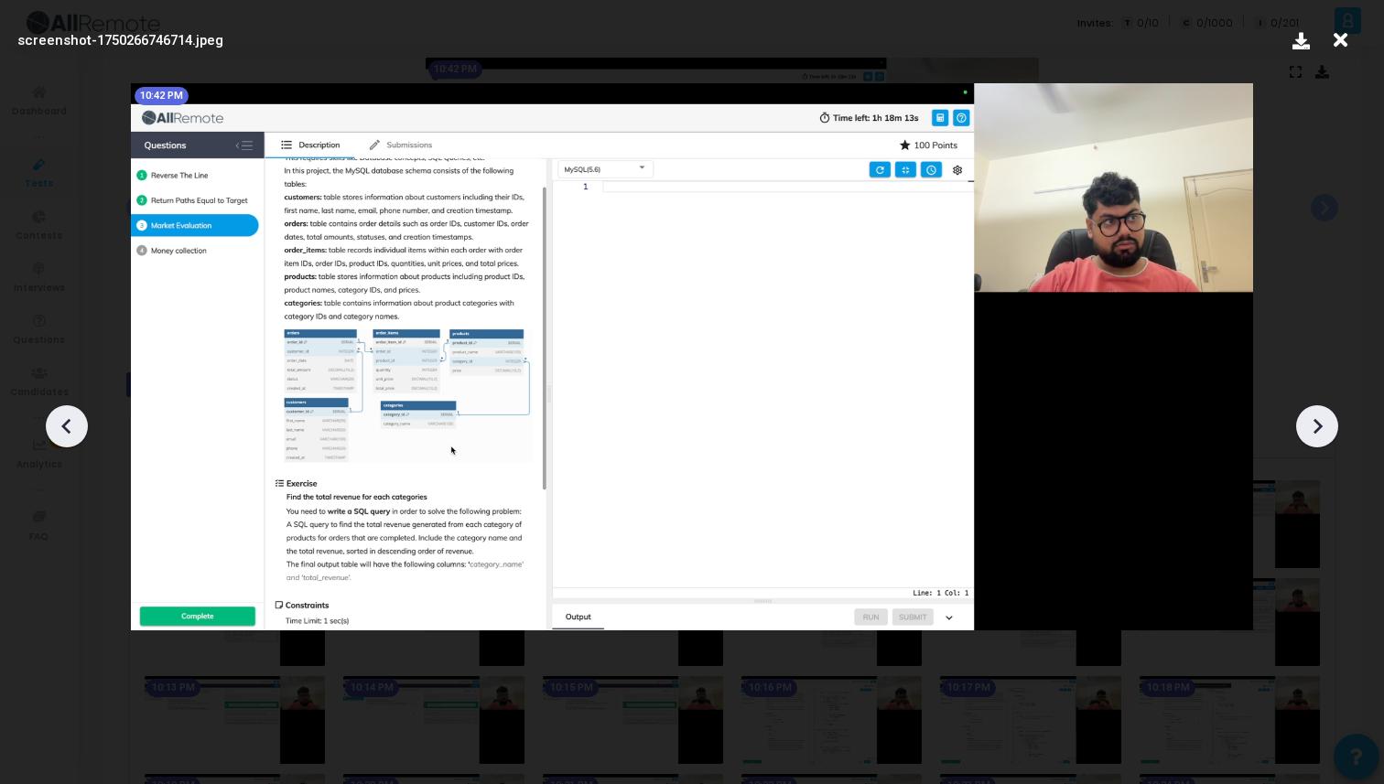
click at [1321, 416] on icon at bounding box center [1316, 426] width 27 height 27
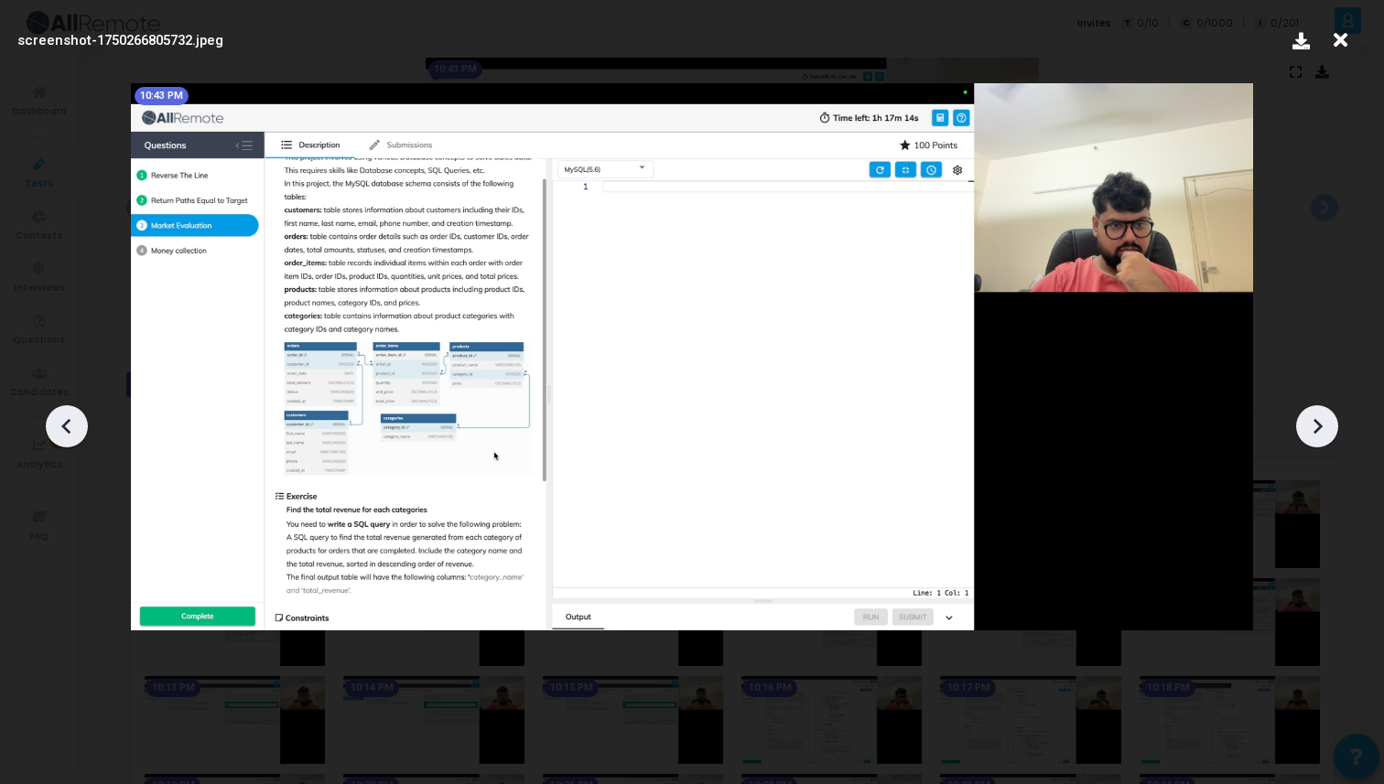
click at [66, 424] on icon at bounding box center [66, 426] width 27 height 27
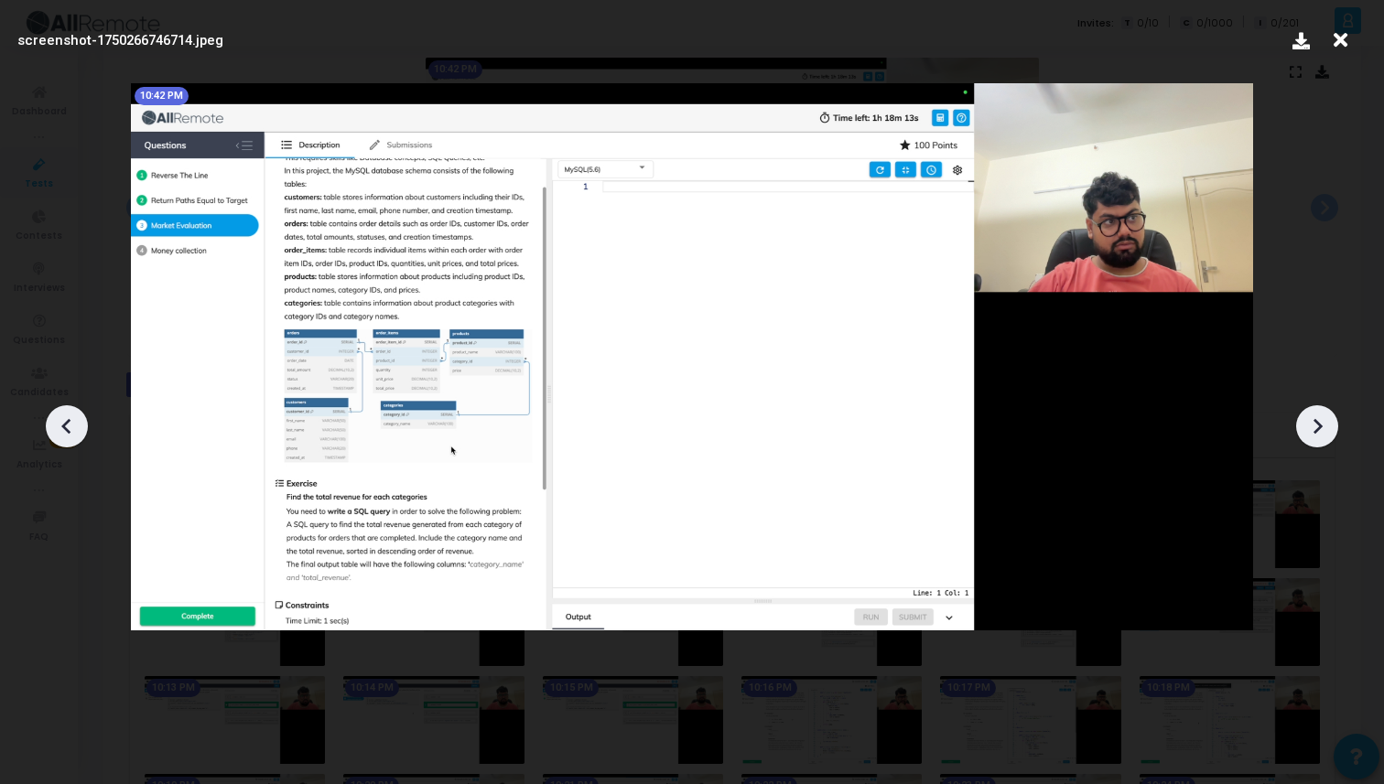
click at [1330, 428] on icon at bounding box center [1316, 426] width 27 height 27
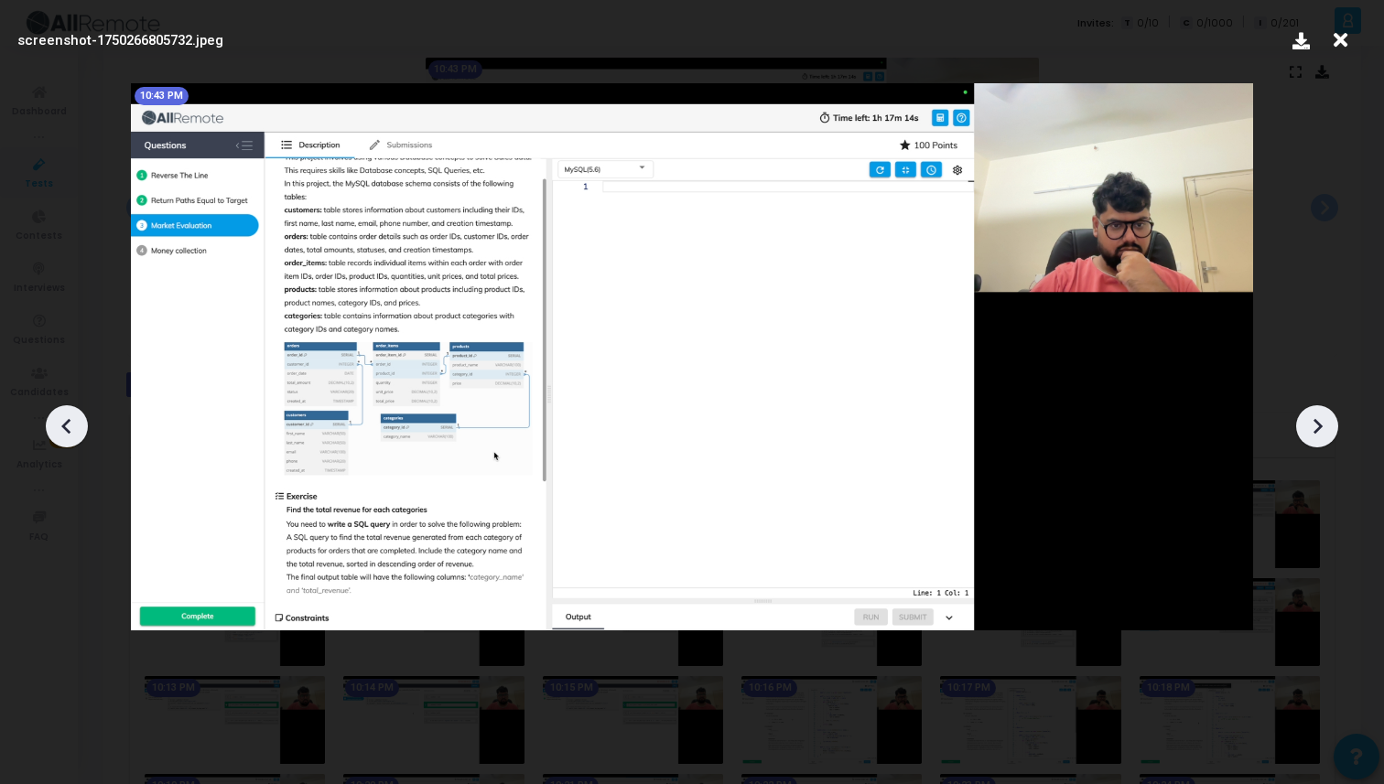
click at [1330, 428] on icon at bounding box center [1316, 426] width 27 height 27
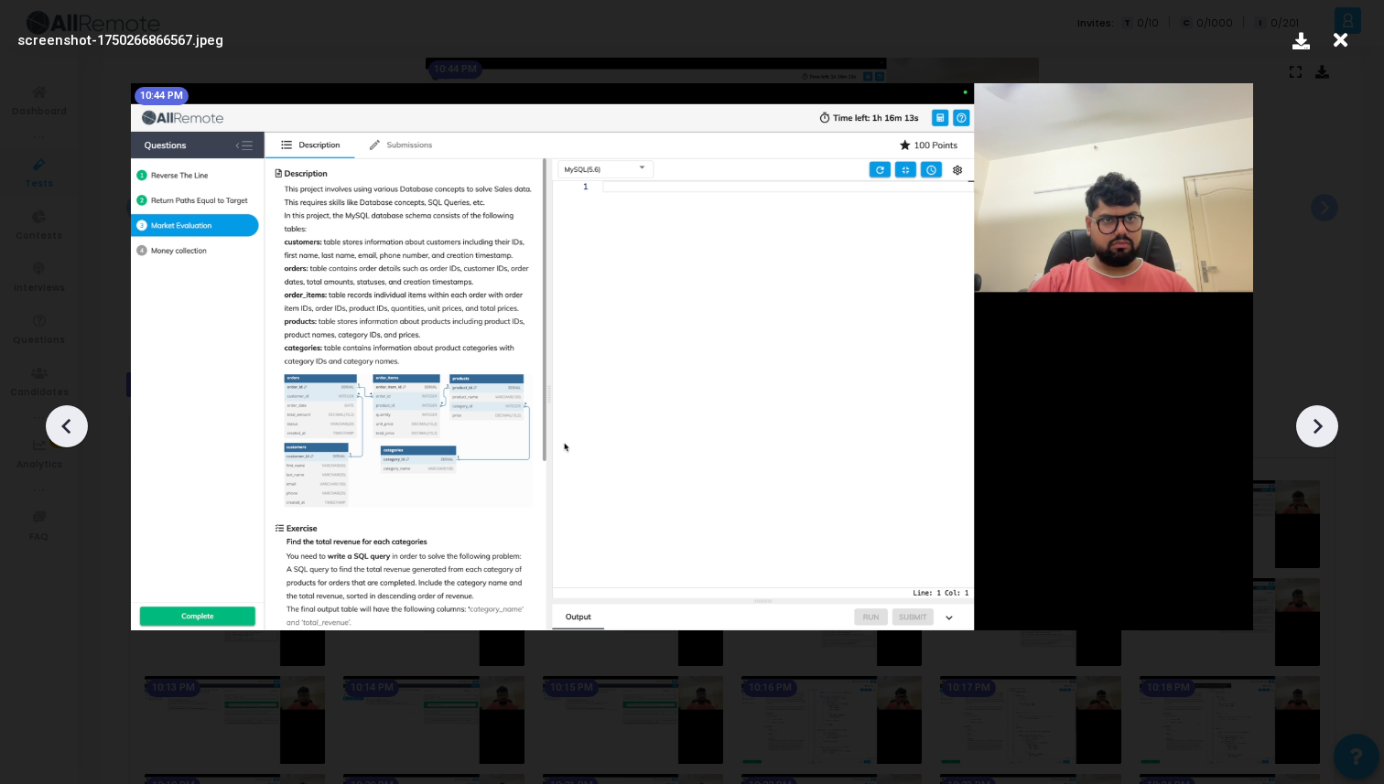
click at [1330, 428] on icon at bounding box center [1316, 426] width 27 height 27
click at [53, 427] on icon at bounding box center [66, 426] width 27 height 27
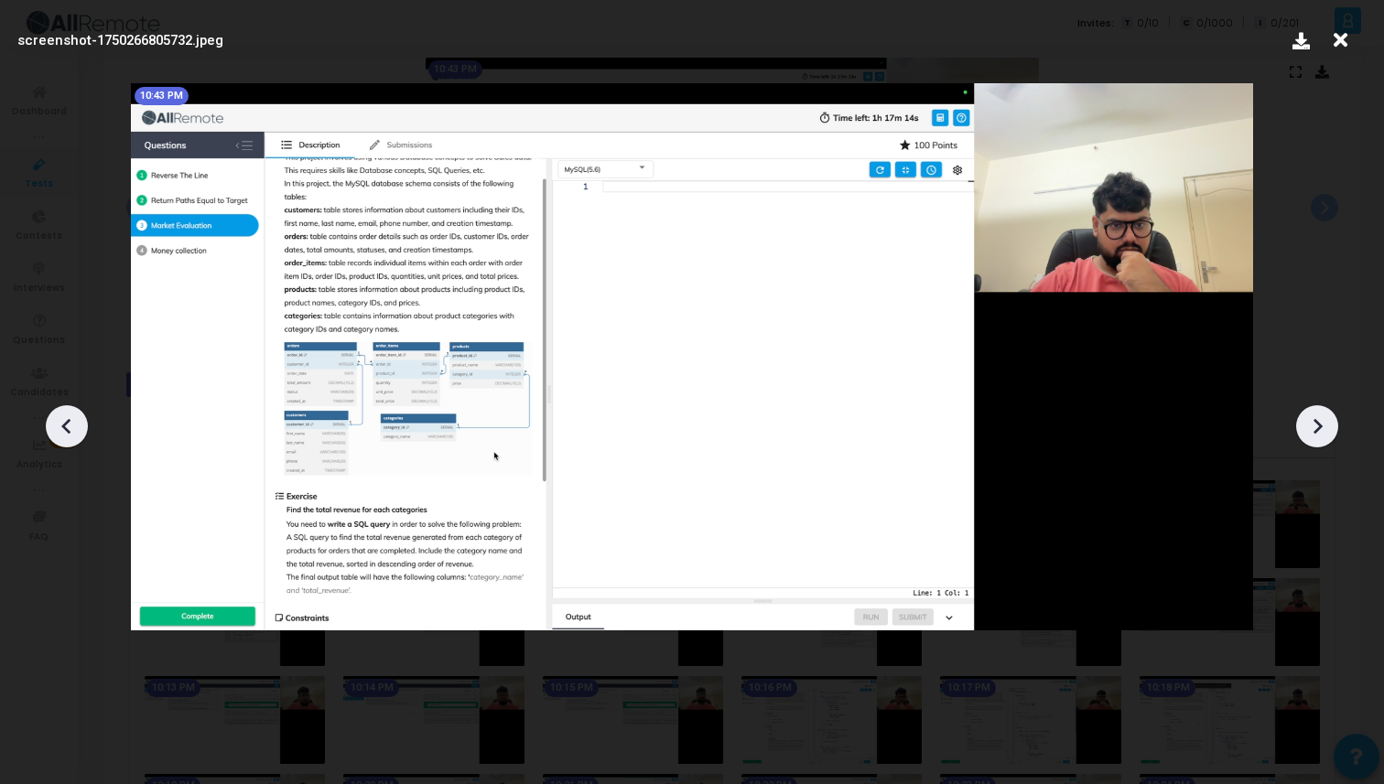
click at [1321, 420] on icon at bounding box center [1316, 426] width 27 height 27
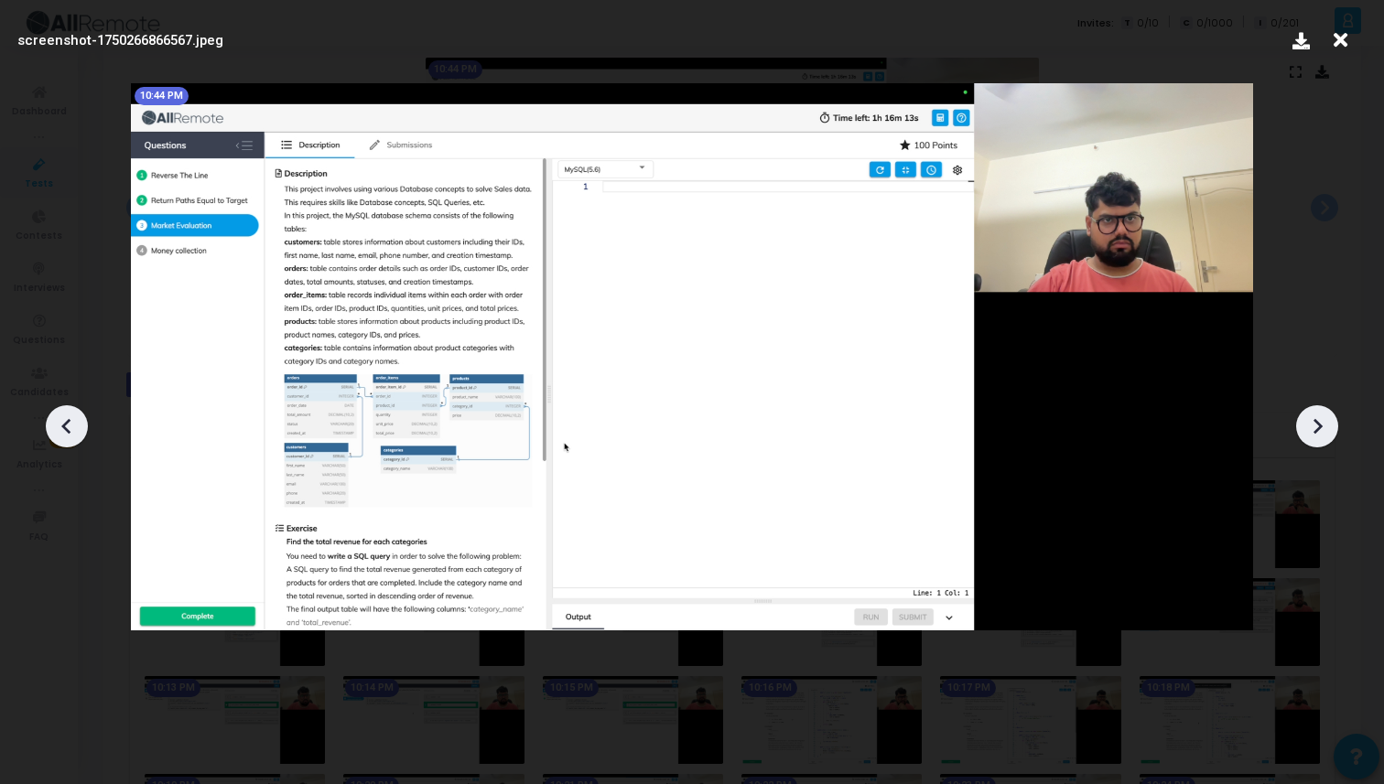
click at [1321, 420] on icon at bounding box center [1316, 426] width 27 height 27
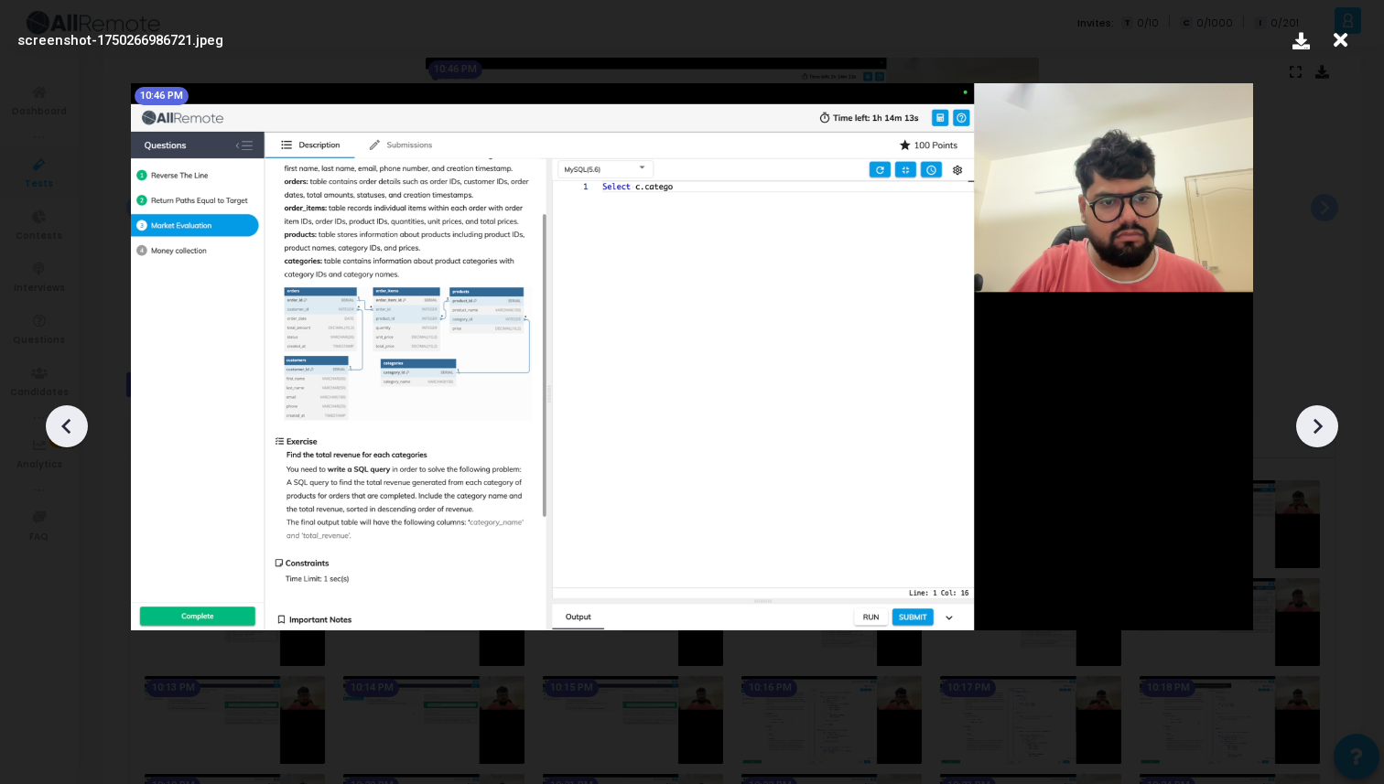
click at [1321, 421] on icon at bounding box center [1316, 426] width 27 height 27
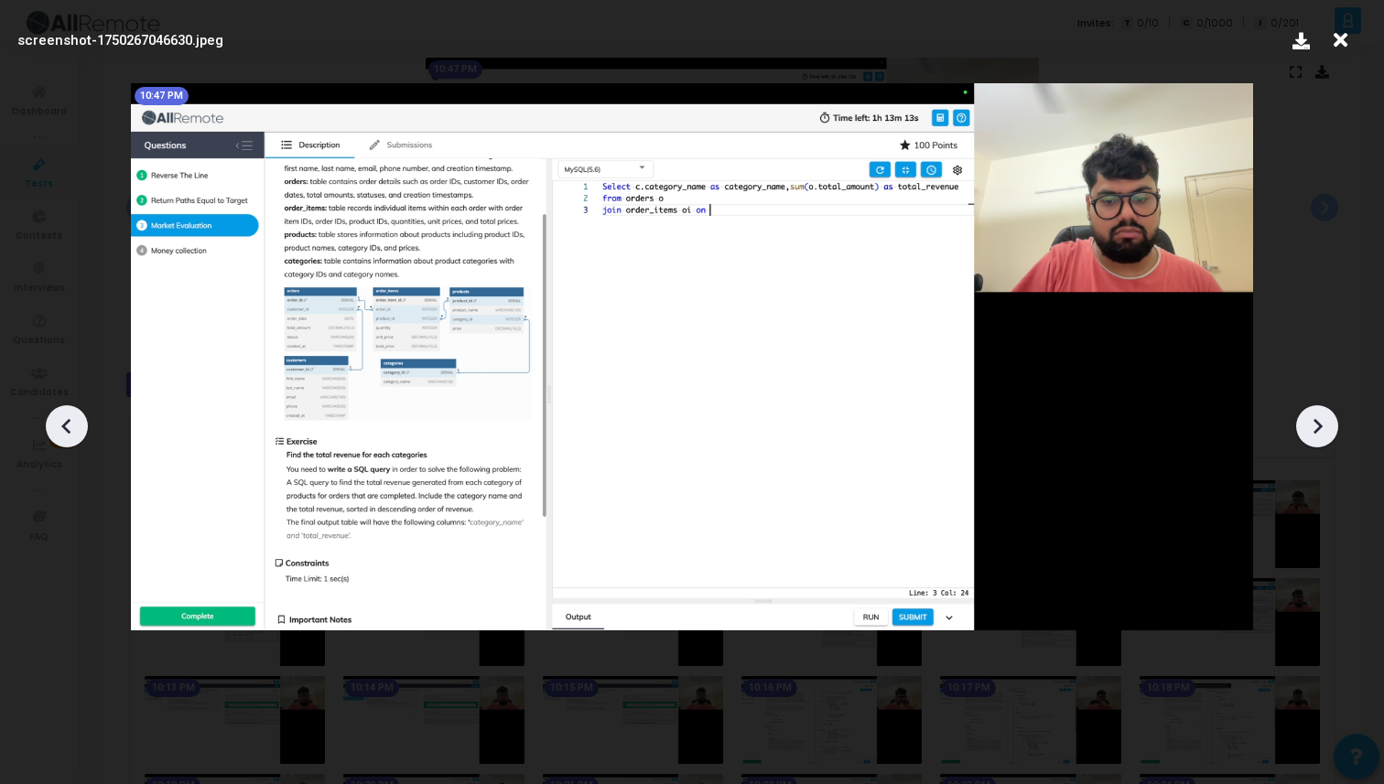
click at [1327, 425] on icon at bounding box center [1316, 426] width 27 height 27
click at [1327, 426] on icon at bounding box center [1316, 426] width 27 height 27
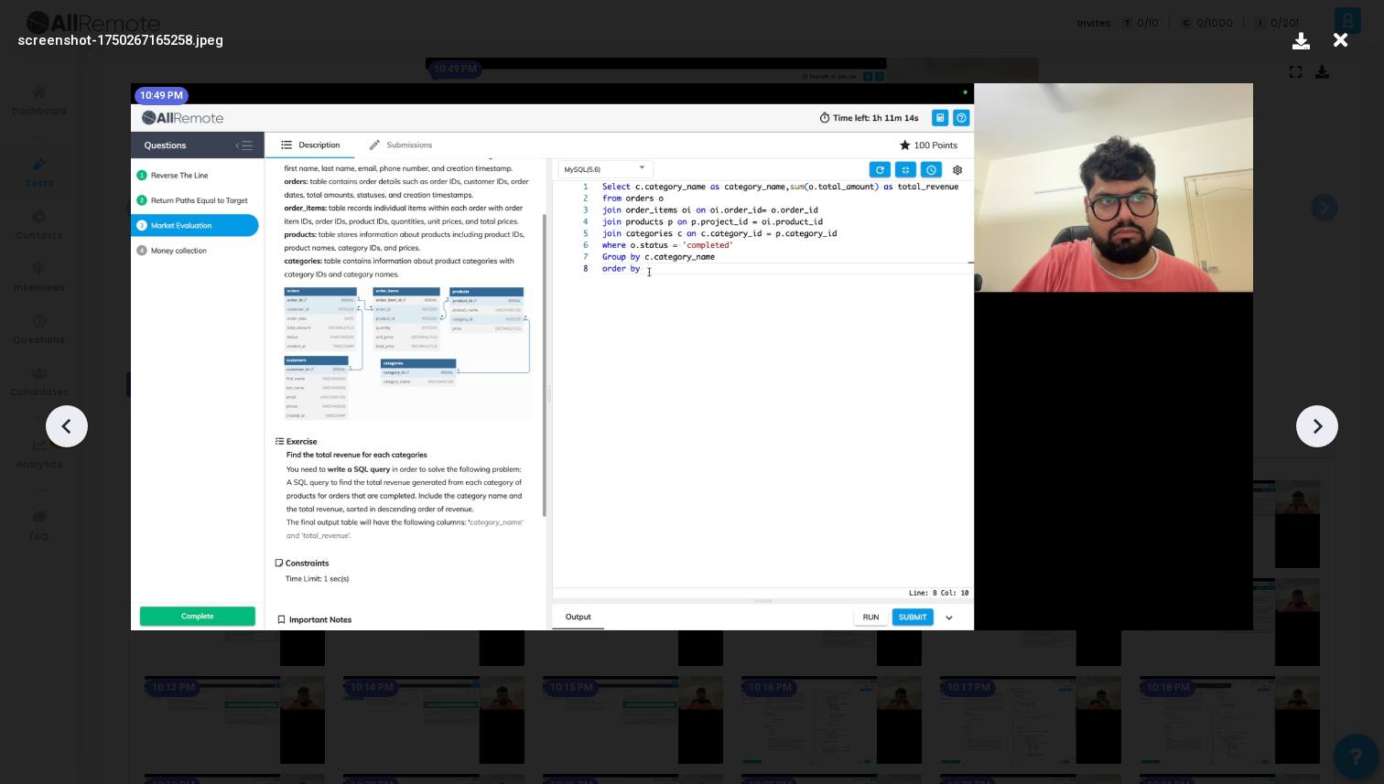
click at [1327, 426] on icon at bounding box center [1316, 426] width 27 height 27
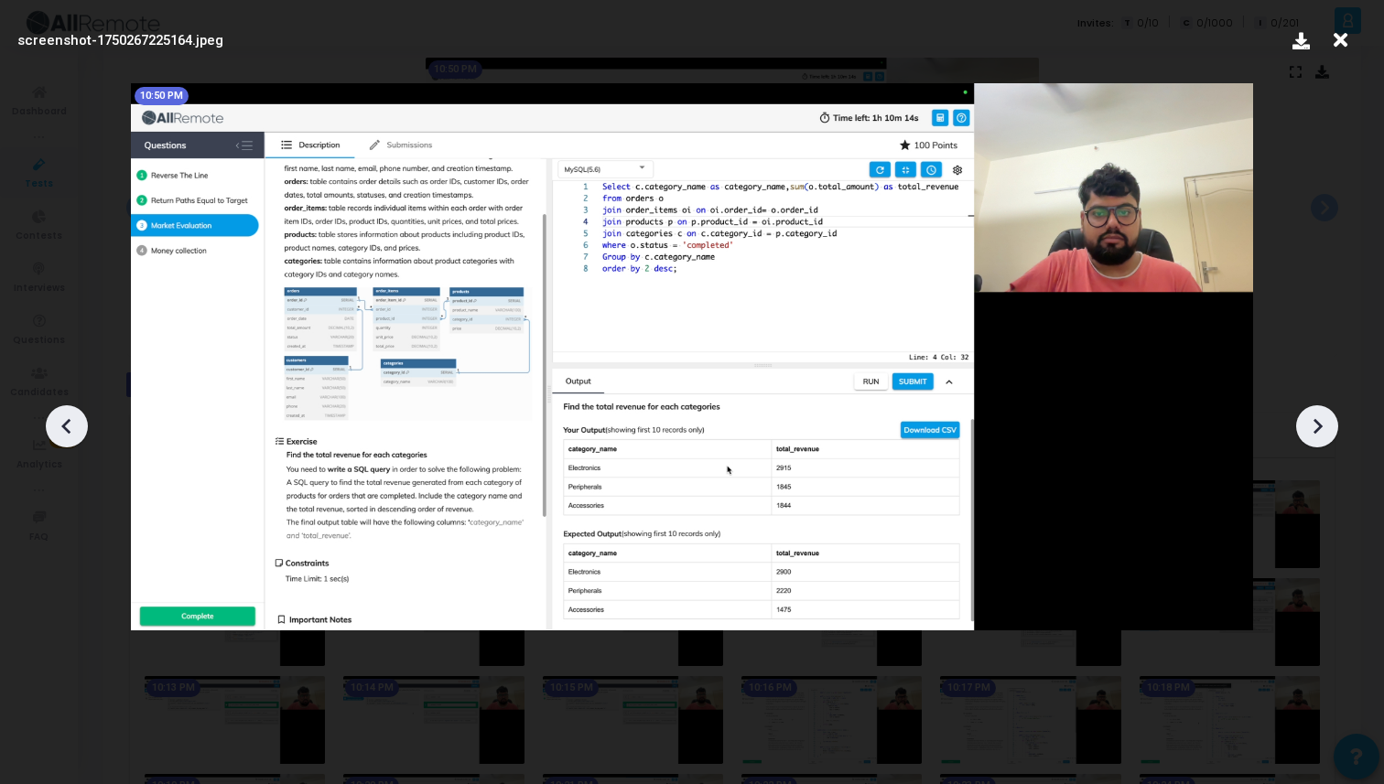
click at [1327, 426] on icon at bounding box center [1316, 426] width 27 height 27
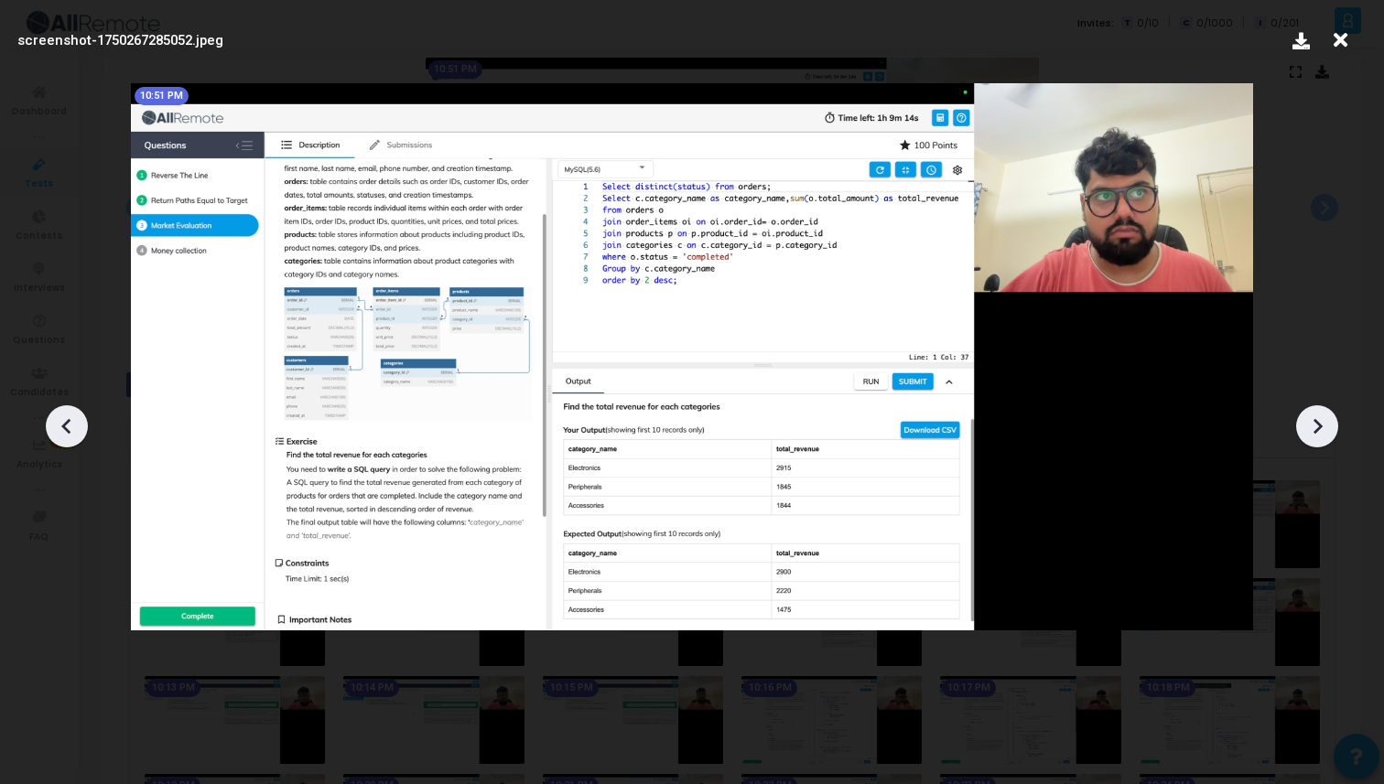
click at [1327, 426] on icon at bounding box center [1316, 426] width 27 height 27
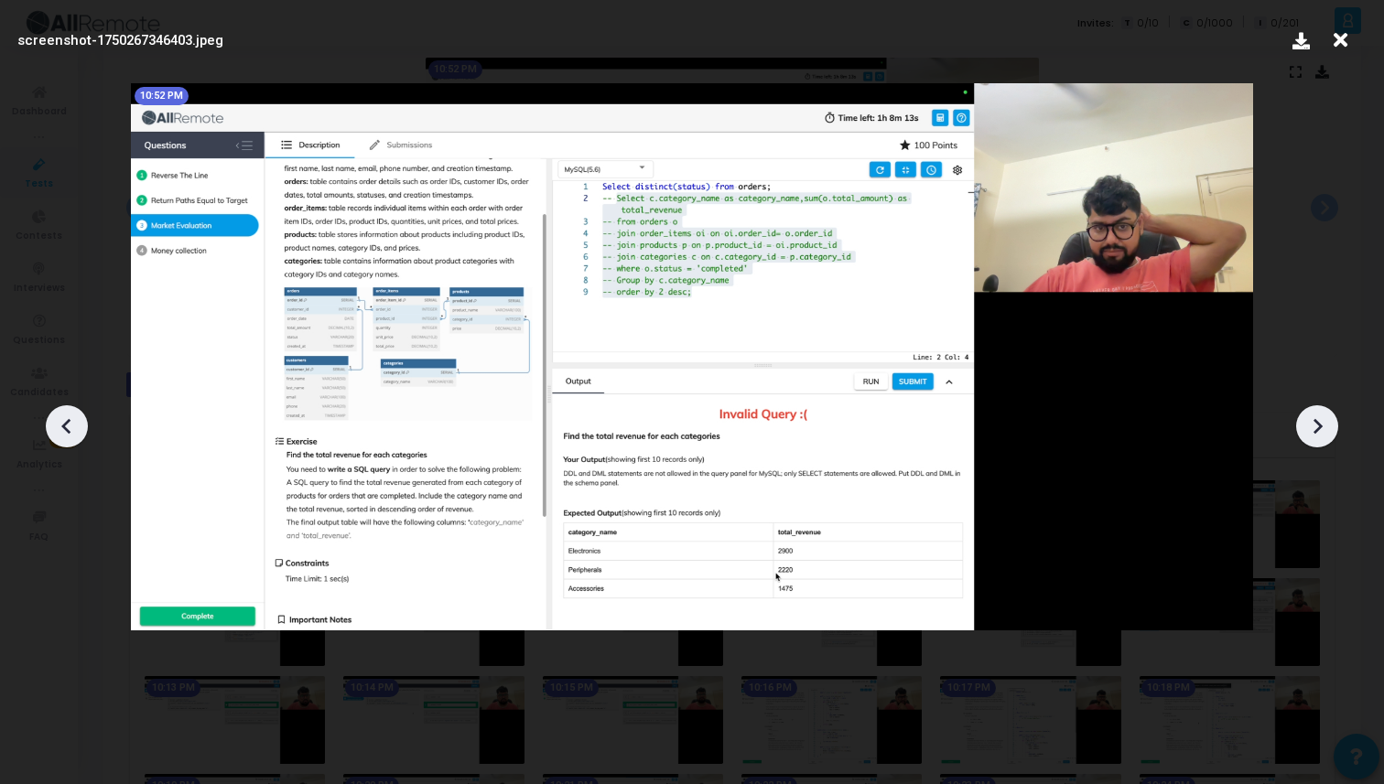
click at [1327, 426] on icon at bounding box center [1316, 426] width 27 height 27
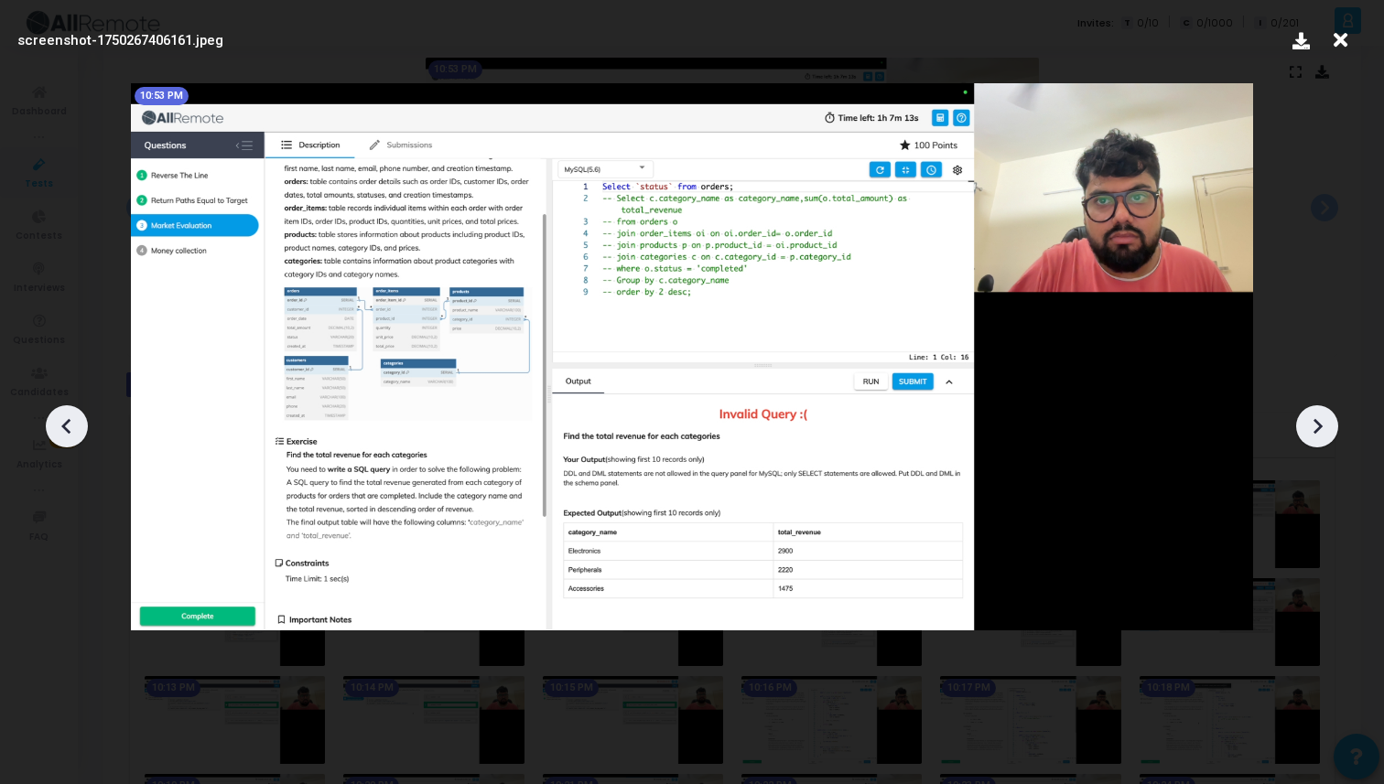
click at [97, 420] on div at bounding box center [692, 419] width 1384 height 729
click at [68, 420] on icon at bounding box center [65, 426] width 9 height 16
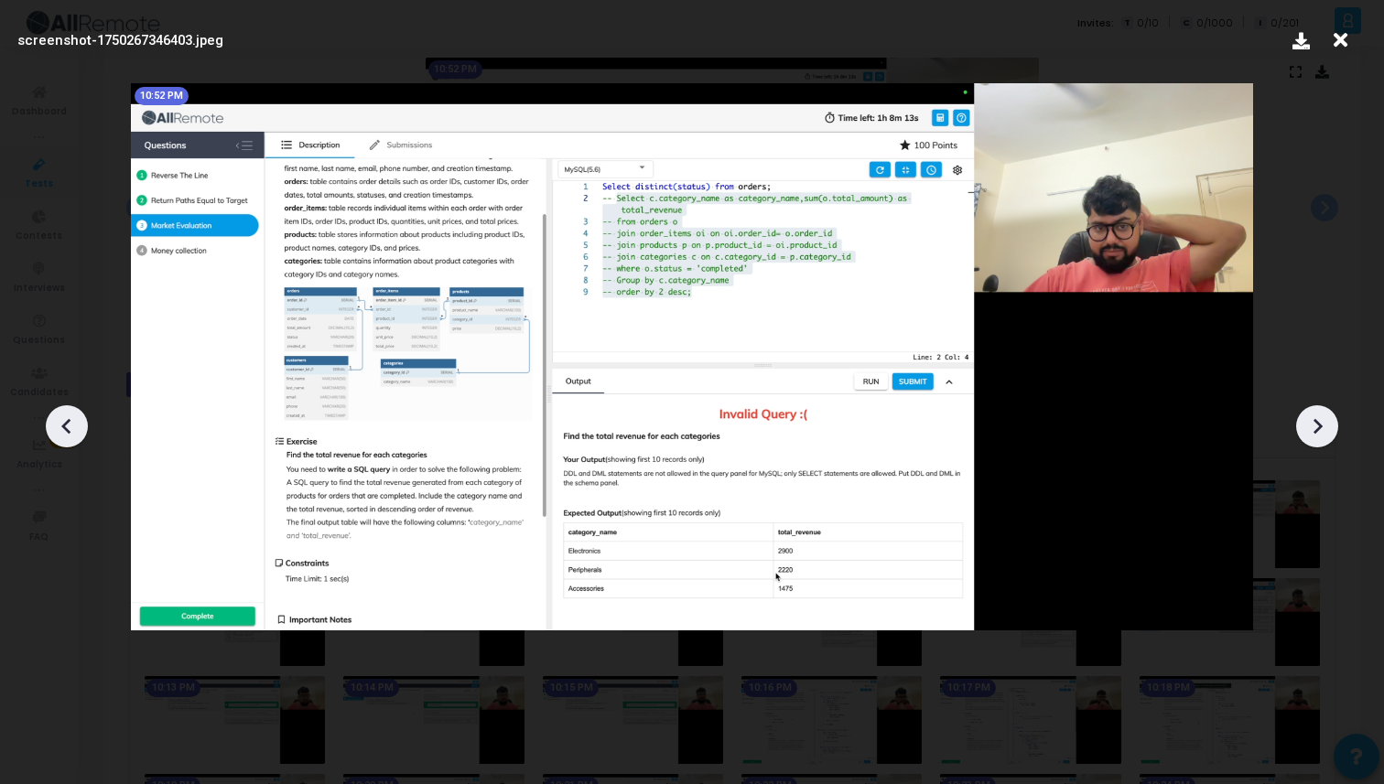
click at [1314, 432] on icon at bounding box center [1317, 426] width 9 height 16
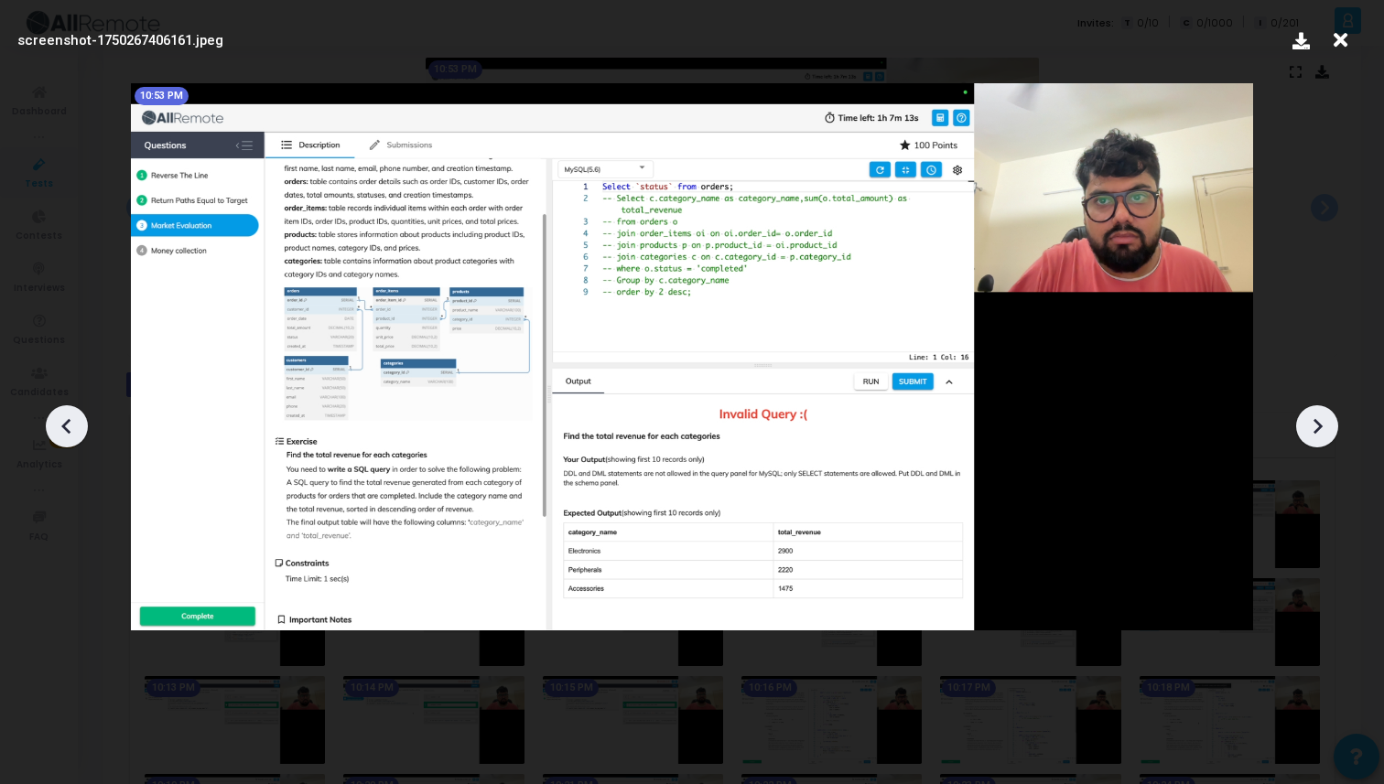
click at [1314, 432] on icon at bounding box center [1317, 426] width 9 height 16
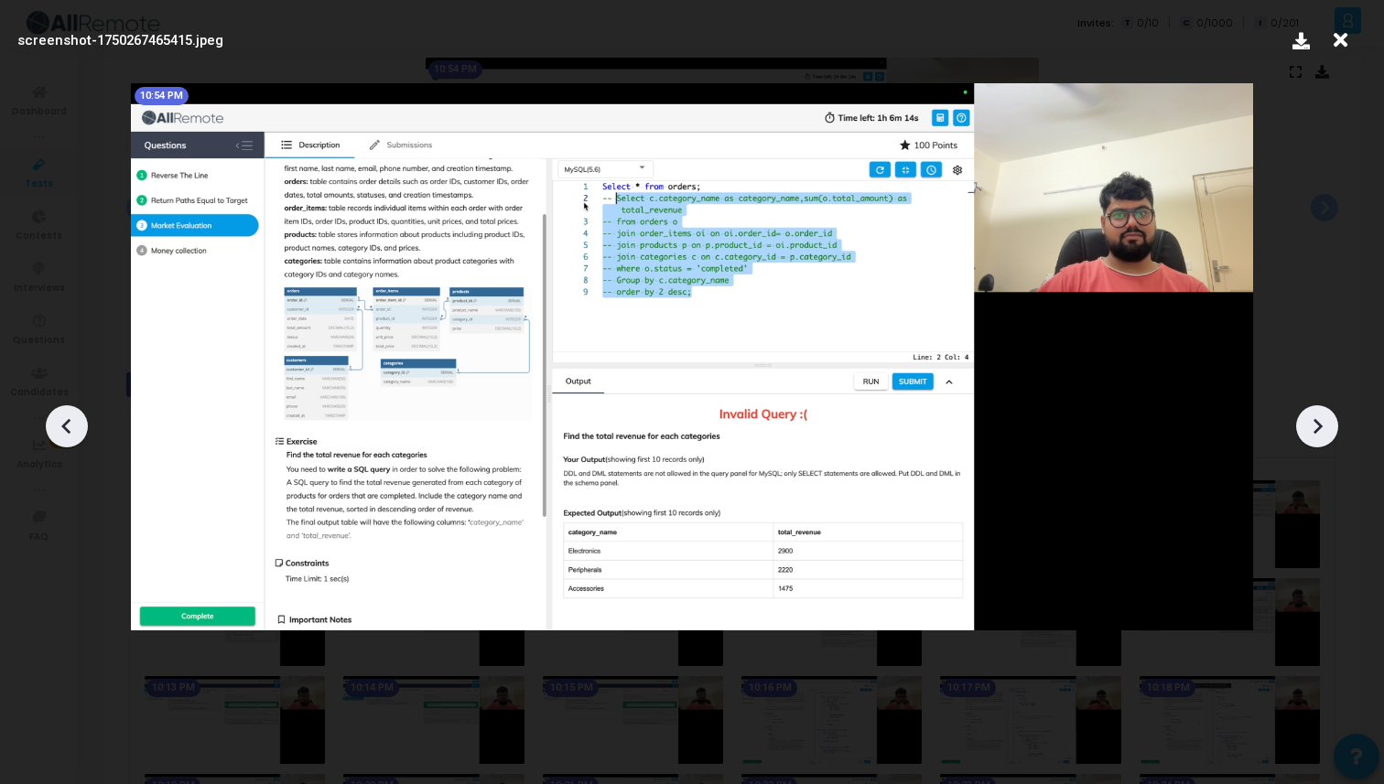
click at [1314, 432] on icon at bounding box center [1317, 426] width 9 height 16
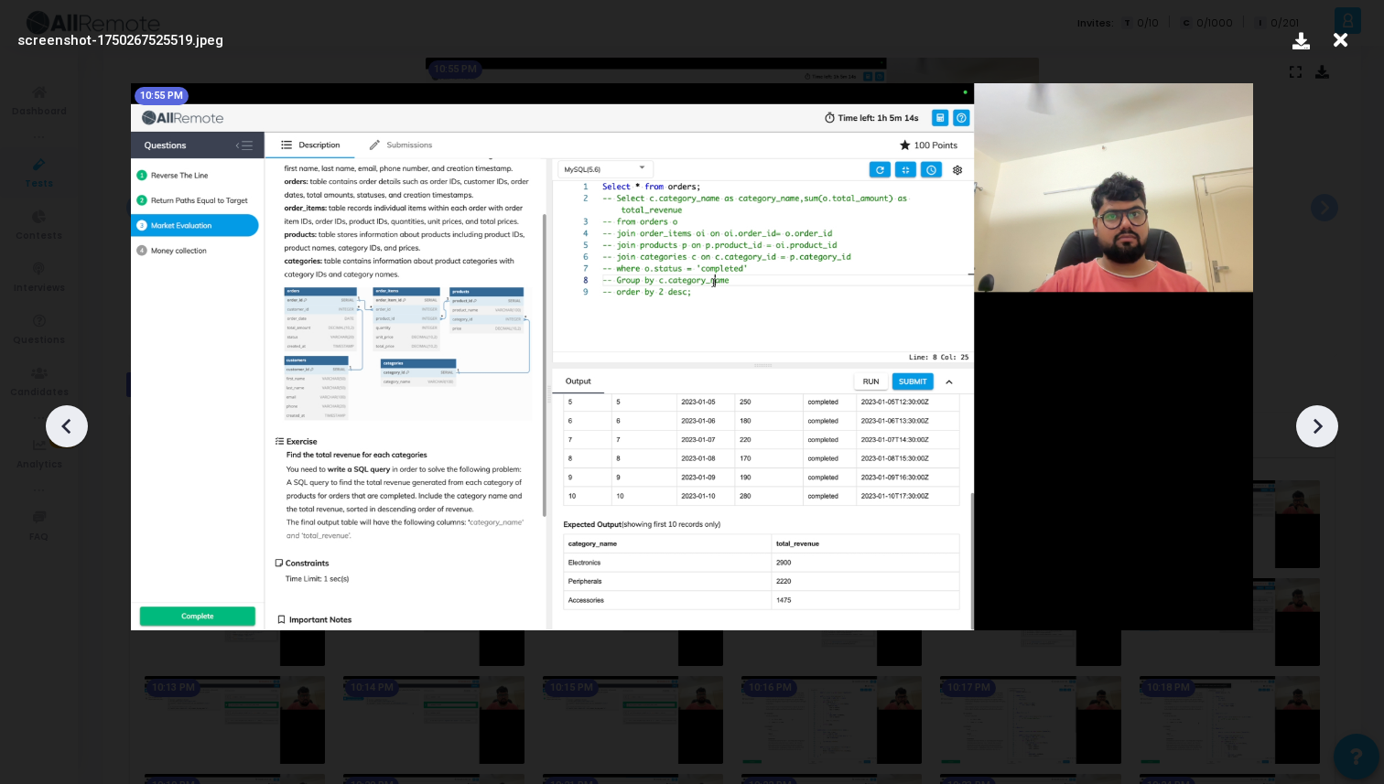
click at [1314, 432] on icon at bounding box center [1317, 426] width 9 height 16
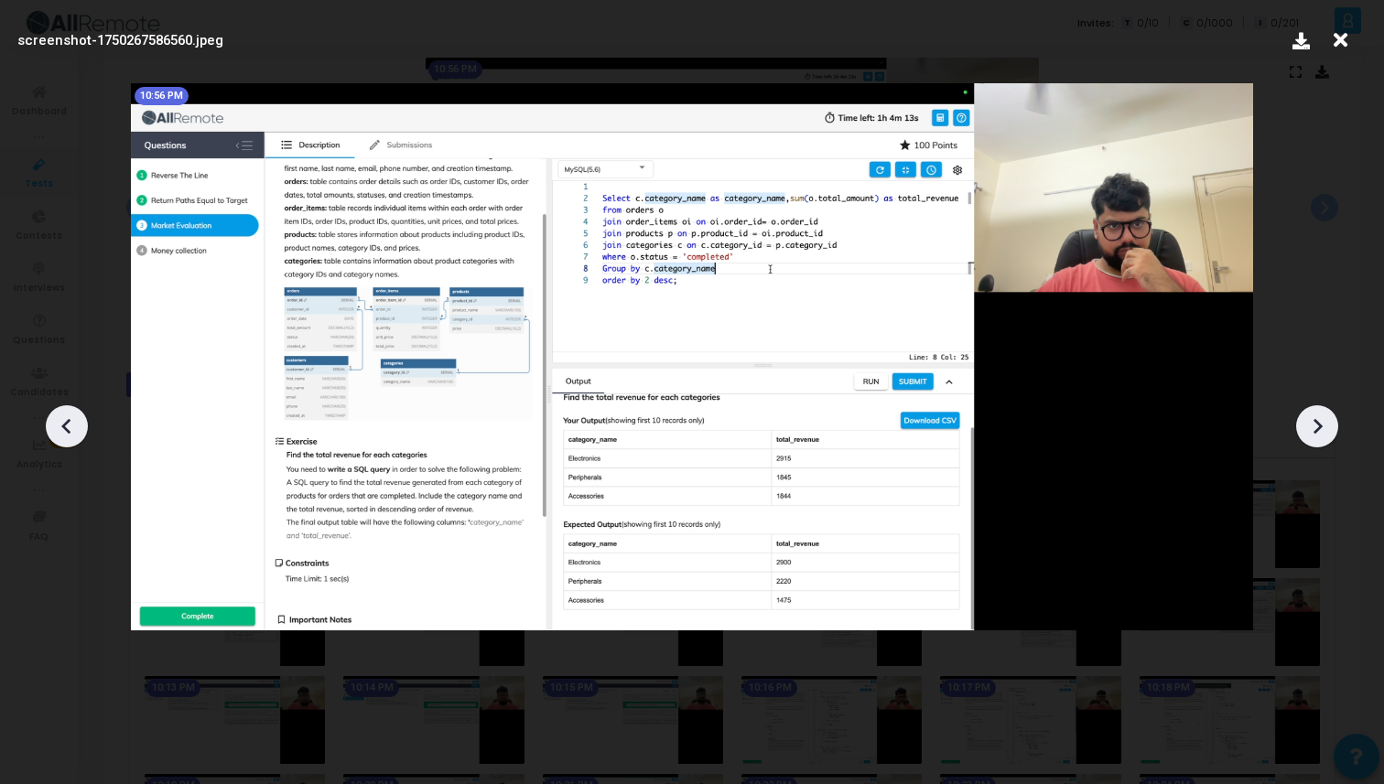
click at [1314, 432] on icon at bounding box center [1317, 426] width 9 height 16
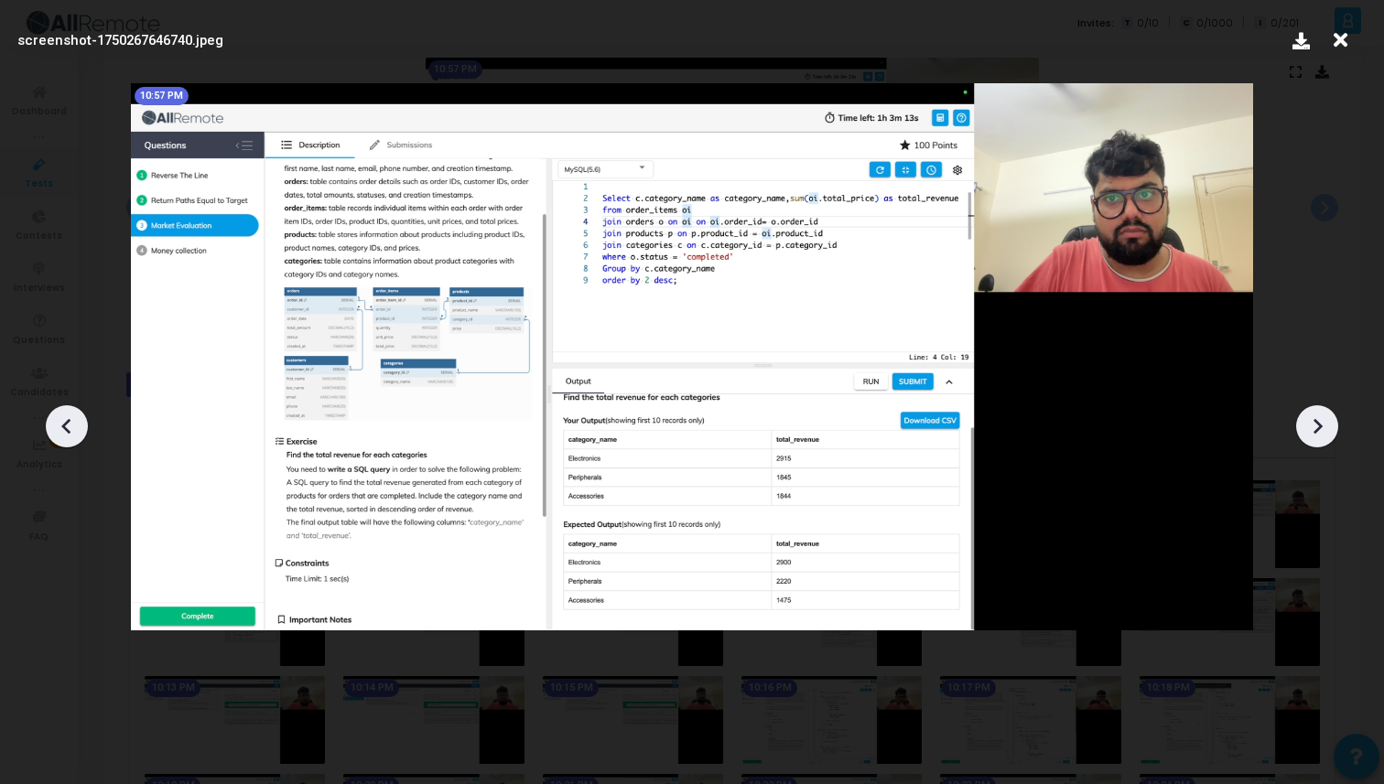
click at [1314, 432] on icon at bounding box center [1317, 426] width 9 height 16
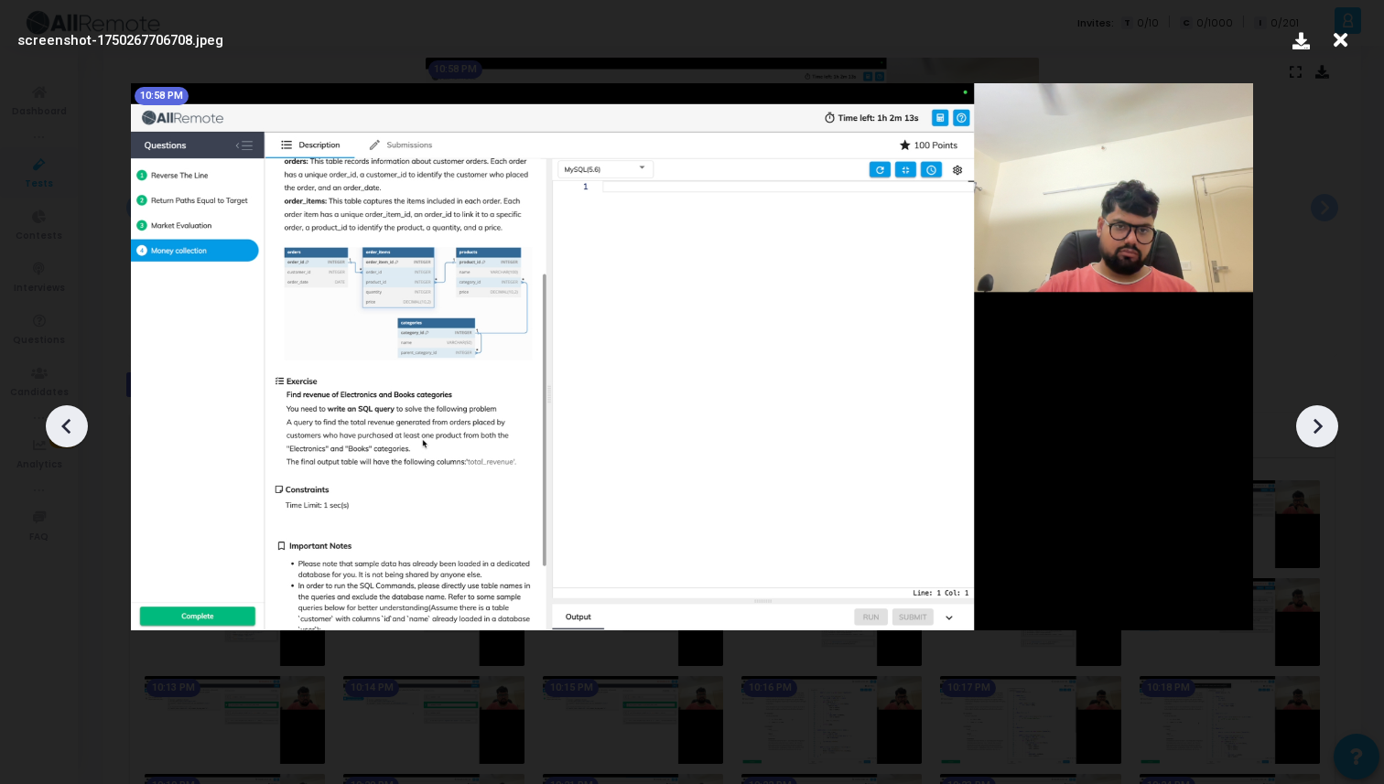
click at [1314, 432] on icon at bounding box center [1317, 426] width 9 height 16
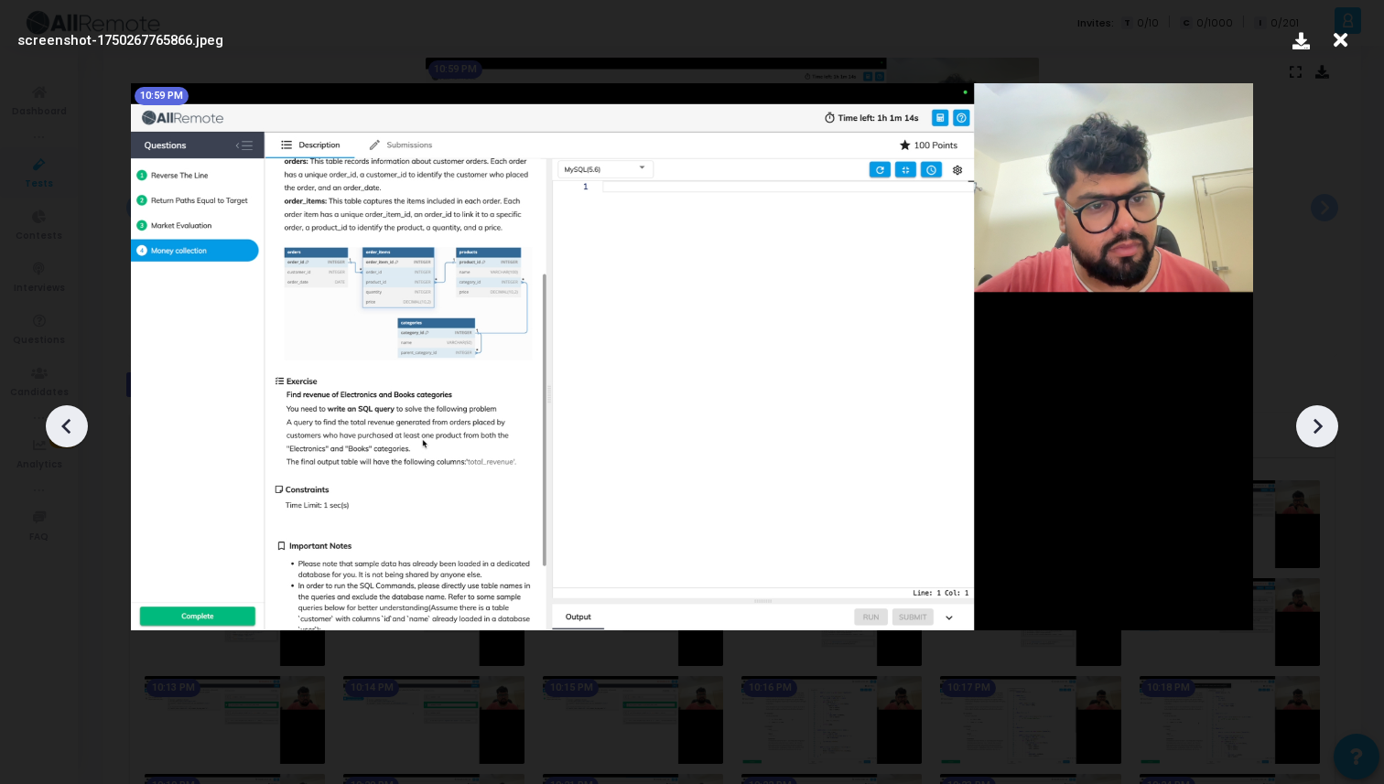
click at [1314, 432] on icon at bounding box center [1317, 426] width 9 height 16
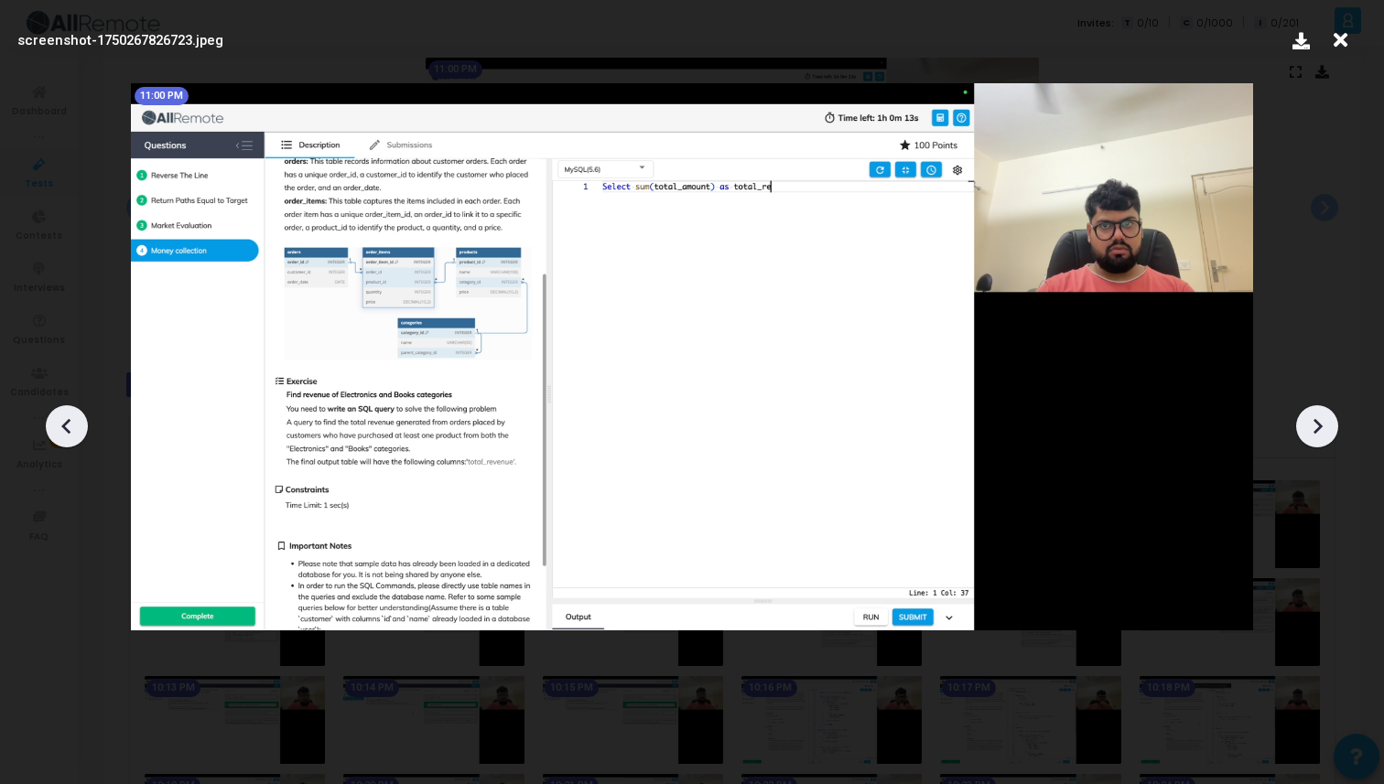
click at [1314, 433] on icon at bounding box center [1316, 426] width 27 height 27
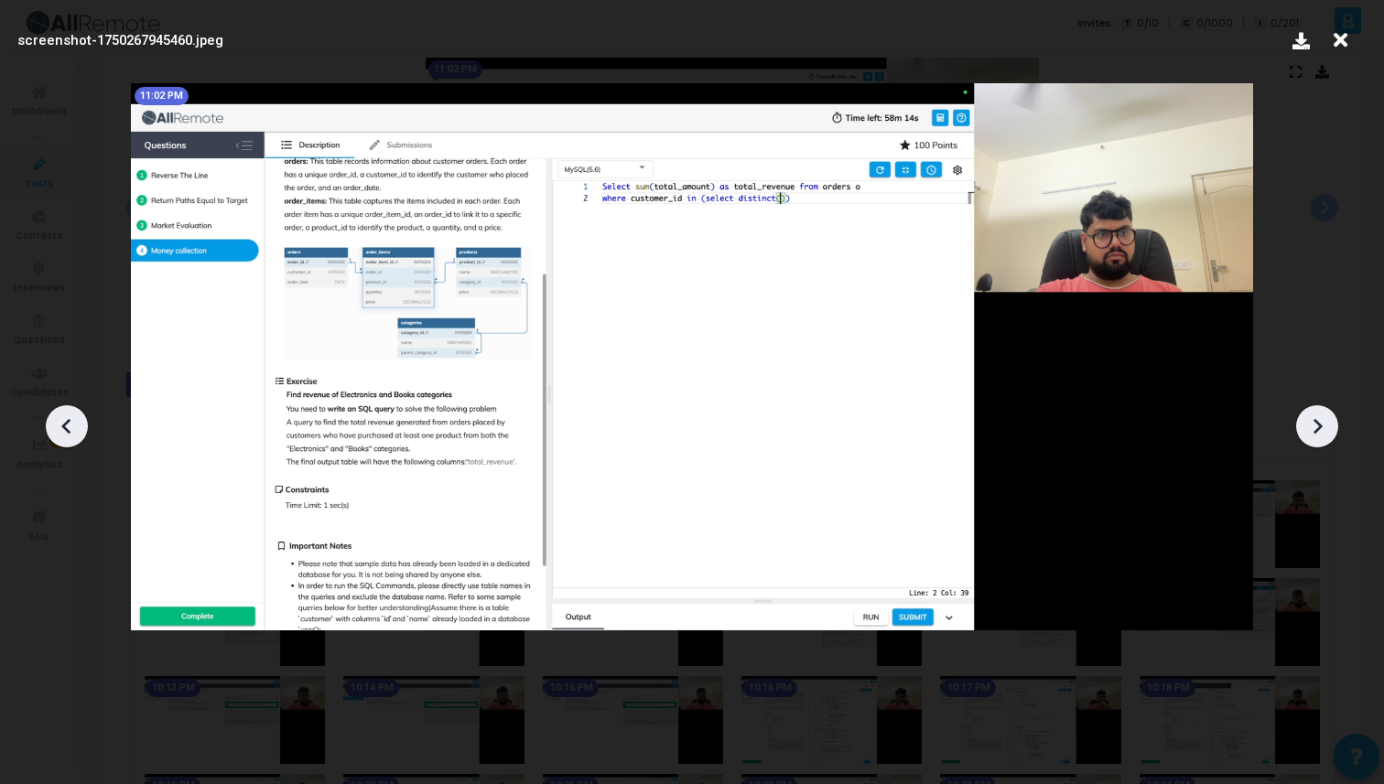
click at [1314, 433] on icon at bounding box center [1316, 426] width 27 height 27
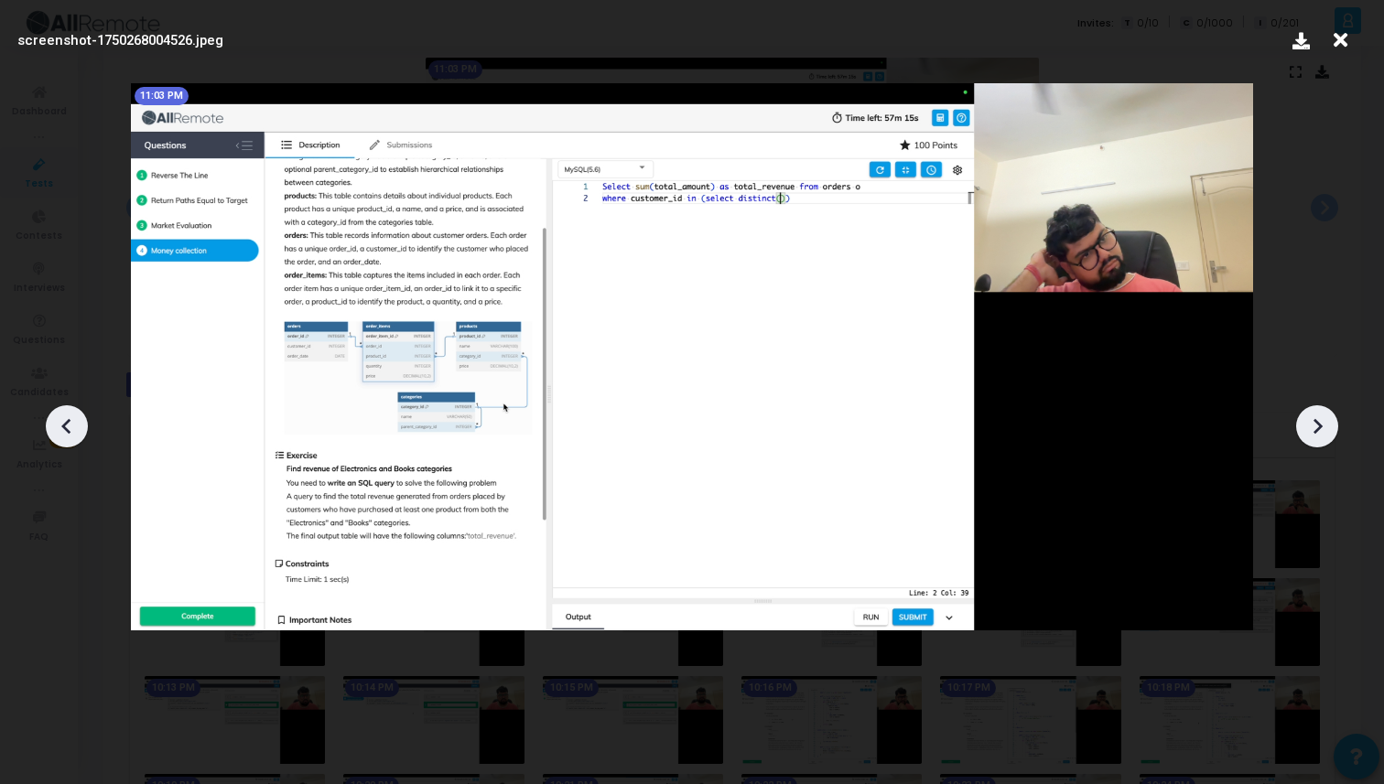
click at [1314, 433] on icon at bounding box center [1316, 426] width 27 height 27
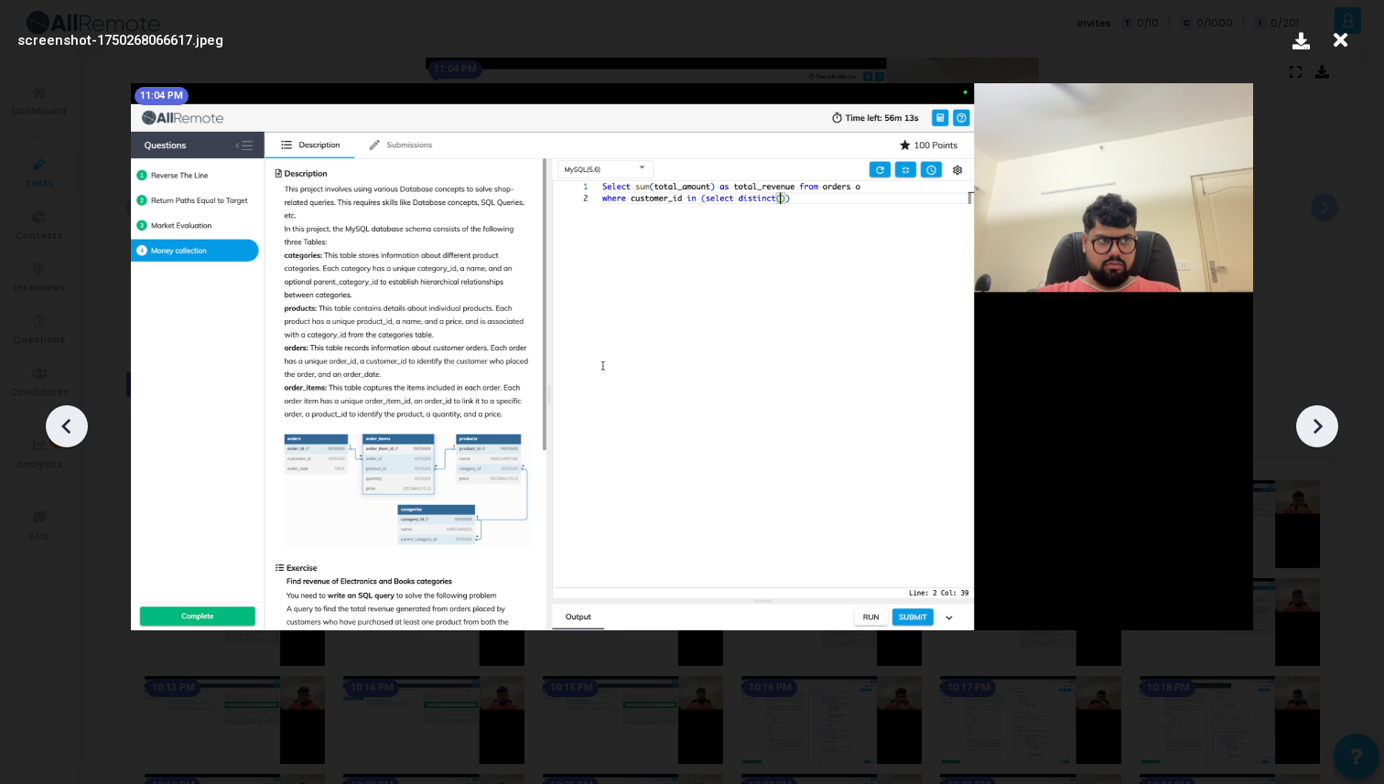
click at [1314, 433] on icon at bounding box center [1316, 426] width 27 height 27
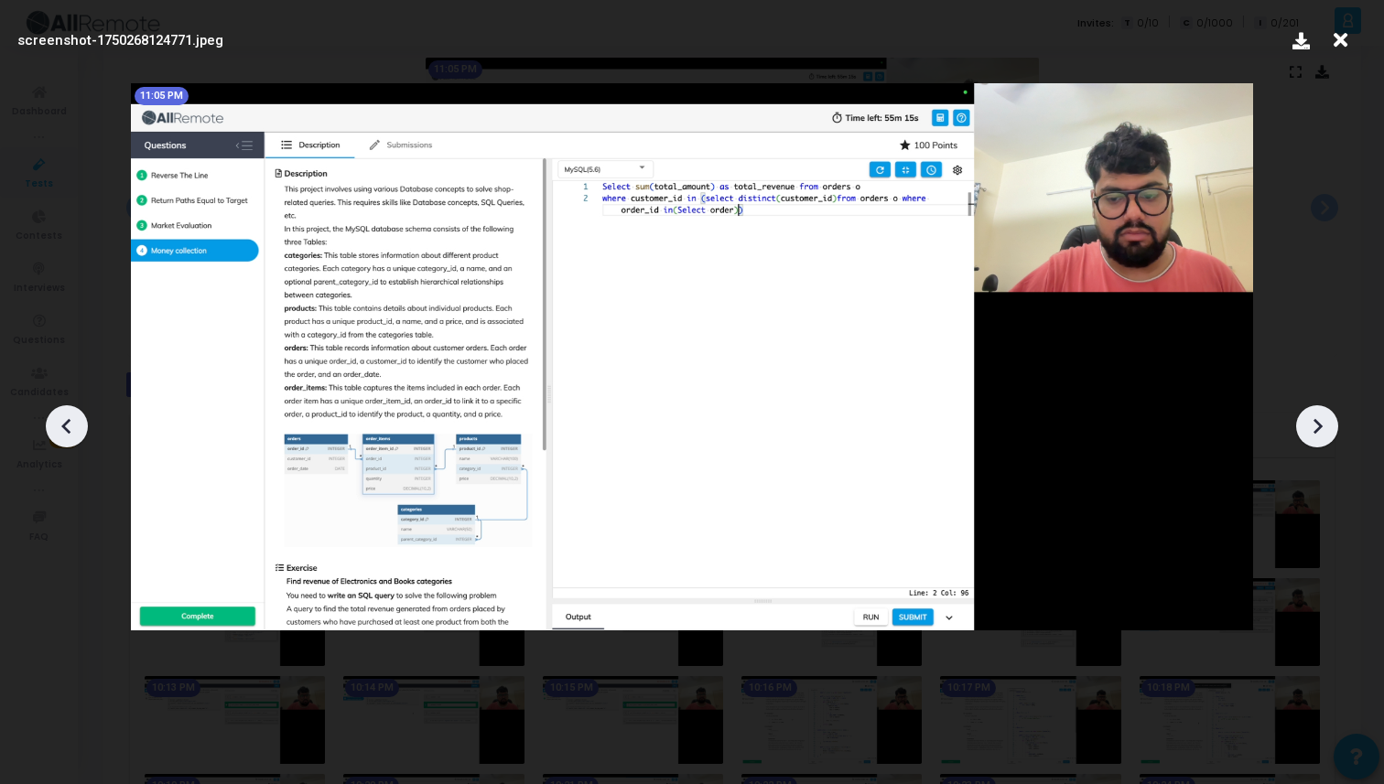
click at [1314, 433] on icon at bounding box center [1316, 426] width 27 height 27
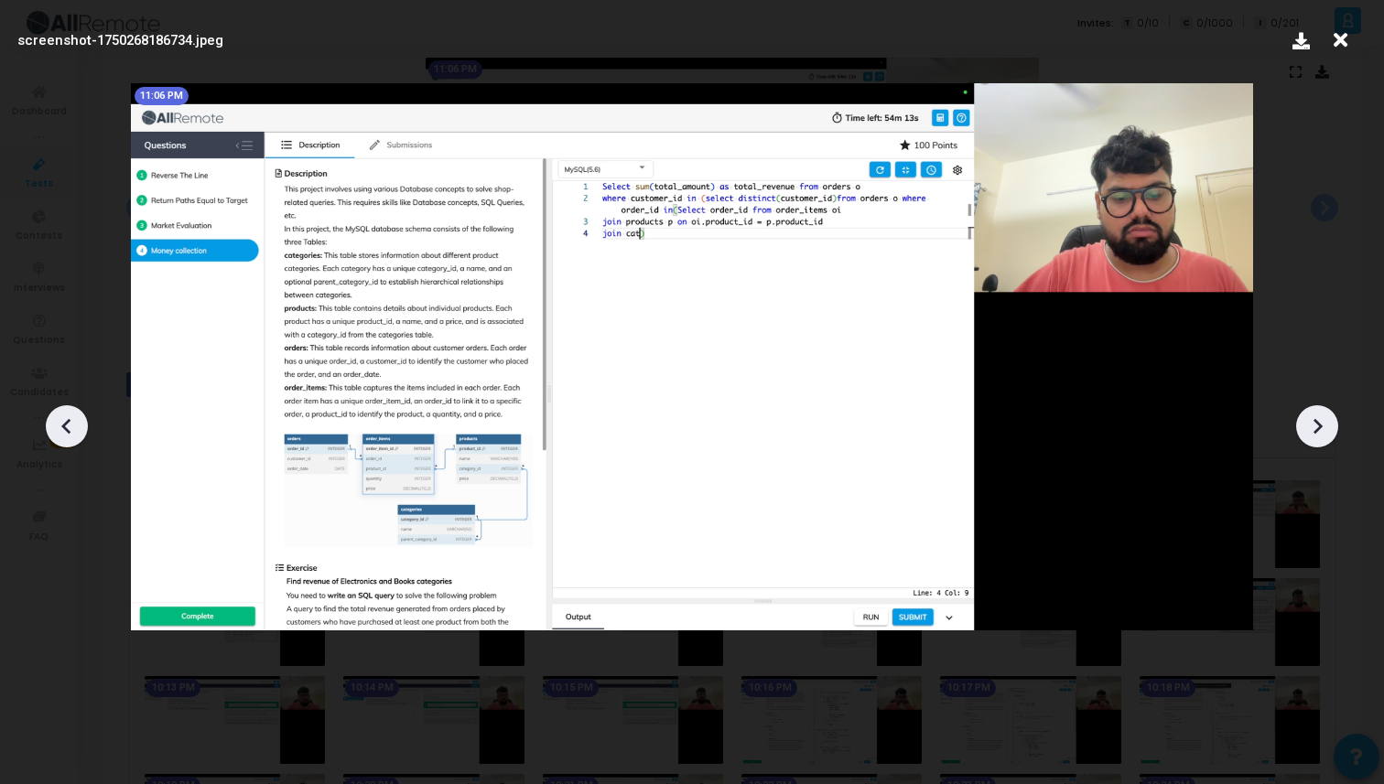
click at [1314, 433] on icon at bounding box center [1316, 426] width 27 height 27
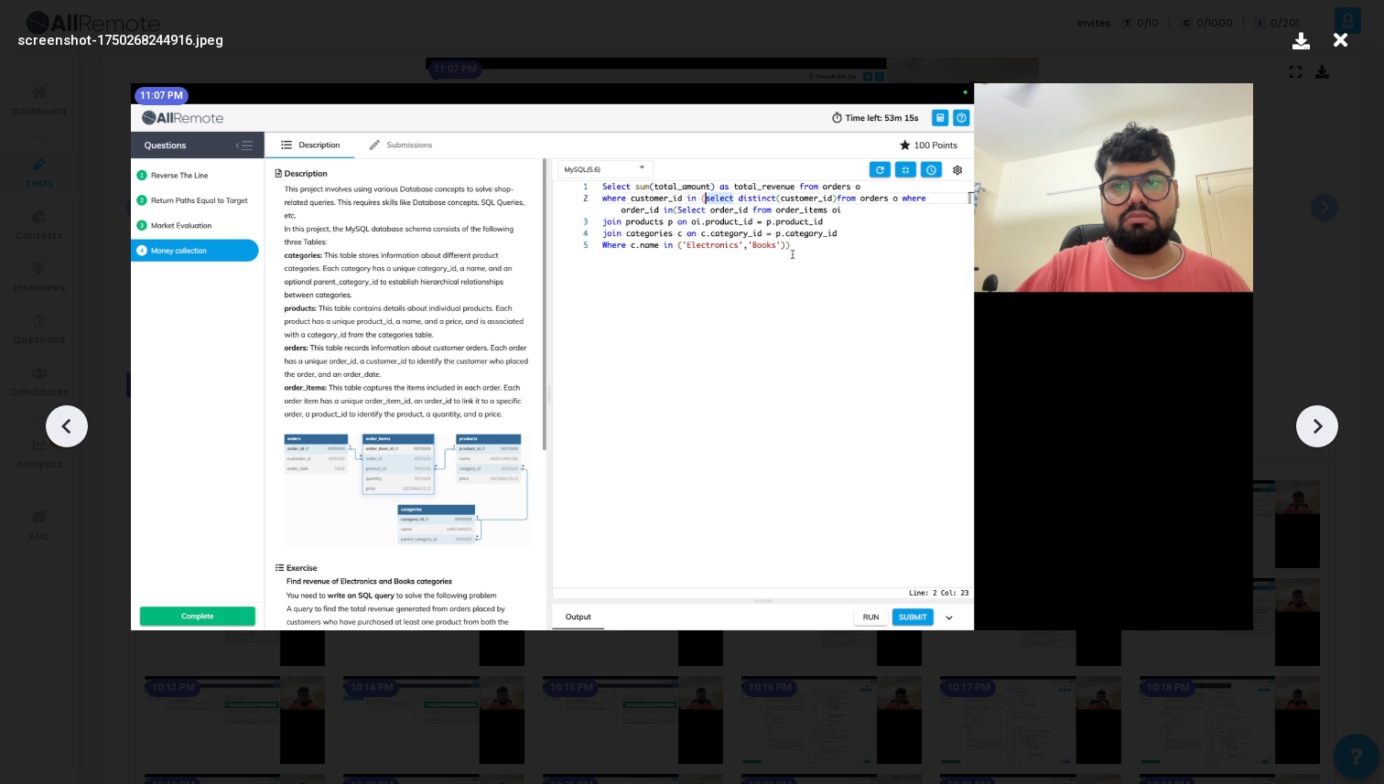
click at [1314, 433] on icon at bounding box center [1316, 426] width 27 height 27
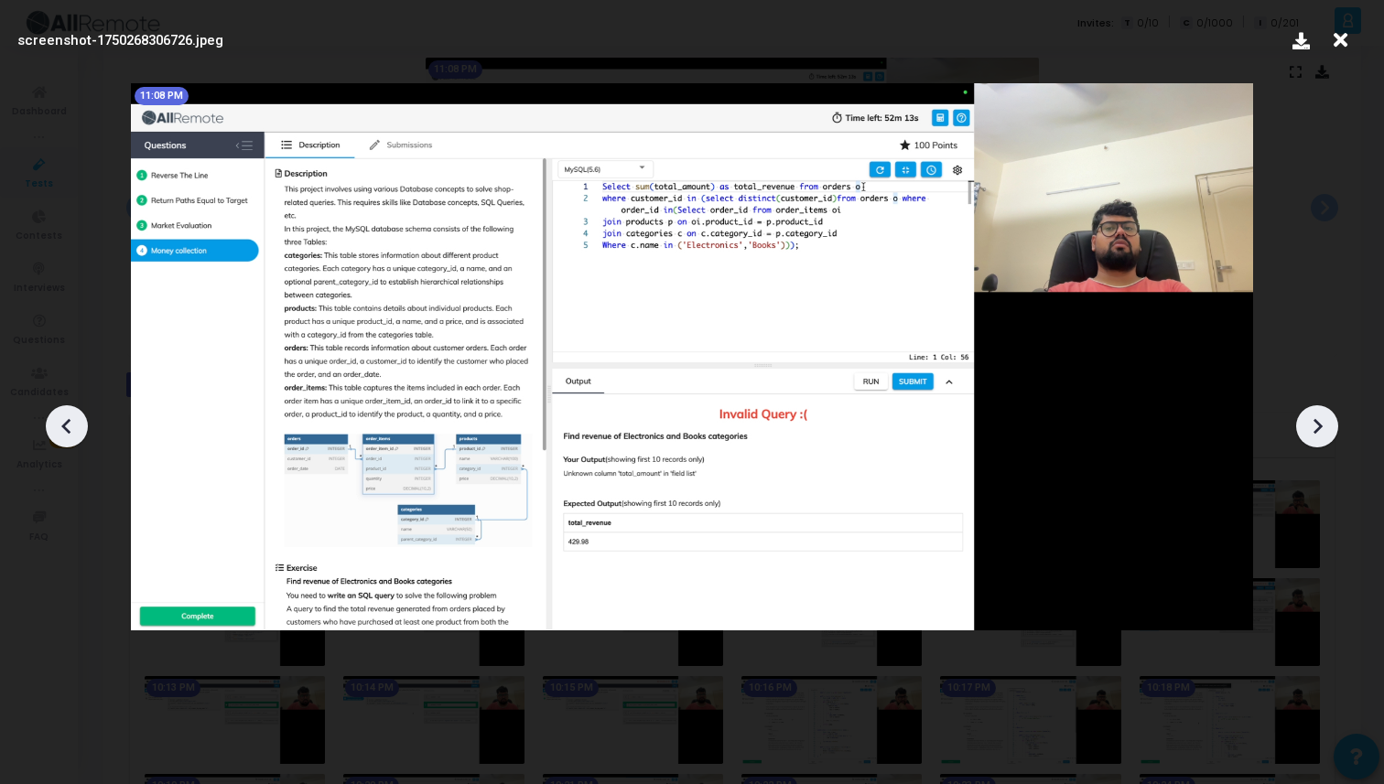
click at [1314, 433] on icon at bounding box center [1316, 426] width 27 height 27
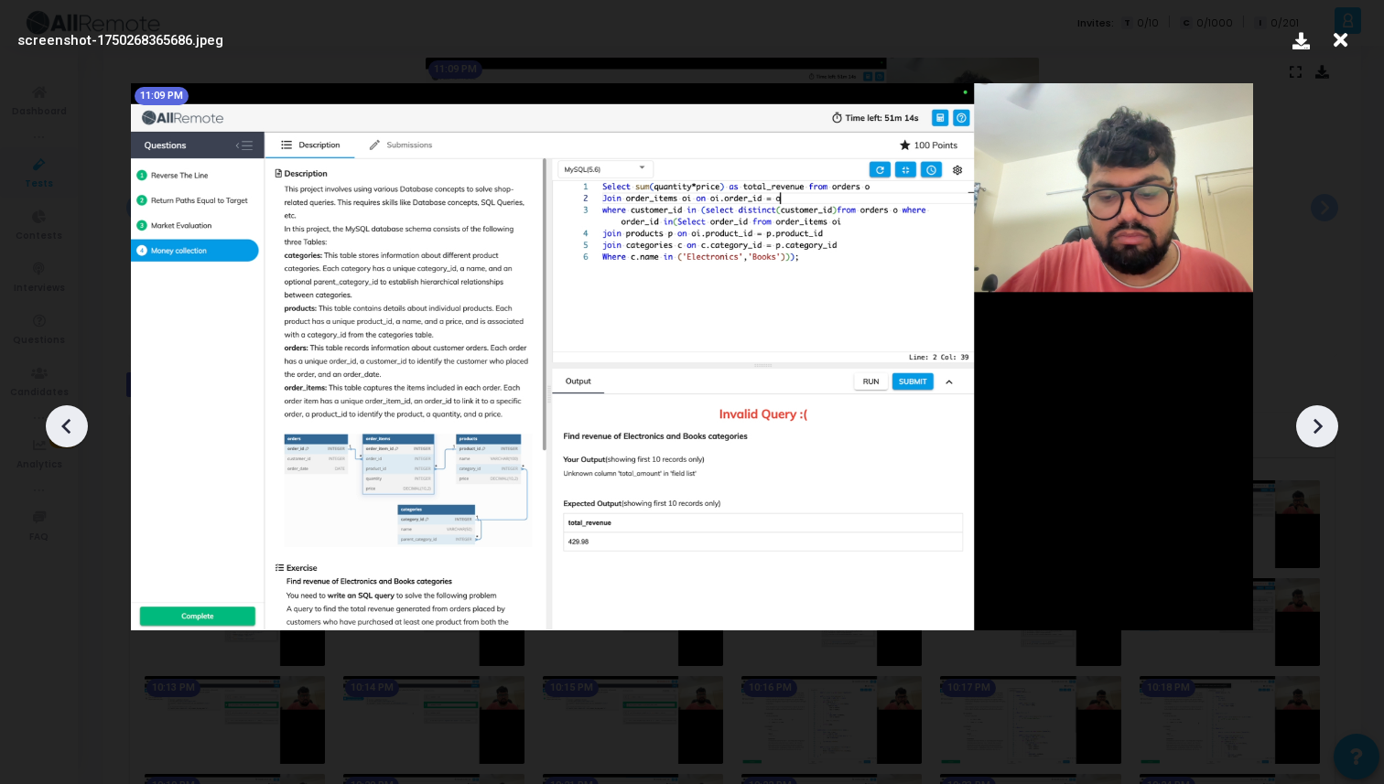
click at [1314, 433] on icon at bounding box center [1316, 426] width 27 height 27
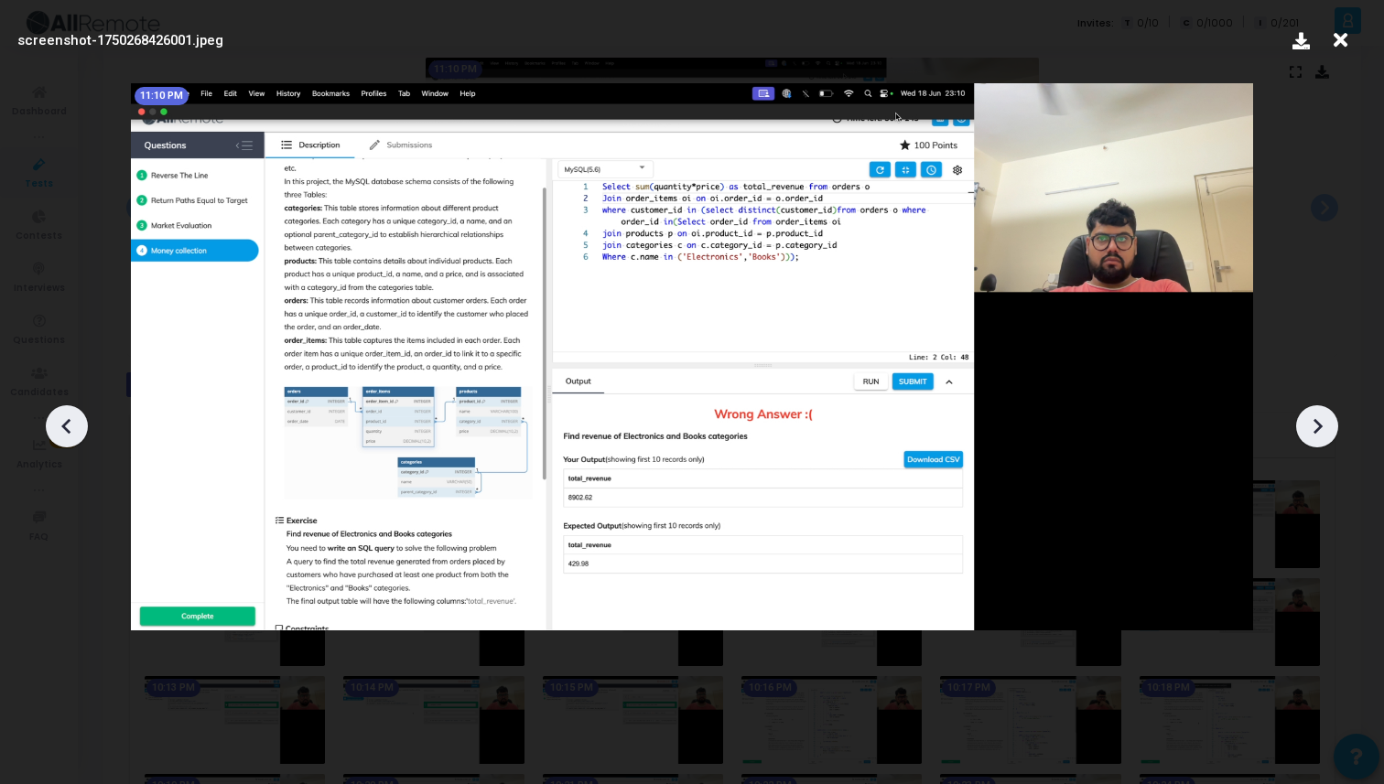
click at [1314, 433] on icon at bounding box center [1316, 426] width 27 height 27
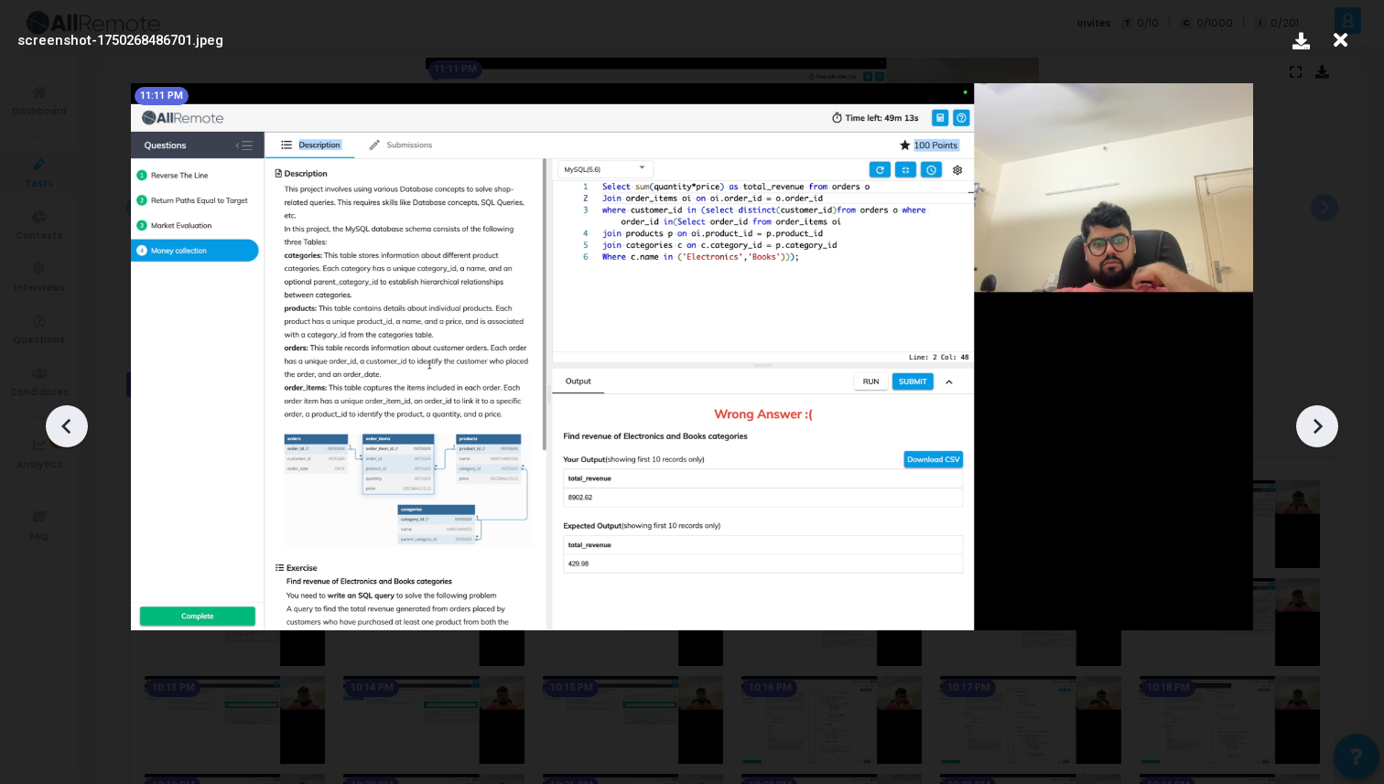
click at [1314, 433] on icon at bounding box center [1316, 426] width 27 height 27
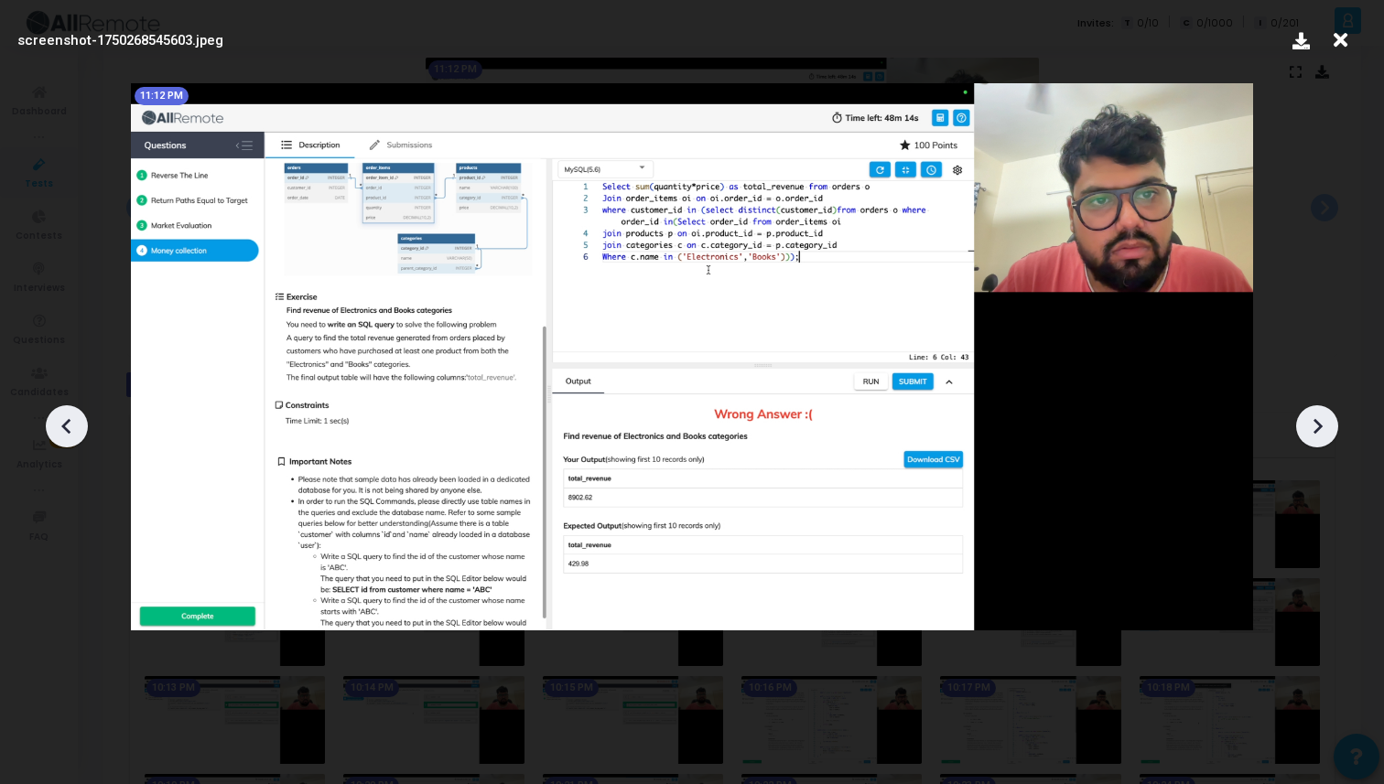
click at [1314, 433] on icon at bounding box center [1316, 426] width 27 height 27
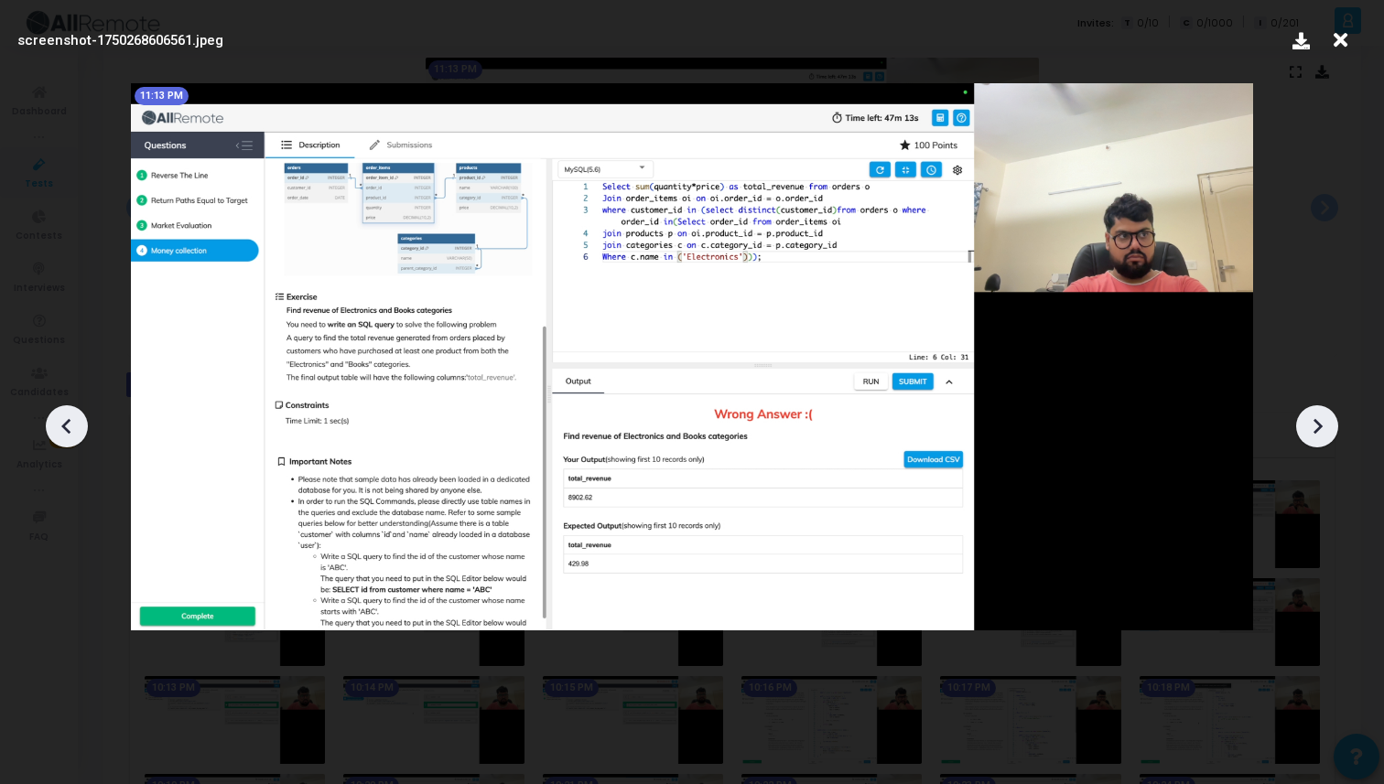
click at [1314, 433] on icon at bounding box center [1316, 426] width 27 height 27
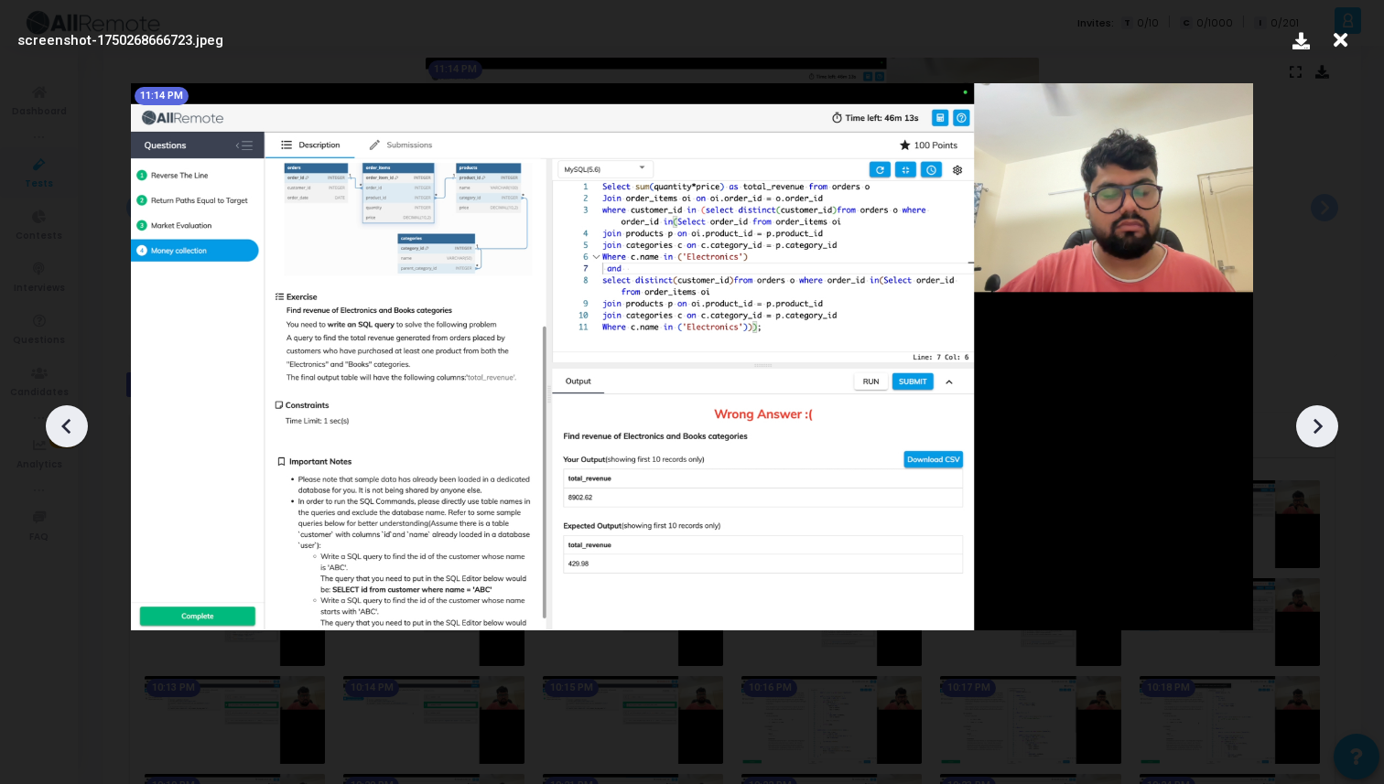
click at [1314, 433] on icon at bounding box center [1316, 426] width 27 height 27
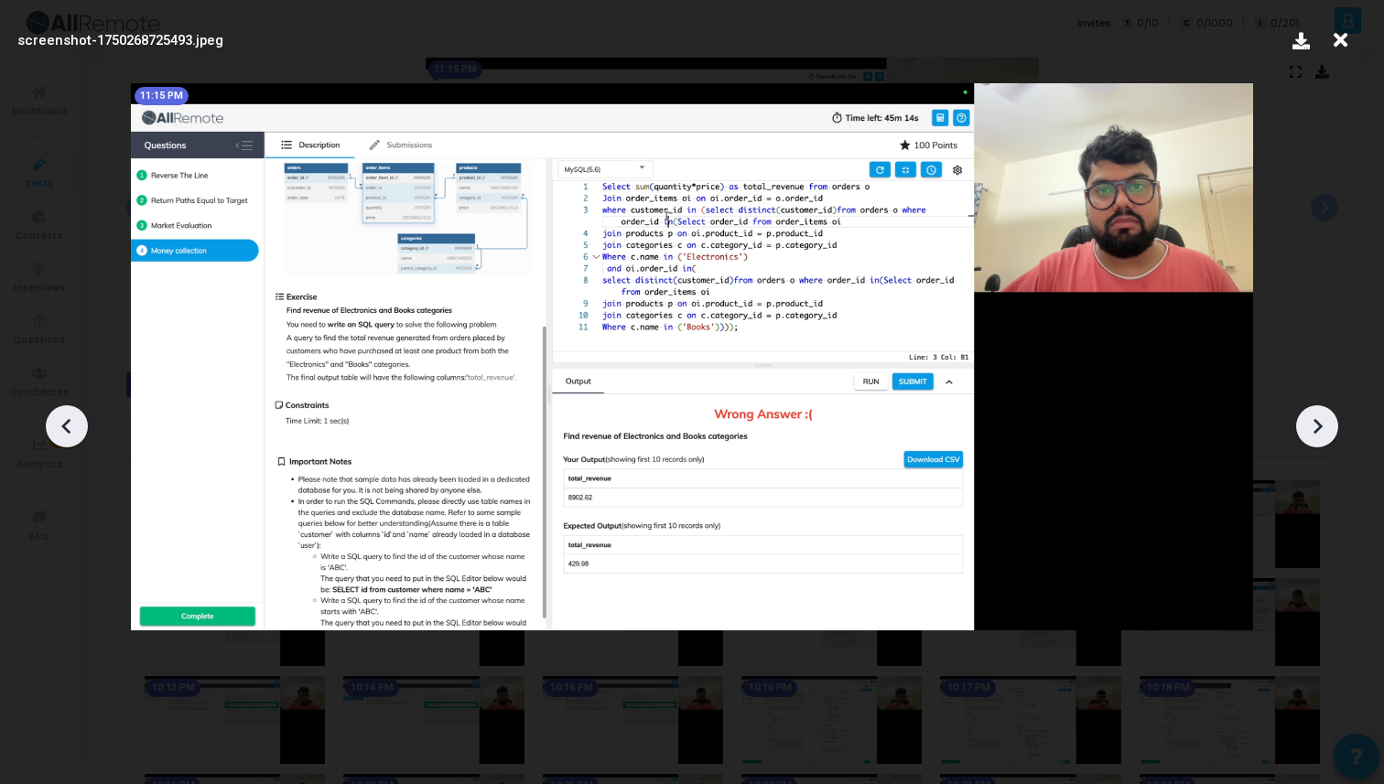
click at [1314, 433] on icon at bounding box center [1316, 426] width 27 height 27
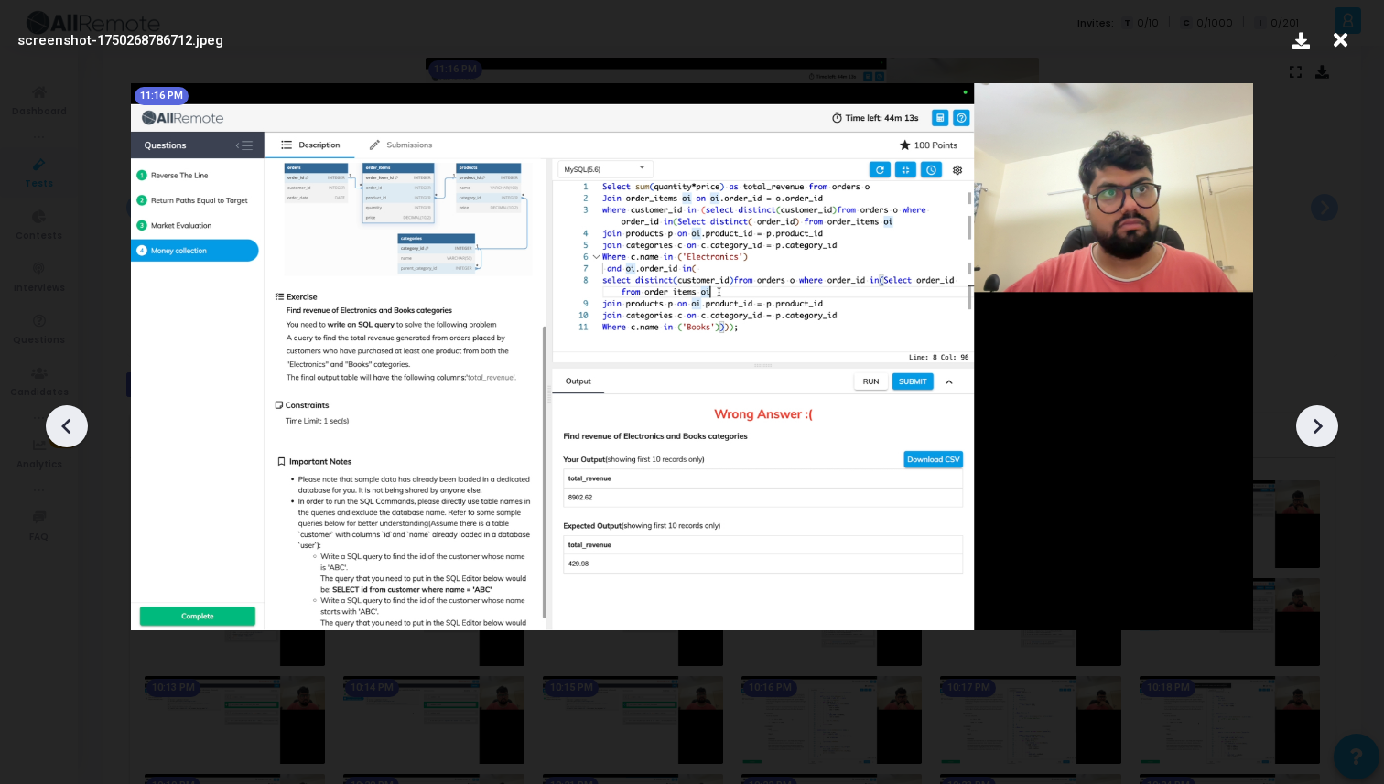
click at [1314, 433] on icon at bounding box center [1316, 426] width 27 height 27
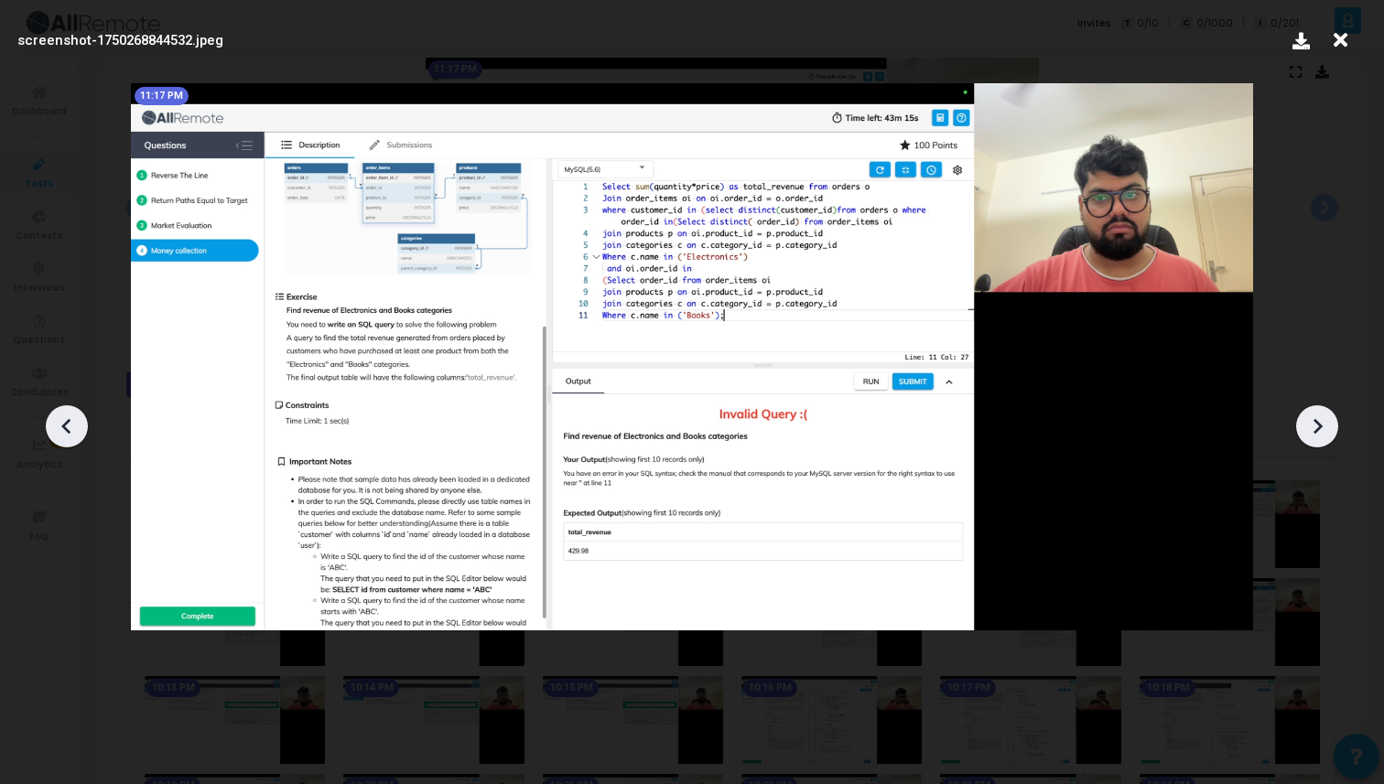
click at [1314, 433] on icon at bounding box center [1316, 426] width 27 height 27
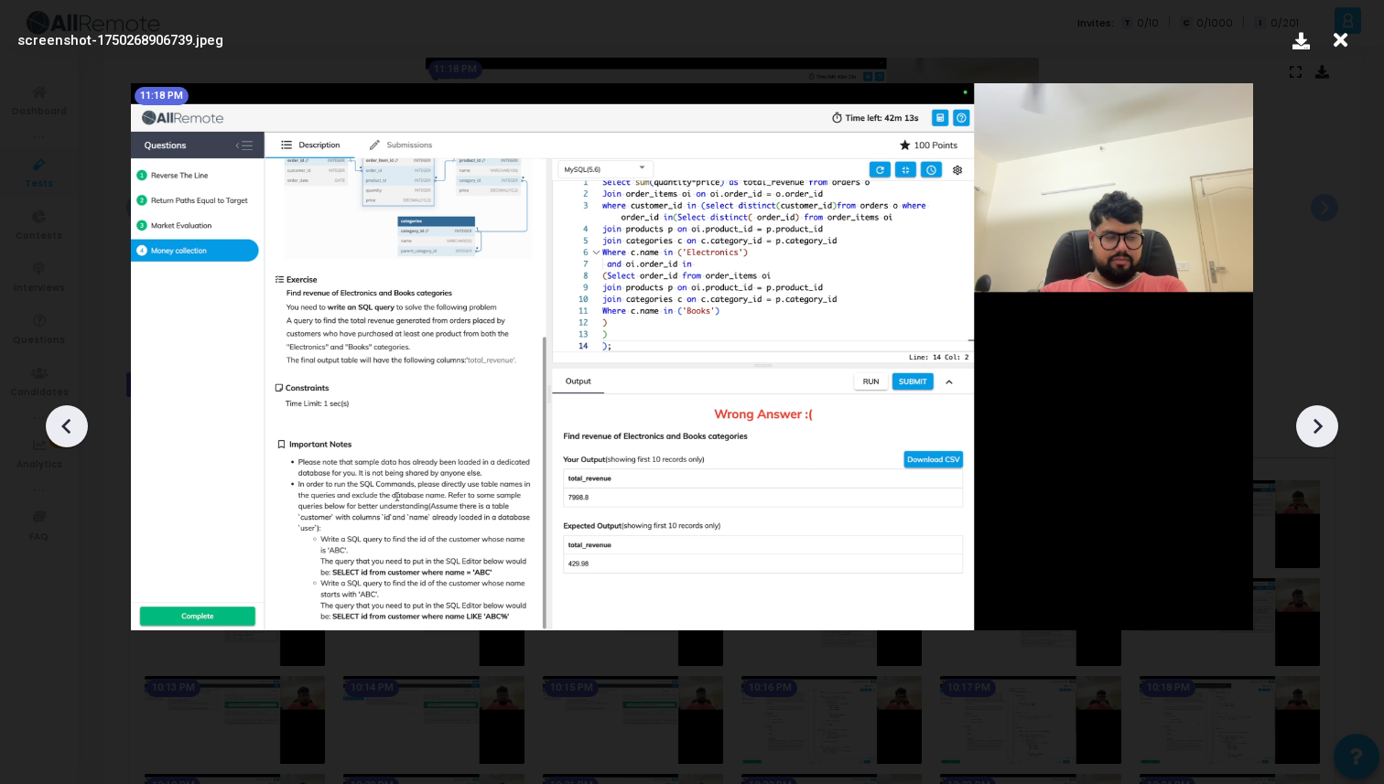
click at [1314, 433] on icon at bounding box center [1316, 426] width 27 height 27
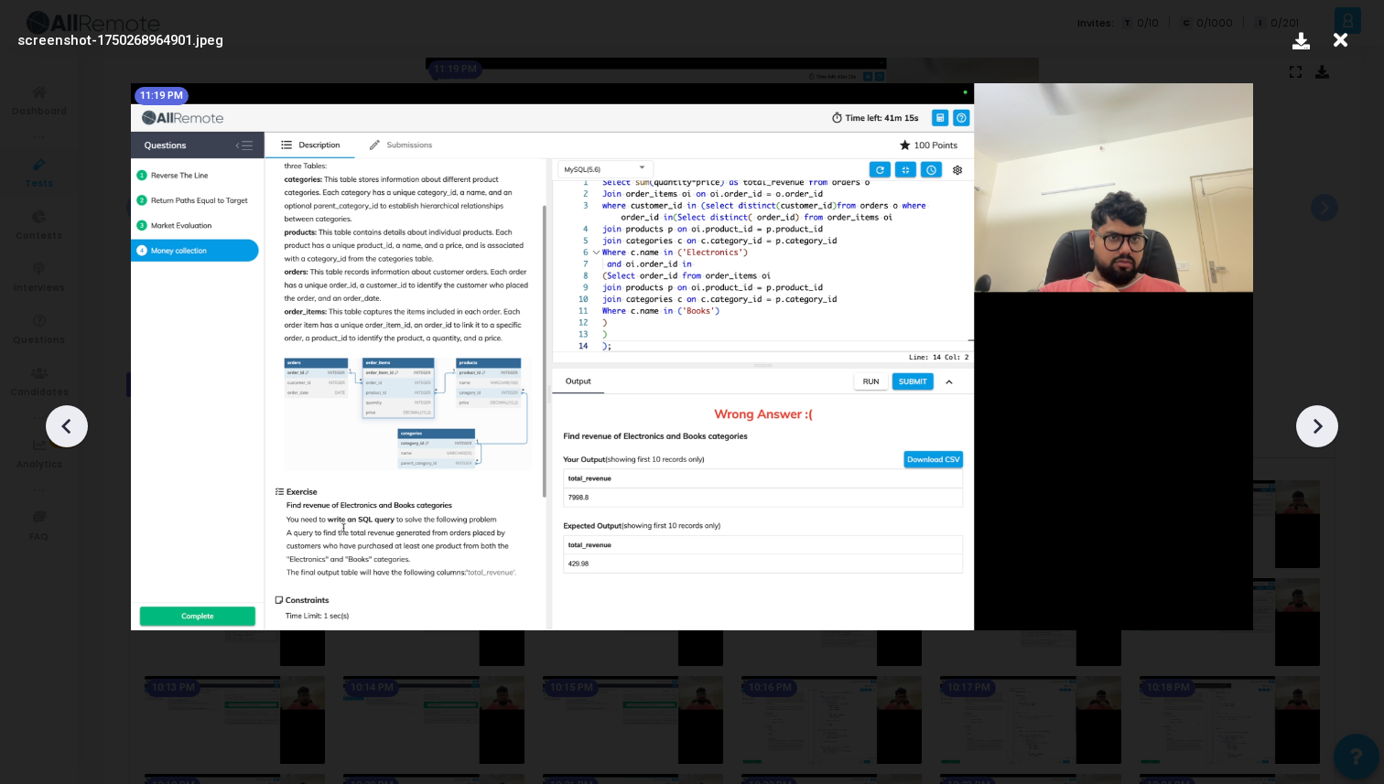
click at [1314, 433] on icon at bounding box center [1316, 426] width 27 height 27
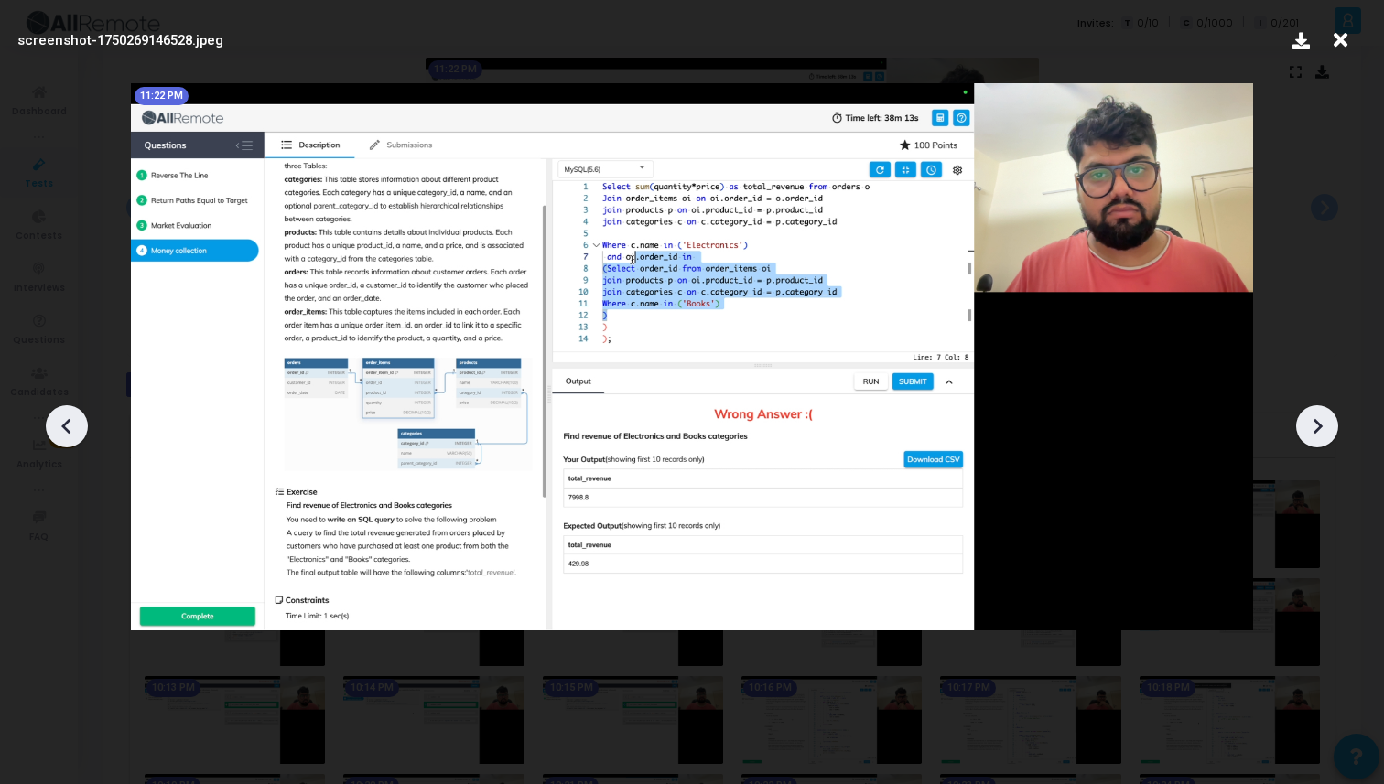
click at [1314, 433] on icon at bounding box center [1316, 426] width 27 height 27
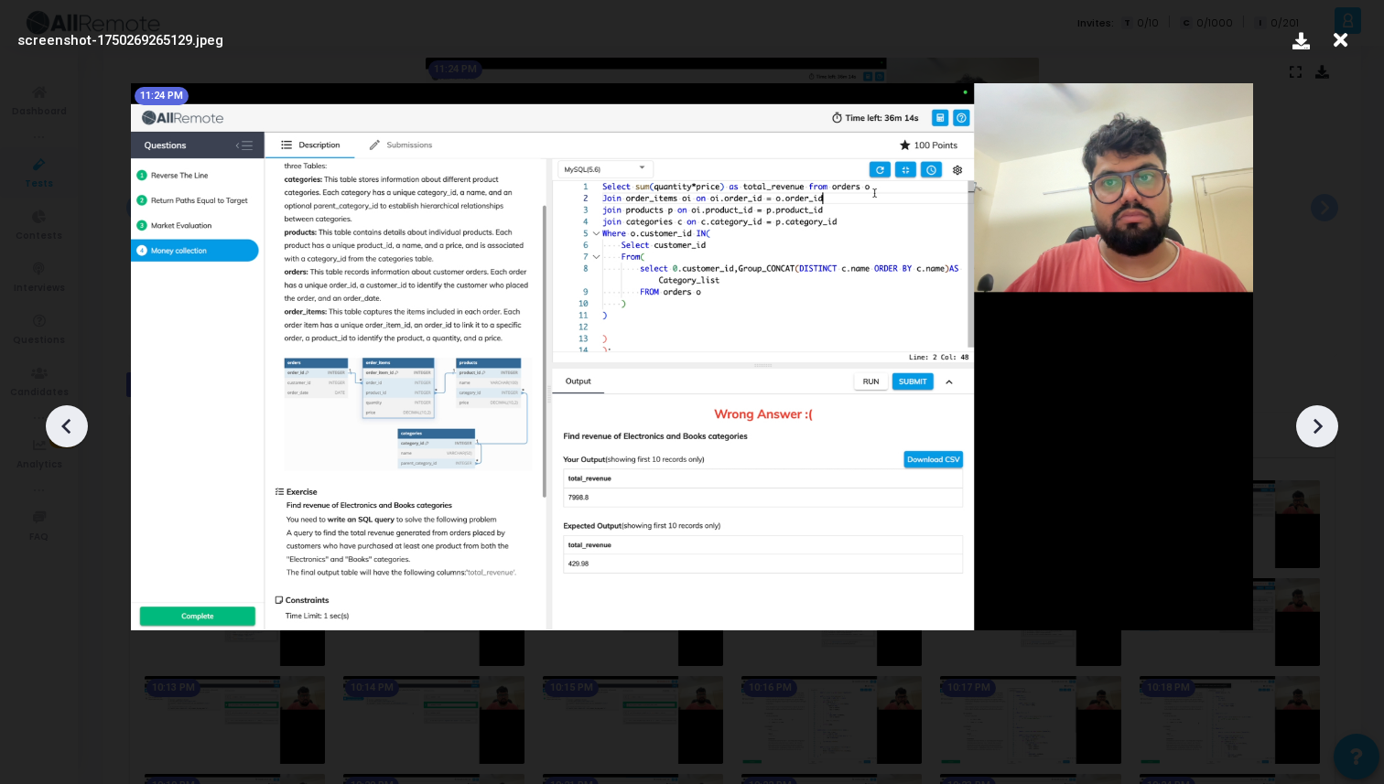
click at [1314, 433] on icon at bounding box center [1316, 426] width 27 height 27
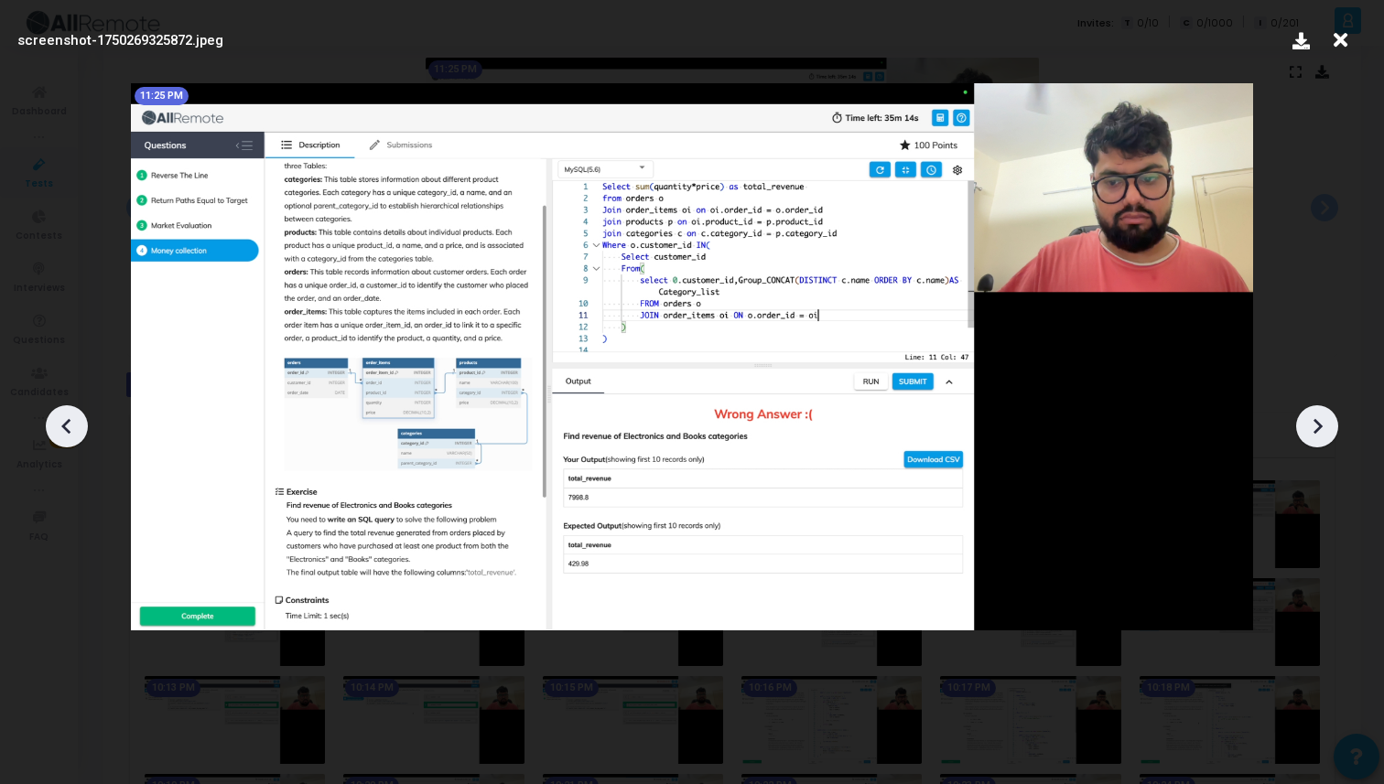
click at [1314, 433] on icon at bounding box center [1316, 426] width 27 height 27
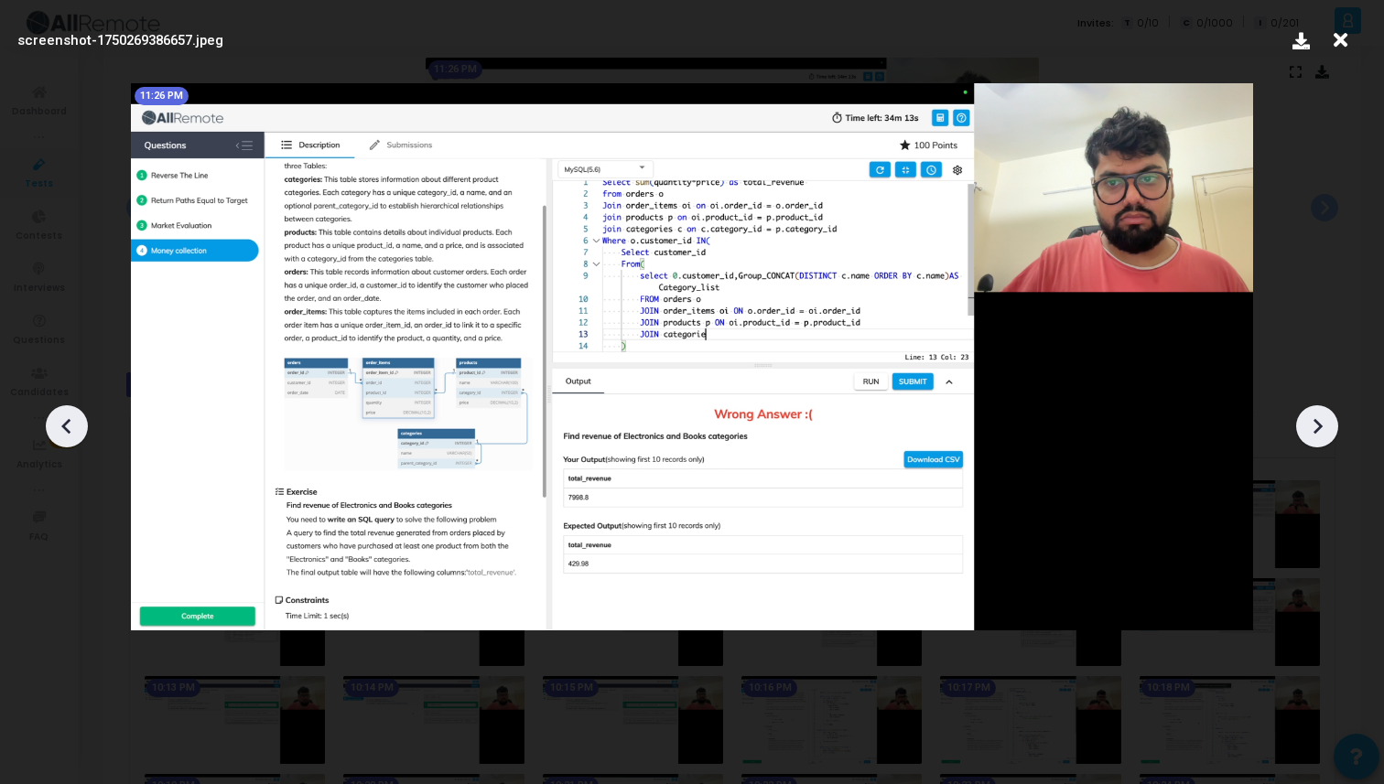
click at [1314, 433] on icon at bounding box center [1316, 426] width 27 height 27
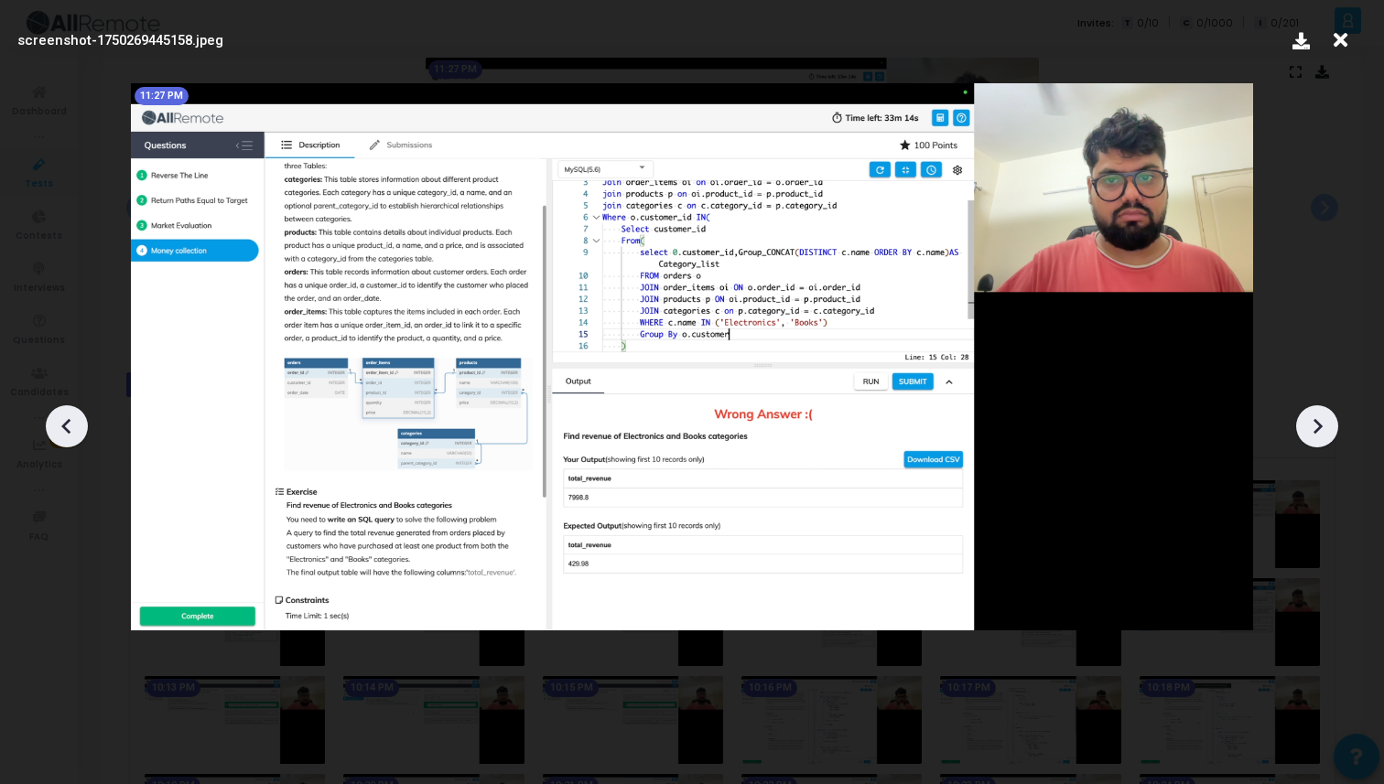
click at [1314, 433] on icon at bounding box center [1316, 426] width 27 height 27
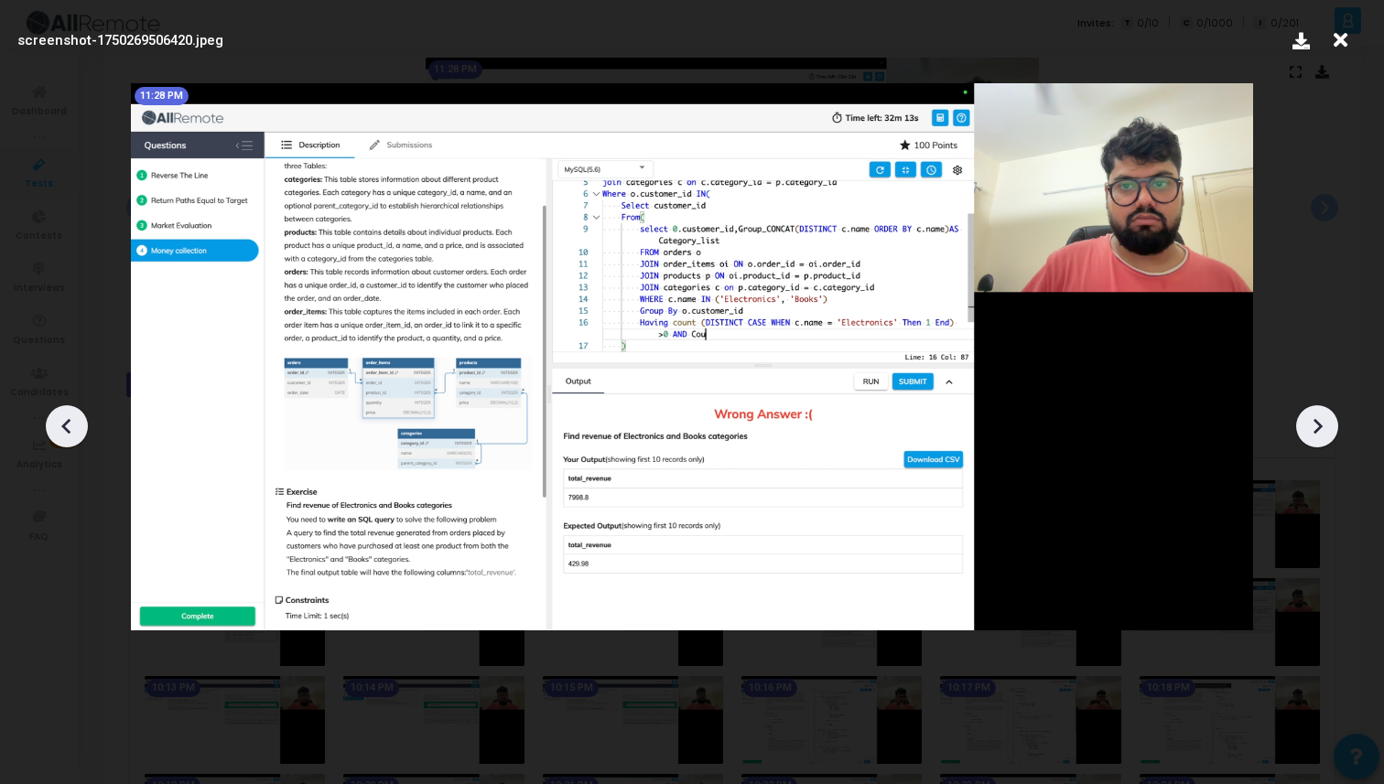
click at [1314, 433] on icon at bounding box center [1316, 426] width 27 height 27
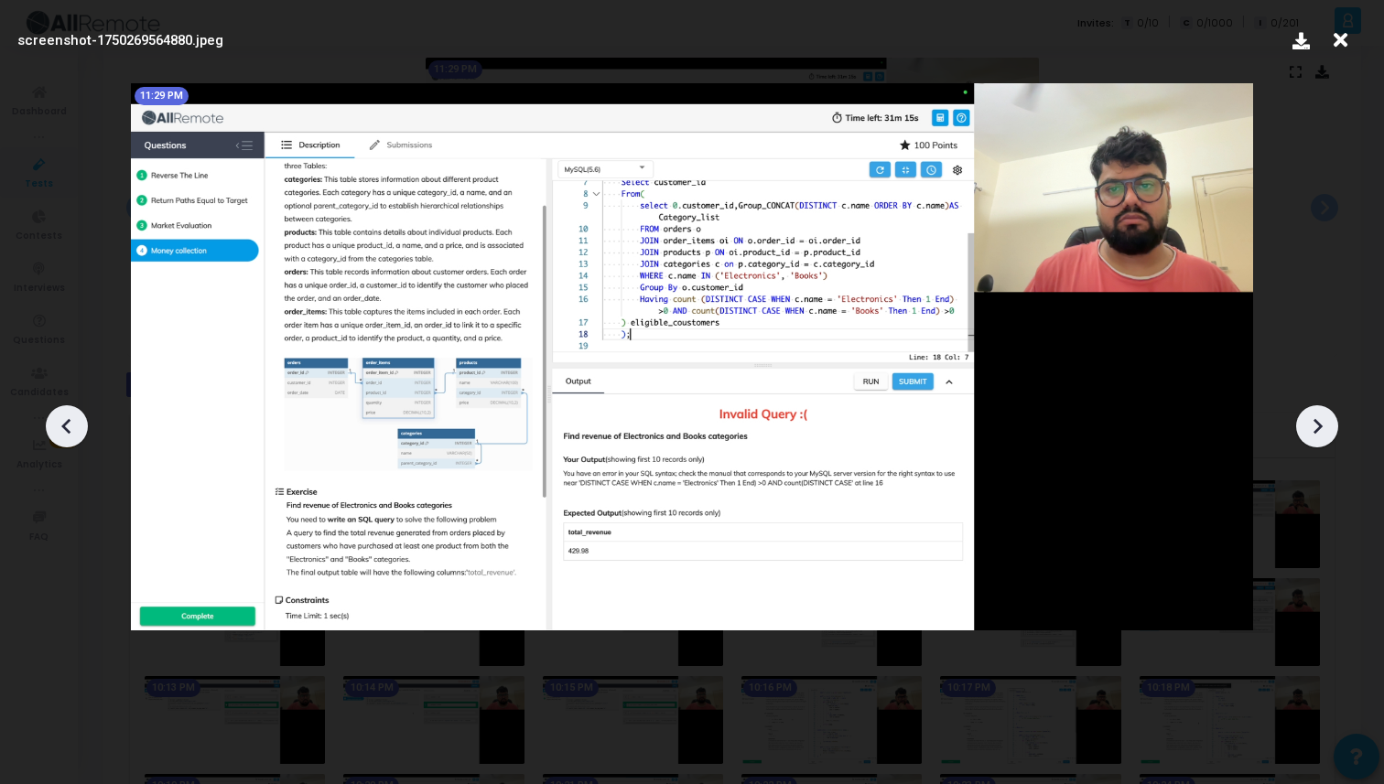
click at [1339, 34] on icon at bounding box center [1340, 40] width 28 height 35
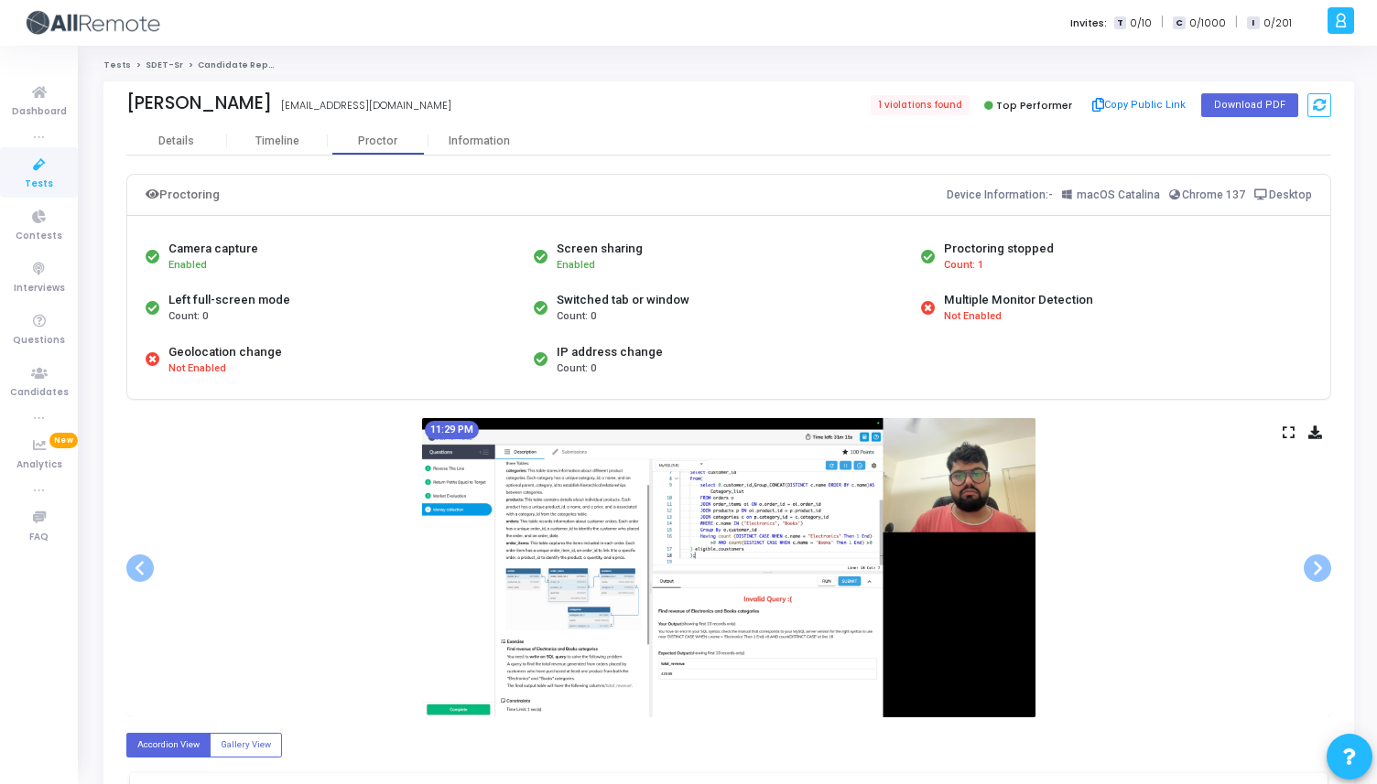
click at [988, 254] on div "Proctoring stopped" at bounding box center [999, 249] width 110 height 18
drag, startPoint x: 907, startPoint y: 319, endPoint x: 999, endPoint y: 319, distance: 92.4
click at [947, 319] on div "Camera capture Enabled Screen sharing Enabled Proctoring stopped Count: 1 Left …" at bounding box center [728, 308] width 1175 height 155
drag, startPoint x: 1047, startPoint y: 328, endPoint x: 878, endPoint y: 312, distance: 170.0
click at [878, 312] on div "Camera capture Enabled Screen sharing Enabled Proctoring stopped Count: 1 Left …" at bounding box center [728, 308] width 1175 height 155
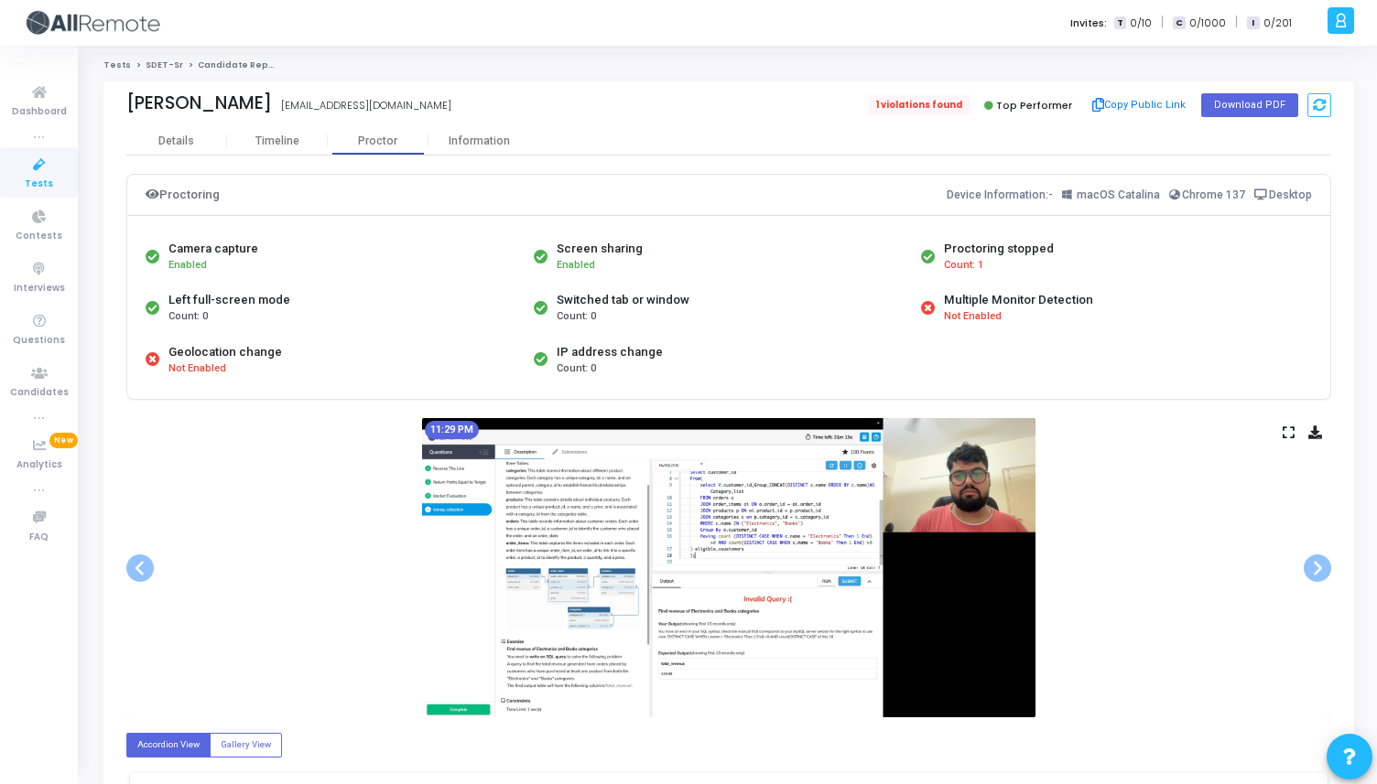
click at [929, 103] on span "1 violations found" at bounding box center [919, 105] width 101 height 20
click at [487, 146] on div "Information" at bounding box center [478, 142] width 101 height 14
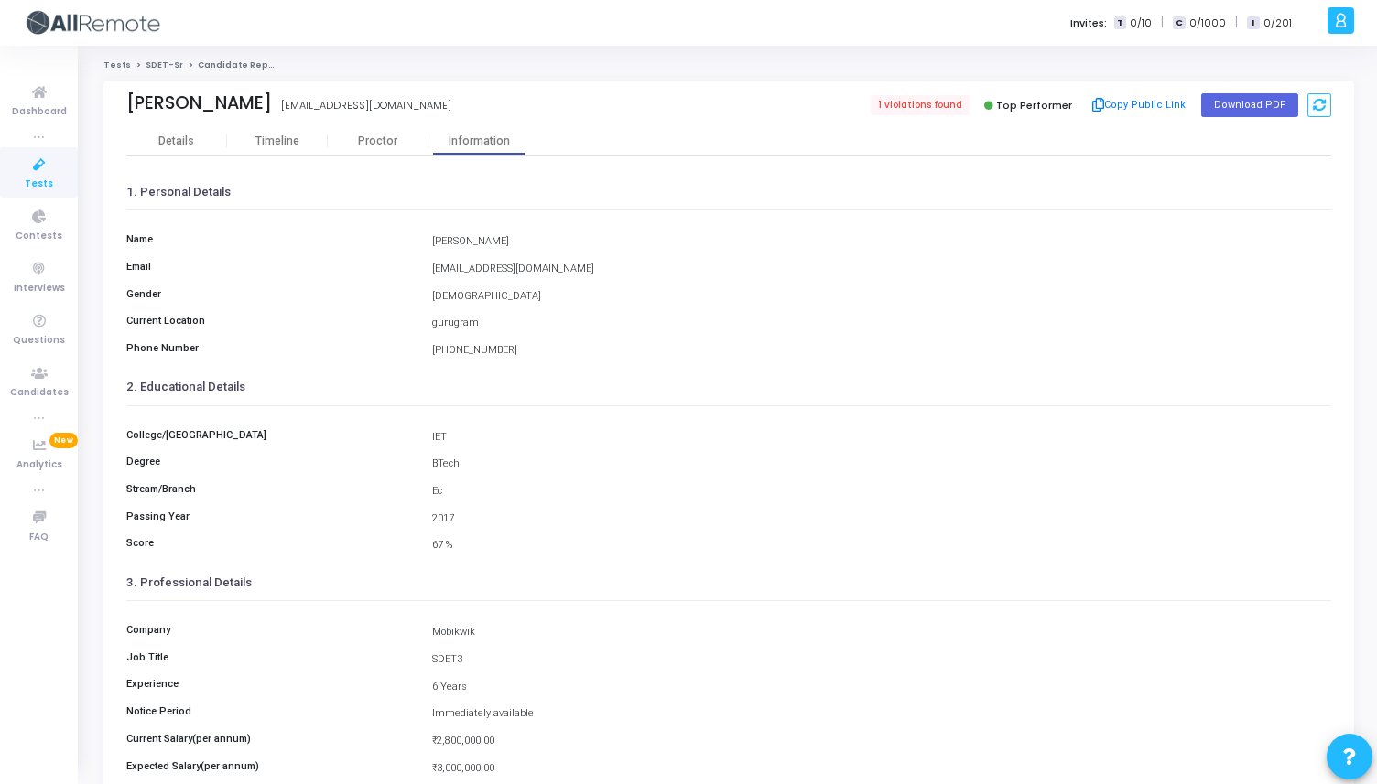
click at [160, 63] on link "SDET-Sr" at bounding box center [165, 64] width 38 height 11
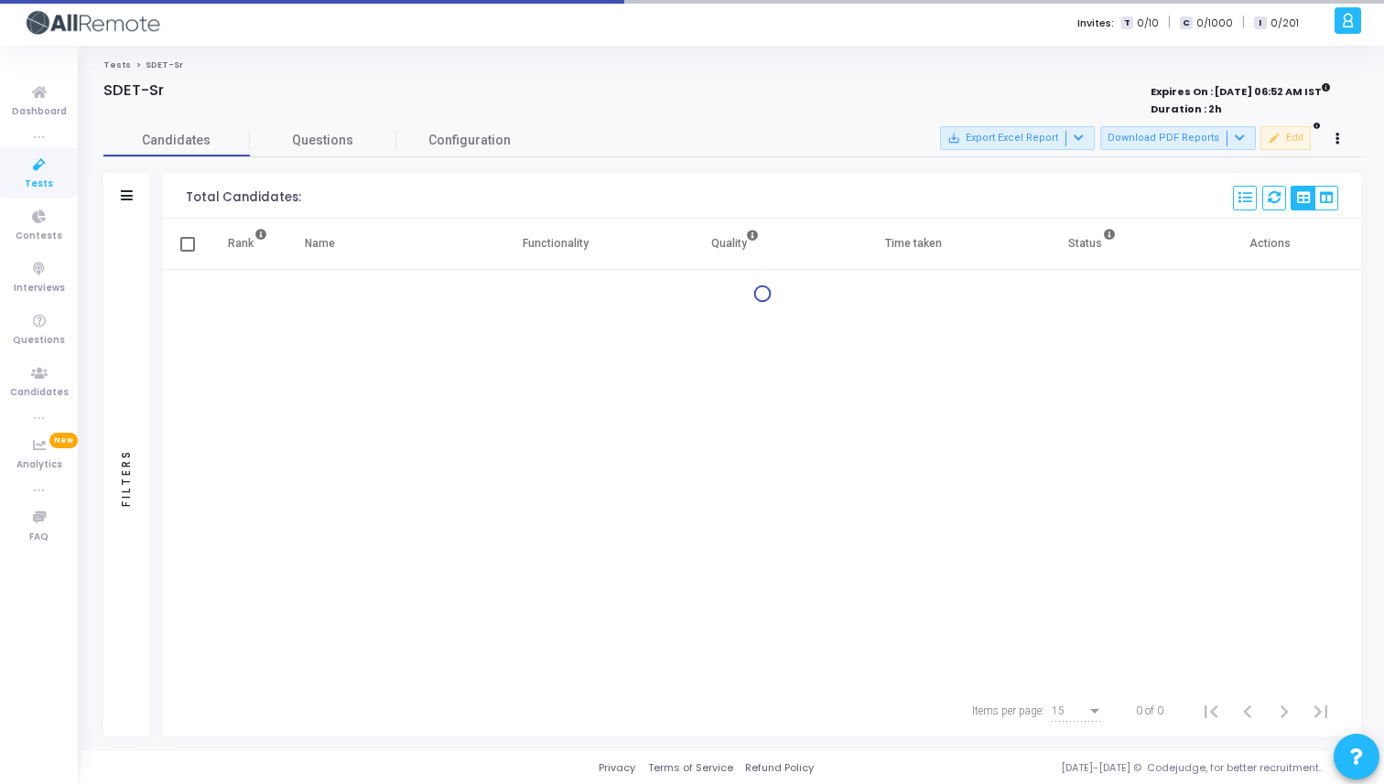
click at [59, 175] on link "Tests" at bounding box center [39, 172] width 78 height 50
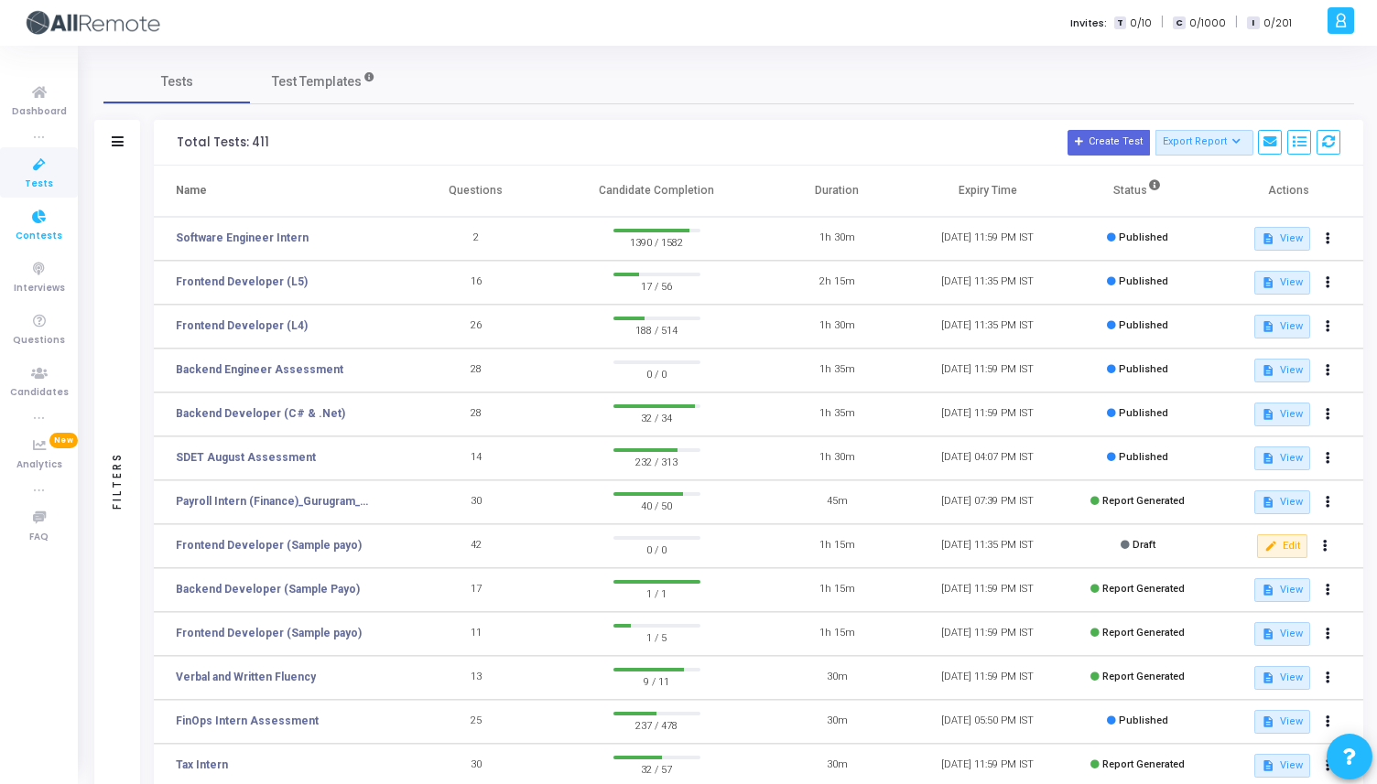
click at [48, 230] on span "Contests" at bounding box center [39, 237] width 47 height 16
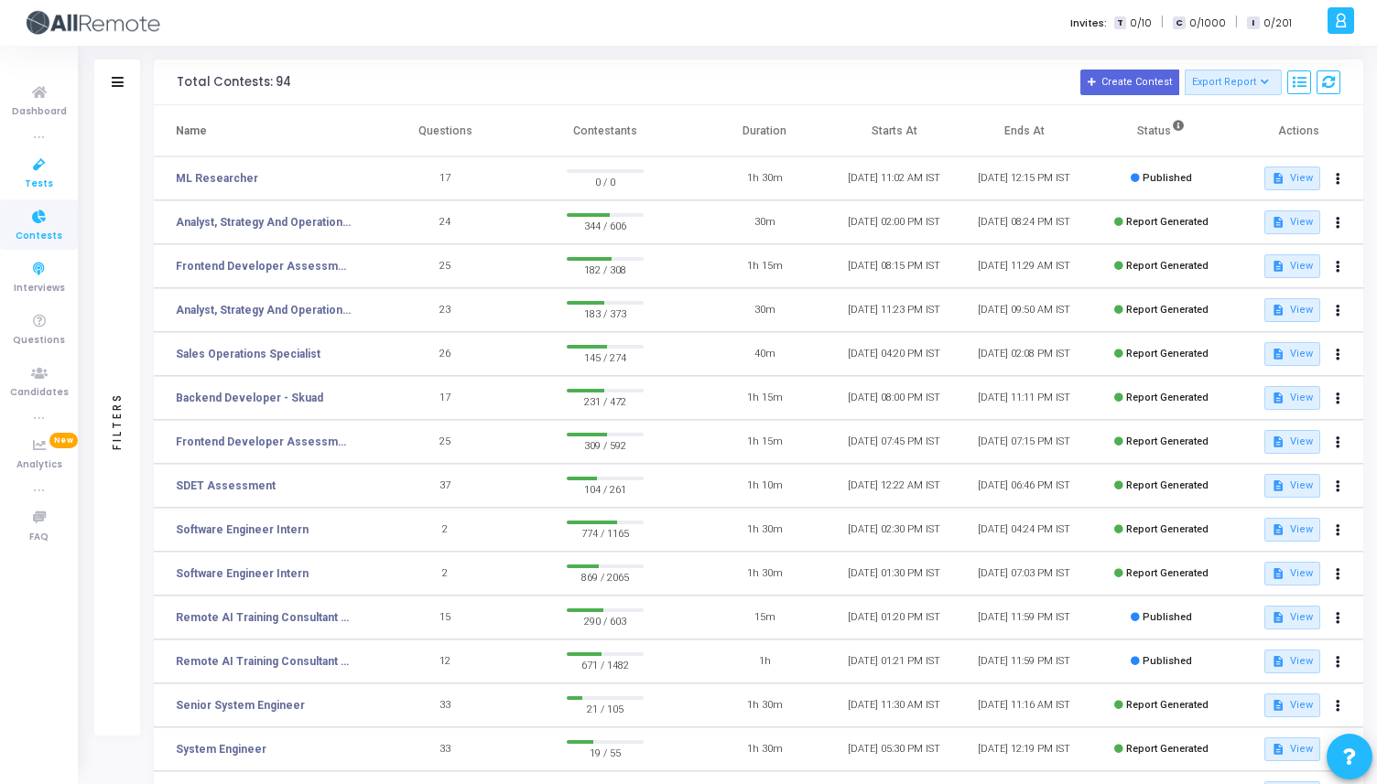
click at [45, 167] on icon at bounding box center [39, 165] width 38 height 23
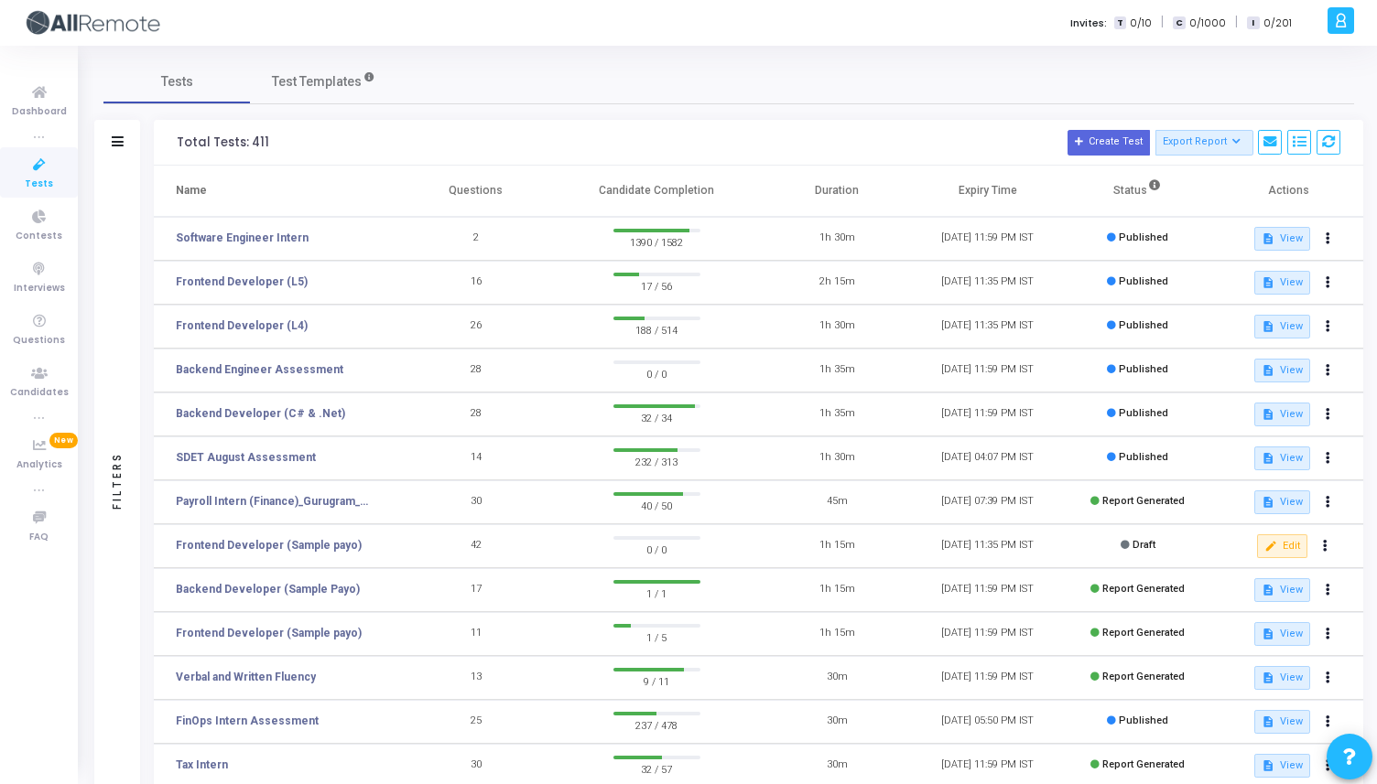
click at [120, 151] on div "Filters" at bounding box center [117, 143] width 46 height 46
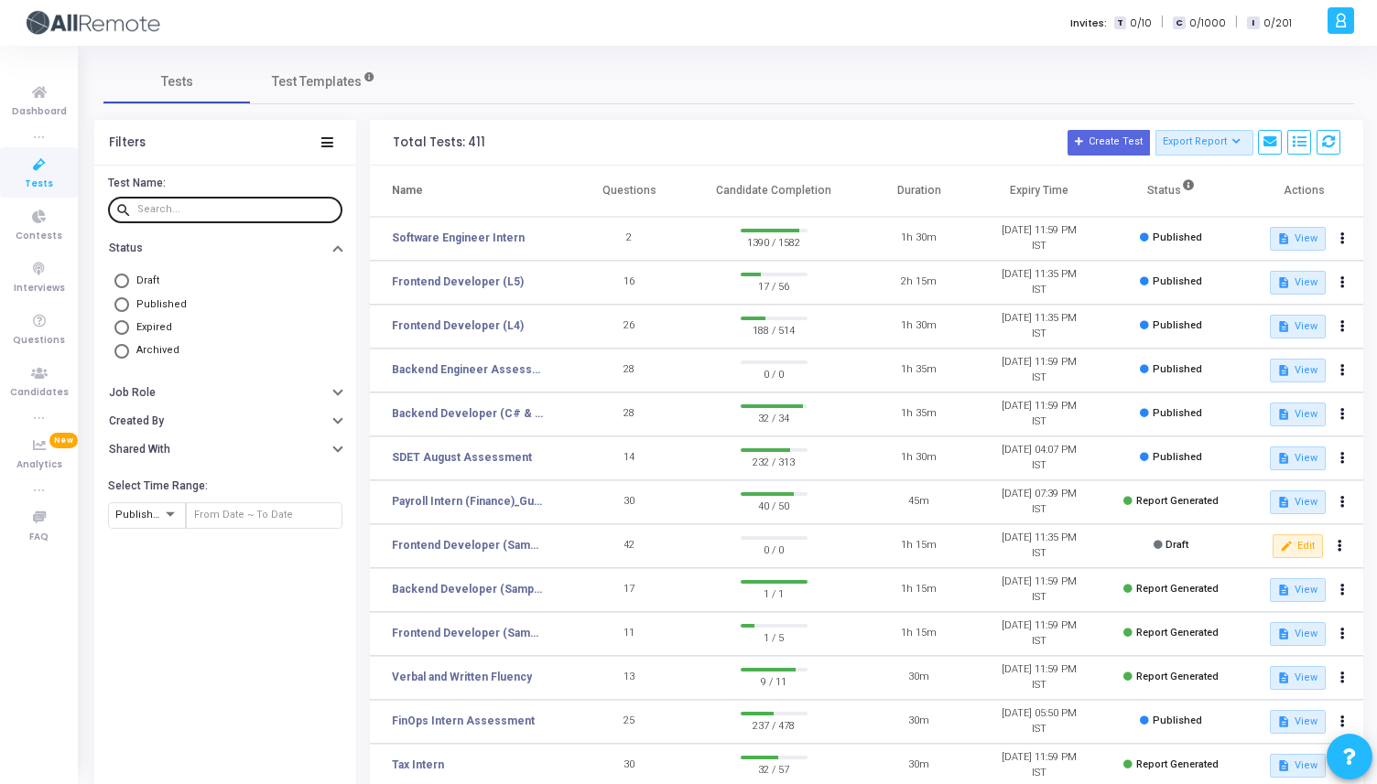
click at [202, 213] on input "text" at bounding box center [236, 209] width 198 height 11
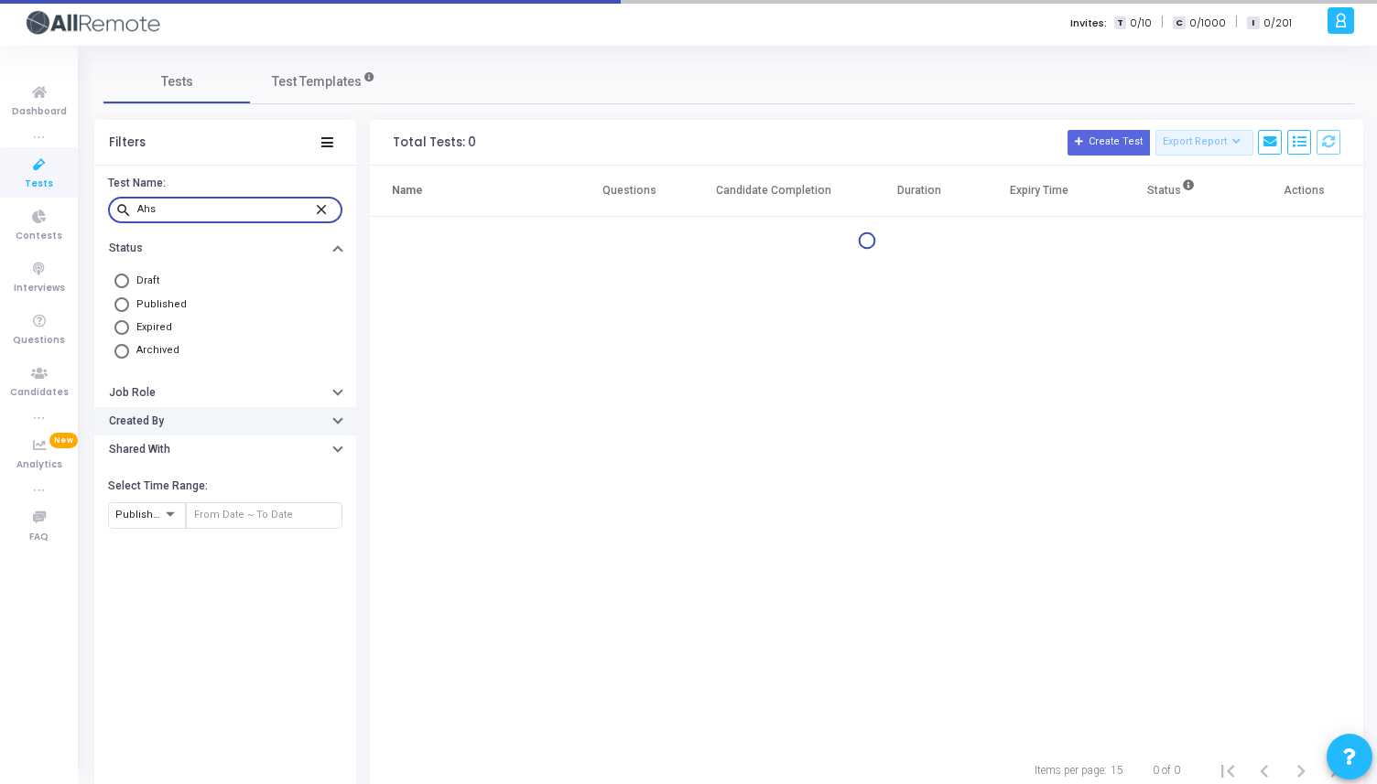
type input "Ah"
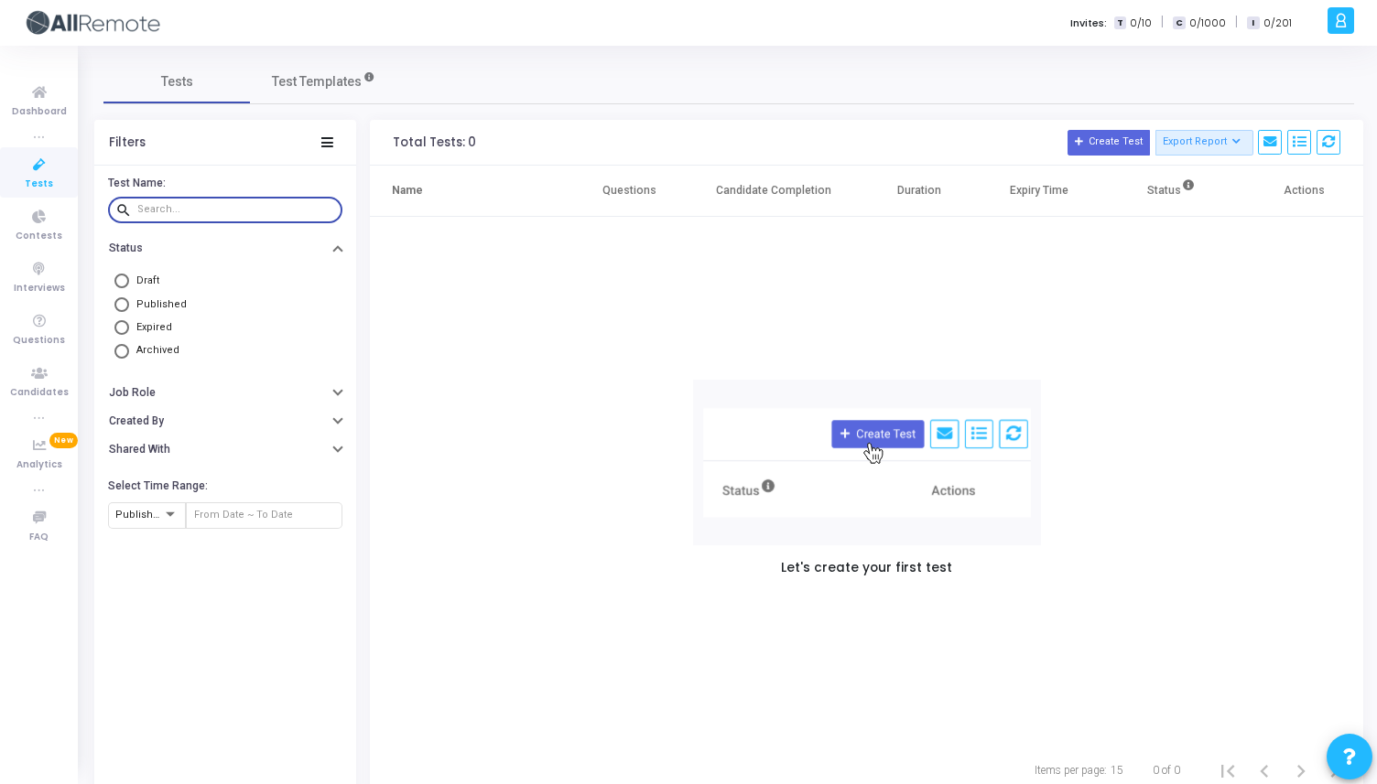
click at [519, 373] on div "Let's create your first test" at bounding box center [866, 481] width 993 height 528
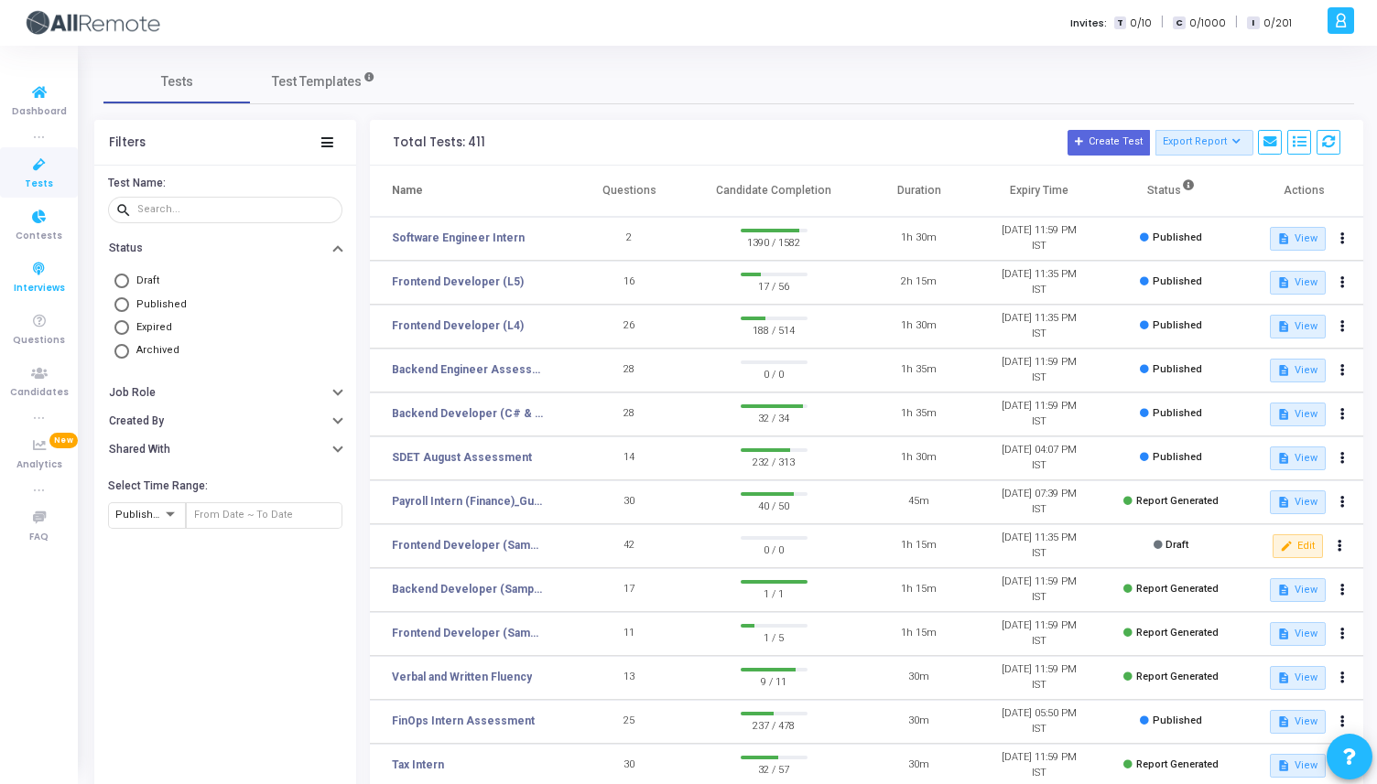
click at [42, 275] on icon at bounding box center [39, 269] width 38 height 23
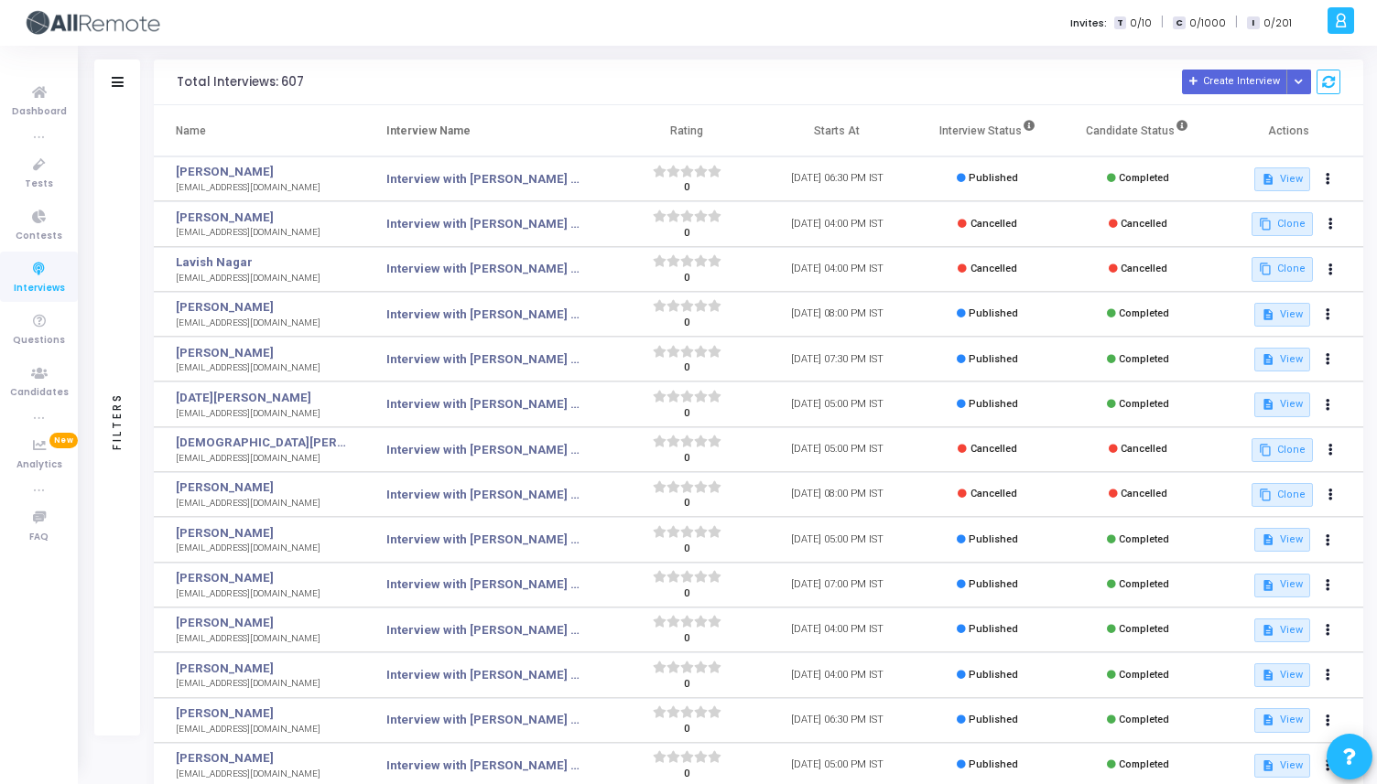
click at [122, 67] on div "Filters" at bounding box center [117, 82] width 46 height 46
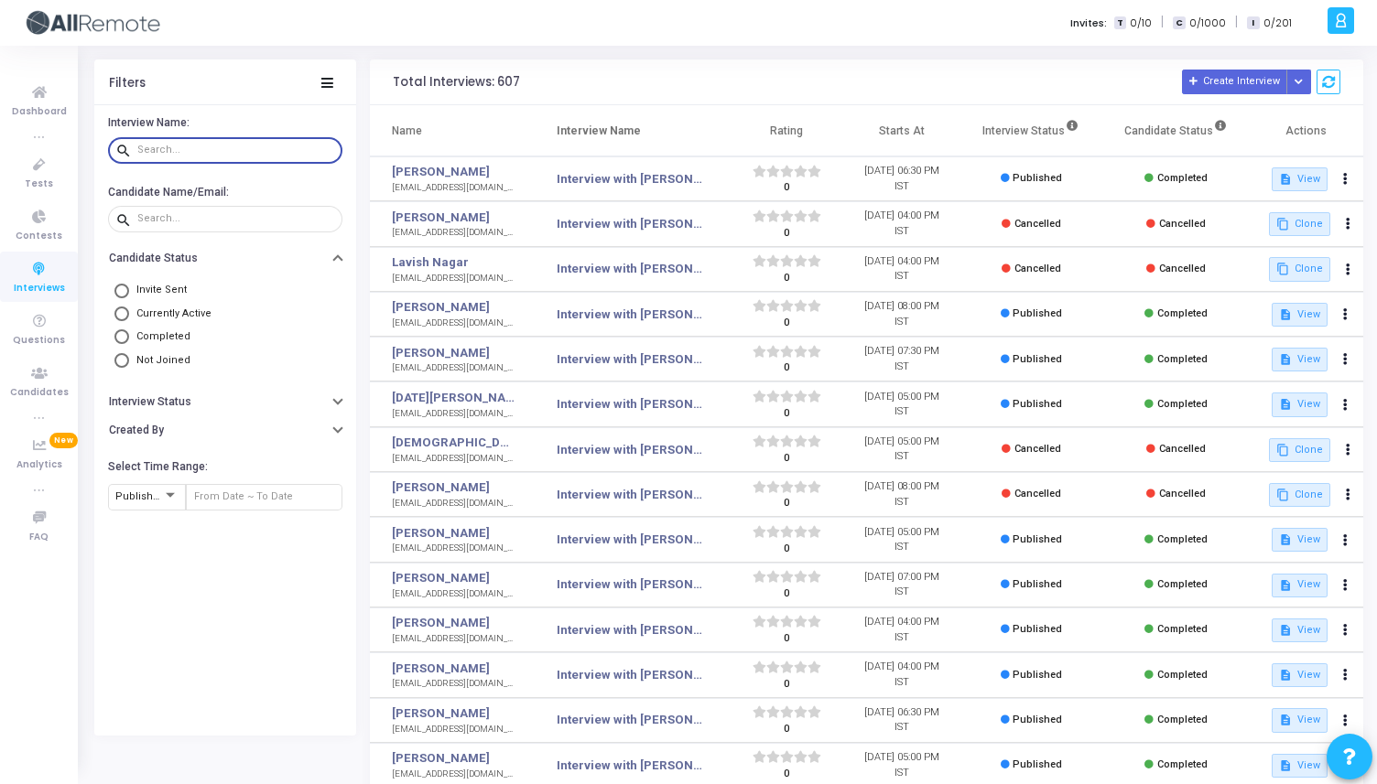
click at [200, 150] on input "text" at bounding box center [236, 150] width 198 height 11
click at [198, 222] on input "text" at bounding box center [236, 218] width 198 height 11
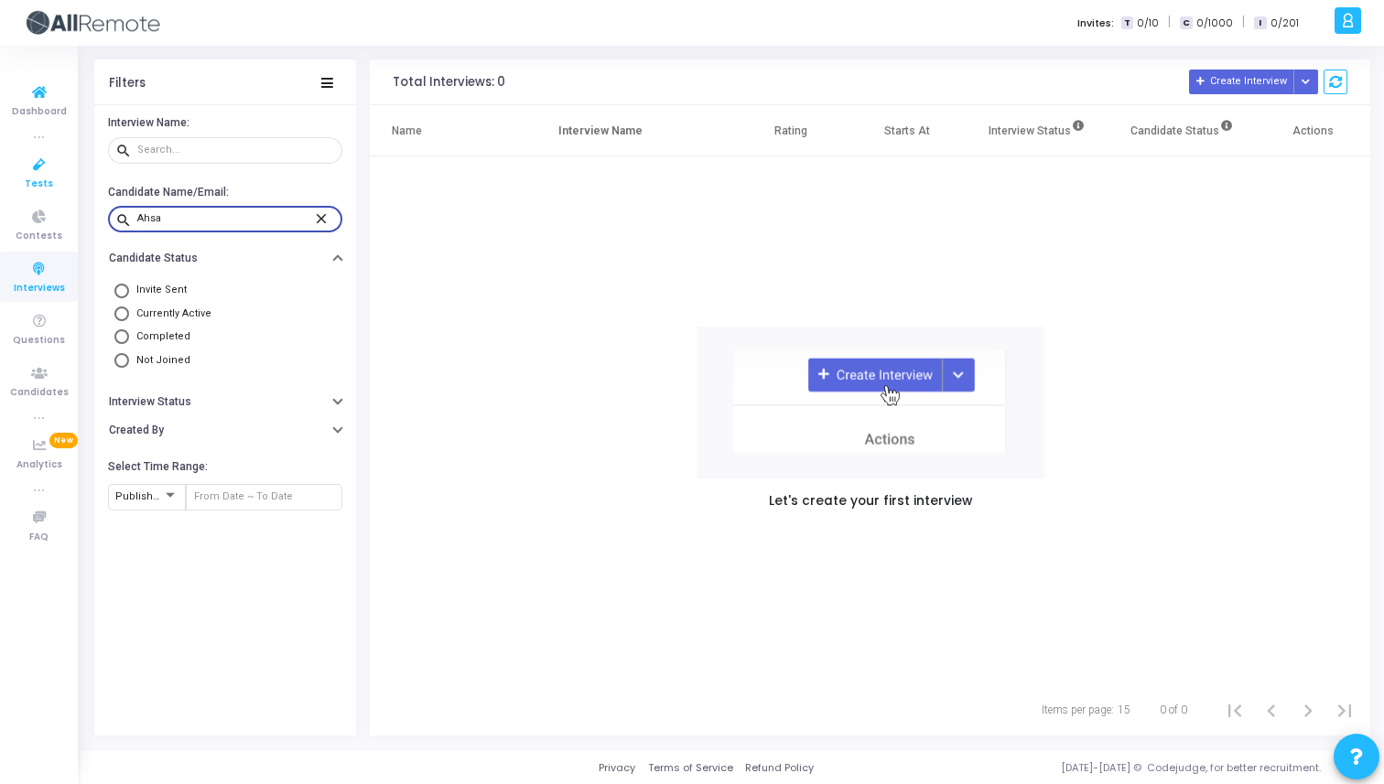
type input "Ahsa"
click at [37, 170] on icon at bounding box center [39, 165] width 38 height 23
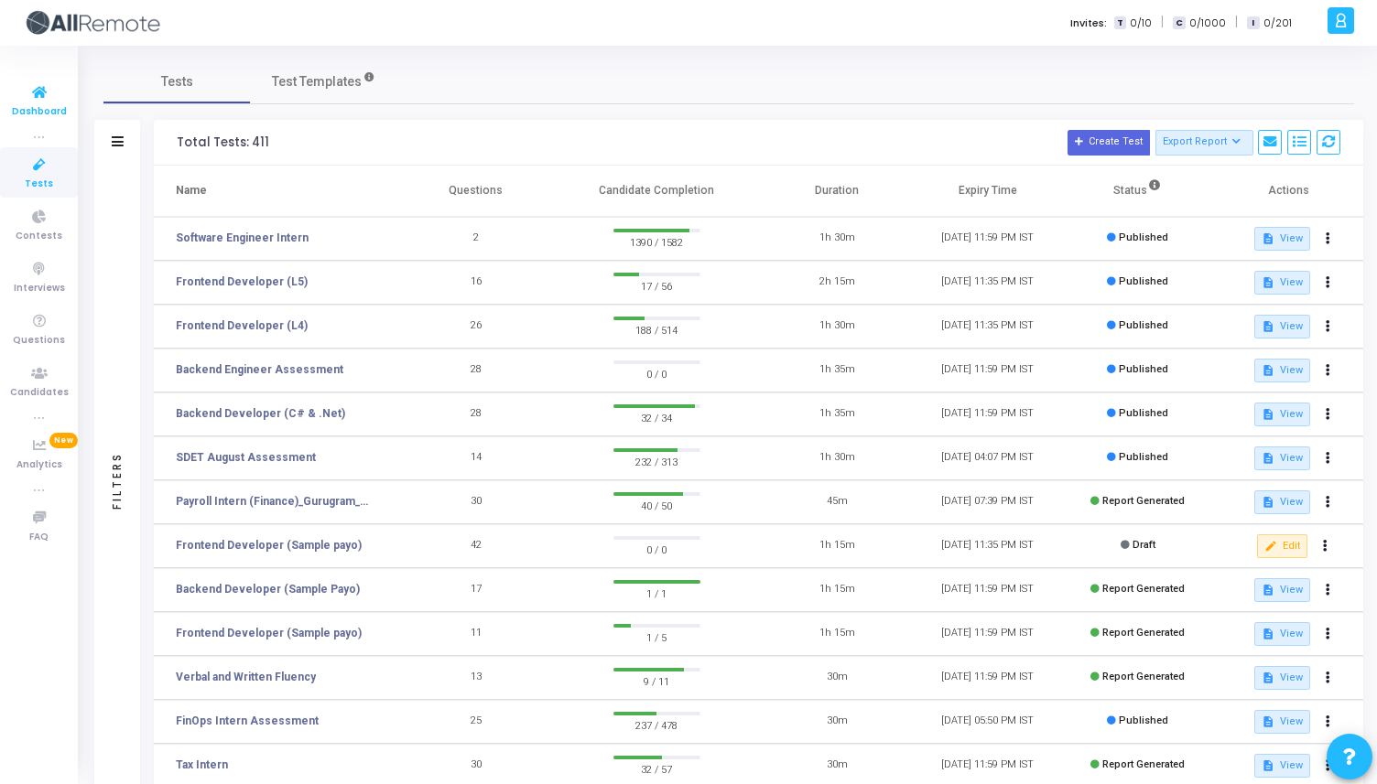
click at [30, 89] on icon at bounding box center [39, 92] width 38 height 23
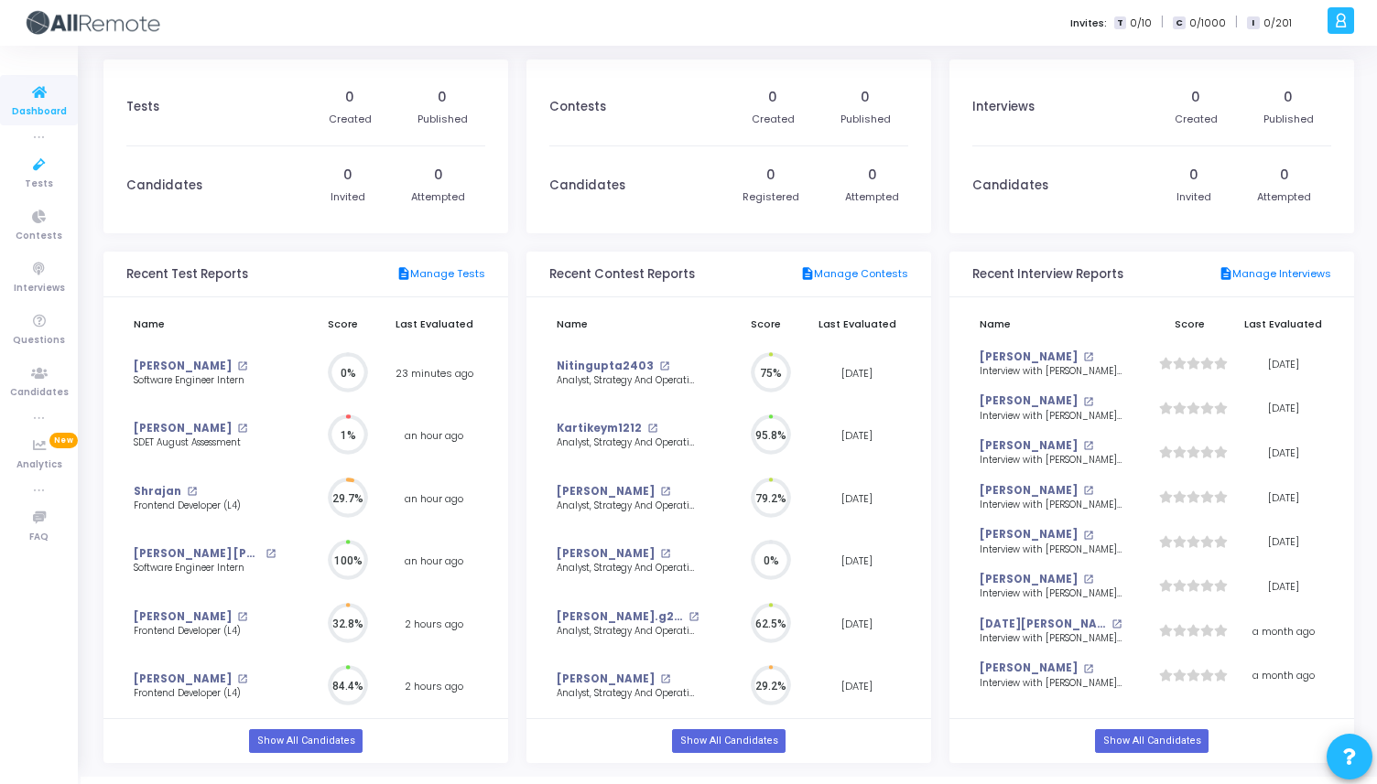
scroll to position [40, 19]
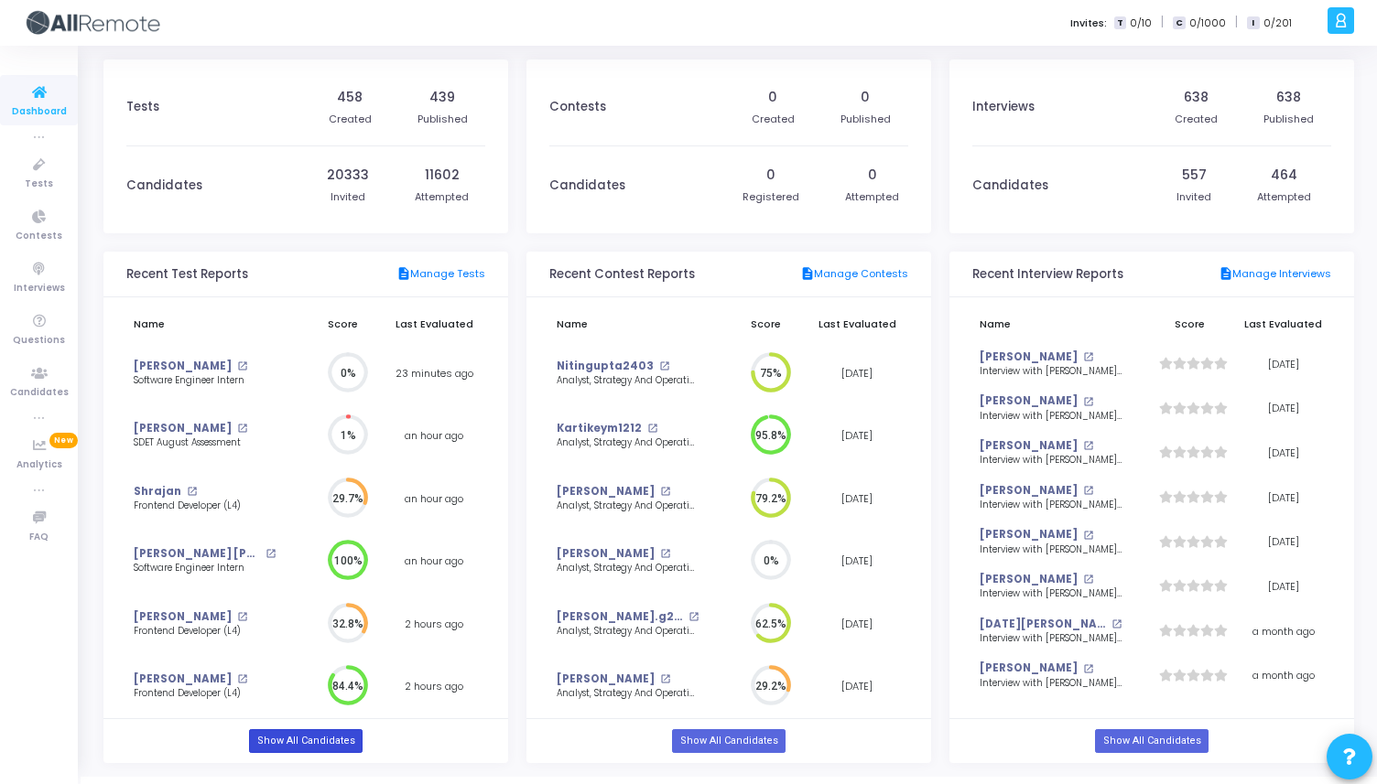
click at [307, 746] on link "Show All Candidates" at bounding box center [305, 741] width 113 height 24
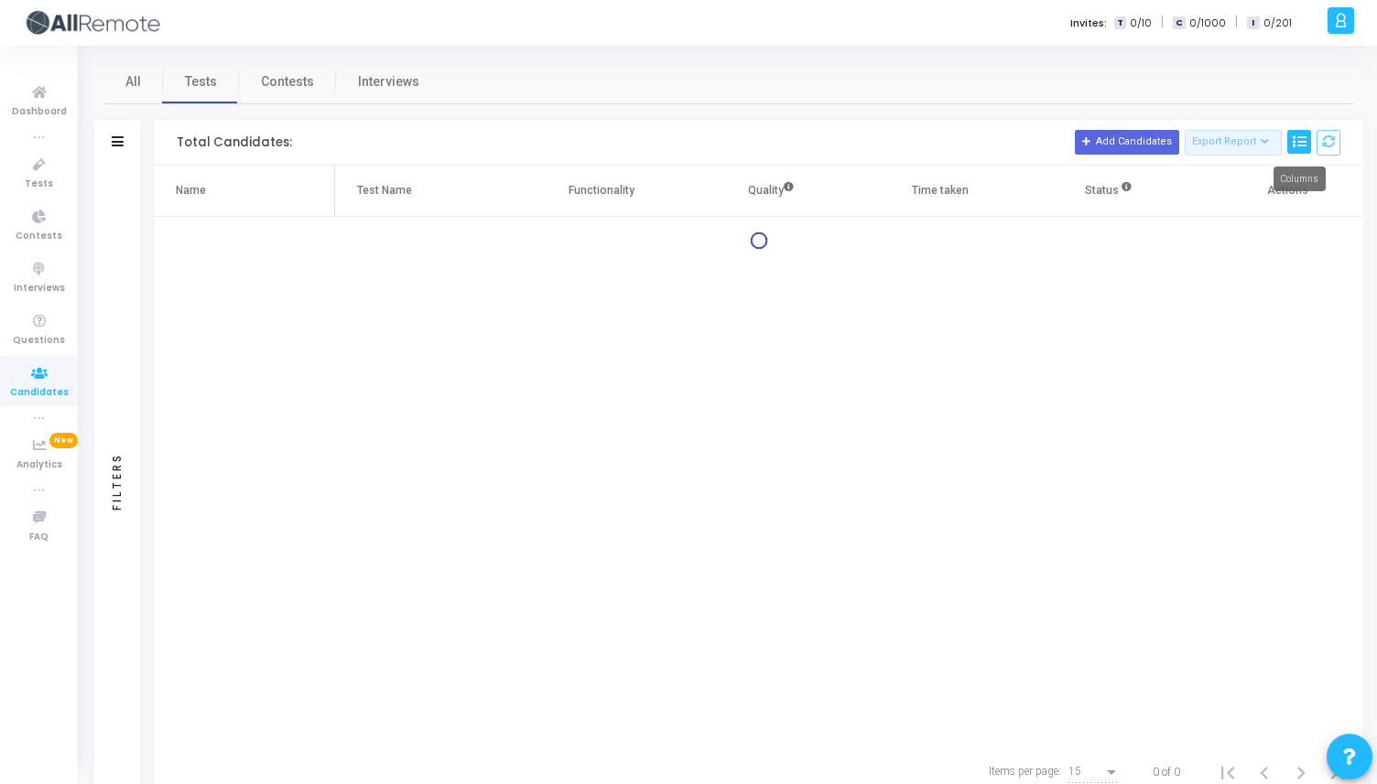
click at [1302, 142] on icon at bounding box center [1298, 141] width 13 height 13
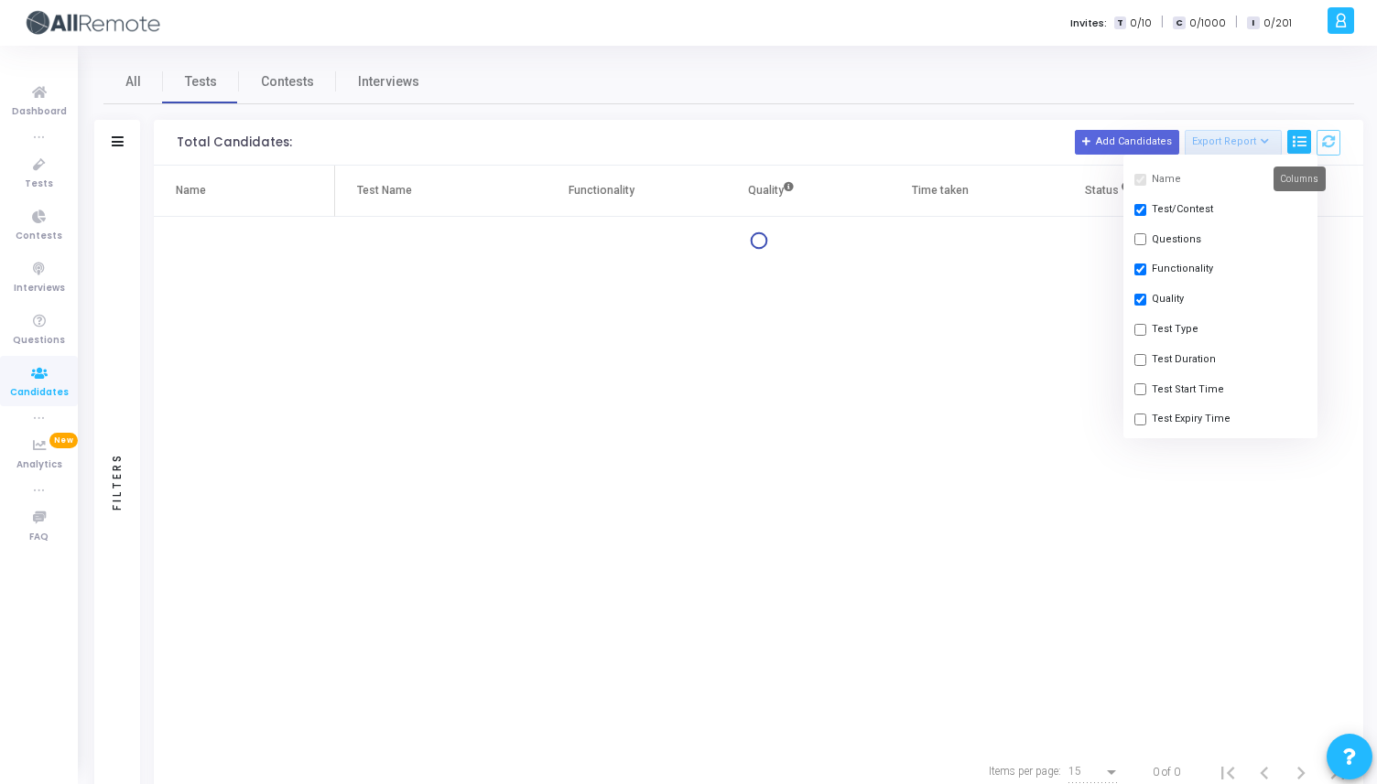
click at [1302, 142] on icon at bounding box center [1298, 141] width 13 height 13
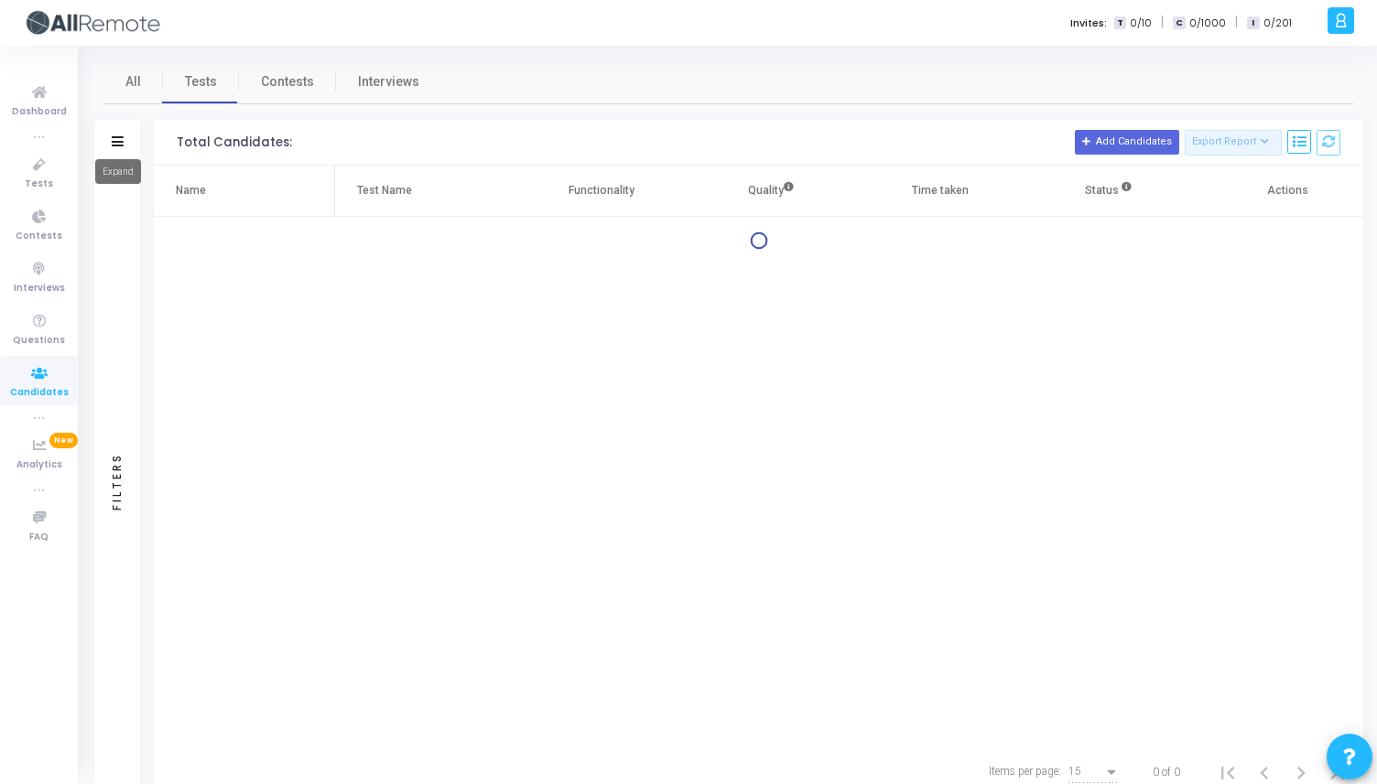
click at [118, 146] on mat-tooltip-component "Expand" at bounding box center [117, 171] width 71 height 50
click at [115, 137] on icon at bounding box center [118, 141] width 12 height 10
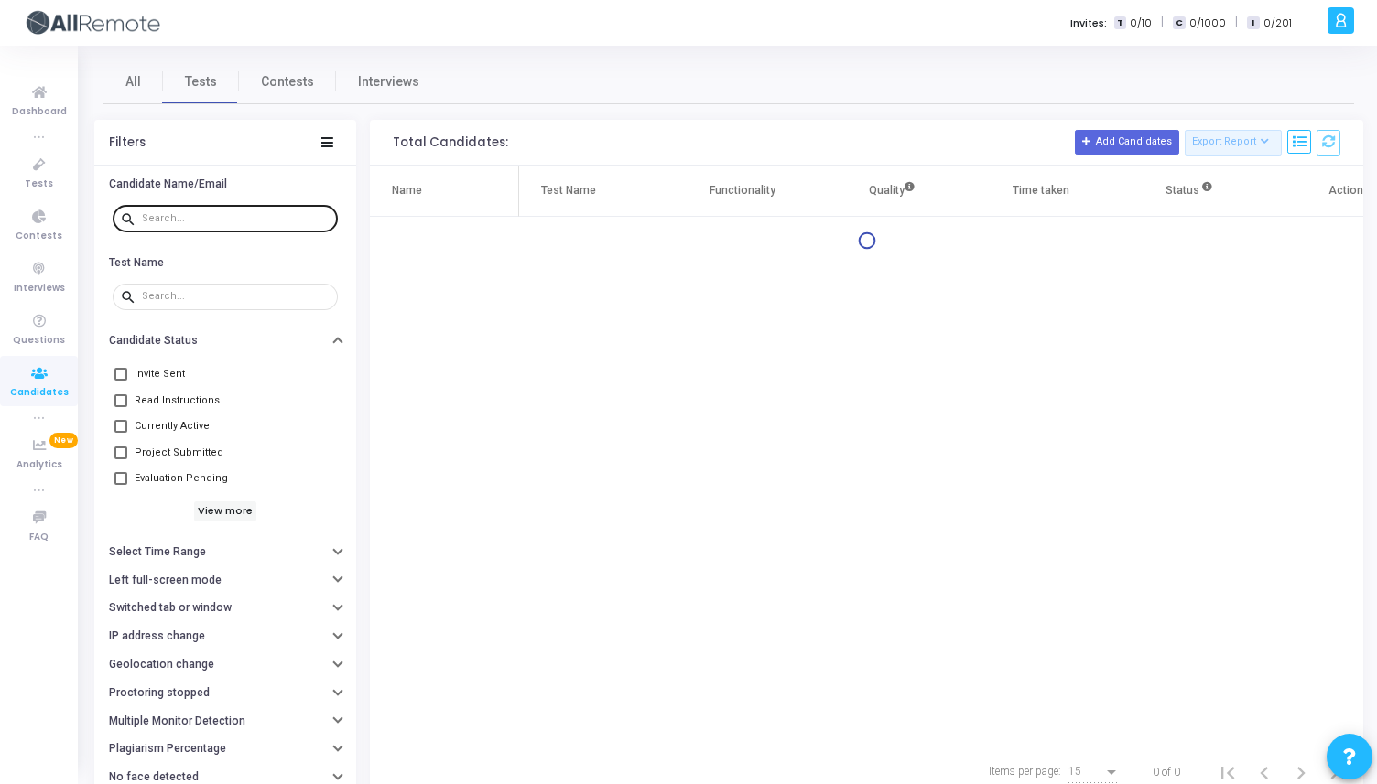
click at [178, 213] on input "text" at bounding box center [236, 218] width 189 height 11
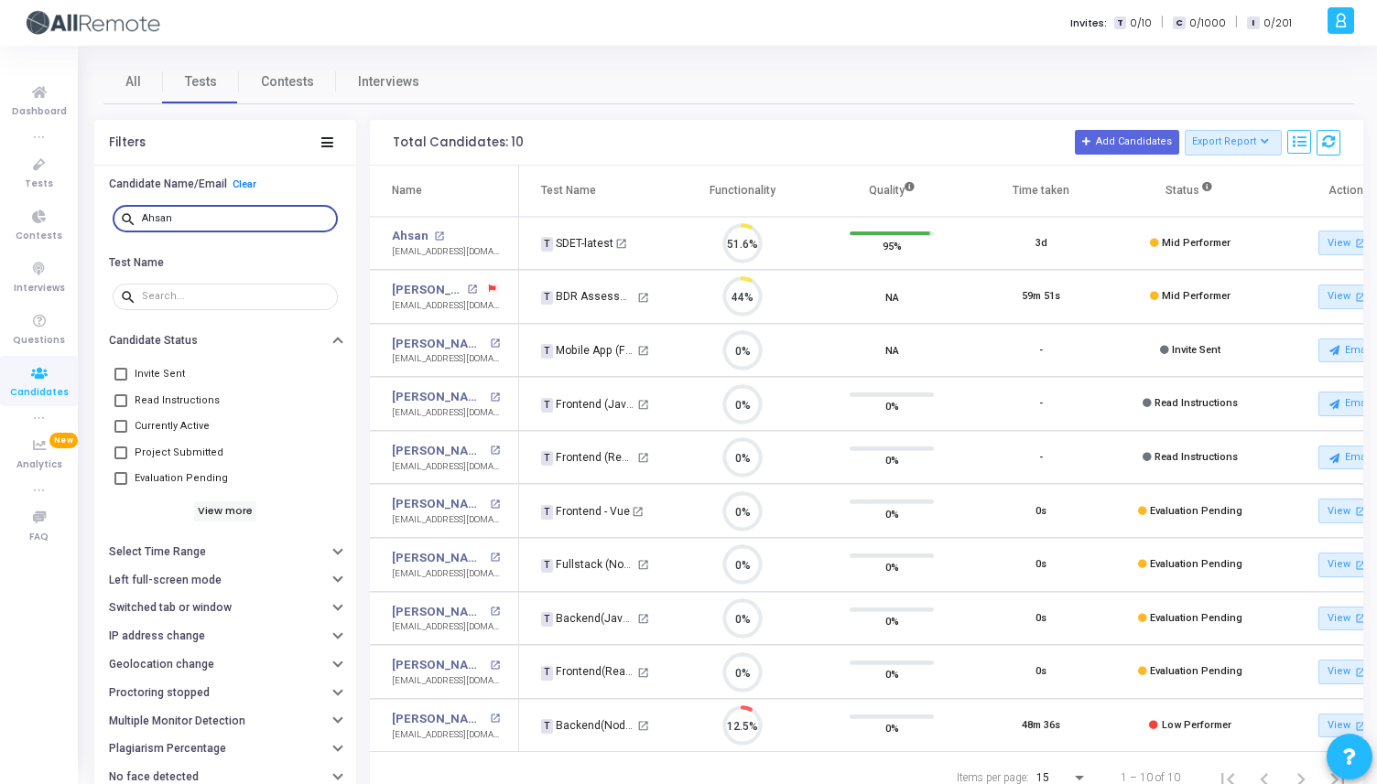
scroll to position [38, 47]
type input "Ahsan"
click at [409, 233] on link "Ahsan" at bounding box center [410, 236] width 37 height 18
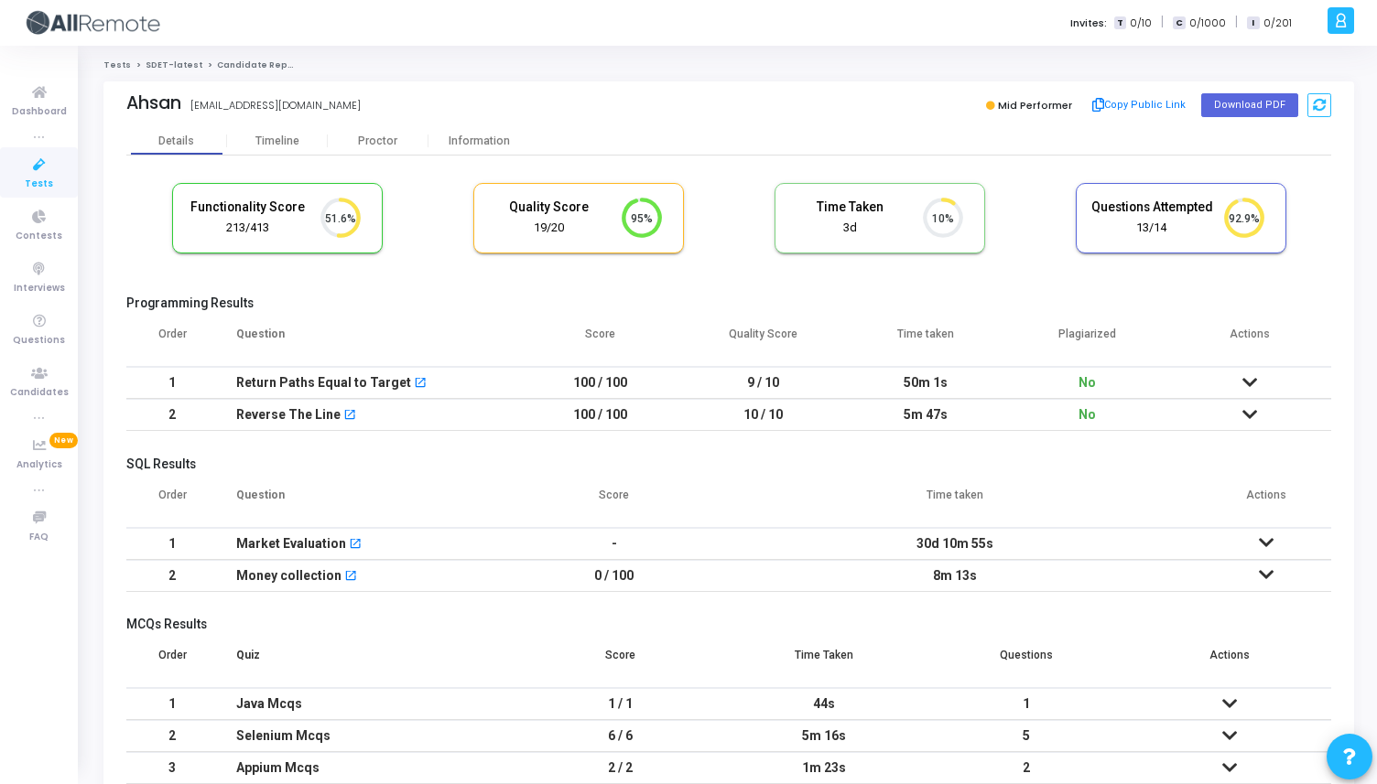
click at [487, 124] on div "Ahsan [EMAIL_ADDRESS][DOMAIN_NAME] Mid Performer Copy Public Link Download PDF" at bounding box center [728, 104] width 1204 height 46
click at [479, 143] on div "Information" at bounding box center [478, 142] width 101 height 14
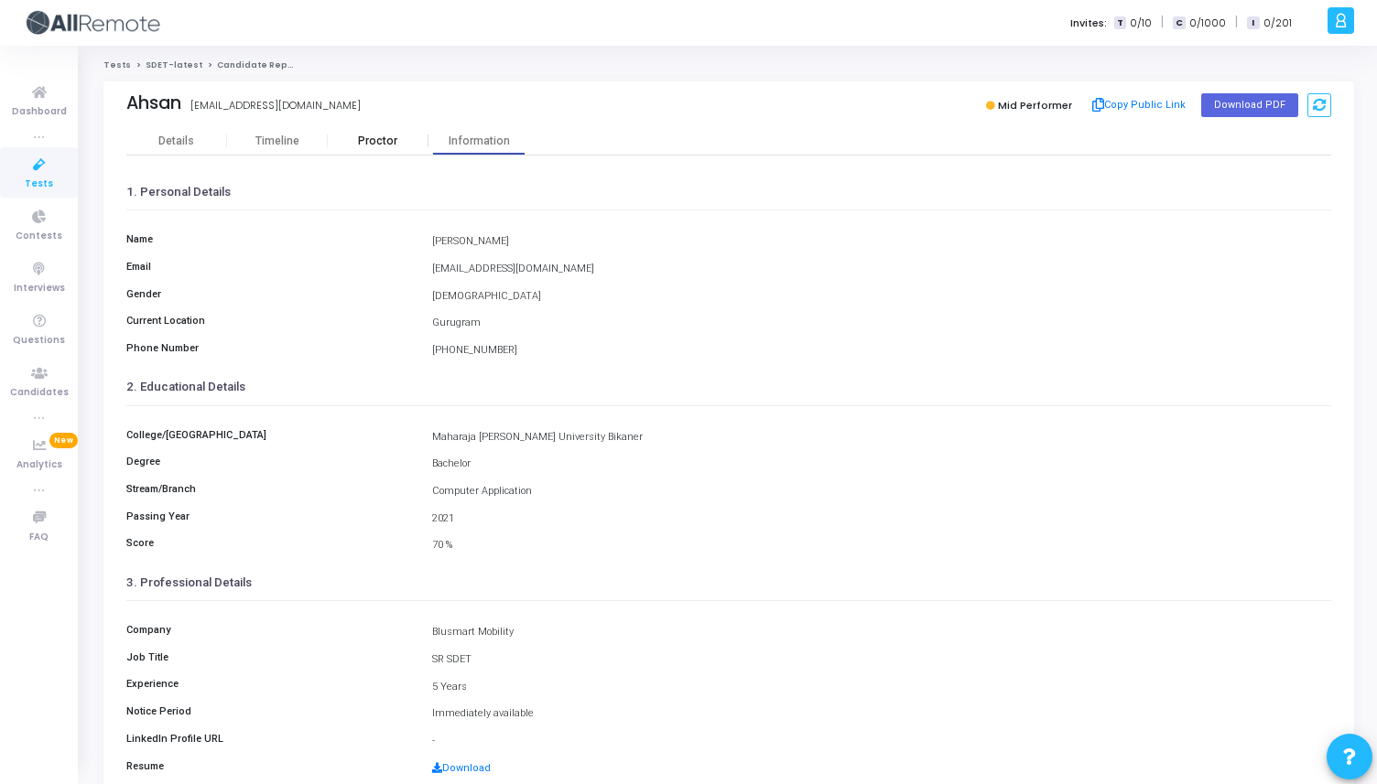
click at [377, 142] on div "Proctor" at bounding box center [378, 142] width 101 height 14
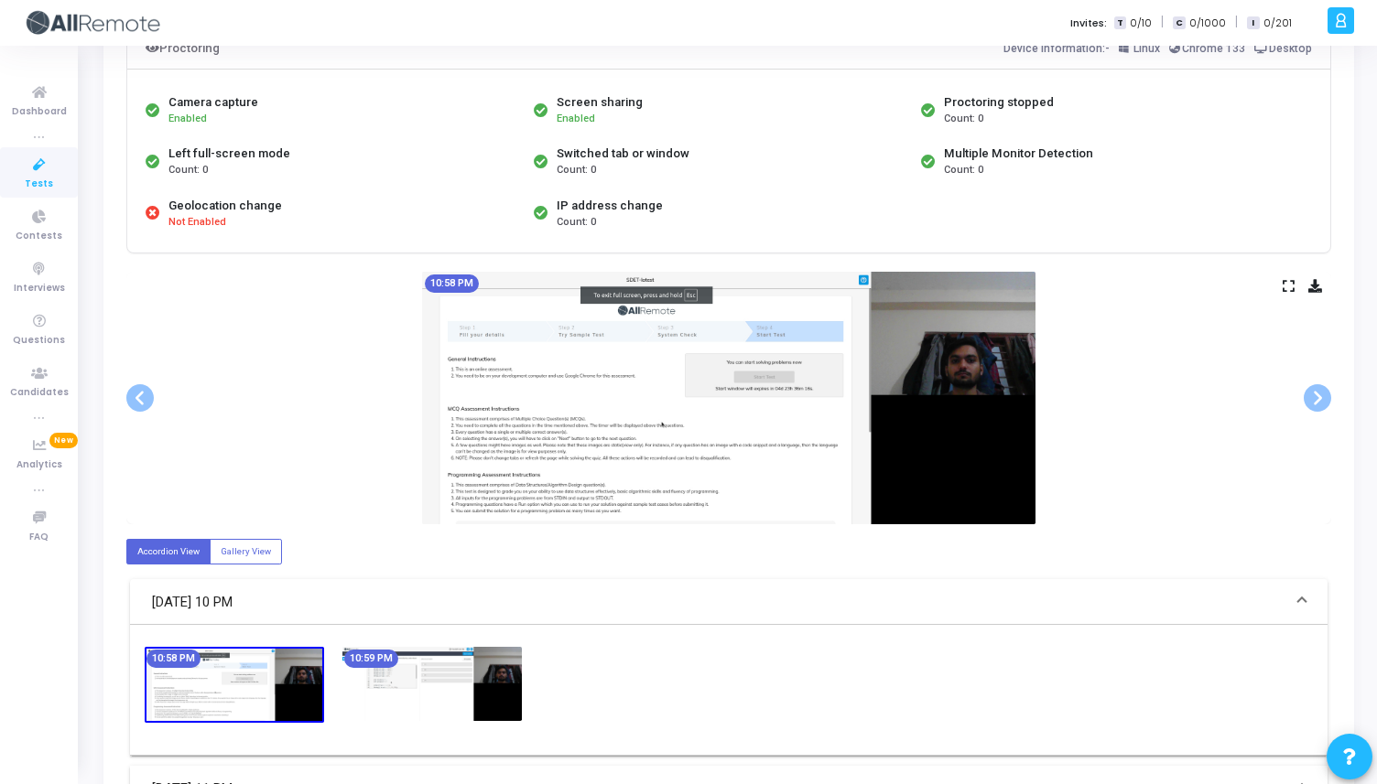
click at [1287, 275] on div "10:58 PM" at bounding box center [728, 398] width 1204 height 253
click at [1288, 281] on icon at bounding box center [1288, 286] width 12 height 10
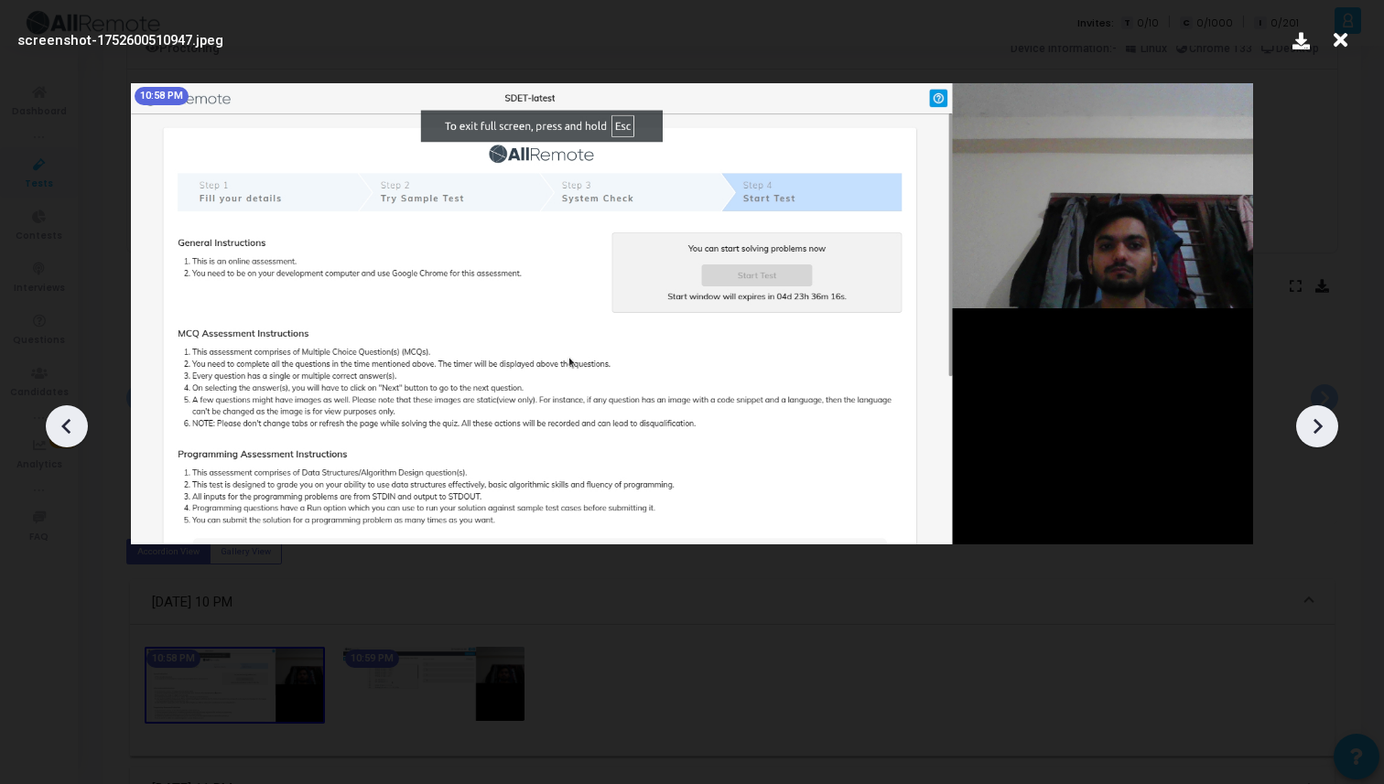
click at [1315, 425] on icon at bounding box center [1316, 426] width 27 height 27
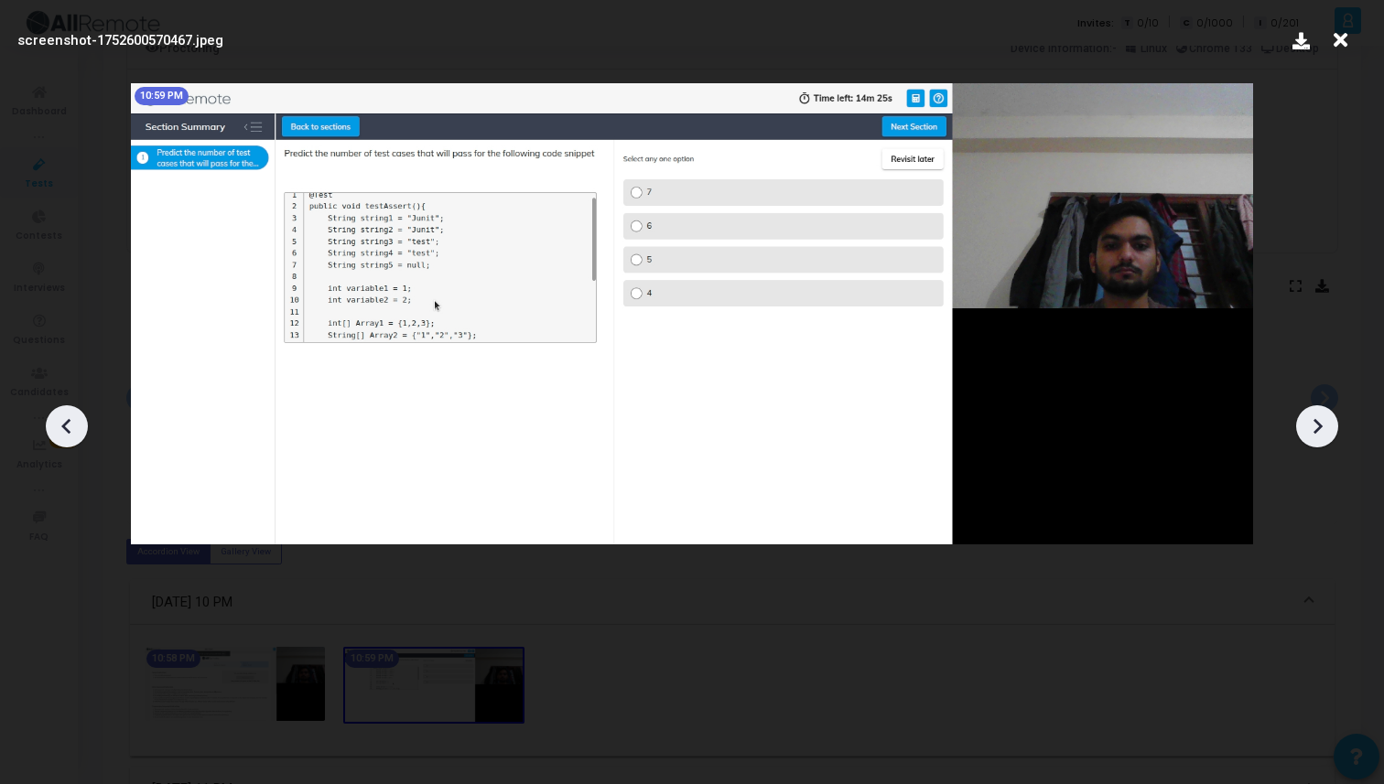
click at [1315, 425] on icon at bounding box center [1316, 426] width 27 height 27
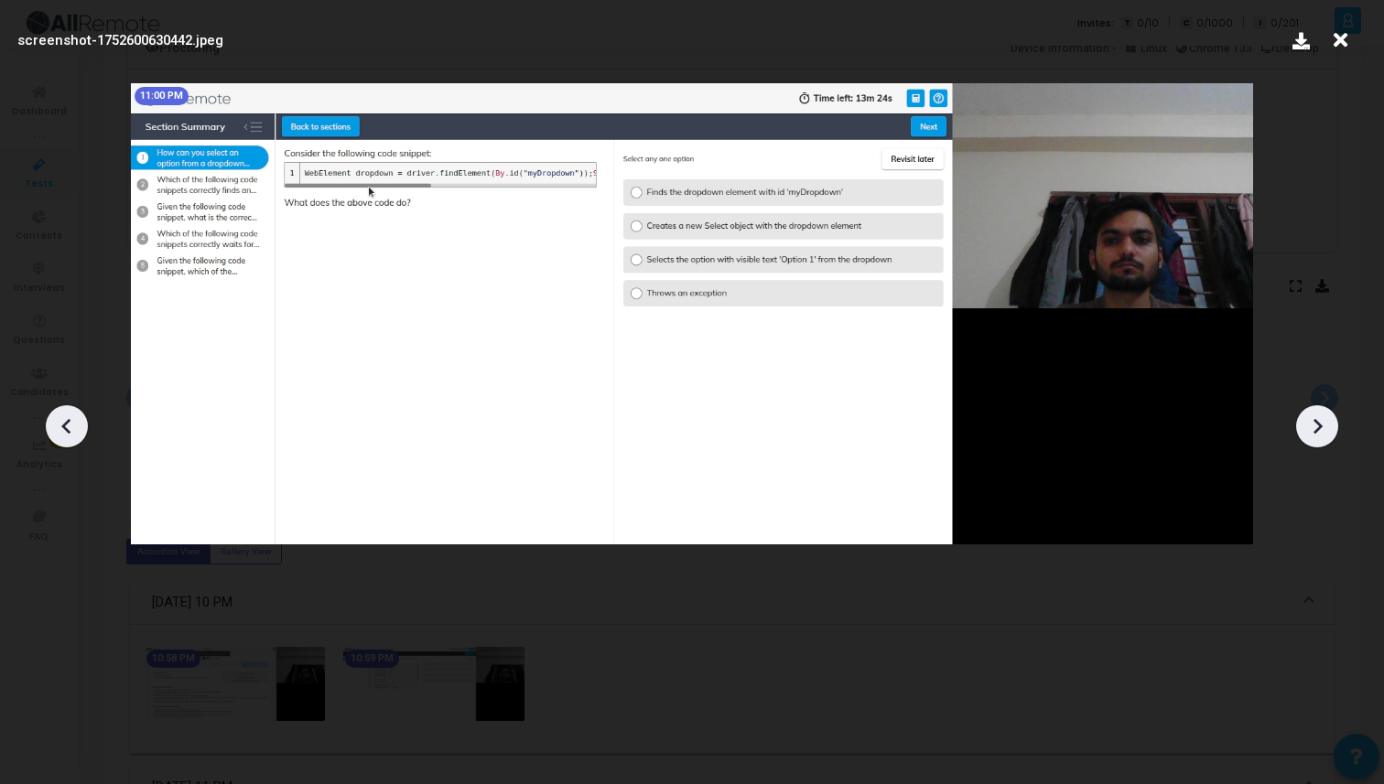
click at [1315, 425] on icon at bounding box center [1316, 426] width 27 height 27
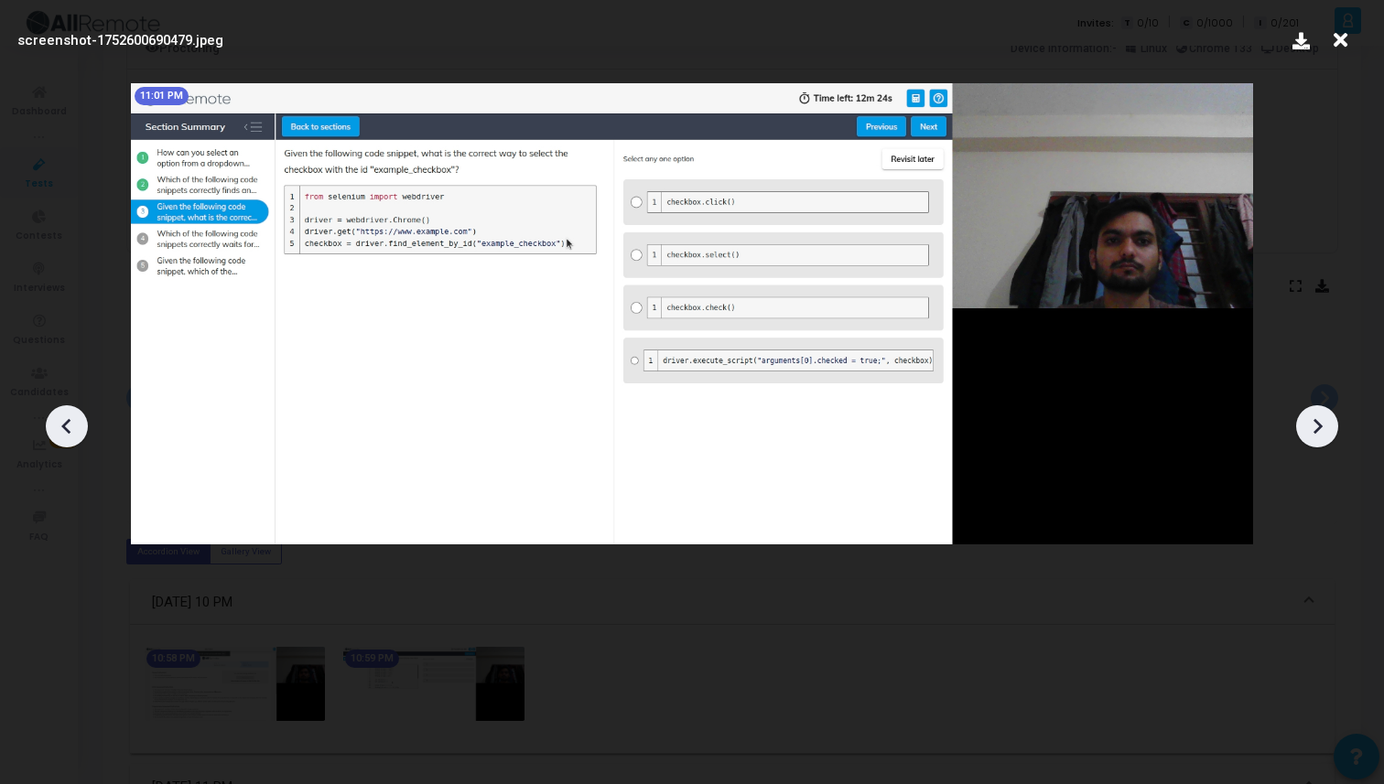
click at [1315, 425] on icon at bounding box center [1316, 426] width 27 height 27
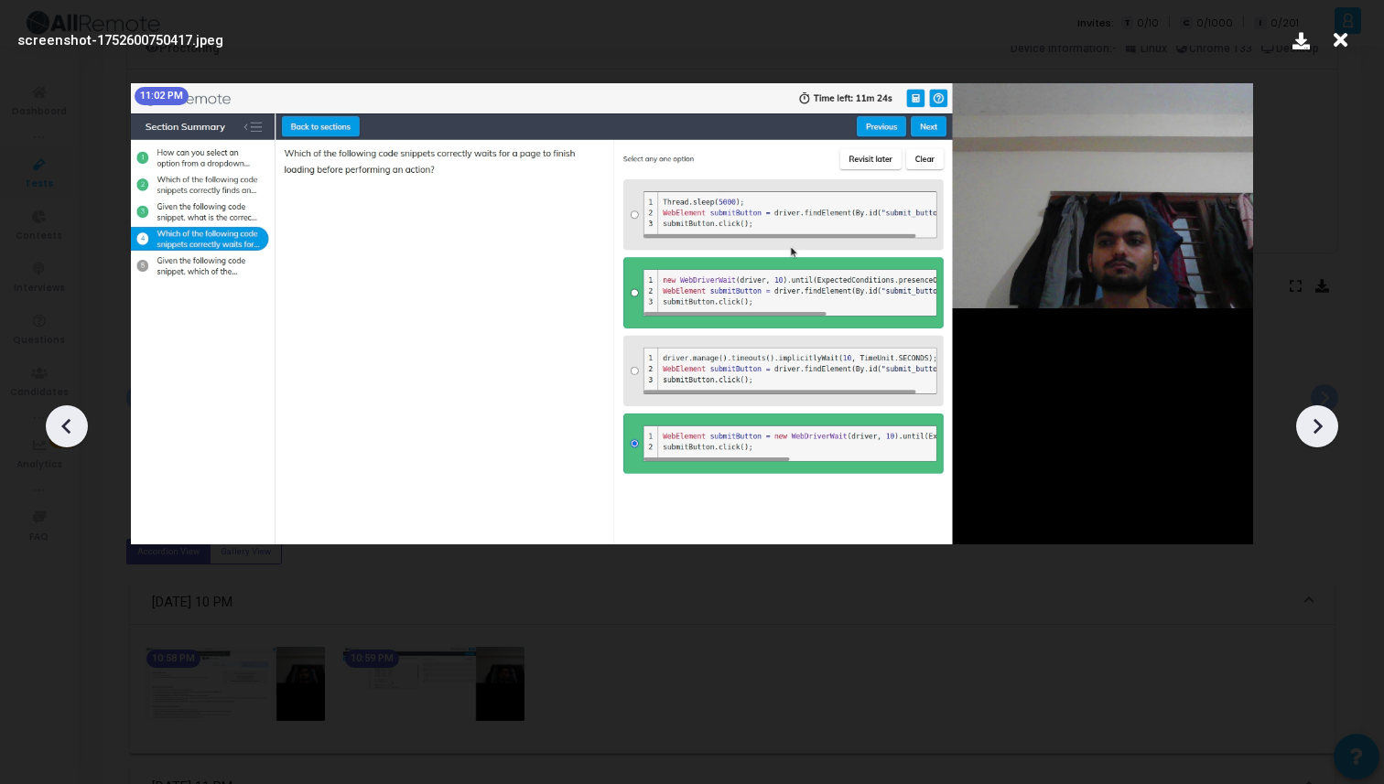
click at [1315, 425] on icon at bounding box center [1316, 426] width 27 height 27
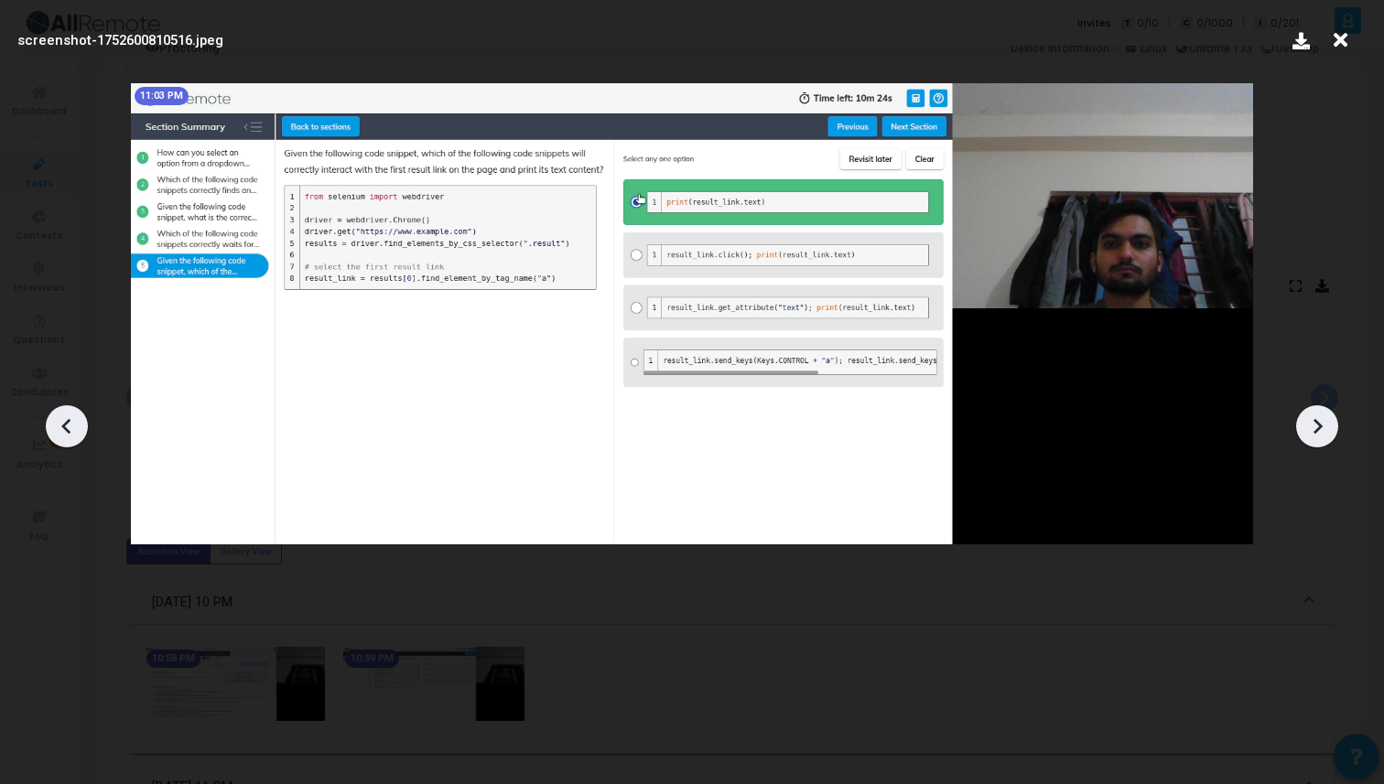
click at [1315, 425] on icon at bounding box center [1316, 426] width 27 height 27
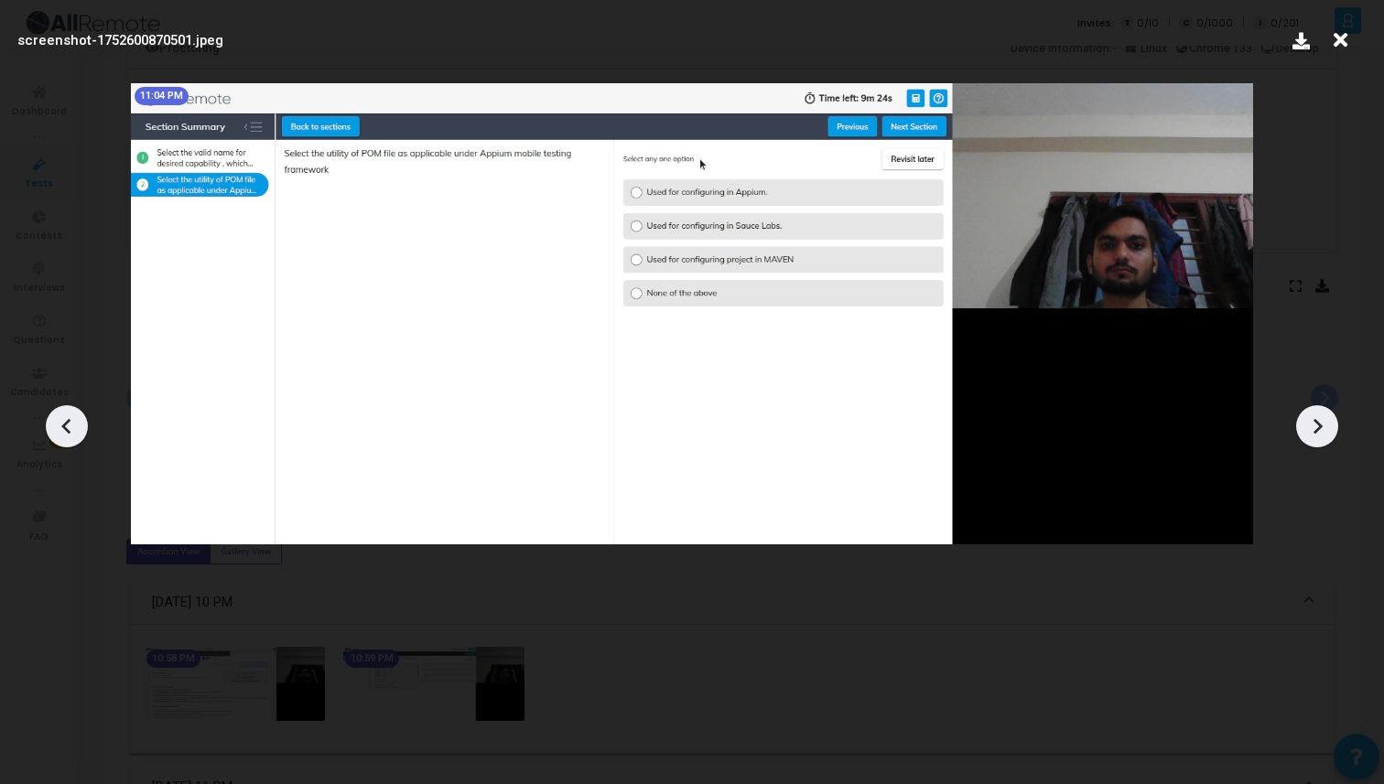
click at [1315, 425] on icon at bounding box center [1316, 426] width 27 height 27
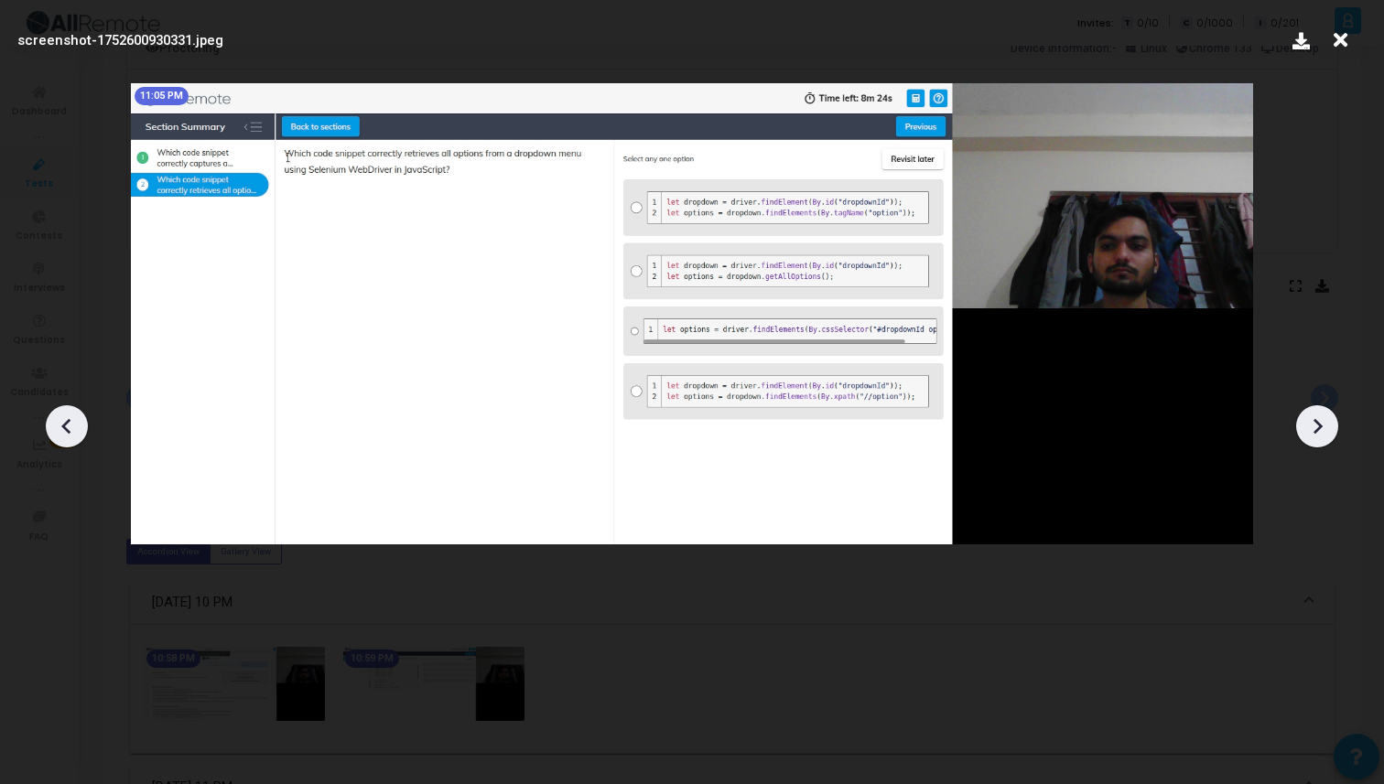
click at [1315, 425] on icon at bounding box center [1316, 426] width 27 height 27
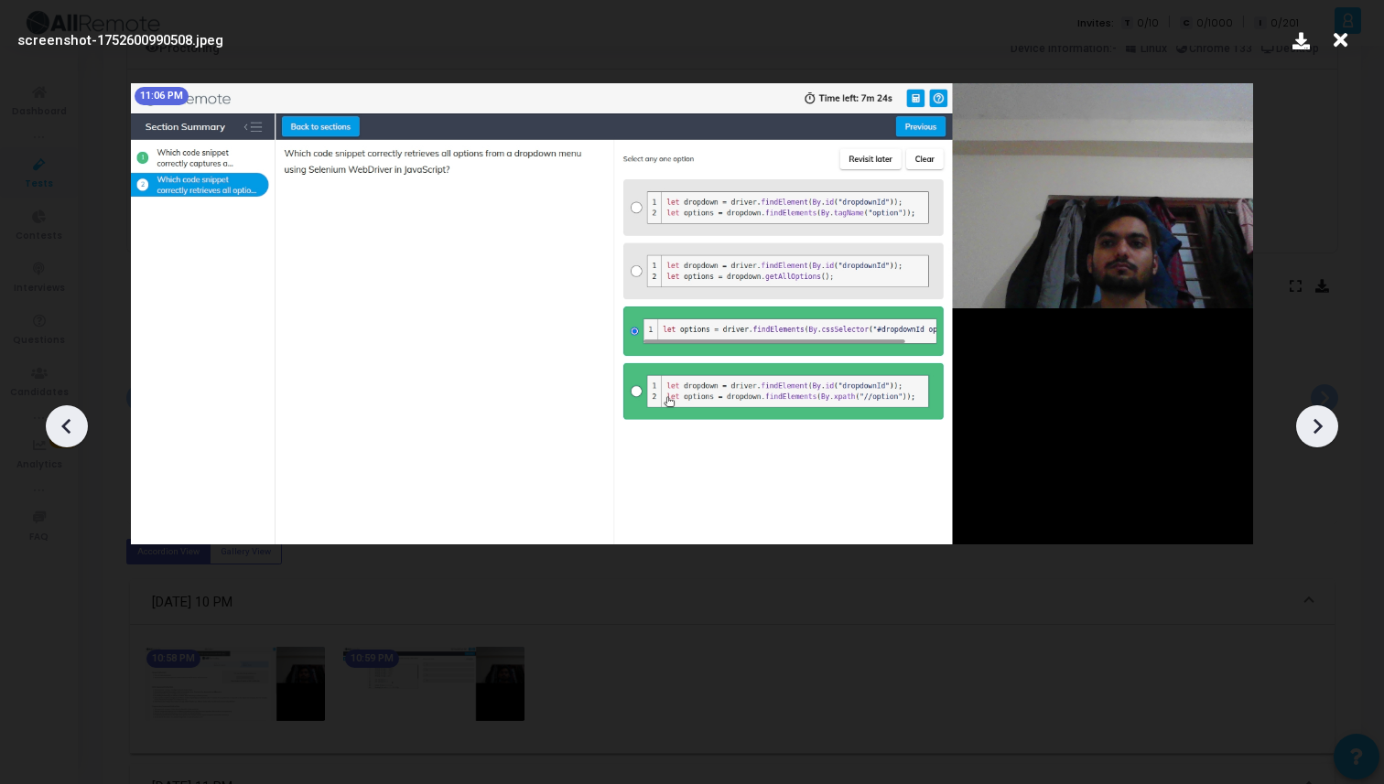
click at [1315, 425] on icon at bounding box center [1316, 426] width 27 height 27
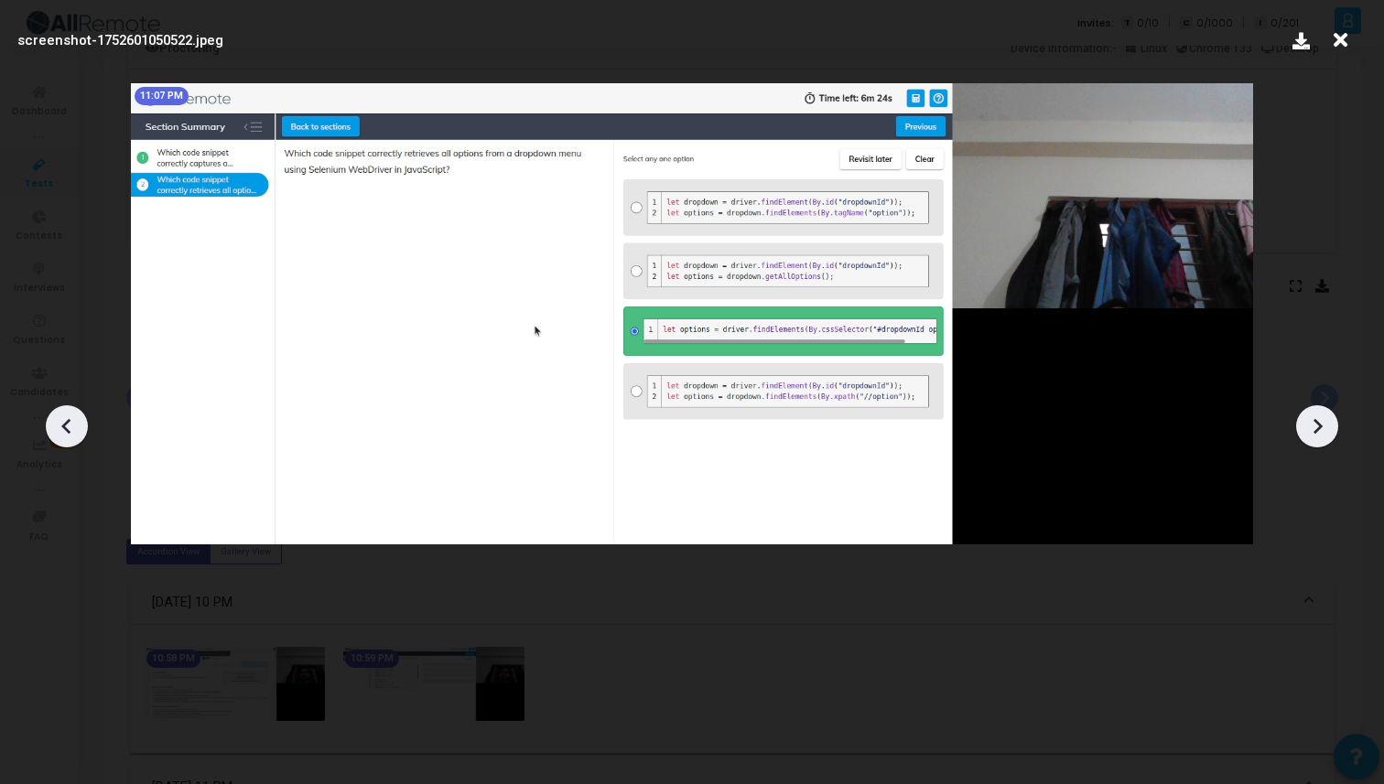
click at [75, 423] on icon at bounding box center [66, 426] width 27 height 27
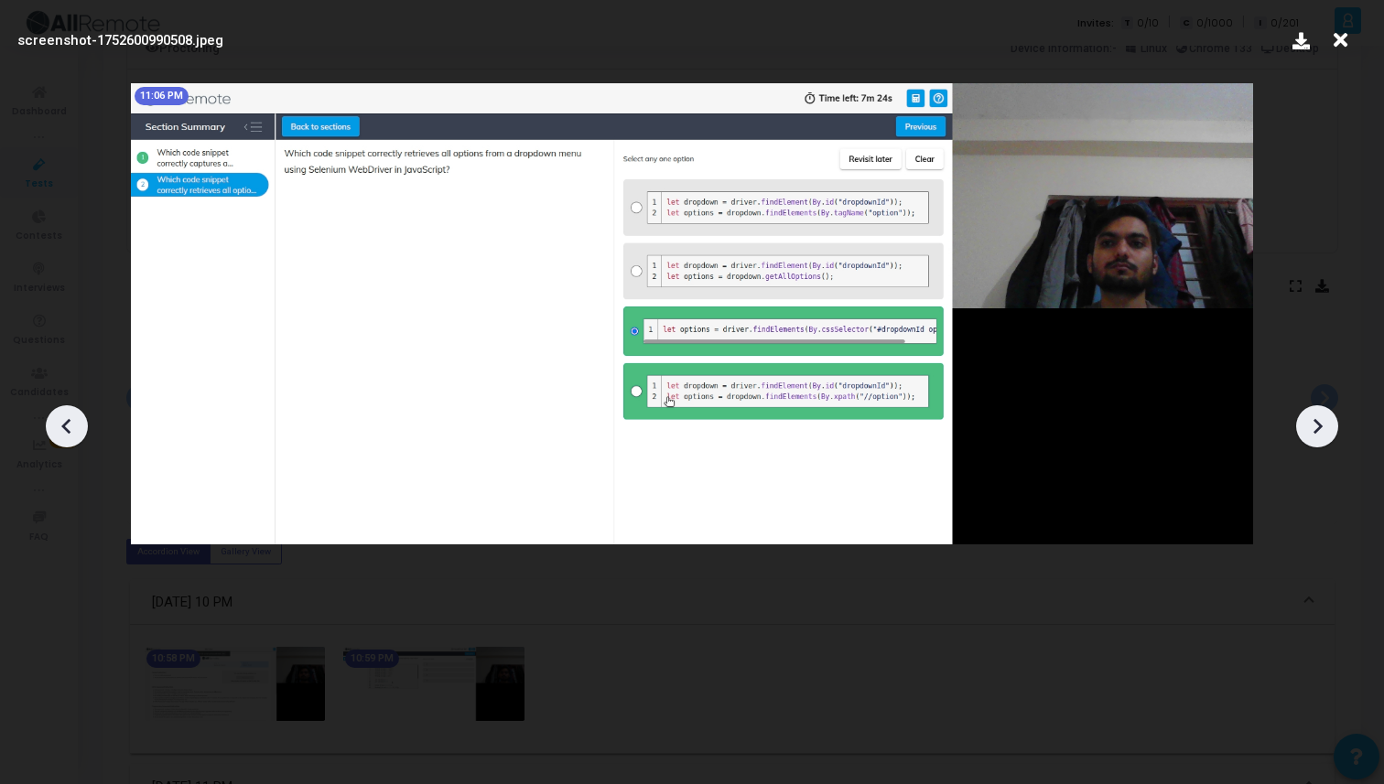
click at [1311, 429] on icon at bounding box center [1316, 426] width 27 height 27
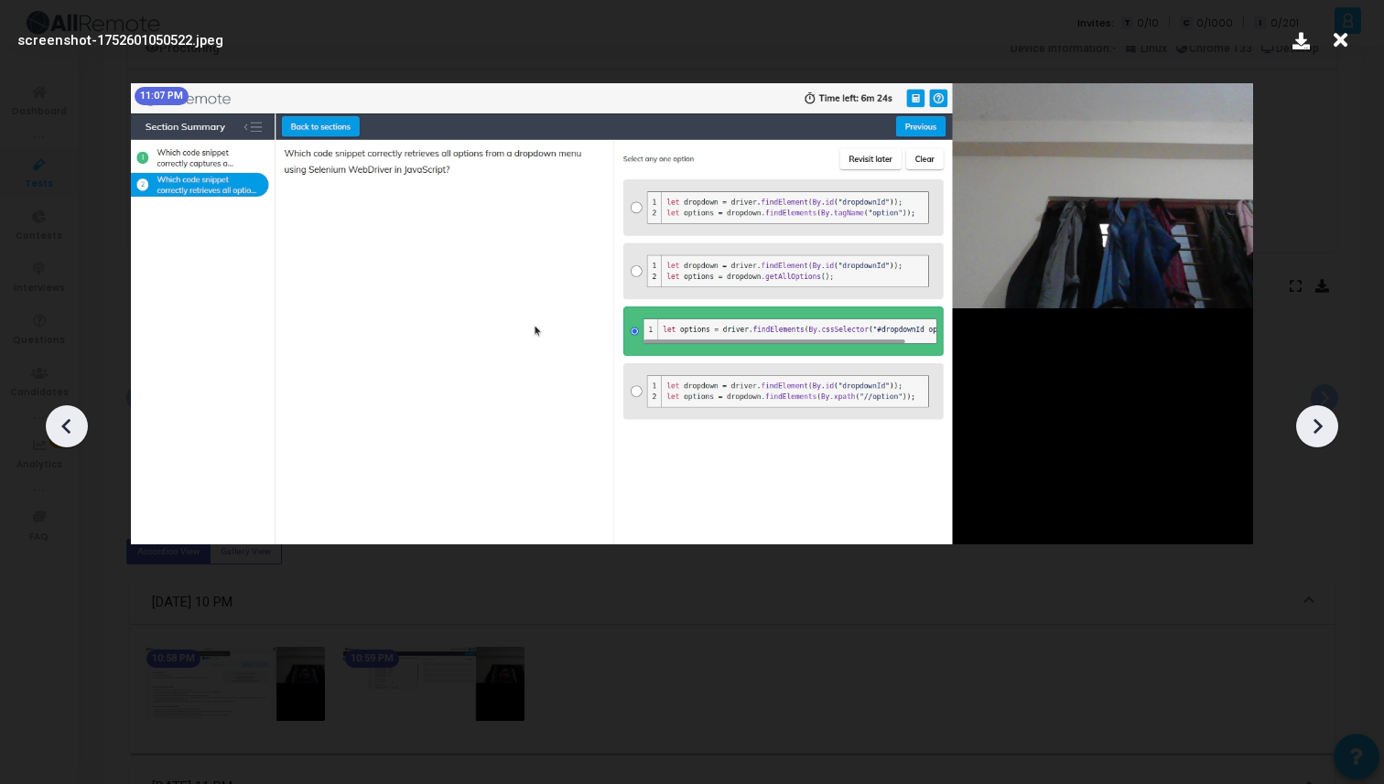
click at [1311, 429] on icon at bounding box center [1316, 426] width 27 height 27
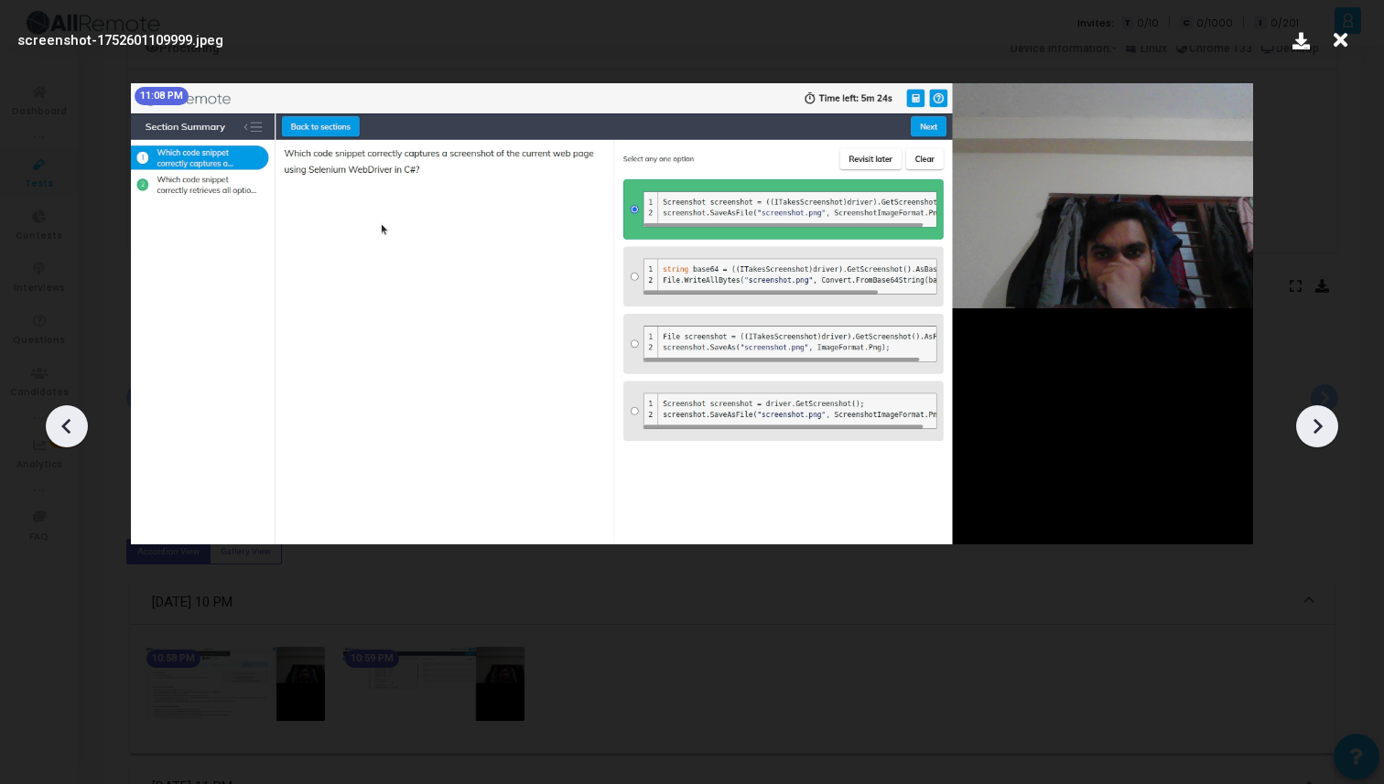
click at [1310, 429] on icon at bounding box center [1316, 426] width 27 height 27
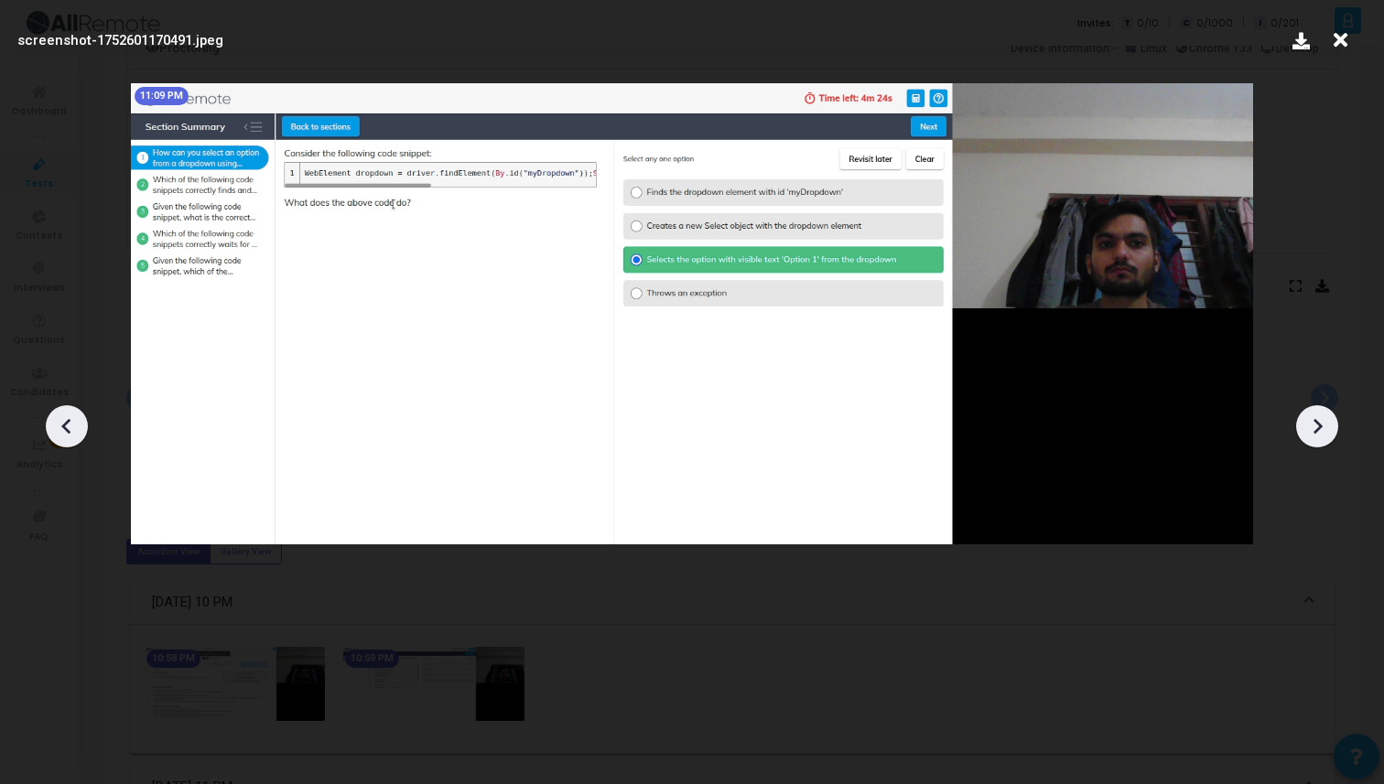
click at [1310, 429] on icon at bounding box center [1316, 426] width 27 height 27
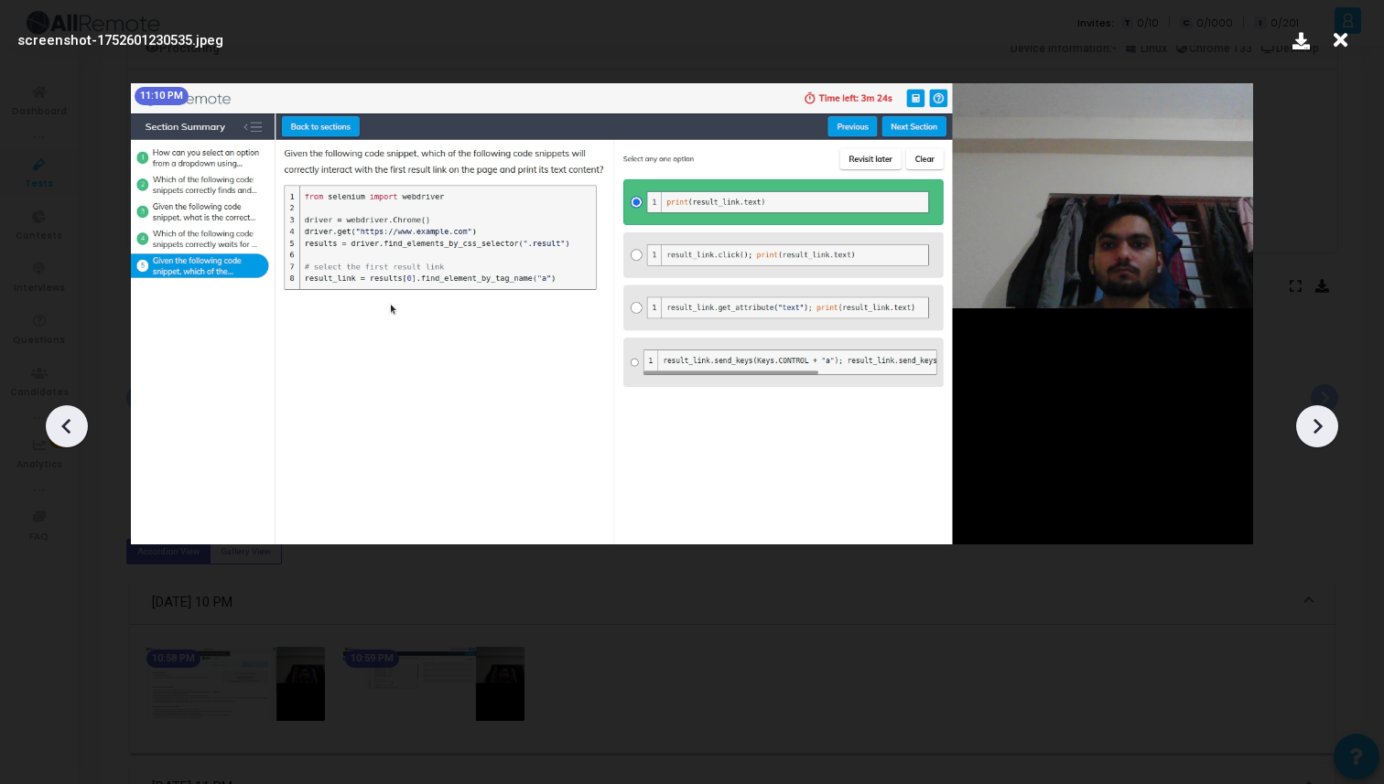
click at [1310, 429] on icon at bounding box center [1316, 426] width 27 height 27
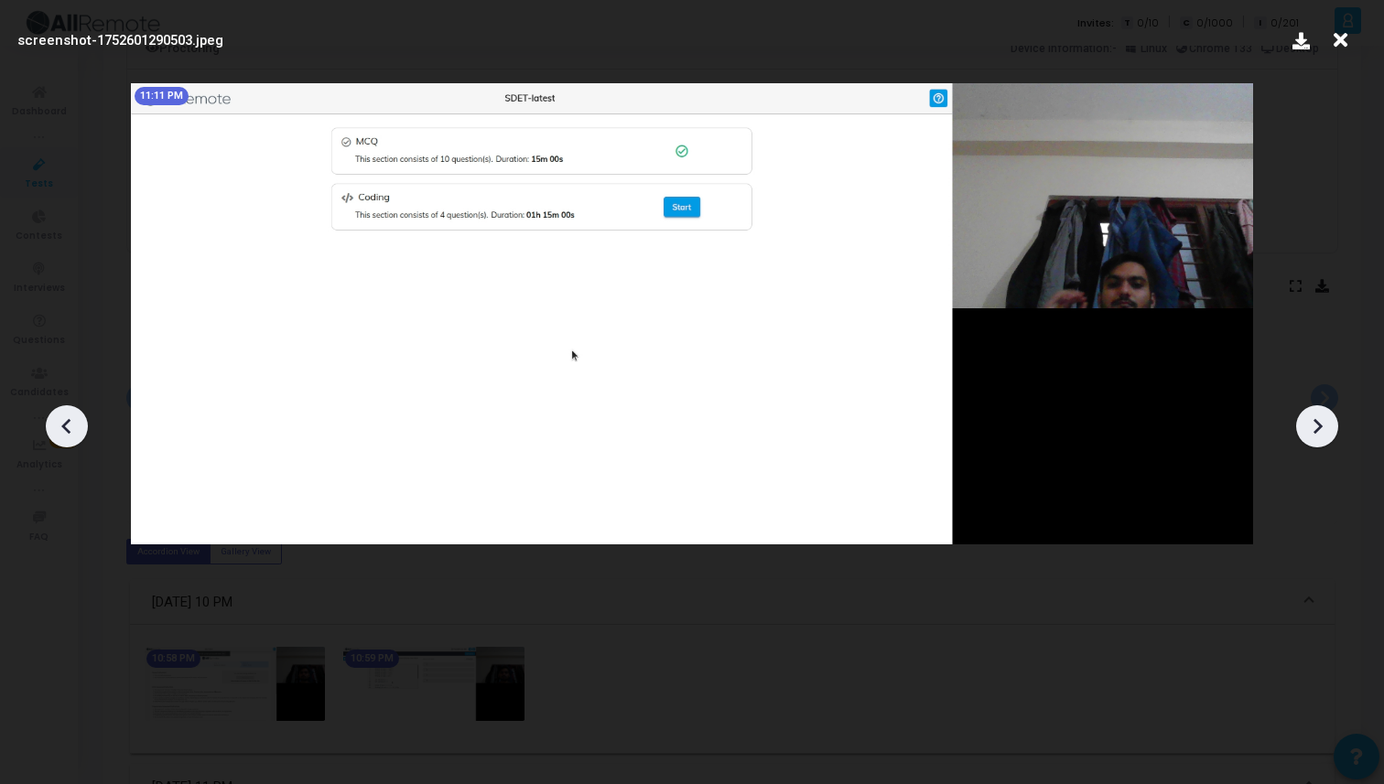
click at [1310, 429] on icon at bounding box center [1316, 426] width 27 height 27
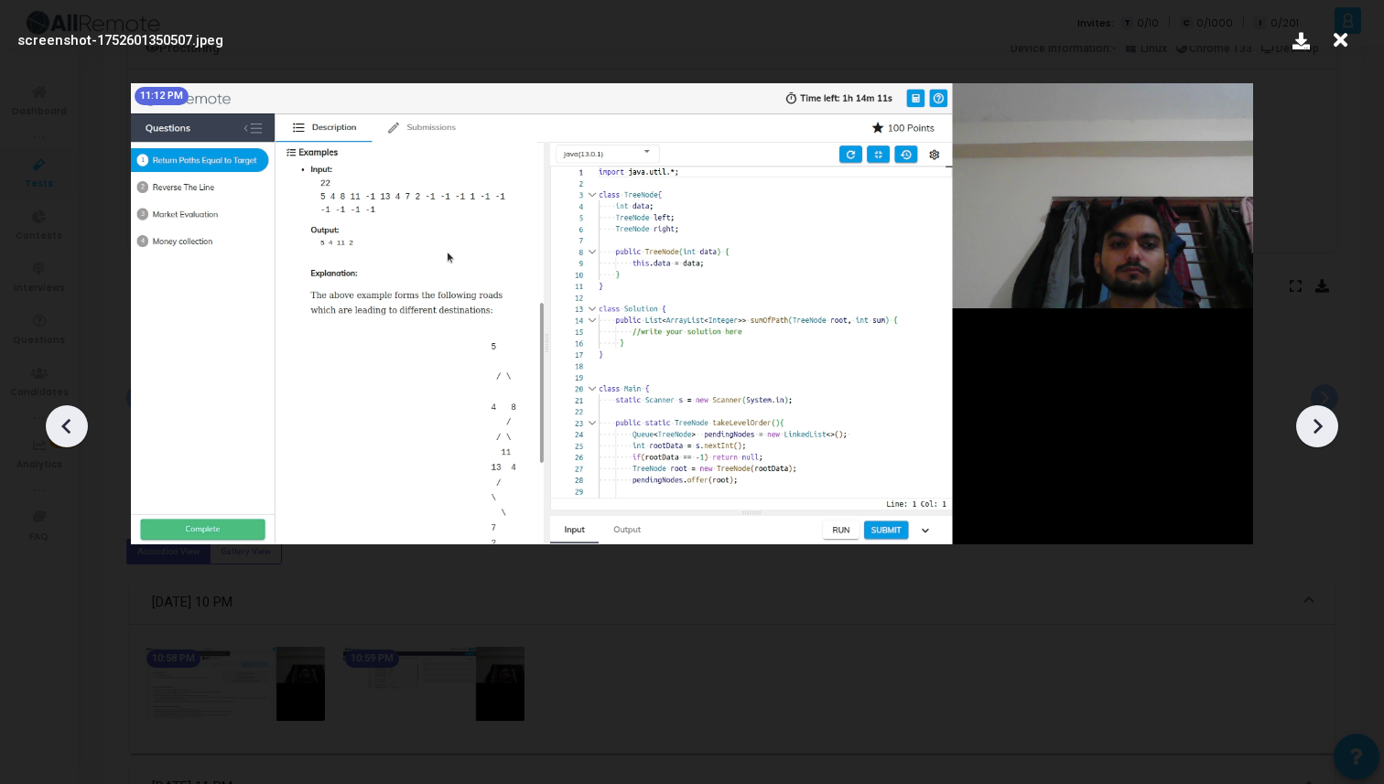
click at [1310, 429] on icon at bounding box center [1316, 426] width 27 height 27
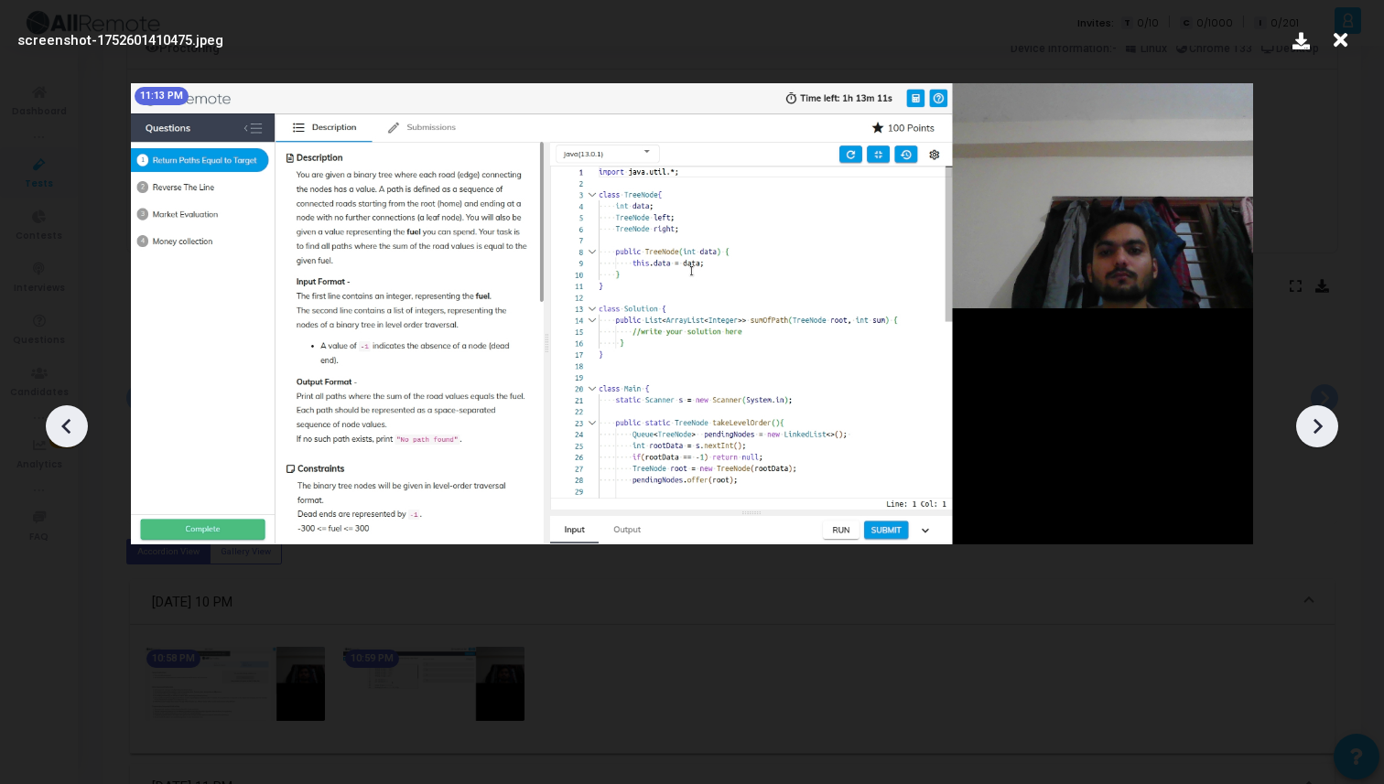
click at [1310, 429] on icon at bounding box center [1316, 426] width 27 height 27
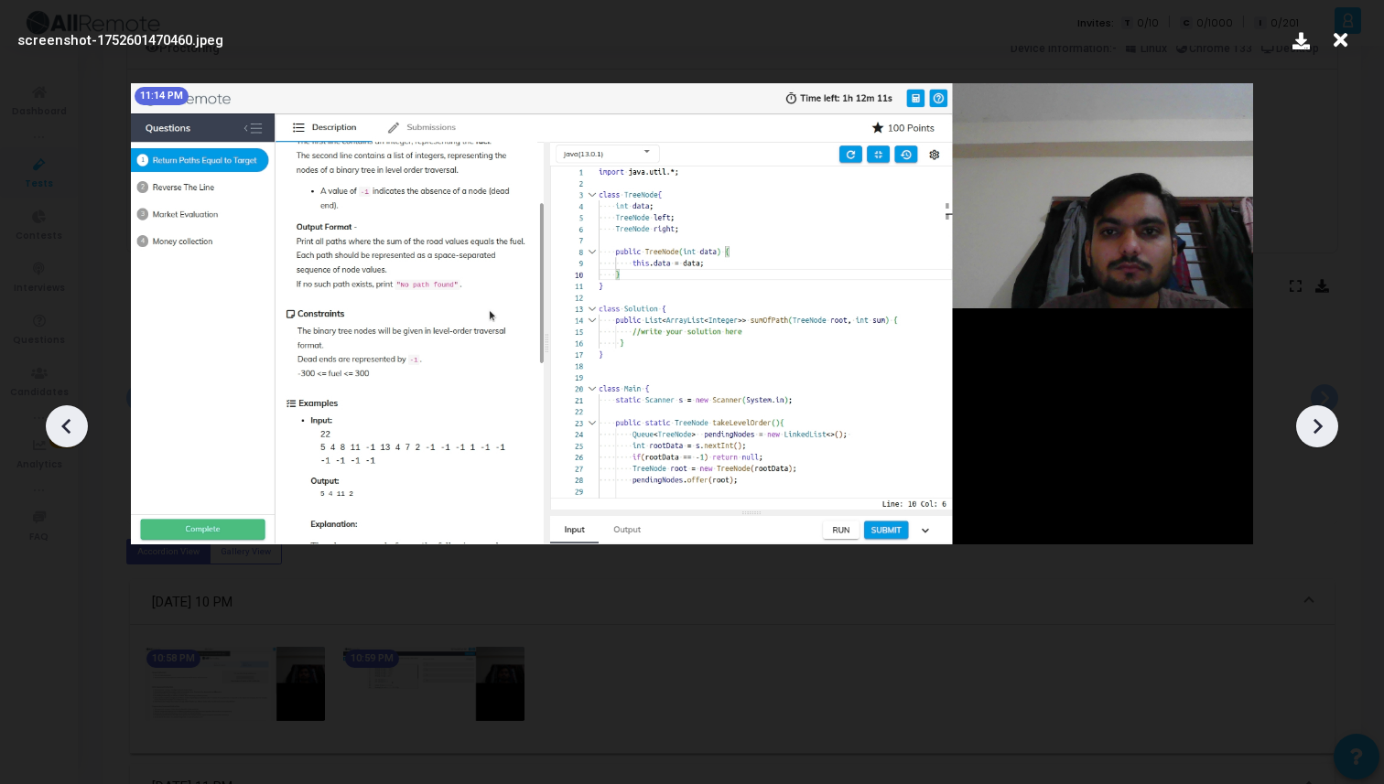
click at [1310, 429] on icon at bounding box center [1316, 426] width 27 height 27
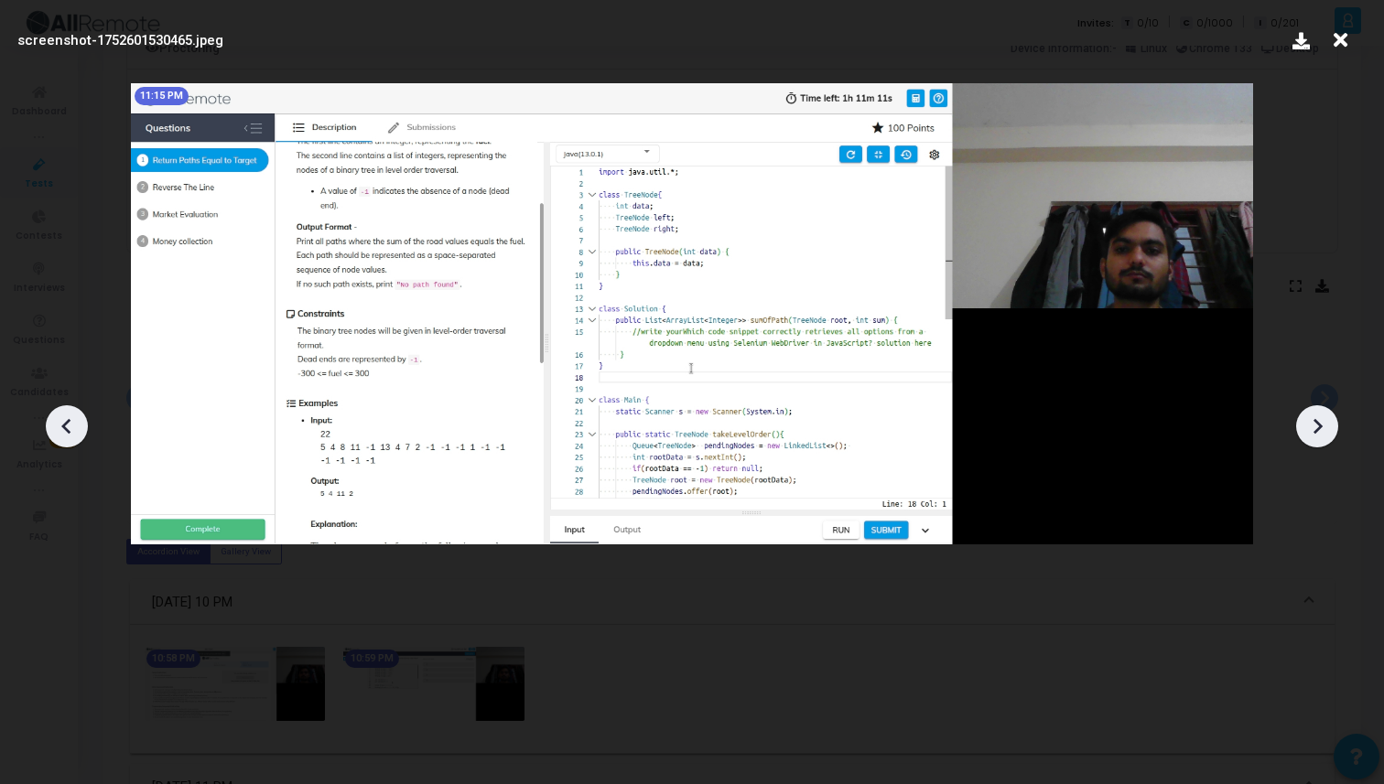
click at [1310, 429] on icon at bounding box center [1316, 426] width 27 height 27
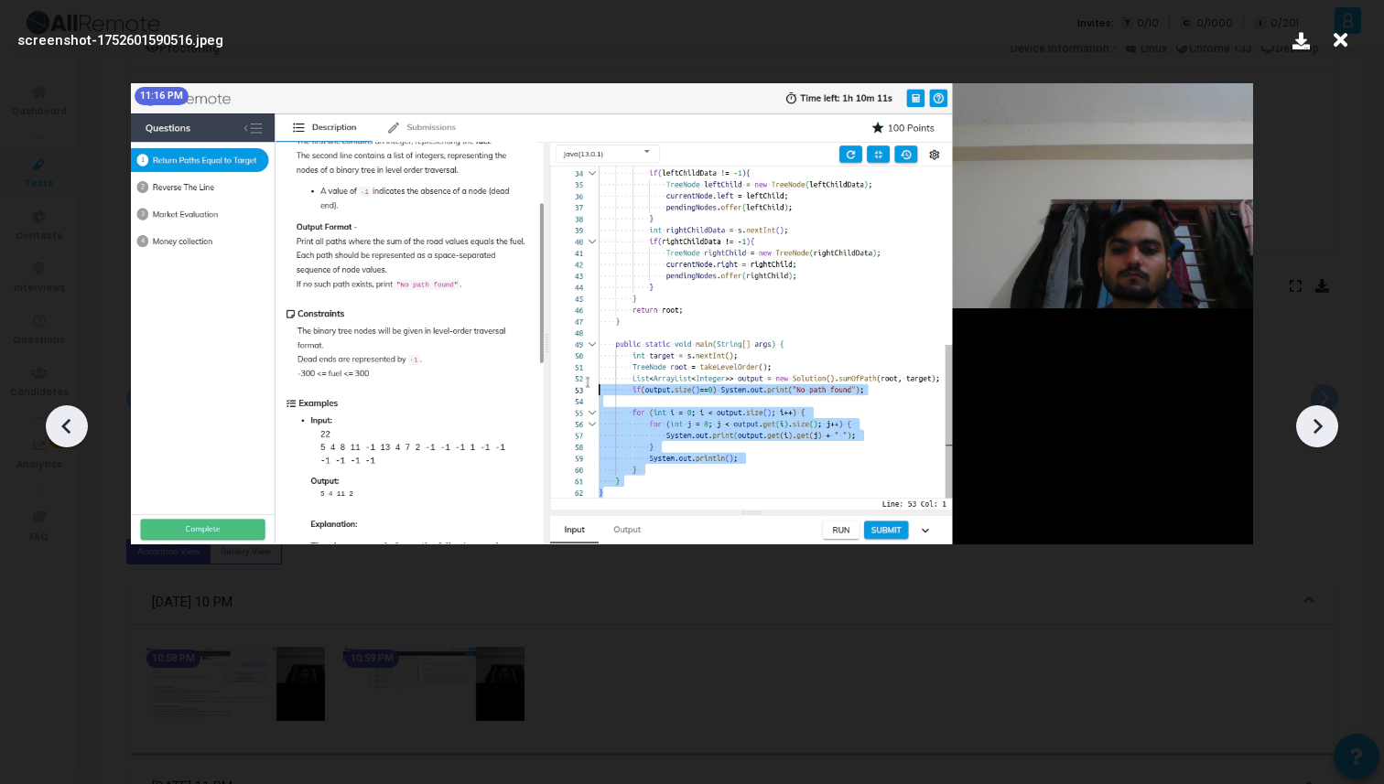
click at [1310, 429] on icon at bounding box center [1316, 426] width 27 height 27
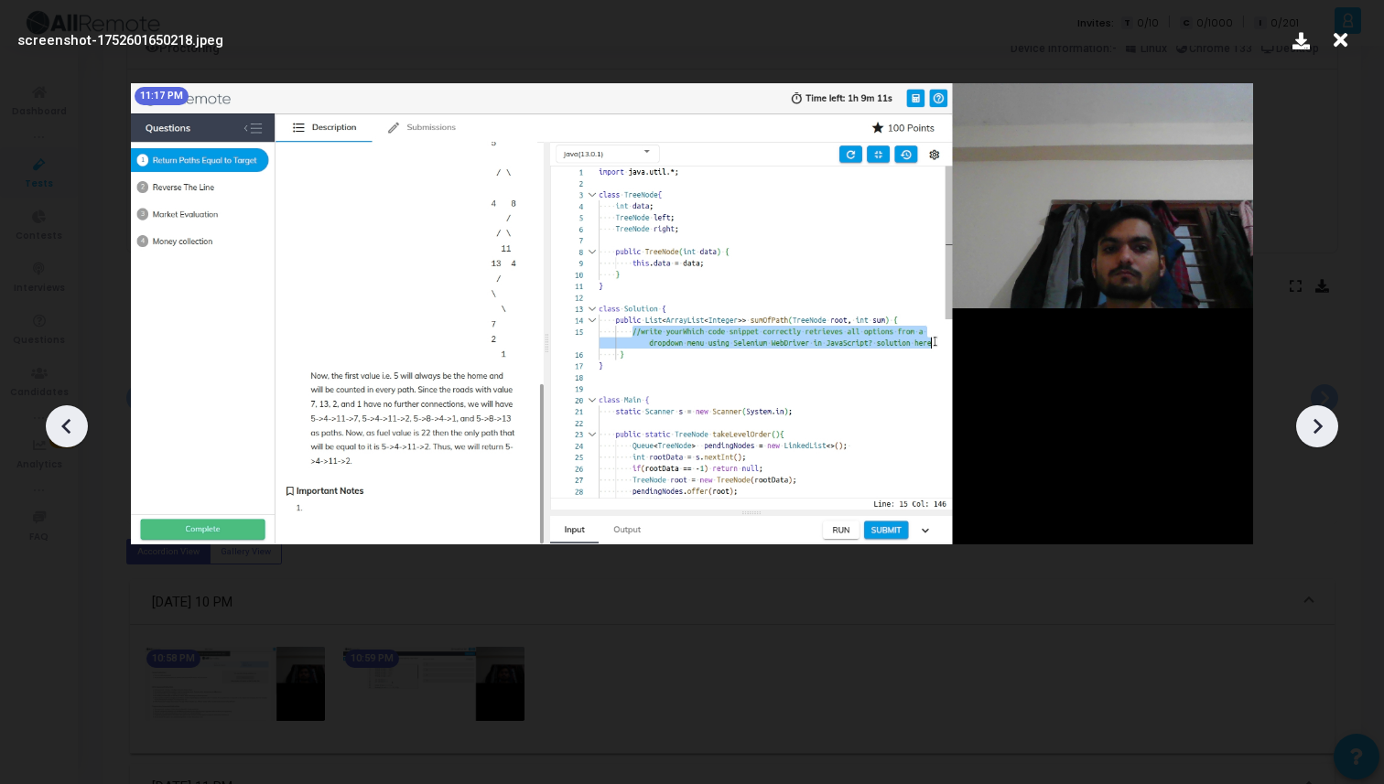
click at [1310, 429] on icon at bounding box center [1316, 426] width 27 height 27
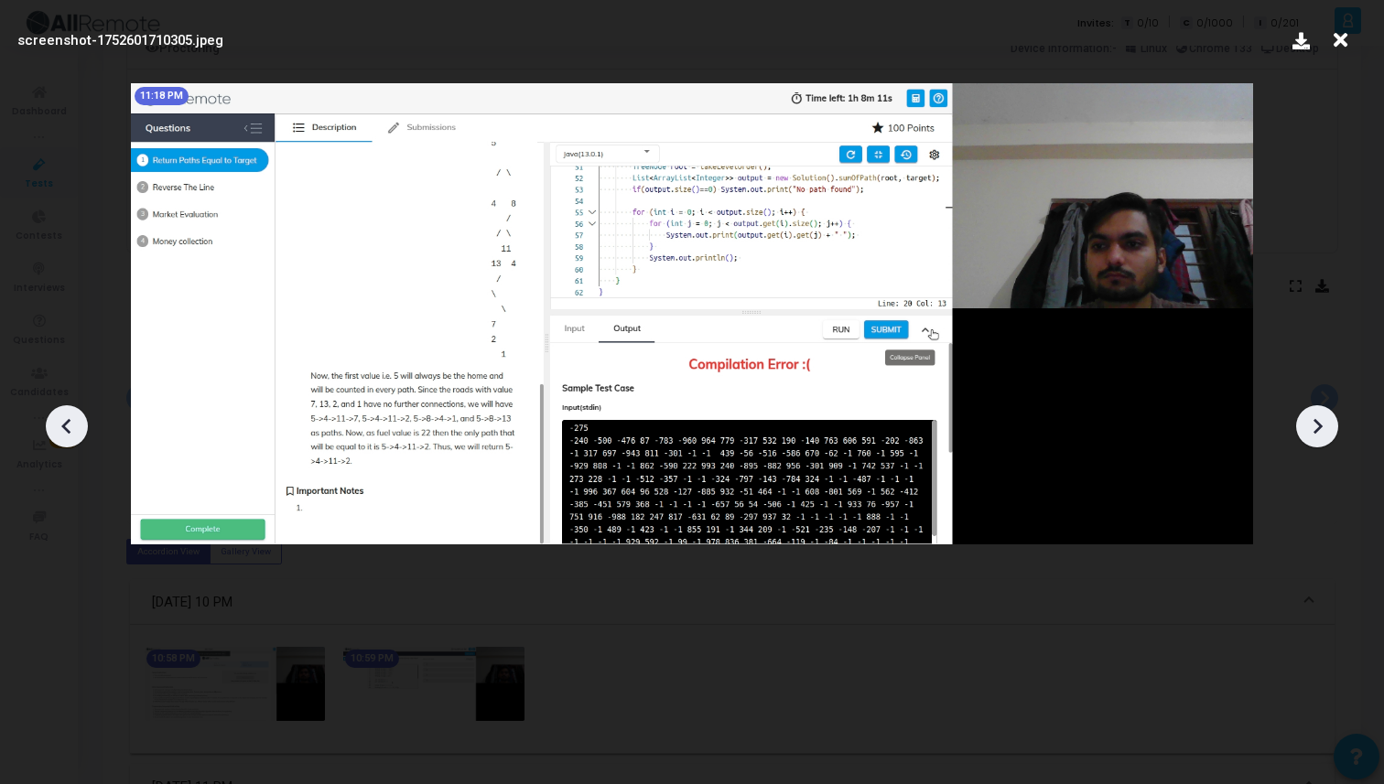
click at [55, 427] on icon at bounding box center [66, 426] width 27 height 27
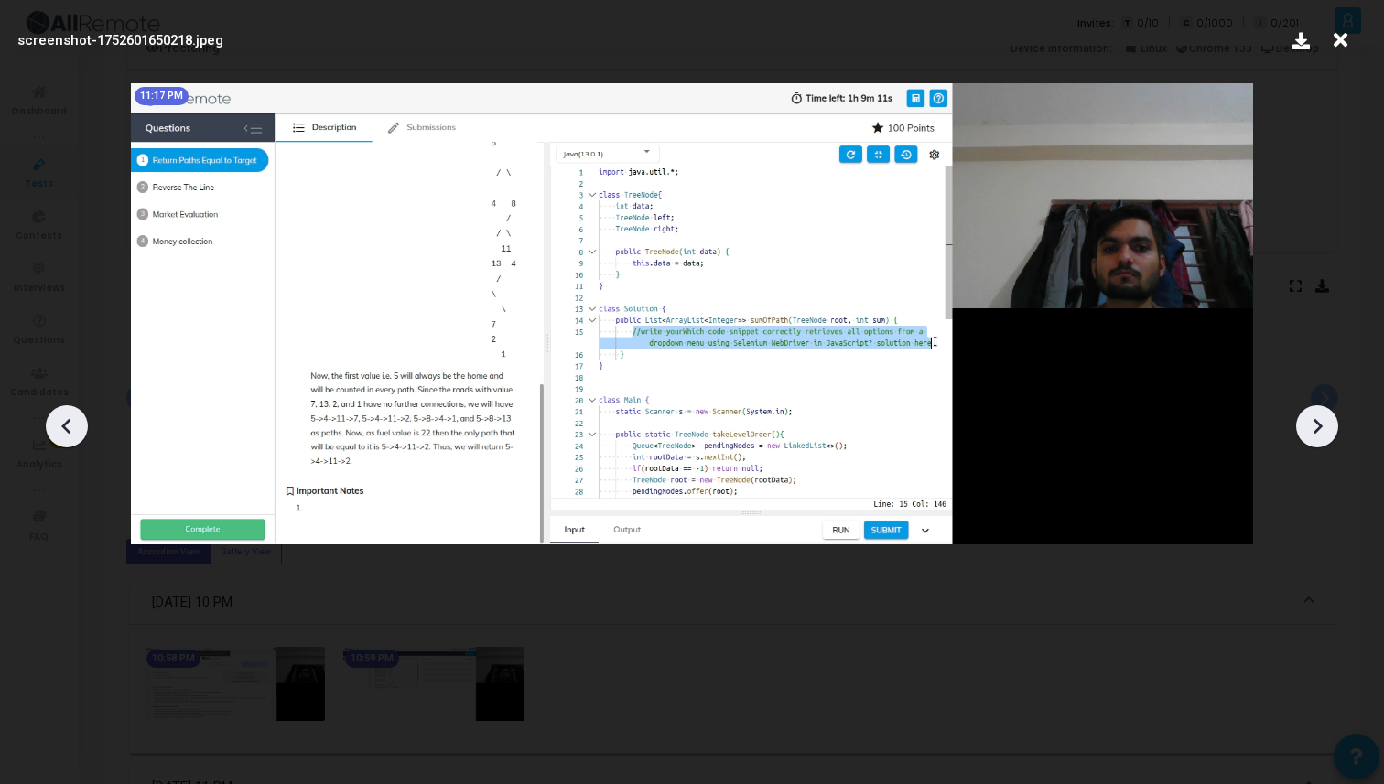
click at [1323, 427] on icon at bounding box center [1316, 426] width 27 height 27
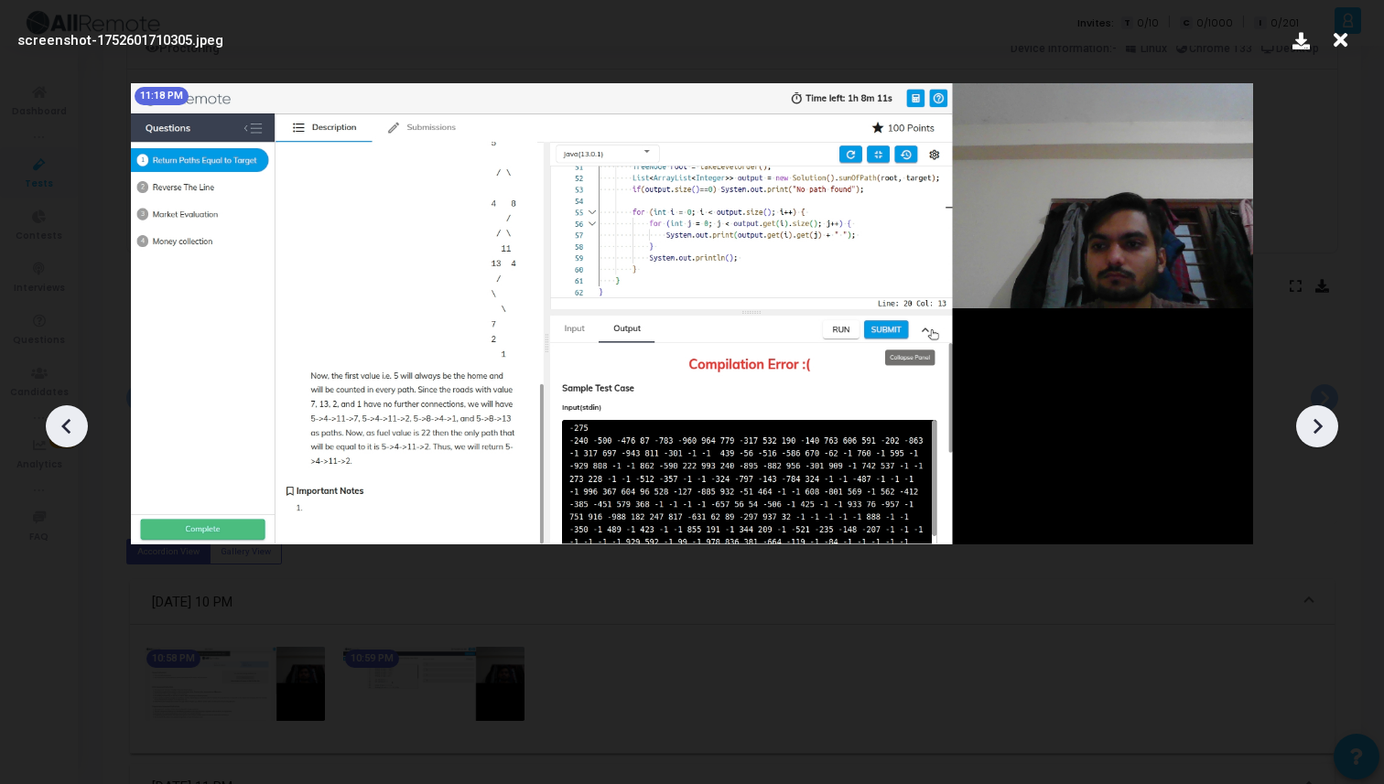
click at [1323, 427] on icon at bounding box center [1316, 426] width 27 height 27
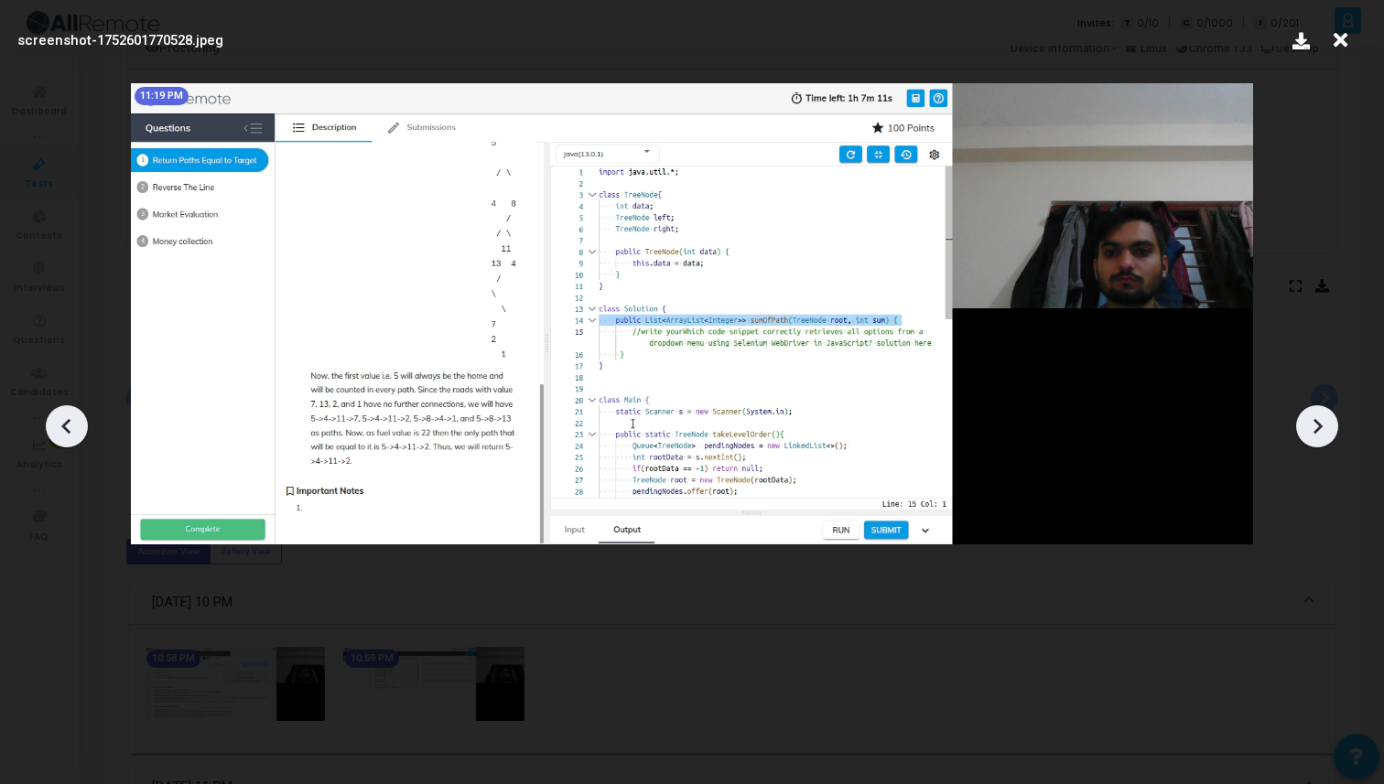
click at [1323, 427] on icon at bounding box center [1316, 426] width 27 height 27
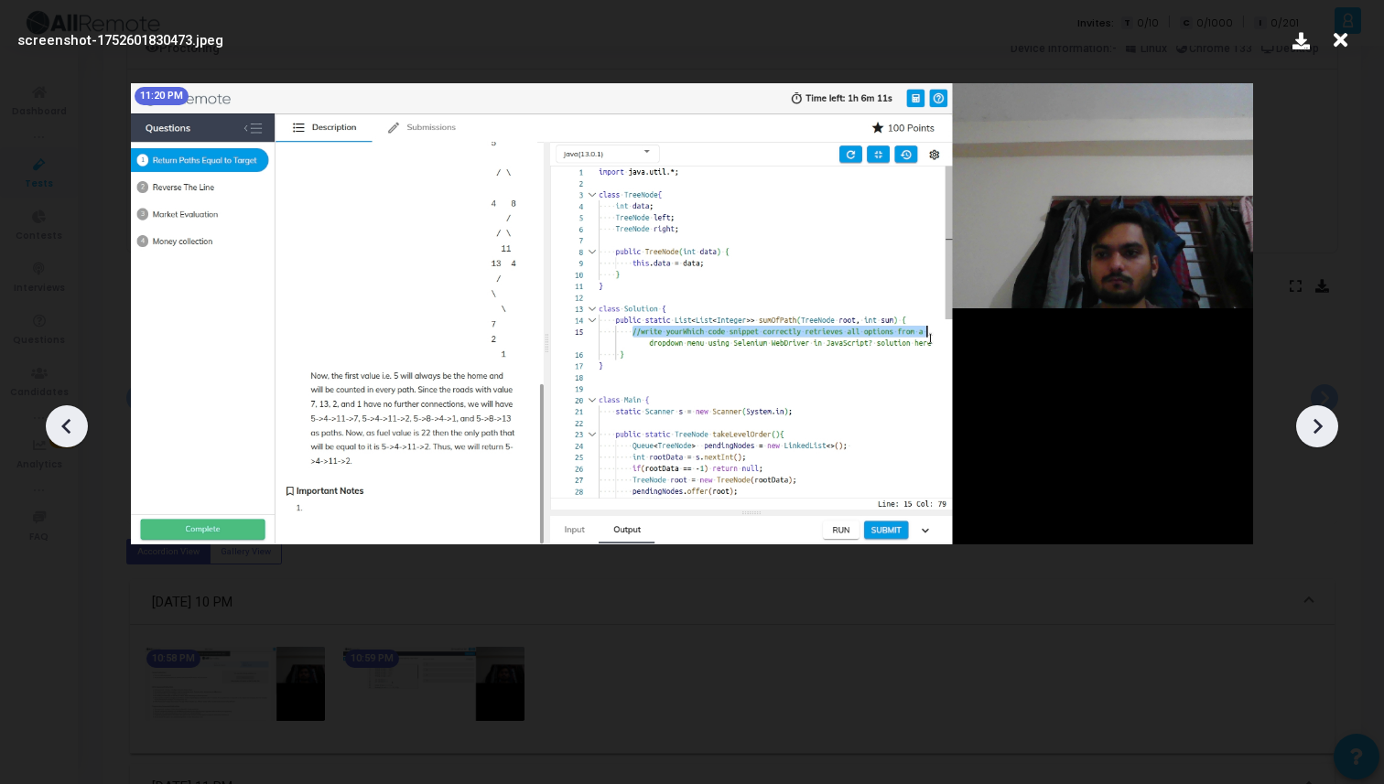
click at [1323, 427] on icon at bounding box center [1316, 426] width 27 height 27
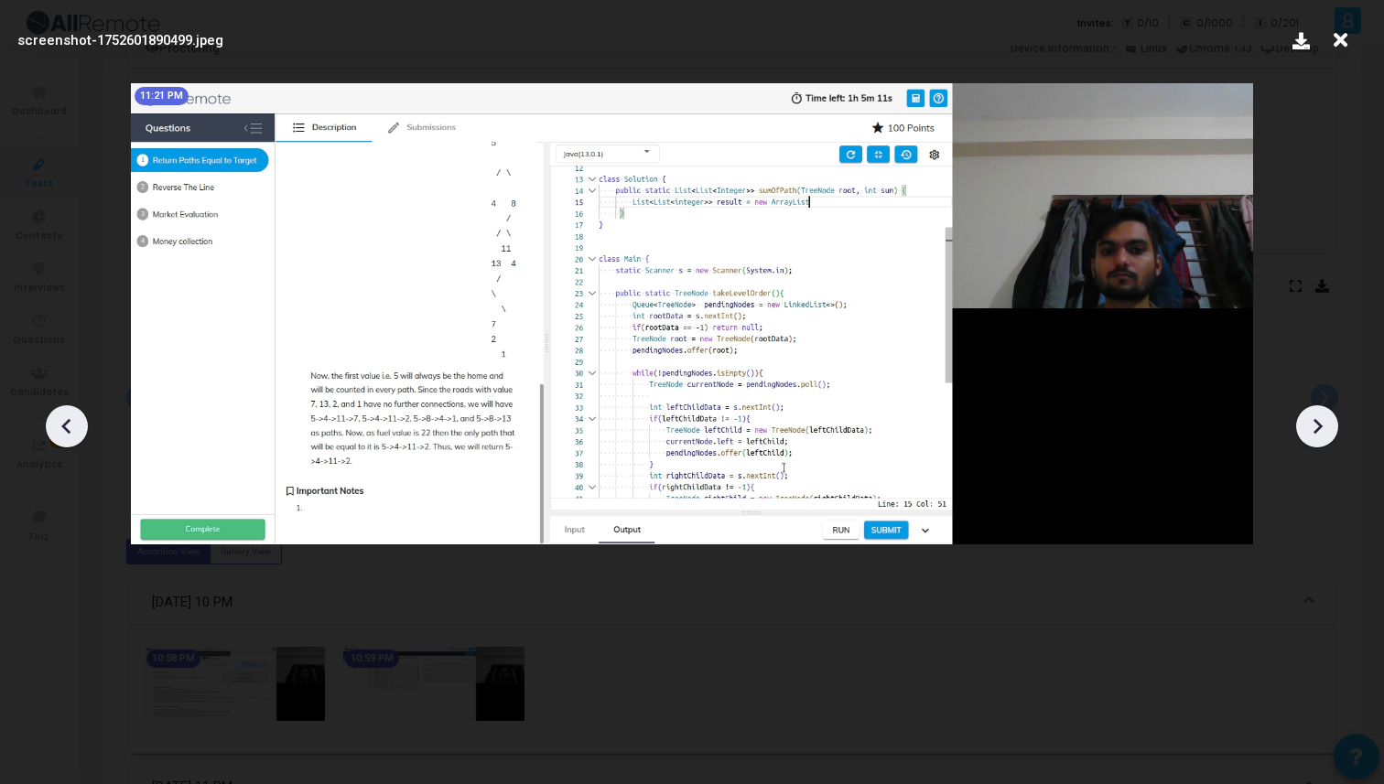
click at [1323, 427] on icon at bounding box center [1316, 426] width 27 height 27
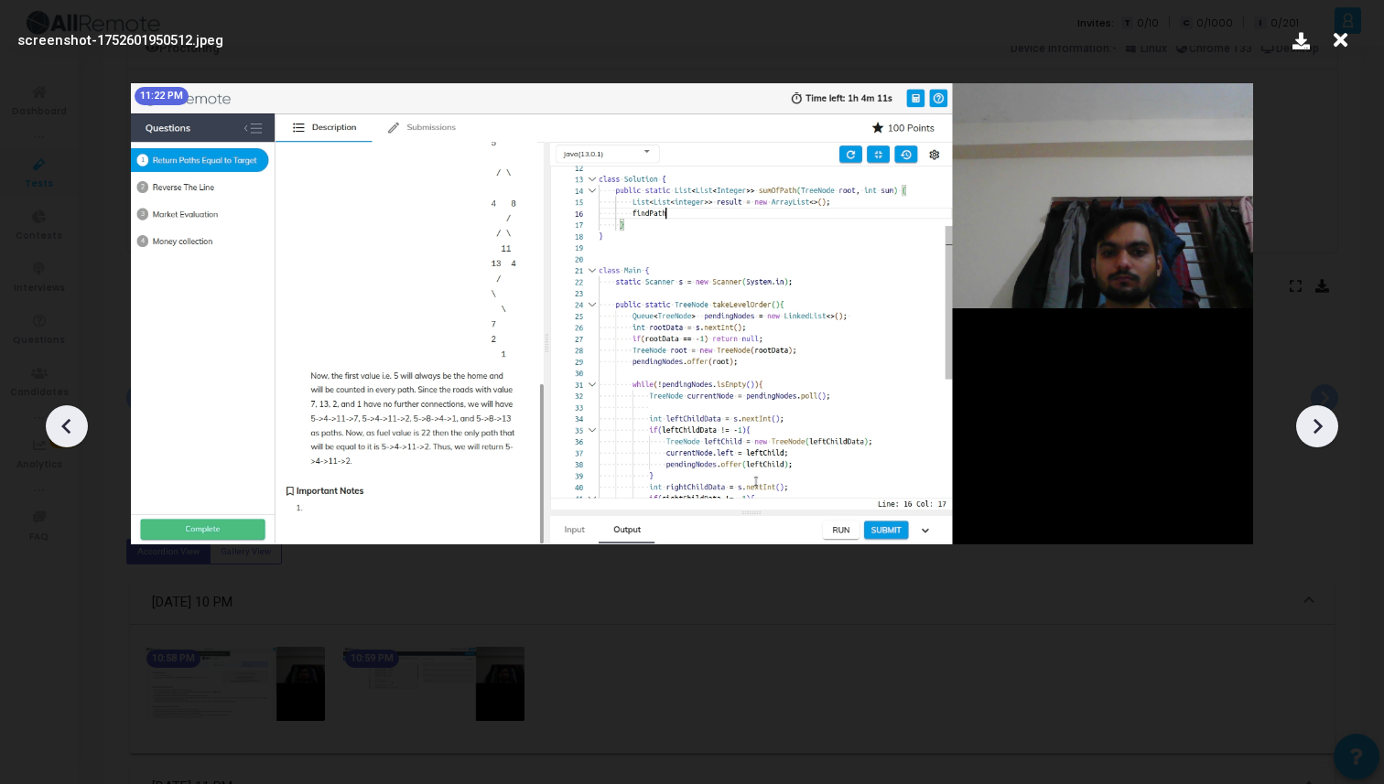
click at [1323, 427] on icon at bounding box center [1316, 426] width 27 height 27
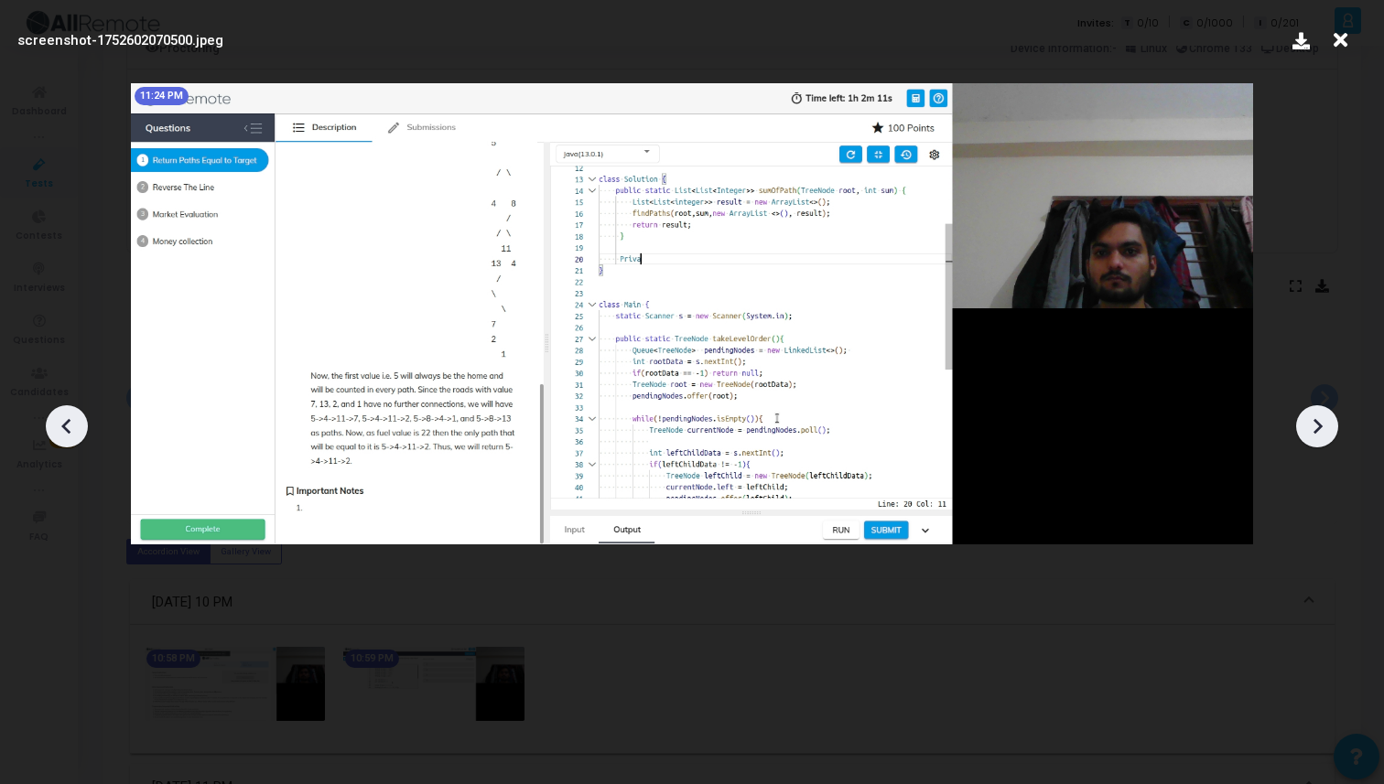
click at [1323, 427] on icon at bounding box center [1316, 426] width 27 height 27
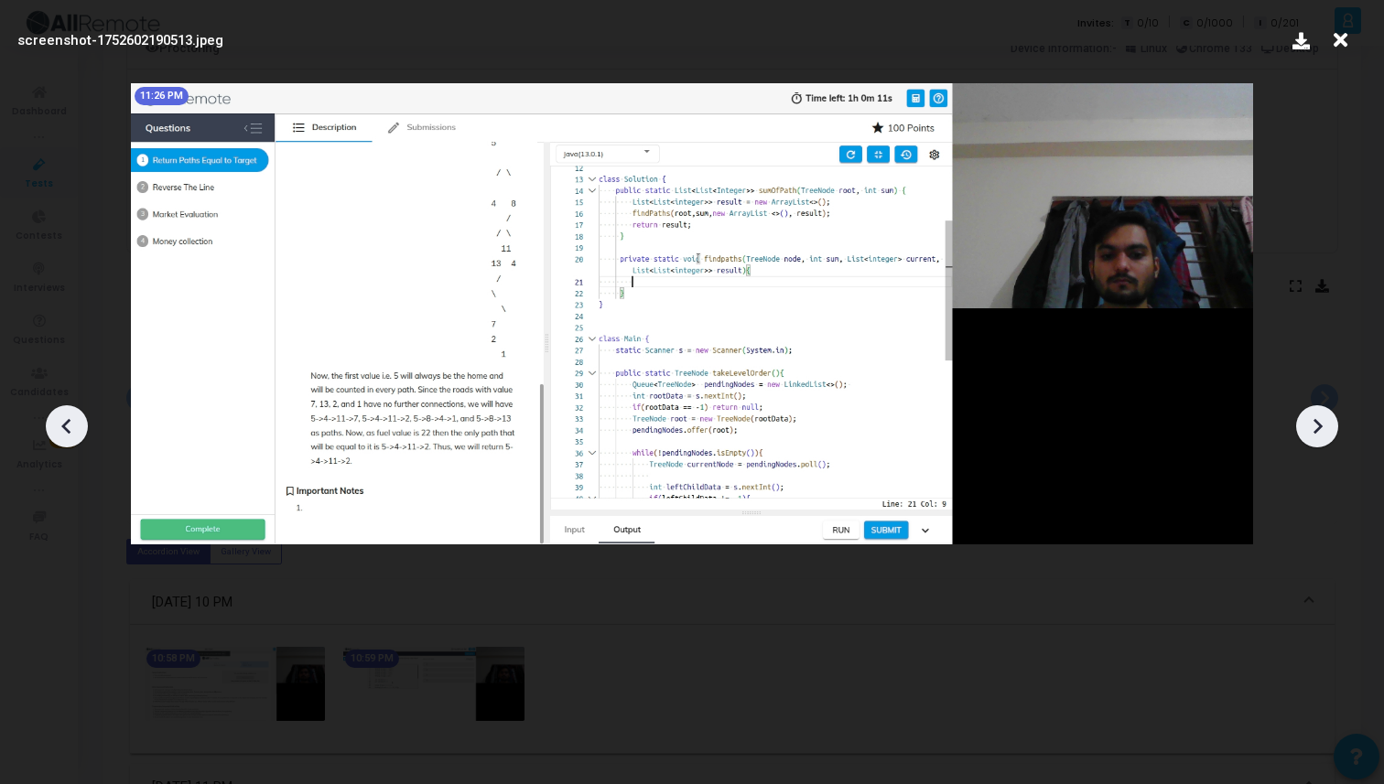
click at [1323, 427] on icon at bounding box center [1316, 426] width 27 height 27
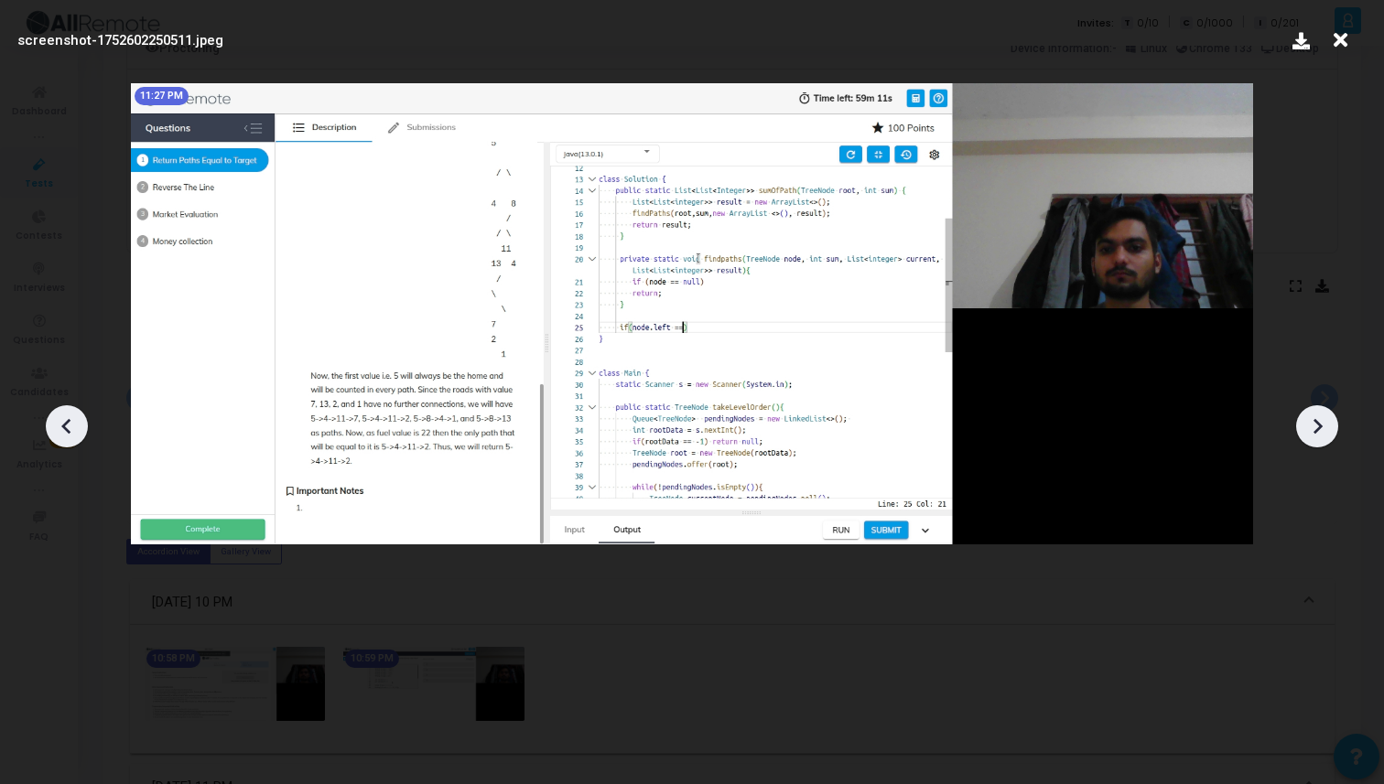
click at [1323, 427] on icon at bounding box center [1316, 426] width 27 height 27
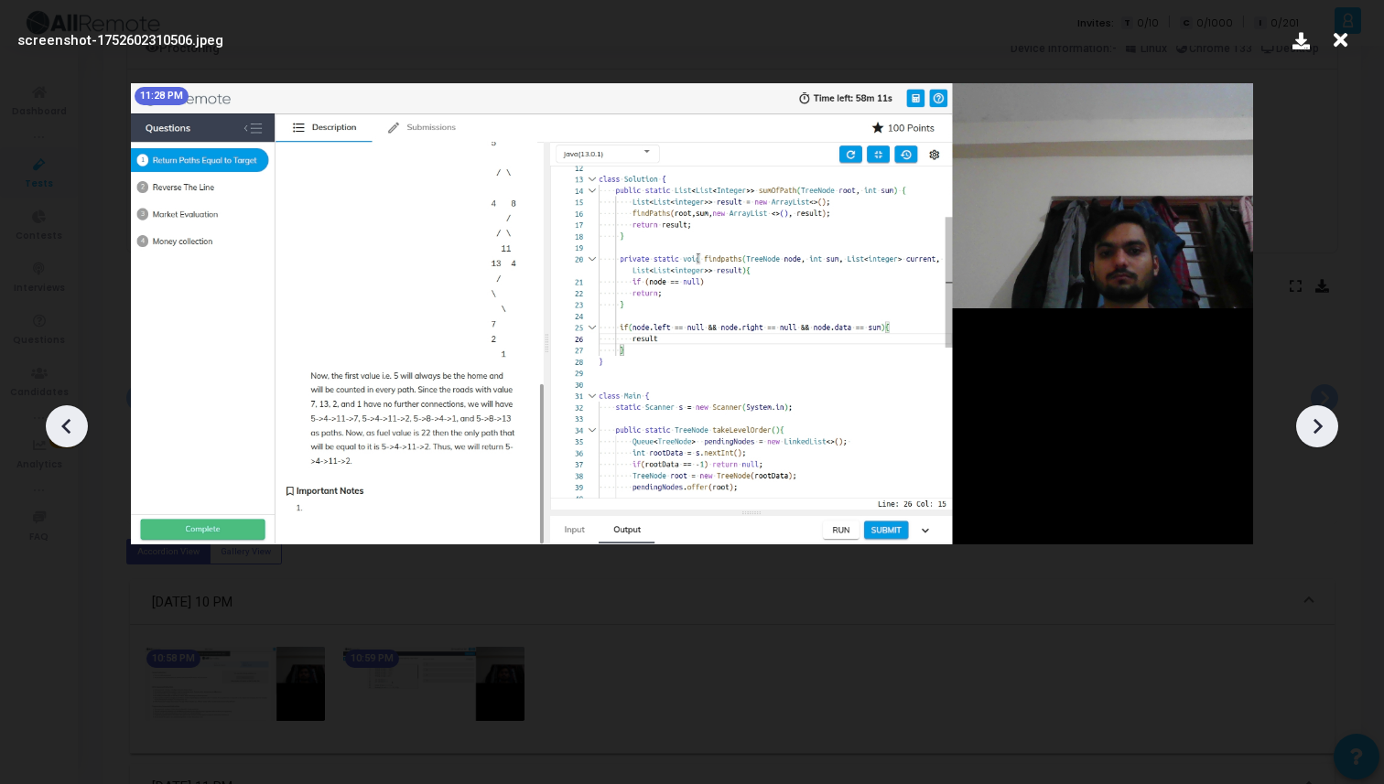
click at [1323, 427] on icon at bounding box center [1316, 426] width 27 height 27
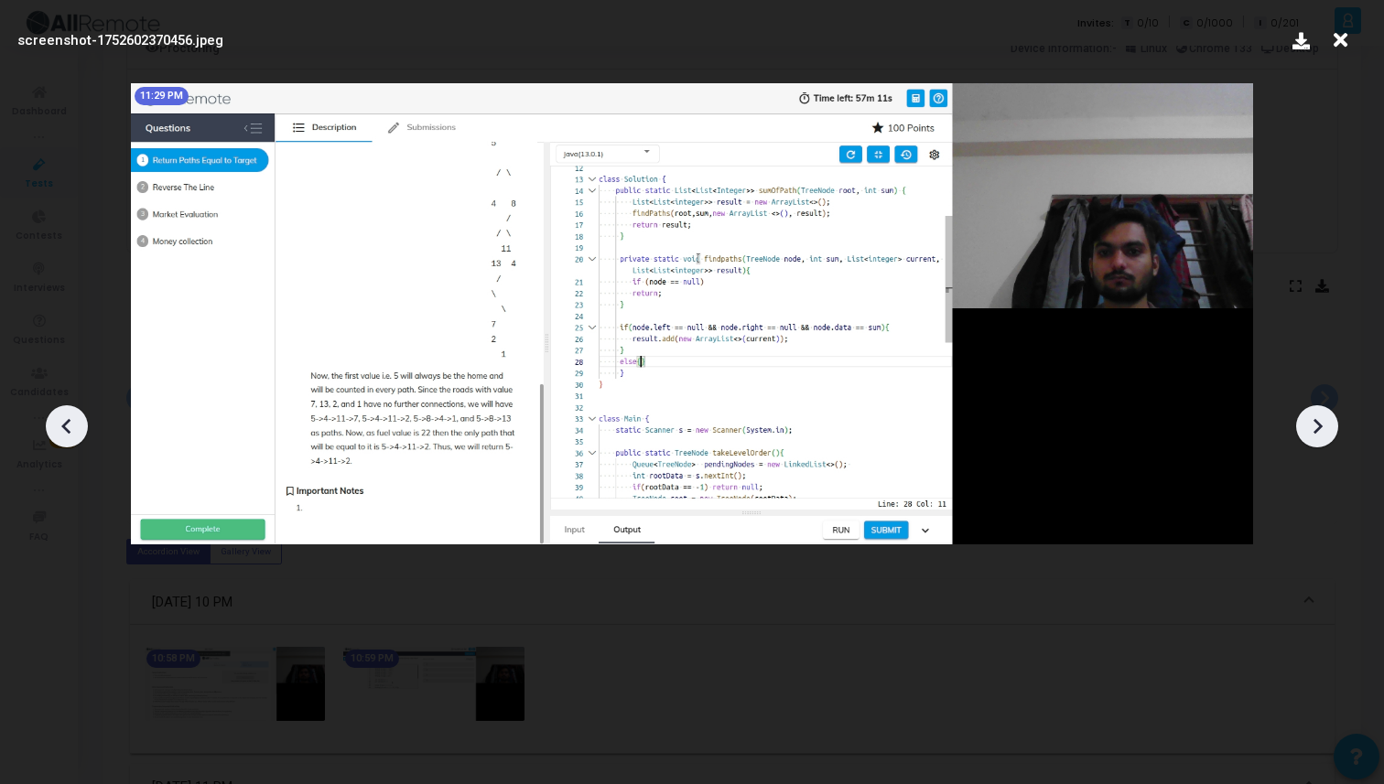
click at [1323, 427] on icon at bounding box center [1316, 426] width 27 height 27
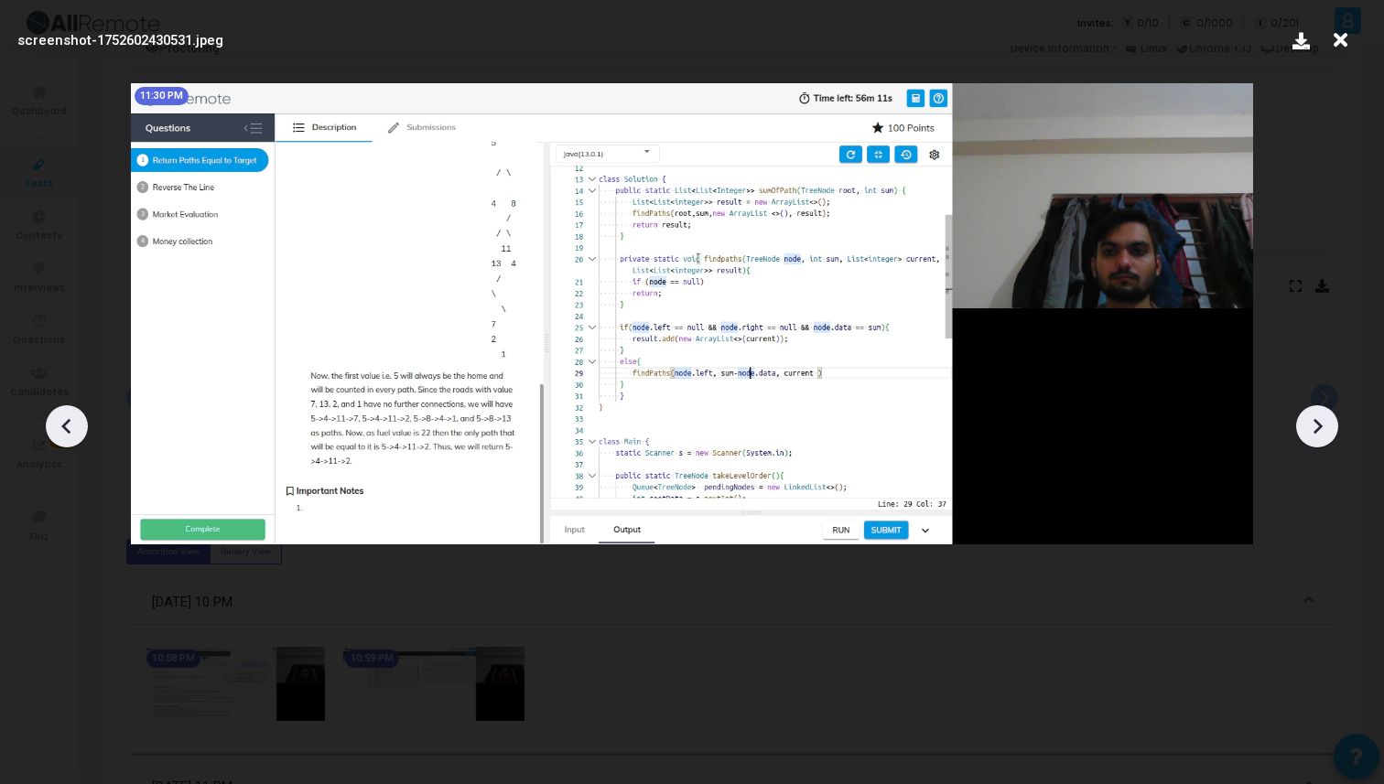
click at [1323, 427] on icon at bounding box center [1316, 426] width 27 height 27
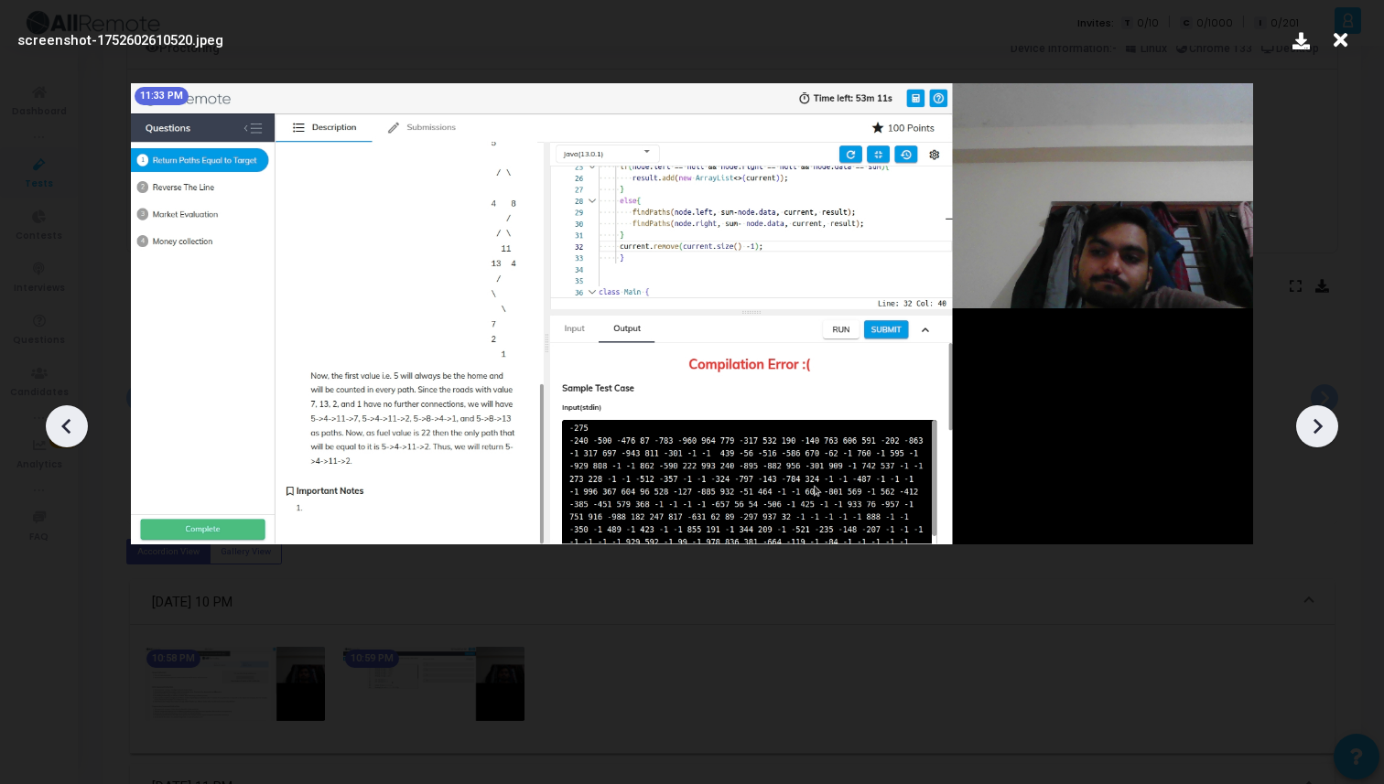
click at [1323, 427] on icon at bounding box center [1316, 426] width 27 height 27
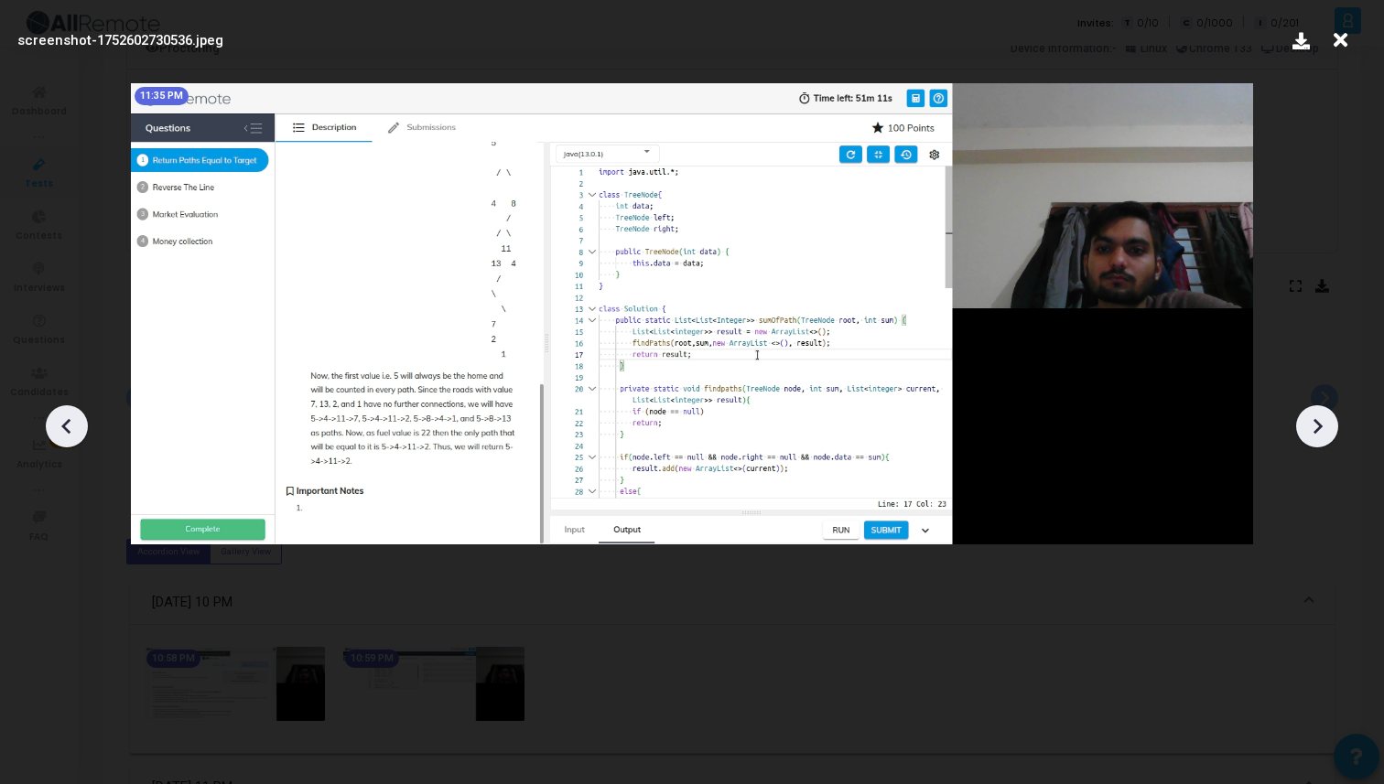
click at [1323, 427] on icon at bounding box center [1316, 426] width 27 height 27
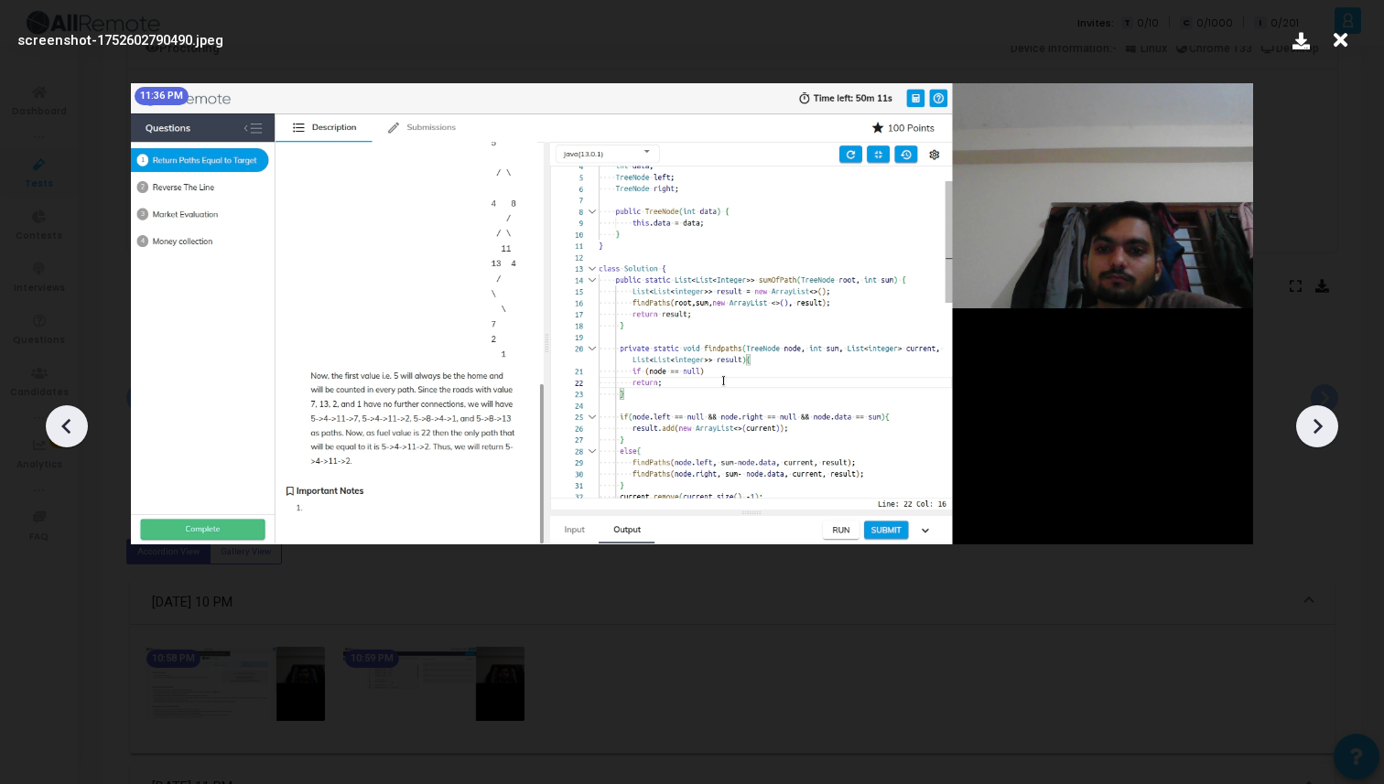
click at [1323, 427] on icon at bounding box center [1316, 426] width 27 height 27
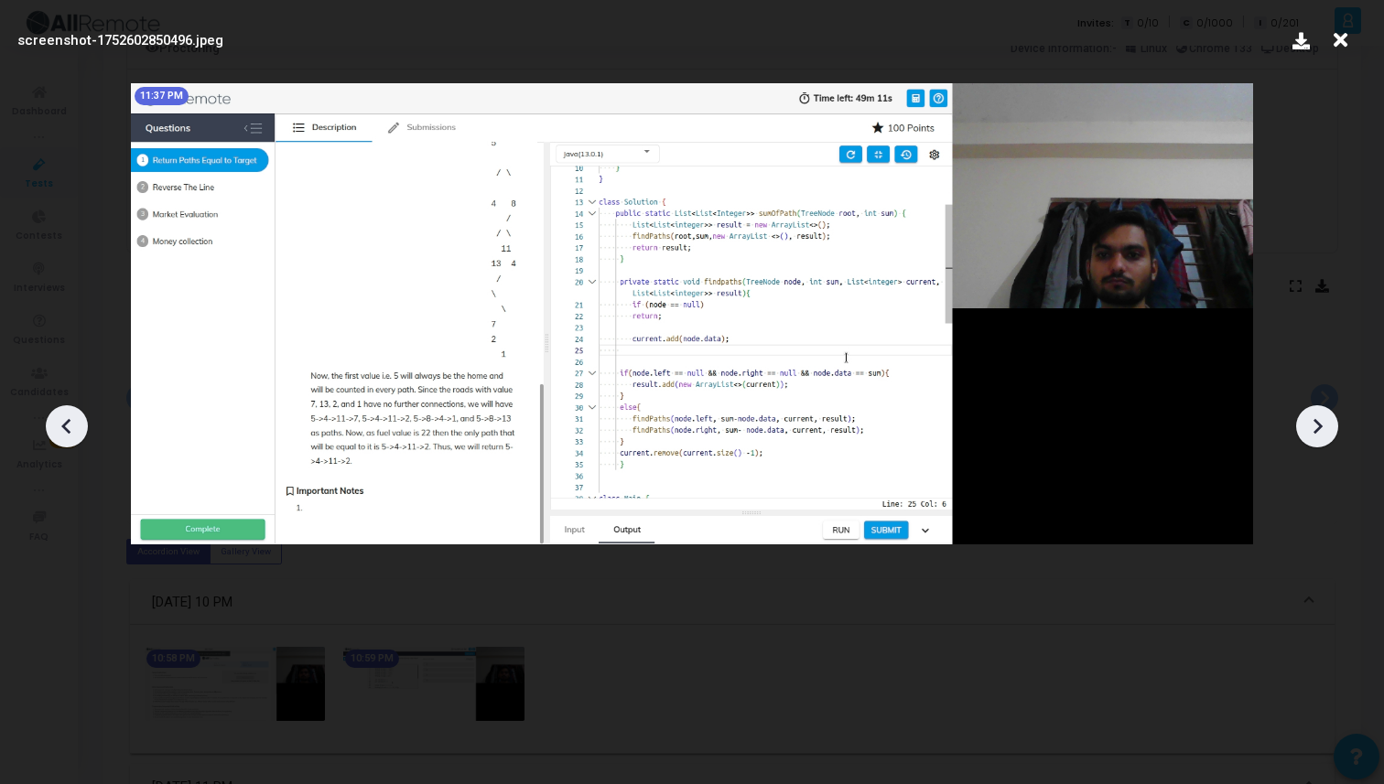
click at [1323, 427] on icon at bounding box center [1316, 426] width 27 height 27
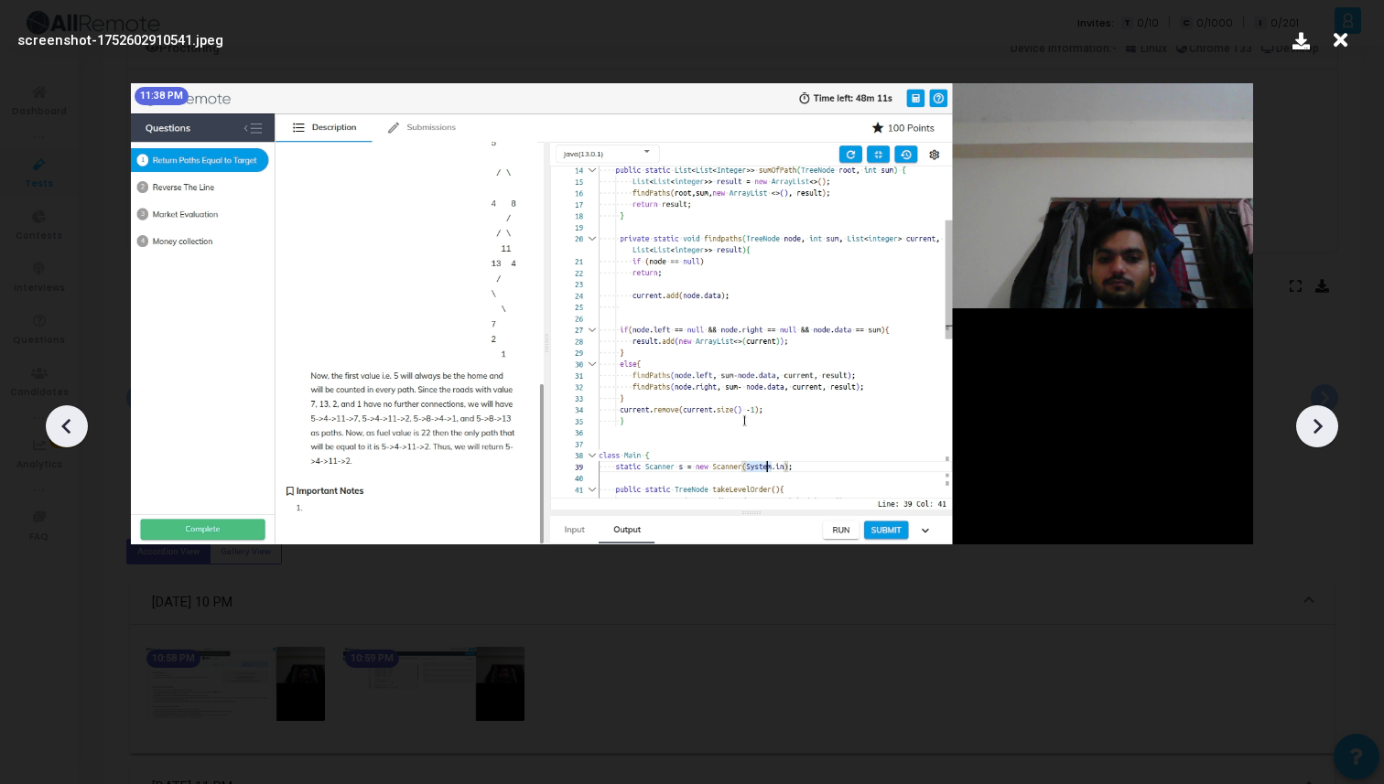
click at [1323, 427] on icon at bounding box center [1316, 426] width 27 height 27
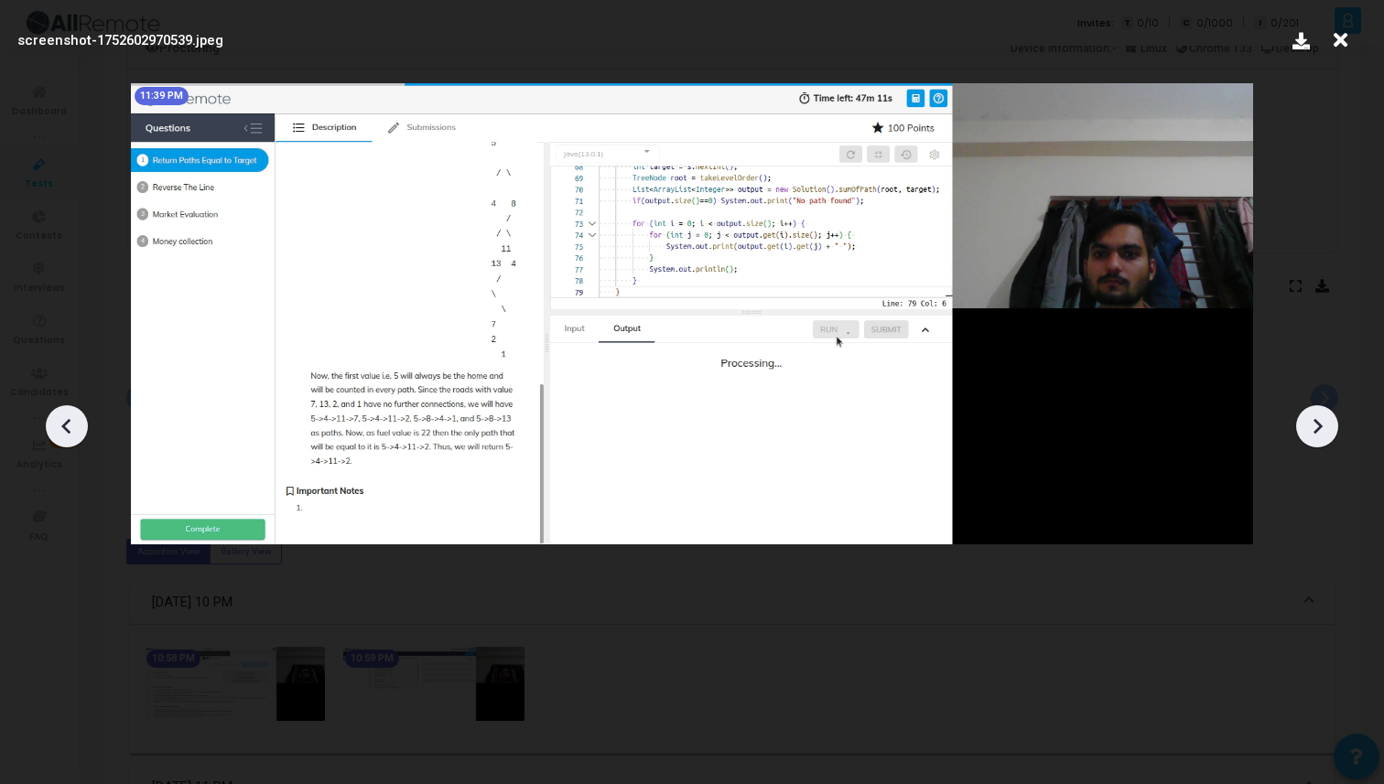
click at [1323, 427] on icon at bounding box center [1316, 426] width 27 height 27
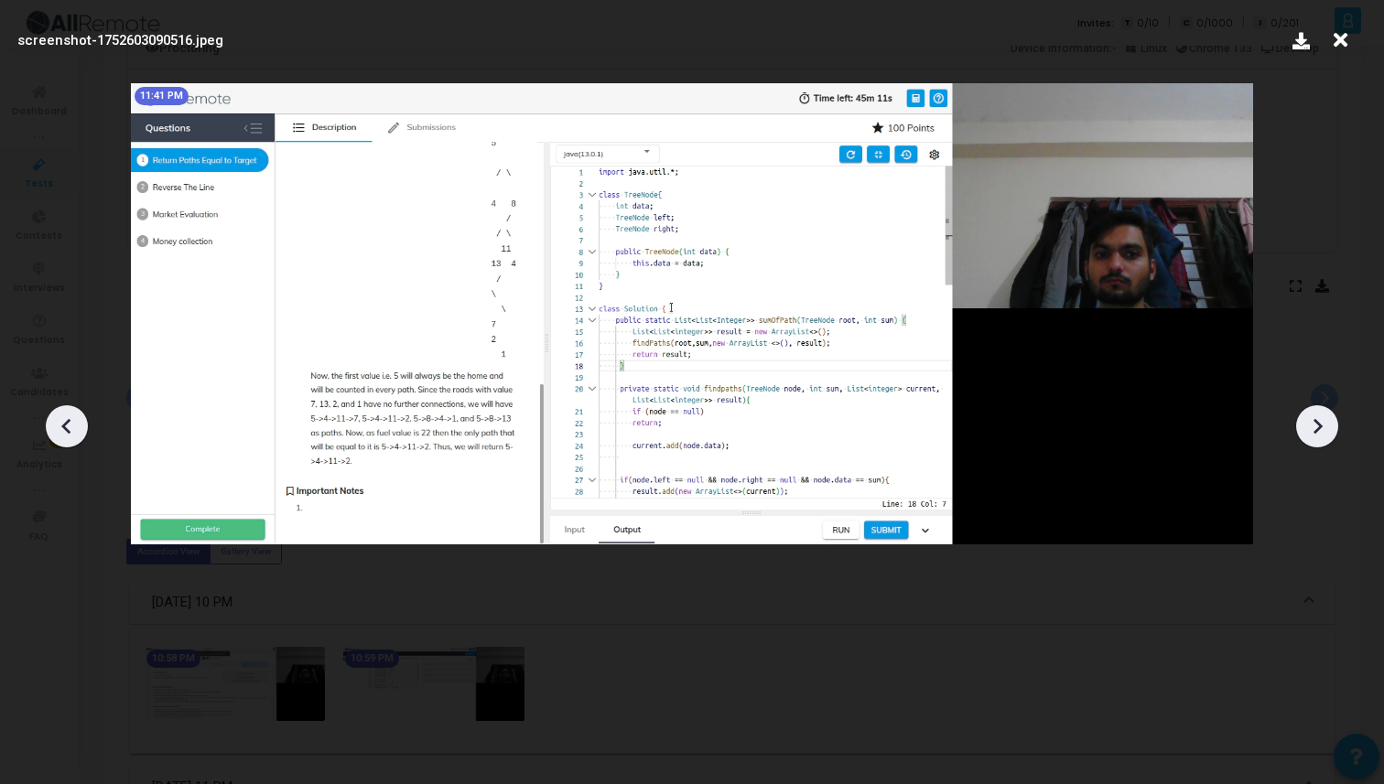
click at [1323, 427] on icon at bounding box center [1316, 426] width 27 height 27
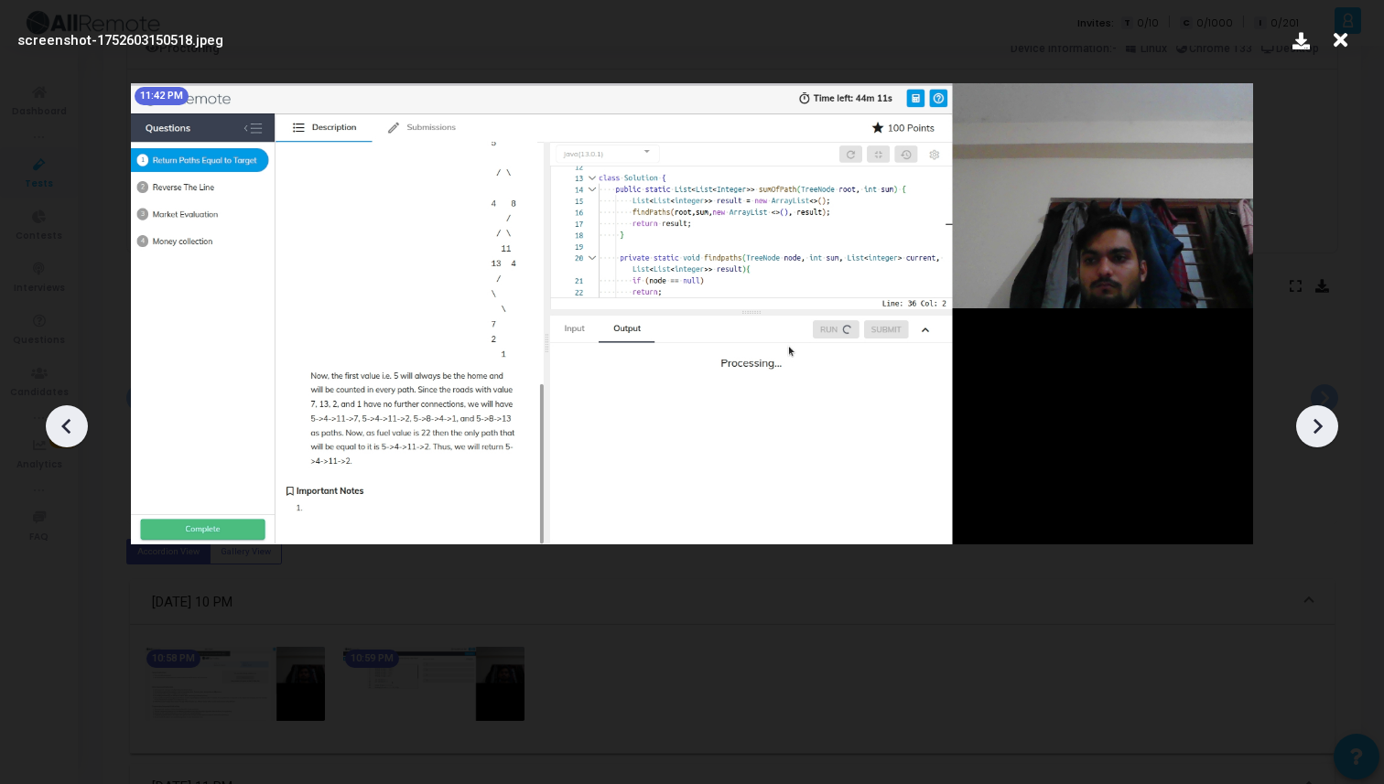
click at [1323, 427] on icon at bounding box center [1316, 426] width 27 height 27
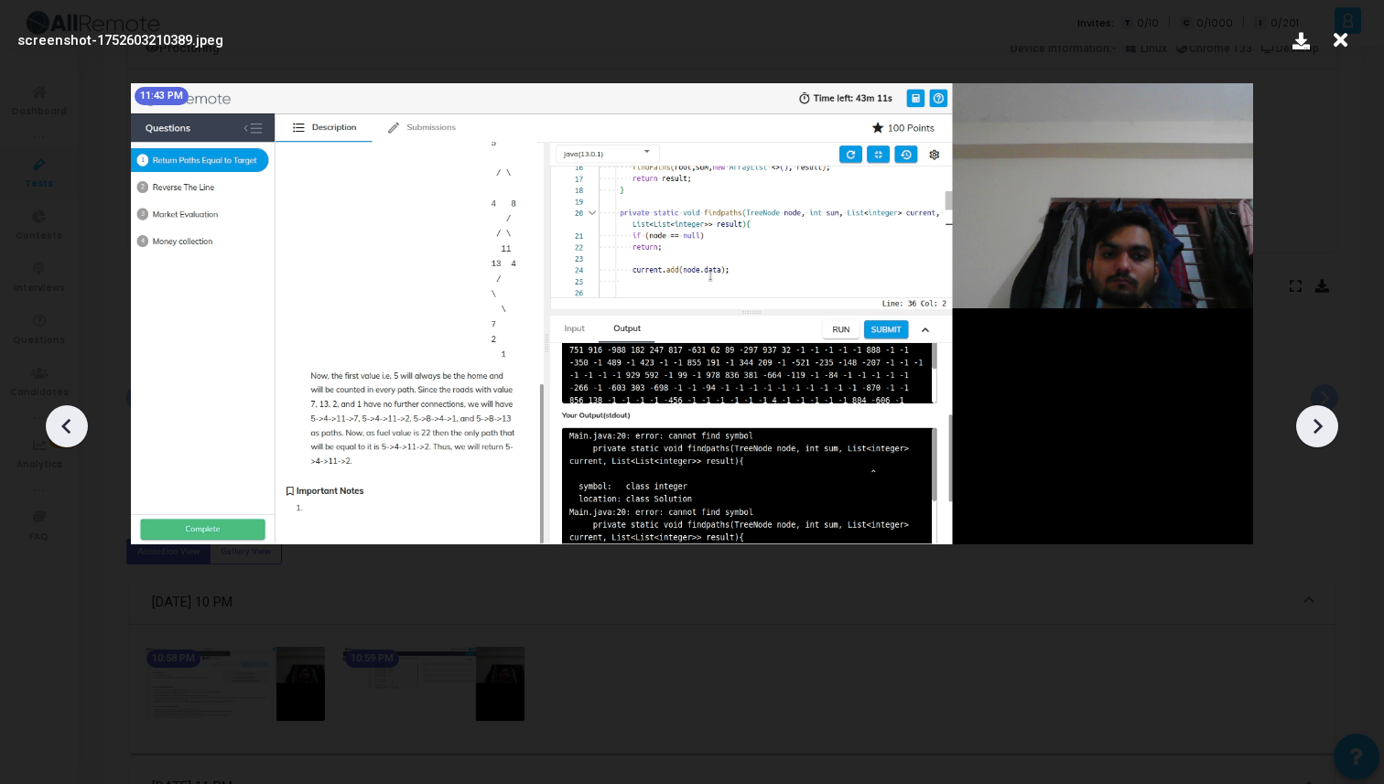
click at [1323, 427] on icon at bounding box center [1316, 426] width 27 height 27
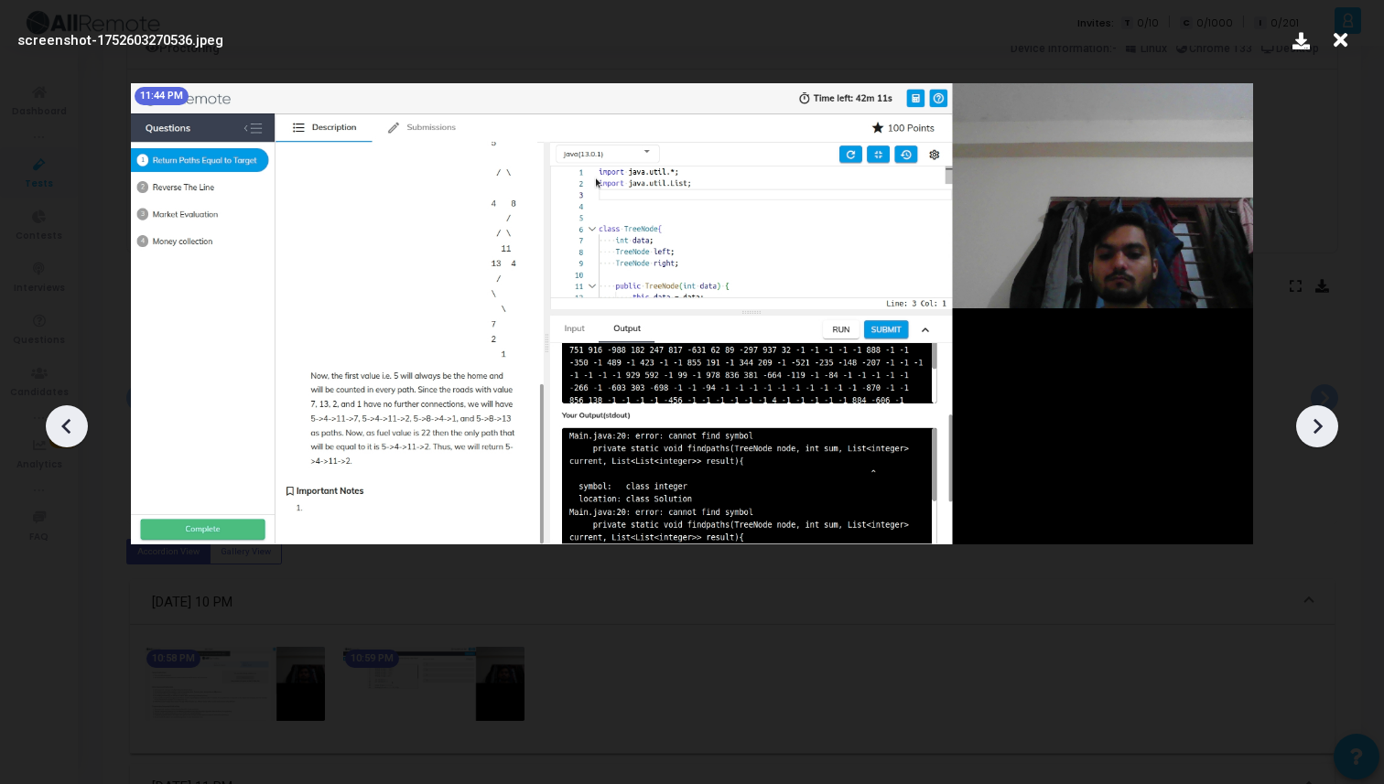
click at [1323, 427] on icon at bounding box center [1316, 426] width 27 height 27
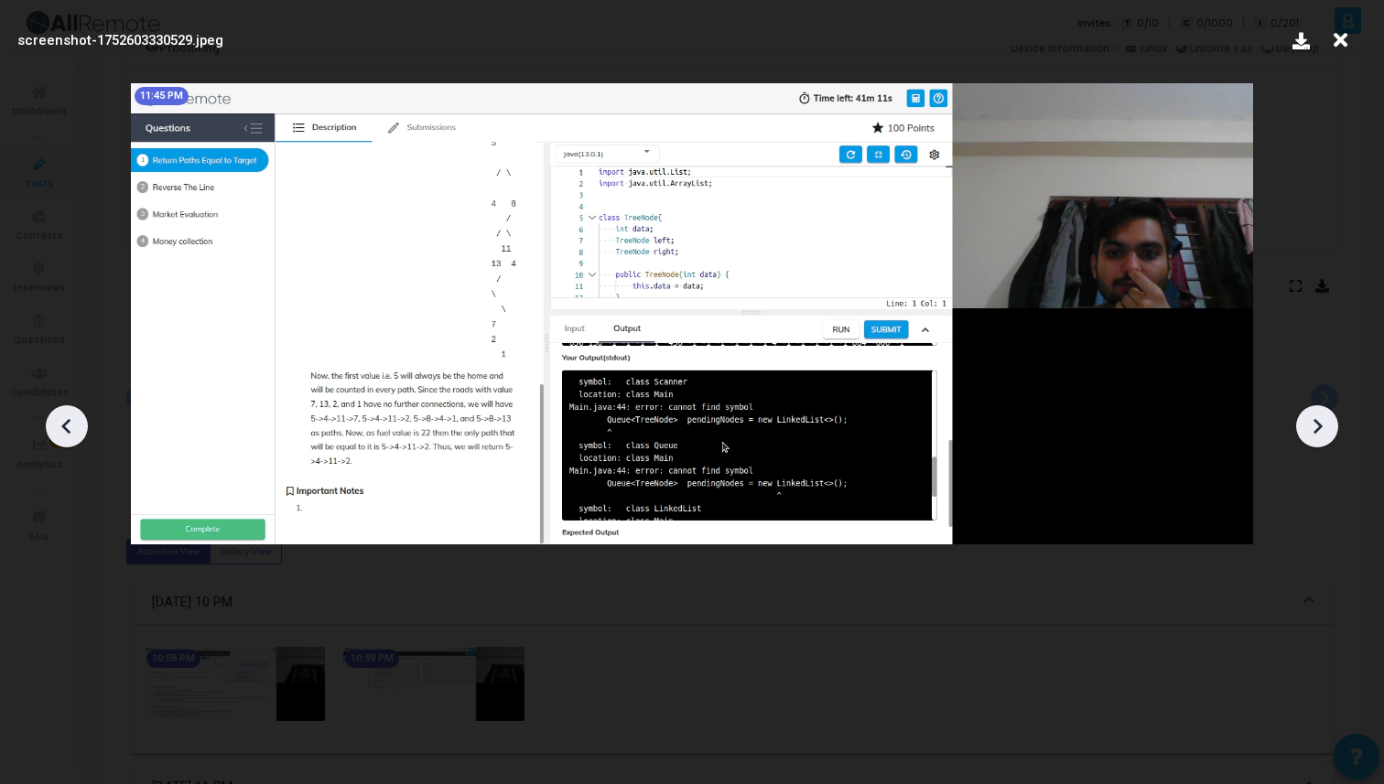
click at [1336, 32] on icon at bounding box center [1340, 40] width 28 height 35
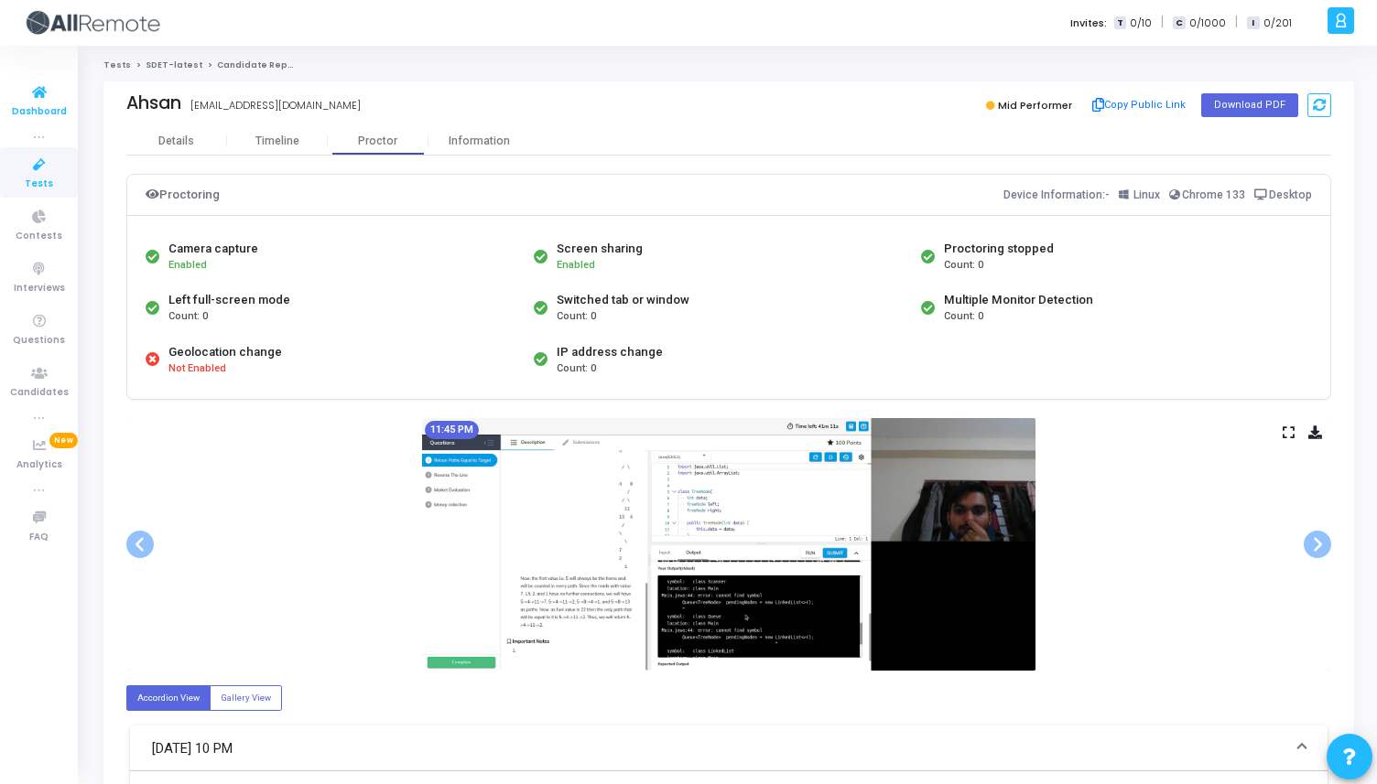
click at [63, 96] on link "Dashboard" at bounding box center [39, 100] width 78 height 50
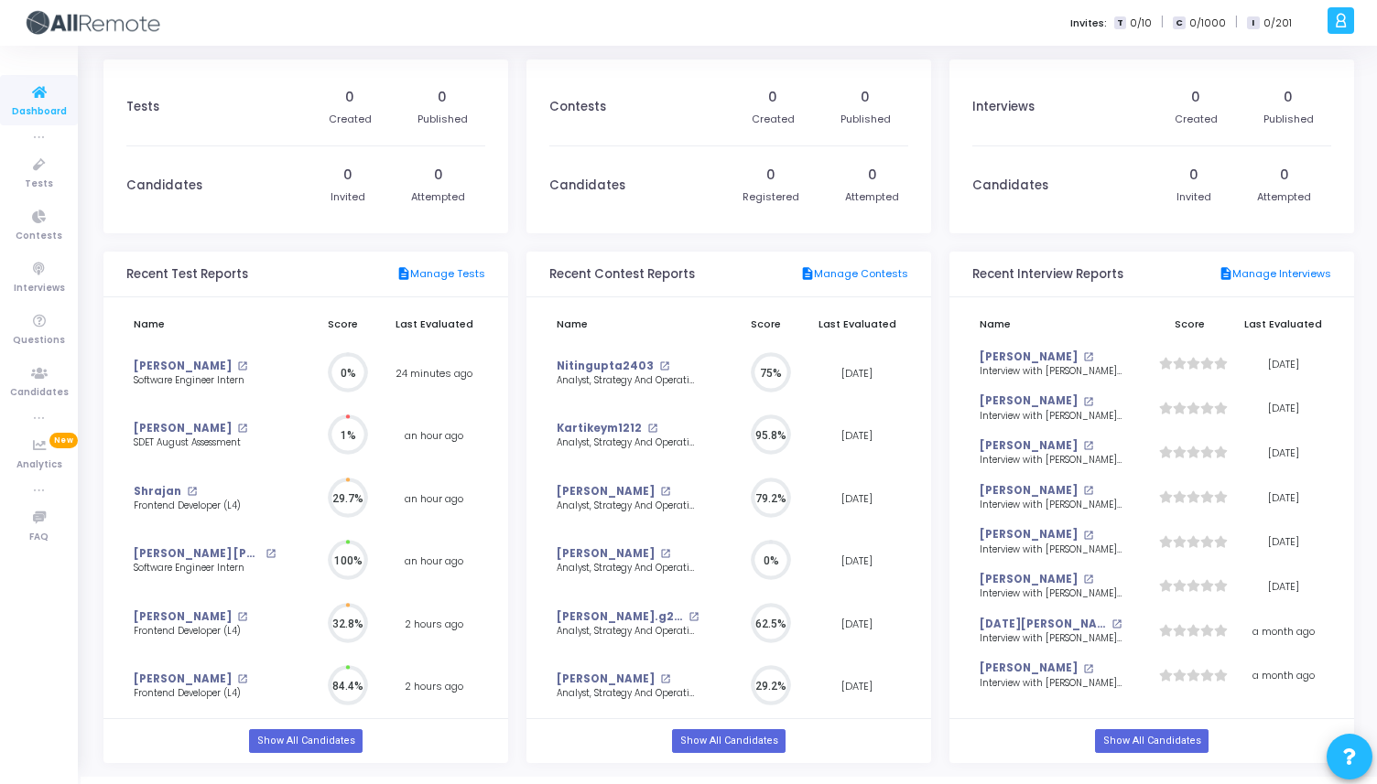
scroll to position [8, 8]
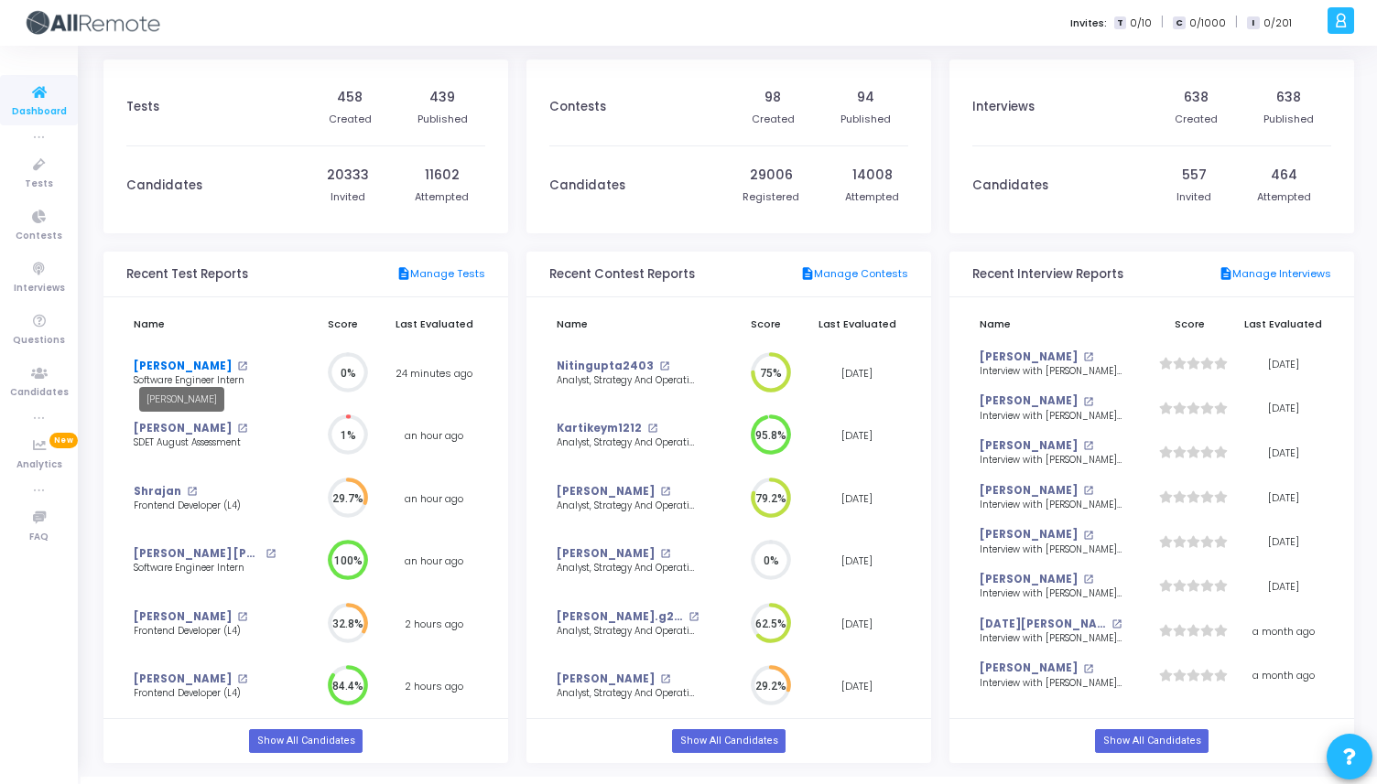
click at [157, 365] on link "[PERSON_NAME]" at bounding box center [183, 367] width 98 height 16
click at [163, 427] on link "[PERSON_NAME]" at bounding box center [183, 429] width 98 height 16
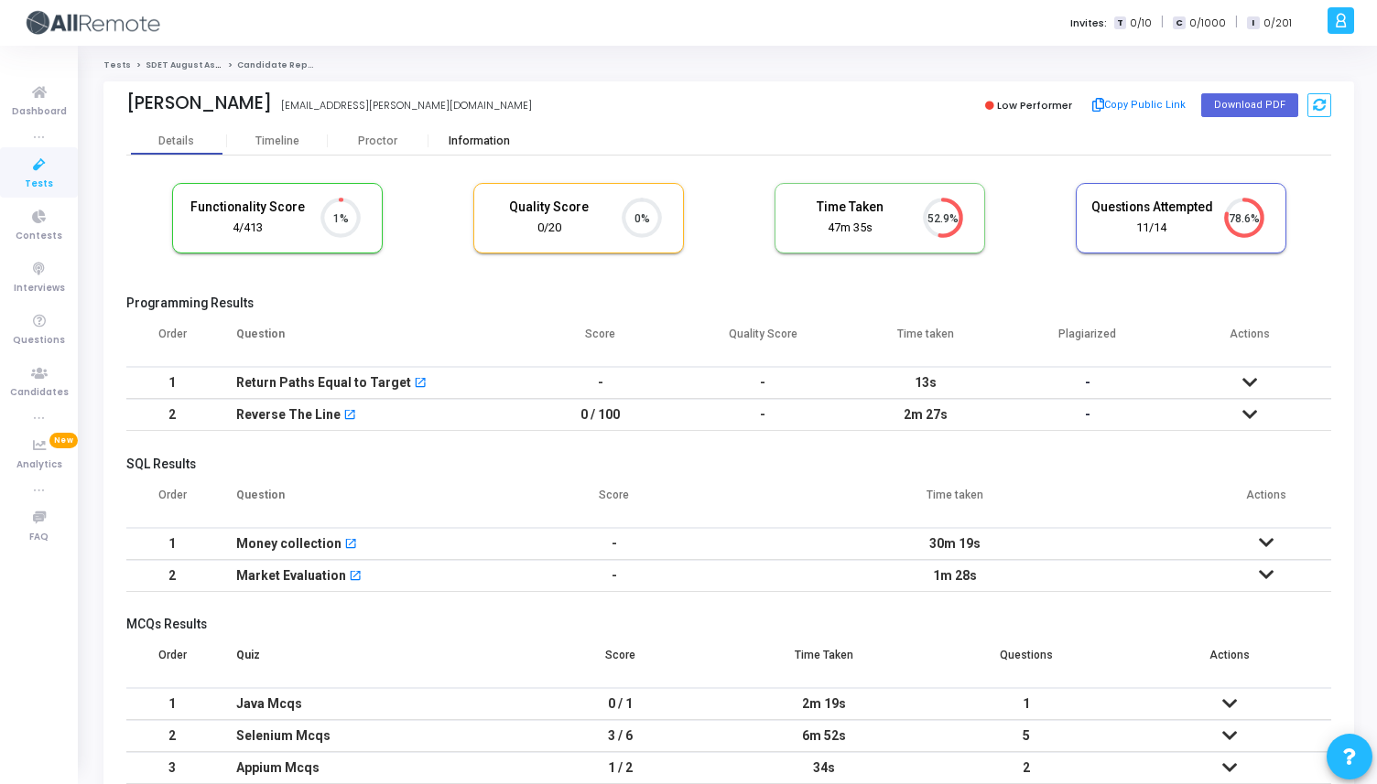
click at [498, 146] on div "Information" at bounding box center [478, 142] width 101 height 14
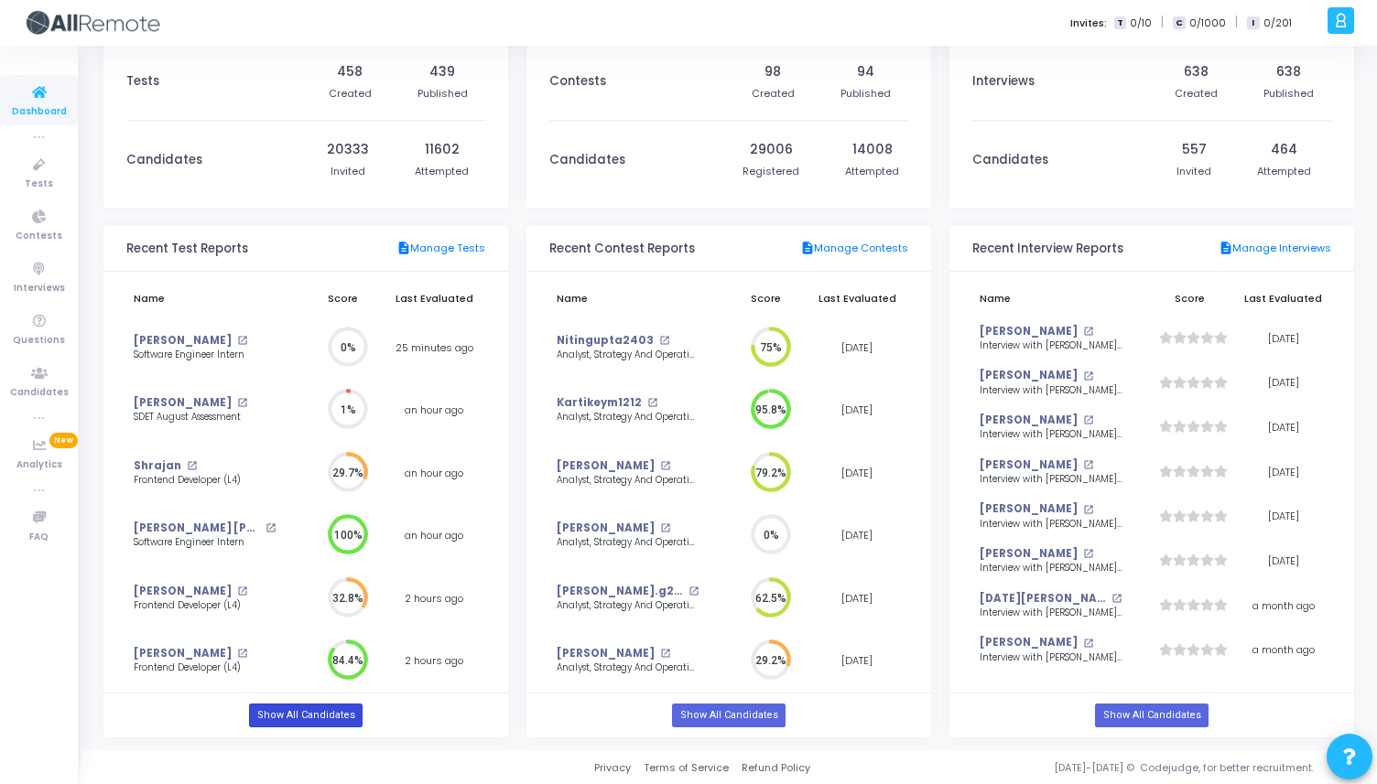
click at [266, 708] on link "Show All Candidates" at bounding box center [305, 716] width 113 height 24
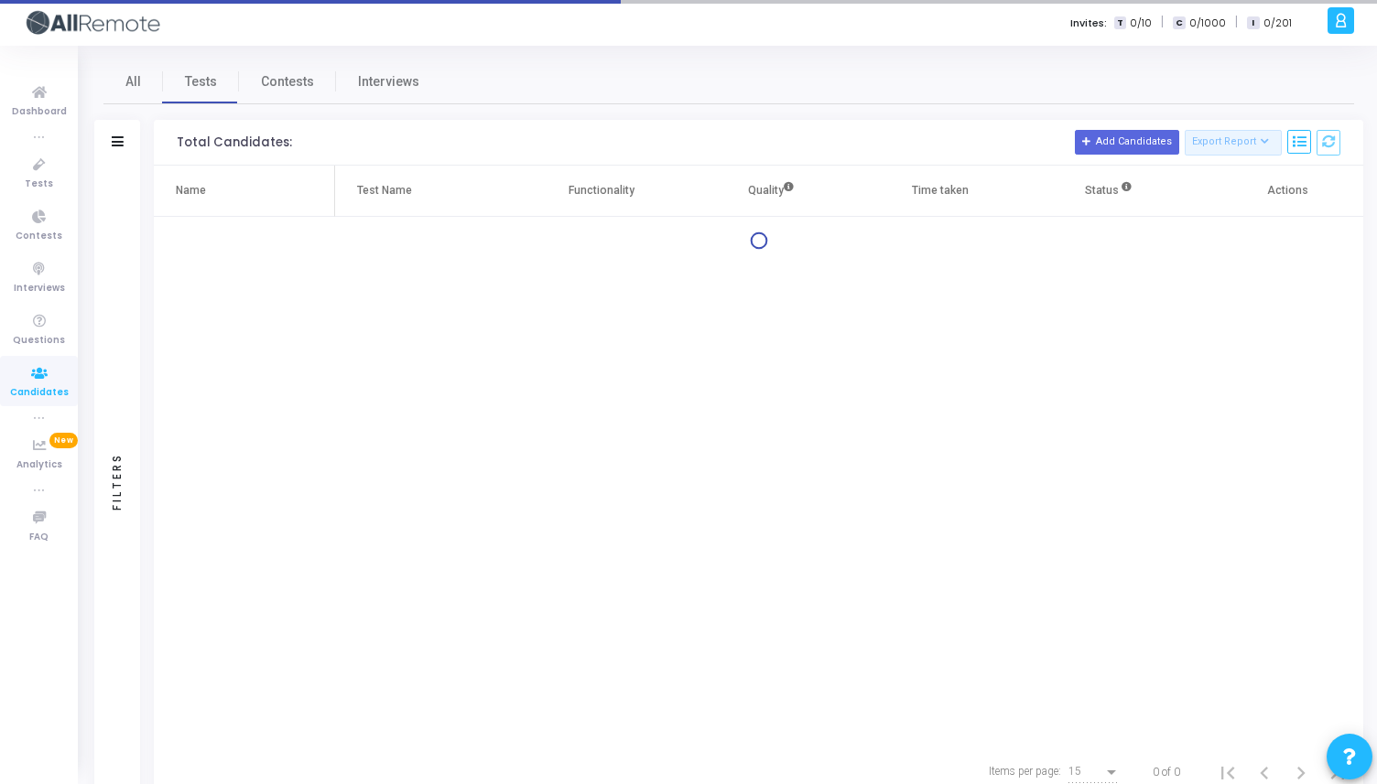
click at [1336, 16] on icon at bounding box center [1341, 20] width 14 height 21
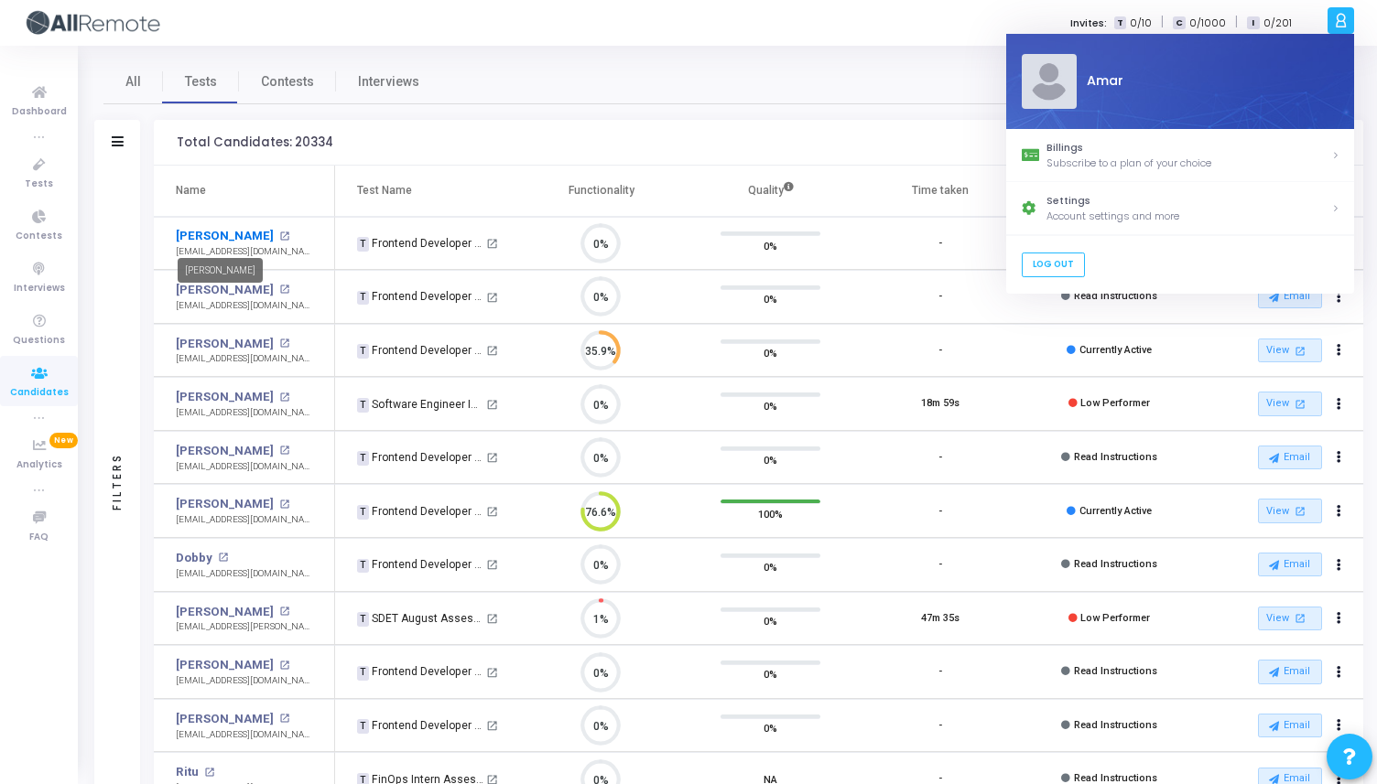
click at [217, 235] on link "[PERSON_NAME]" at bounding box center [225, 236] width 98 height 18
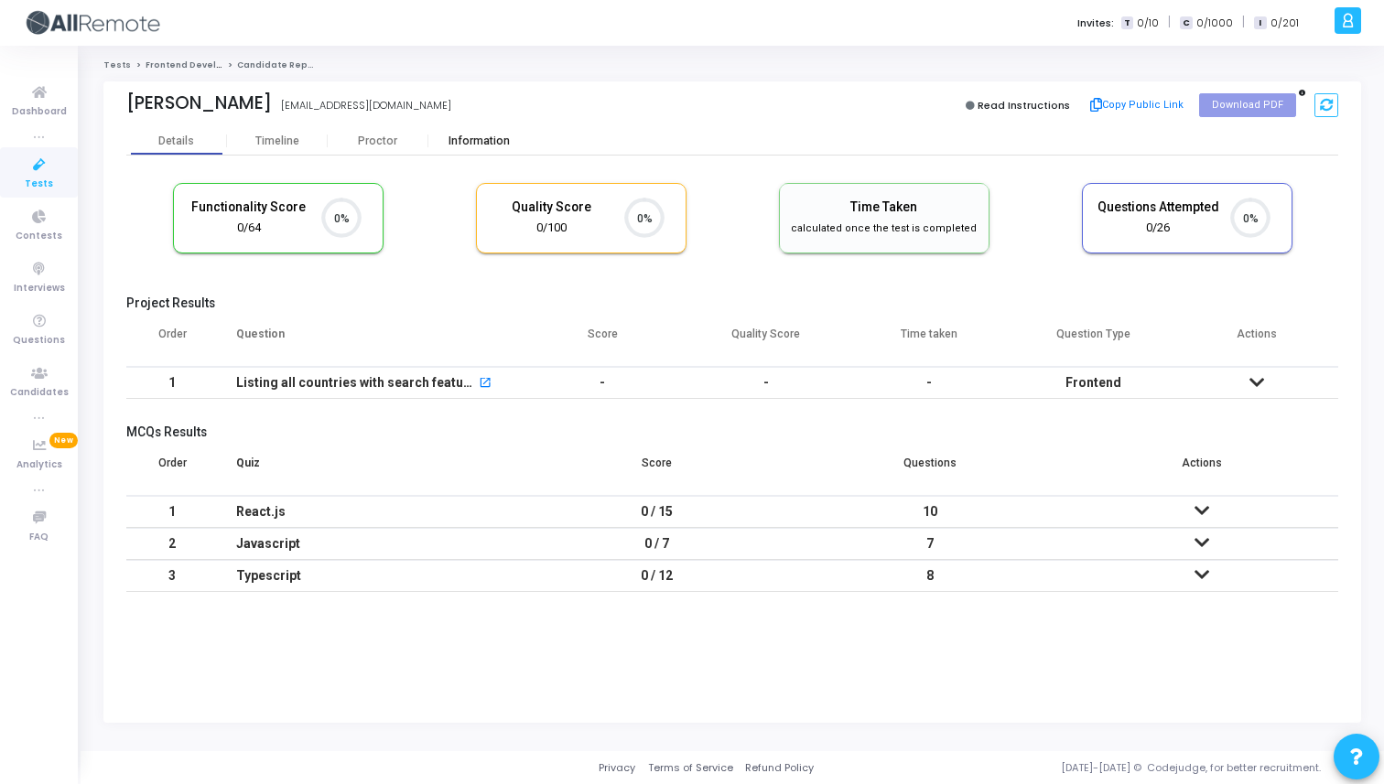
click at [495, 143] on div "Information" at bounding box center [478, 142] width 101 height 14
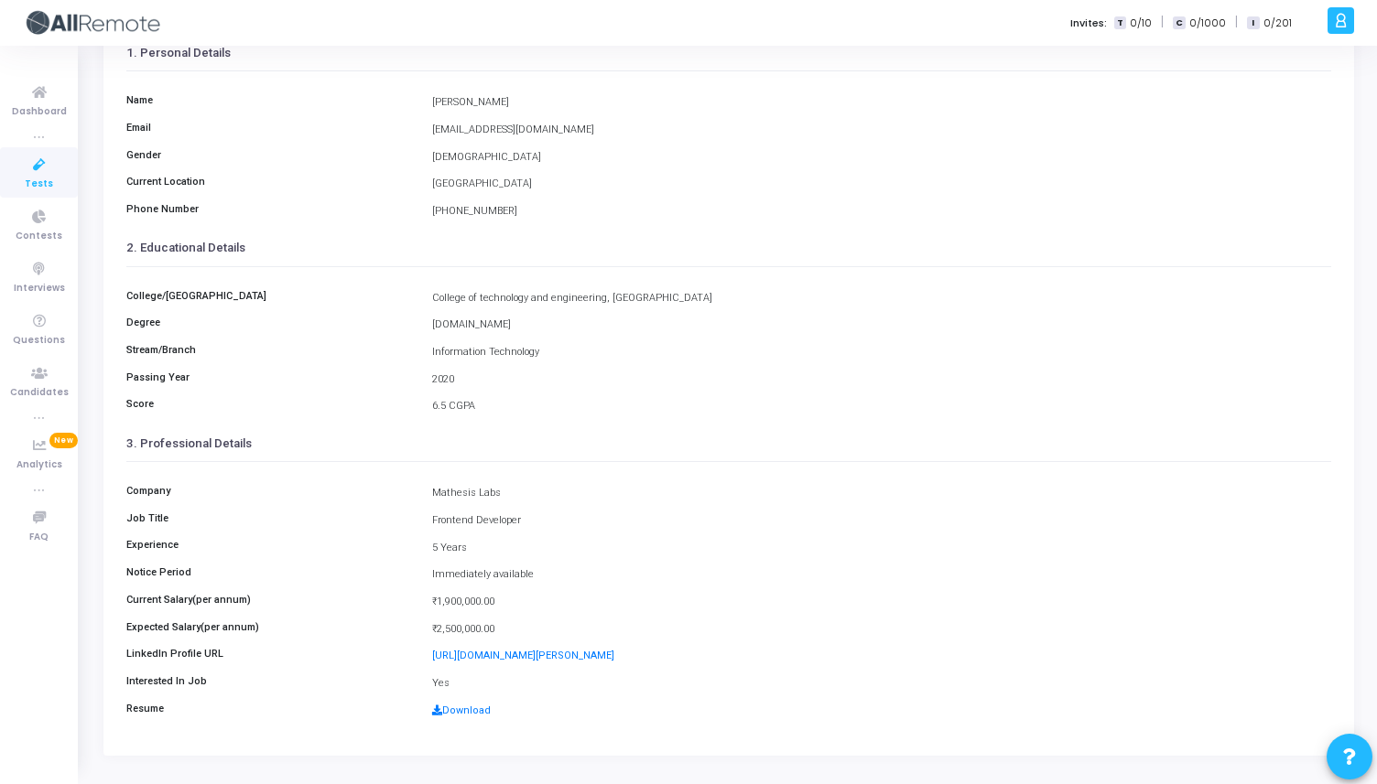
drag, startPoint x: 426, startPoint y: 550, endPoint x: 496, endPoint y: 550, distance: 70.5
click at [496, 550] on div "5 Years" at bounding box center [881, 549] width 917 height 16
drag, startPoint x: 425, startPoint y: 598, endPoint x: 520, endPoint y: 626, distance: 99.3
click at [520, 626] on div "Company Mathesis Labs Job Title Frontend Developer Experience 5 Years Notice Pe…" at bounding box center [728, 595] width 1204 height 267
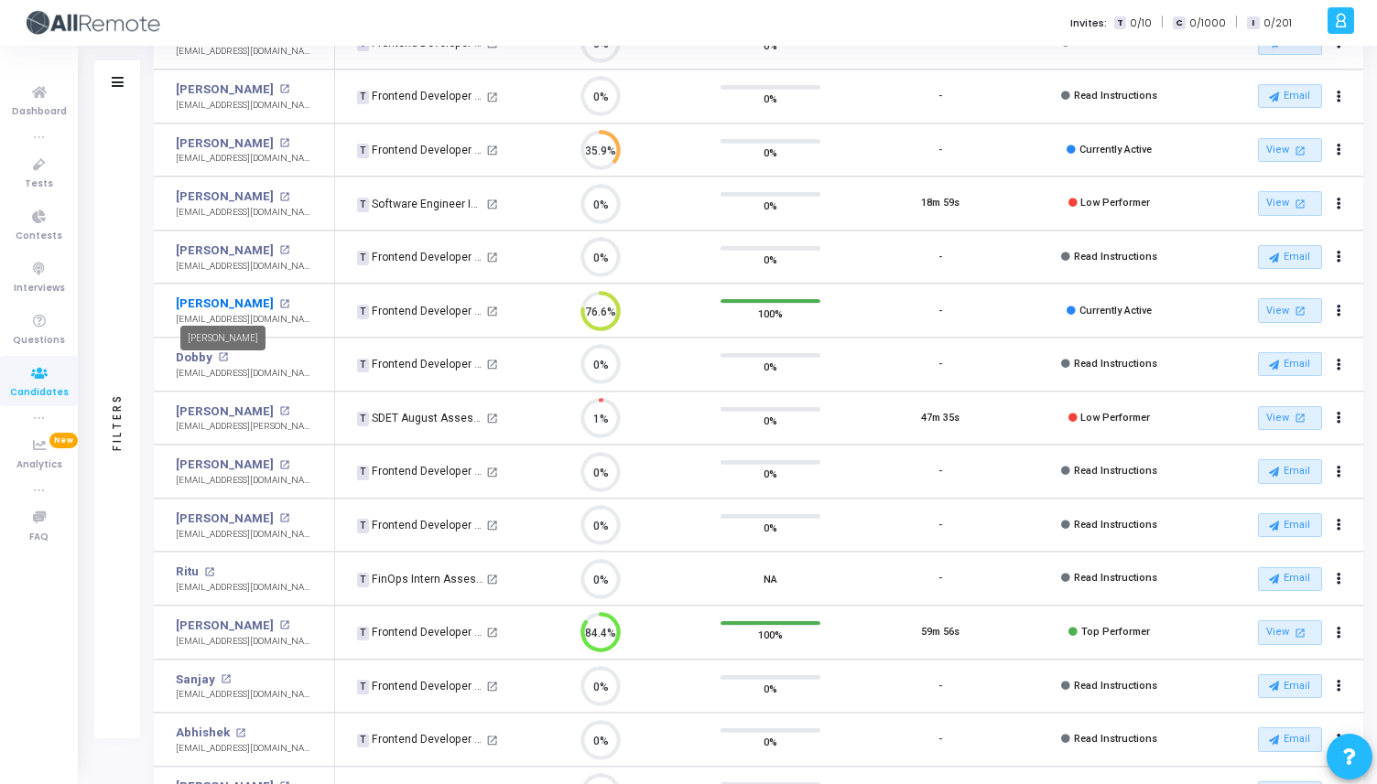
click at [227, 308] on link "[PERSON_NAME]" at bounding box center [225, 304] width 98 height 18
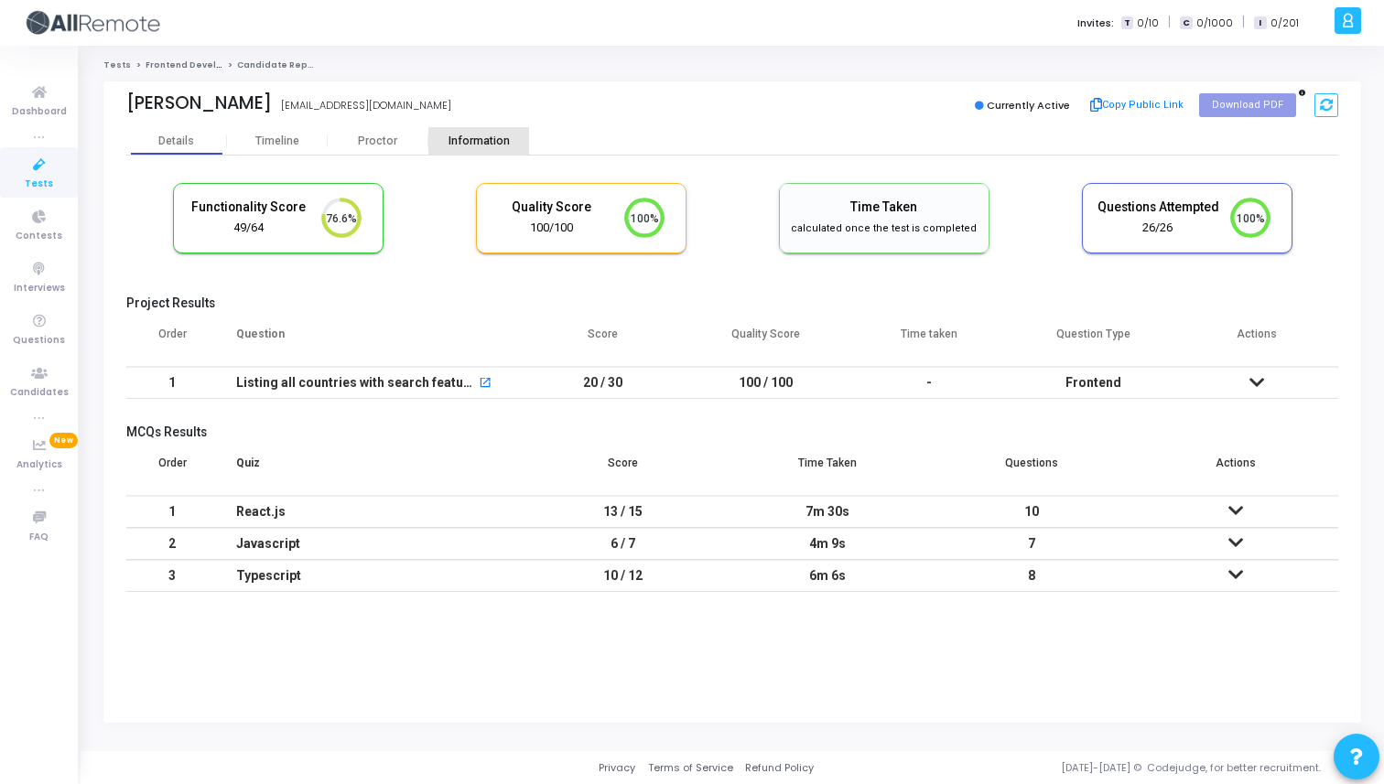
click at [472, 135] on div "Information" at bounding box center [478, 142] width 101 height 14
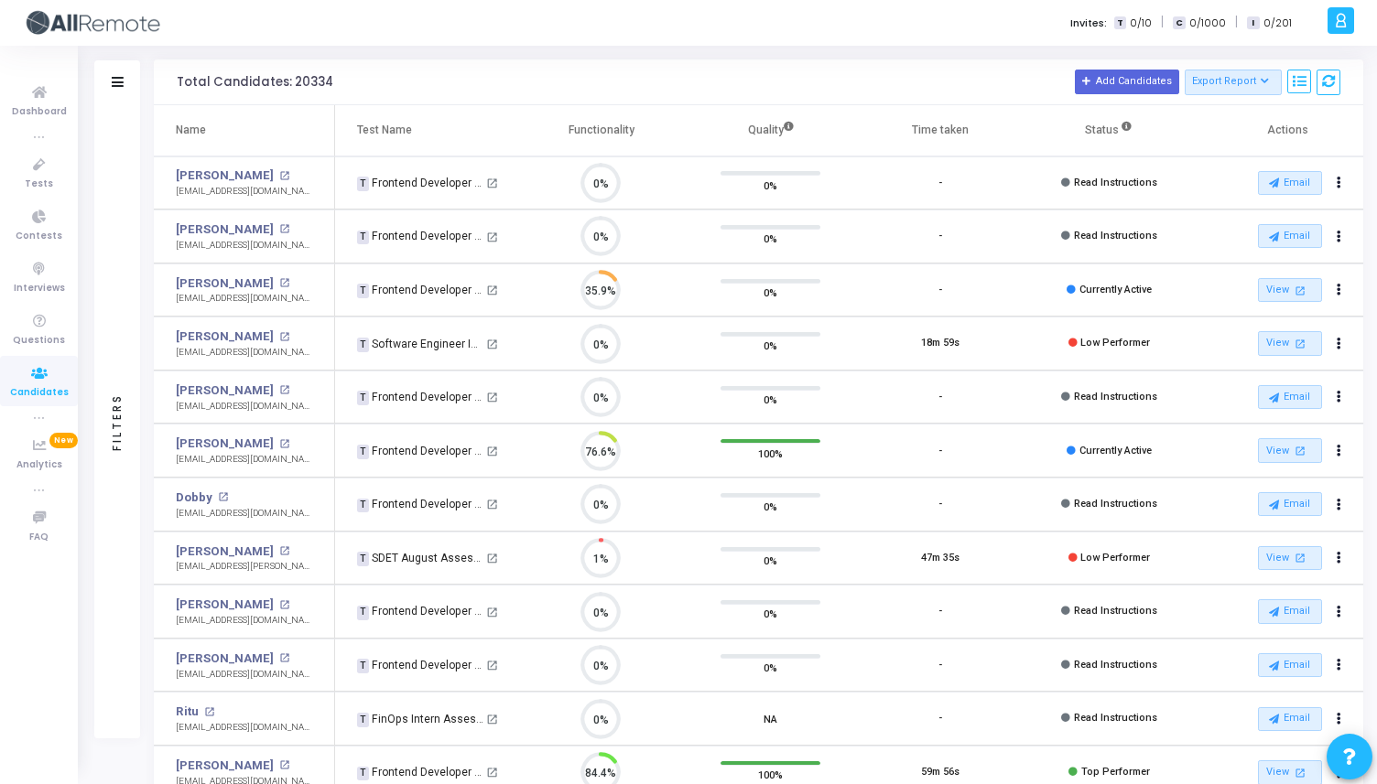
scroll to position [38, 47]
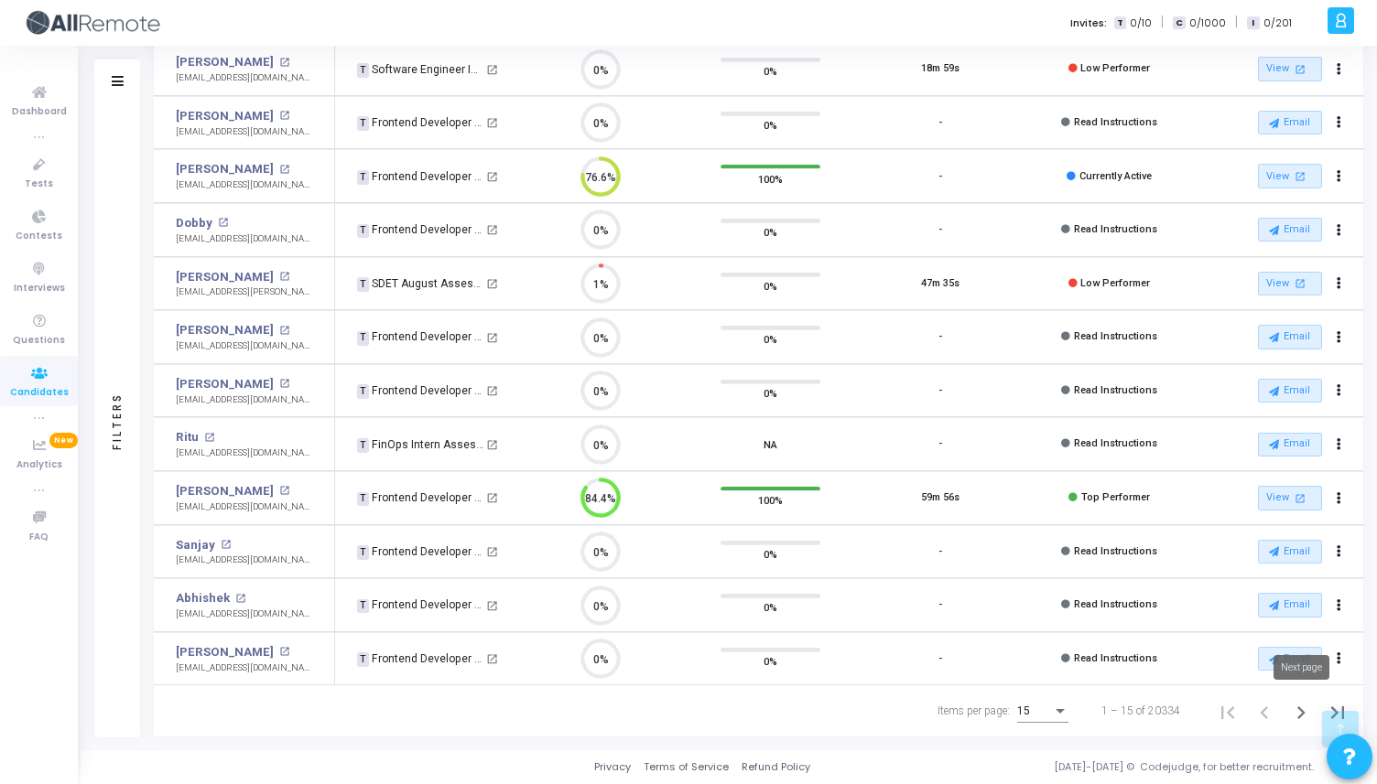
click at [1302, 716] on icon "Next page" at bounding box center [1301, 713] width 26 height 26
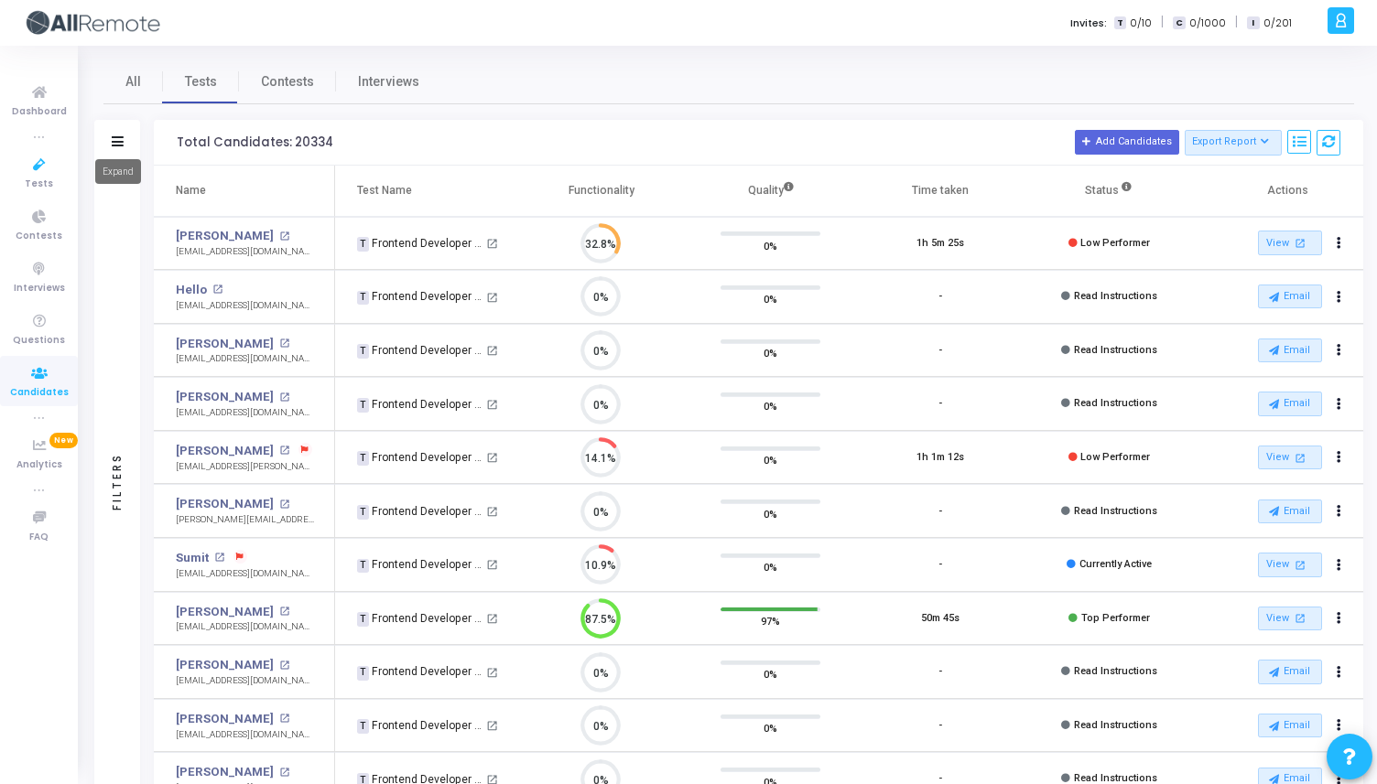
click at [114, 140] on icon at bounding box center [118, 141] width 12 height 10
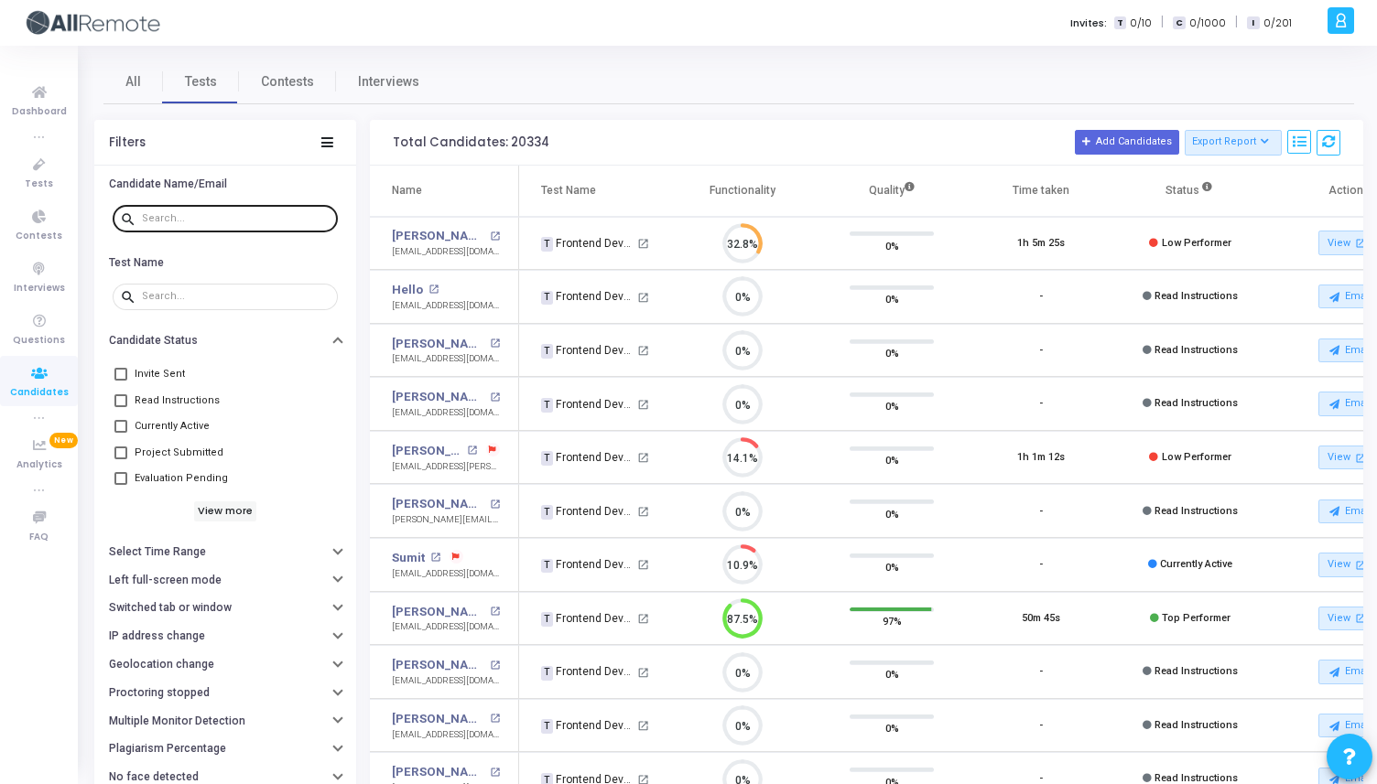
click at [213, 223] on input "text" at bounding box center [236, 218] width 189 height 11
paste input "[PERSON_NAME]"
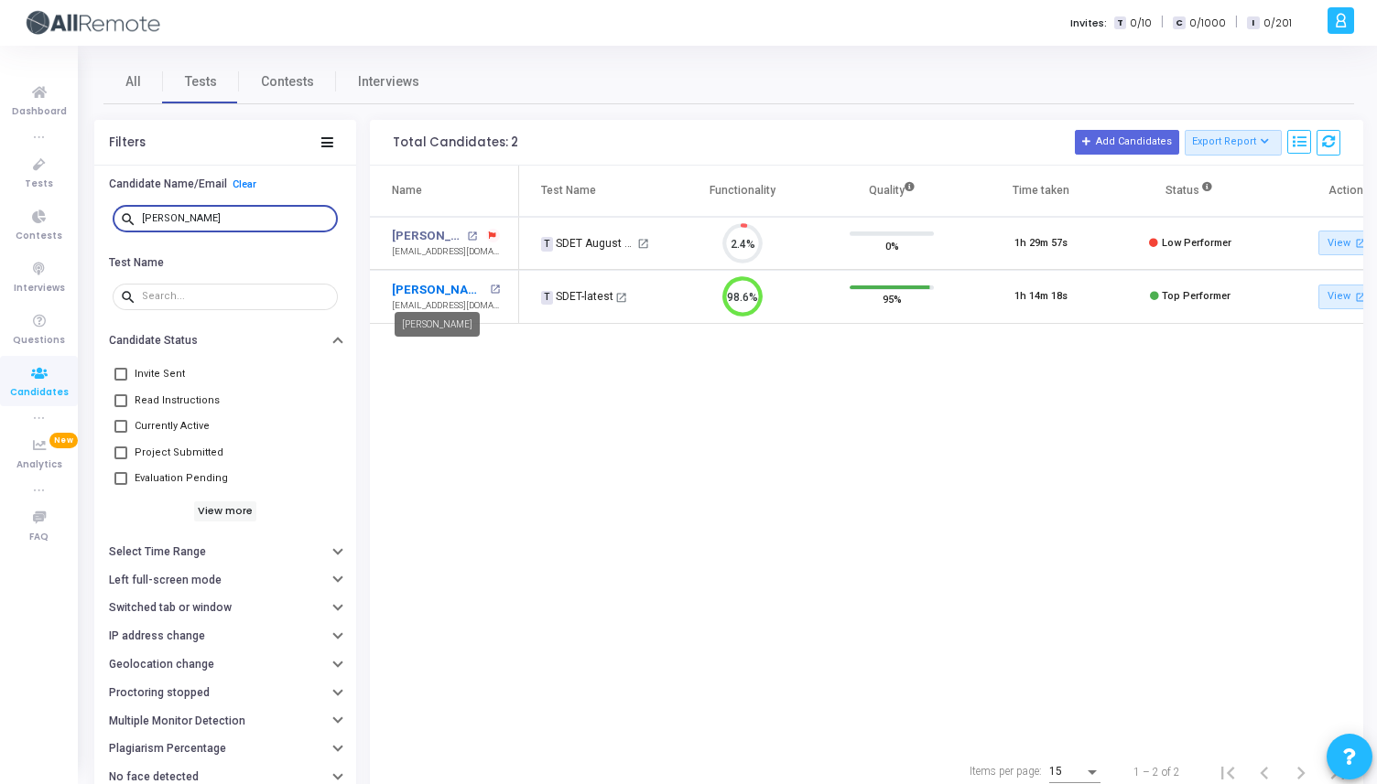
type input "[PERSON_NAME]"
click at [446, 296] on link "[PERSON_NAME]" at bounding box center [438, 290] width 92 height 18
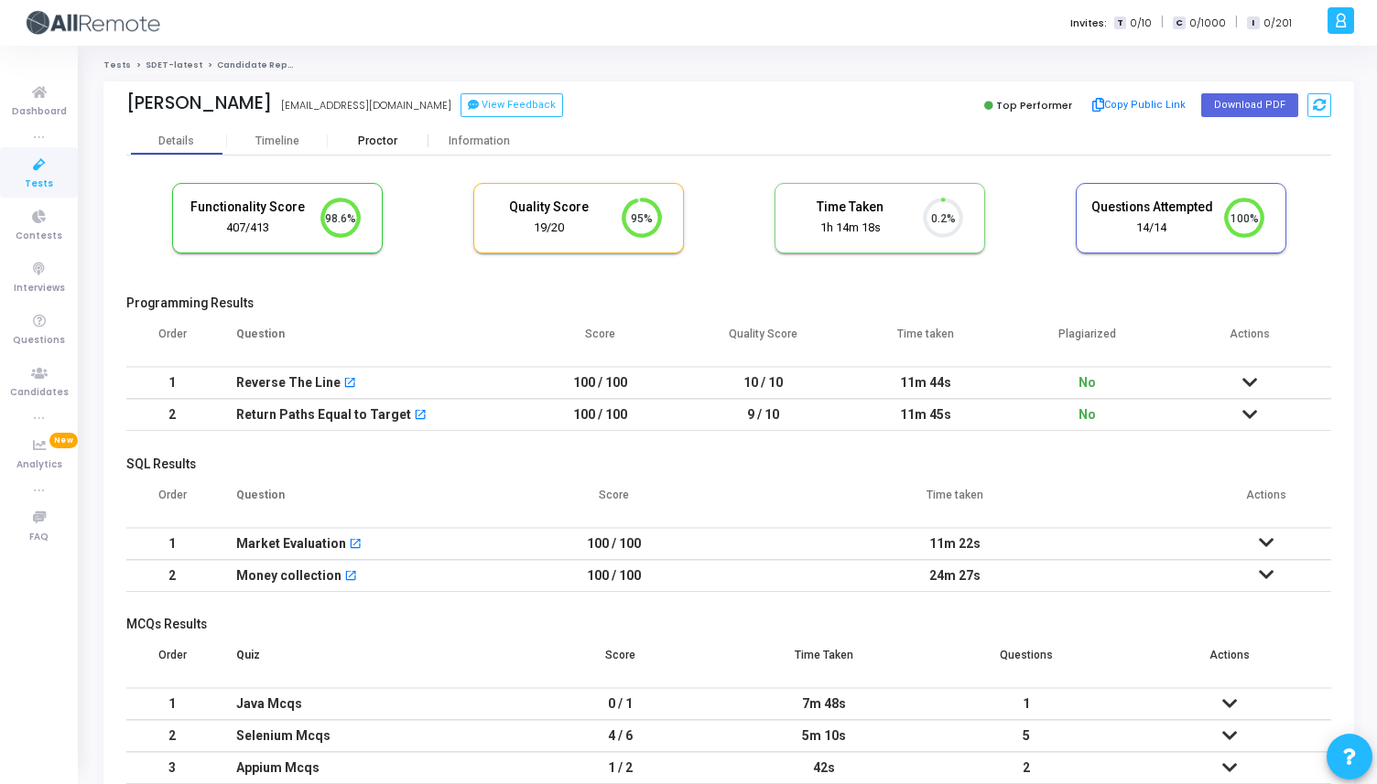
click at [363, 142] on div "Proctor" at bounding box center [378, 142] width 101 height 14
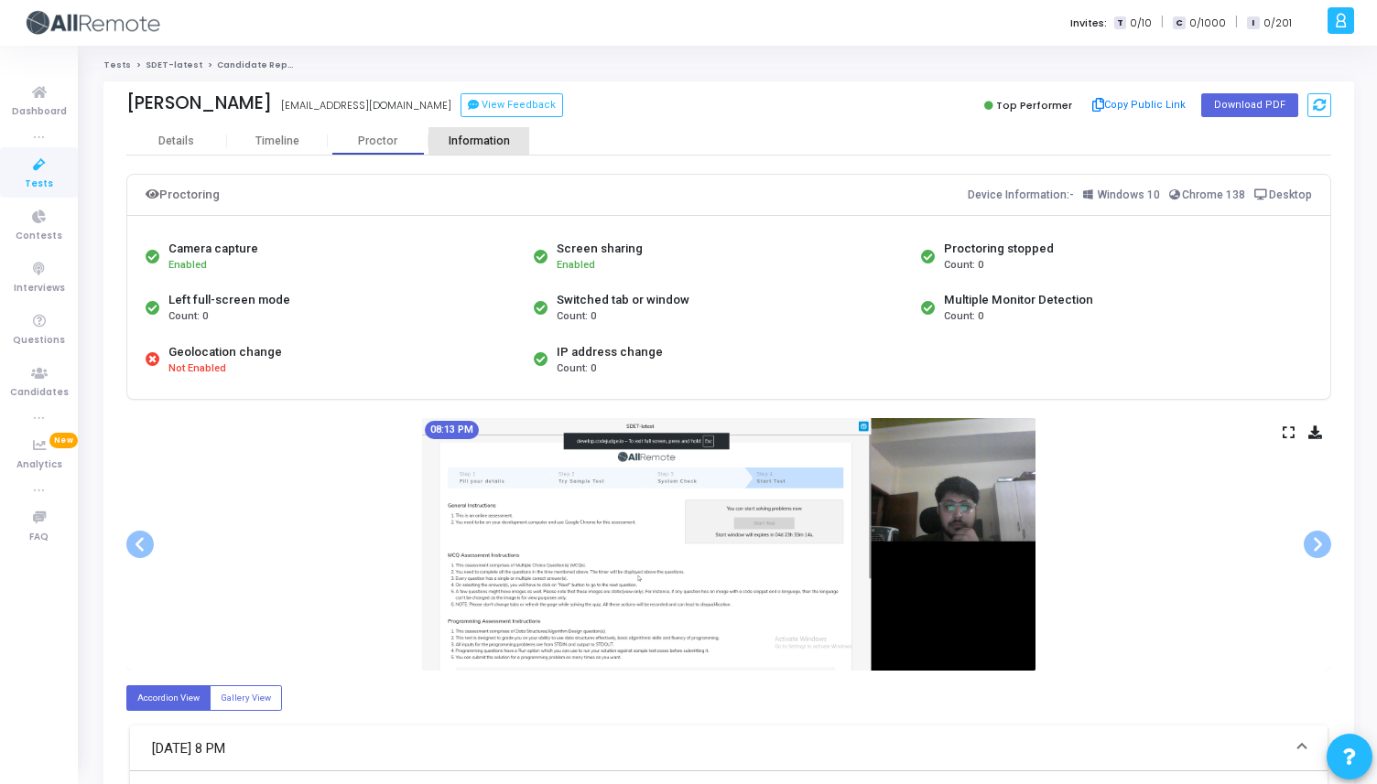
click at [484, 141] on div "Information" at bounding box center [478, 142] width 101 height 14
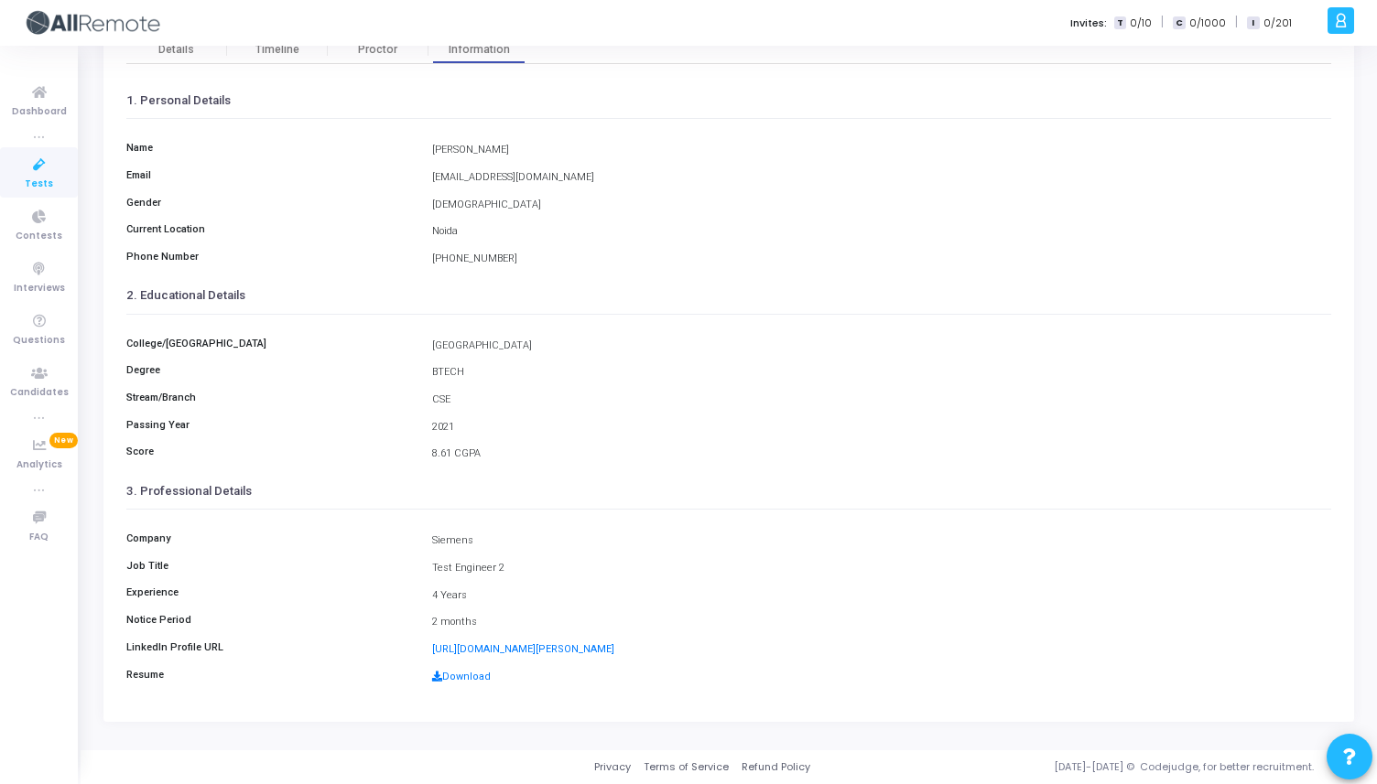
drag, startPoint x: 430, startPoint y: 623, endPoint x: 525, endPoint y: 622, distance: 95.2
click at [525, 623] on div "2 months" at bounding box center [881, 623] width 917 height 16
click at [489, 653] on link "[URL][DOMAIN_NAME][PERSON_NAME]" at bounding box center [523, 649] width 182 height 12
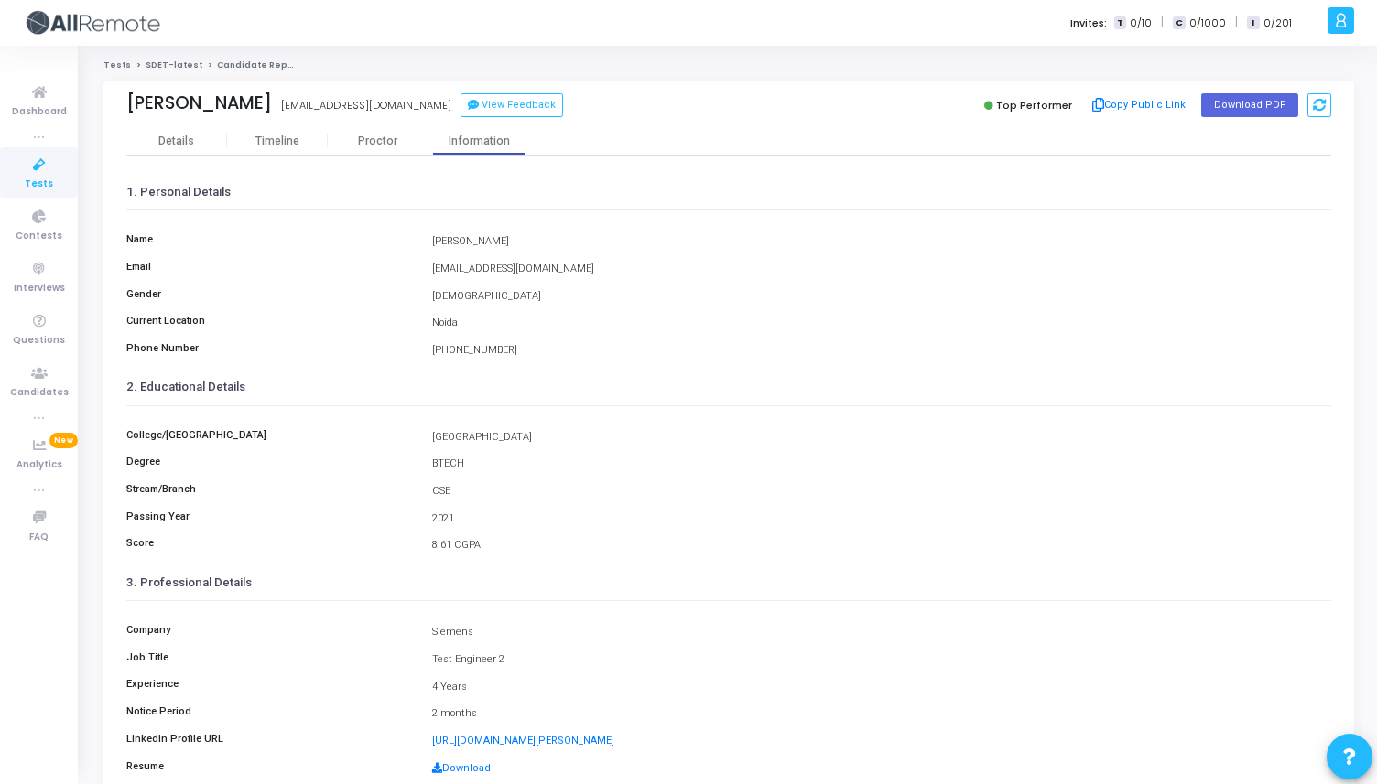
click at [163, 120] on div "[PERSON_NAME] [EMAIL_ADDRESS][DOMAIN_NAME] View Feedback Top Performer Copy Pub…" at bounding box center [728, 104] width 1204 height 46
click at [163, 142] on div "Details" at bounding box center [176, 142] width 36 height 14
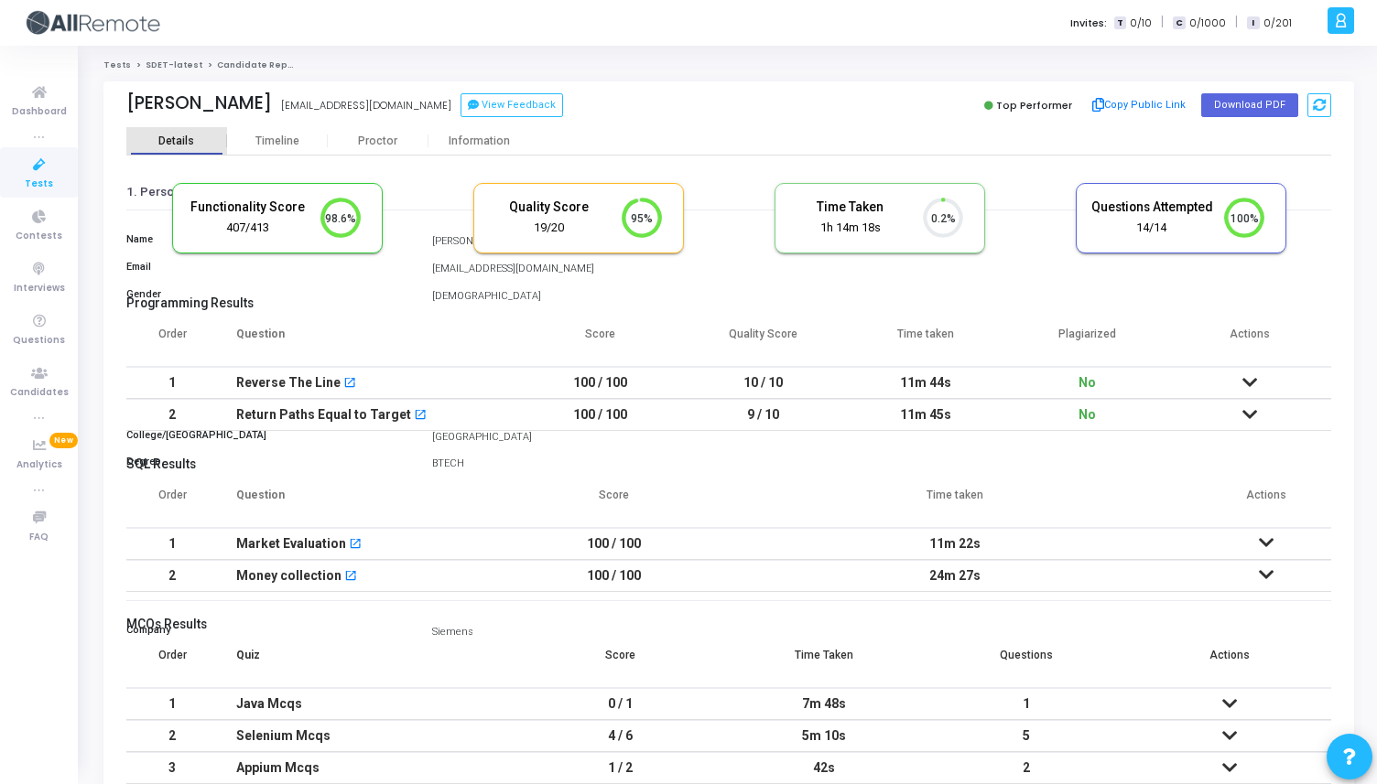
scroll to position [38, 47]
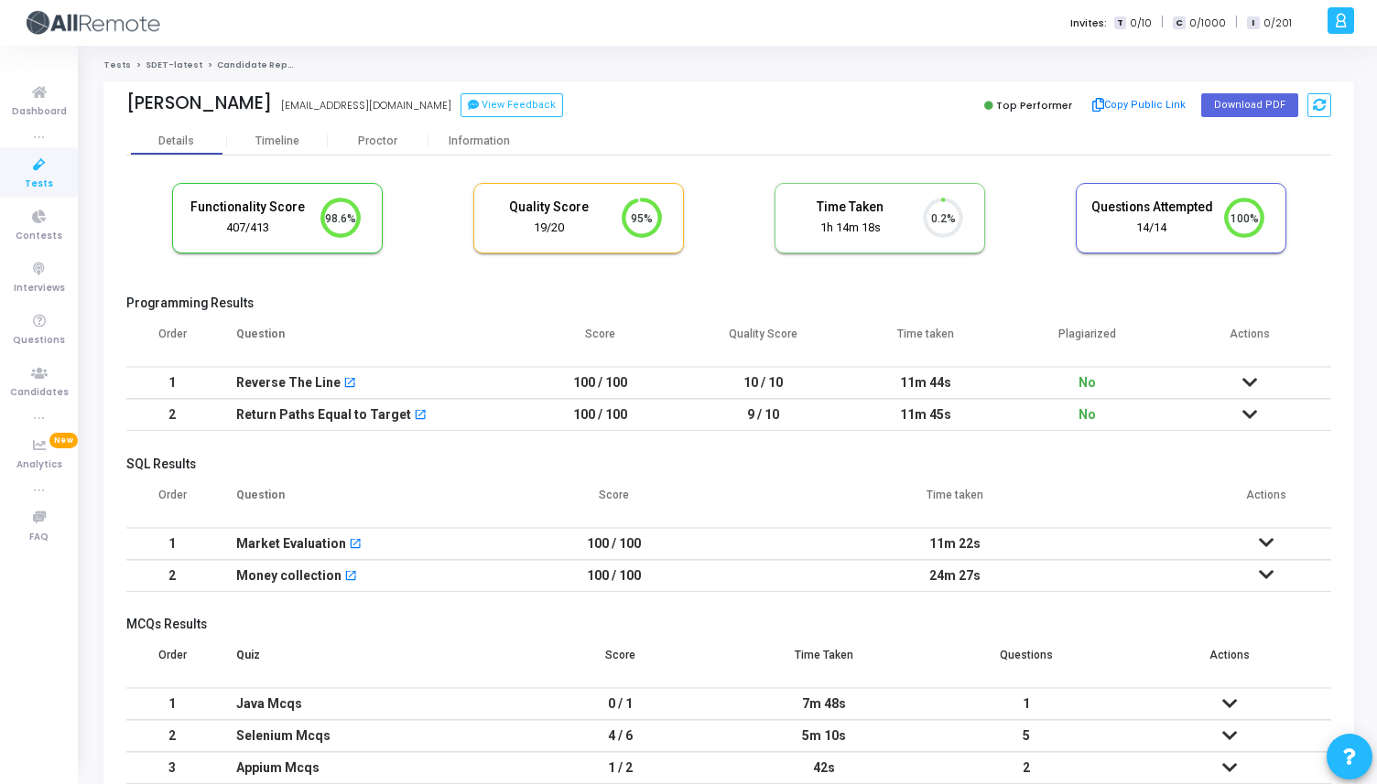
click at [1254, 382] on icon at bounding box center [1249, 382] width 15 height 13
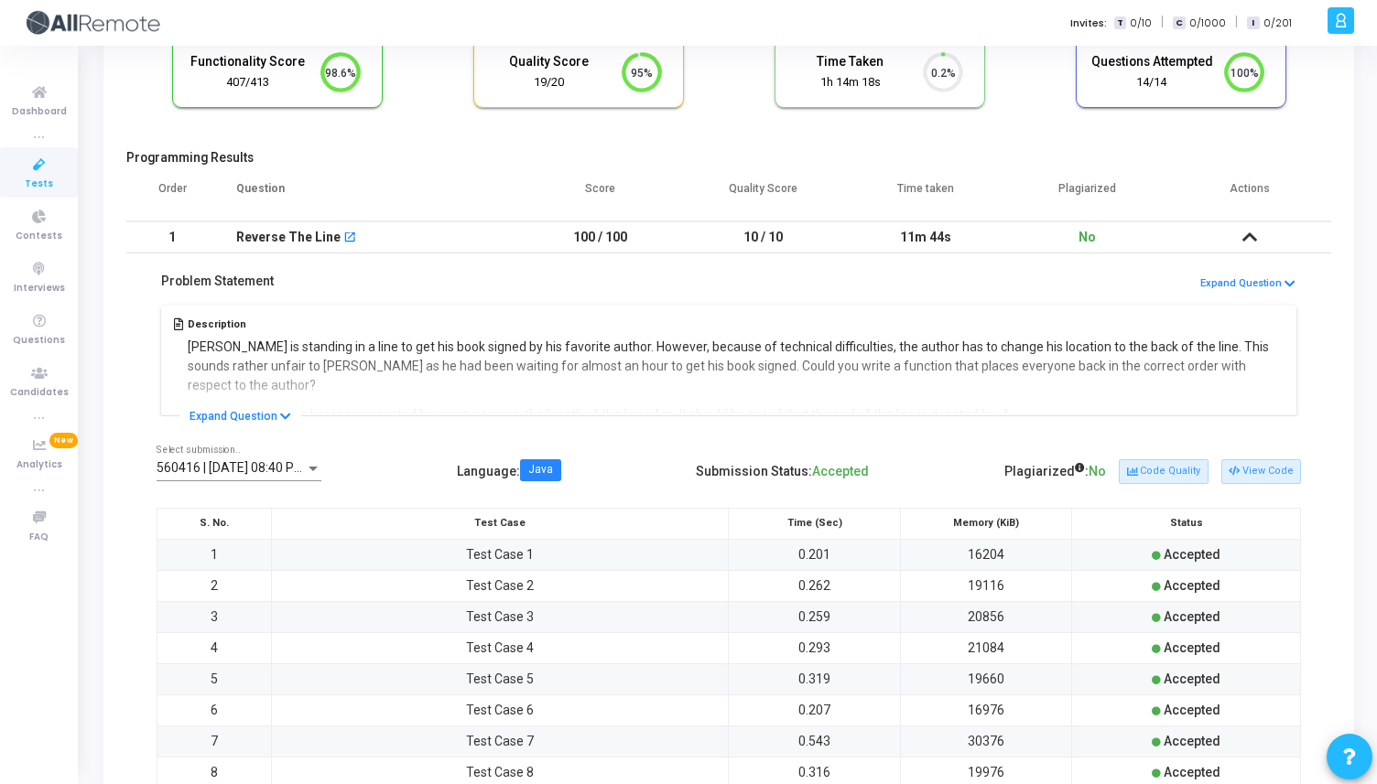
scroll to position [146, 0]
click at [1270, 276] on button "Expand Question" at bounding box center [1247, 283] width 97 height 17
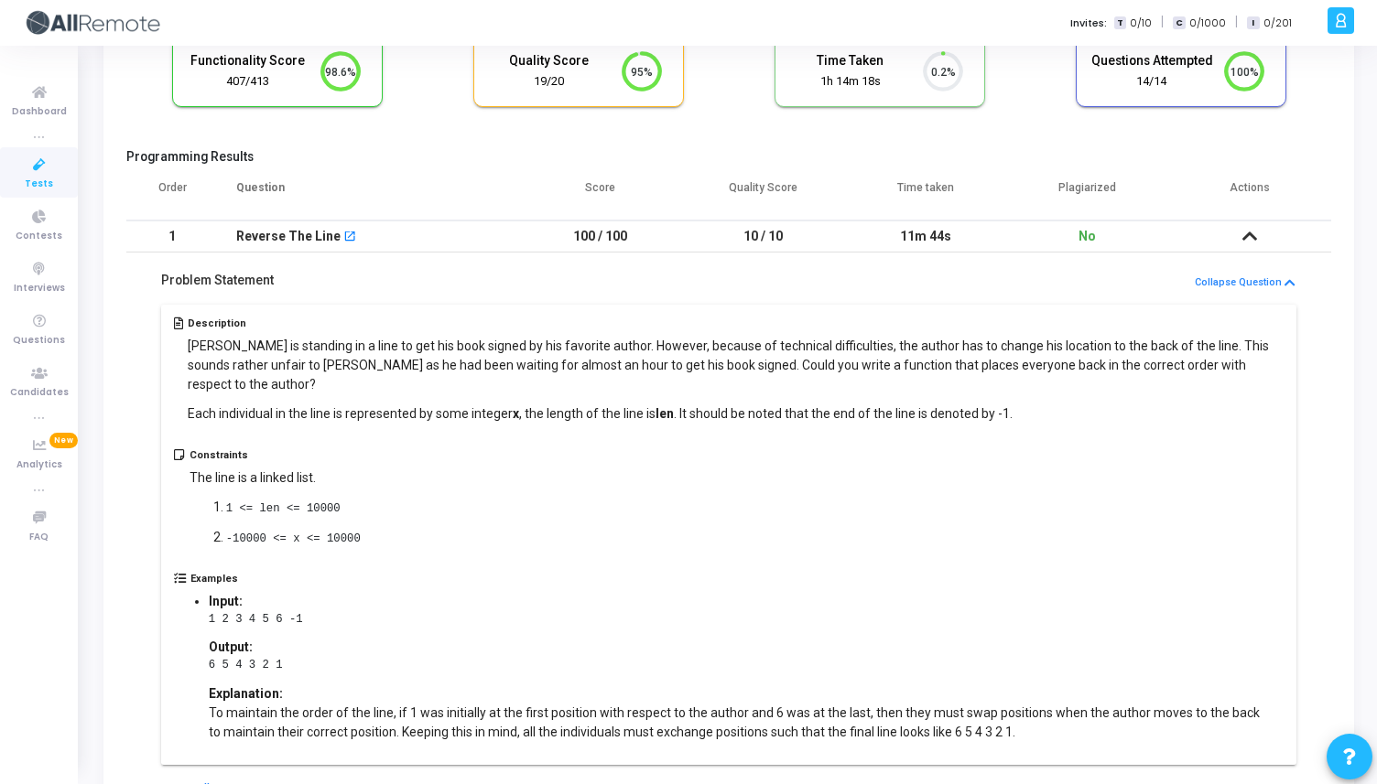
click at [765, 242] on td "10 / 10" at bounding box center [762, 237] width 162 height 32
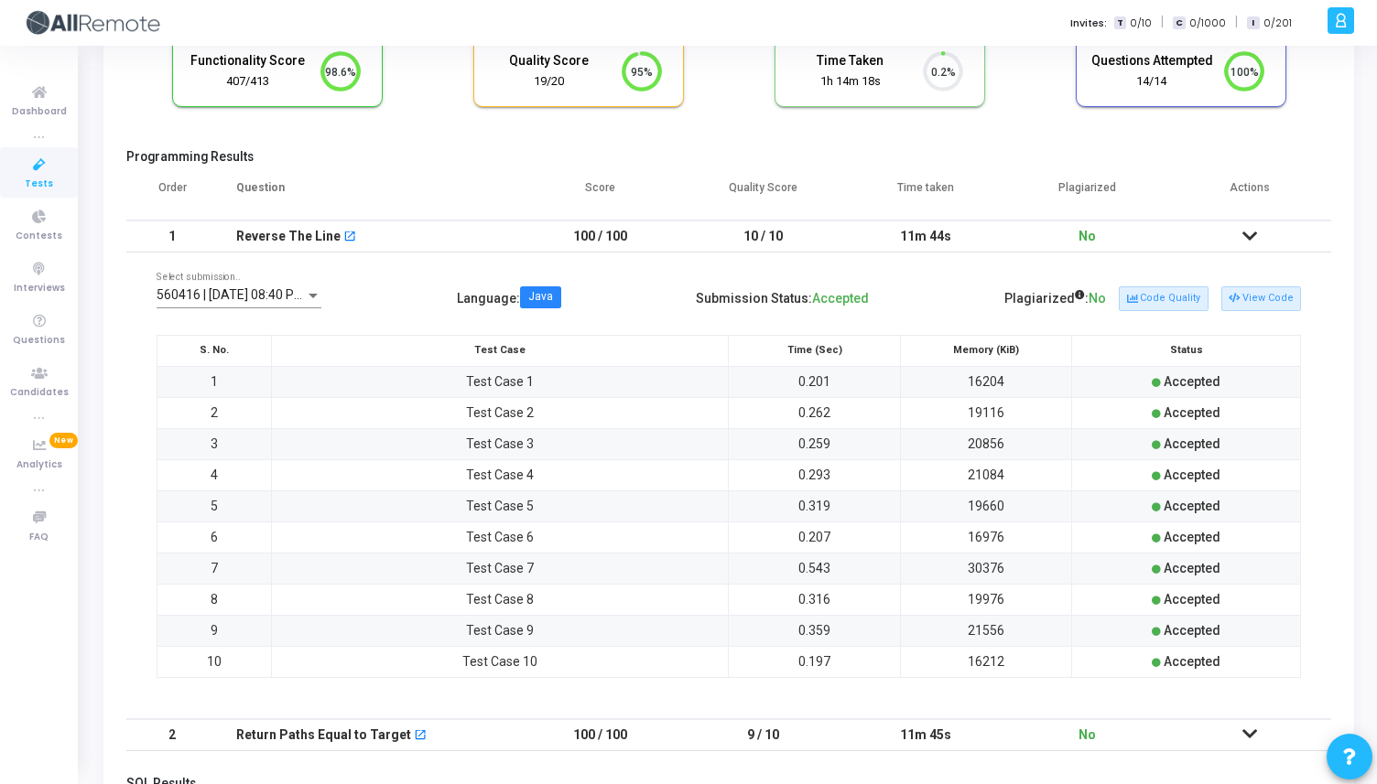
click at [765, 242] on td "10 / 10" at bounding box center [762, 237] width 162 height 32
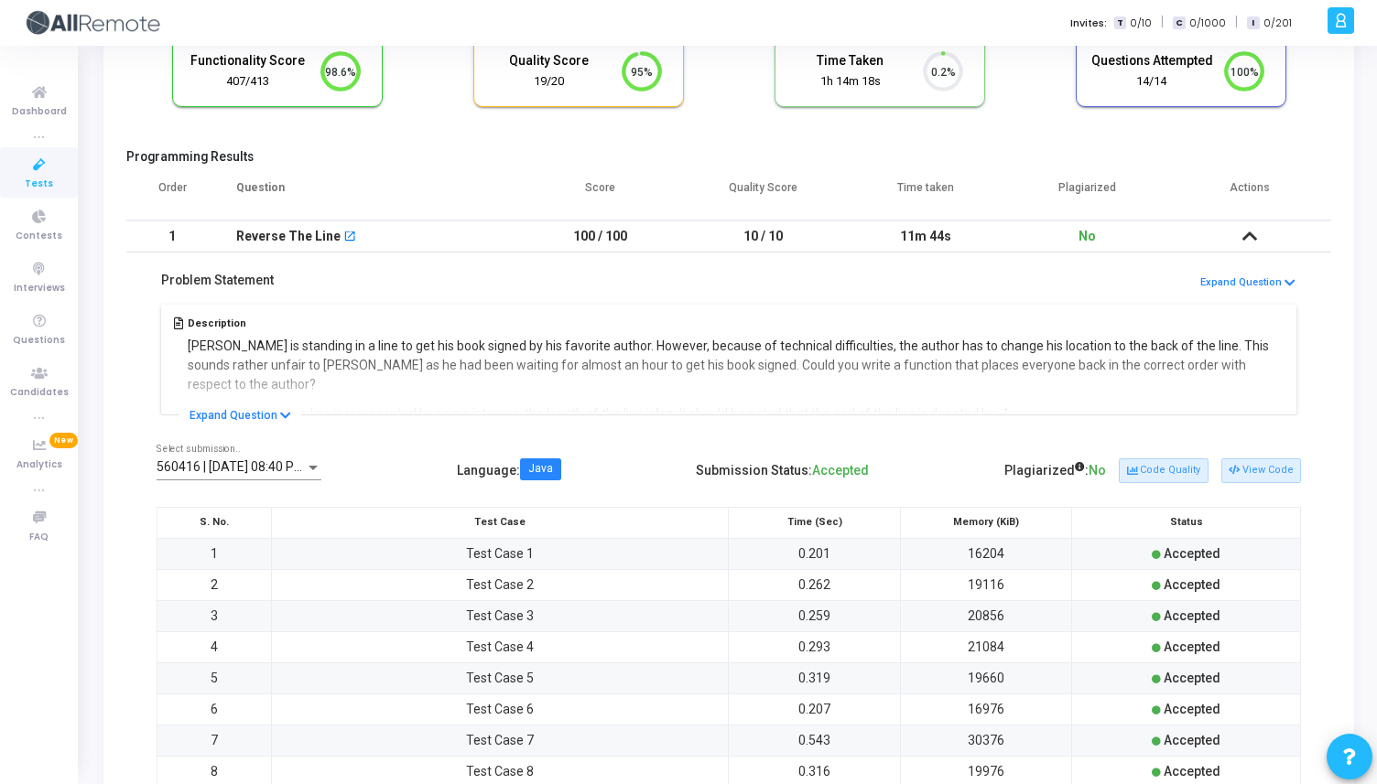
click at [765, 242] on td "10 / 10" at bounding box center [762, 237] width 162 height 32
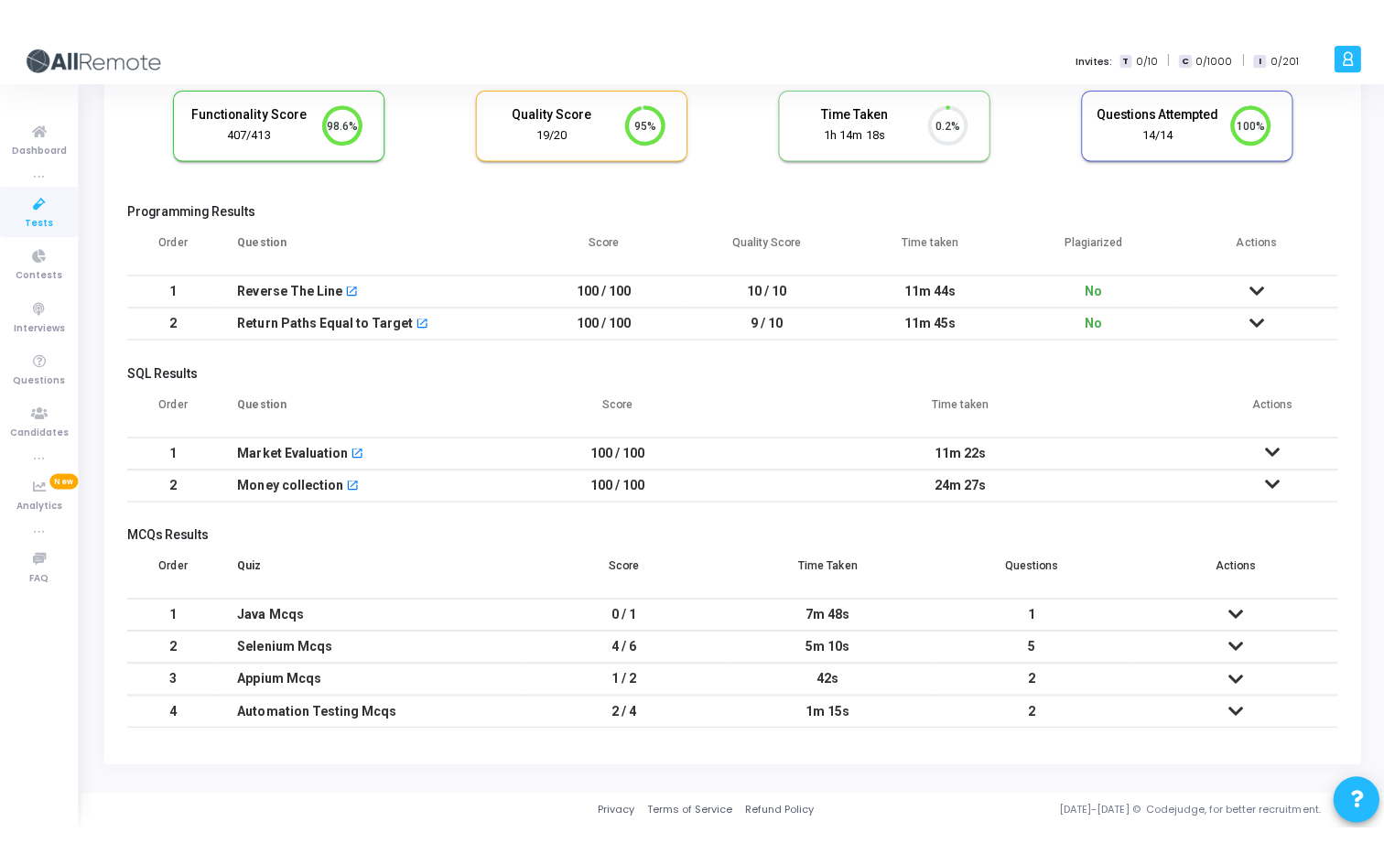
scroll to position [0, 0]
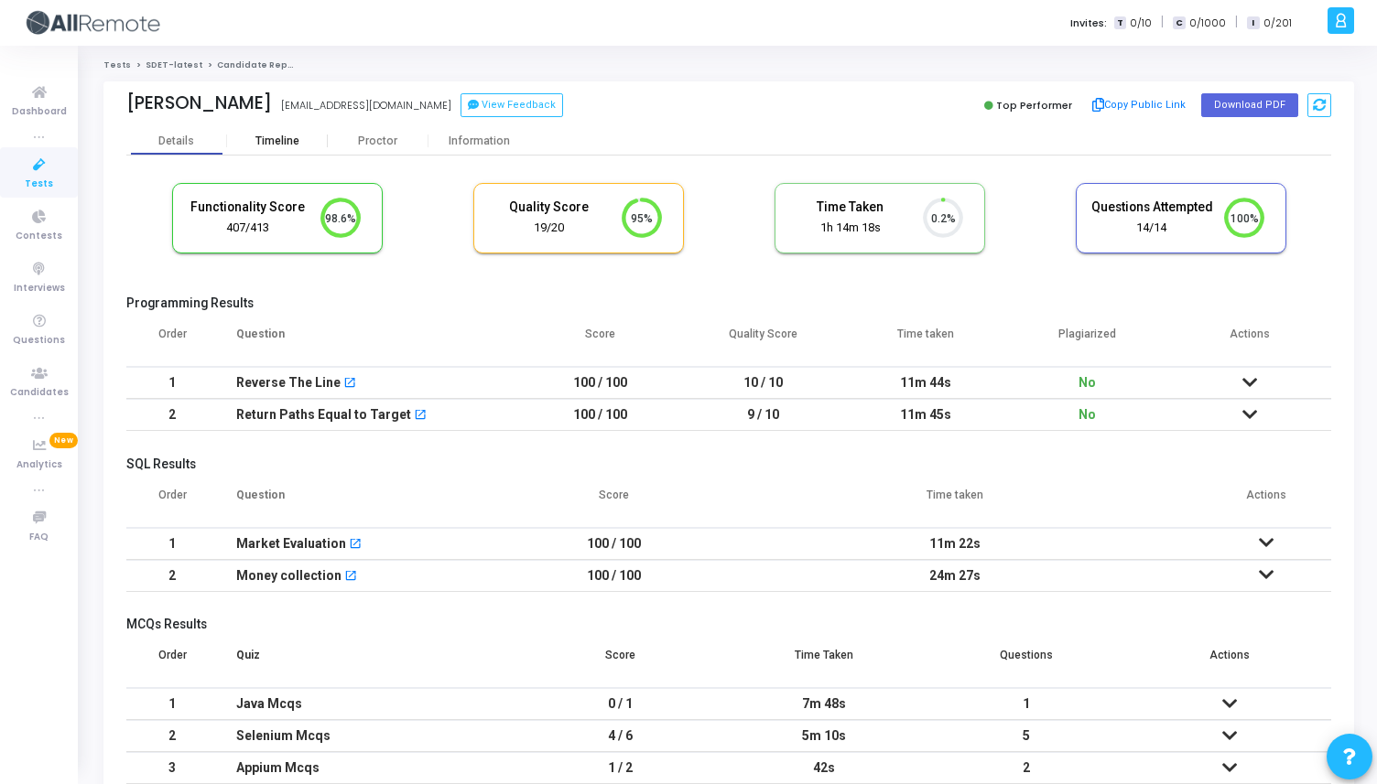
click at [275, 149] on div "Timeline" at bounding box center [277, 140] width 101 height 27
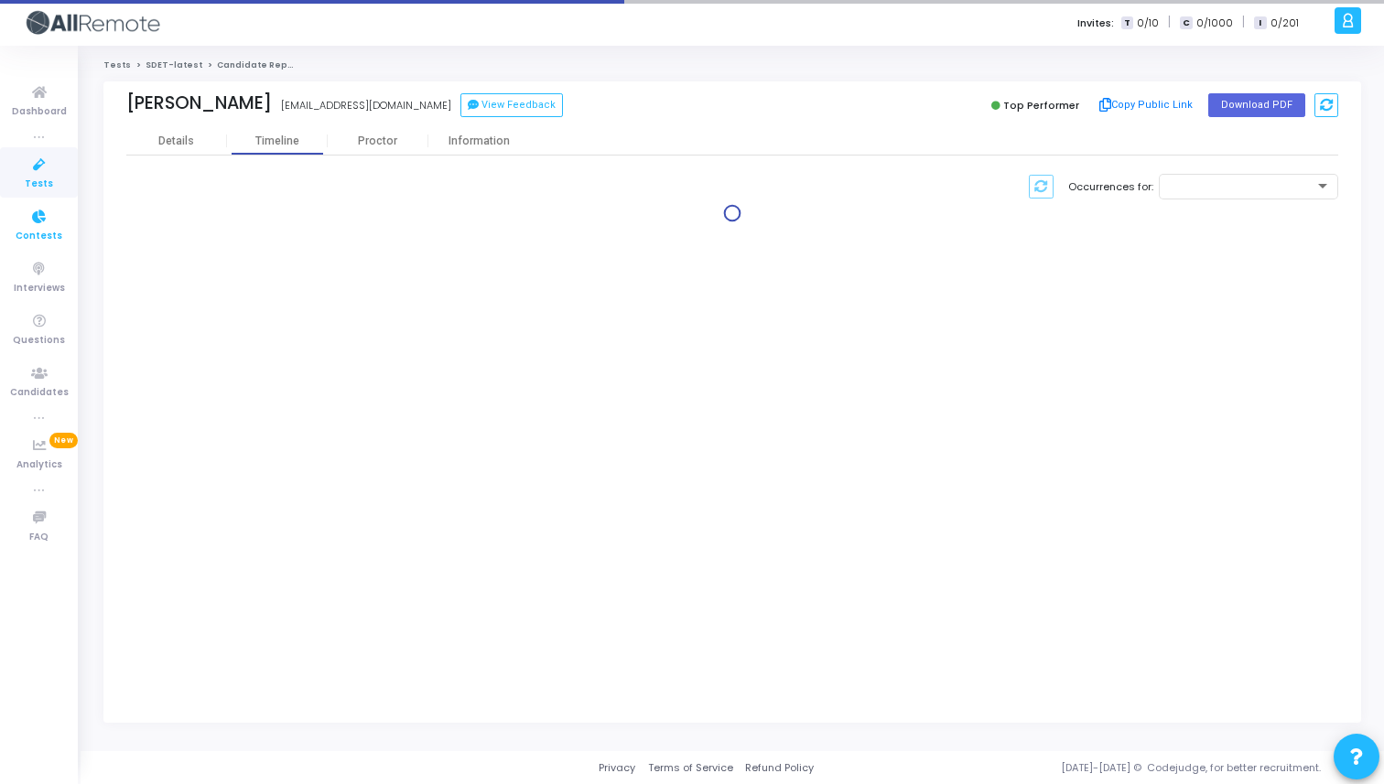
click at [38, 226] on icon at bounding box center [39, 217] width 38 height 23
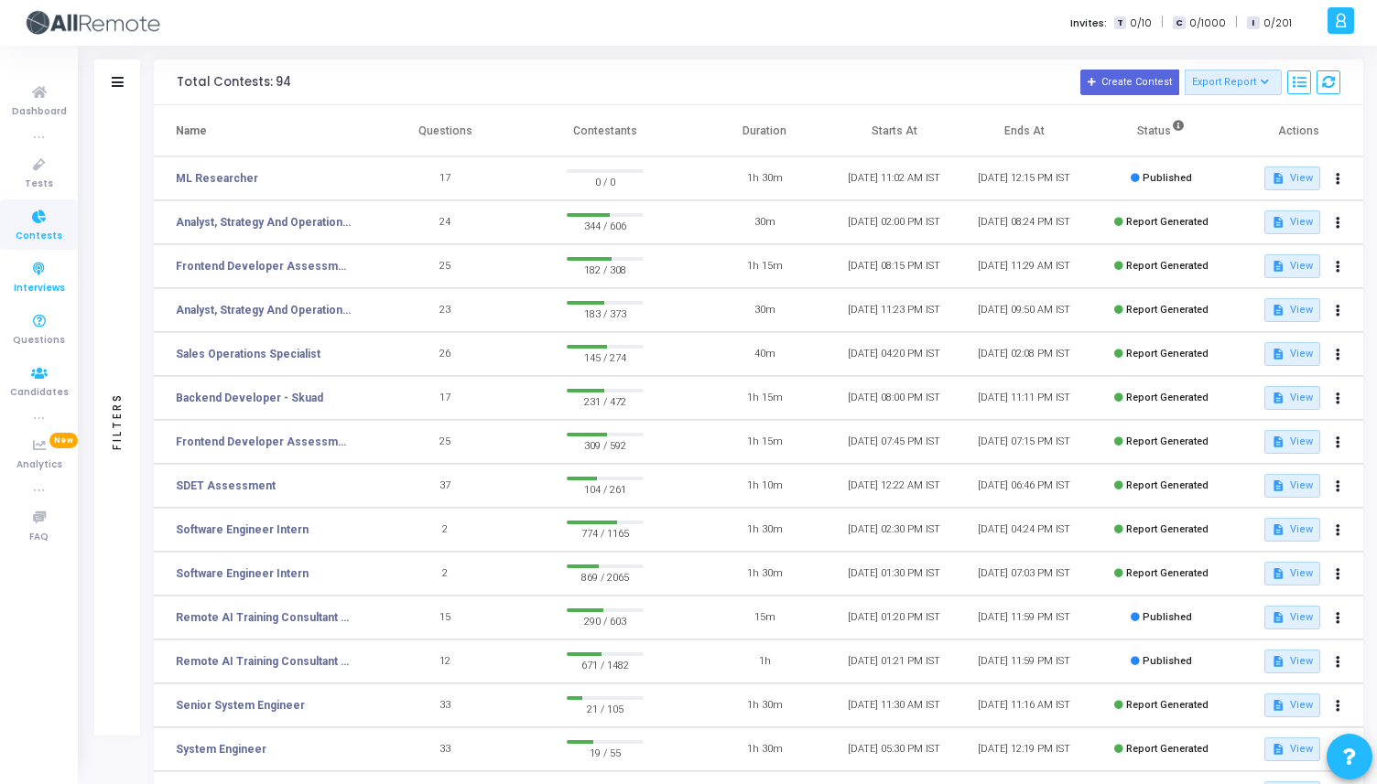
click at [53, 277] on icon at bounding box center [39, 269] width 38 height 23
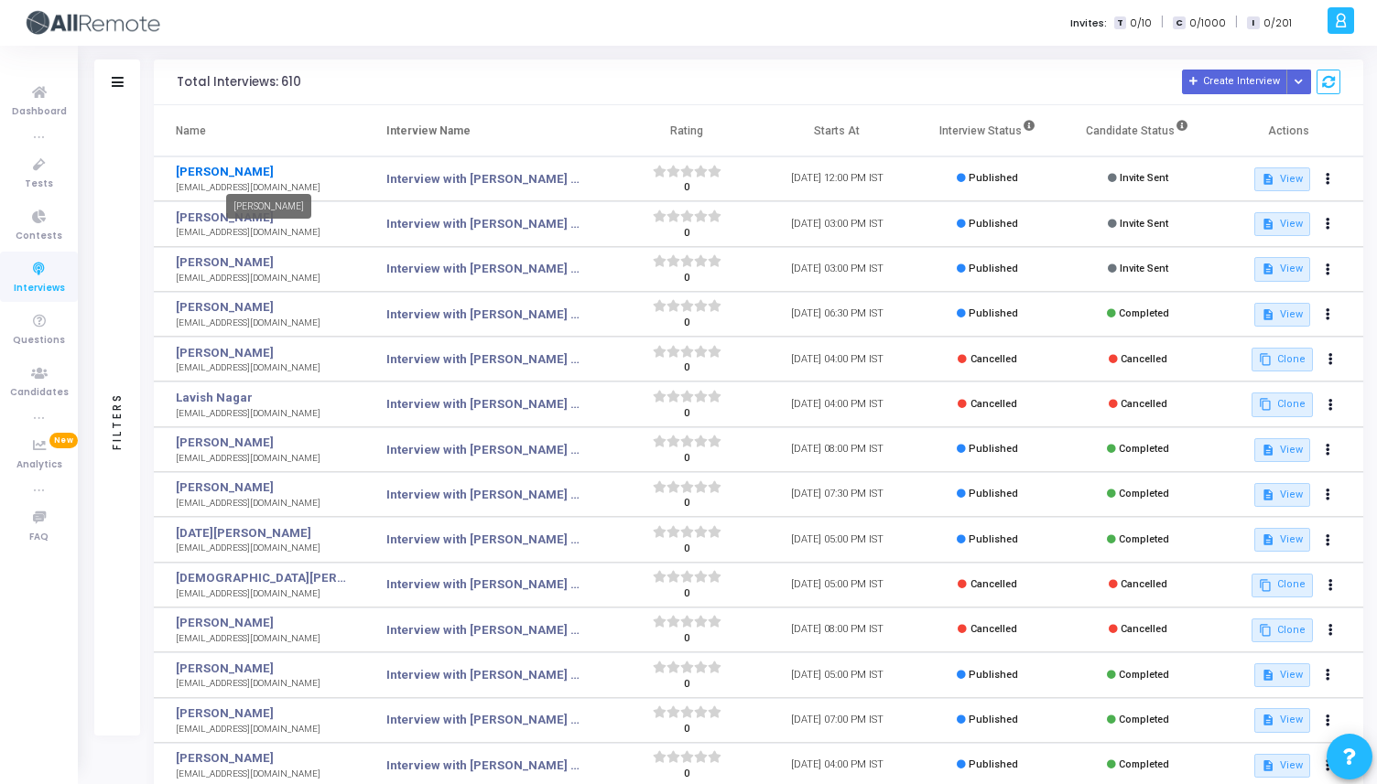
click at [216, 170] on link "[PERSON_NAME]" at bounding box center [261, 172] width 170 height 18
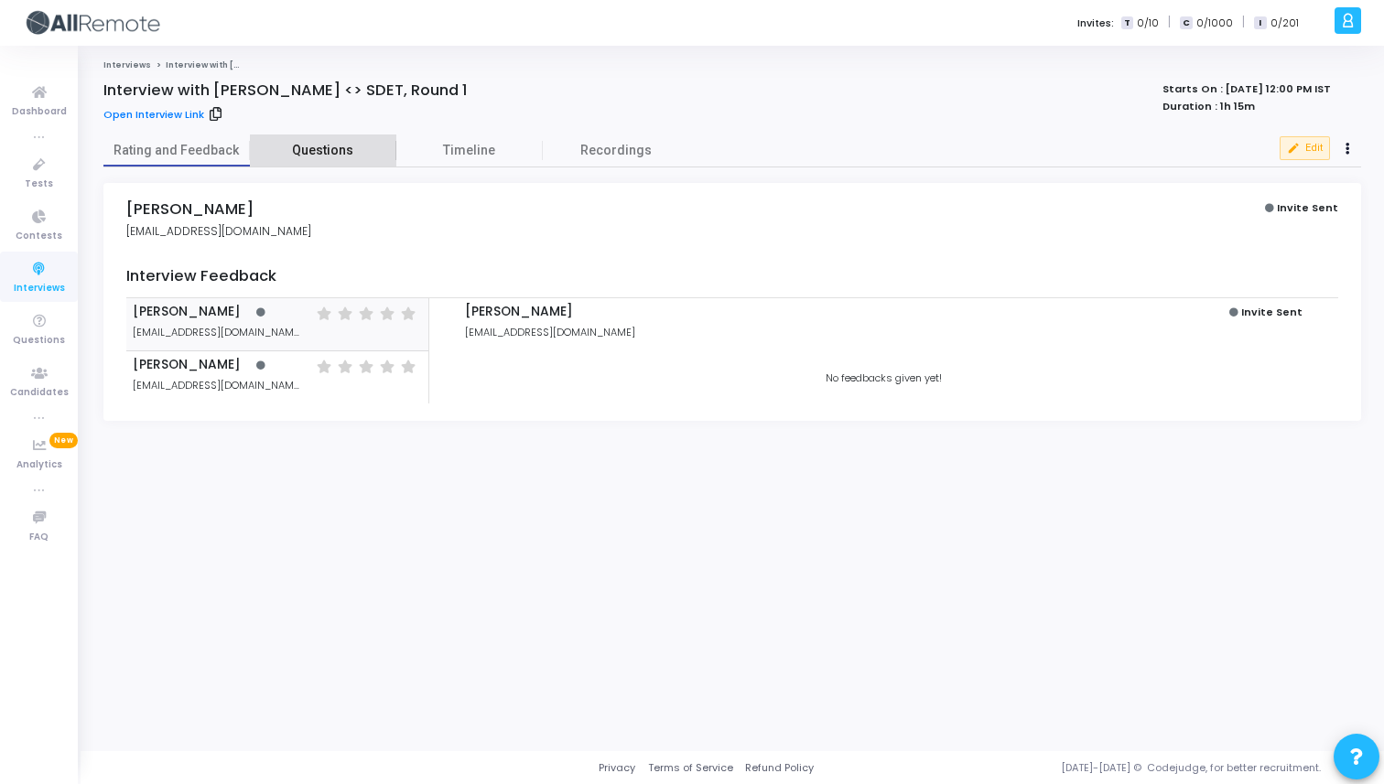
click at [338, 157] on span "Questions" at bounding box center [323, 150] width 146 height 19
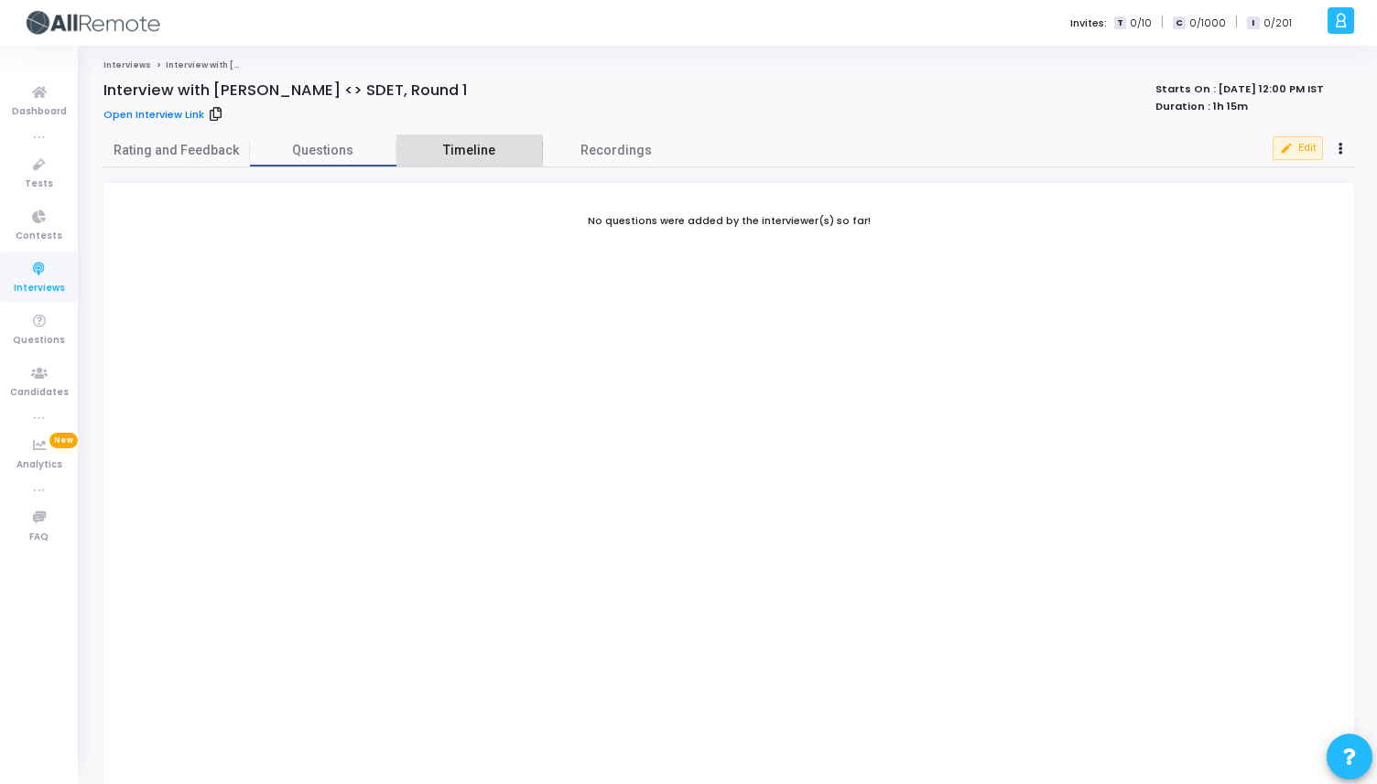
click at [427, 155] on span "Timeline" at bounding box center [469, 150] width 146 height 19
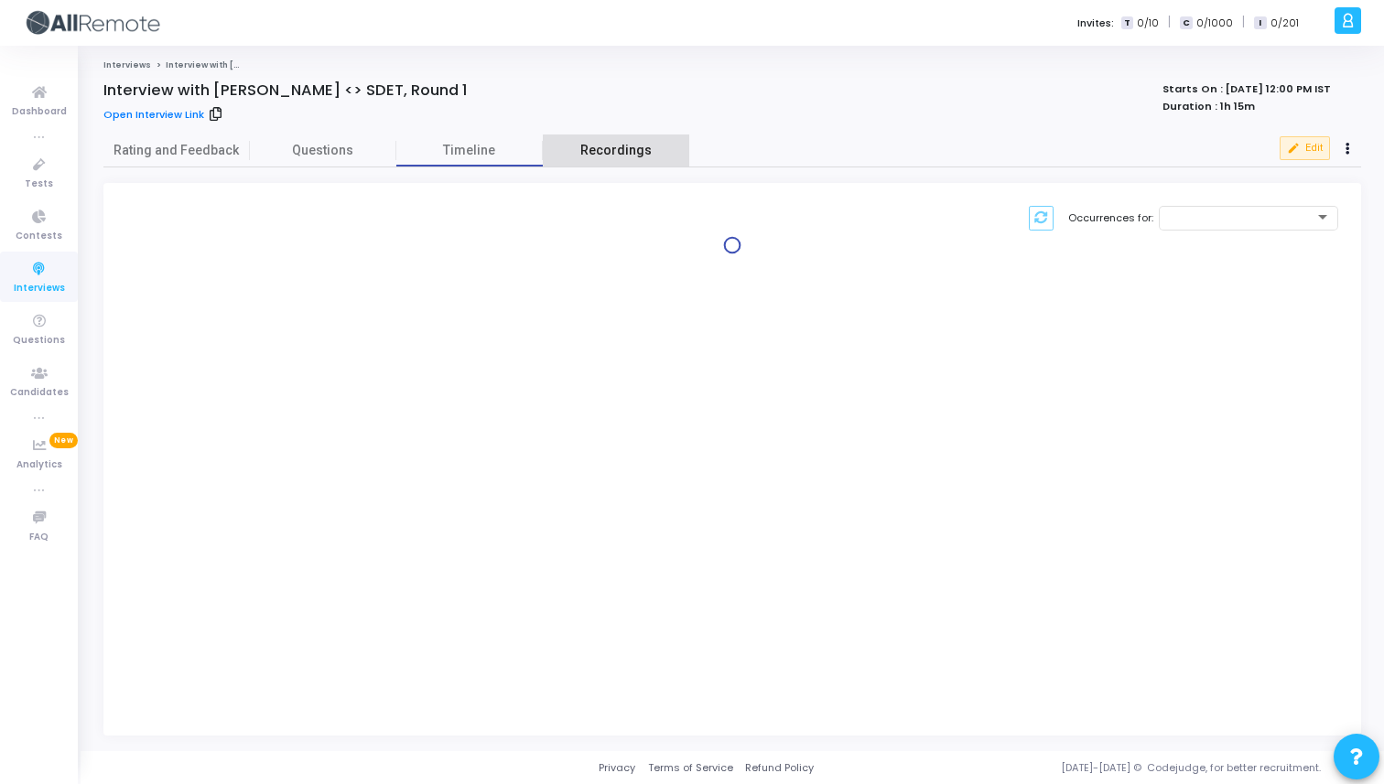
click at [624, 152] on span "Recordings" at bounding box center [615, 150] width 71 height 19
click at [49, 268] on icon at bounding box center [39, 269] width 38 height 23
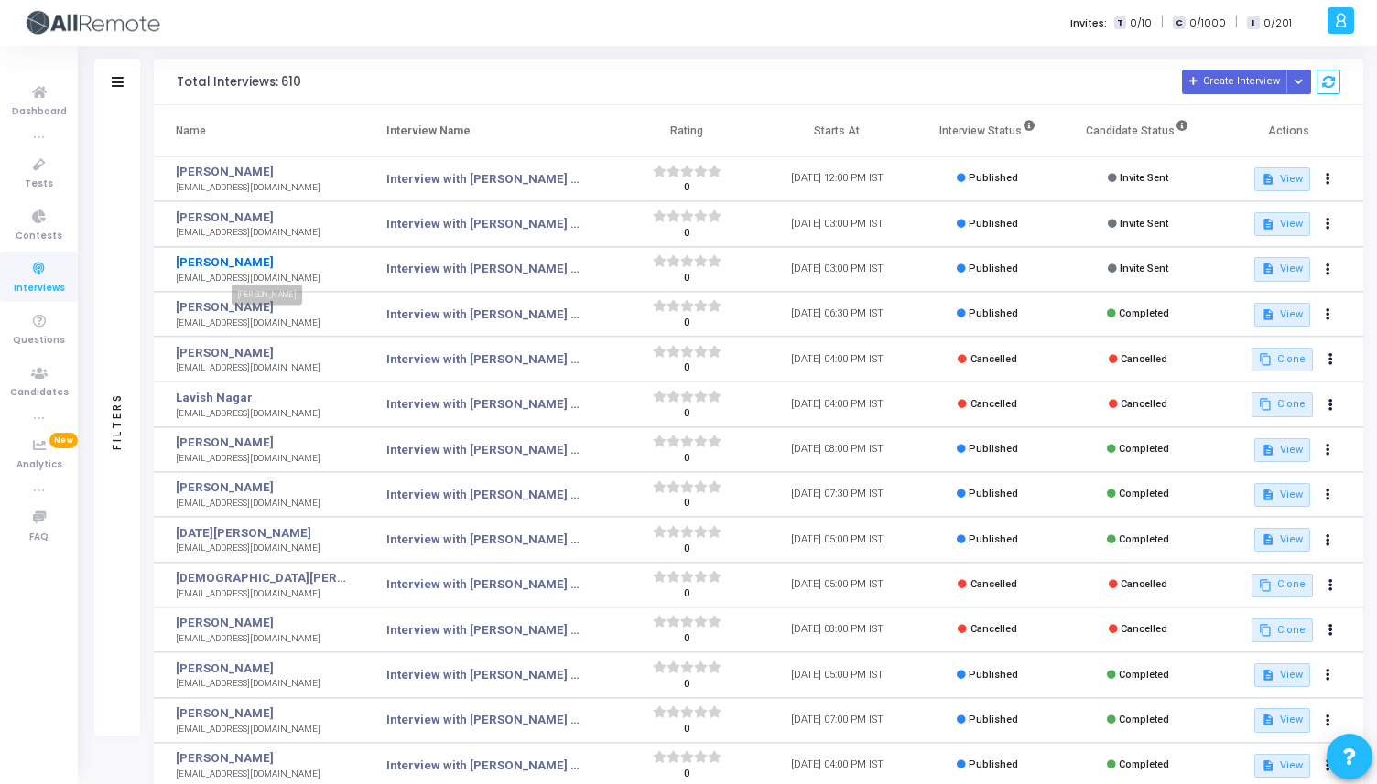
click at [254, 259] on link "[PERSON_NAME]" at bounding box center [261, 263] width 170 height 18
click at [230, 161] on td "[PERSON_NAME] [EMAIL_ADDRESS][DOMAIN_NAME]" at bounding box center [259, 179] width 211 height 45
click at [226, 169] on link "[PERSON_NAME]" at bounding box center [261, 172] width 170 height 18
click at [219, 308] on link "[PERSON_NAME]" at bounding box center [261, 307] width 170 height 18
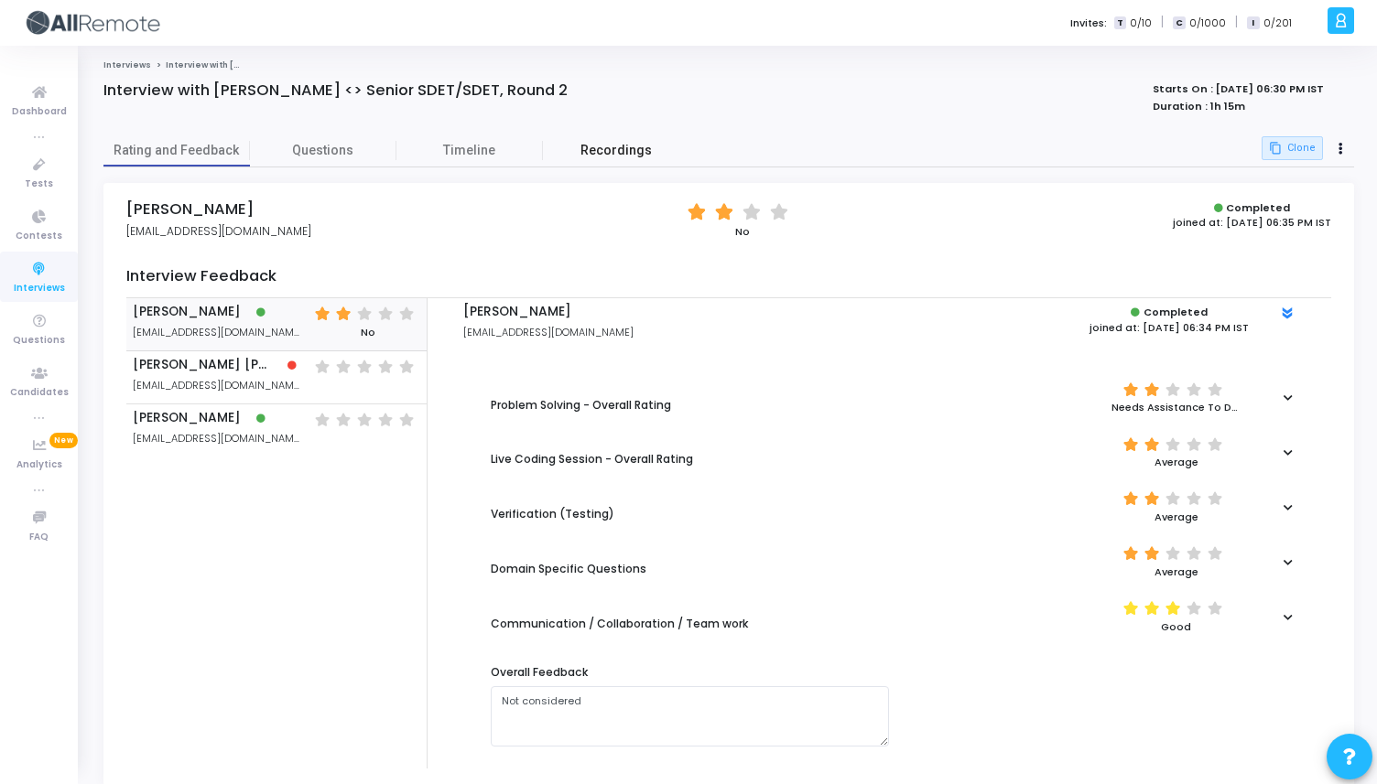
click at [640, 157] on span "Recordings" at bounding box center [615, 150] width 71 height 19
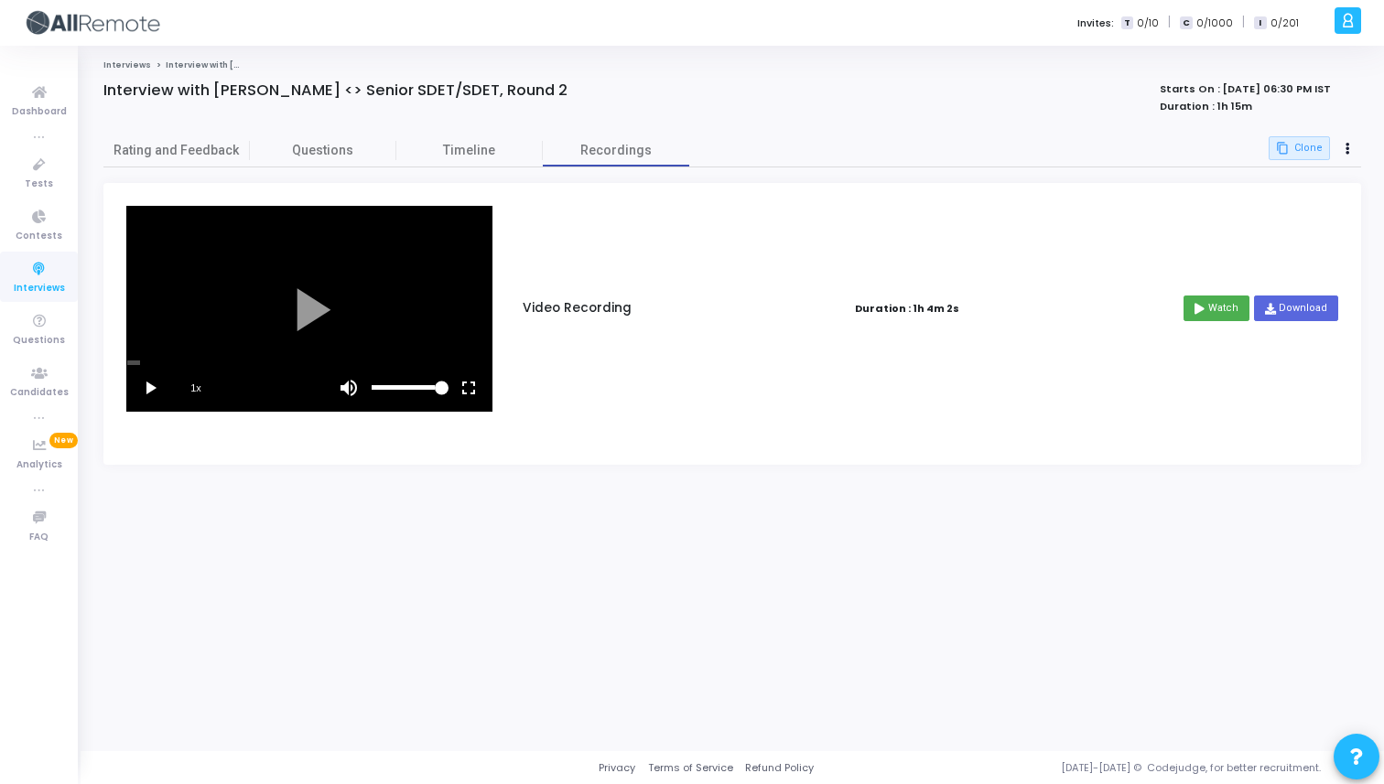
click at [146, 391] on vg-play-pause at bounding box center [150, 388] width 46 height 46
click at [474, 385] on vg-fullscreen at bounding box center [469, 388] width 46 height 46
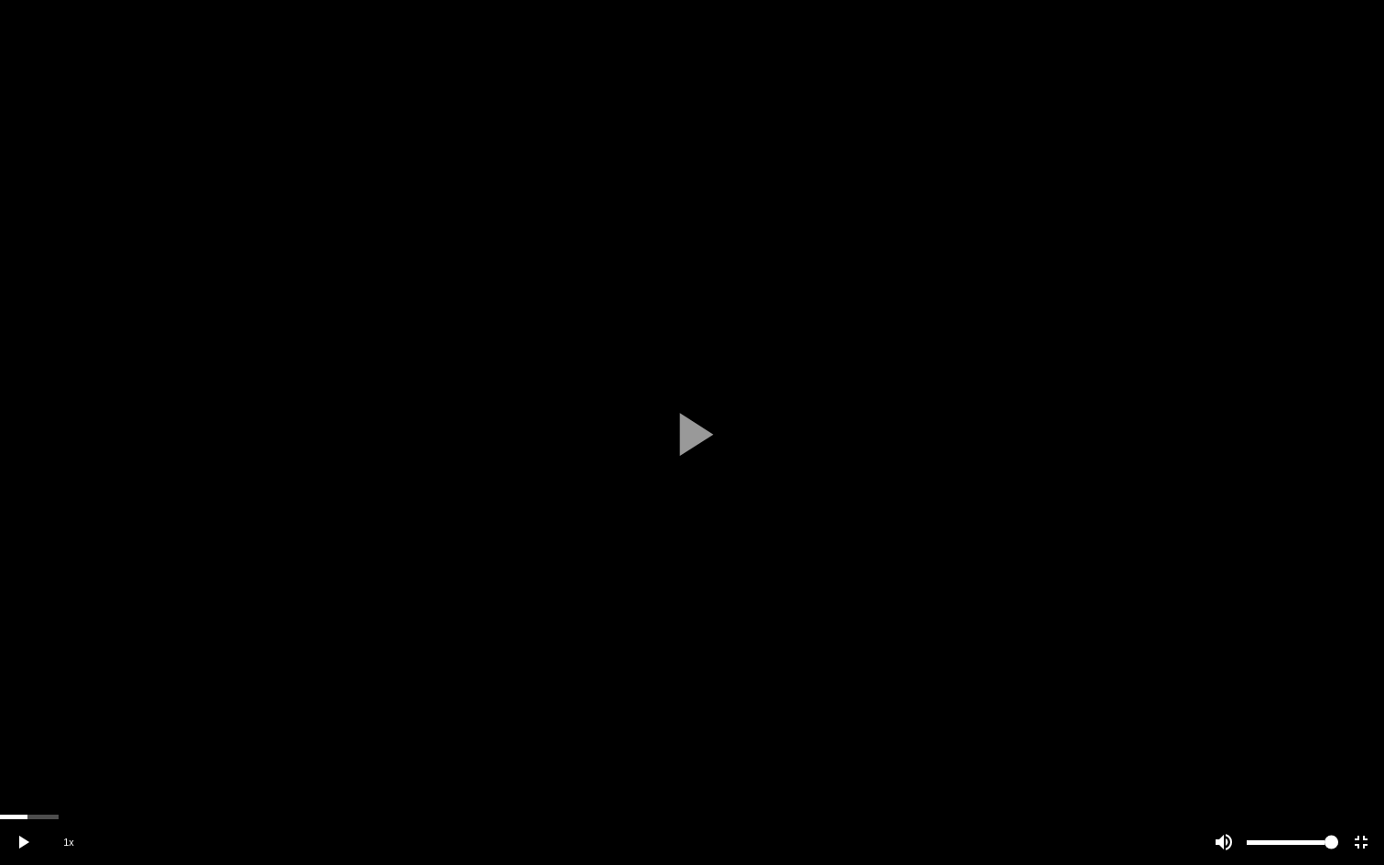
click at [23, 783] on div "scrub bar" at bounding box center [692, 817] width 1384 height 5
click at [45, 783] on div "scrub bar" at bounding box center [692, 817] width 1384 height 5
click at [74, 783] on div "scrub bar" at bounding box center [692, 817] width 1384 height 5
click at [103, 783] on div at bounding box center [692, 432] width 1384 height 865
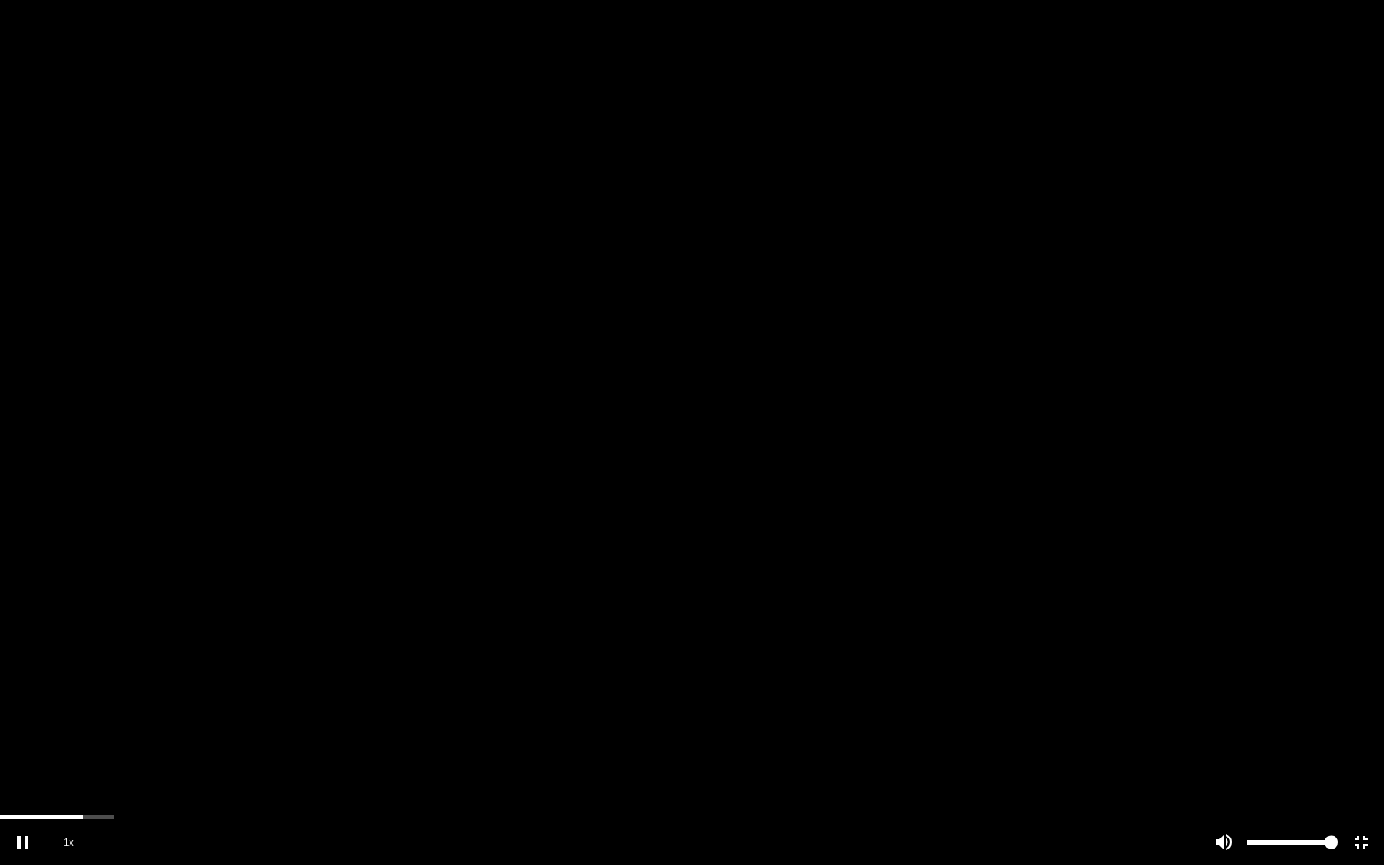
click at [100, 783] on vg-controls "1x" at bounding box center [692, 842] width 1384 height 46
click at [101, 783] on div at bounding box center [692, 432] width 1384 height 865
click at [102, 783] on div "scrub bar" at bounding box center [692, 817] width 1384 height 5
click at [26, 783] on vg-play-pause at bounding box center [23, 842] width 46 height 46
click at [122, 783] on div "scrub bar" at bounding box center [692, 817] width 1384 height 5
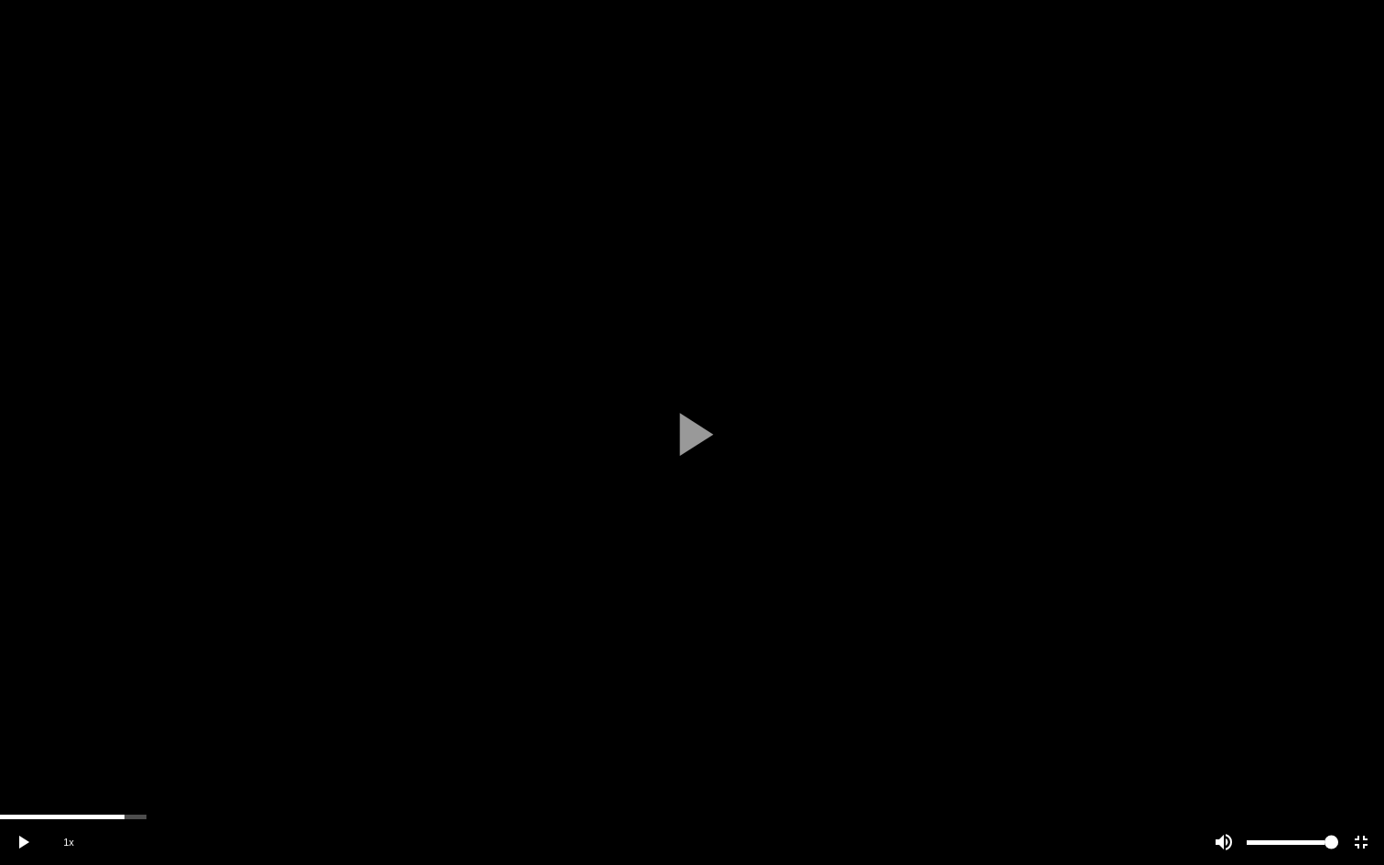
click at [141, 783] on div "scrub bar" at bounding box center [692, 817] width 1384 height 5
click at [162, 783] on div "scrub bar" at bounding box center [646, 842] width 981 height 46
click at [155, 783] on div "scrub bar" at bounding box center [692, 817] width 1384 height 5
drag, startPoint x: 165, startPoint y: 816, endPoint x: 306, endPoint y: 815, distance: 141.0
click at [307, 783] on div "scrub bar" at bounding box center [692, 817] width 1384 height 5
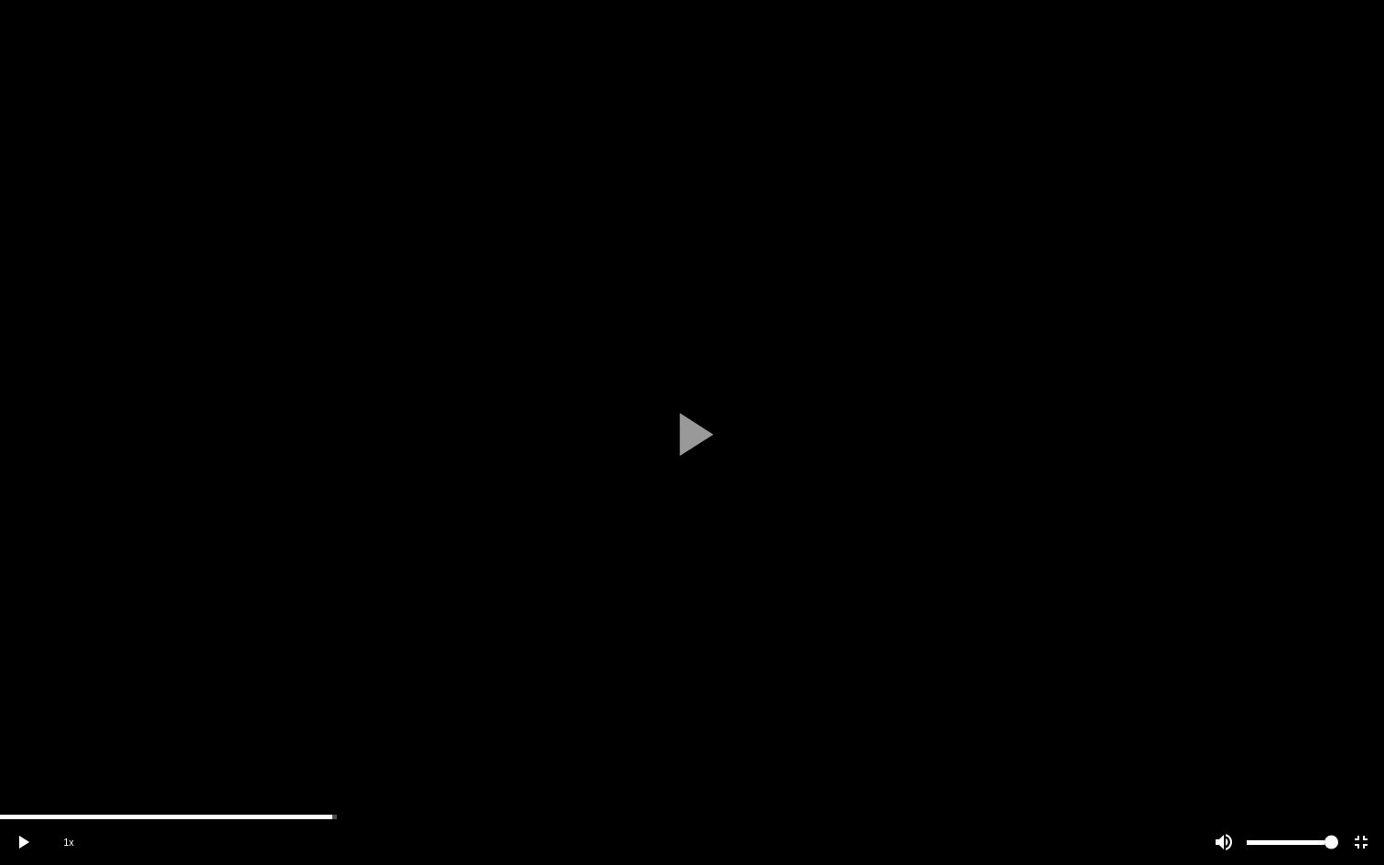
click at [394, 783] on div "scrub bar" at bounding box center [646, 842] width 981 height 46
click at [407, 783] on div "scrub bar" at bounding box center [646, 842] width 981 height 46
drag, startPoint x: 364, startPoint y: 817, endPoint x: 580, endPoint y: 817, distance: 216.0
click at [580, 783] on div "scrub bar" at bounding box center [692, 817] width 1384 height 5
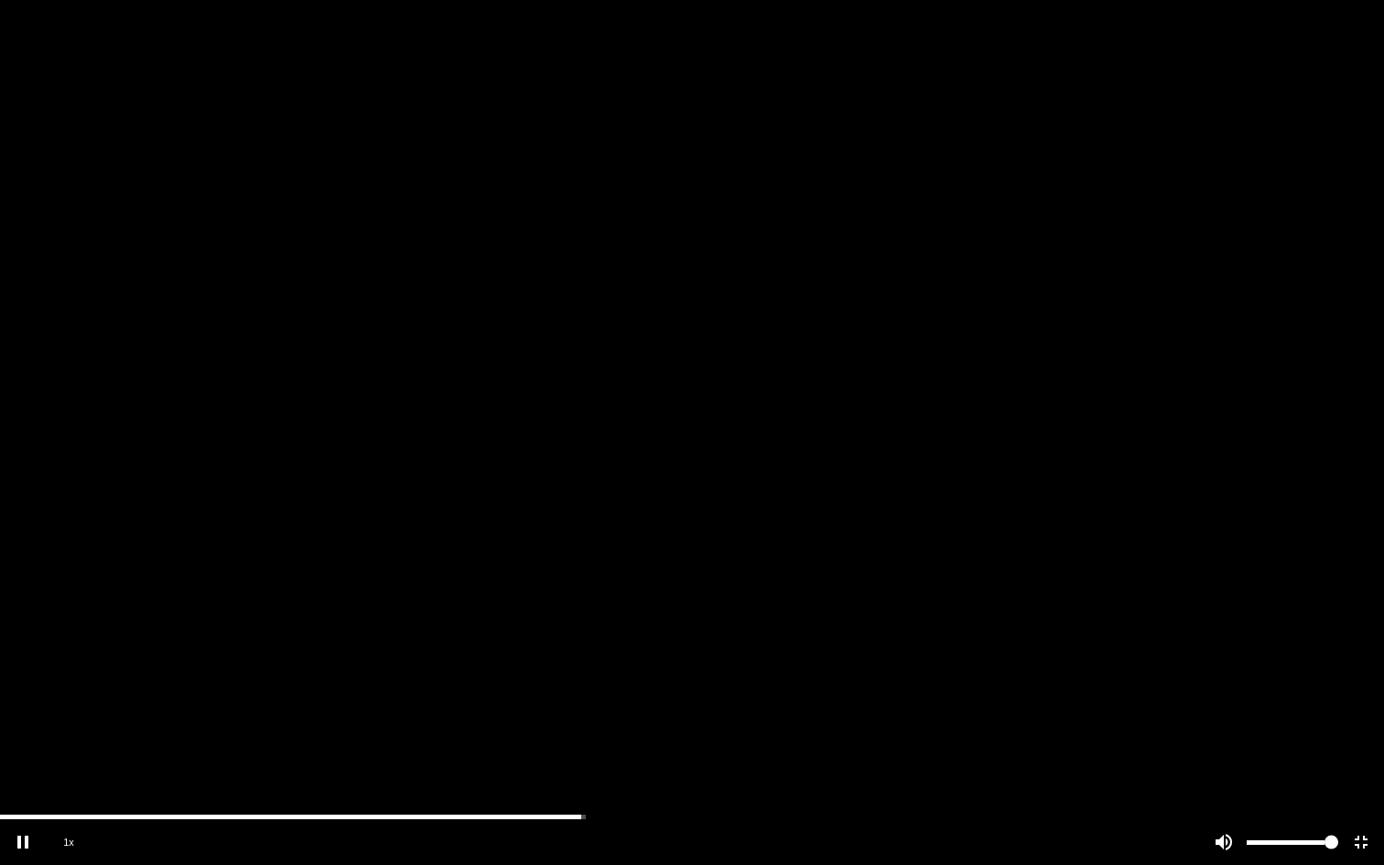
click at [1195, 676] on div at bounding box center [692, 432] width 1384 height 865
